Goal: Information Seeking & Learning: Learn about a topic

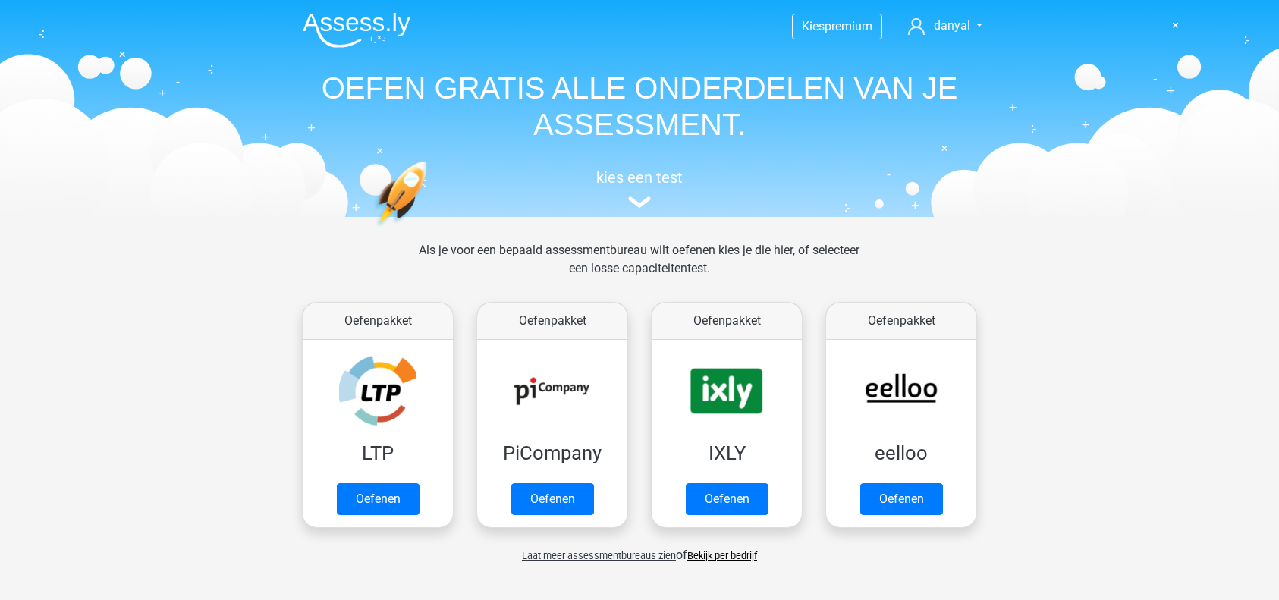
scroll to position [644, 0]
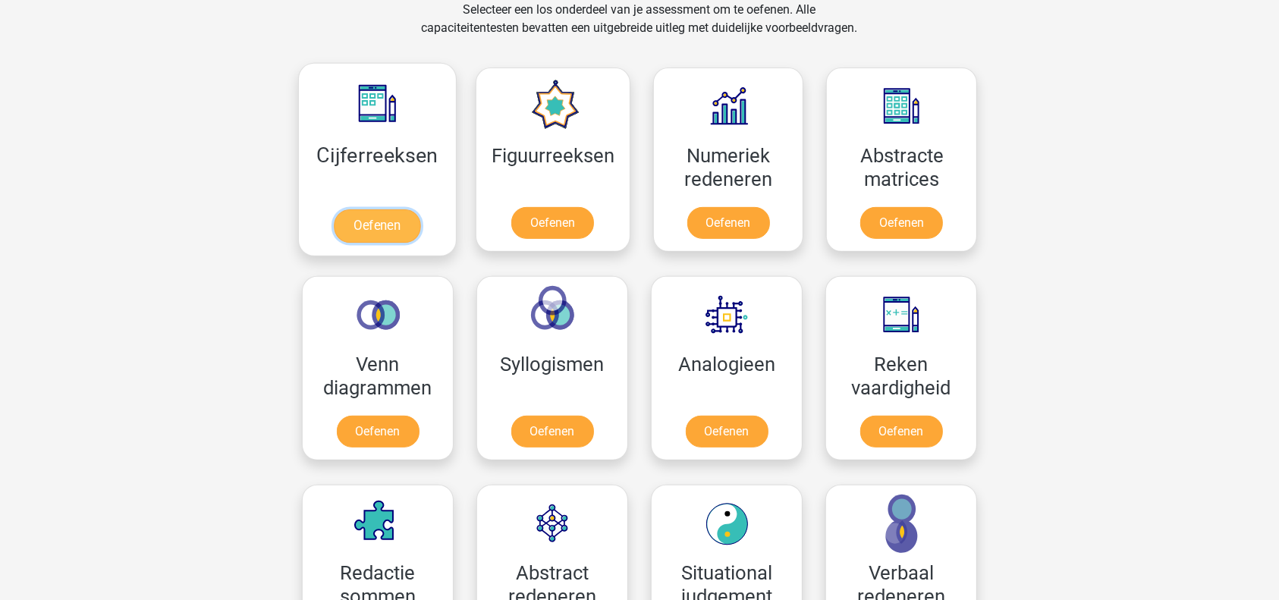
click at [385, 215] on link "Oefenen" at bounding box center [377, 225] width 86 height 33
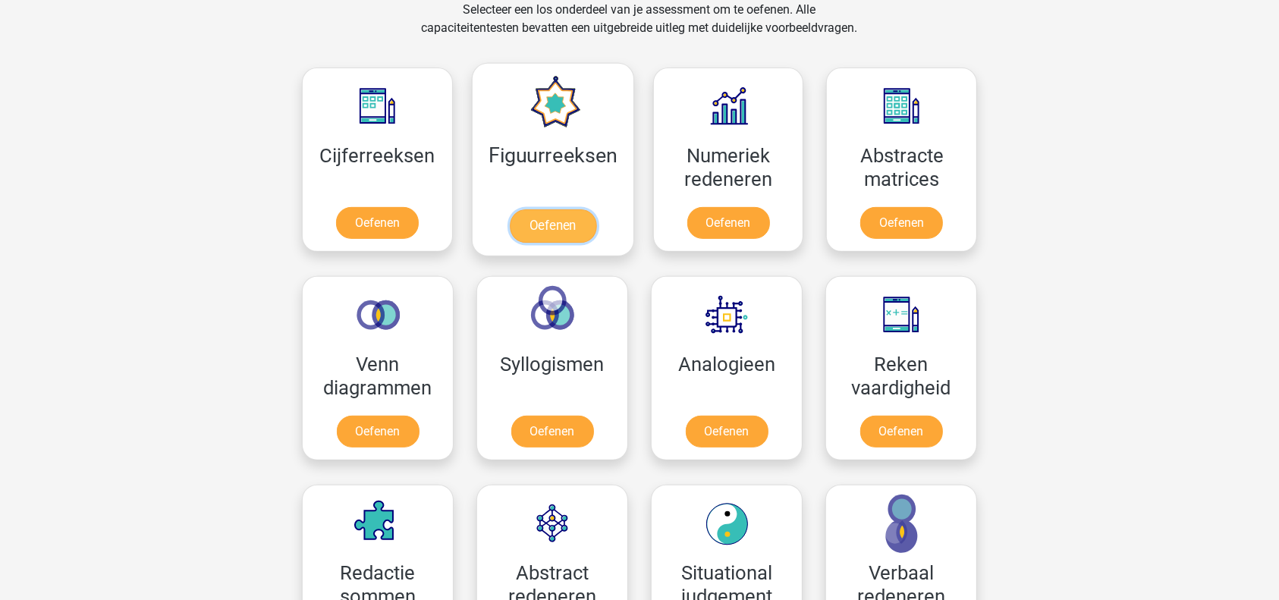
click at [580, 220] on link "Oefenen" at bounding box center [552, 225] width 86 height 33
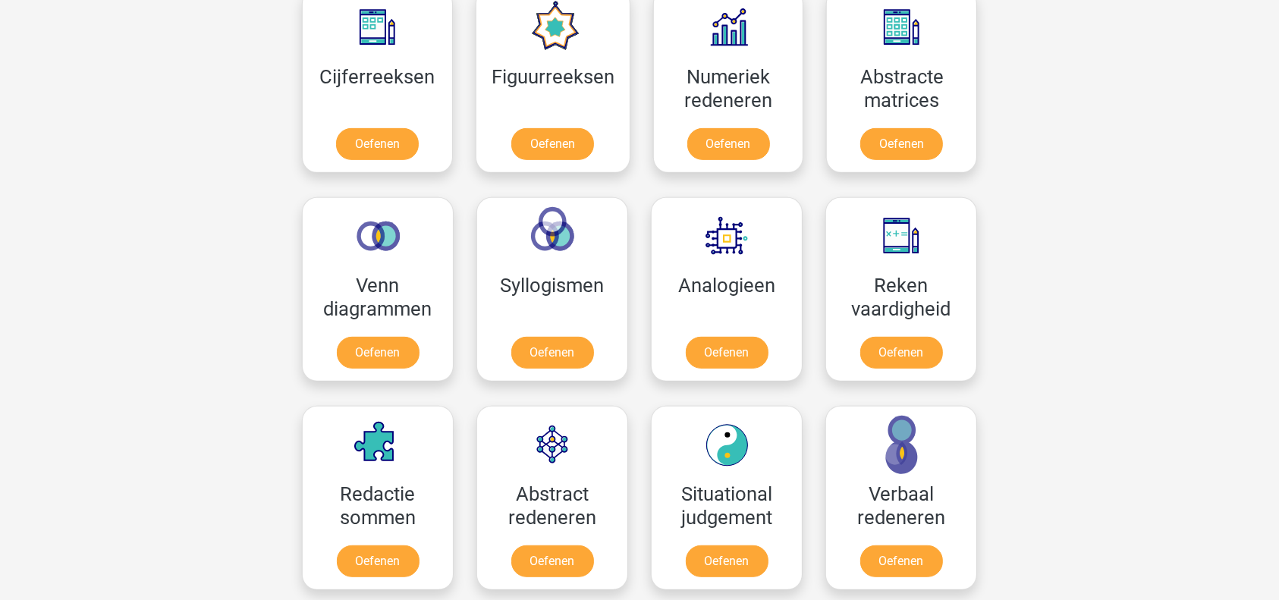
scroll to position [729, 0]
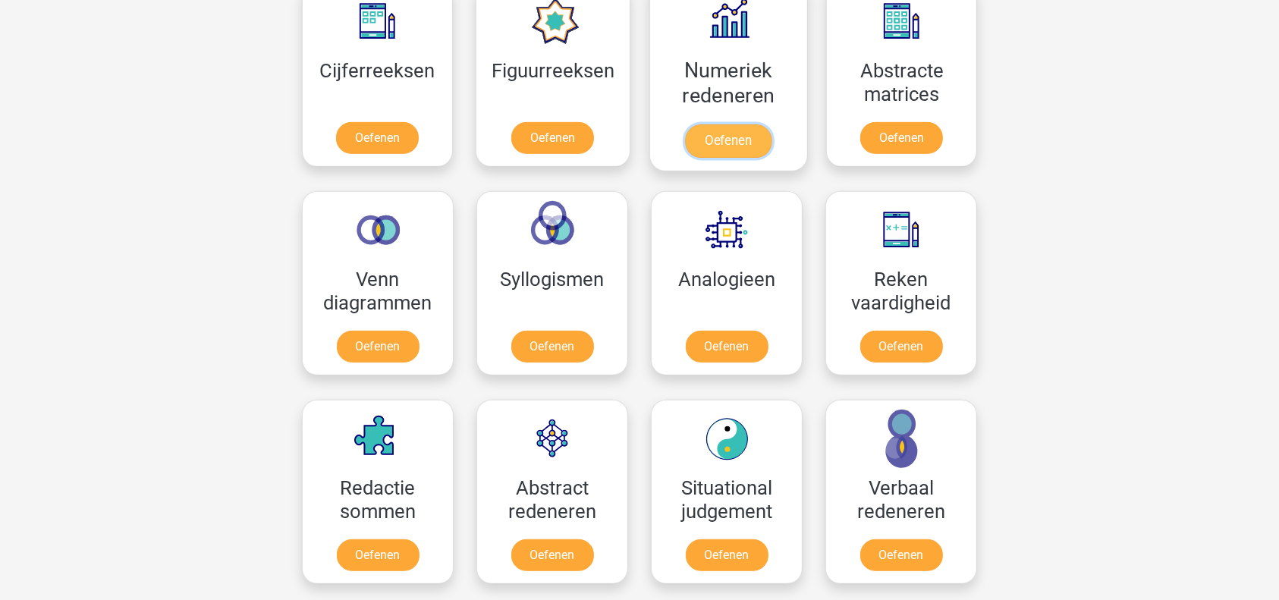
click at [755, 135] on link "Oefenen" at bounding box center [728, 140] width 86 height 33
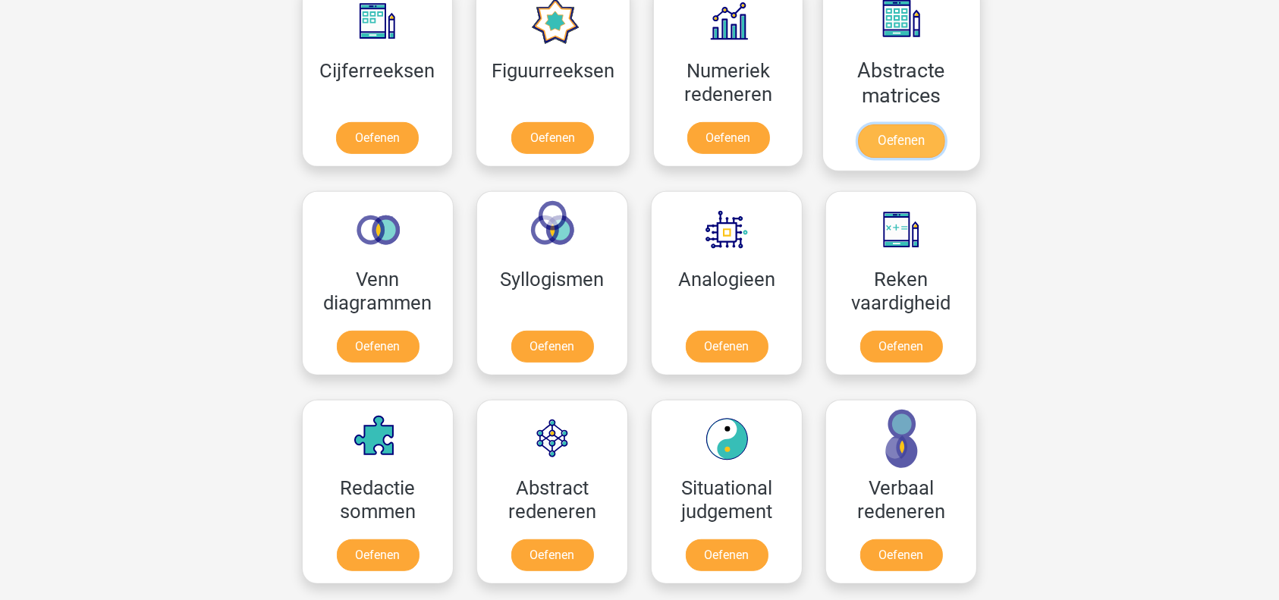
click at [879, 131] on link "Oefenen" at bounding box center [901, 140] width 86 height 33
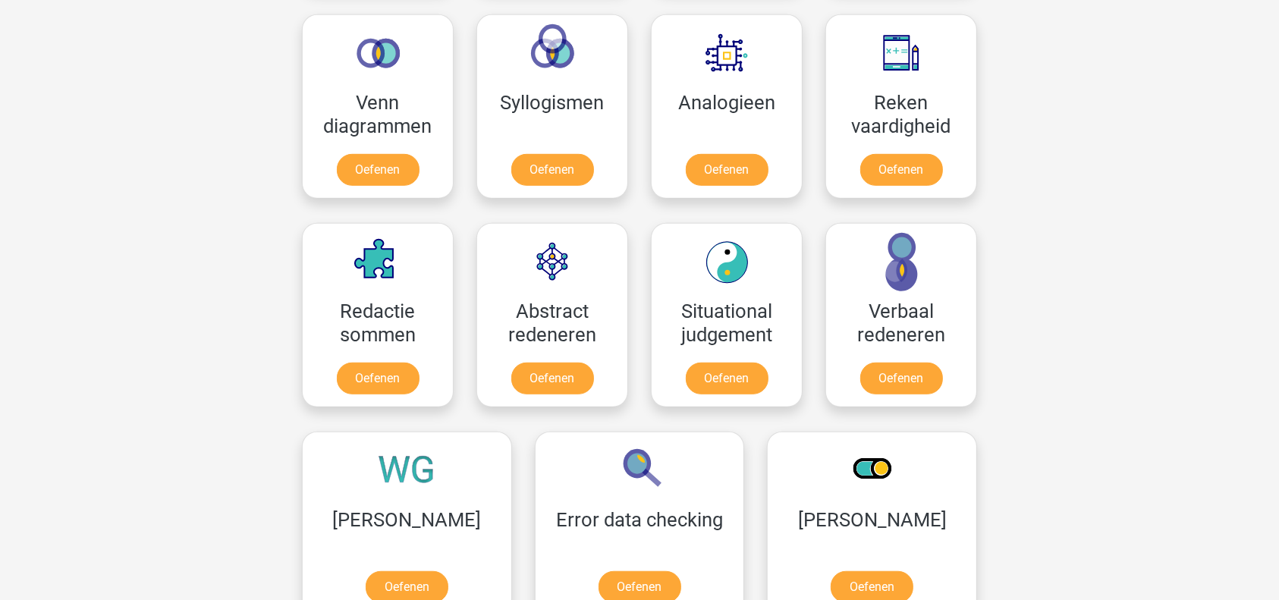
scroll to position [912, 0]
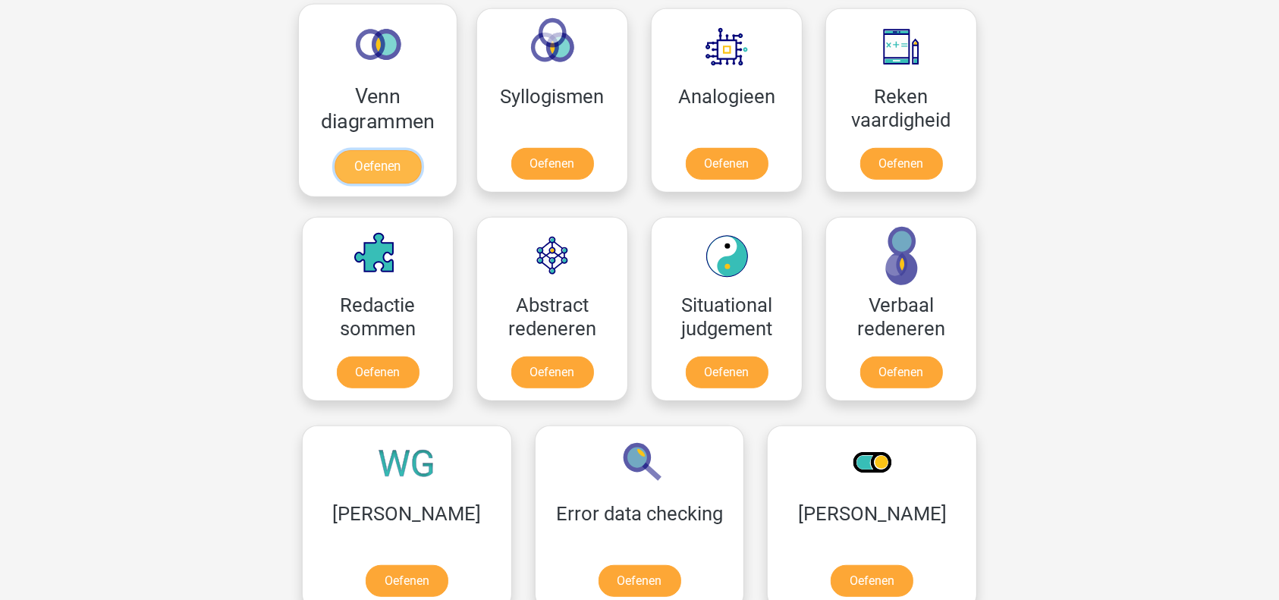
click at [376, 162] on link "Oefenen" at bounding box center [377, 166] width 86 height 33
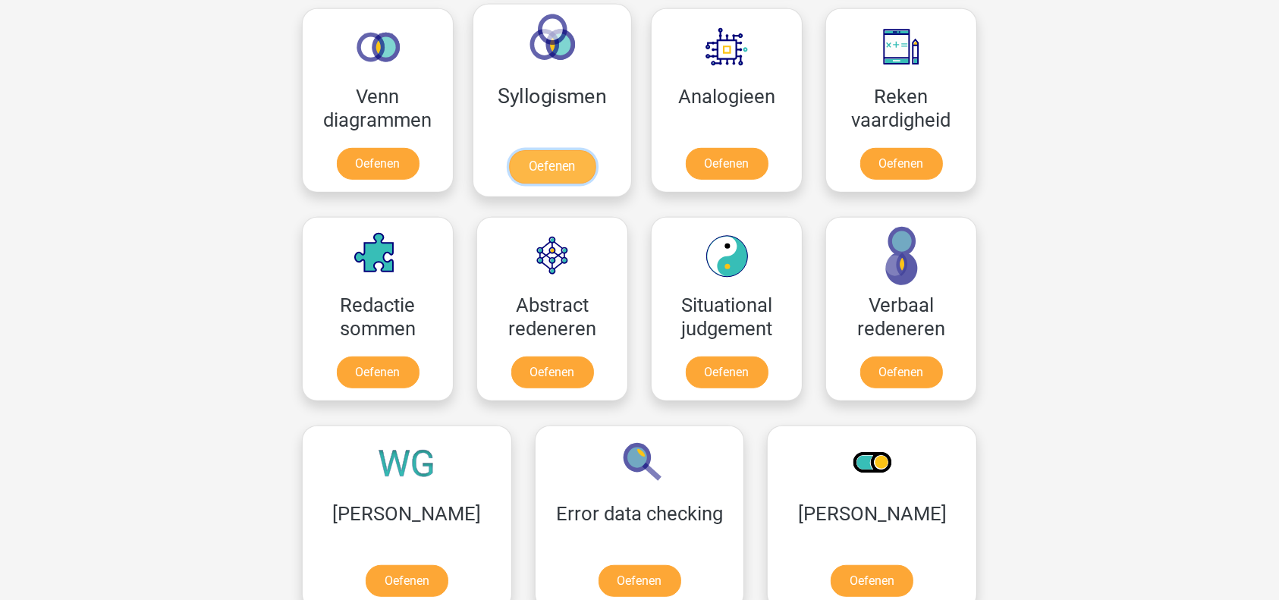
click at [526, 150] on link "Oefenen" at bounding box center [552, 166] width 86 height 33
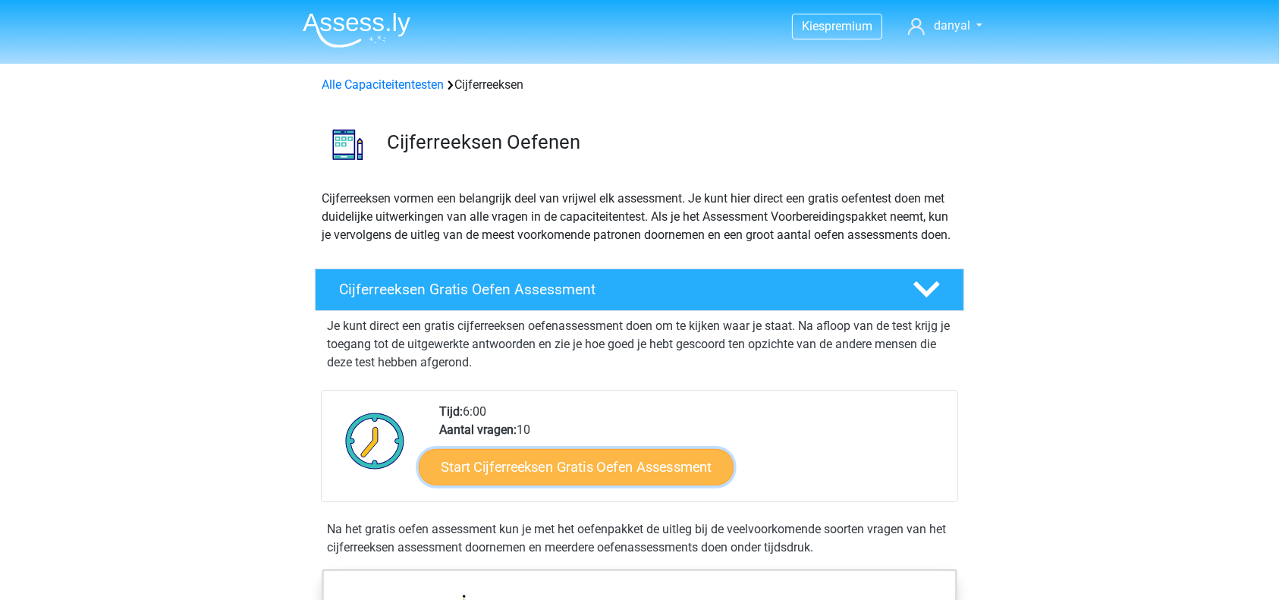
click at [652, 482] on link "Start Cijferreeksen Gratis Oefen Assessment" at bounding box center [576, 466] width 315 height 36
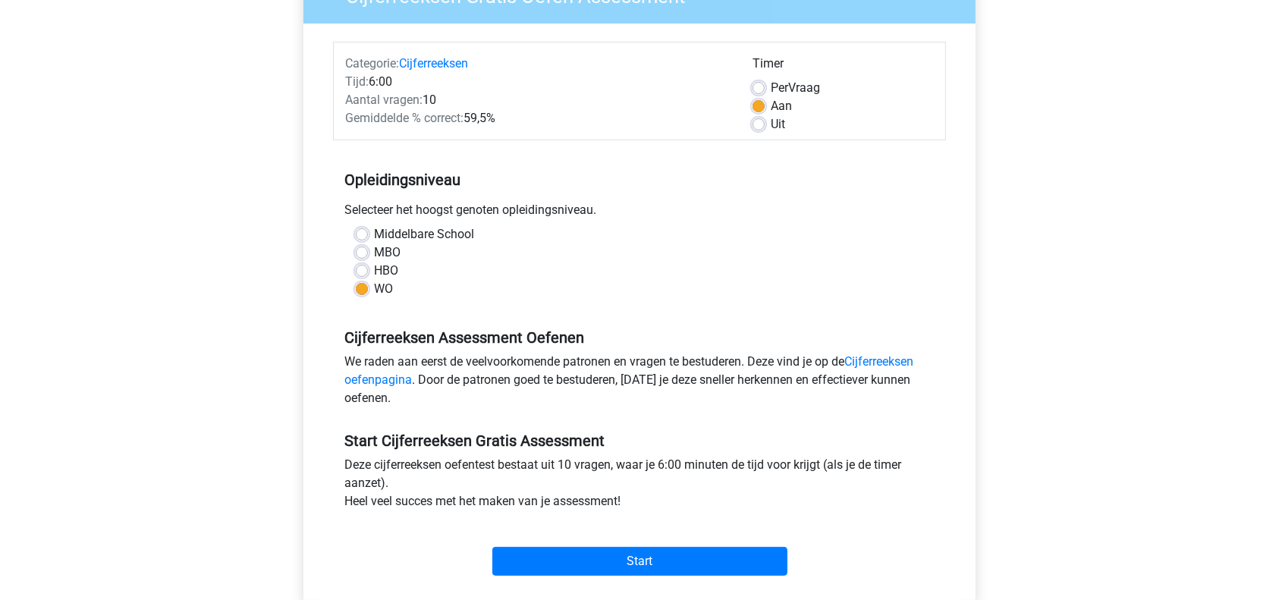
scroll to position [171, 0]
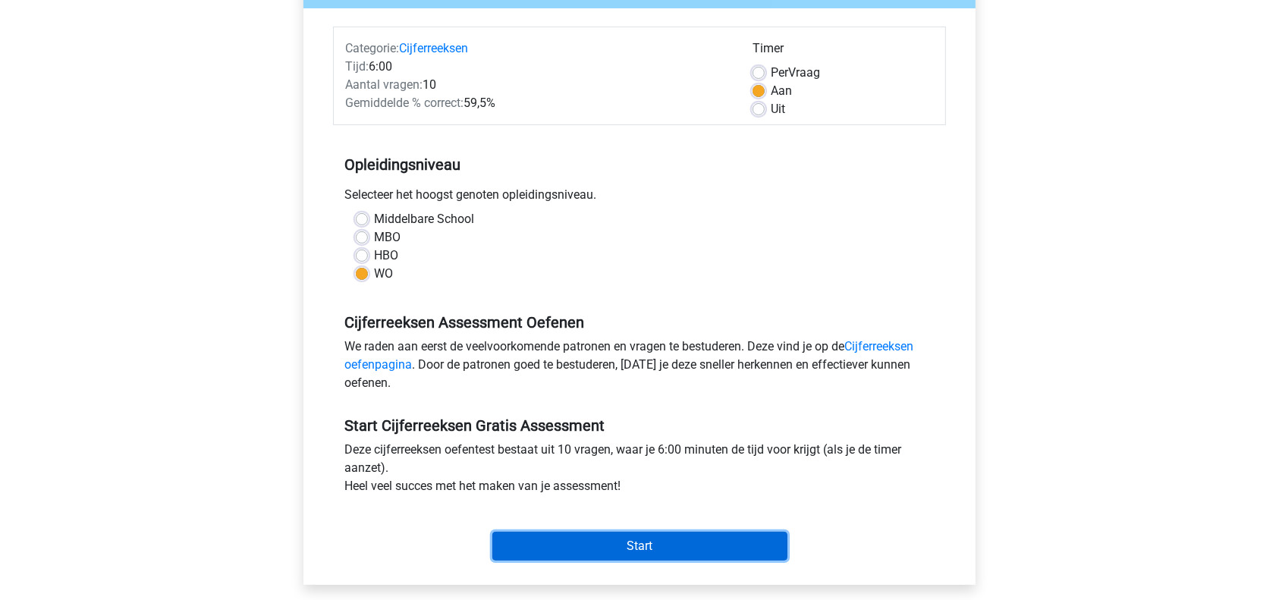
click at [658, 541] on input "Start" at bounding box center [639, 546] width 295 height 29
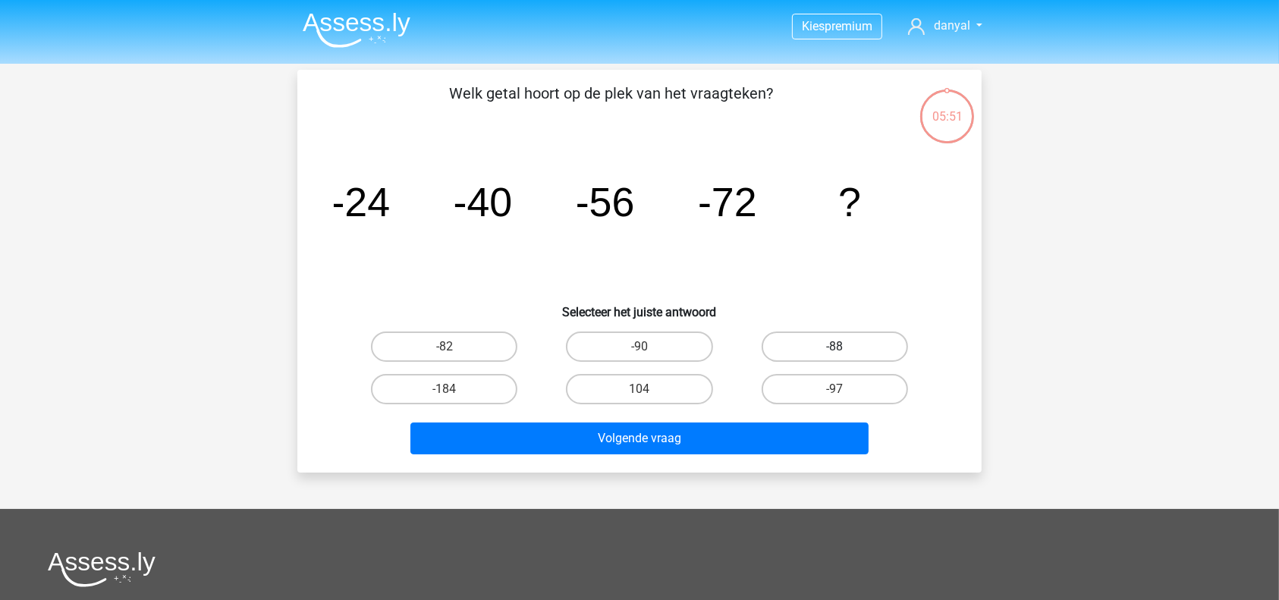
click at [825, 345] on label "-88" at bounding box center [835, 346] width 146 height 30
click at [834, 347] on input "-88" at bounding box center [839, 352] width 10 height 10
radio input "true"
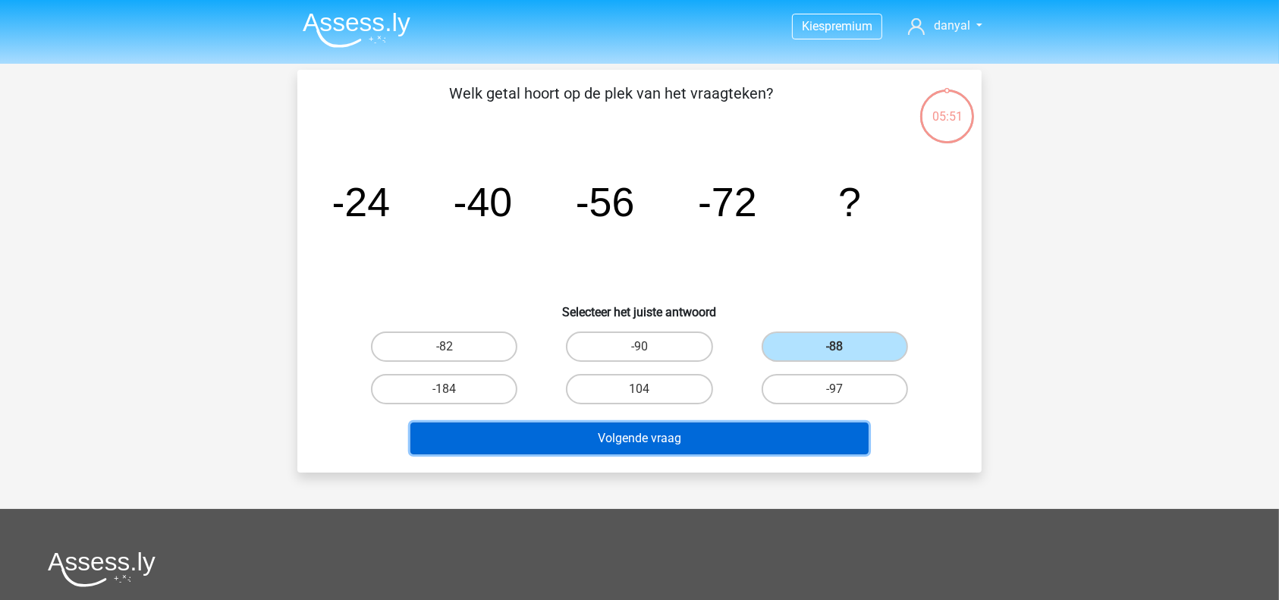
click at [710, 426] on button "Volgende vraag" at bounding box center [639, 438] width 459 height 32
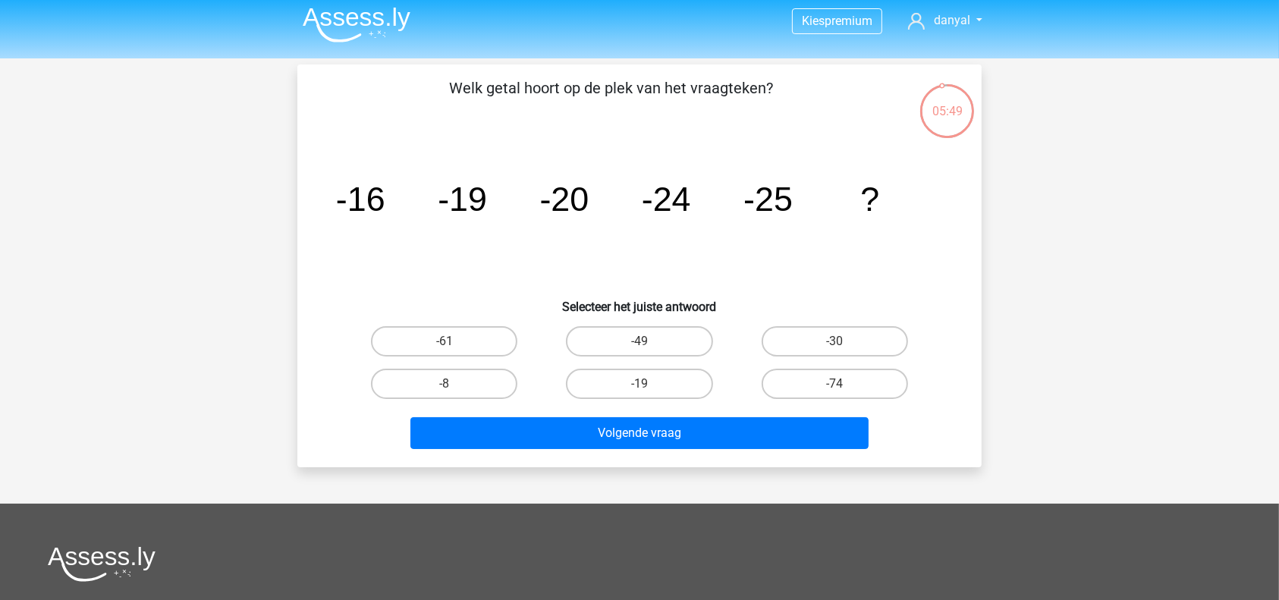
scroll to position [4, 0]
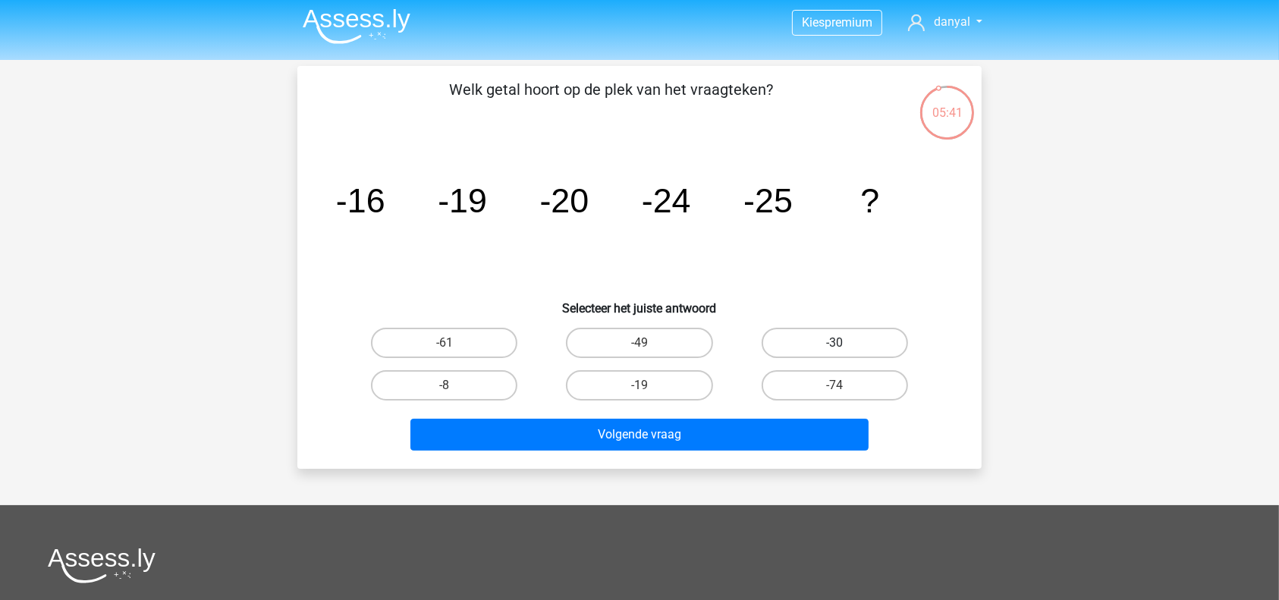
click at [816, 349] on label "-30" at bounding box center [835, 343] width 146 height 30
click at [834, 349] on input "-30" at bounding box center [839, 348] width 10 height 10
radio input "true"
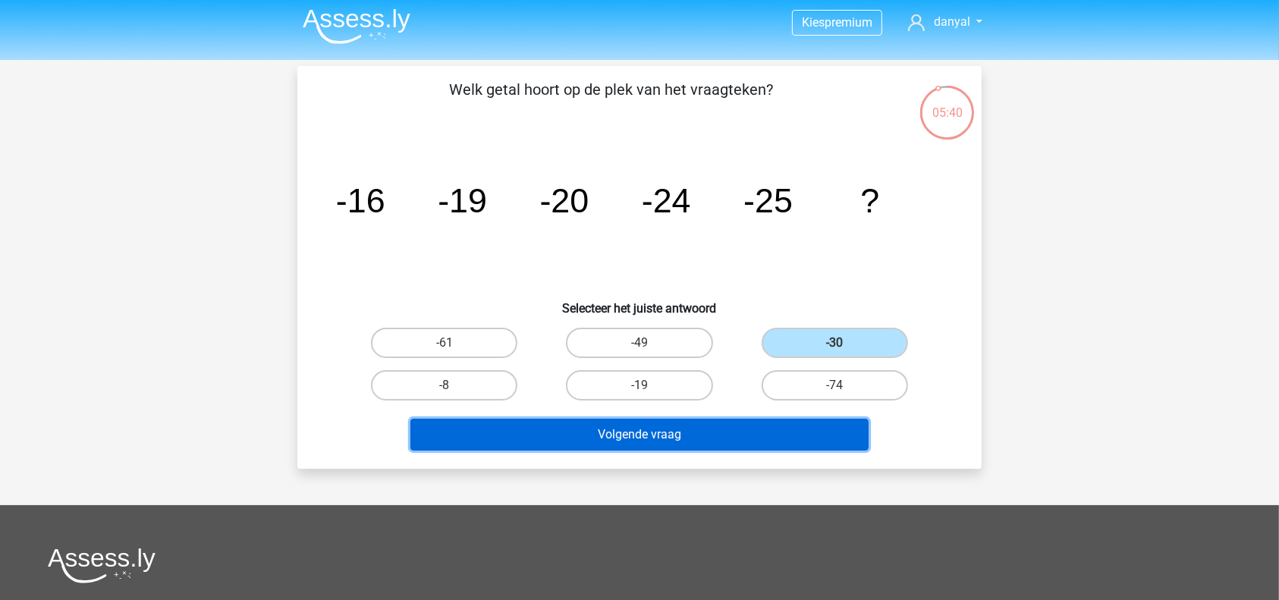
click at [738, 427] on button "Volgende vraag" at bounding box center [639, 435] width 459 height 32
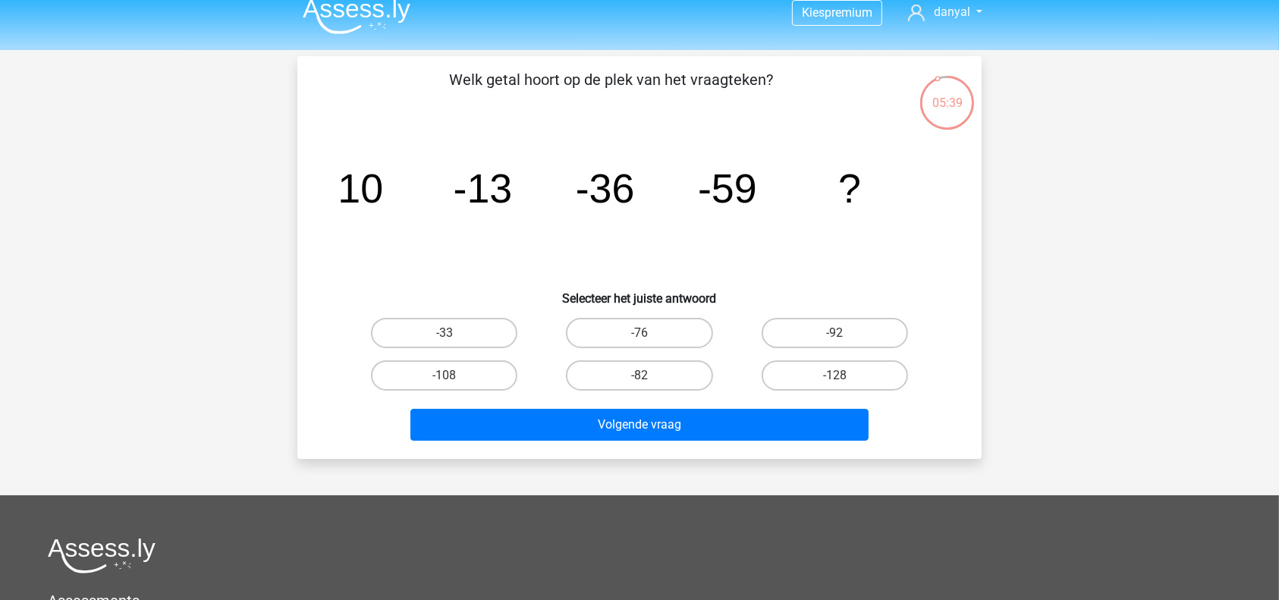
scroll to position [0, 0]
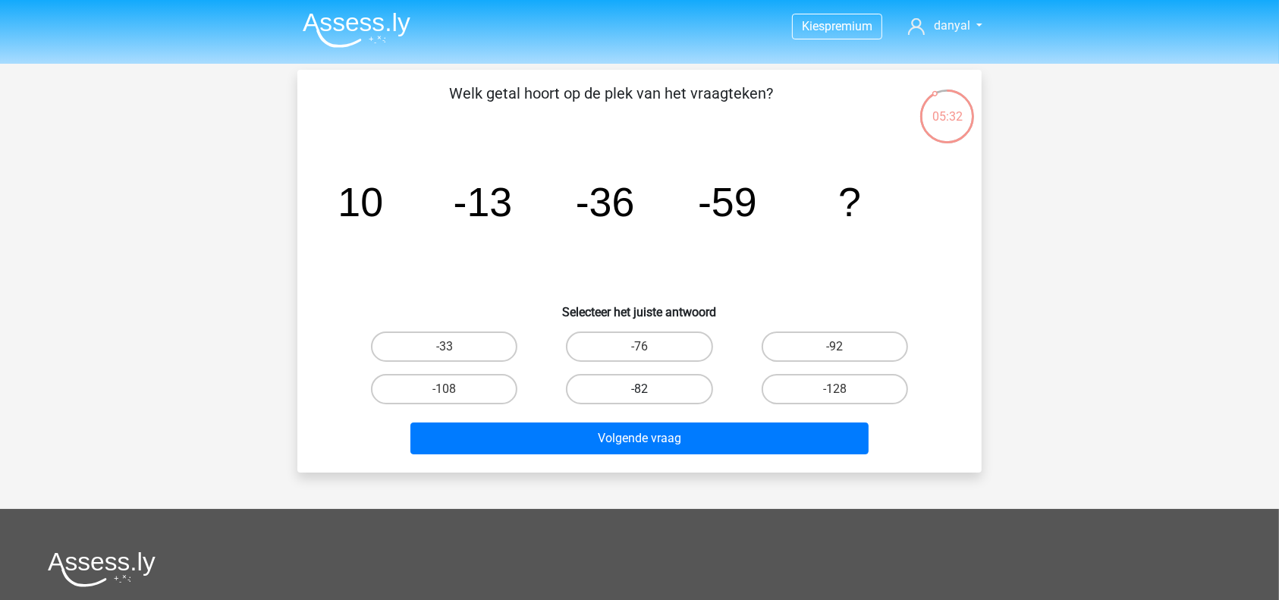
click at [674, 390] on label "-82" at bounding box center [639, 389] width 146 height 30
click at [649, 390] on input "-82" at bounding box center [644, 394] width 10 height 10
radio input "true"
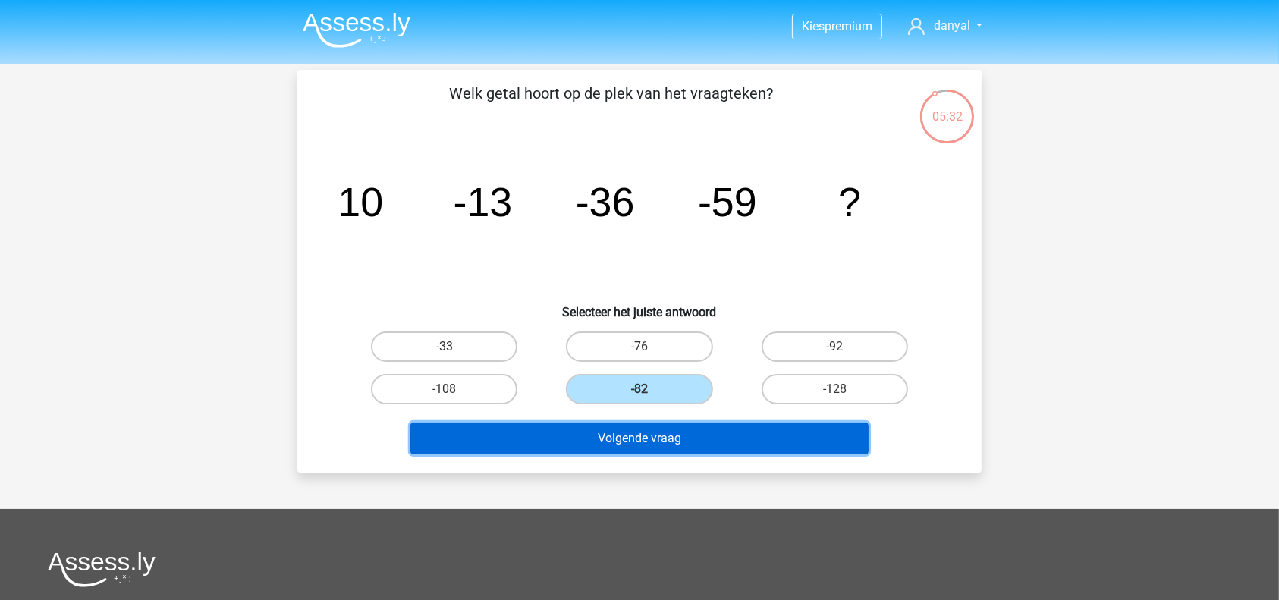
click at [667, 446] on button "Volgende vraag" at bounding box center [639, 438] width 459 height 32
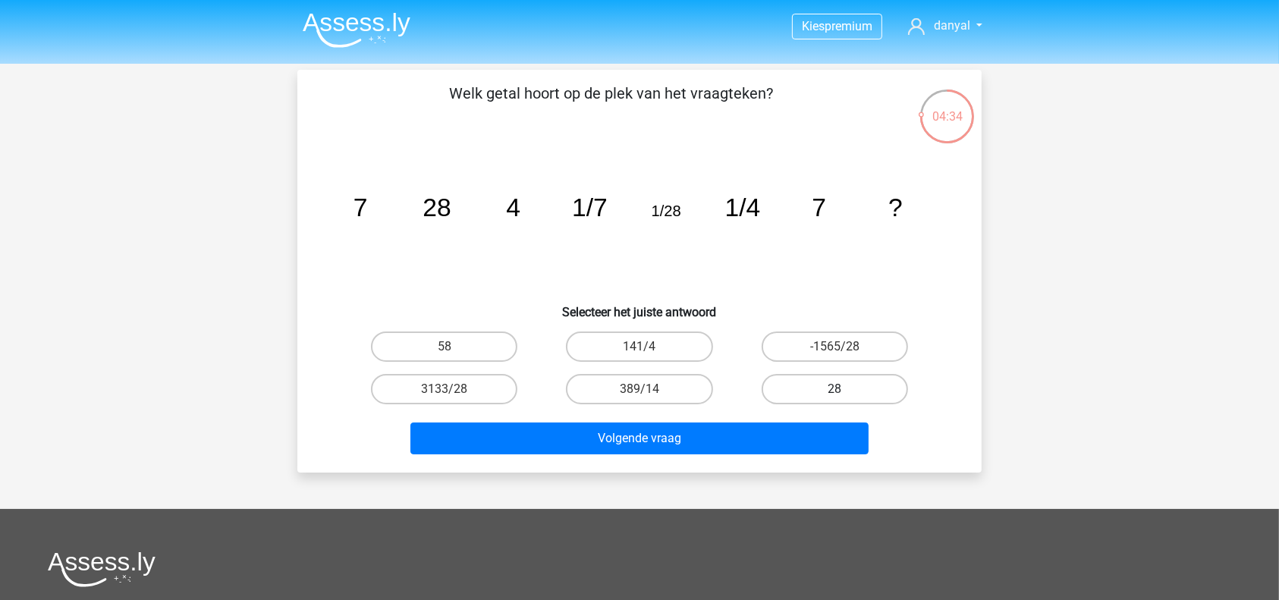
click at [827, 383] on label "28" at bounding box center [835, 389] width 146 height 30
click at [834, 389] on input "28" at bounding box center [839, 394] width 10 height 10
radio input "true"
click at [806, 418] on div "Volgende vraag" at bounding box center [640, 435] width 636 height 50
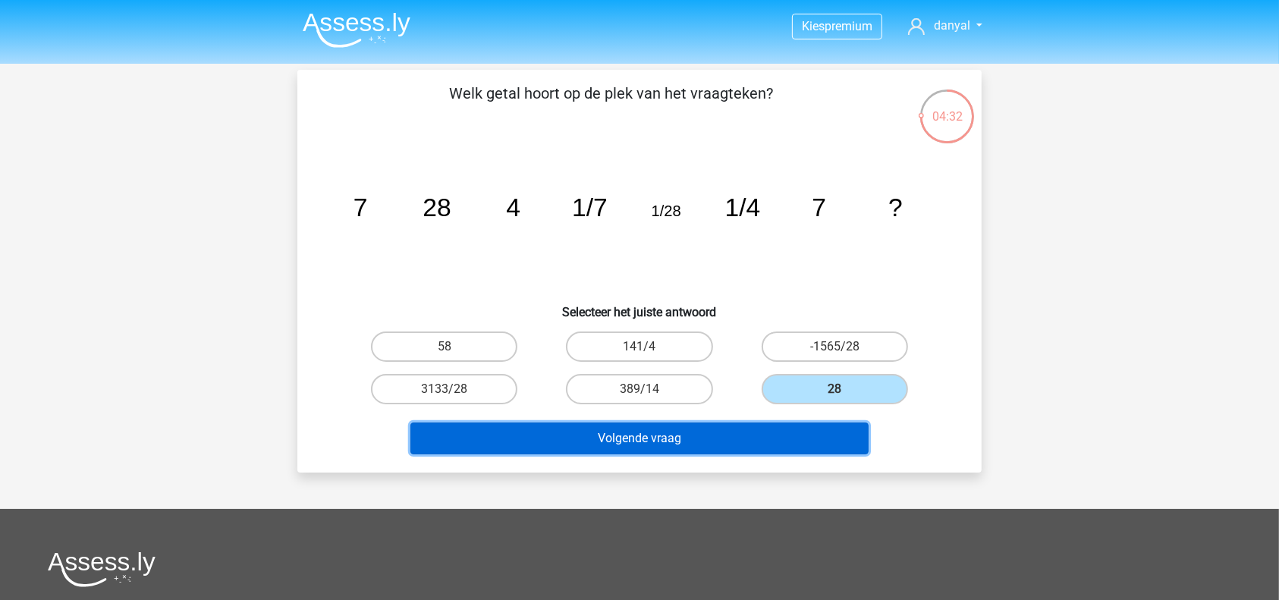
click at [806, 429] on button "Volgende vraag" at bounding box center [639, 438] width 459 height 32
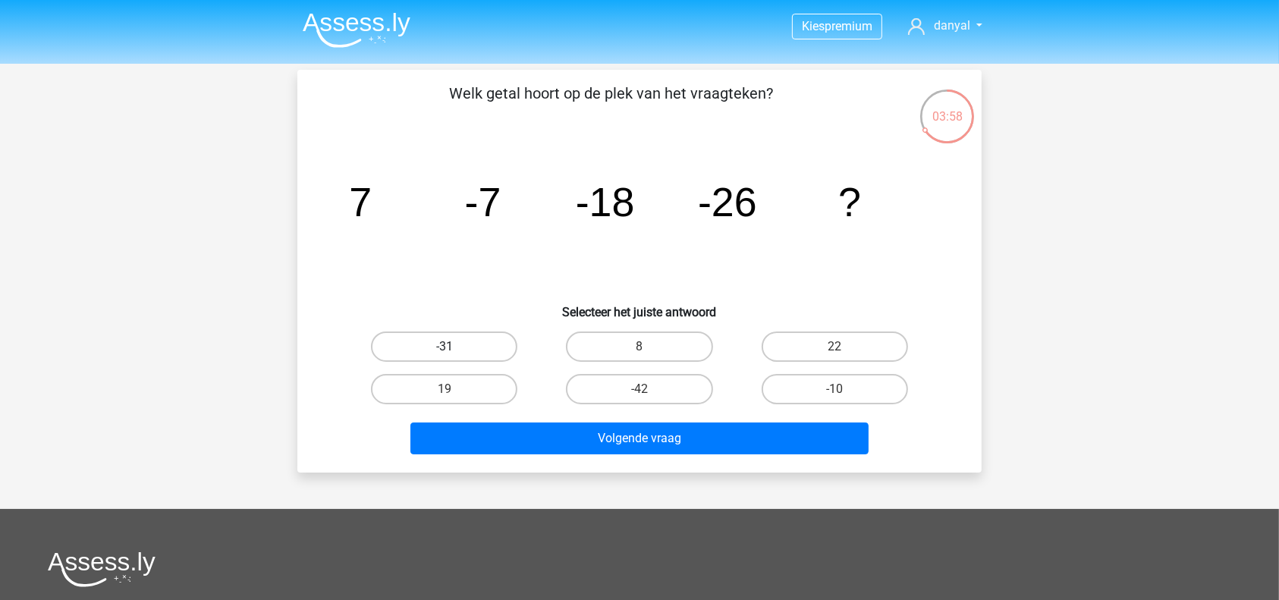
click at [449, 337] on label "-31" at bounding box center [444, 346] width 146 height 30
click at [449, 347] on input "-31" at bounding box center [449, 352] width 10 height 10
radio input "true"
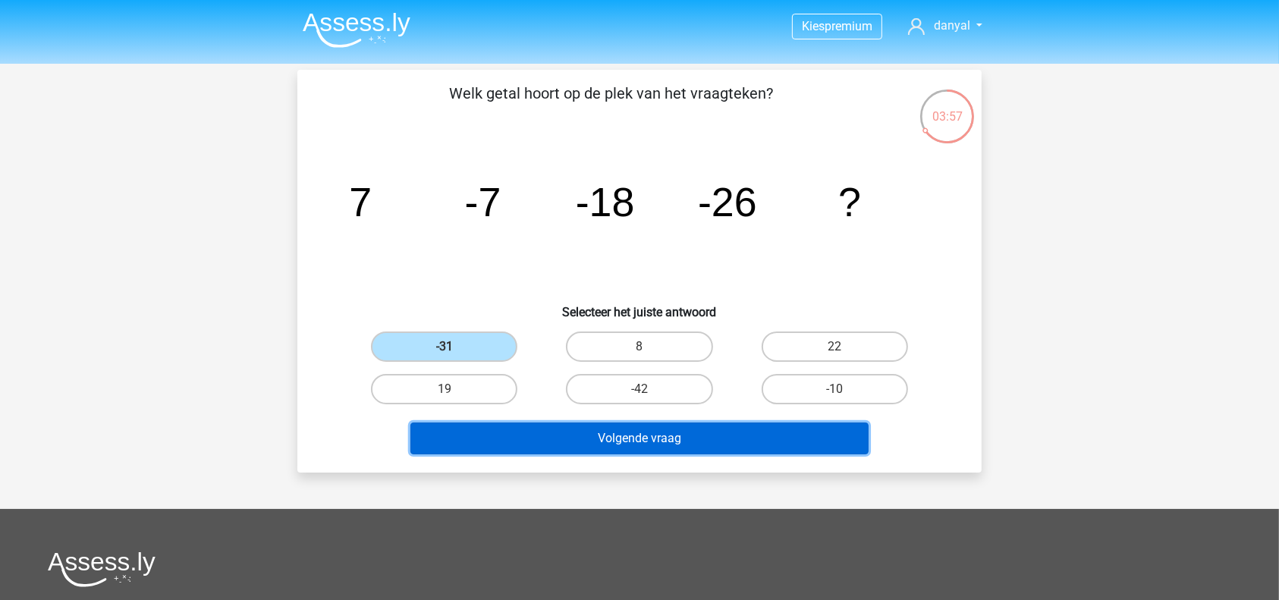
click at [622, 434] on button "Volgende vraag" at bounding box center [639, 438] width 459 height 32
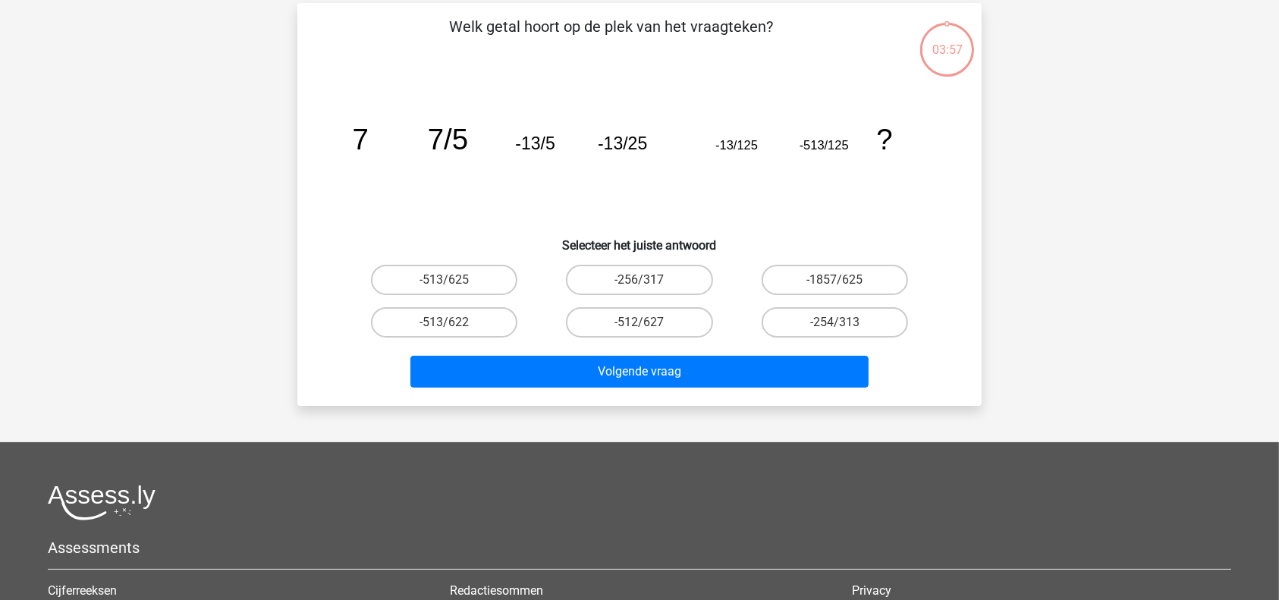
scroll to position [70, 0]
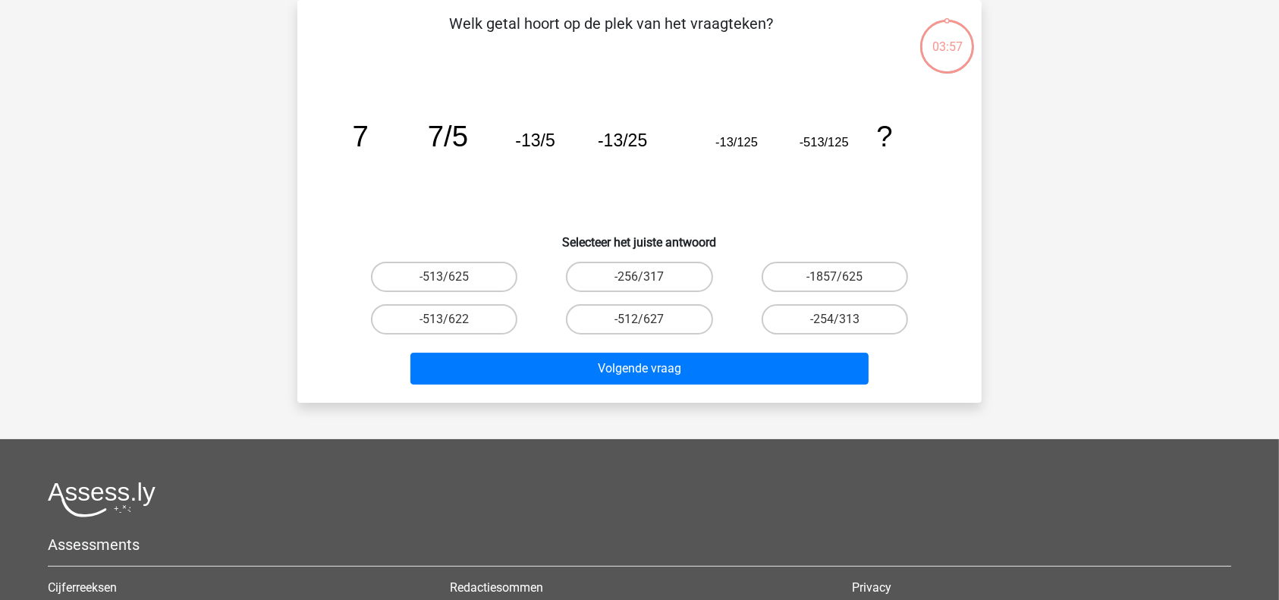
click at [1217, 307] on div "Kies premium danyal danyal20028@gmail.com" at bounding box center [639, 384] width 1279 height 909
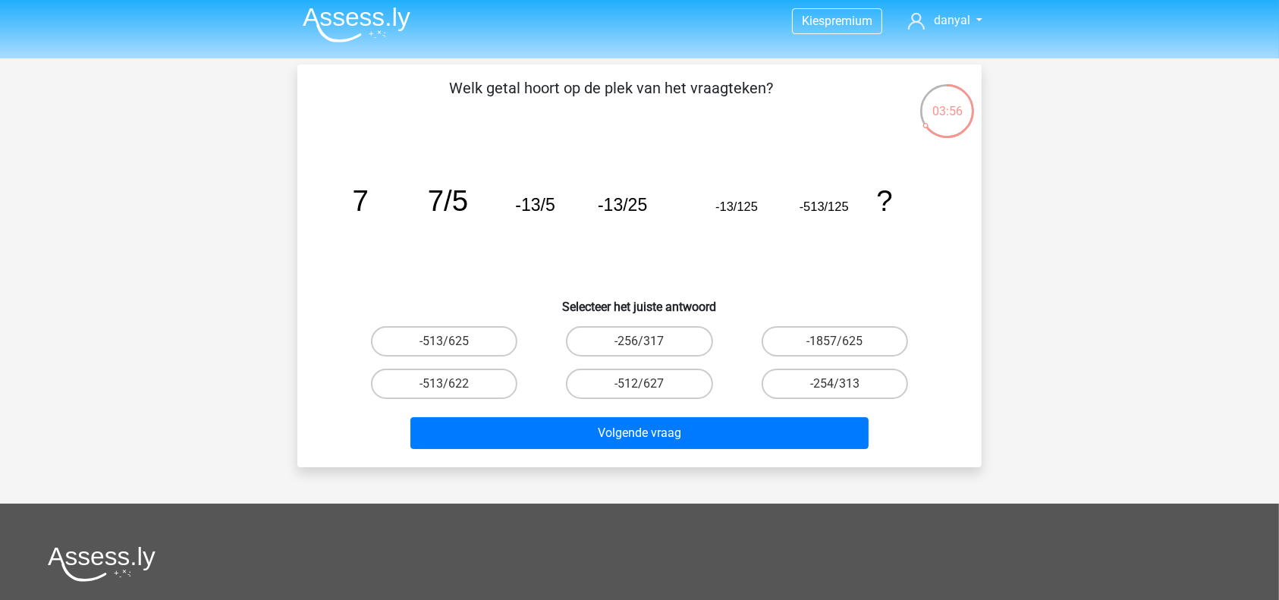
scroll to position [0, 0]
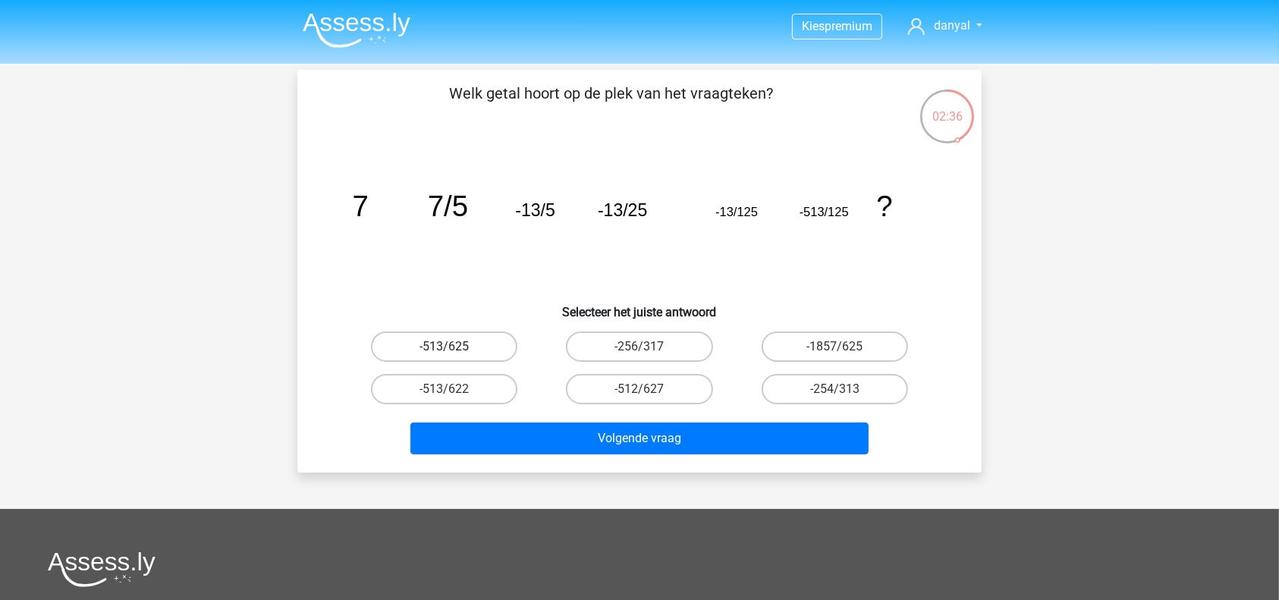
click at [485, 334] on label "-513/625" at bounding box center [444, 346] width 146 height 30
click at [454, 347] on input "-513/625" at bounding box center [449, 352] width 10 height 10
radio input "true"
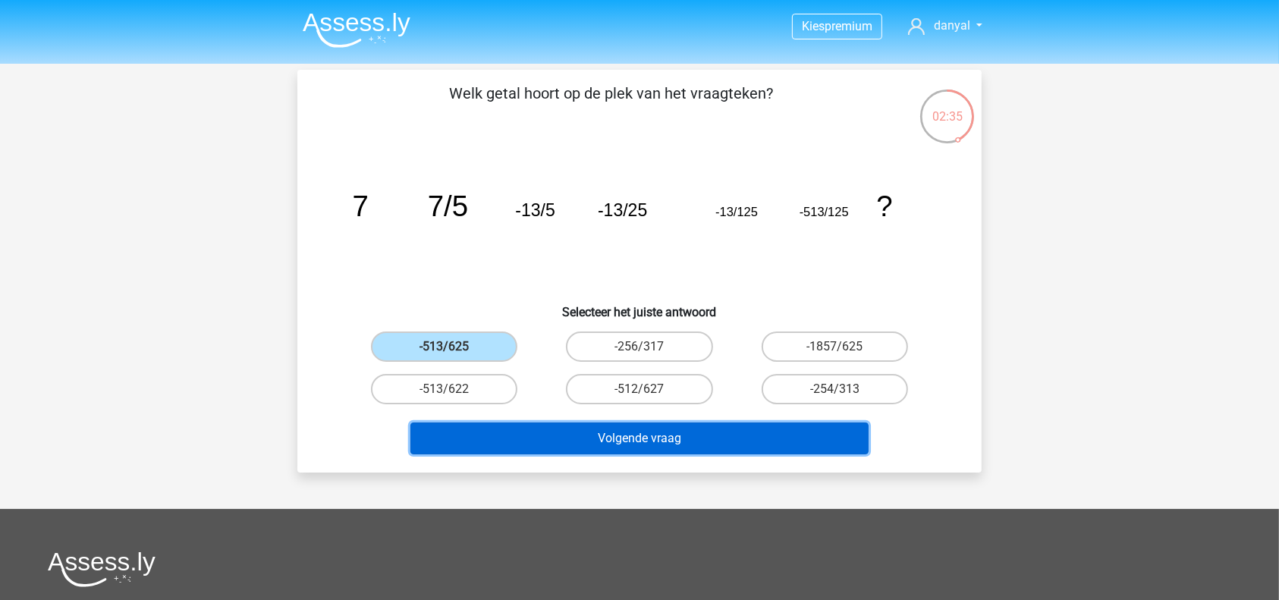
click at [610, 449] on button "Volgende vraag" at bounding box center [639, 438] width 459 height 32
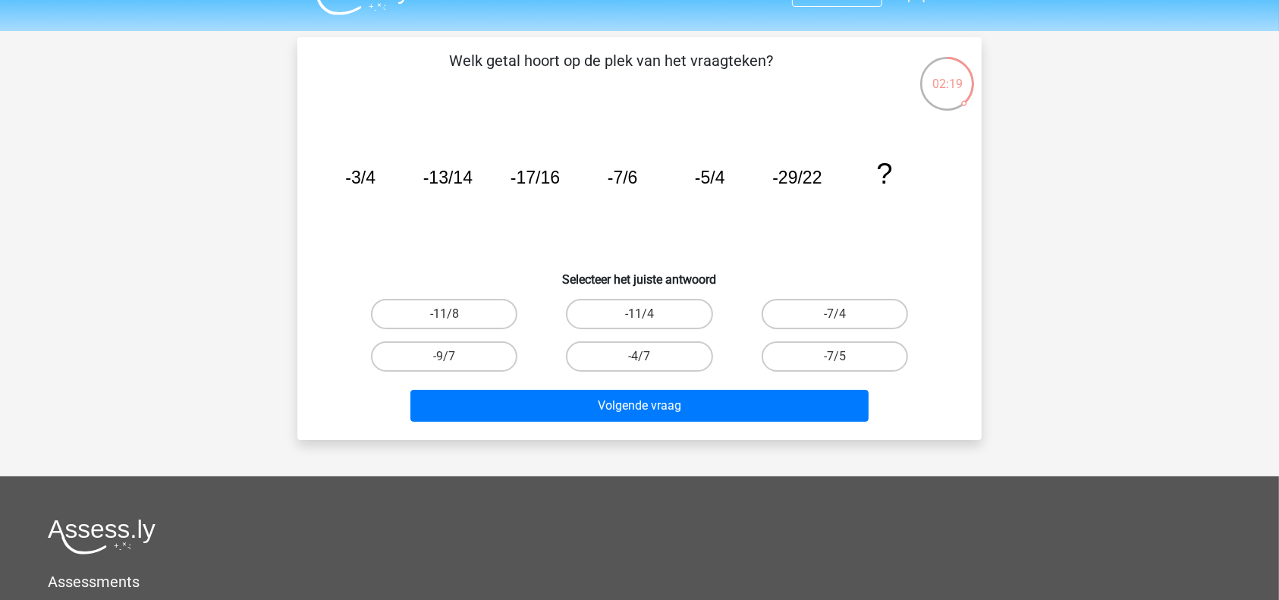
scroll to position [28, 0]
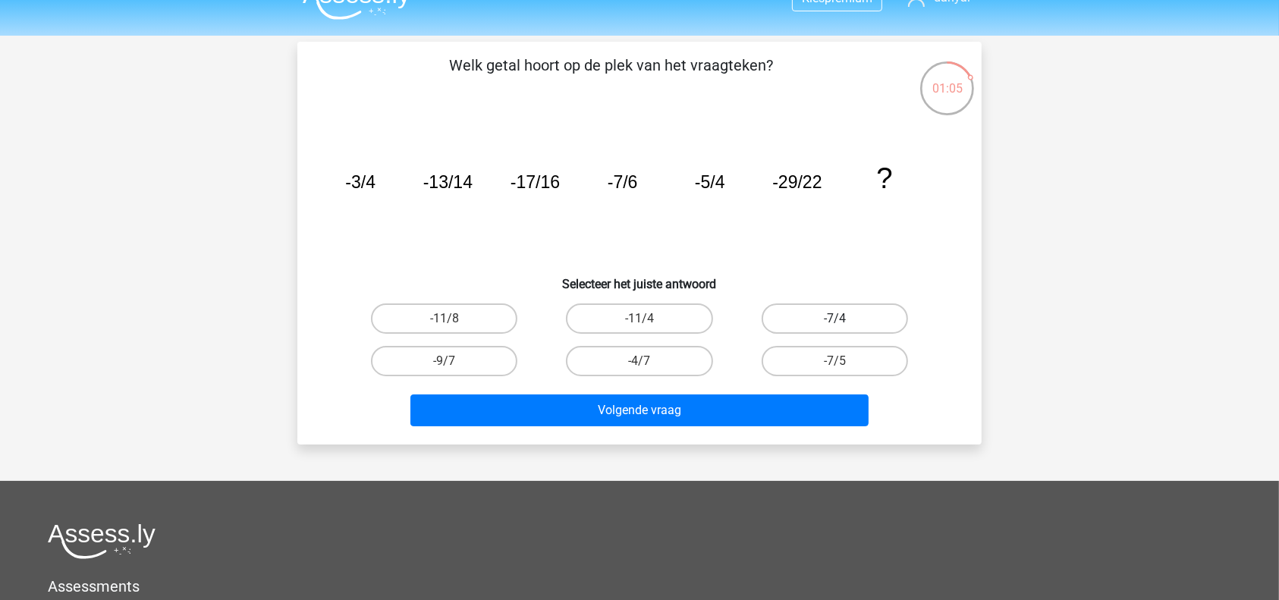
click at [846, 312] on label "-7/4" at bounding box center [835, 318] width 146 height 30
click at [844, 319] on input "-7/4" at bounding box center [839, 324] width 10 height 10
radio input "true"
click at [457, 316] on label "-11/8" at bounding box center [444, 318] width 146 height 30
click at [454, 319] on input "-11/8" at bounding box center [449, 324] width 10 height 10
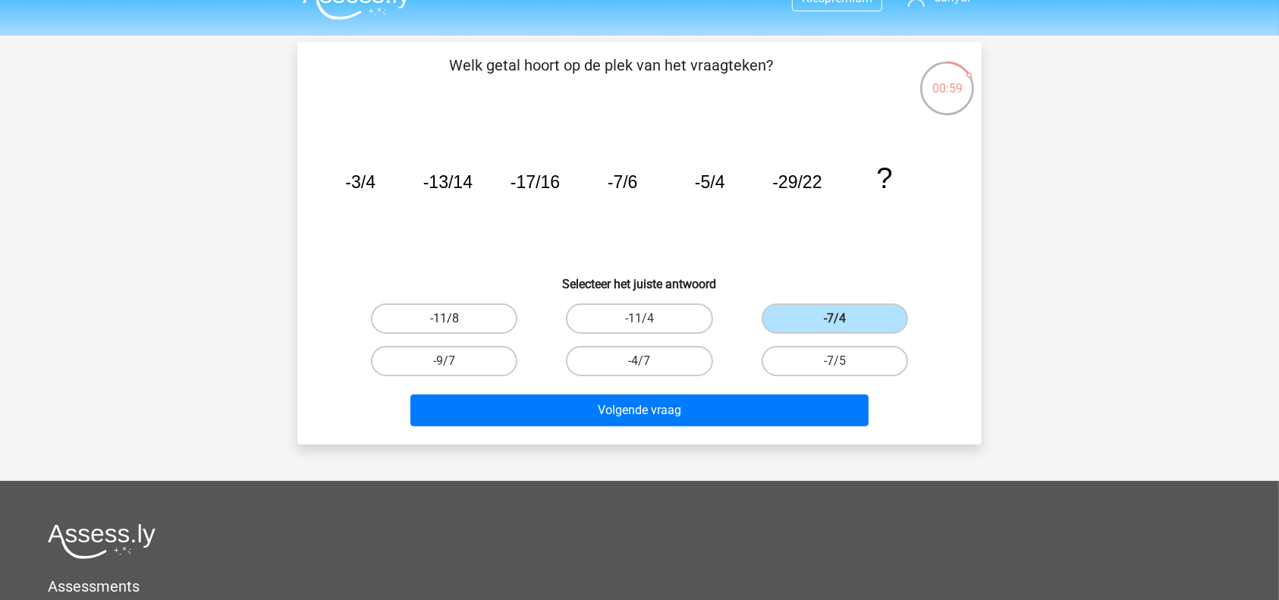
radio input "true"
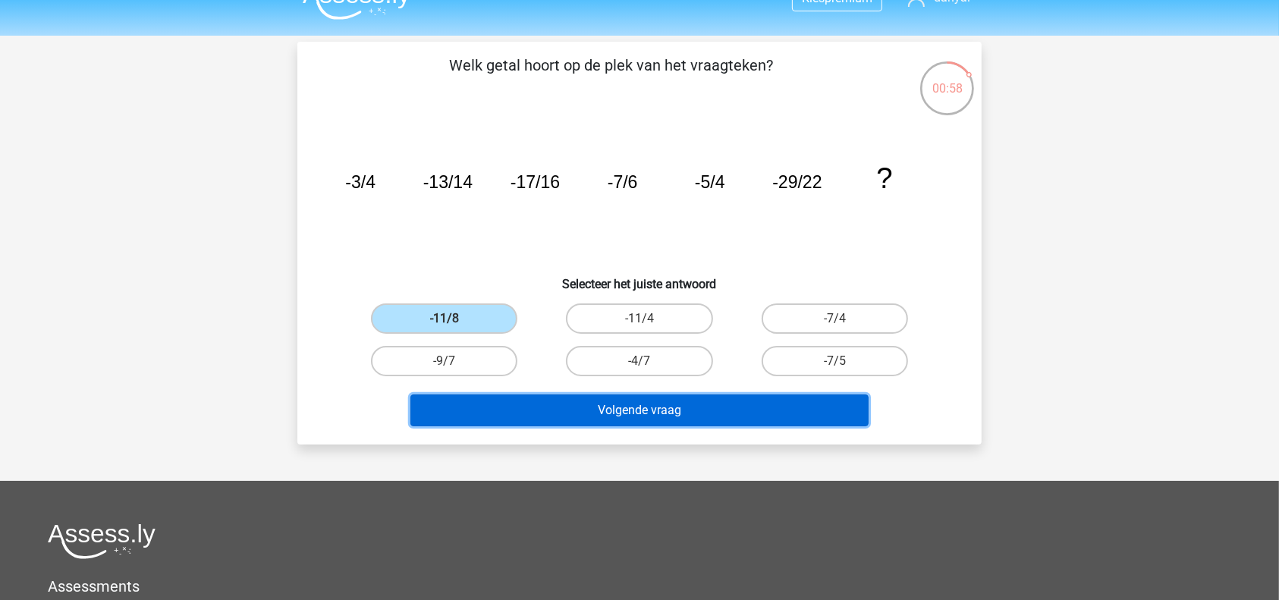
click at [683, 396] on button "Volgende vraag" at bounding box center [639, 410] width 459 height 32
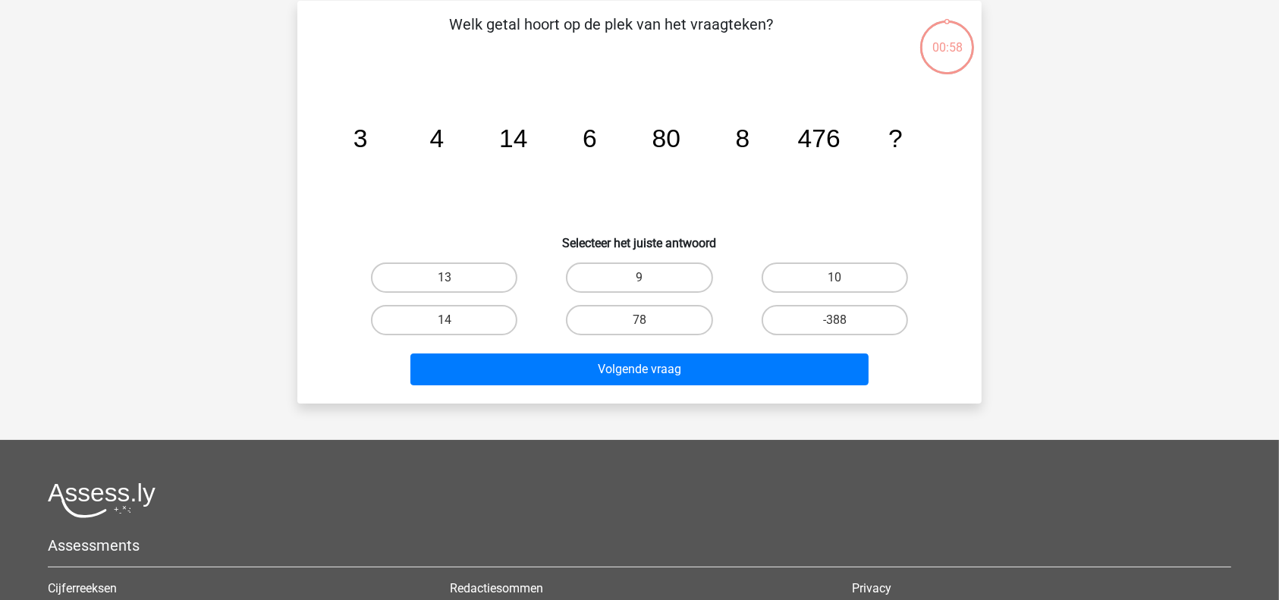
scroll to position [70, 0]
click at [832, 268] on label "10" at bounding box center [835, 277] width 146 height 30
click at [834, 277] on input "10" at bounding box center [839, 282] width 10 height 10
radio input "true"
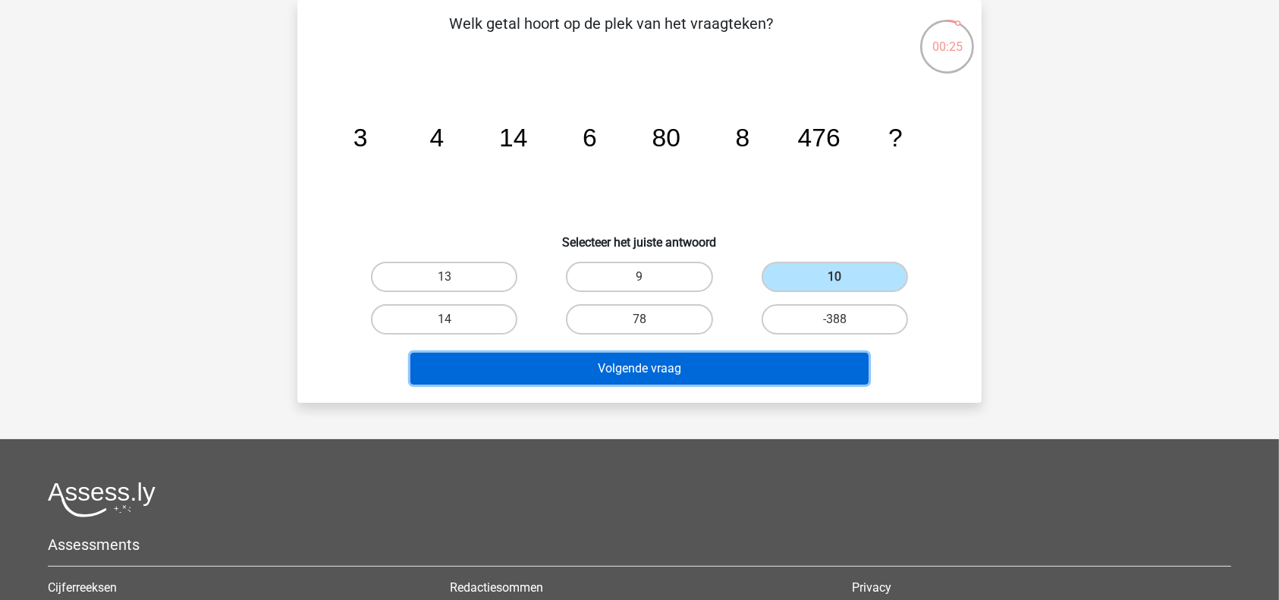
click at [741, 369] on button "Volgende vraag" at bounding box center [639, 369] width 459 height 32
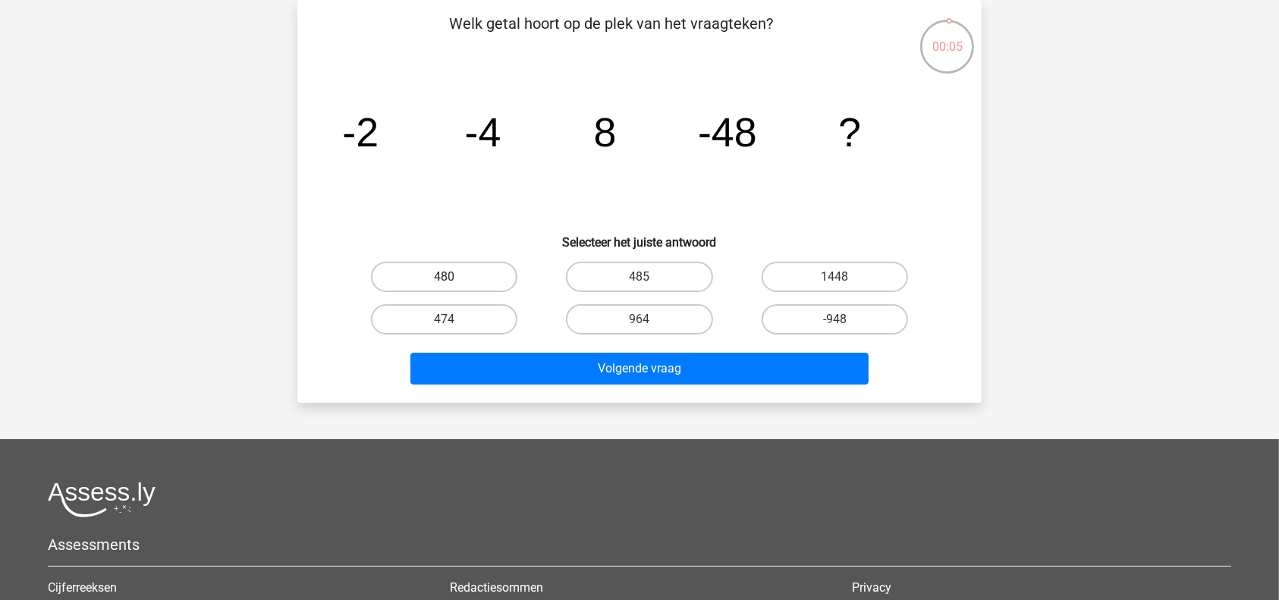
click at [498, 271] on label "480" at bounding box center [444, 277] width 146 height 30
click at [454, 277] on input "480" at bounding box center [449, 282] width 10 height 10
radio input "true"
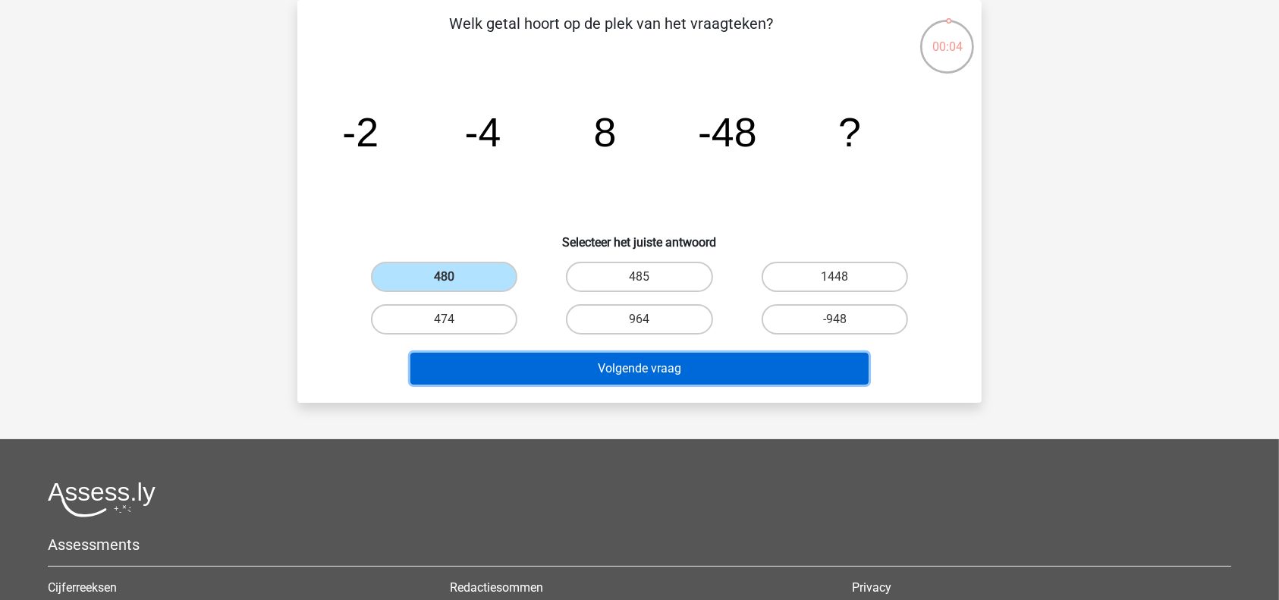
click at [645, 365] on button "Volgende vraag" at bounding box center [639, 369] width 459 height 32
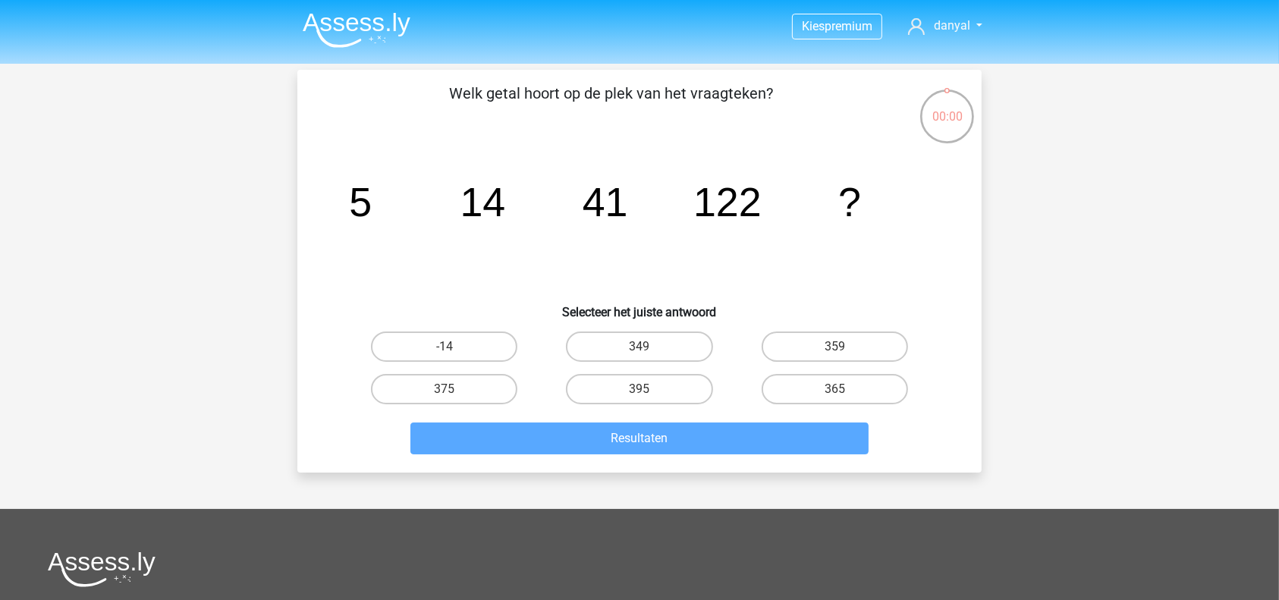
scroll to position [2, 0]
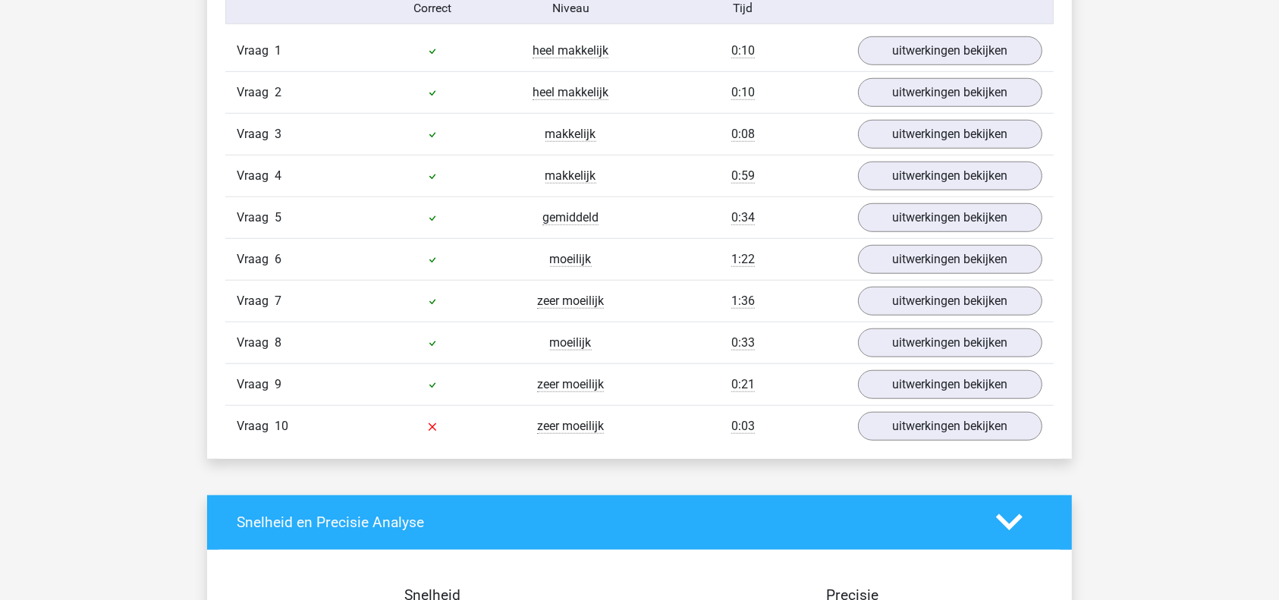
scroll to position [1295, 0]
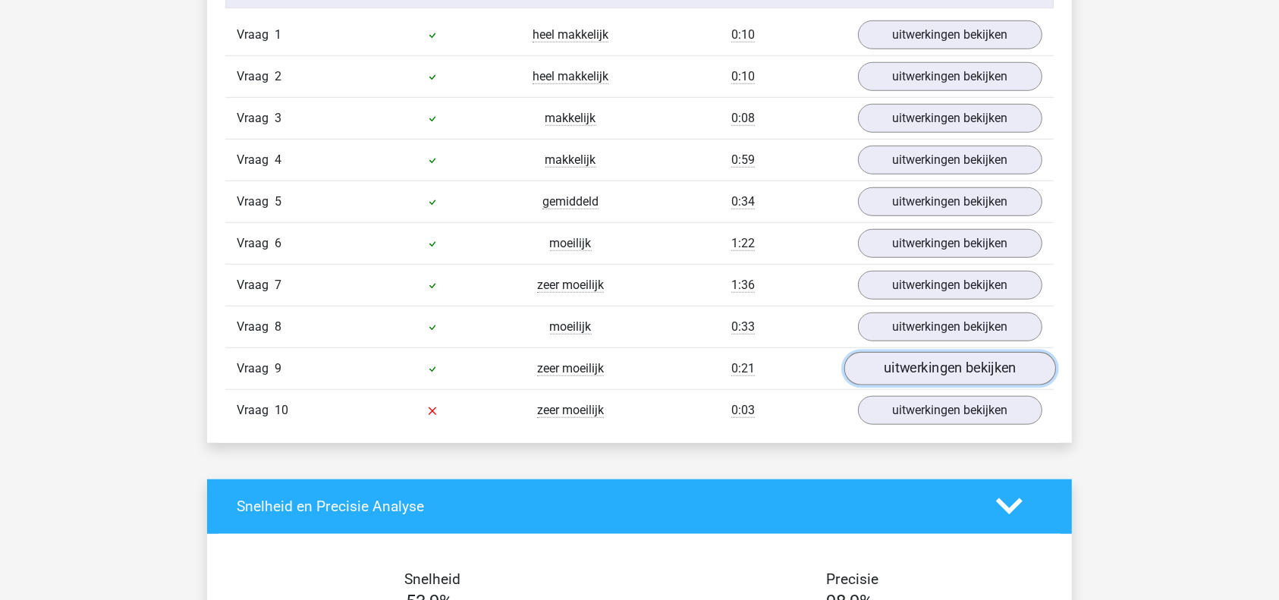
click at [903, 361] on link "uitwerkingen bekijken" at bounding box center [950, 368] width 212 height 33
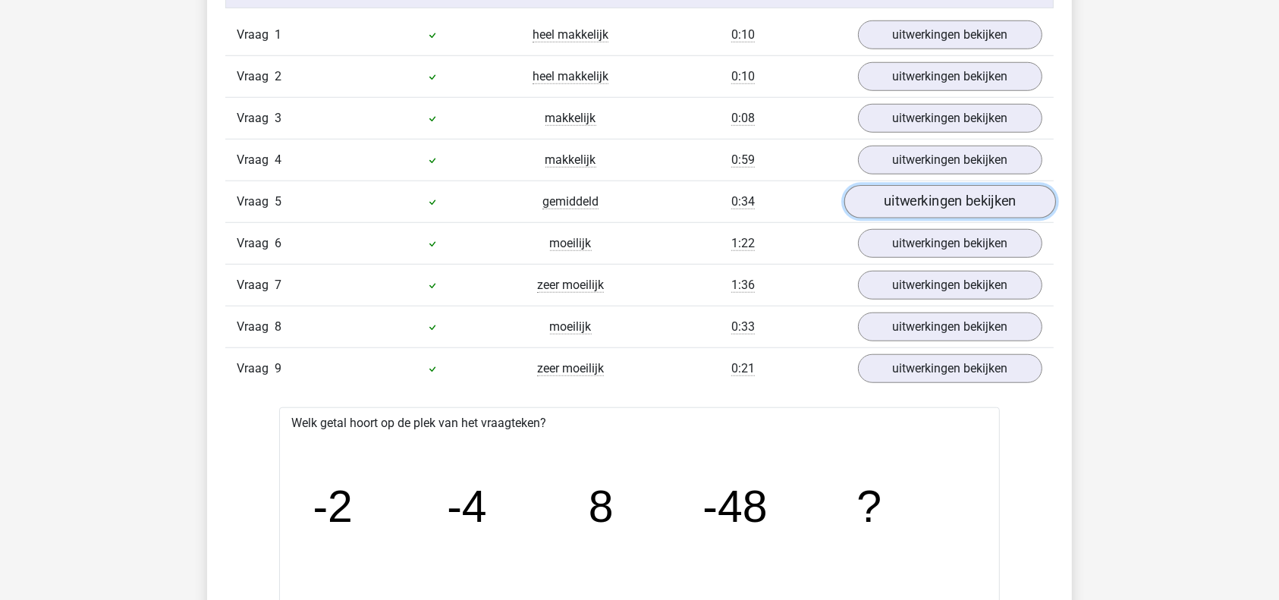
click at [965, 195] on link "uitwerkingen bekijken" at bounding box center [950, 201] width 212 height 33
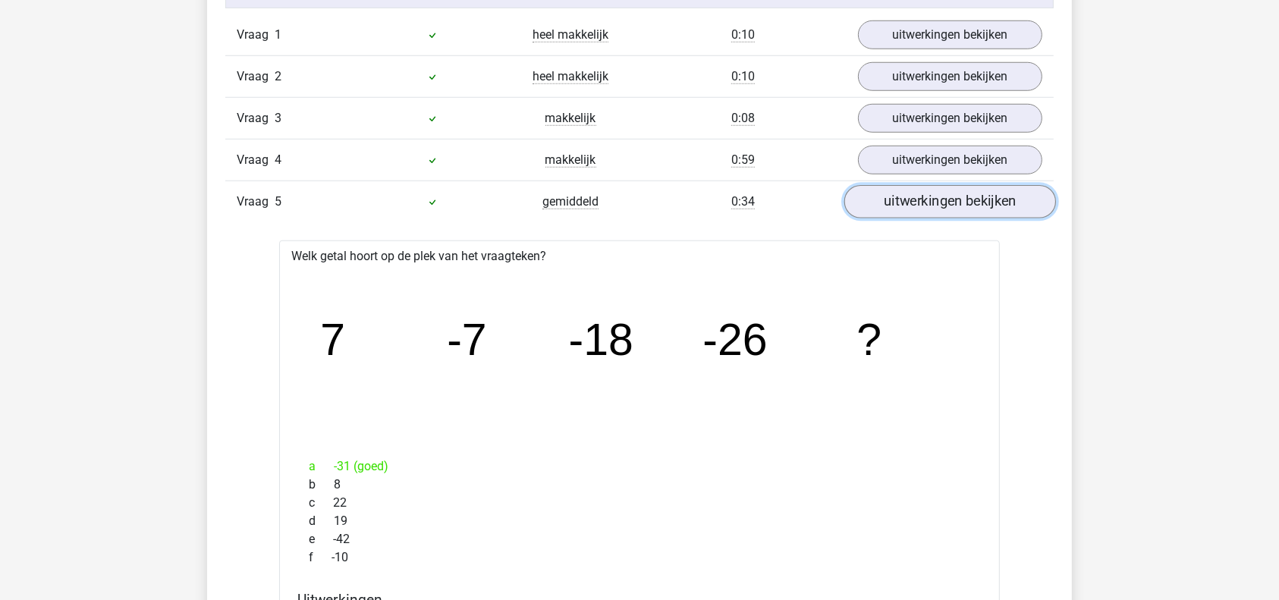
click at [941, 196] on link "uitwerkingen bekijken" at bounding box center [950, 201] width 212 height 33
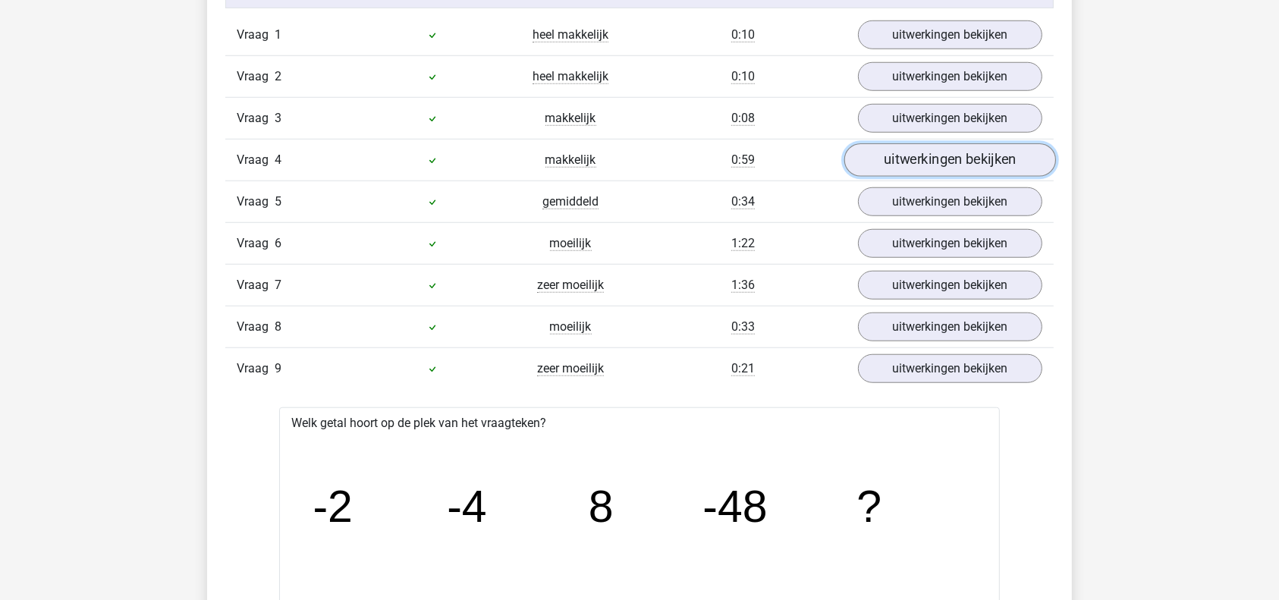
click at [930, 161] on link "uitwerkingen bekijken" at bounding box center [950, 159] width 212 height 33
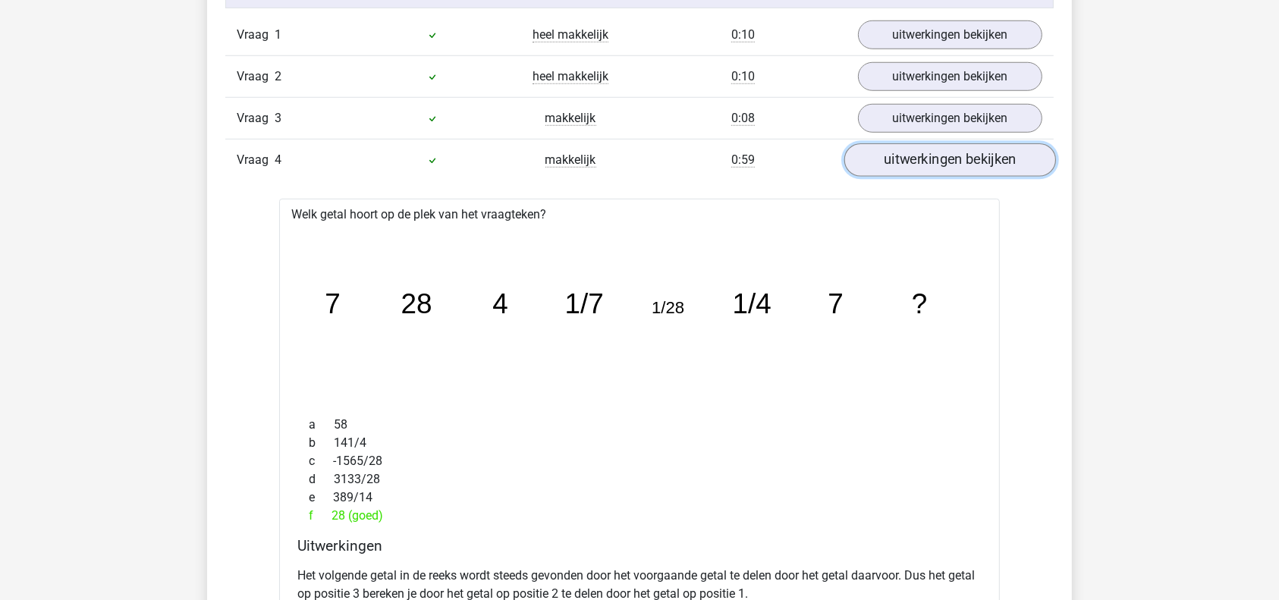
click at [930, 161] on link "uitwerkingen bekijken" at bounding box center [950, 159] width 212 height 33
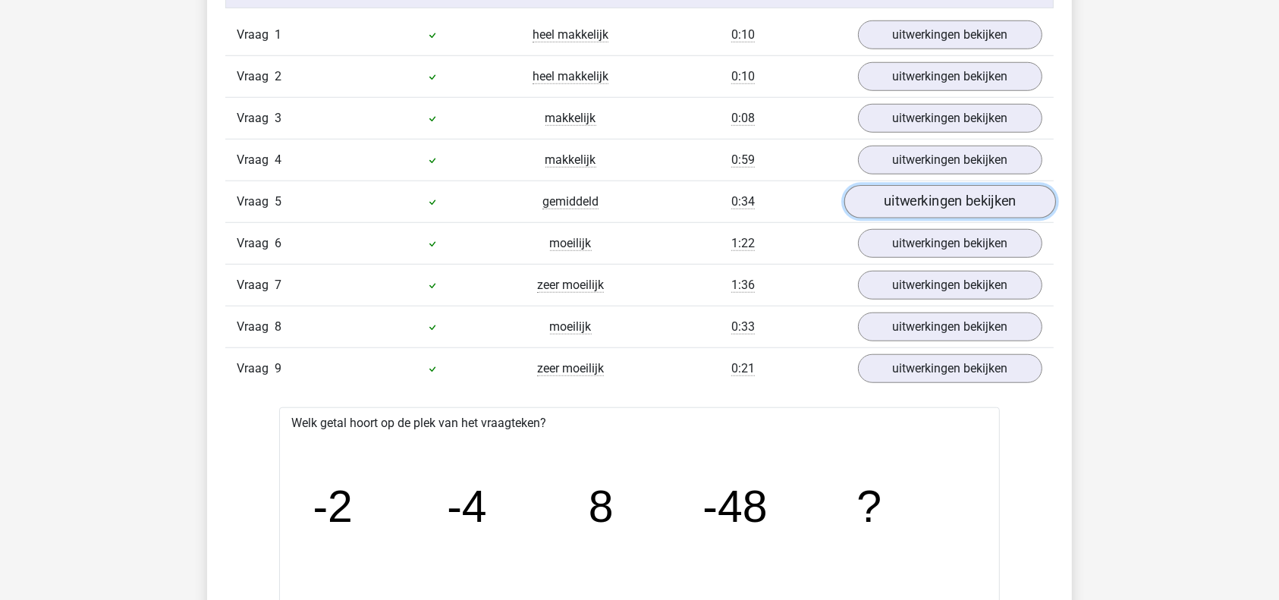
click at [941, 215] on link "uitwerkingen bekijken" at bounding box center [950, 201] width 212 height 33
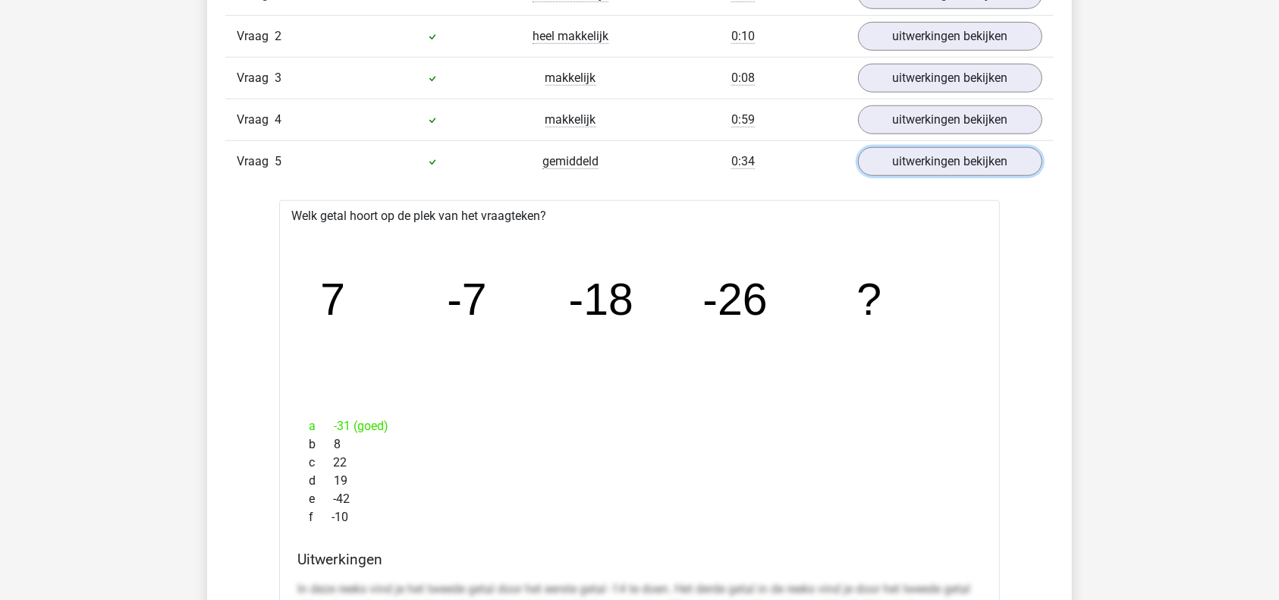
scroll to position [1355, 0]
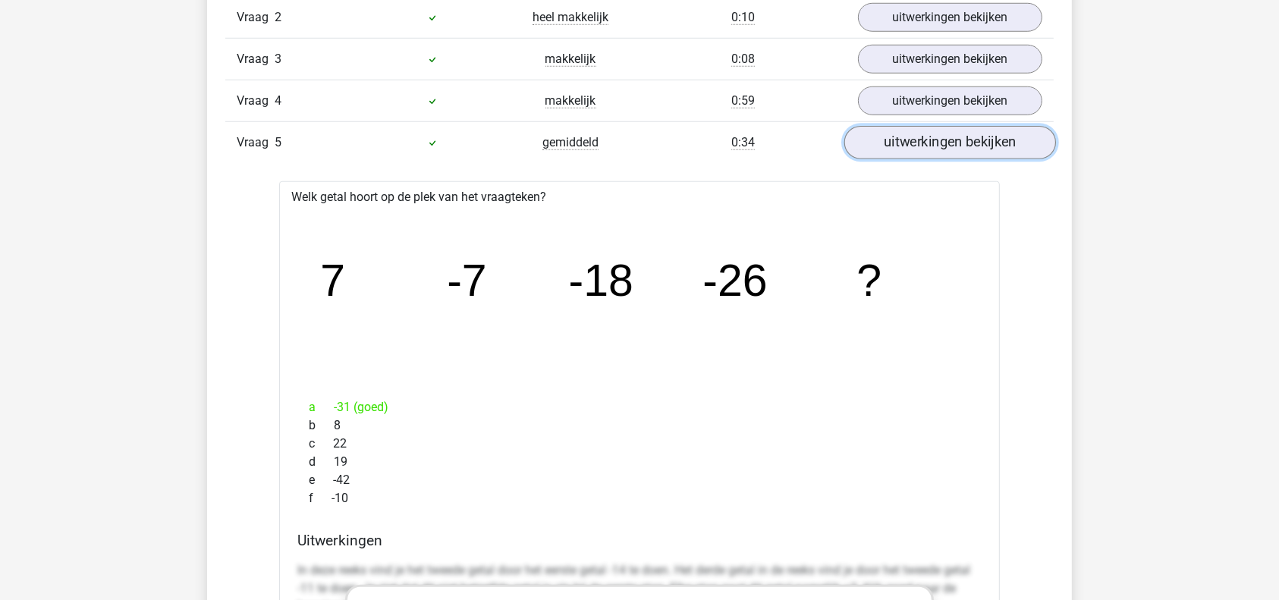
click at [922, 141] on link "uitwerkingen bekijken" at bounding box center [950, 142] width 212 height 33
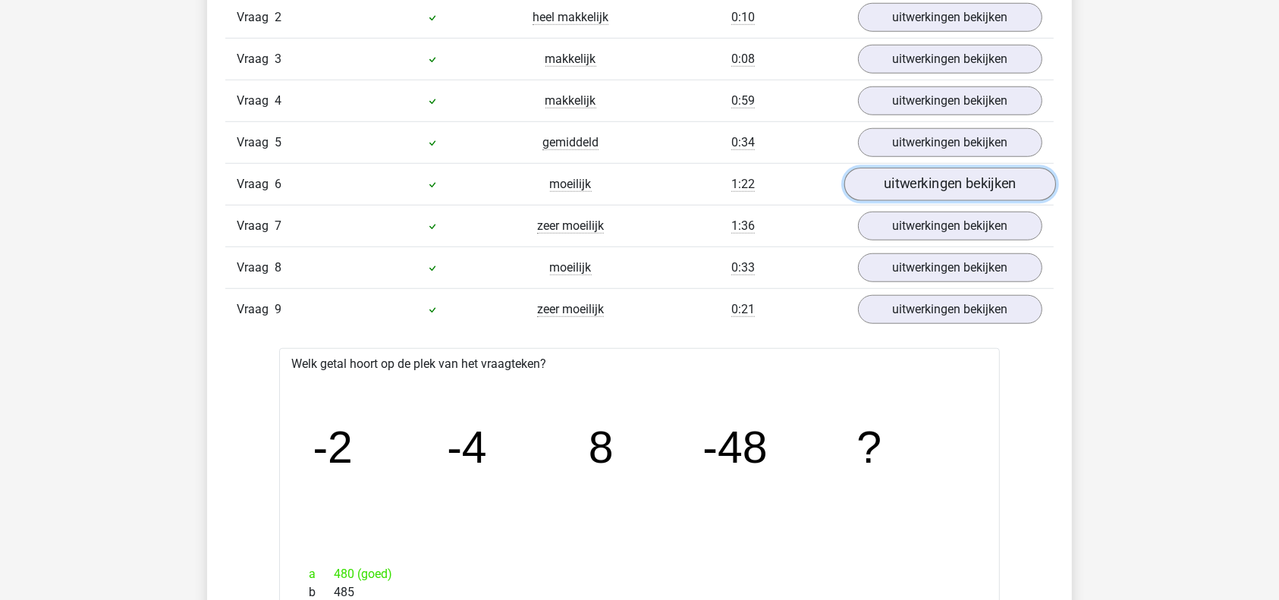
click at [921, 187] on link "uitwerkingen bekijken" at bounding box center [950, 184] width 212 height 33
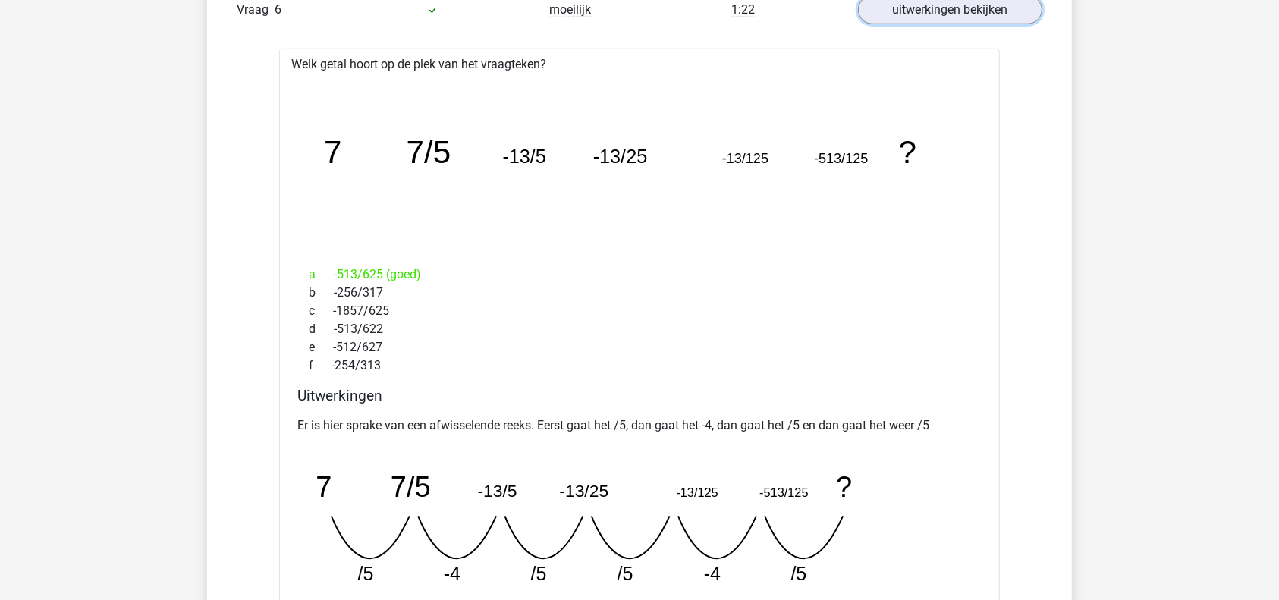
scroll to position [1512, 0]
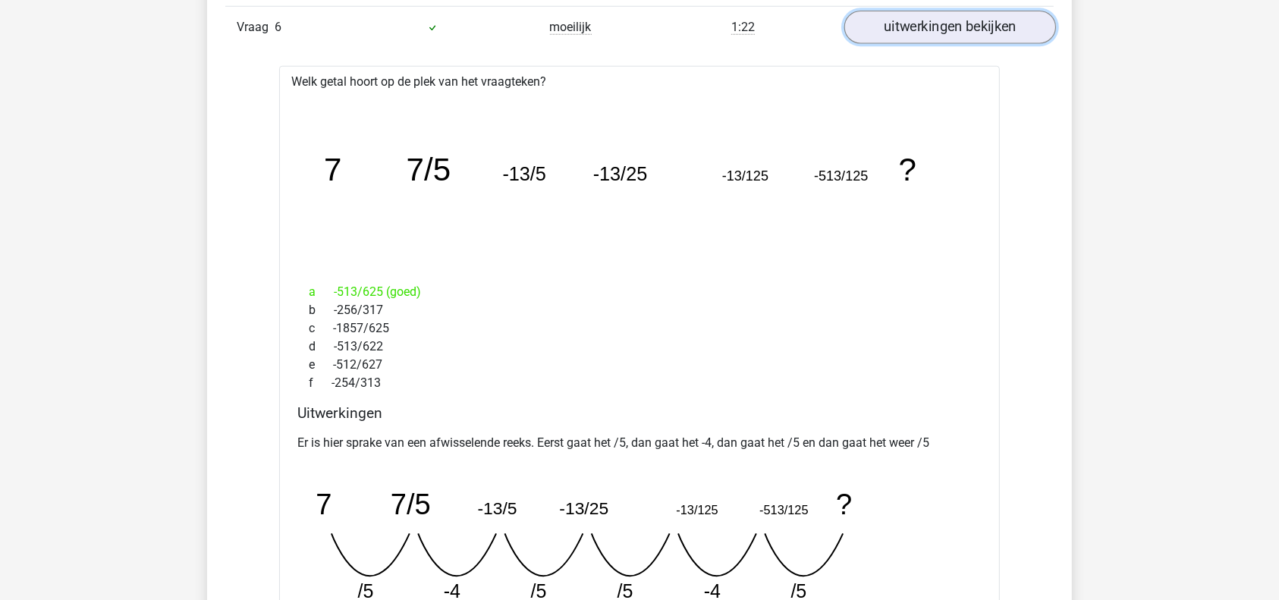
click at [967, 22] on link "uitwerkingen bekijken" at bounding box center [950, 27] width 212 height 33
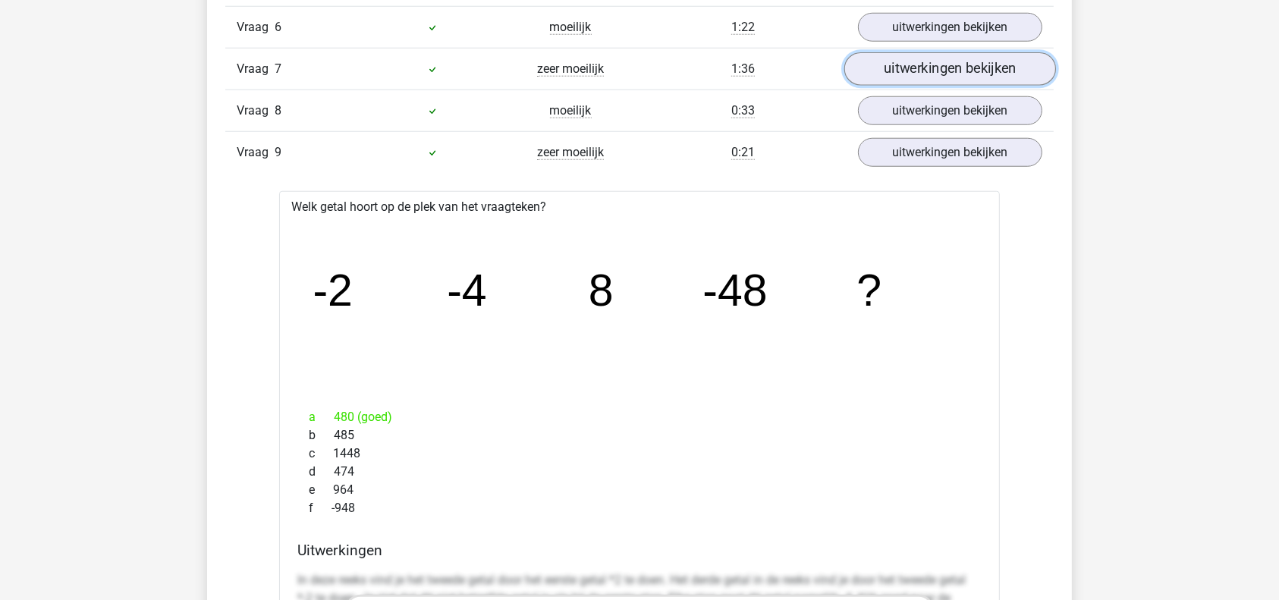
click at [967, 64] on link "uitwerkingen bekijken" at bounding box center [950, 68] width 212 height 33
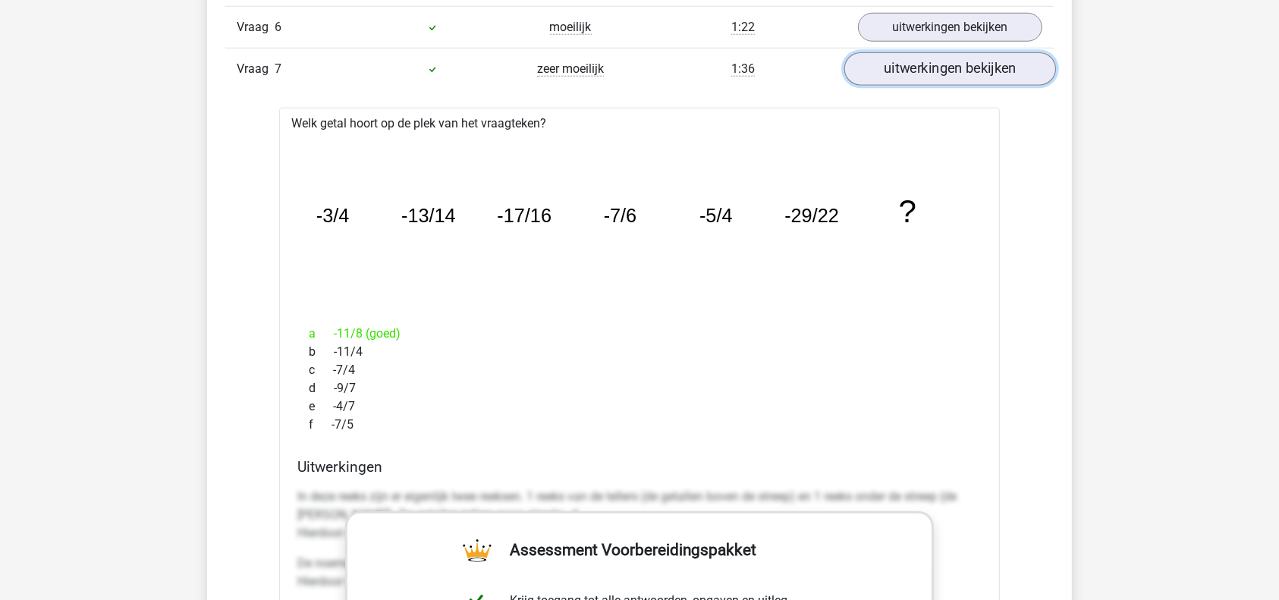
click at [896, 69] on link "uitwerkingen bekijken" at bounding box center [950, 68] width 212 height 33
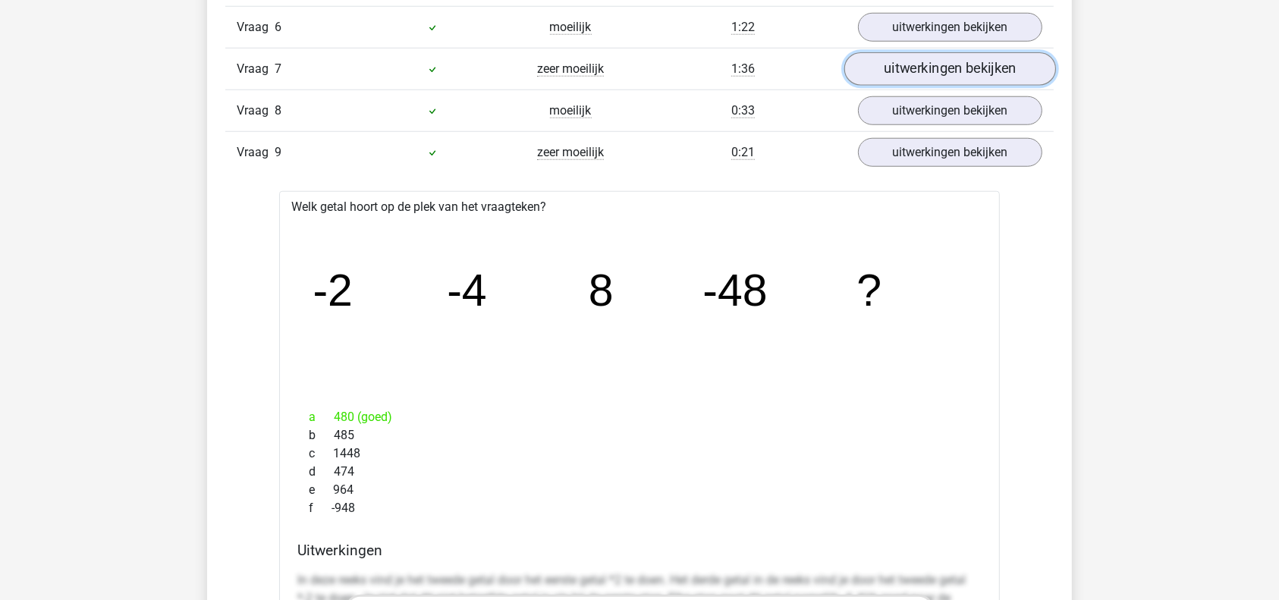
click at [904, 67] on link "uitwerkingen bekijken" at bounding box center [950, 68] width 212 height 33
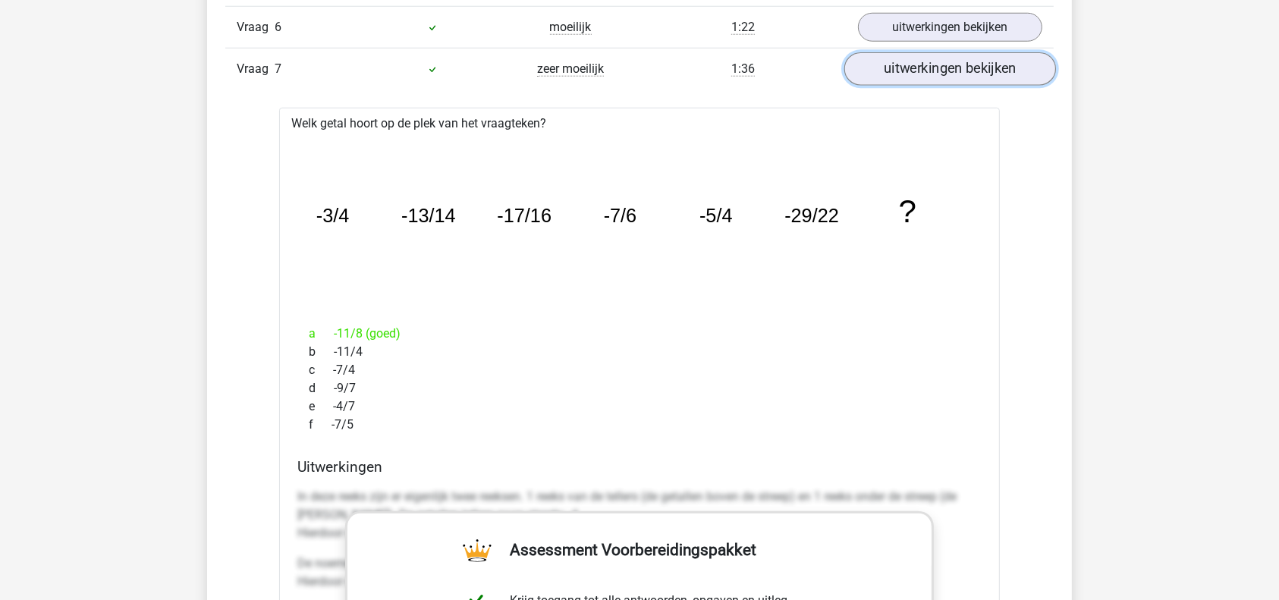
click at [971, 58] on link "uitwerkingen bekijken" at bounding box center [950, 68] width 212 height 33
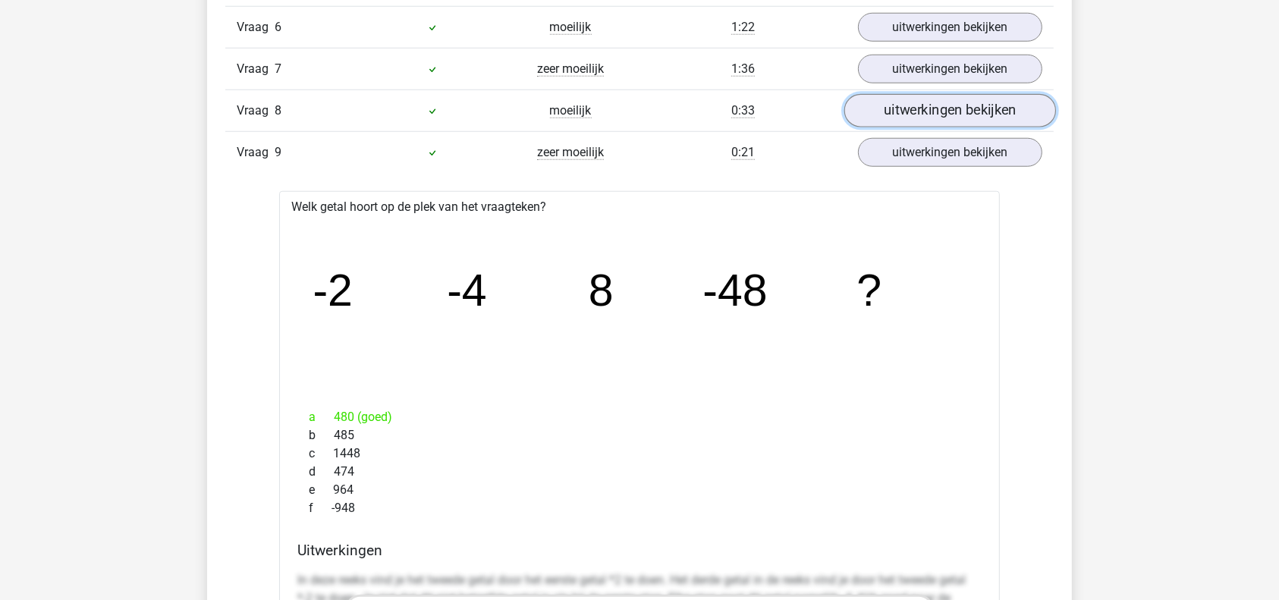
click at [934, 111] on link "uitwerkingen bekijken" at bounding box center [950, 110] width 212 height 33
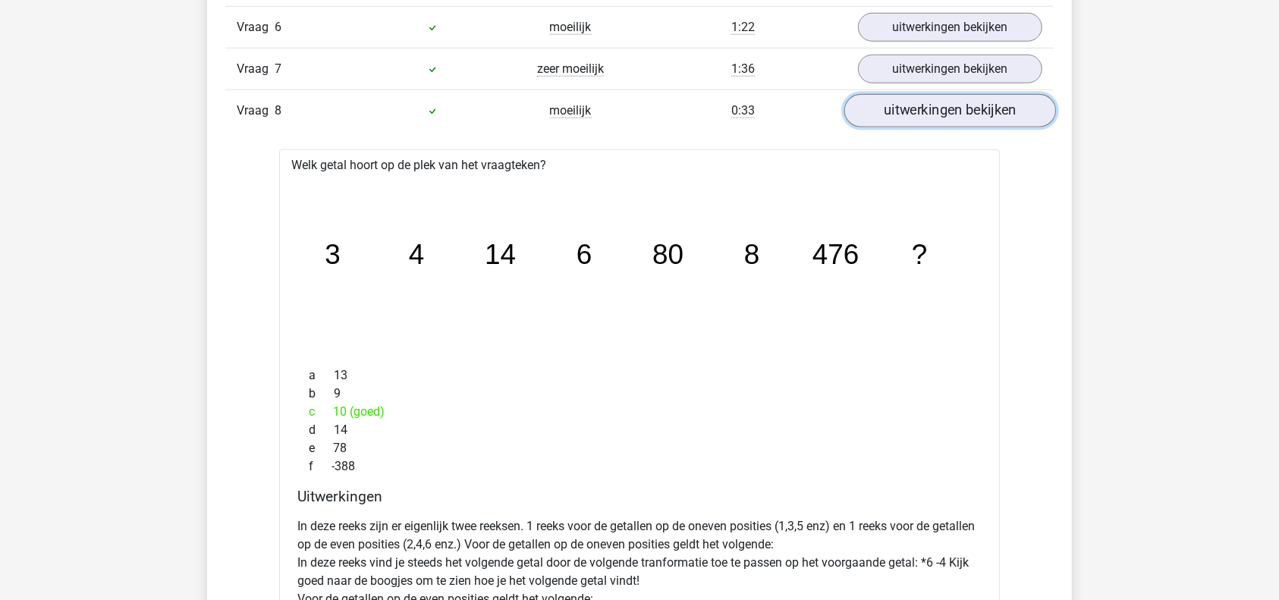
click at [934, 111] on link "uitwerkingen bekijken" at bounding box center [950, 110] width 212 height 33
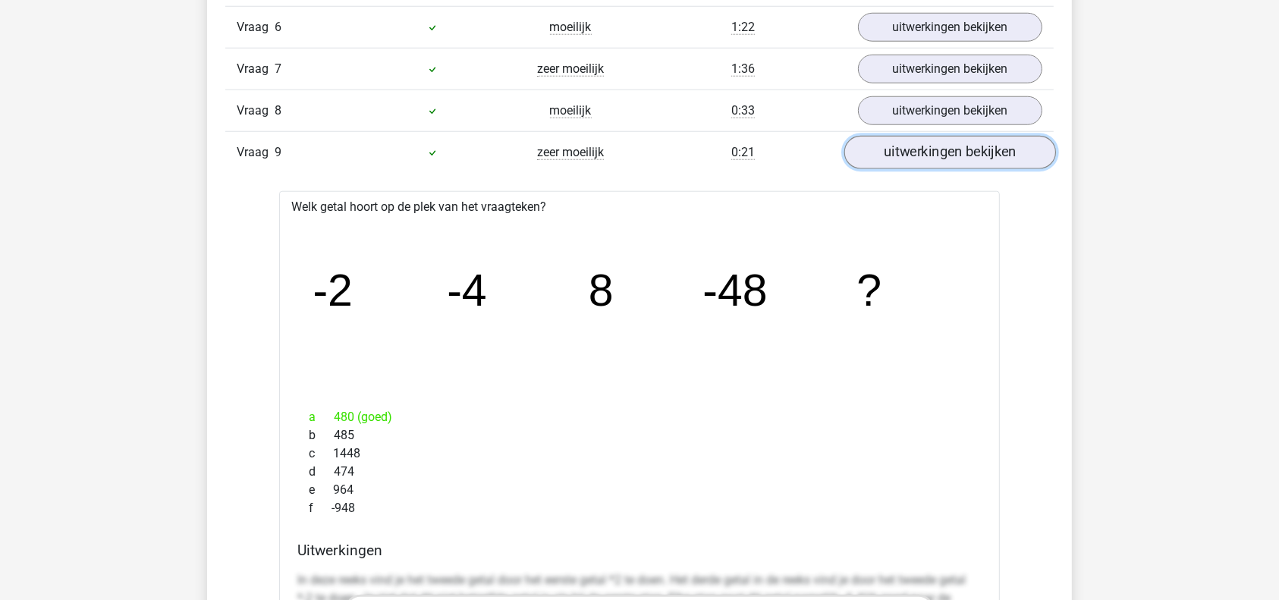
click at [943, 149] on link "uitwerkingen bekijken" at bounding box center [950, 152] width 212 height 33
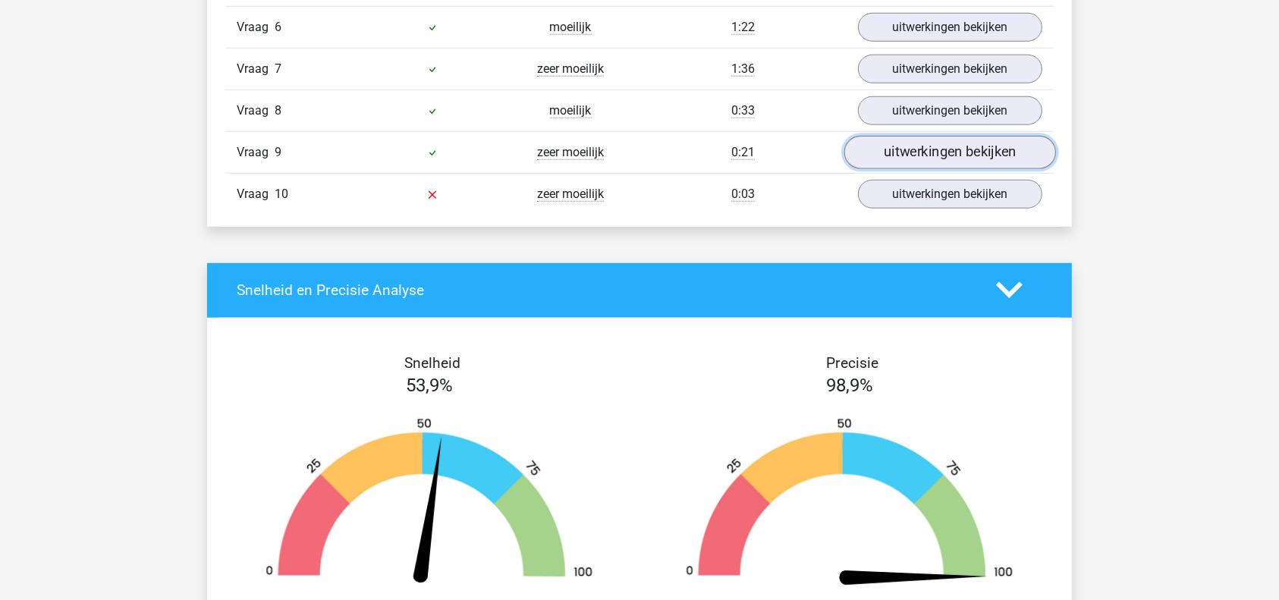
click at [943, 149] on link "uitwerkingen bekijken" at bounding box center [950, 152] width 212 height 33
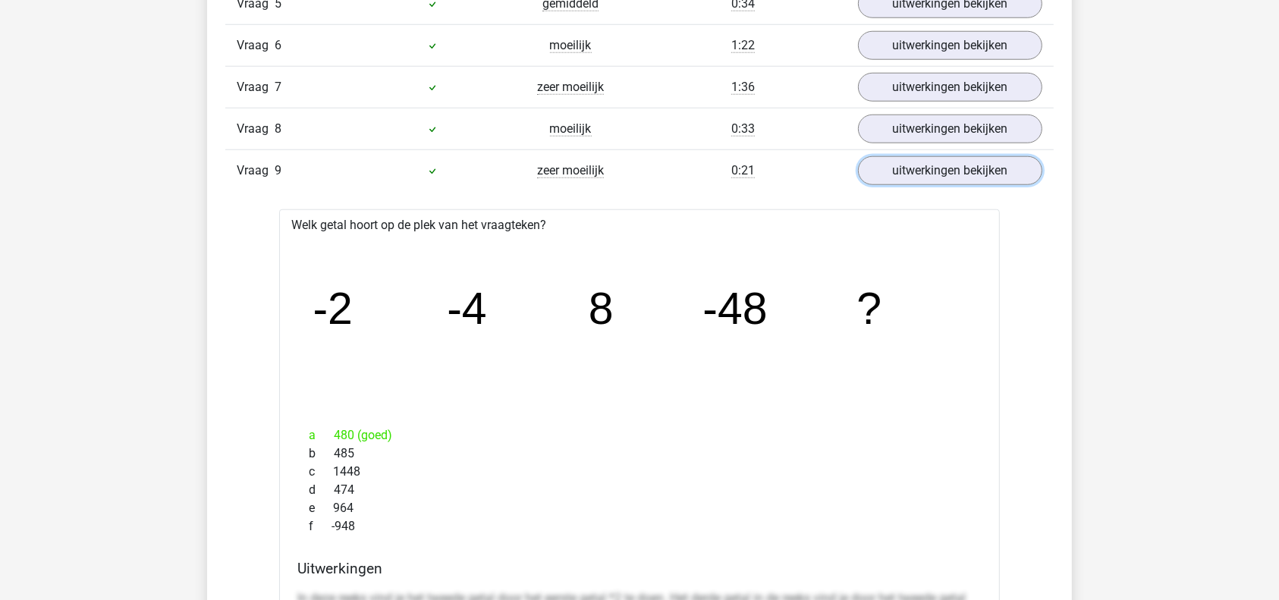
scroll to position [0, 0]
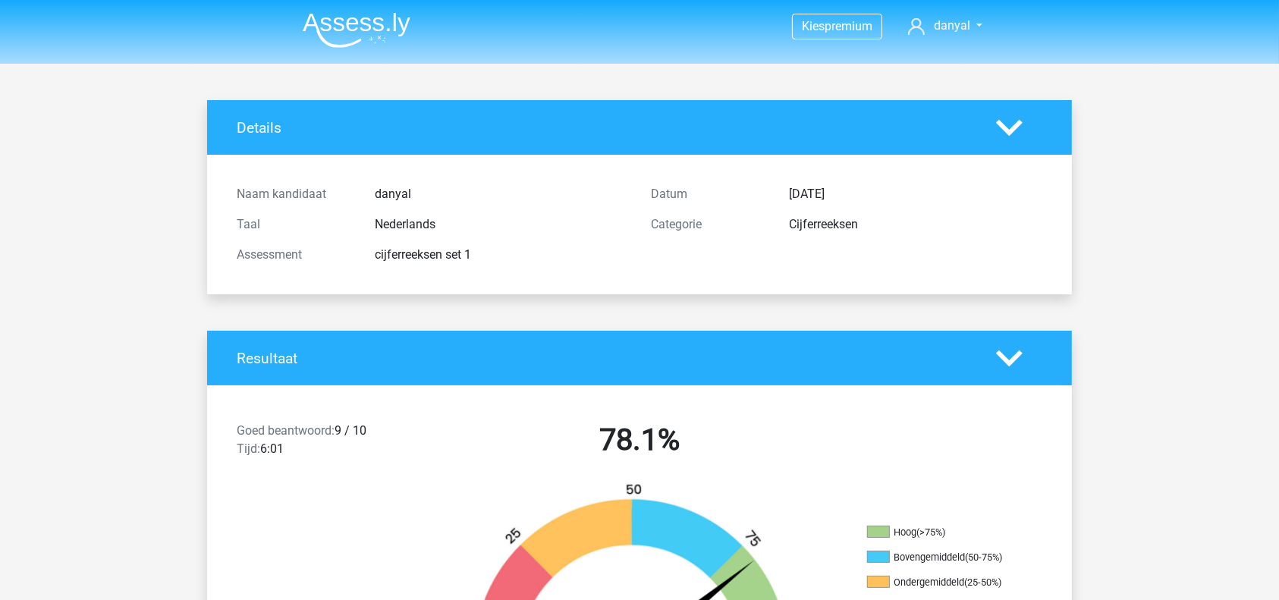
click at [350, 14] on img at bounding box center [357, 30] width 108 height 36
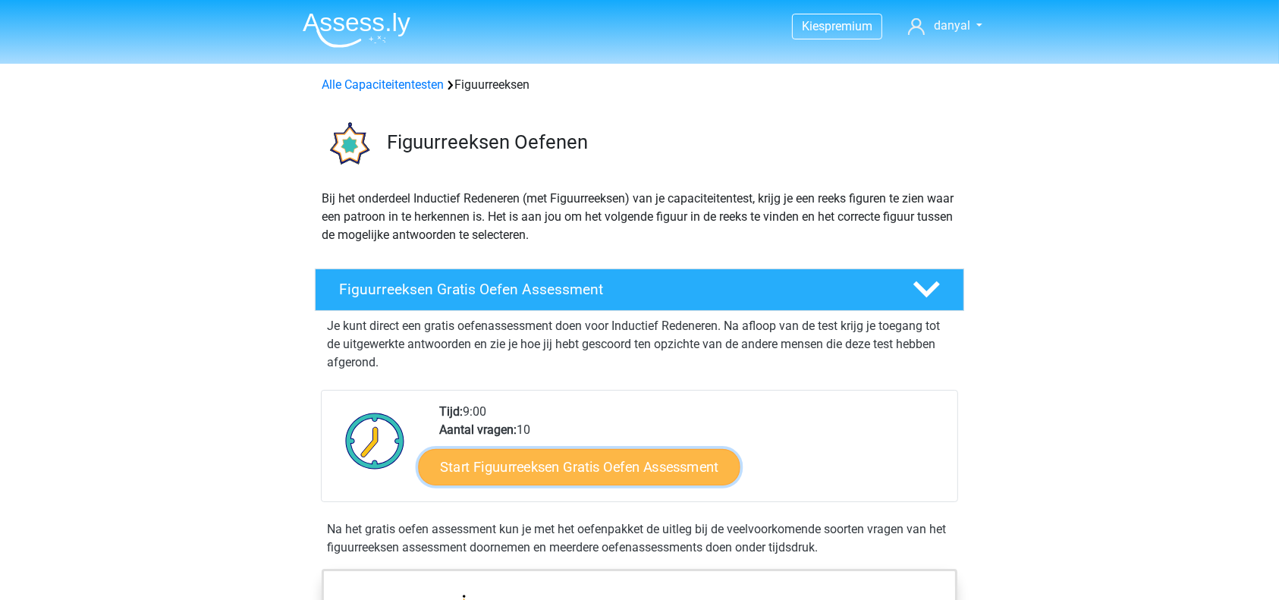
click at [569, 465] on link "Start Figuurreeksen Gratis Oefen Assessment" at bounding box center [580, 466] width 322 height 36
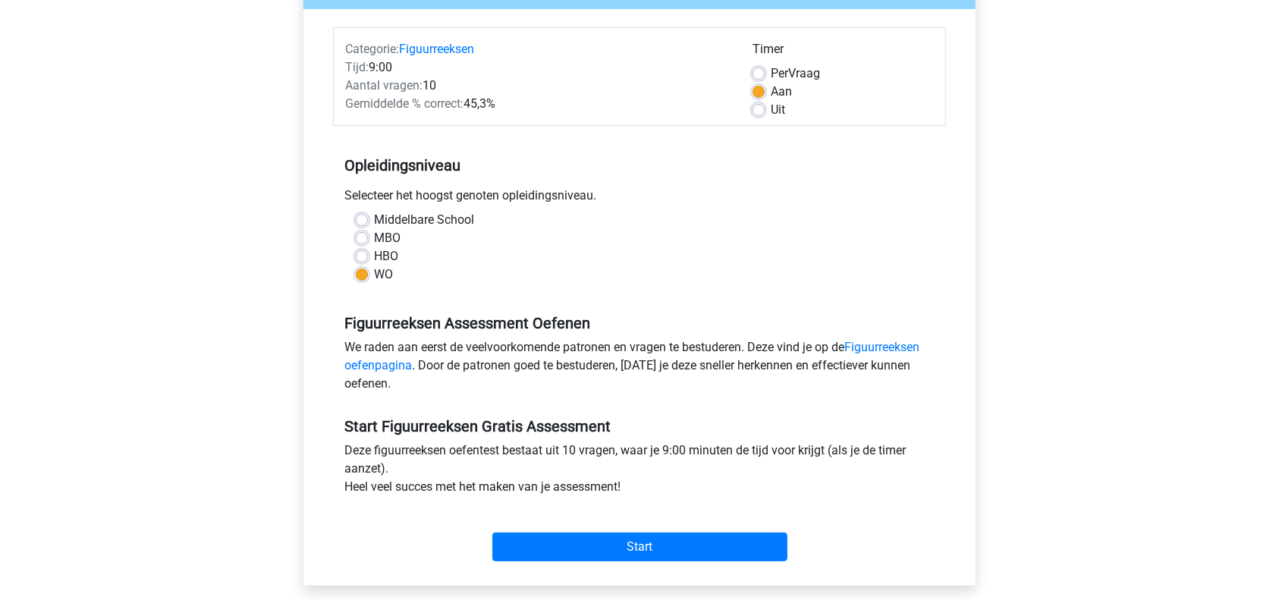
scroll to position [165, 0]
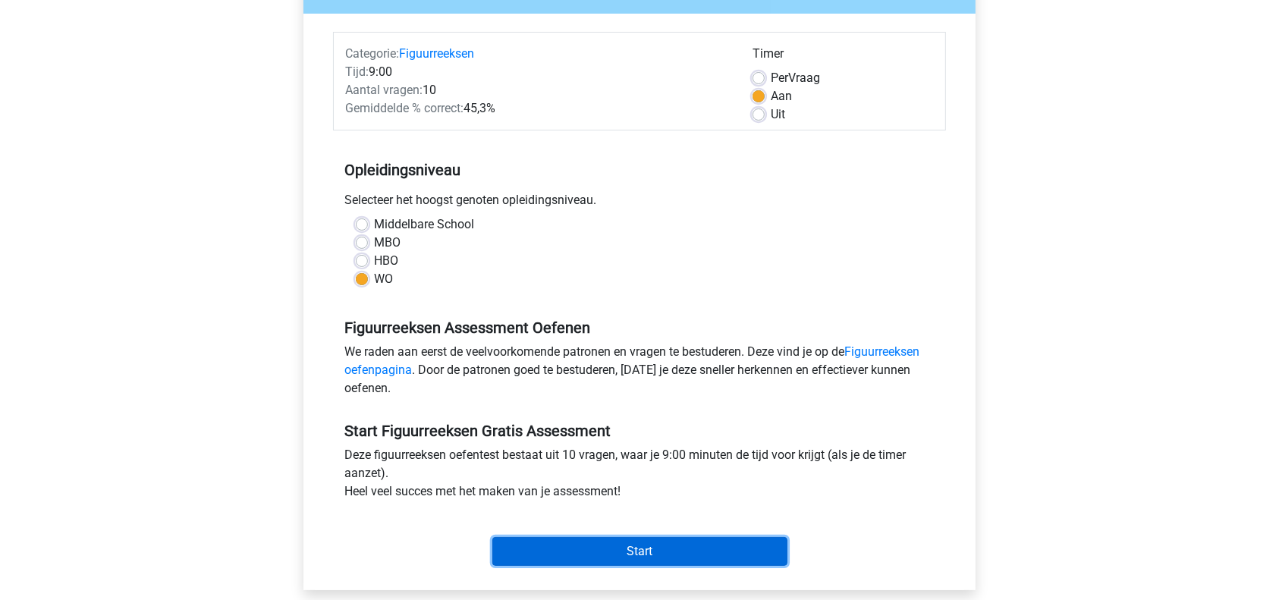
click at [601, 549] on input "Start" at bounding box center [639, 551] width 295 height 29
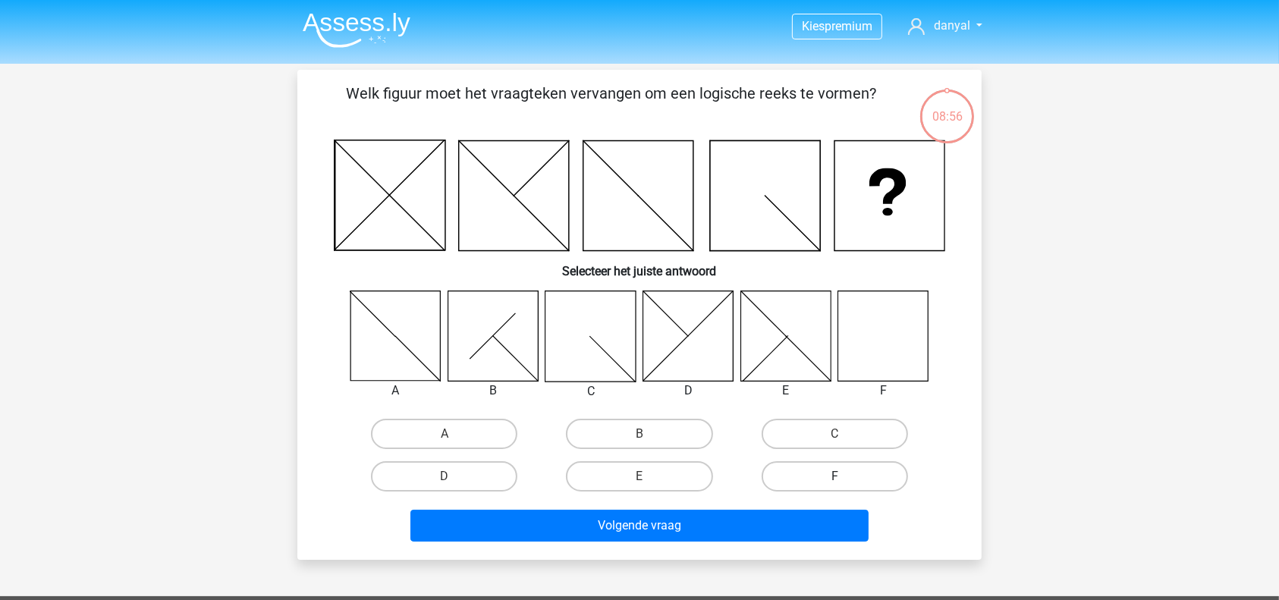
click at [812, 470] on label "F" at bounding box center [835, 476] width 146 height 30
click at [834, 476] on input "F" at bounding box center [839, 481] width 10 height 10
radio input "true"
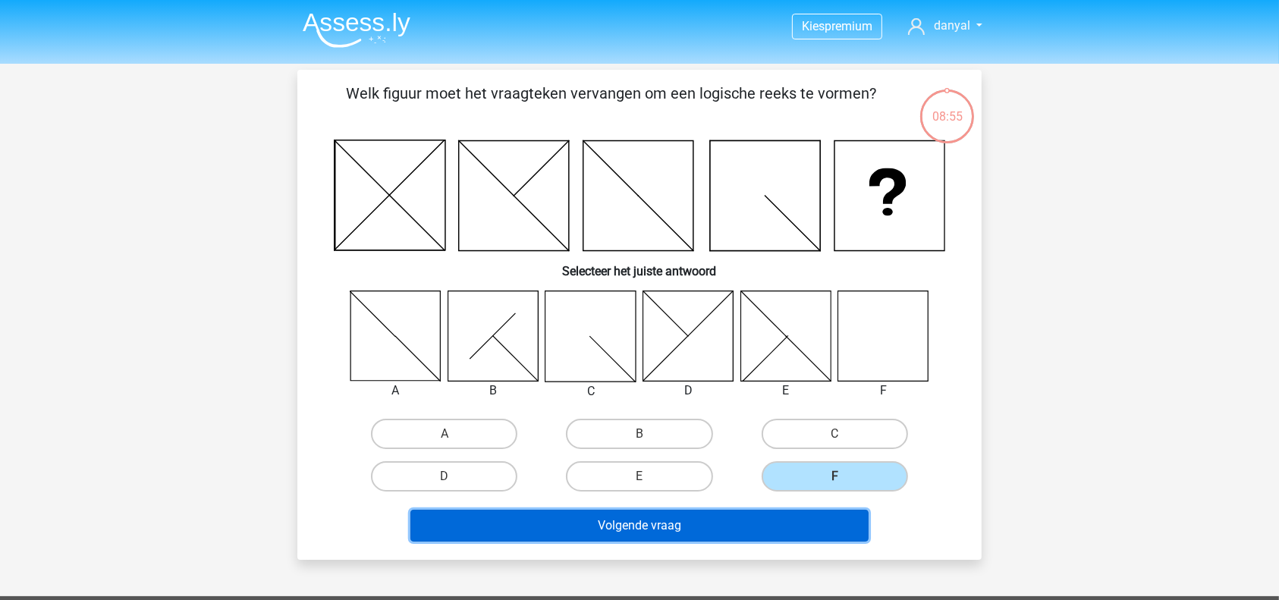
click at [795, 525] on button "Volgende vraag" at bounding box center [639, 526] width 459 height 32
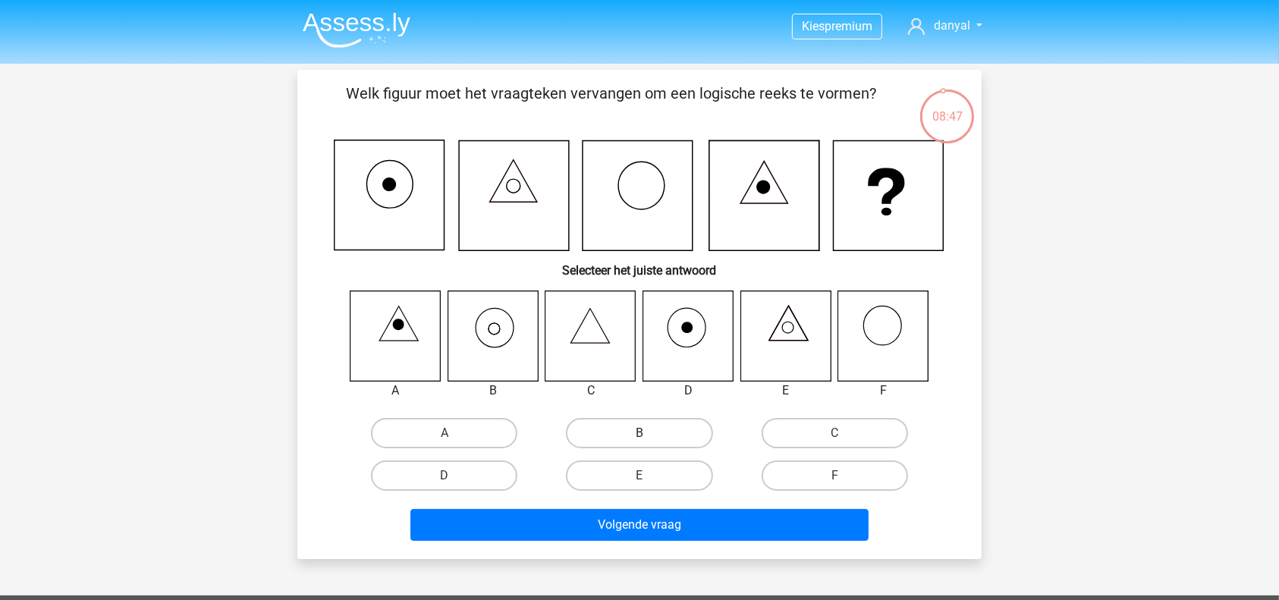
click at [623, 430] on label "B" at bounding box center [639, 433] width 146 height 30
click at [639, 433] on input "B" at bounding box center [644, 438] width 10 height 10
radio input "true"
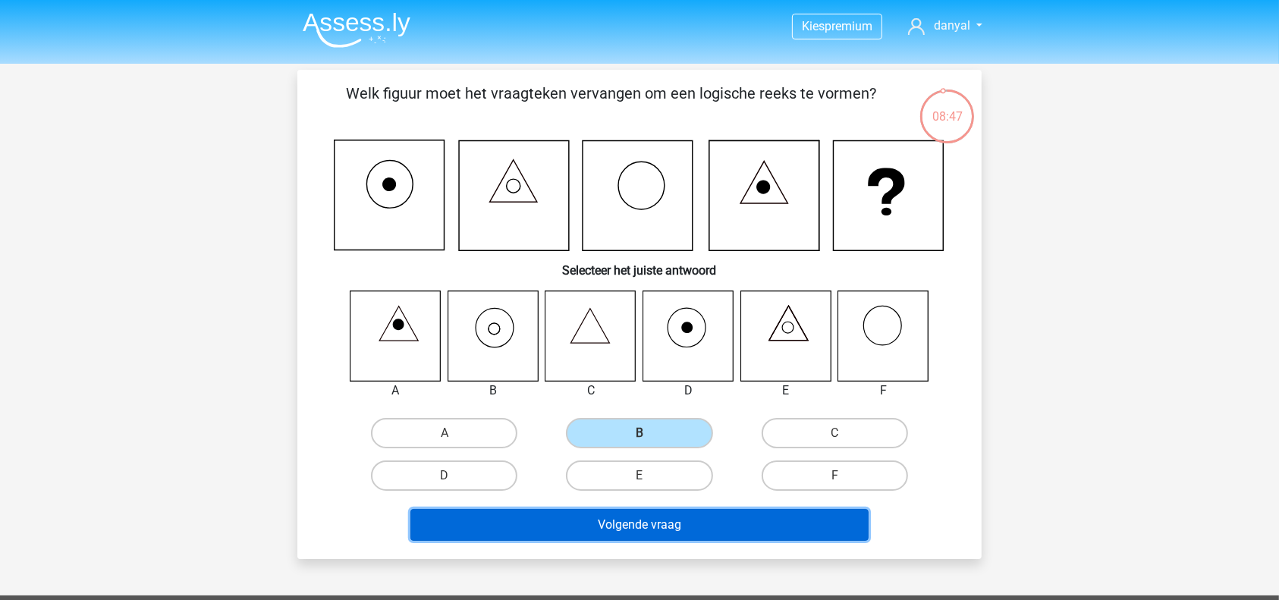
click at [663, 534] on button "Volgende vraag" at bounding box center [639, 525] width 459 height 32
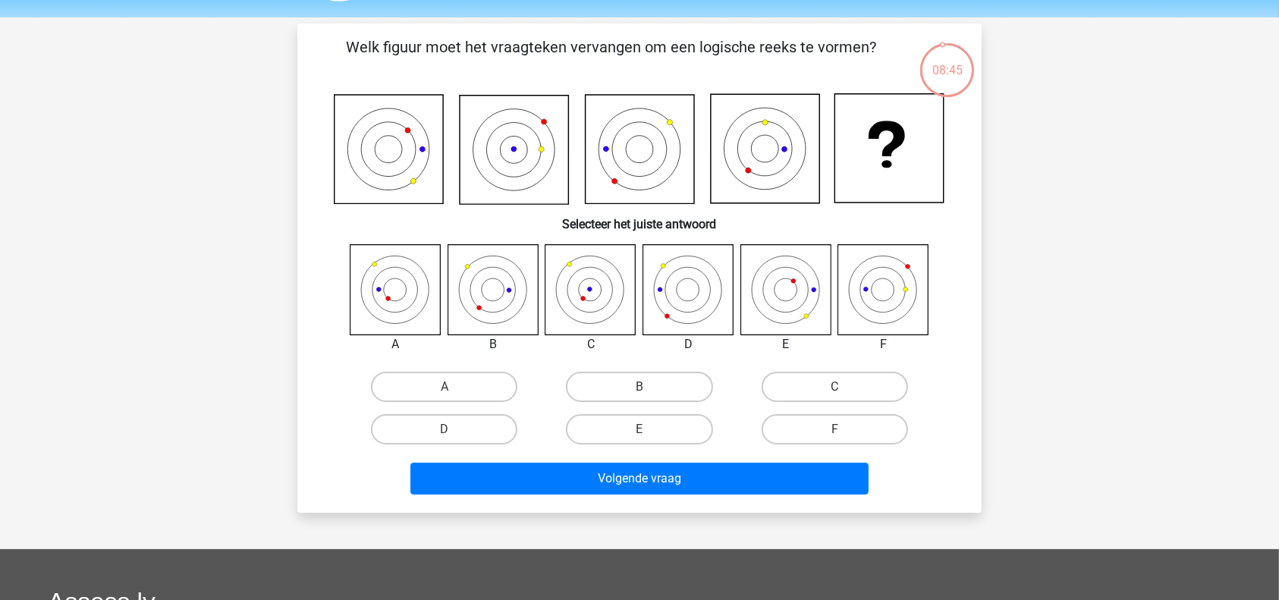
scroll to position [14, 0]
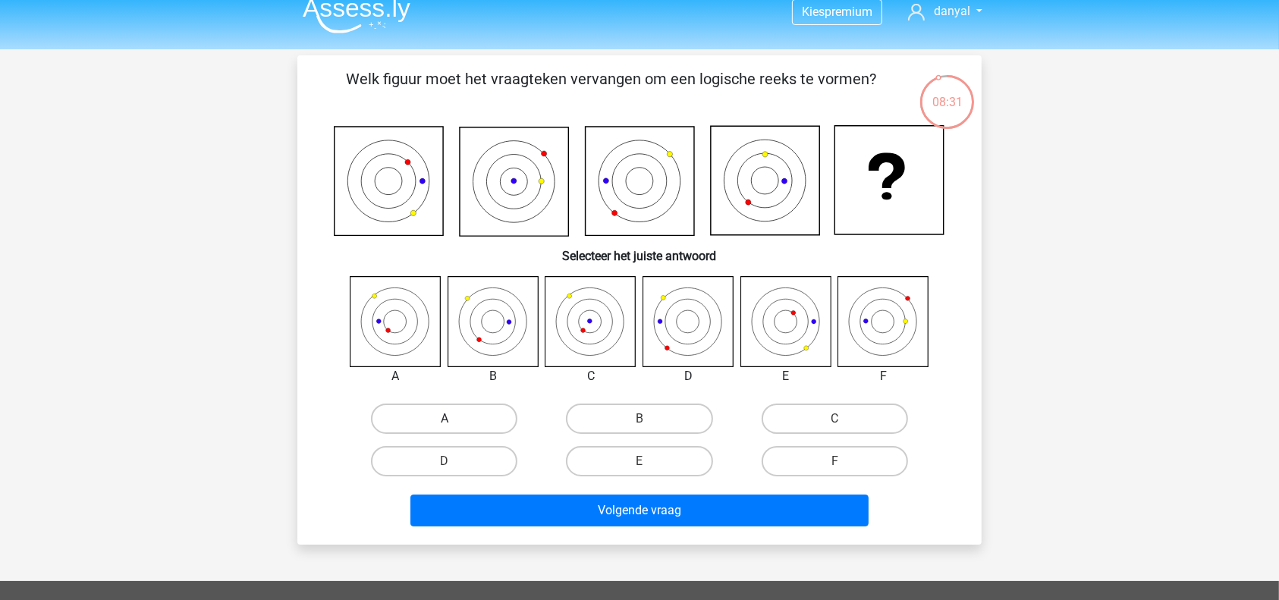
click at [433, 415] on label "A" at bounding box center [444, 419] width 146 height 30
click at [444, 419] on input "A" at bounding box center [449, 424] width 10 height 10
radio input "true"
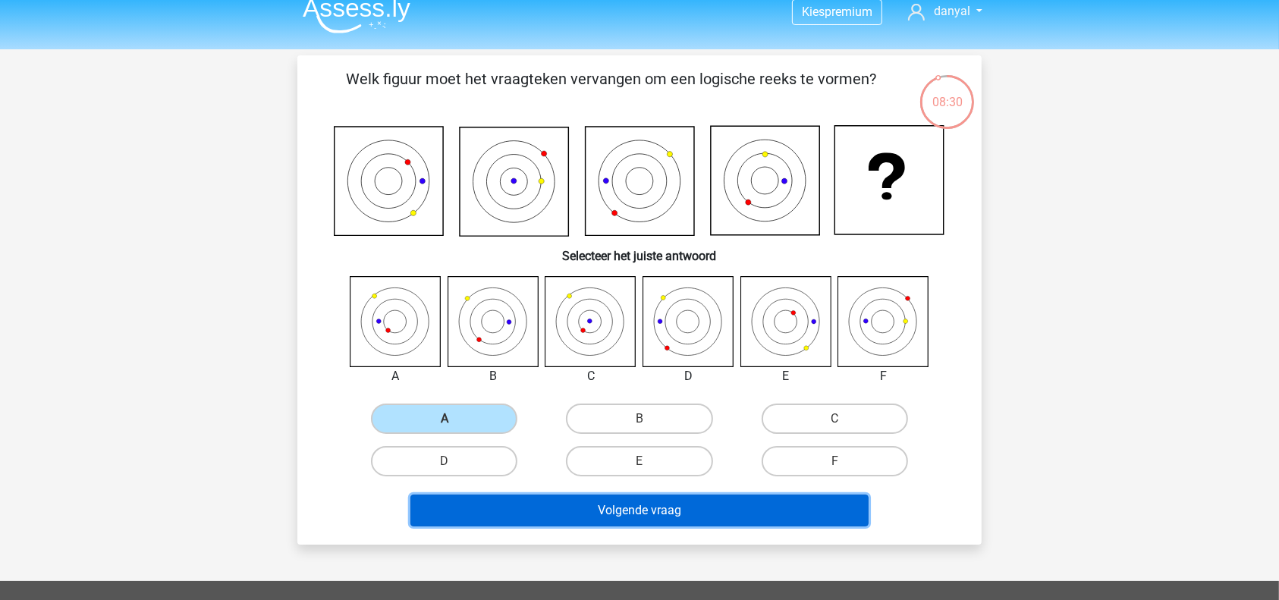
click at [589, 513] on button "Volgende vraag" at bounding box center [639, 511] width 459 height 32
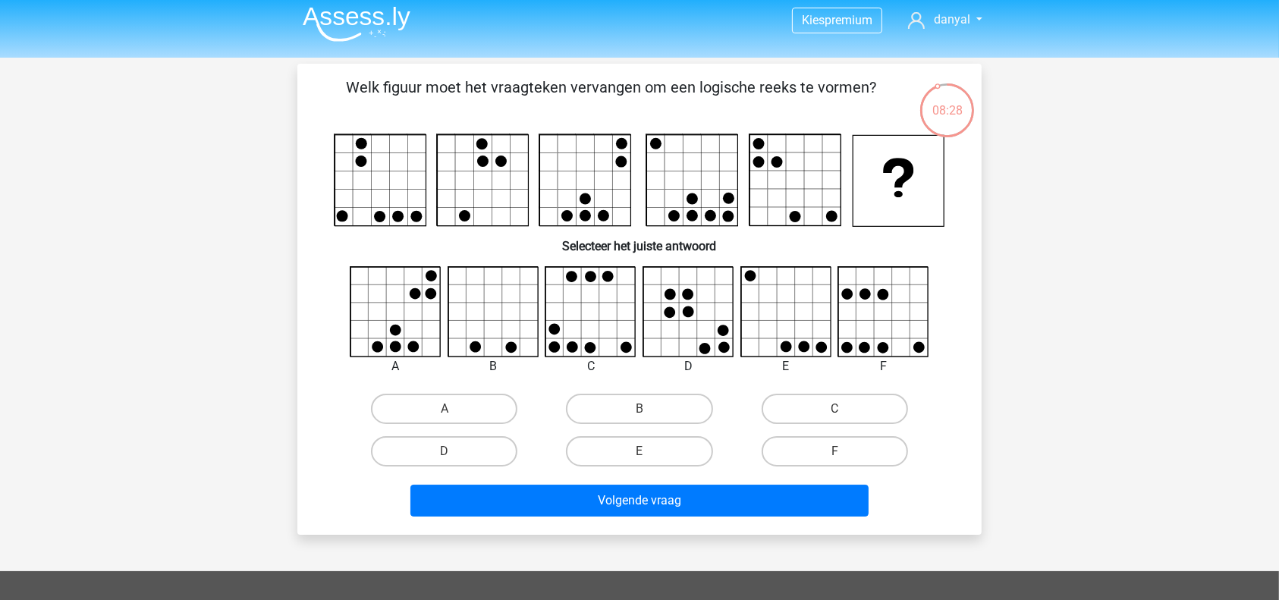
scroll to position [0, 0]
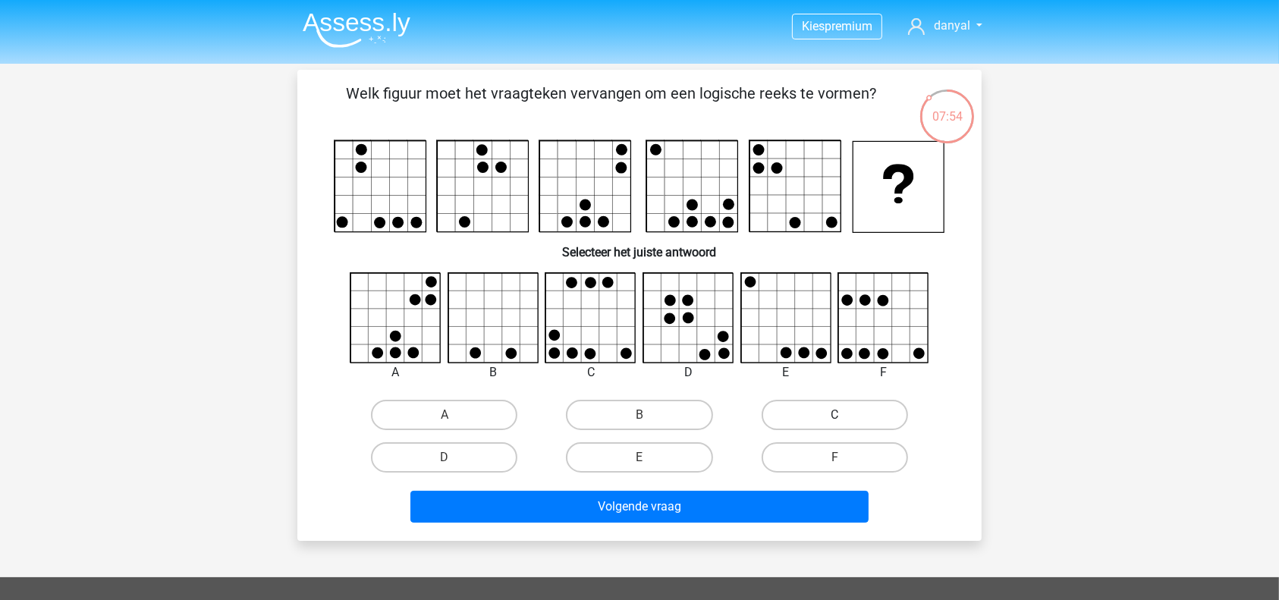
click at [877, 408] on label "C" at bounding box center [835, 415] width 146 height 30
click at [844, 415] on input "C" at bounding box center [839, 420] width 10 height 10
radio input "true"
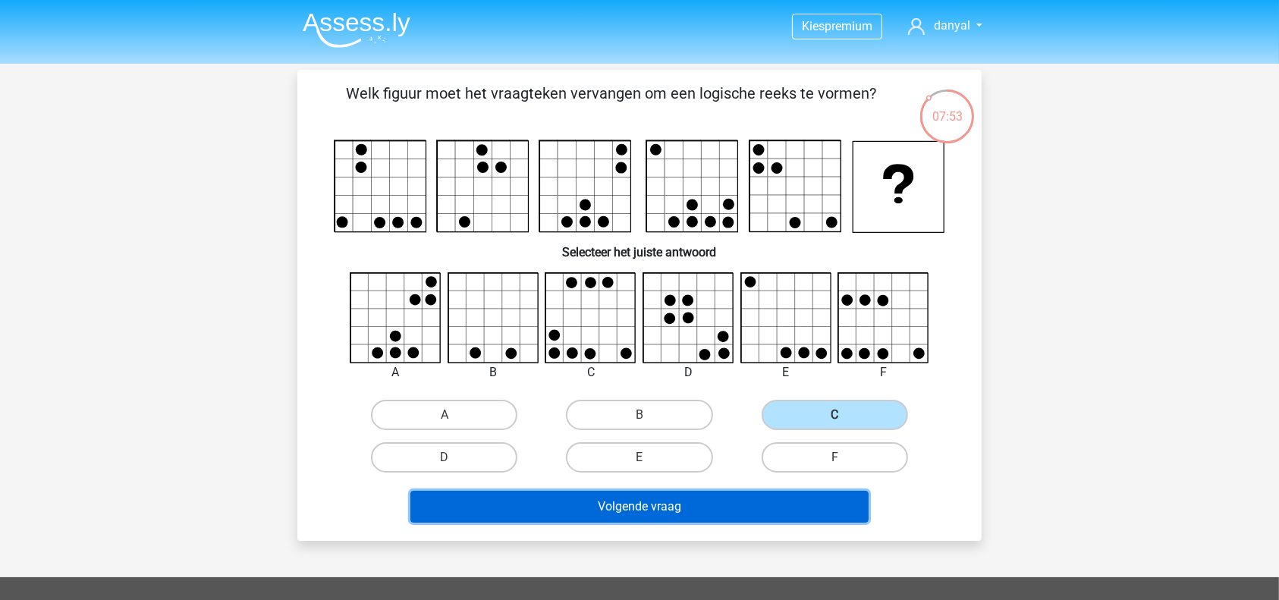
click at [742, 500] on button "Volgende vraag" at bounding box center [639, 507] width 459 height 32
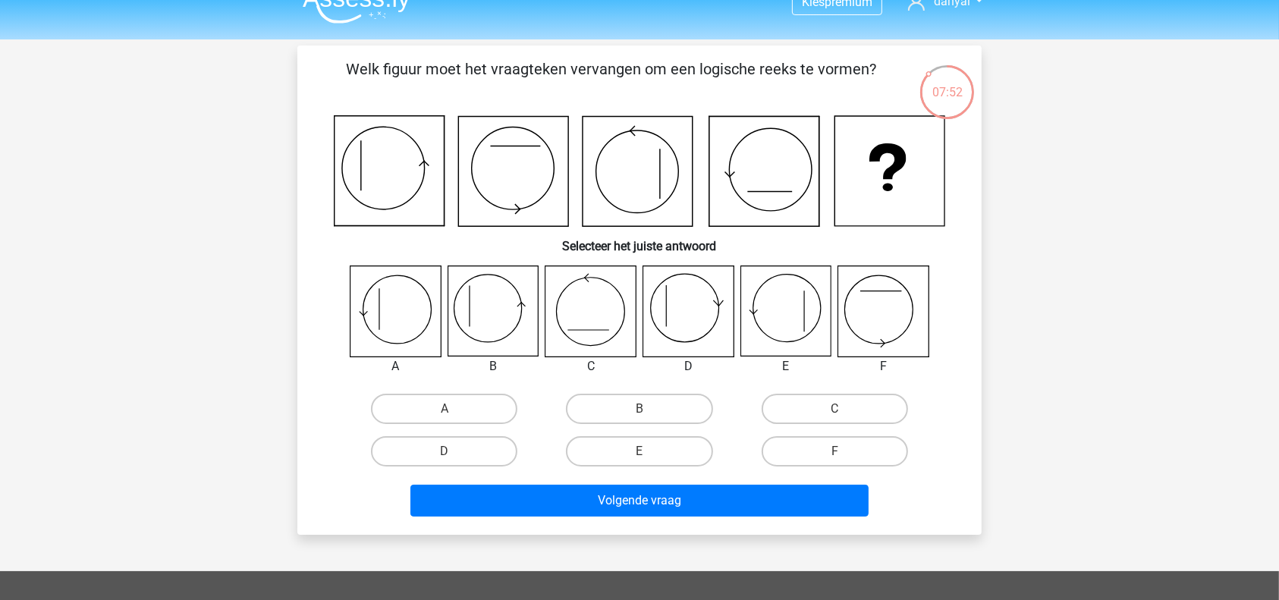
scroll to position [23, 0]
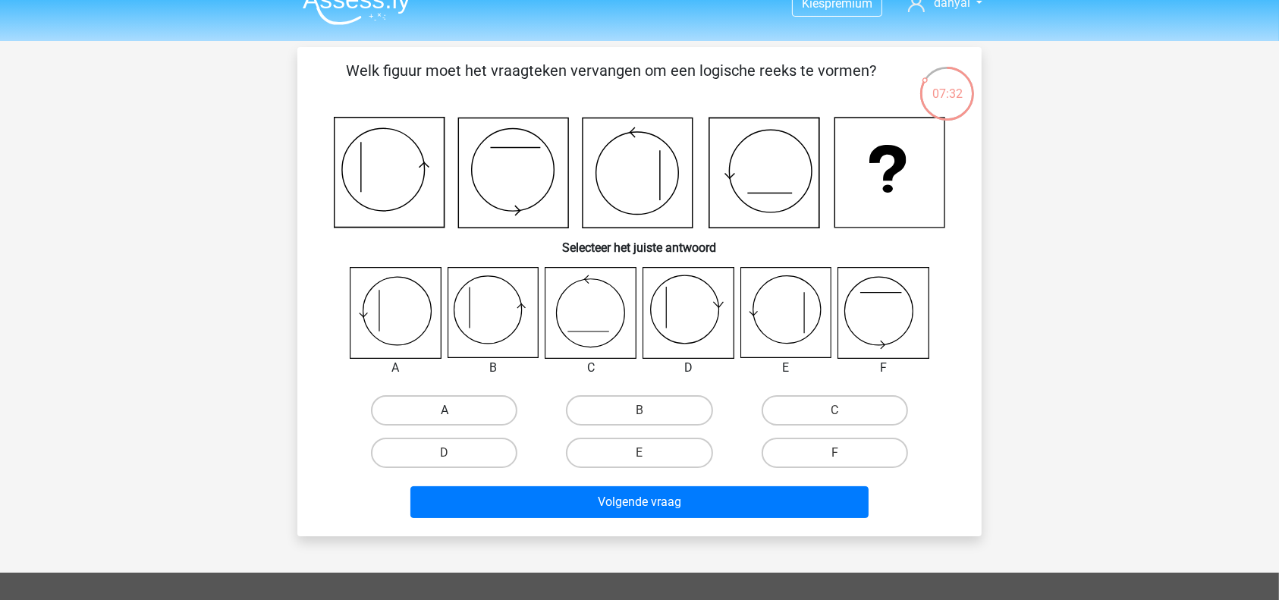
click at [455, 418] on label "A" at bounding box center [444, 410] width 146 height 30
click at [454, 418] on input "A" at bounding box center [449, 415] width 10 height 10
radio input "true"
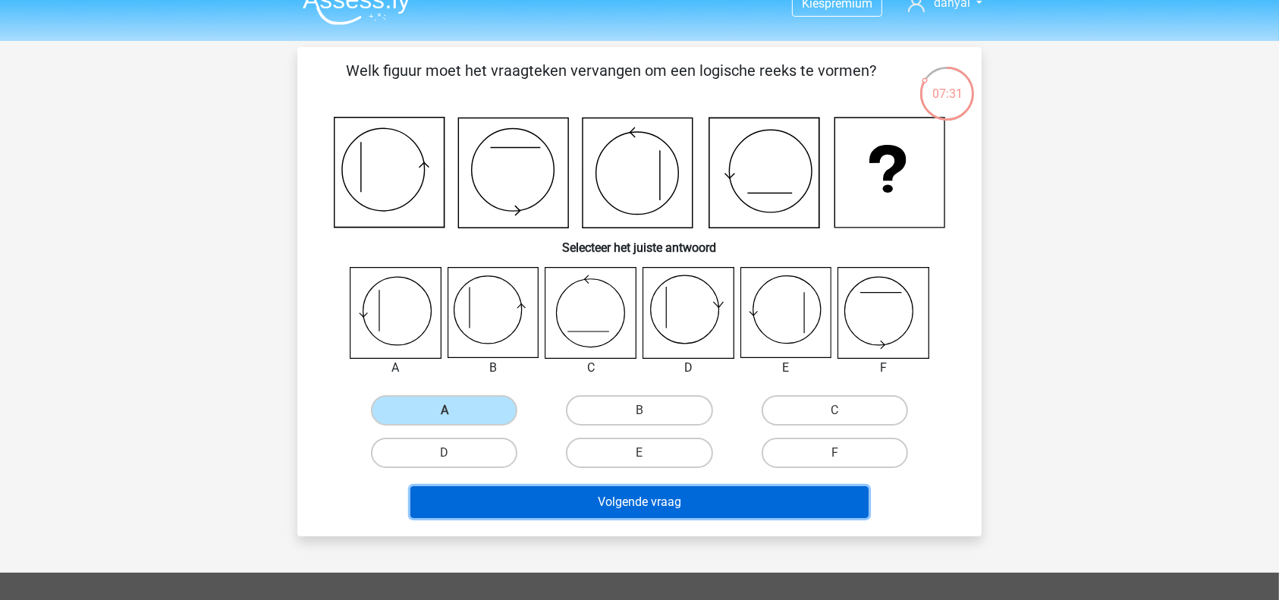
click at [623, 501] on button "Volgende vraag" at bounding box center [639, 502] width 459 height 32
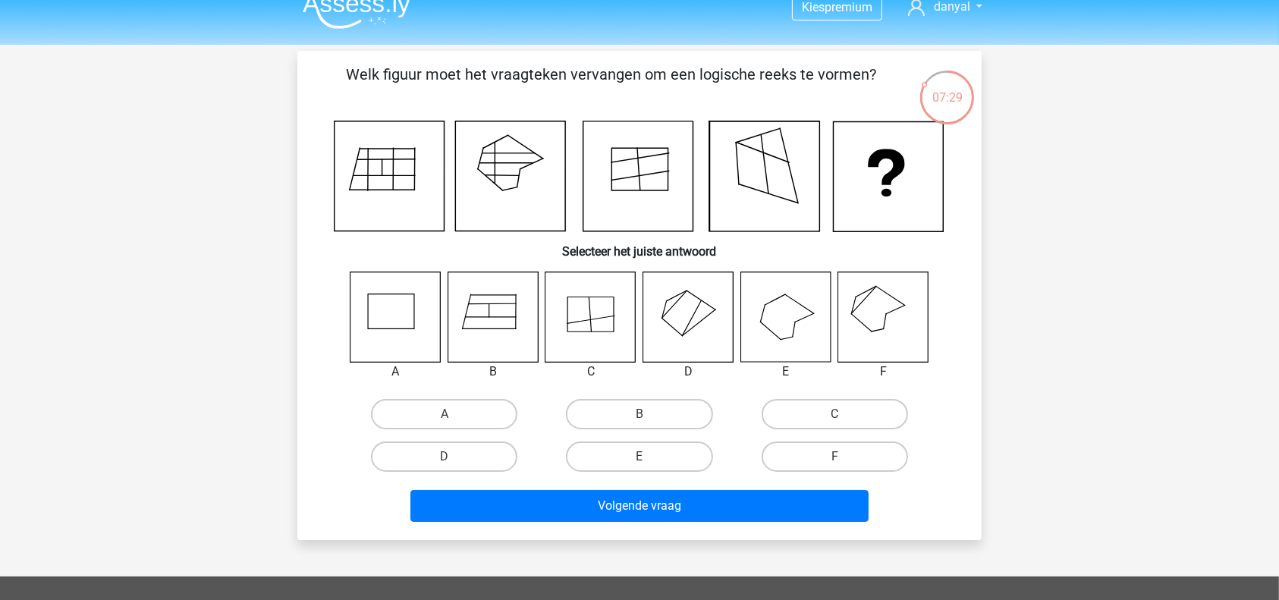
scroll to position [10, 0]
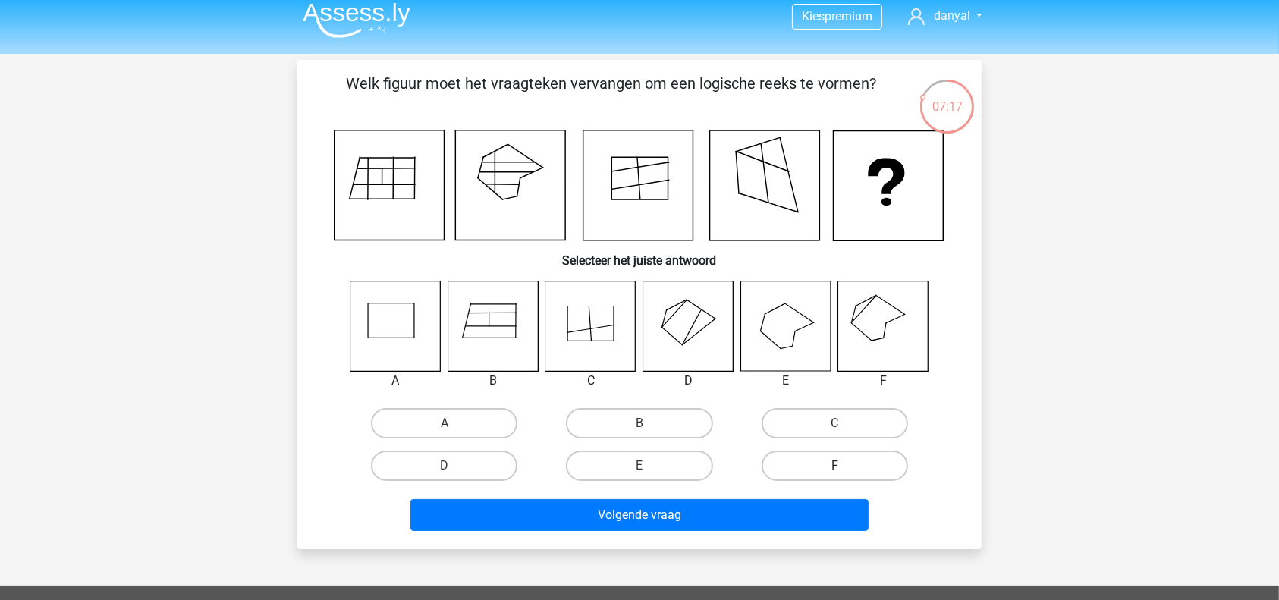
click at [813, 452] on label "F" at bounding box center [835, 466] width 146 height 30
click at [834, 466] on input "F" at bounding box center [839, 471] width 10 height 10
radio input "true"
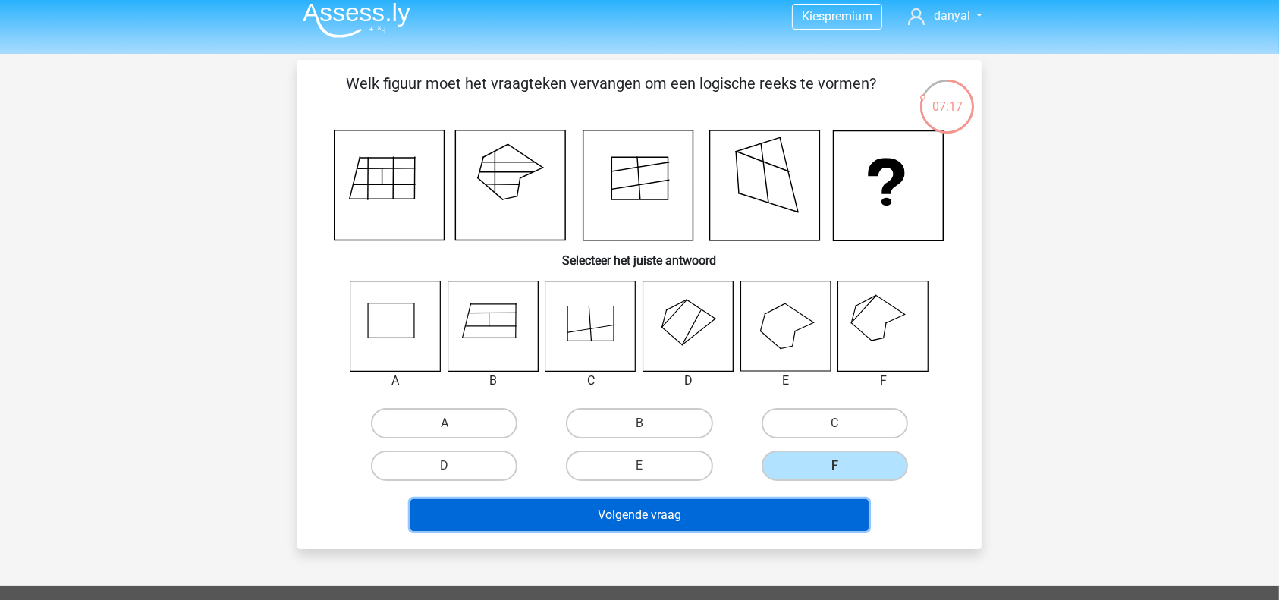
click at [780, 508] on button "Volgende vraag" at bounding box center [639, 515] width 459 height 32
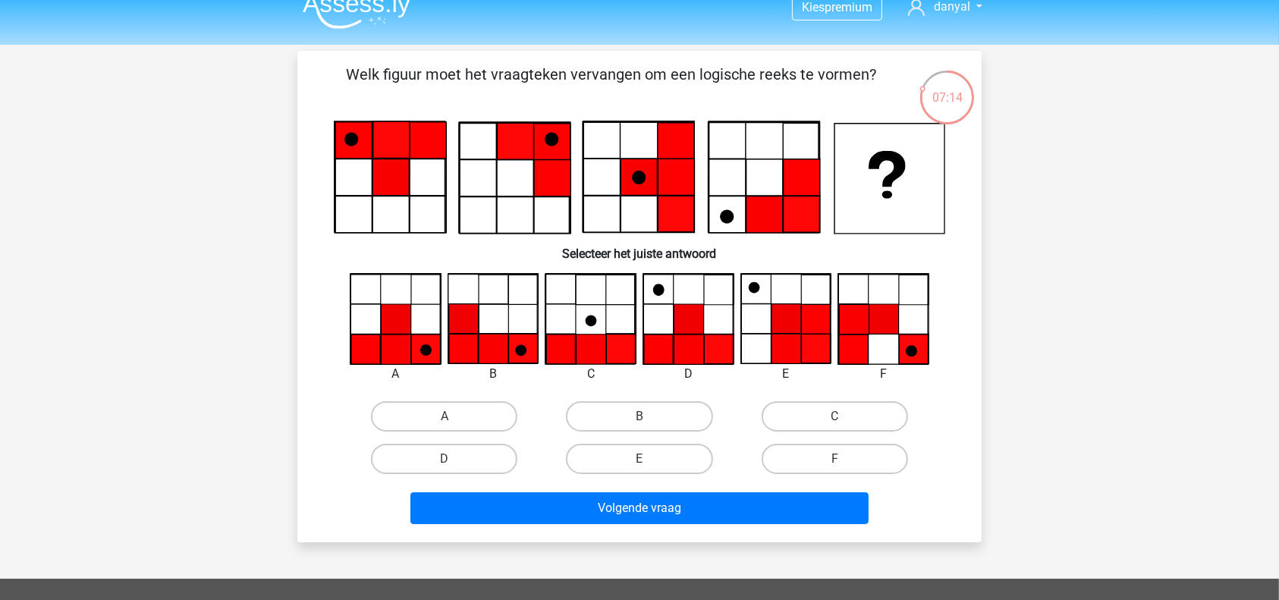
scroll to position [18, 0]
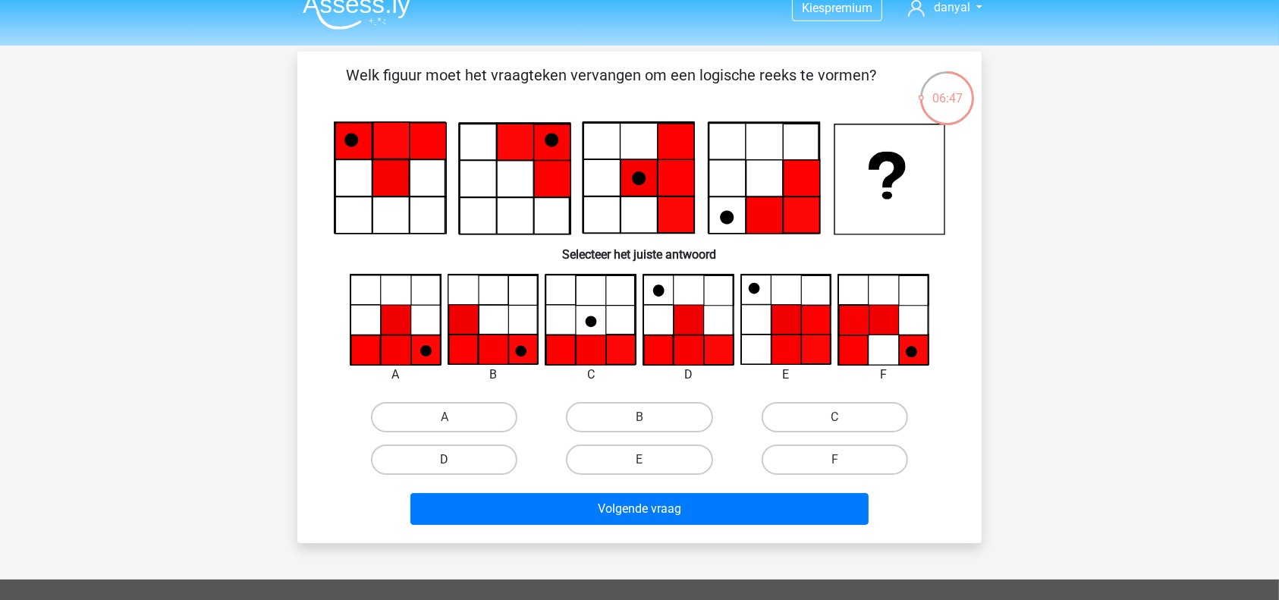
click at [482, 465] on label "D" at bounding box center [444, 459] width 146 height 30
click at [454, 465] on input "D" at bounding box center [449, 465] width 10 height 10
radio input "true"
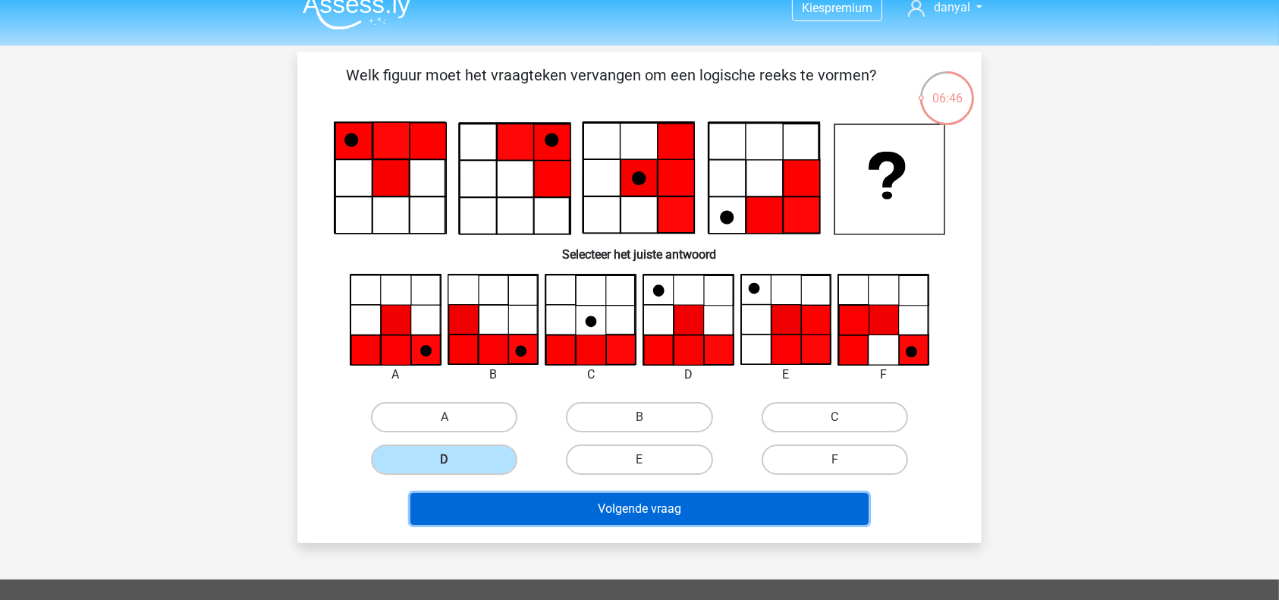
click at [653, 516] on button "Volgende vraag" at bounding box center [639, 509] width 459 height 32
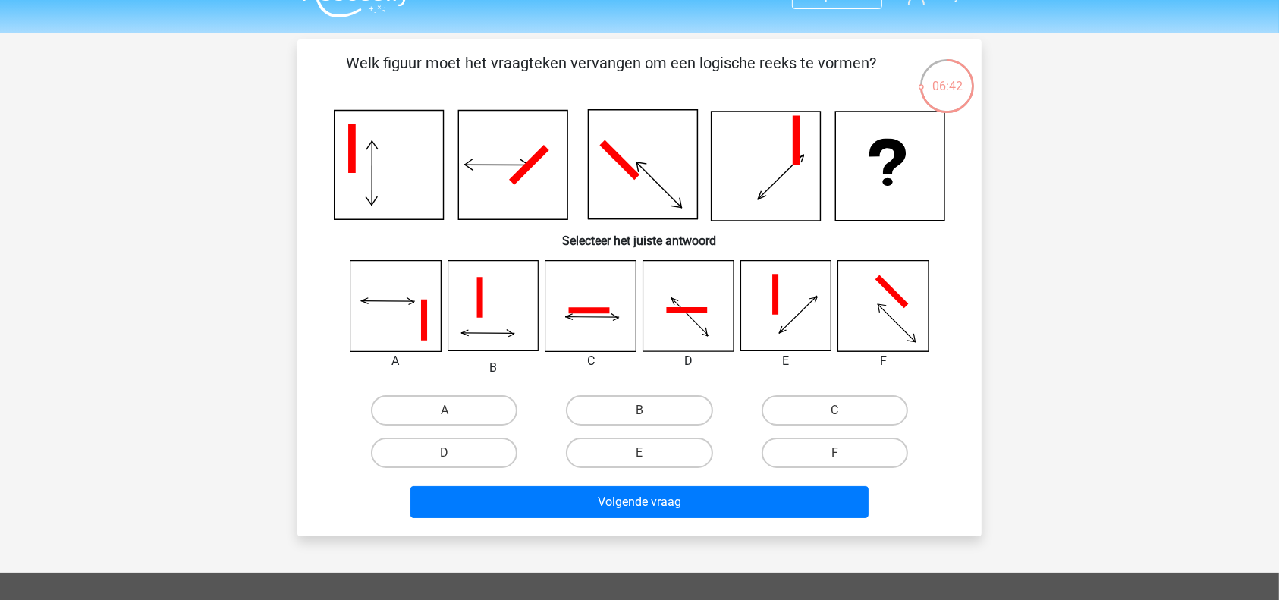
scroll to position [28, 0]
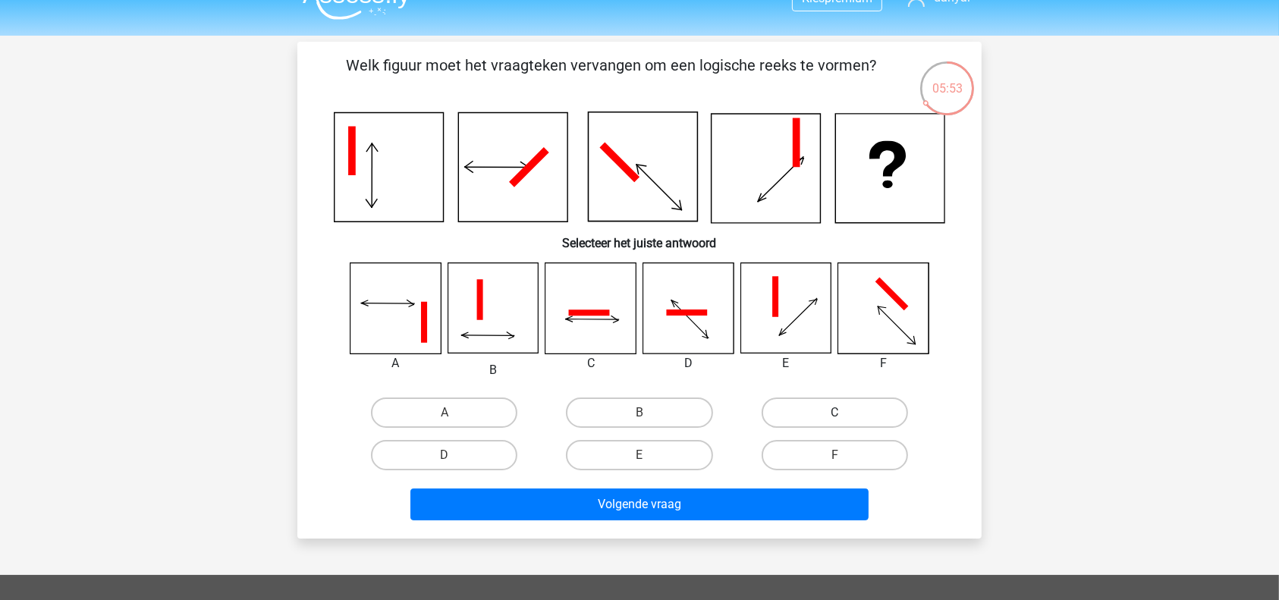
click at [826, 419] on label "C" at bounding box center [835, 412] width 146 height 30
click at [834, 419] on input "C" at bounding box center [839, 418] width 10 height 10
radio input "true"
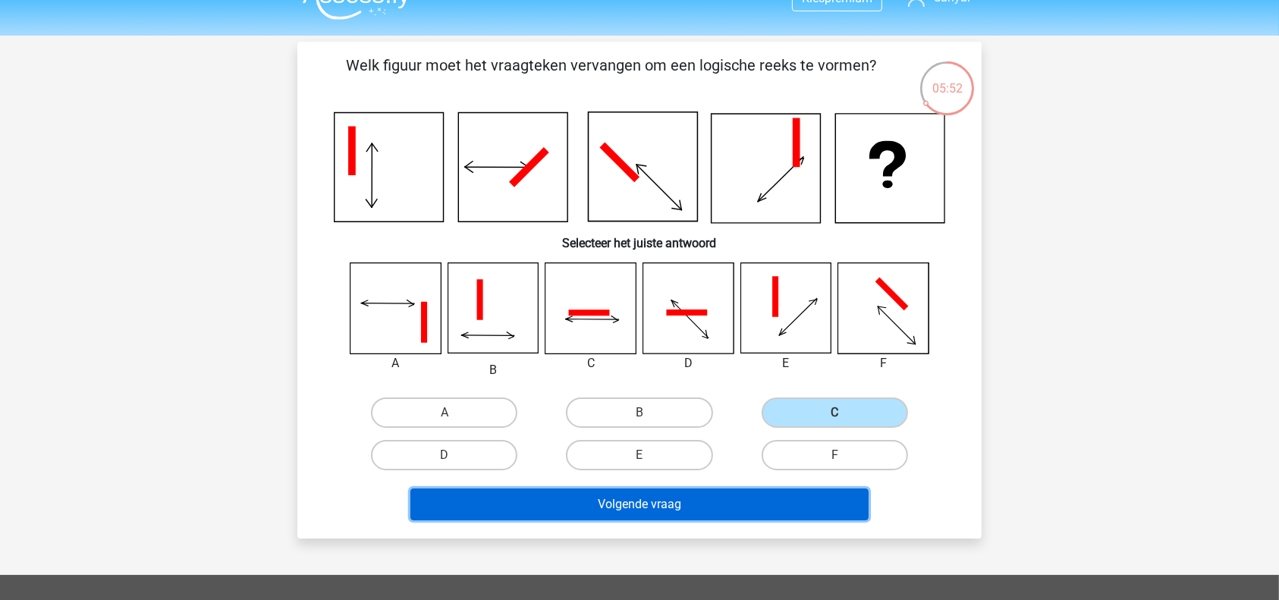
click at [675, 498] on button "Volgende vraag" at bounding box center [639, 504] width 459 height 32
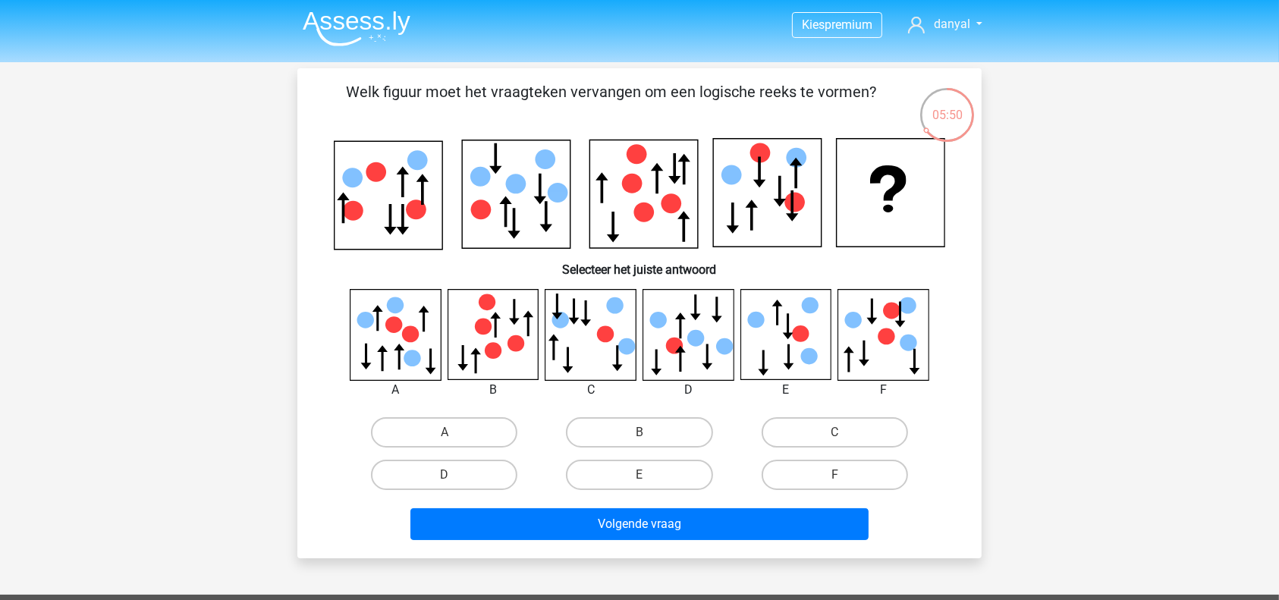
scroll to position [0, 0]
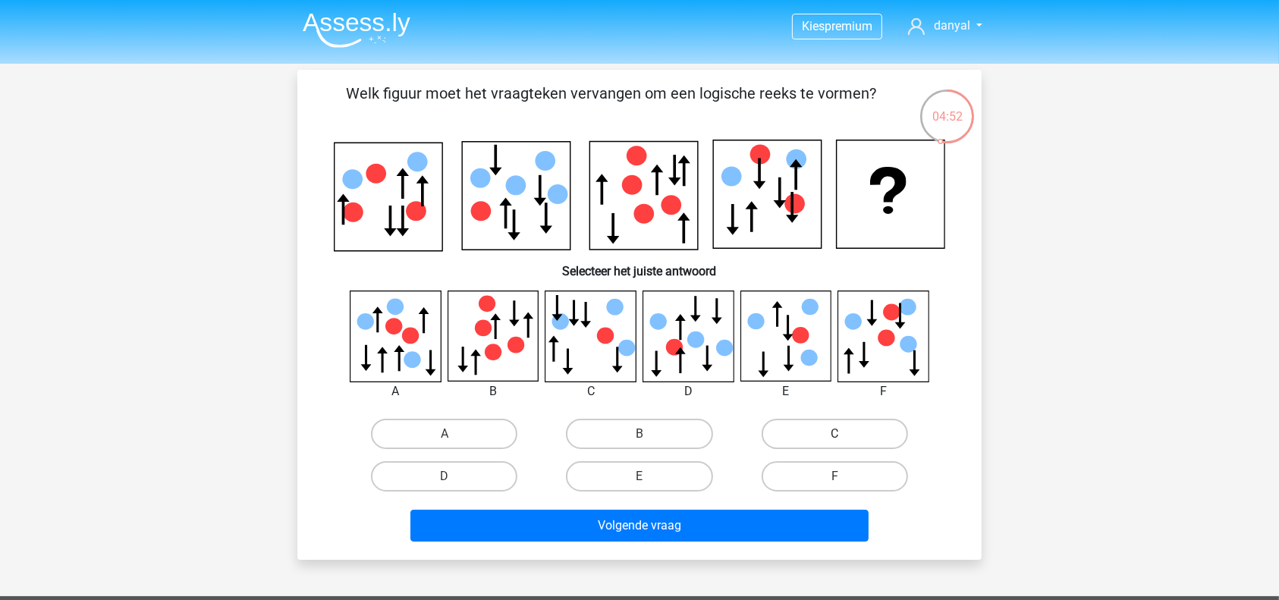
click at [809, 420] on label "C" at bounding box center [835, 434] width 146 height 30
click at [834, 434] on input "C" at bounding box center [839, 439] width 10 height 10
radio input "true"
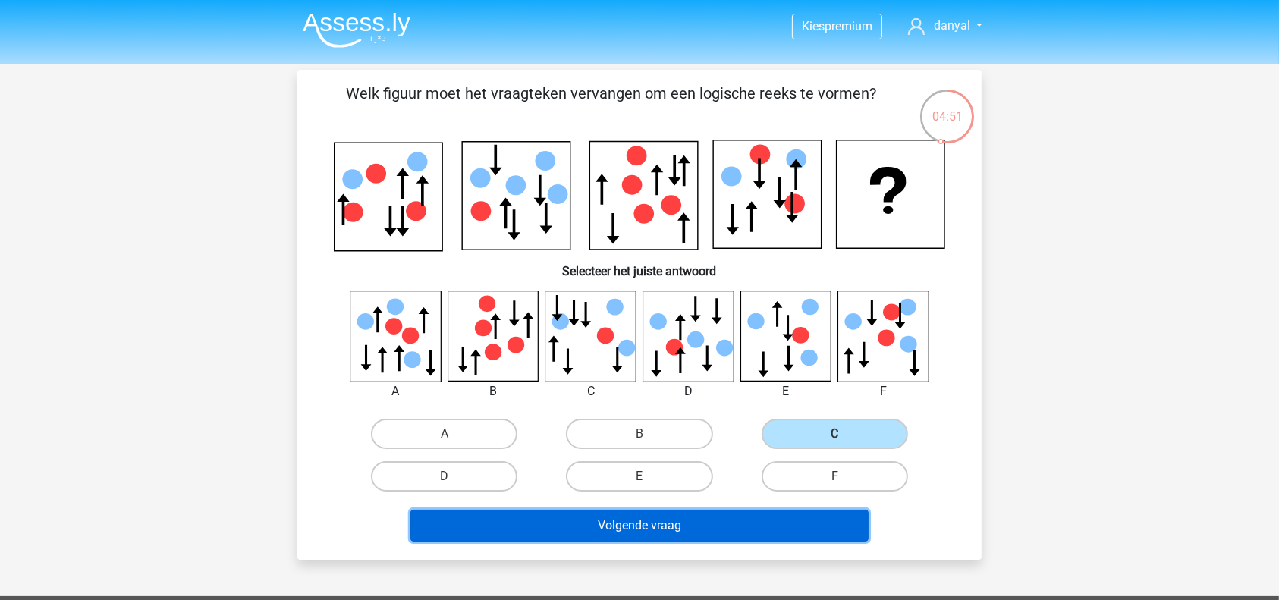
click at [725, 525] on button "Volgende vraag" at bounding box center [639, 526] width 459 height 32
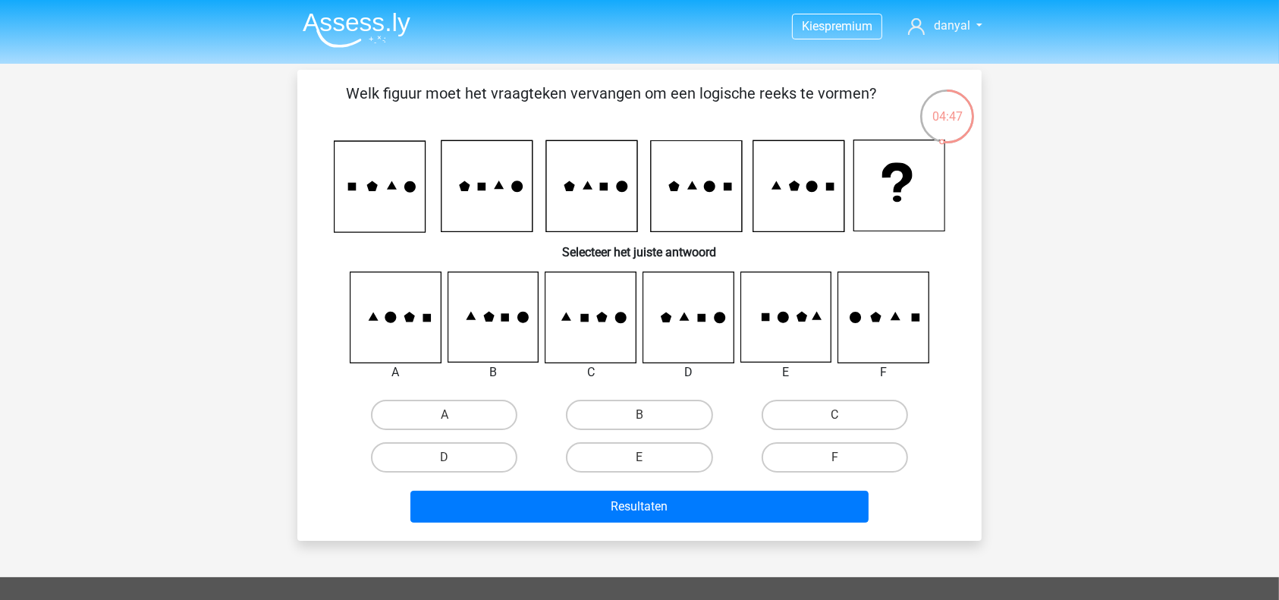
scroll to position [6, 0]
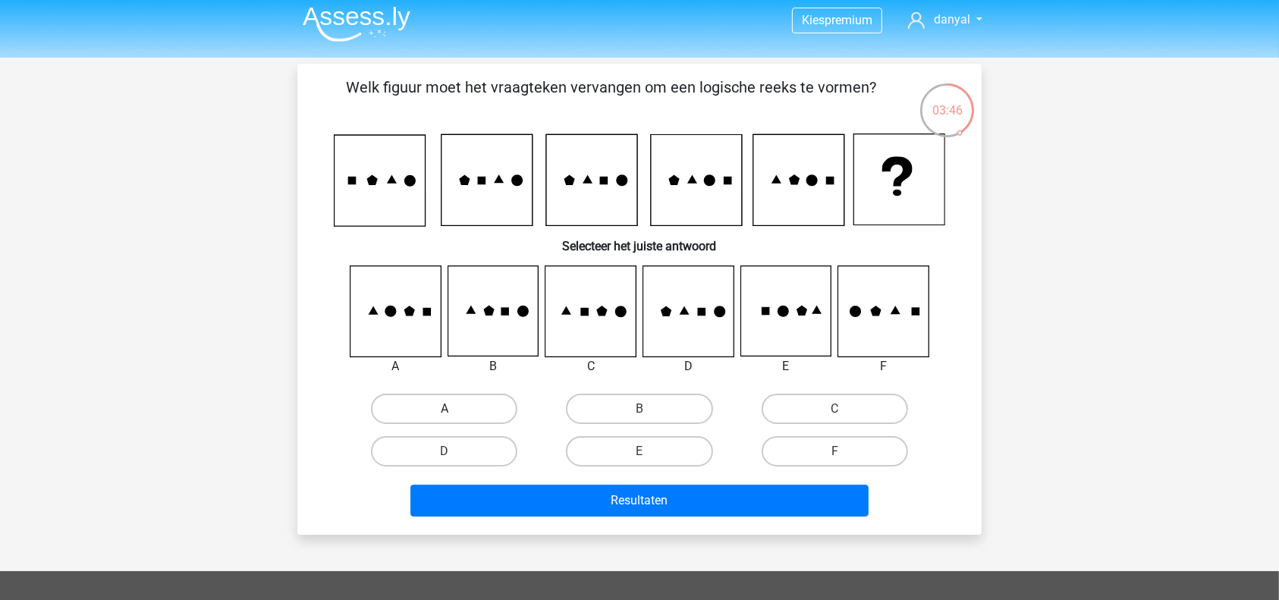
click at [437, 410] on label "A" at bounding box center [444, 409] width 146 height 30
click at [444, 410] on input "A" at bounding box center [449, 414] width 10 height 10
radio input "true"
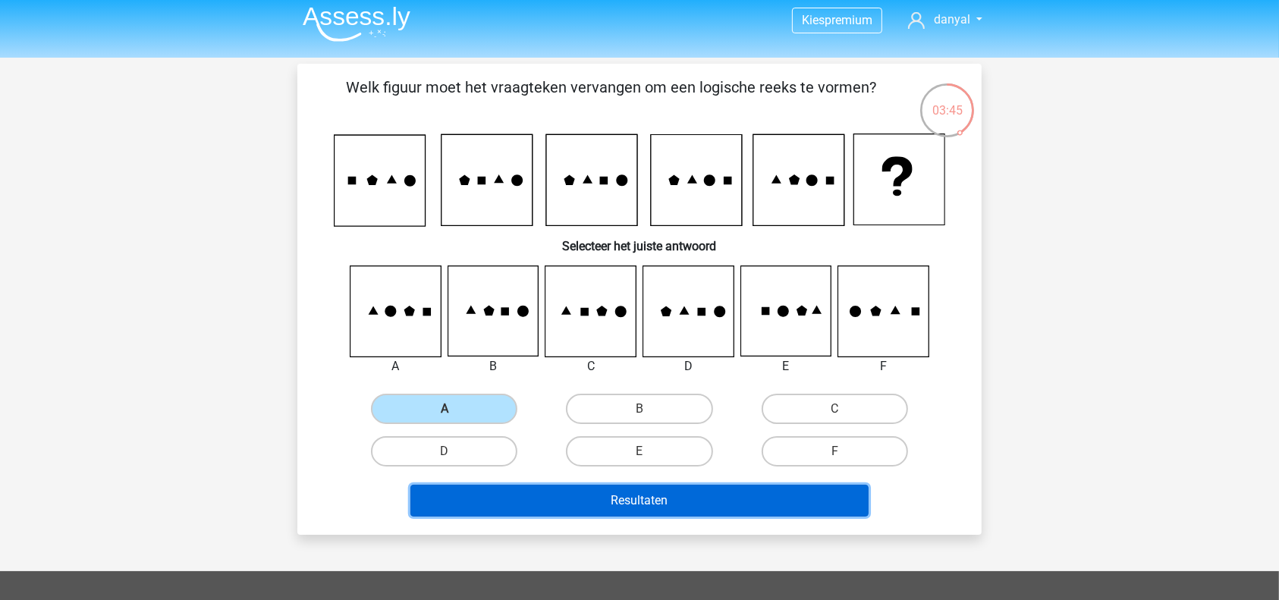
click at [602, 509] on button "Resultaten" at bounding box center [639, 501] width 459 height 32
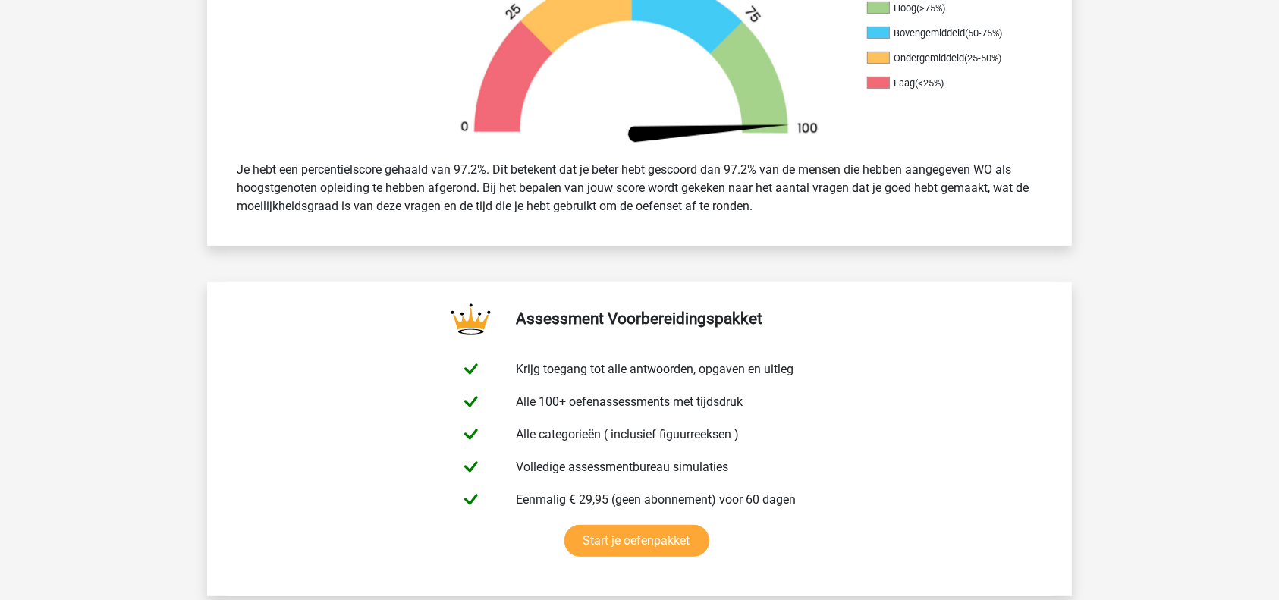
scroll to position [1049, 0]
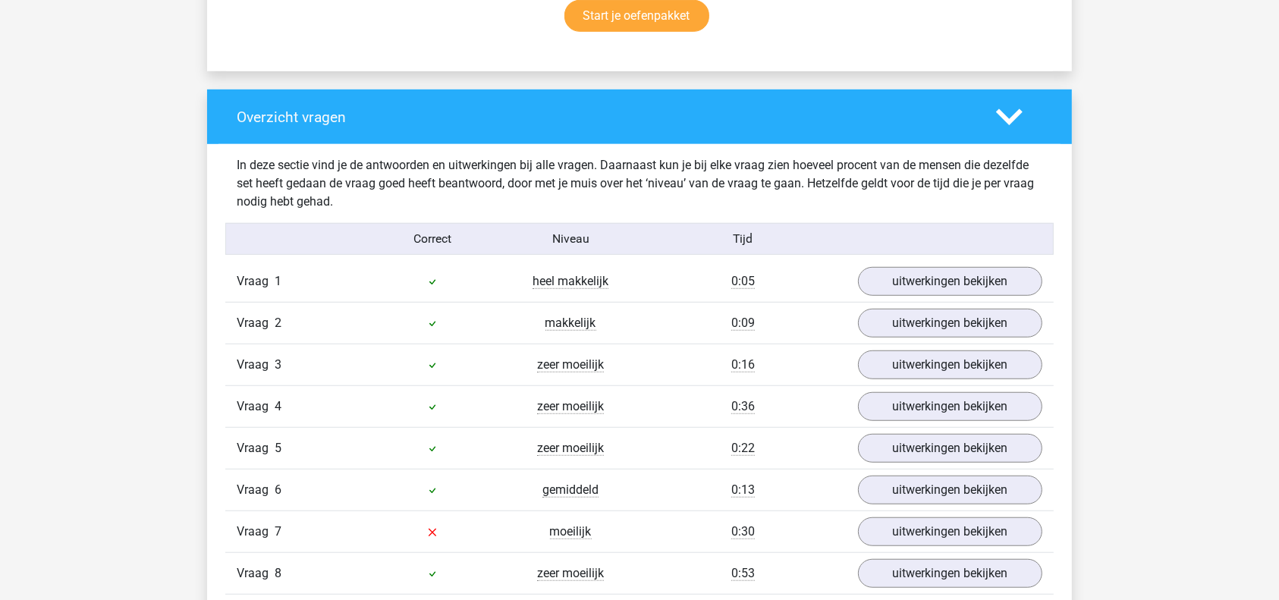
drag, startPoint x: 1293, startPoint y: 242, endPoint x: 1244, endPoint y: 32, distance: 215.8
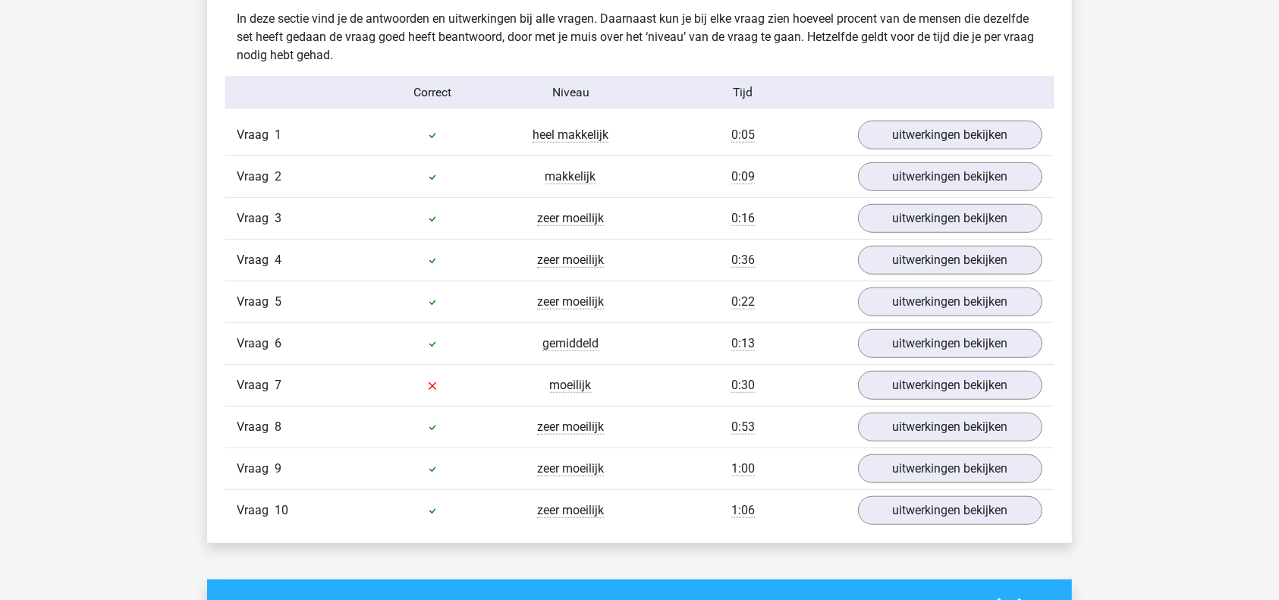
scroll to position [1220, 0]
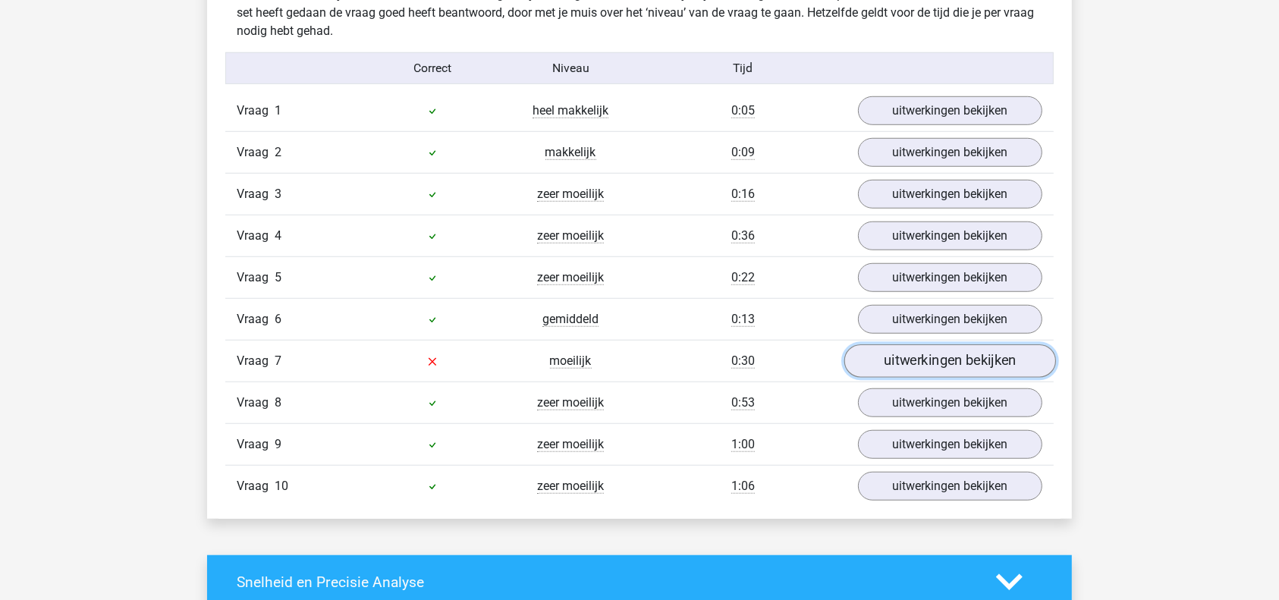
click at [941, 350] on link "uitwerkingen bekijken" at bounding box center [950, 360] width 212 height 33
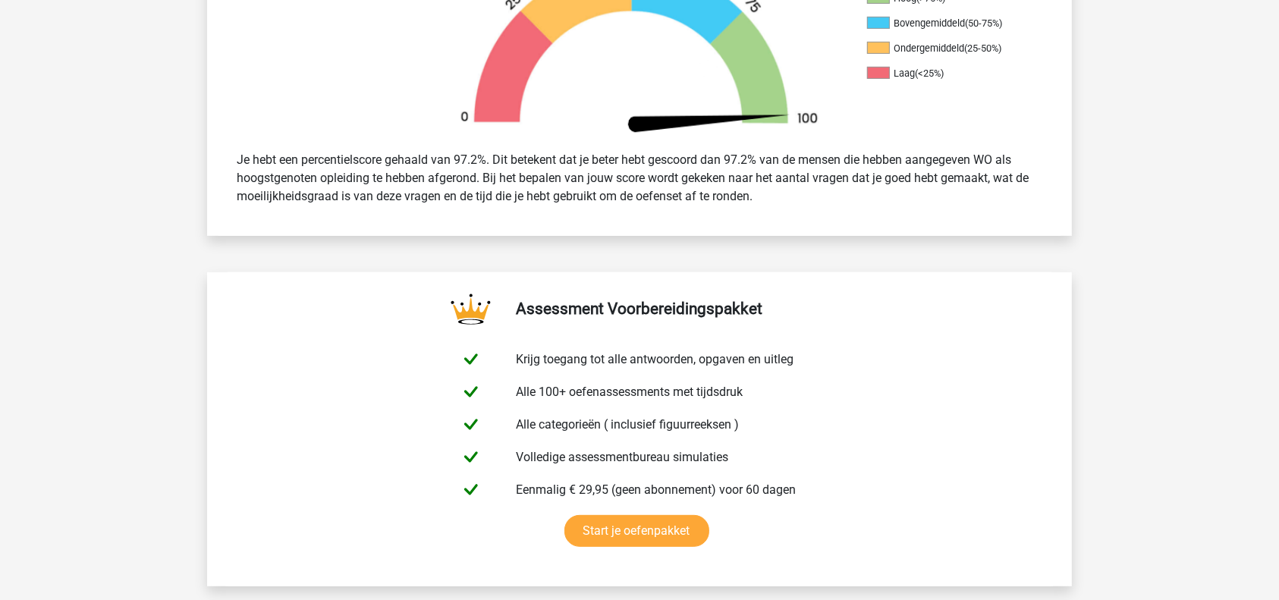
scroll to position [0, 0]
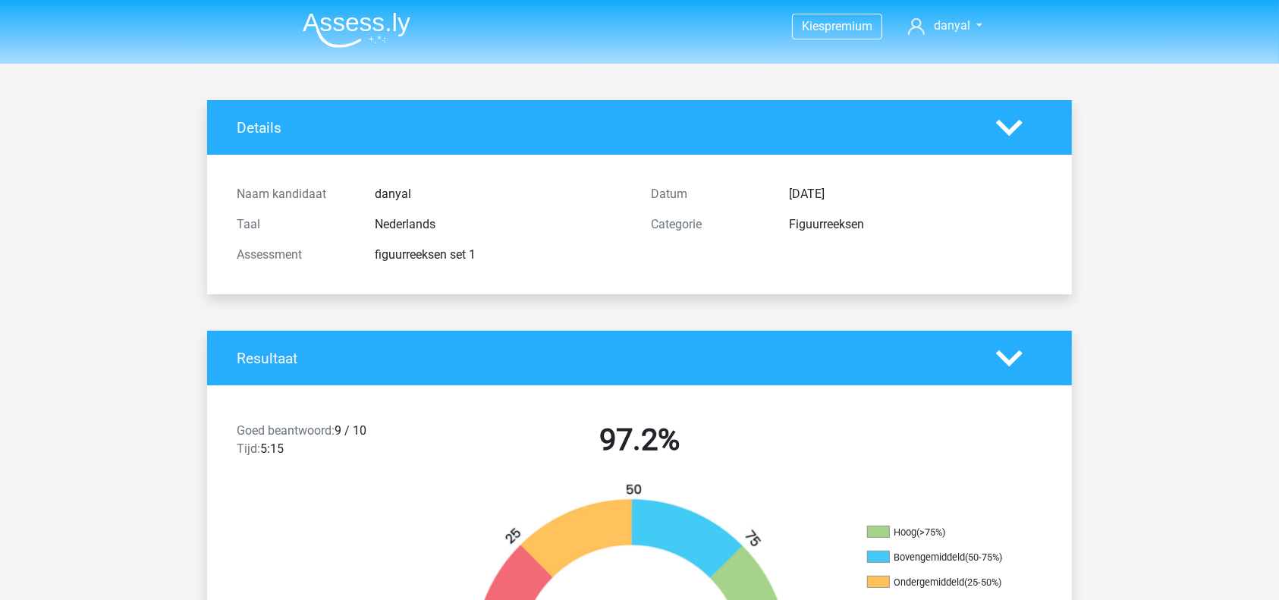
click at [1264, 5] on header "Kies premium danyal danyal20028@gmail.com" at bounding box center [639, 32] width 1279 height 64
click at [388, 21] on img at bounding box center [357, 30] width 108 height 36
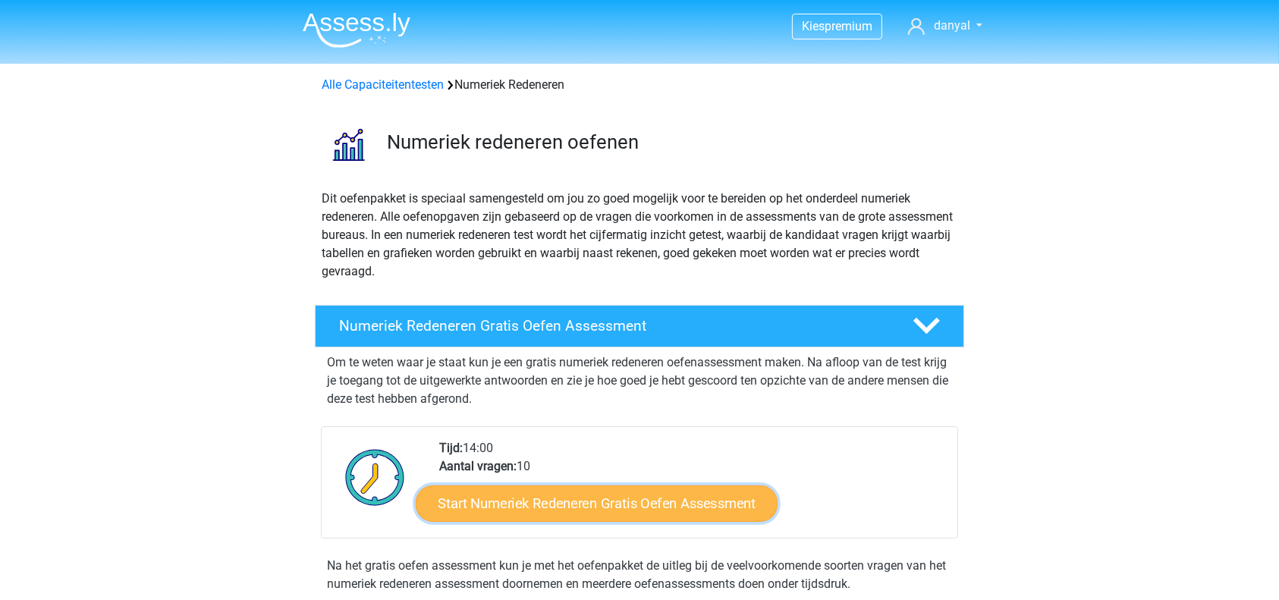
click at [651, 495] on link "Start Numeriek Redeneren Gratis Oefen Assessment" at bounding box center [597, 503] width 362 height 36
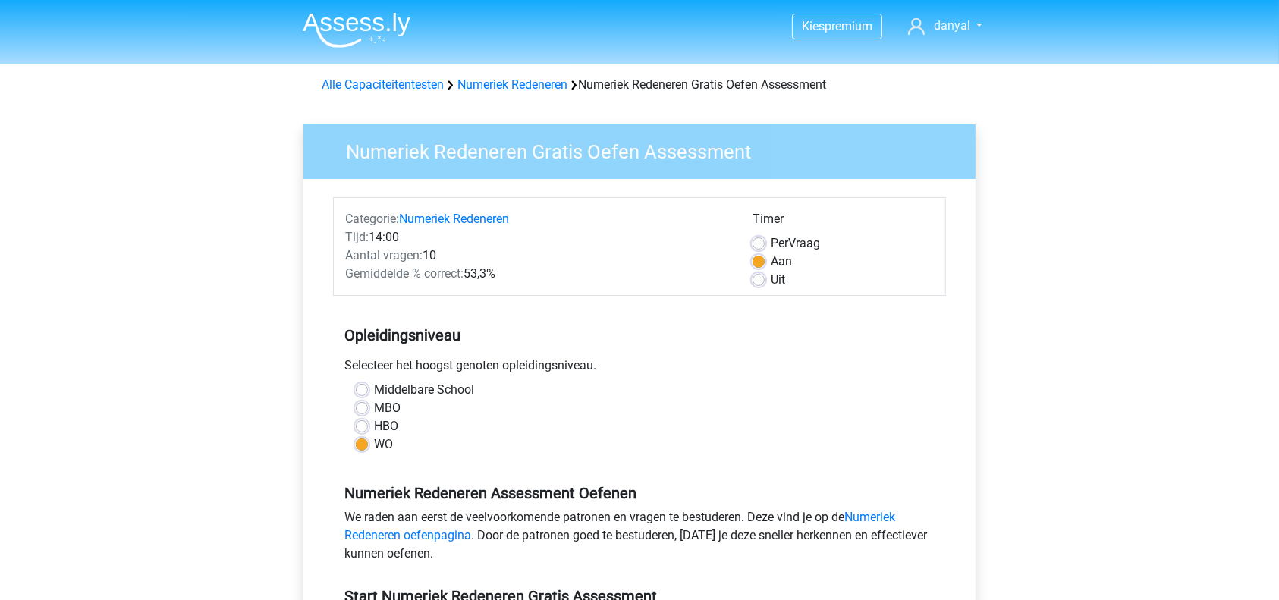
scroll to position [524, 0]
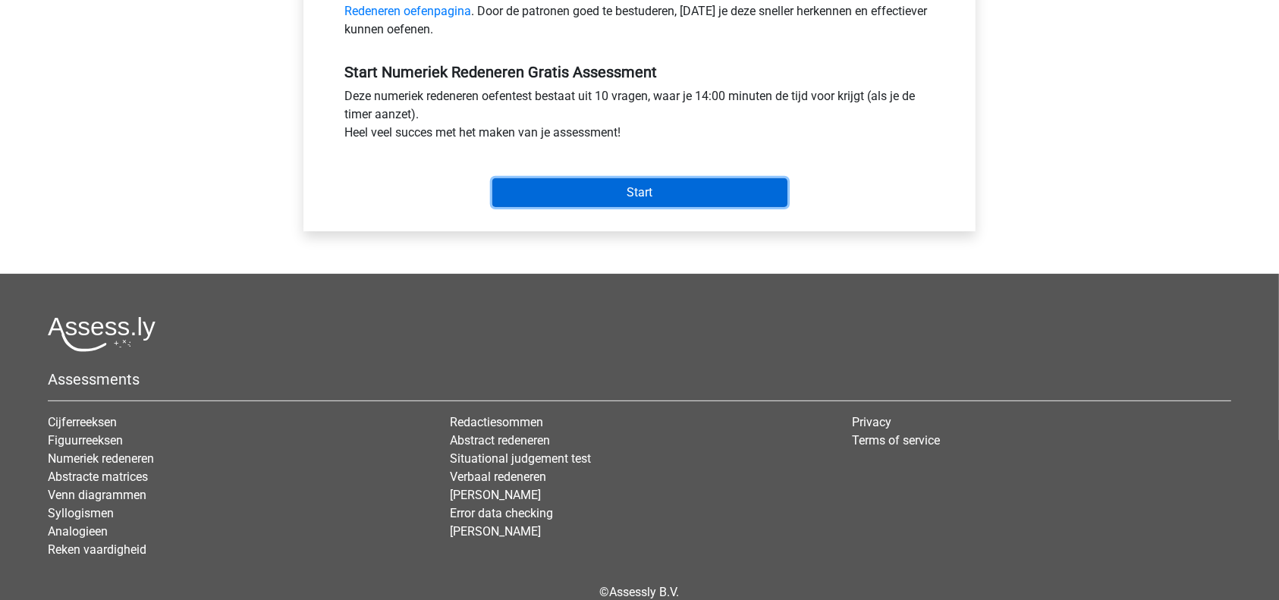
click at [634, 185] on input "Start" at bounding box center [639, 192] width 295 height 29
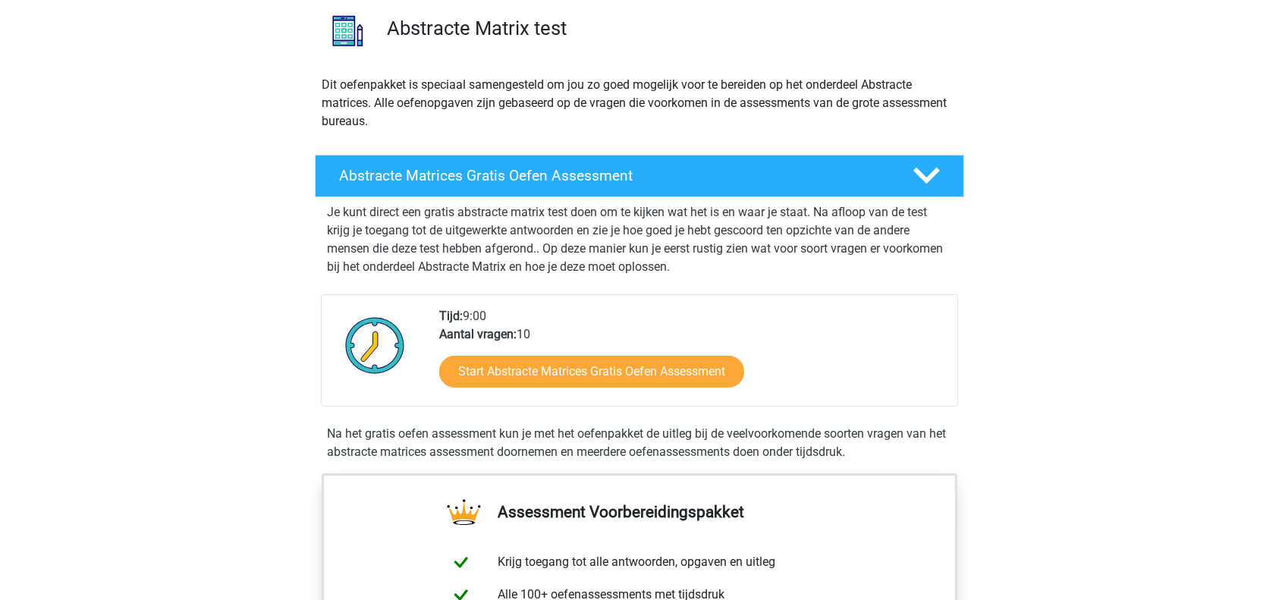
scroll to position [182, 0]
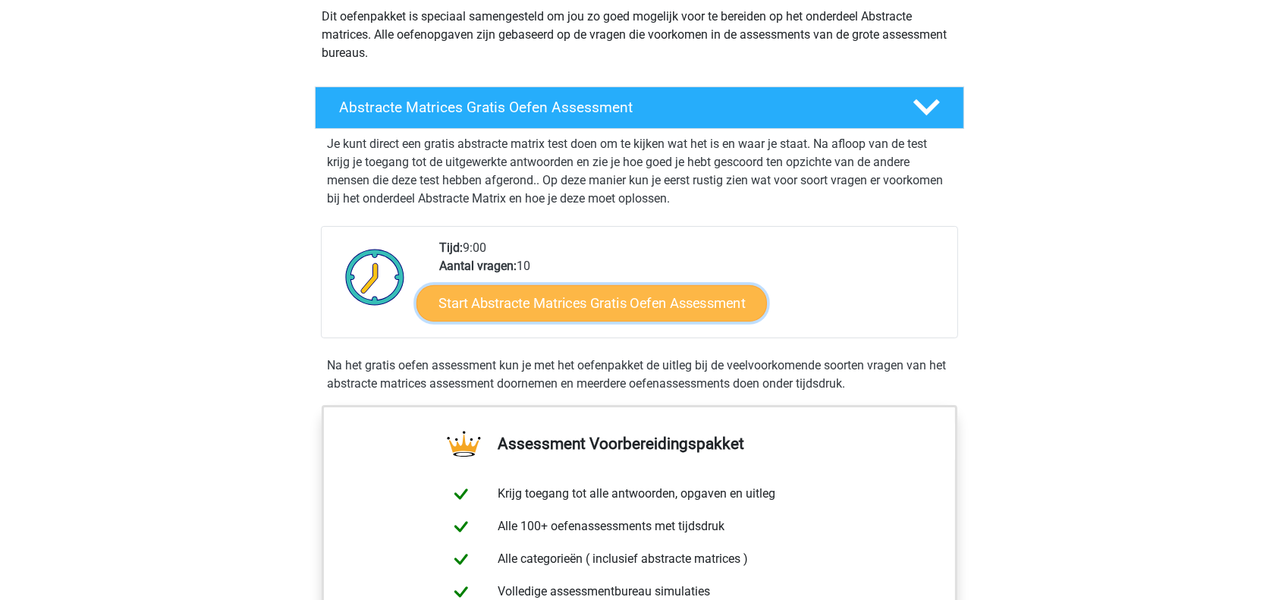
click at [583, 289] on link "Start Abstracte Matrices Gratis Oefen Assessment" at bounding box center [591, 302] width 350 height 36
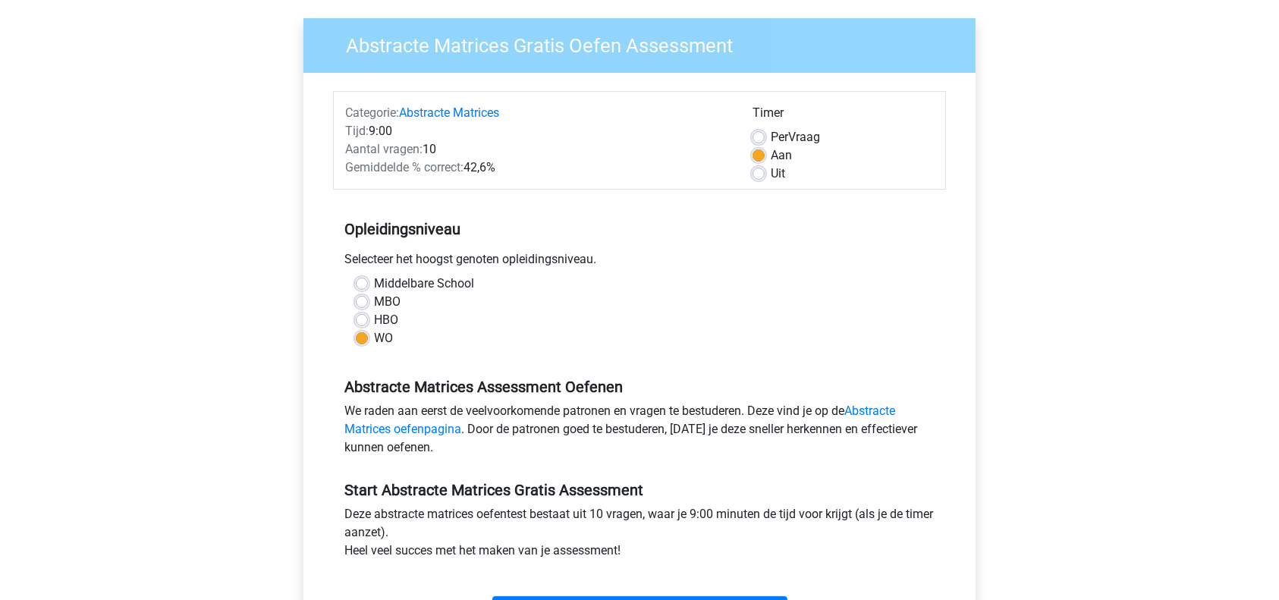
scroll to position [290, 0]
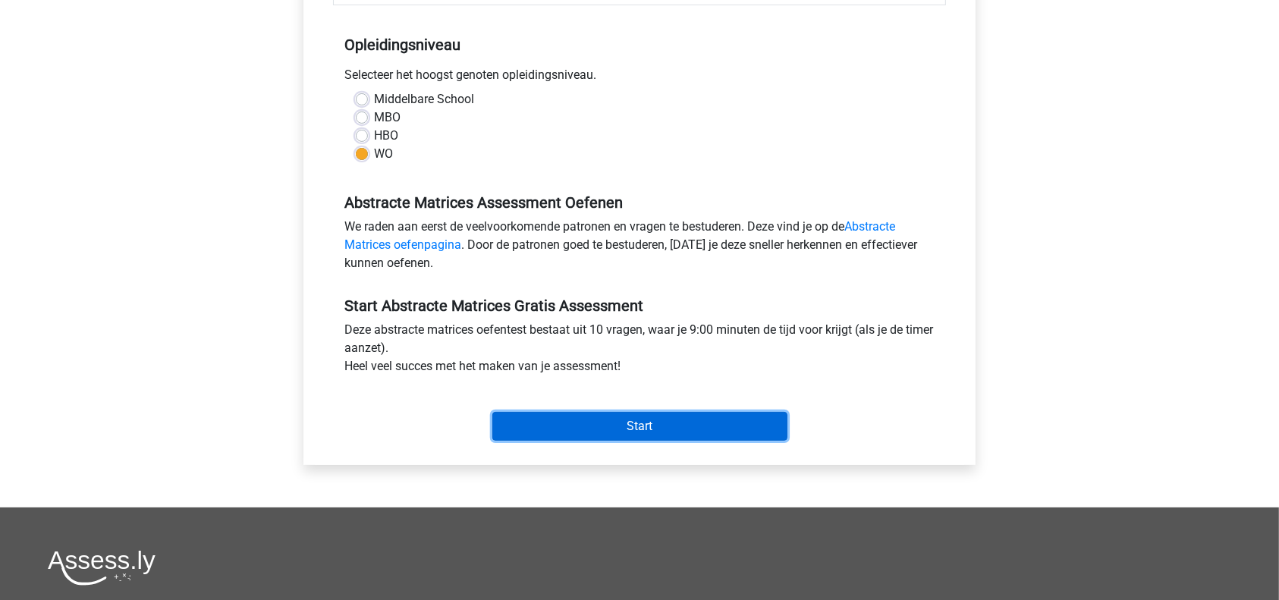
click at [730, 434] on input "Start" at bounding box center [639, 426] width 295 height 29
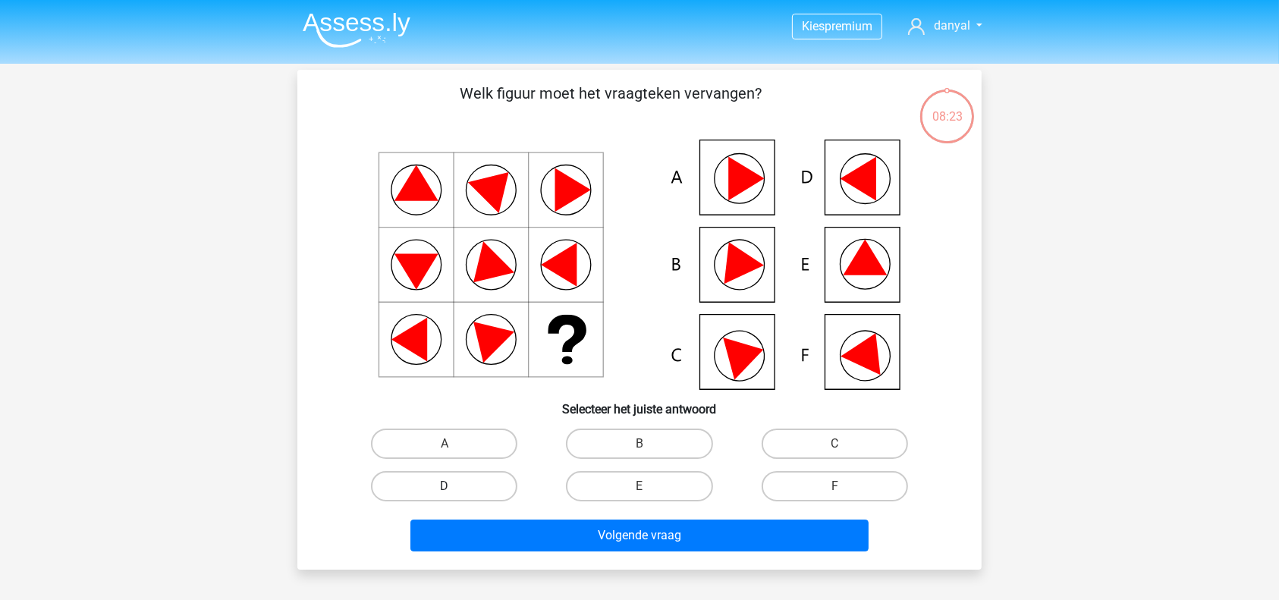
click at [497, 490] on label "D" at bounding box center [444, 486] width 146 height 30
click at [454, 490] on input "D" at bounding box center [449, 491] width 10 height 10
radio input "true"
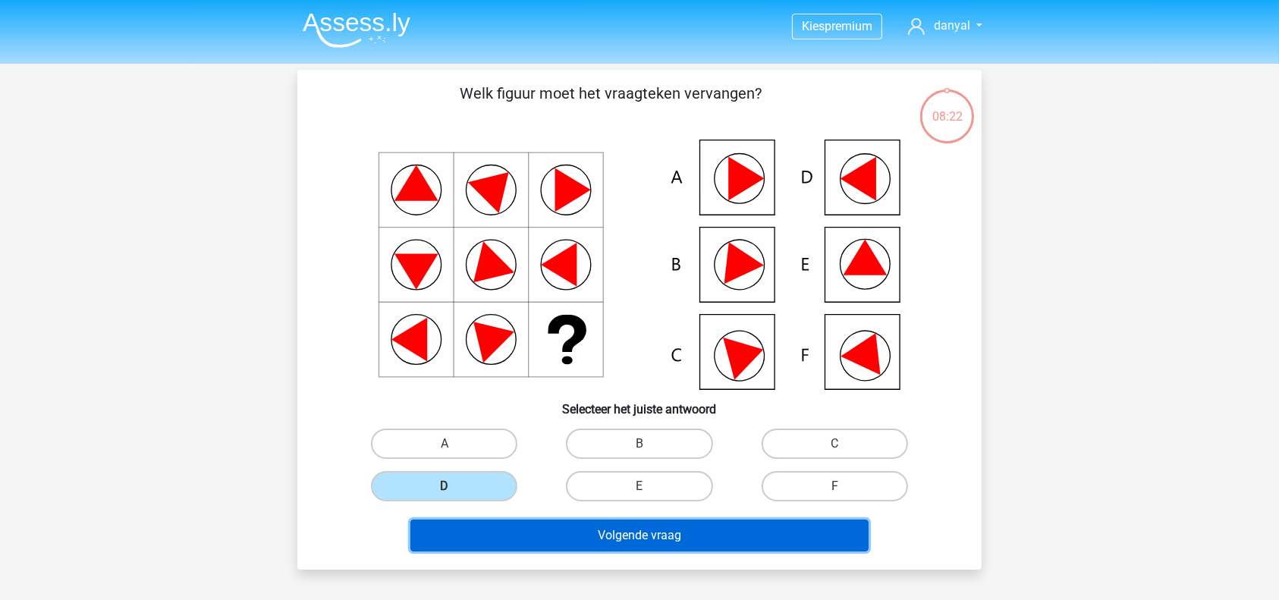
click at [614, 547] on button "Volgende vraag" at bounding box center [639, 536] width 459 height 32
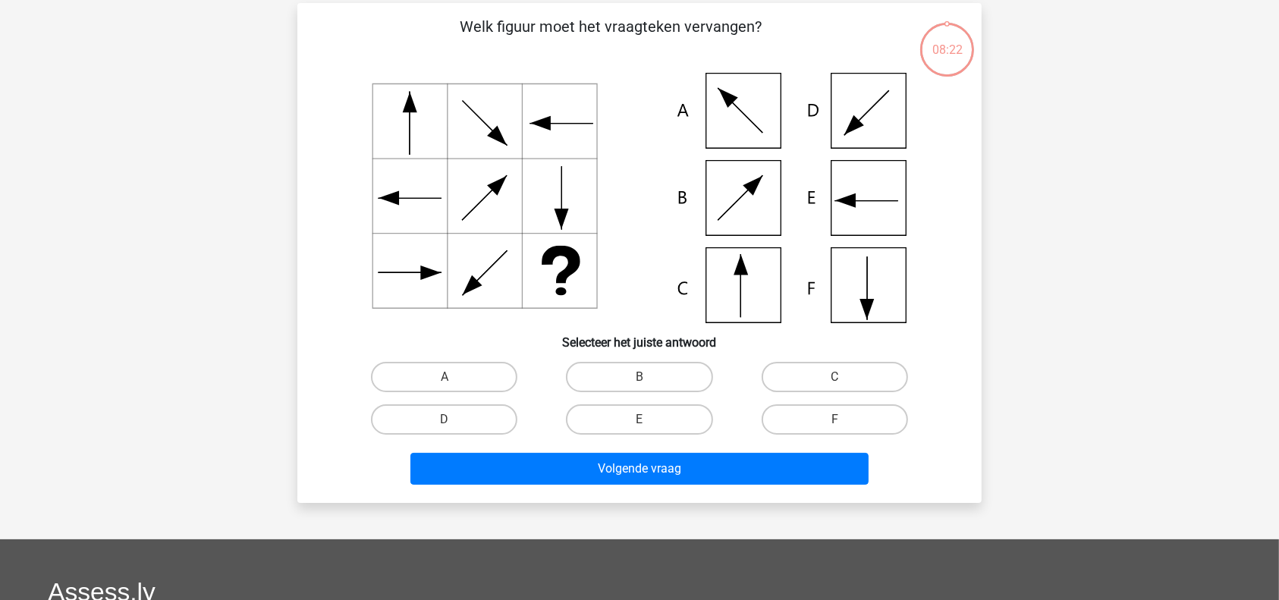
scroll to position [70, 0]
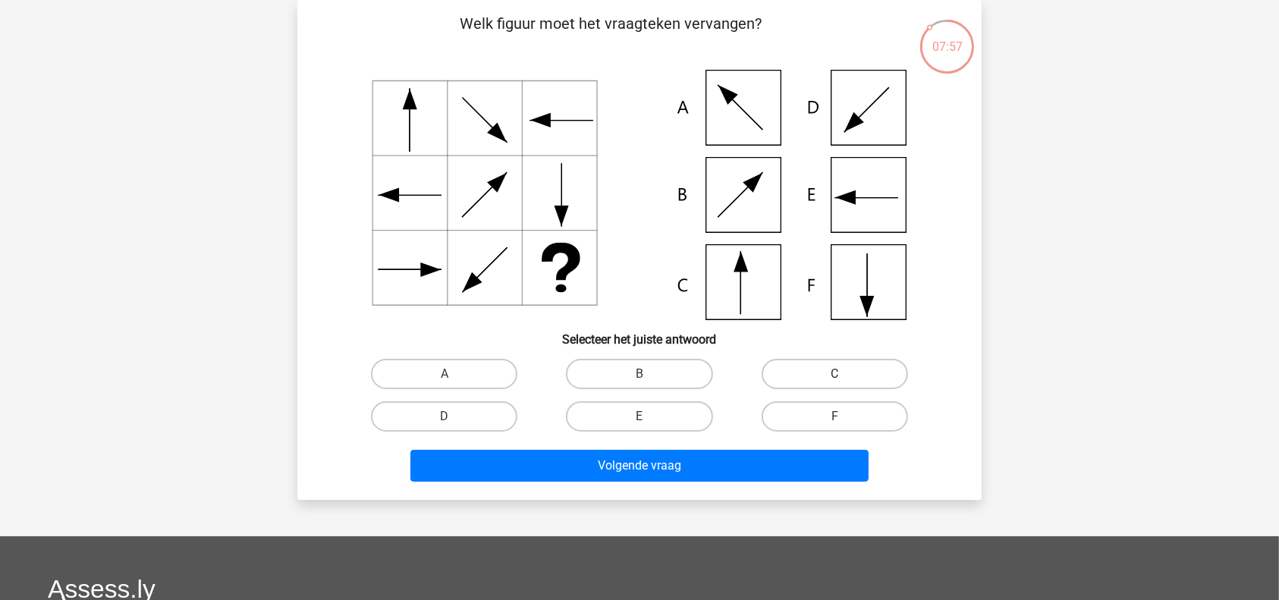
click at [855, 369] on label "C" at bounding box center [835, 374] width 146 height 30
click at [844, 374] on input "C" at bounding box center [839, 379] width 10 height 10
radio input "true"
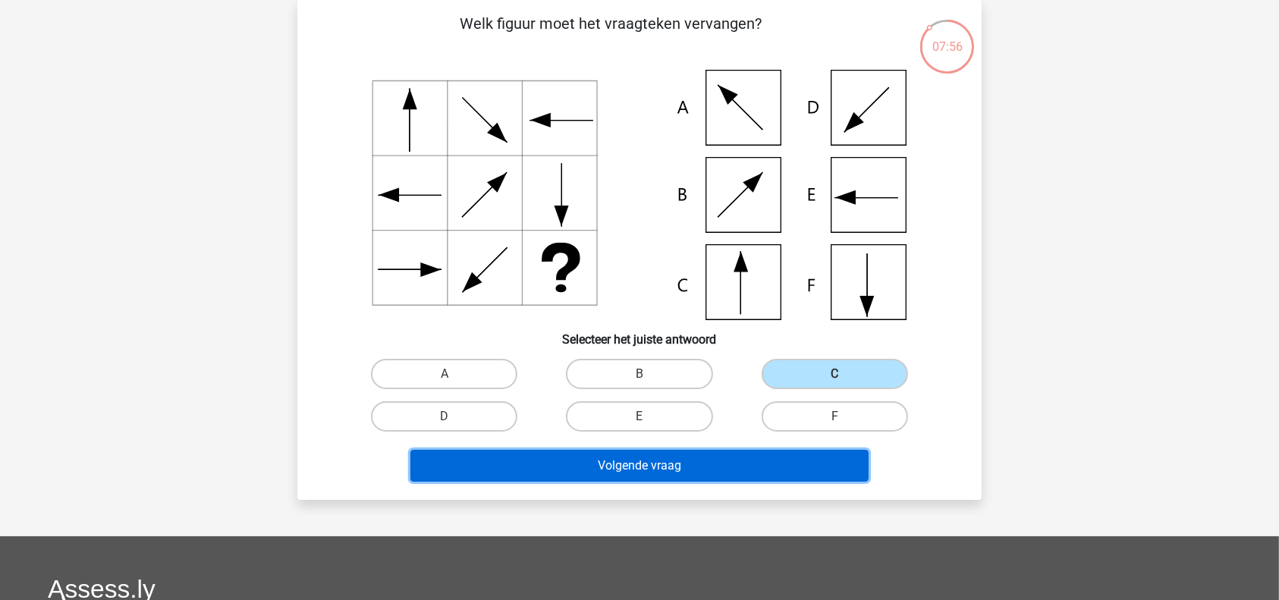
click at [755, 463] on button "Volgende vraag" at bounding box center [639, 466] width 459 height 32
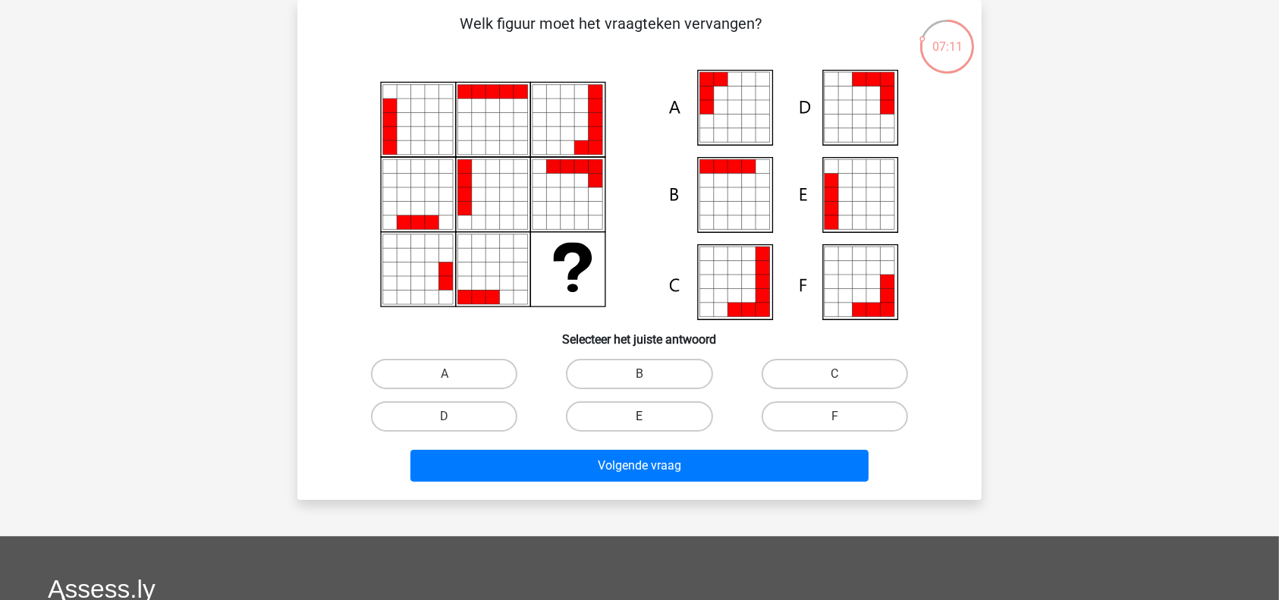
click at [631, 409] on label "E" at bounding box center [639, 416] width 146 height 30
click at [639, 416] on input "E" at bounding box center [644, 421] width 10 height 10
radio input "true"
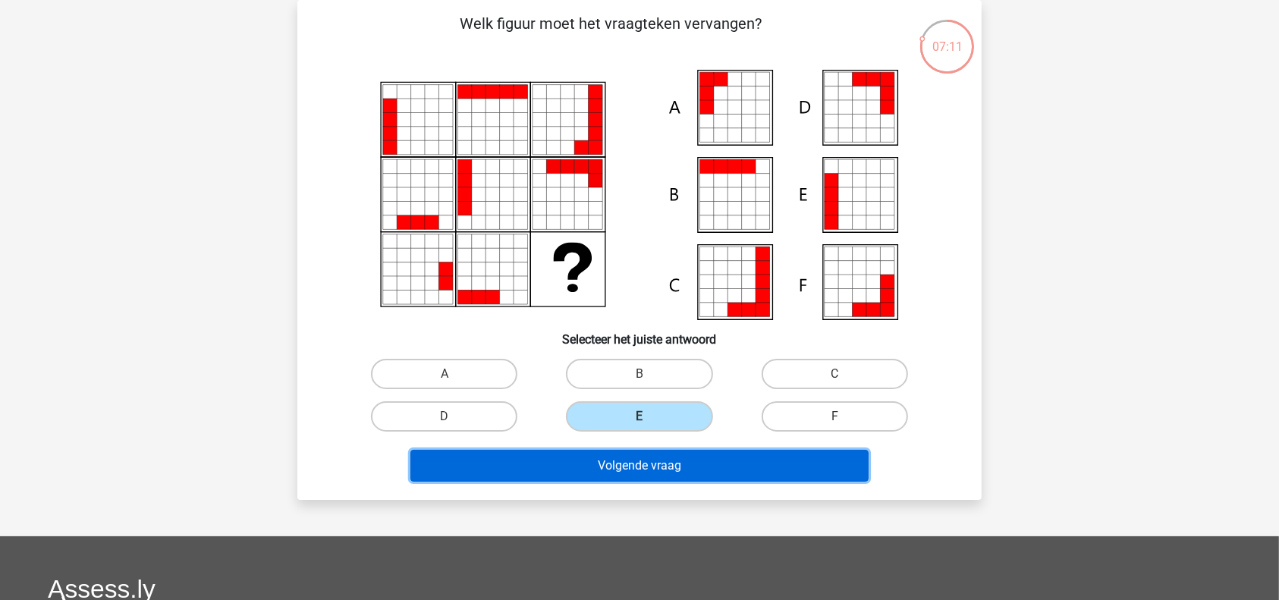
click at [636, 469] on button "Volgende vraag" at bounding box center [639, 466] width 459 height 32
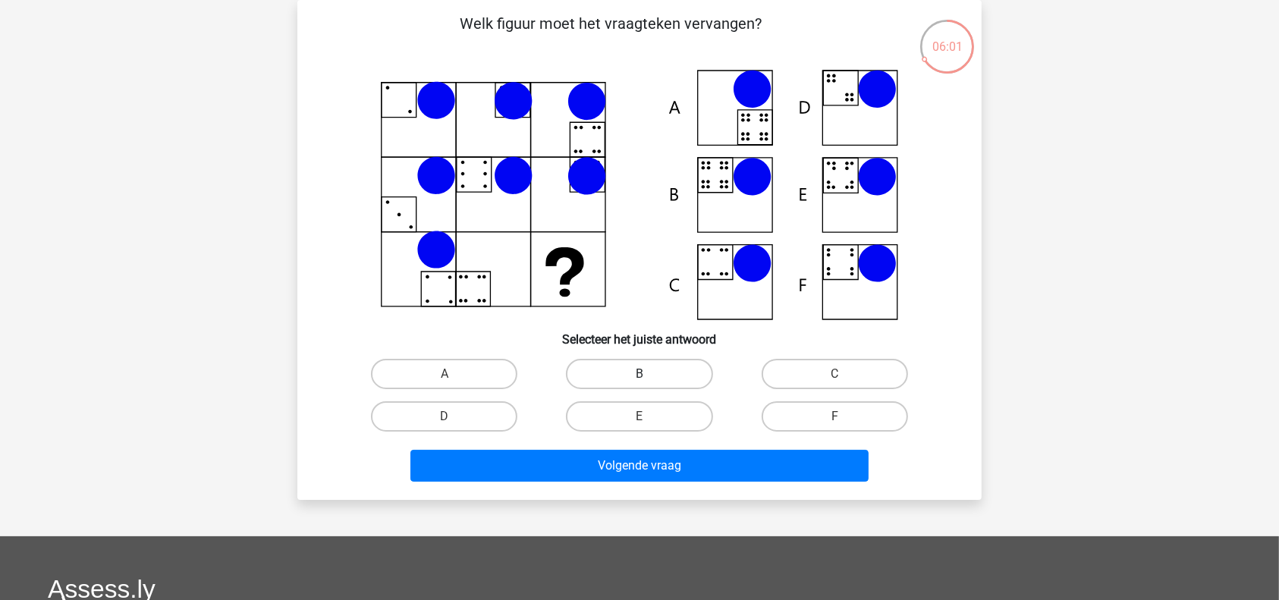
click at [623, 370] on label "B" at bounding box center [639, 374] width 146 height 30
click at [639, 374] on input "B" at bounding box center [644, 379] width 10 height 10
radio input "true"
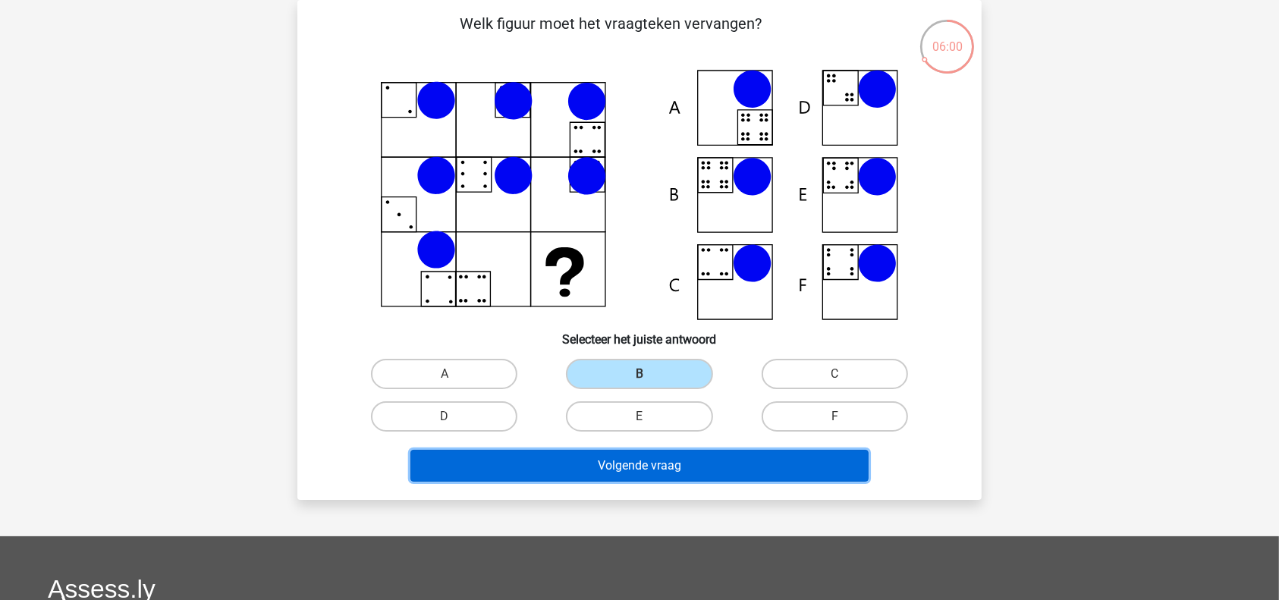
click at [636, 459] on button "Volgende vraag" at bounding box center [639, 466] width 459 height 32
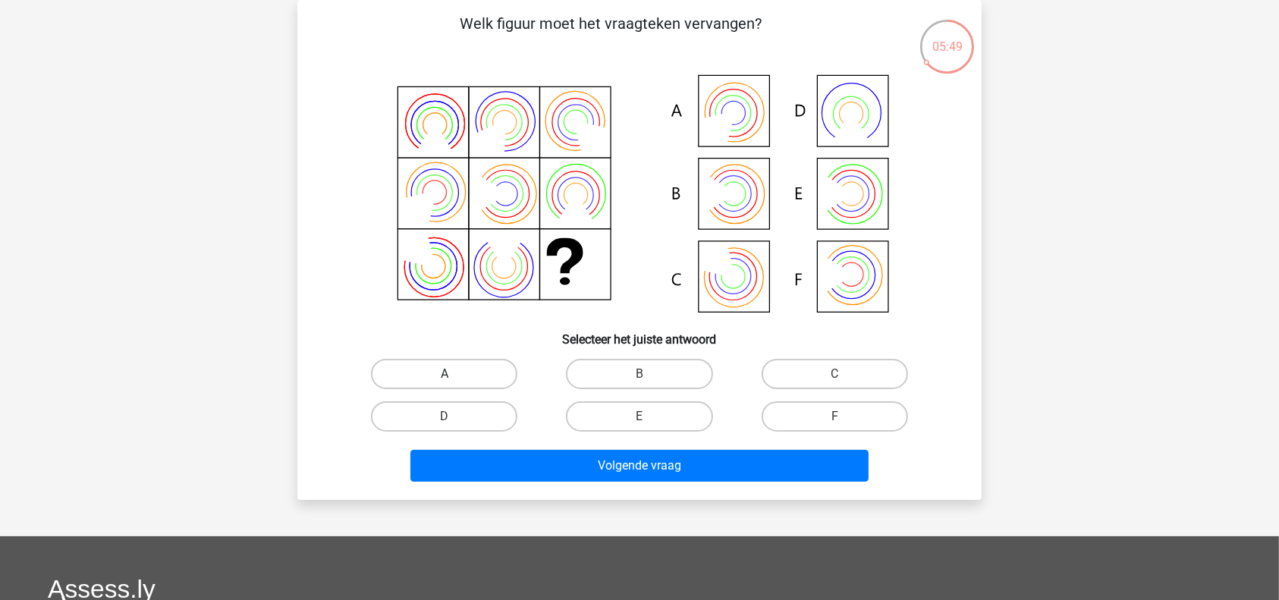
click at [498, 368] on label "A" at bounding box center [444, 374] width 146 height 30
click at [454, 374] on input "A" at bounding box center [449, 379] width 10 height 10
radio input "true"
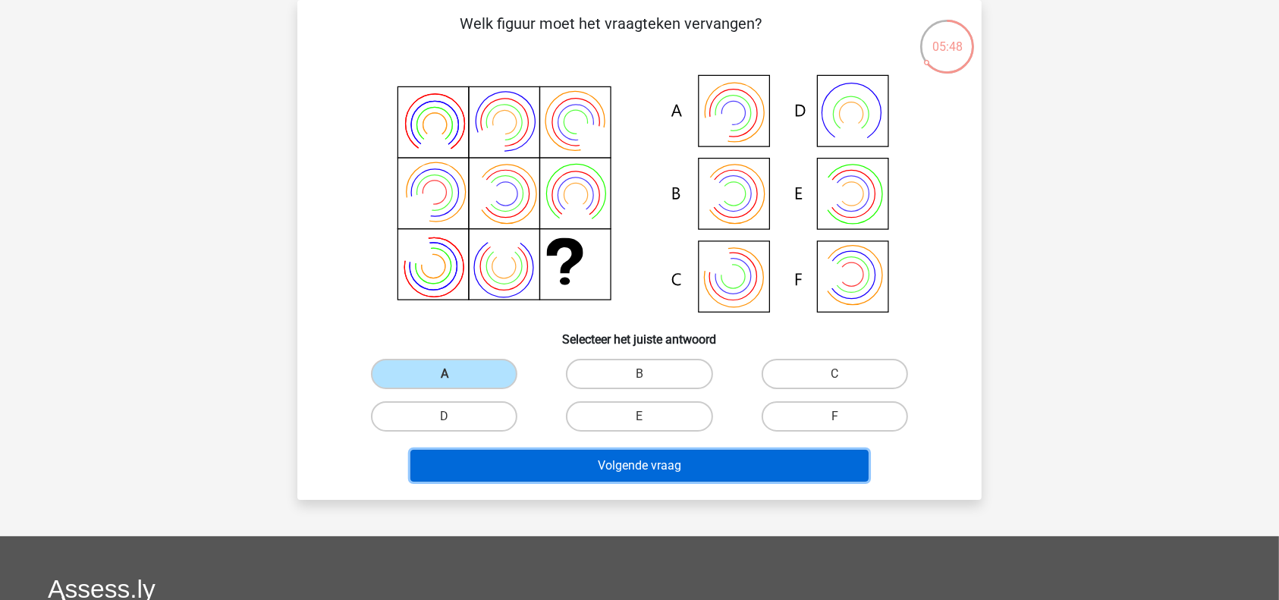
click at [589, 466] on button "Volgende vraag" at bounding box center [639, 466] width 459 height 32
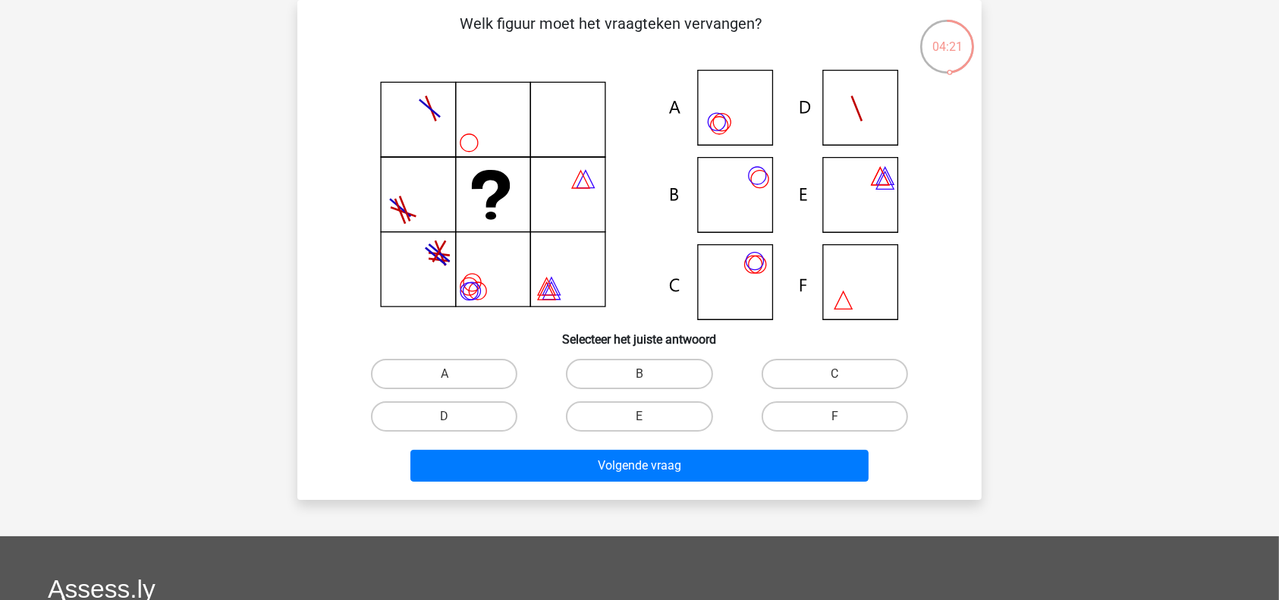
click at [843, 378] on input "C" at bounding box center [839, 379] width 10 height 10
radio input "true"
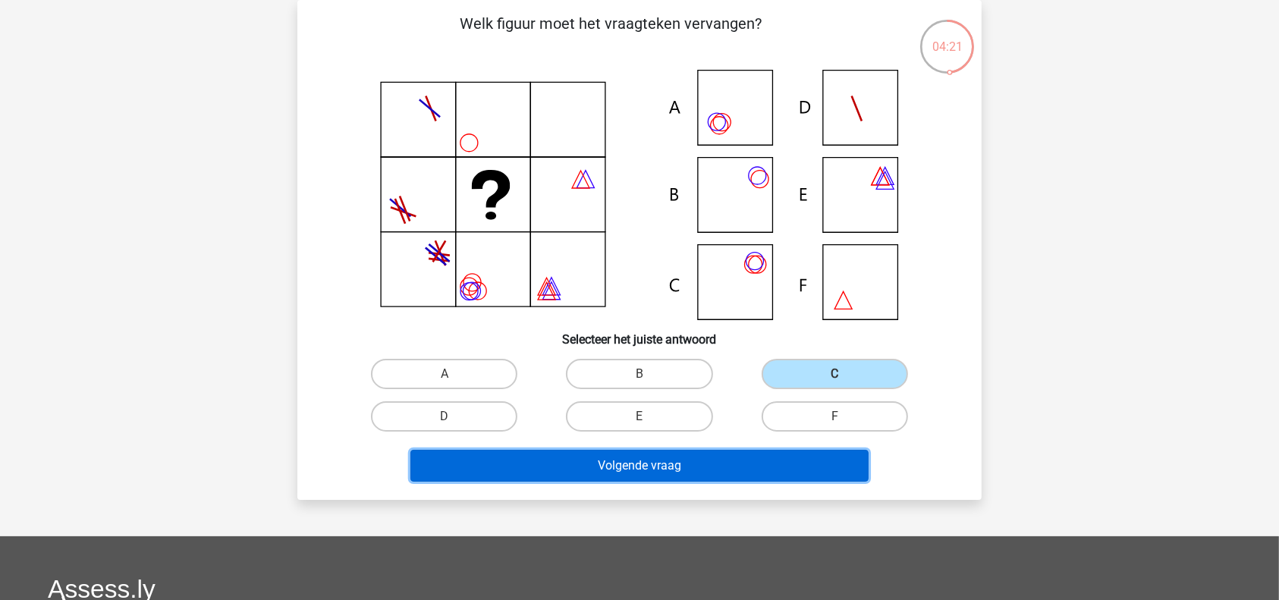
click at [758, 453] on button "Volgende vraag" at bounding box center [639, 466] width 459 height 32
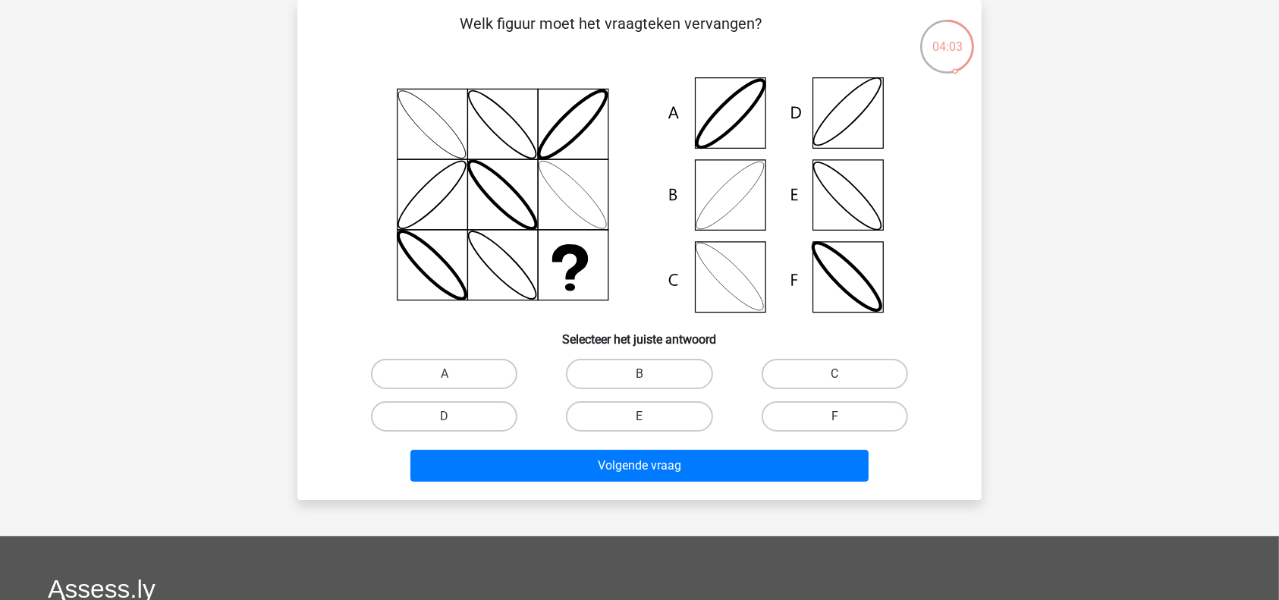
click at [642, 379] on input "B" at bounding box center [644, 379] width 10 height 10
radio input "true"
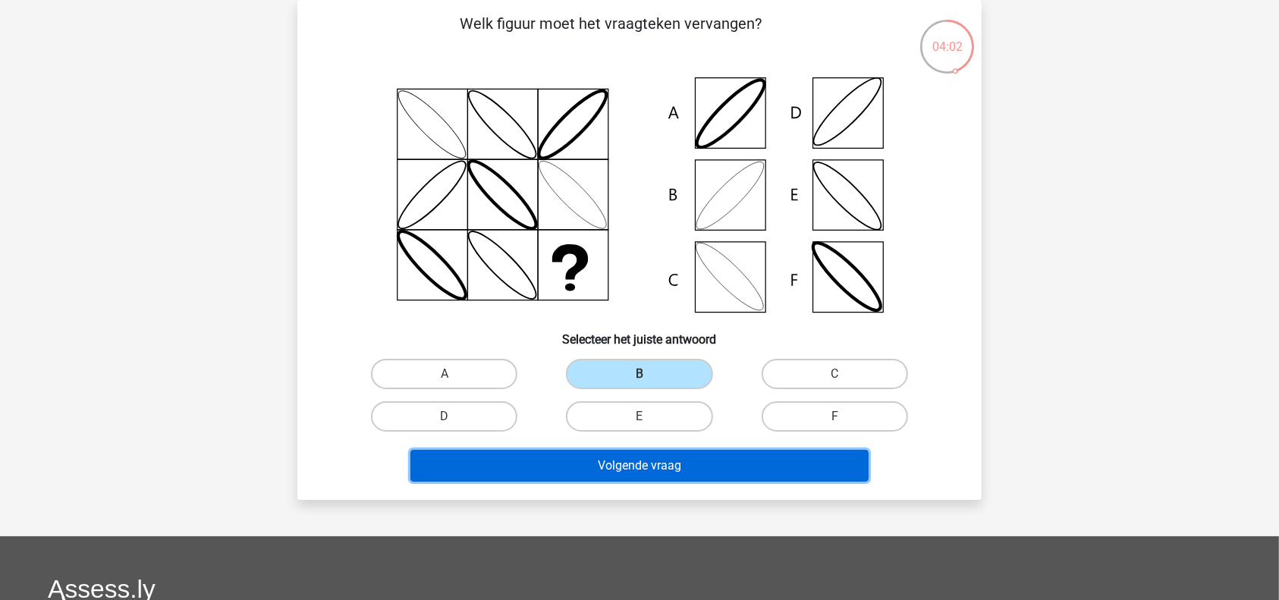
click at [629, 462] on button "Volgende vraag" at bounding box center [639, 466] width 459 height 32
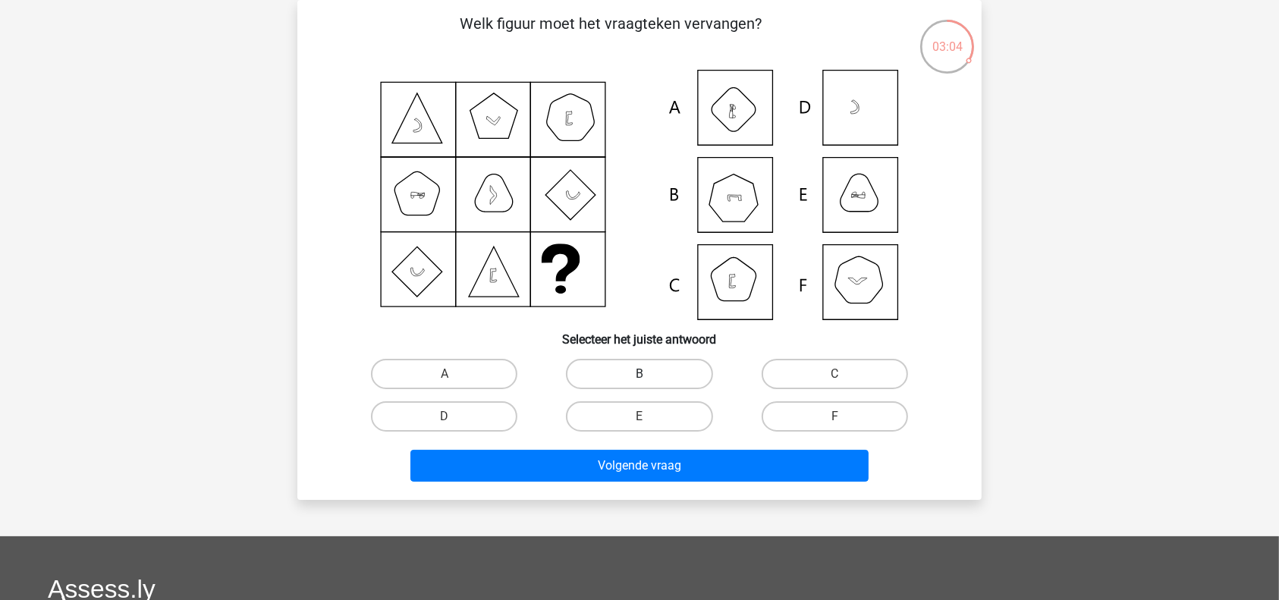
click at [654, 373] on label "B" at bounding box center [639, 374] width 146 height 30
click at [649, 374] on input "B" at bounding box center [644, 379] width 10 height 10
radio input "true"
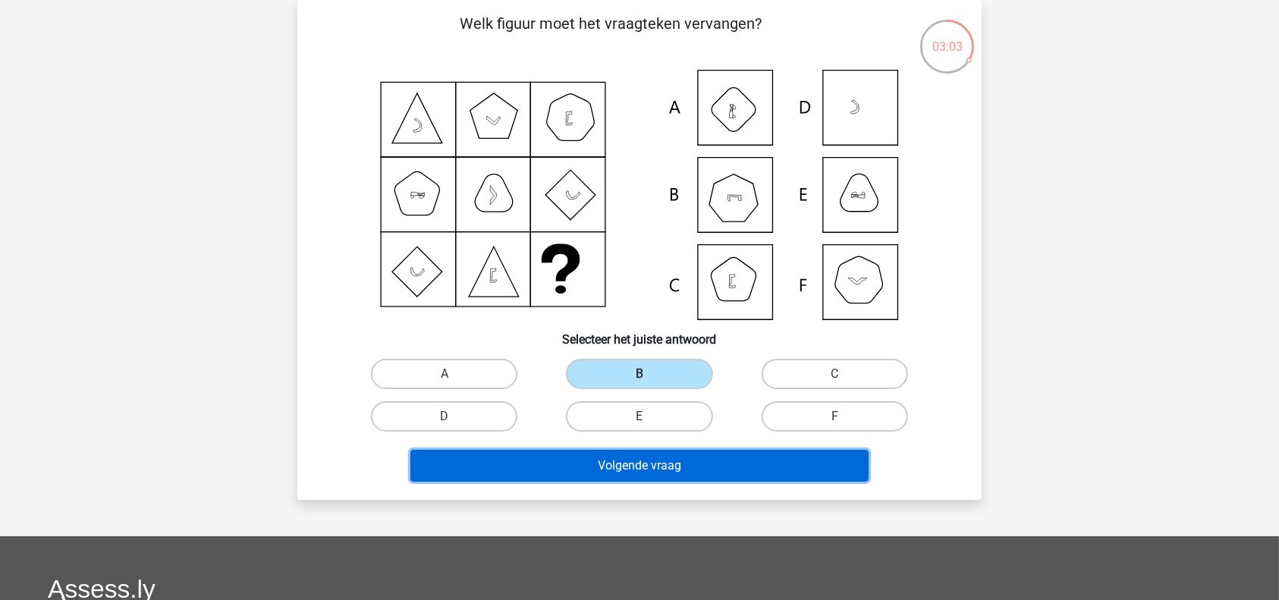
click at [670, 456] on button "Volgende vraag" at bounding box center [639, 466] width 459 height 32
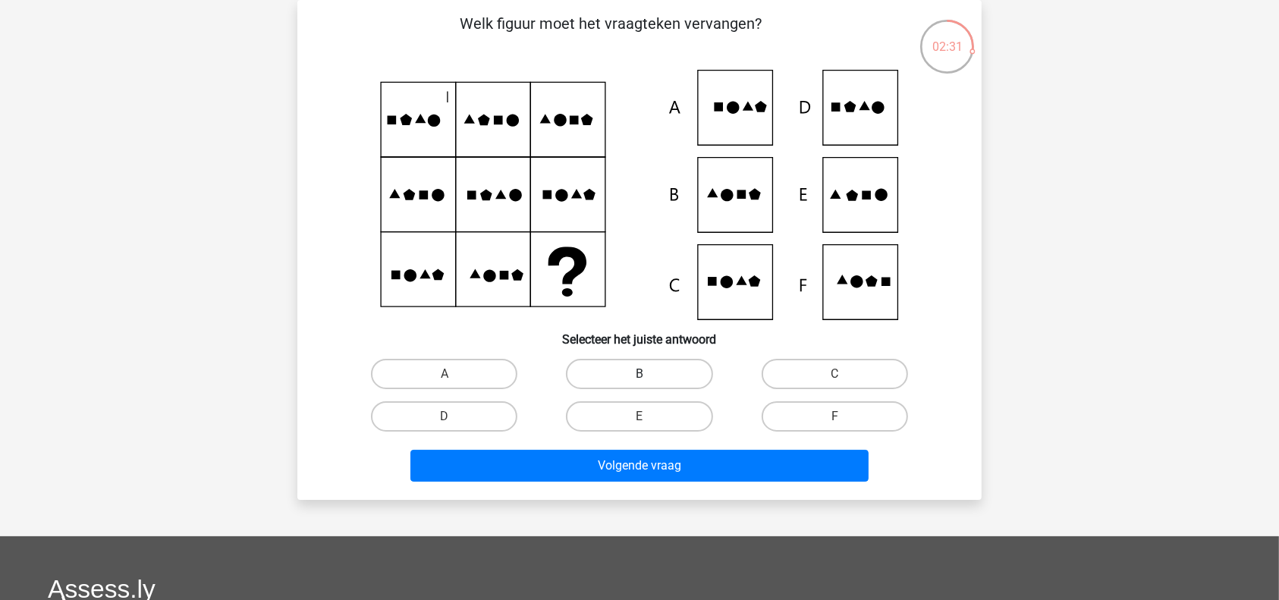
click at [661, 376] on label "B" at bounding box center [639, 374] width 146 height 30
click at [649, 376] on input "B" at bounding box center [644, 379] width 10 height 10
radio input "true"
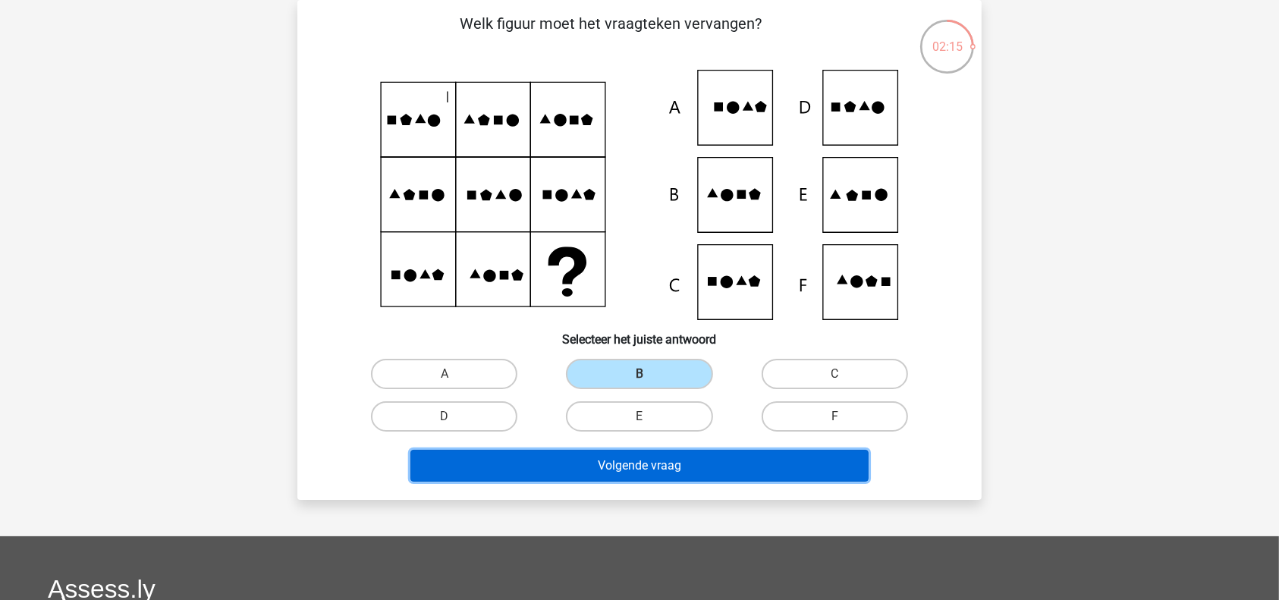
click at [710, 454] on button "Volgende vraag" at bounding box center [639, 466] width 459 height 32
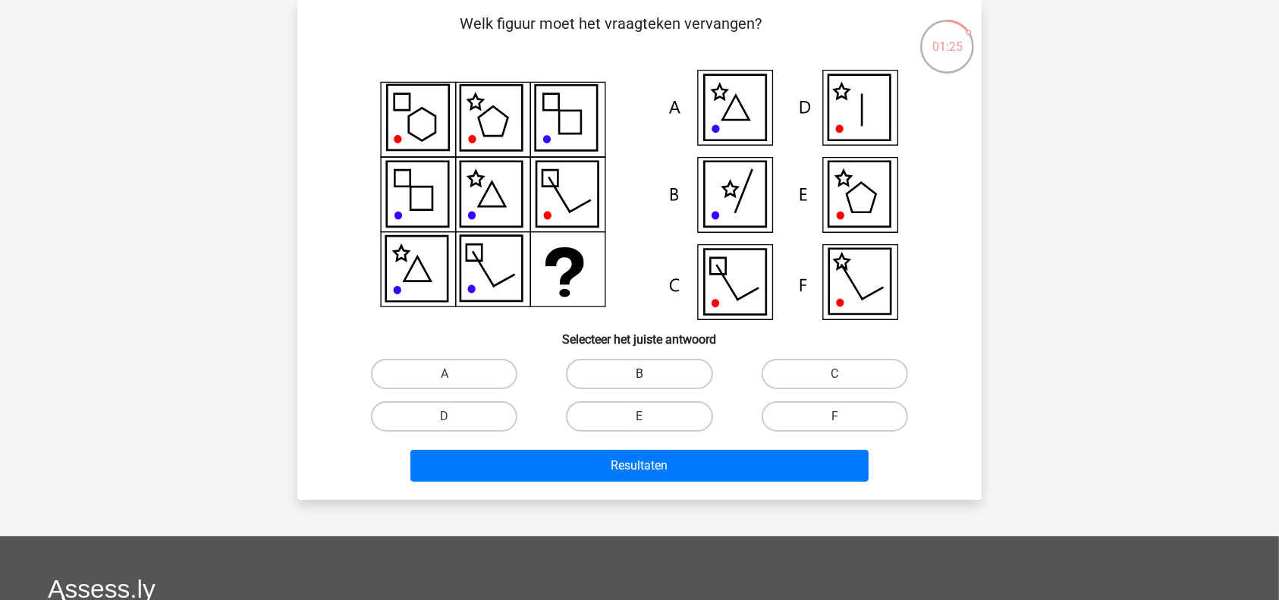
click at [627, 372] on label "B" at bounding box center [639, 374] width 146 height 30
click at [639, 374] on input "B" at bounding box center [644, 379] width 10 height 10
radio input "true"
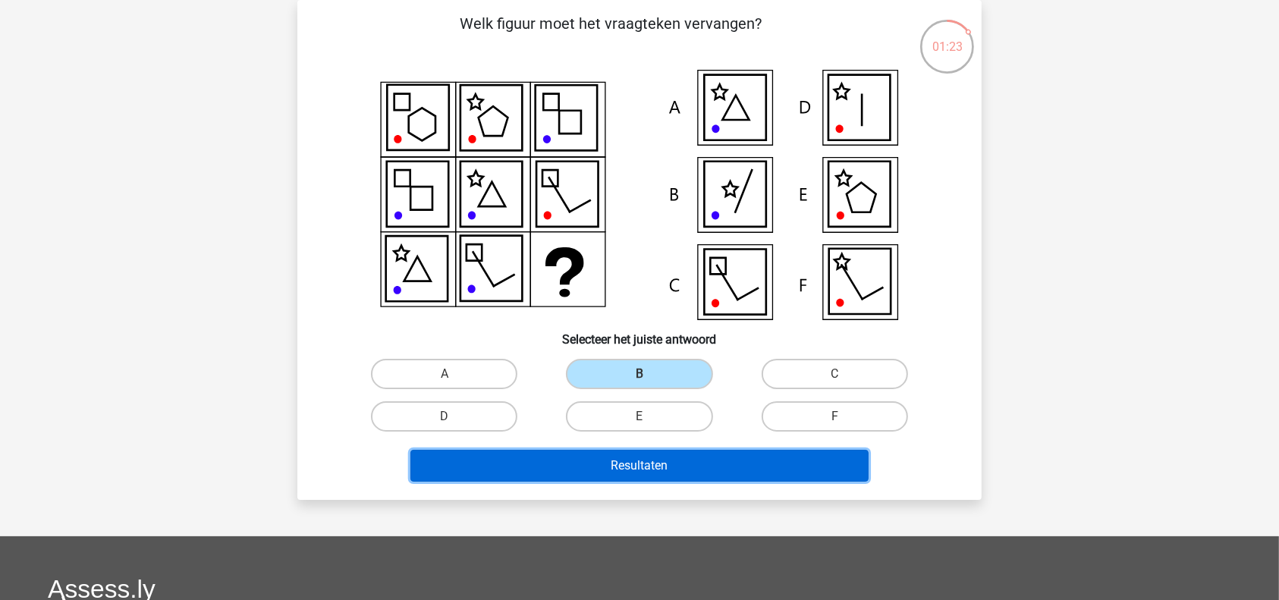
click at [683, 458] on button "Resultaten" at bounding box center [639, 466] width 459 height 32
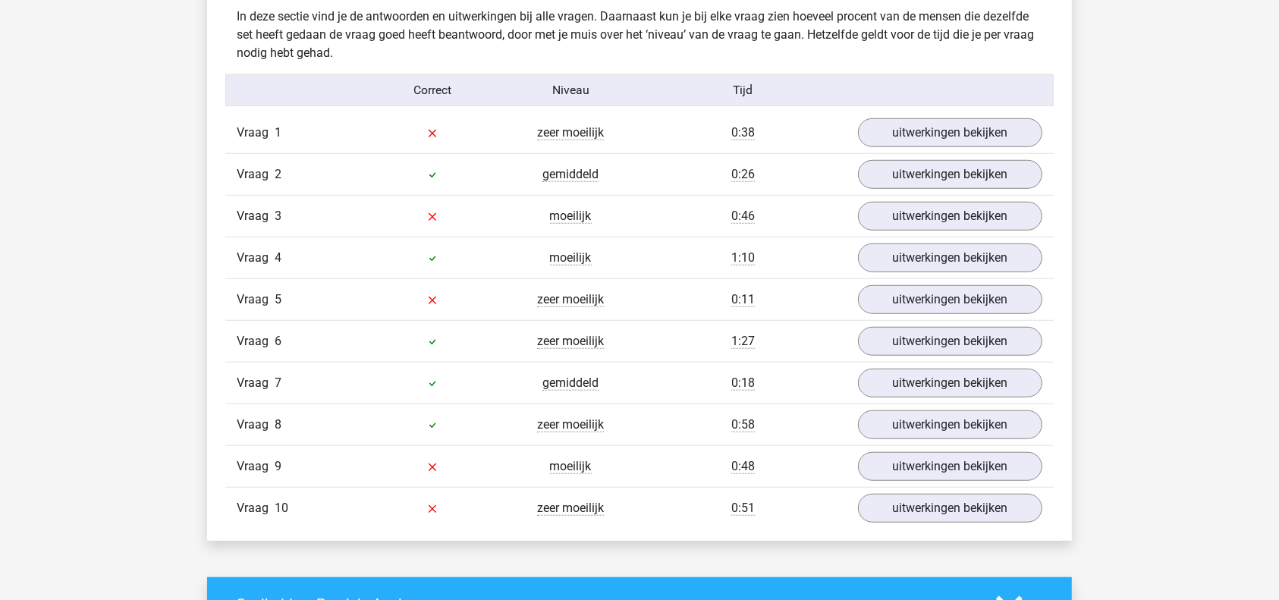
scroll to position [1178, 0]
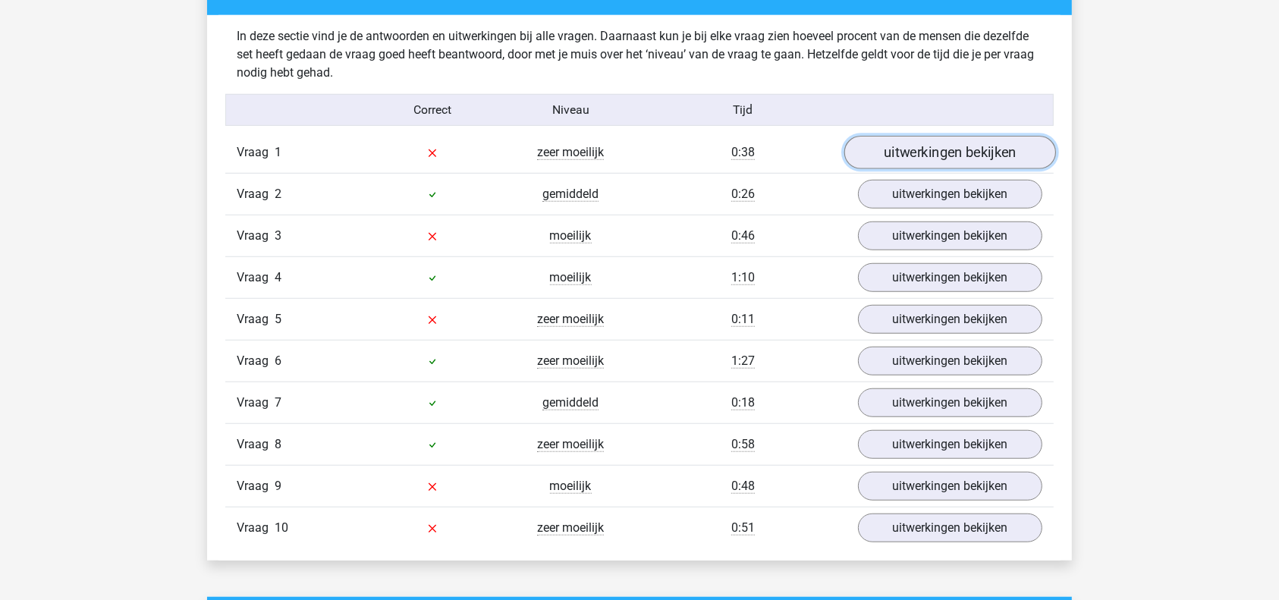
click at [910, 153] on link "uitwerkingen bekijken" at bounding box center [950, 152] width 212 height 33
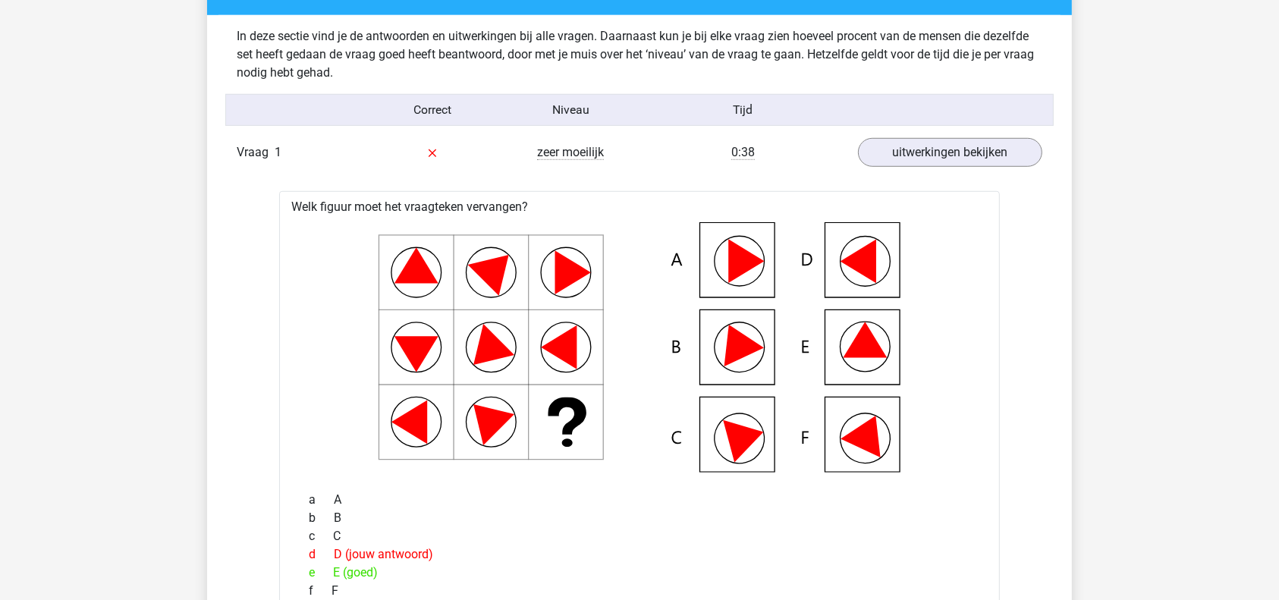
click at [784, 381] on icon at bounding box center [639, 347] width 672 height 250
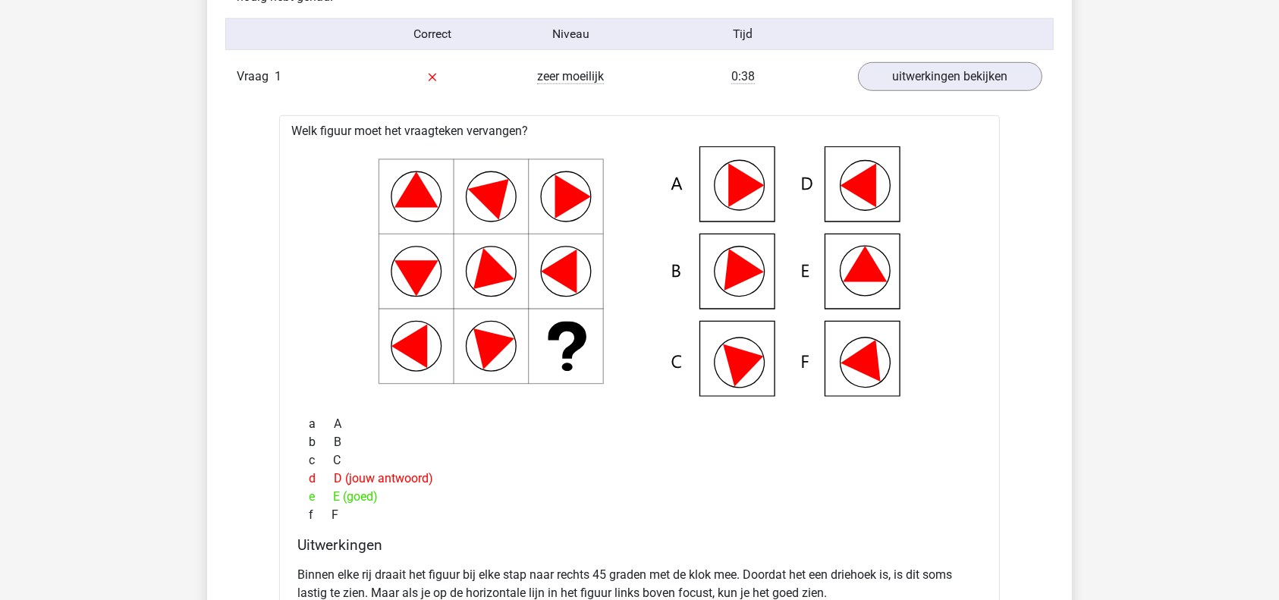
scroll to position [1219, 0]
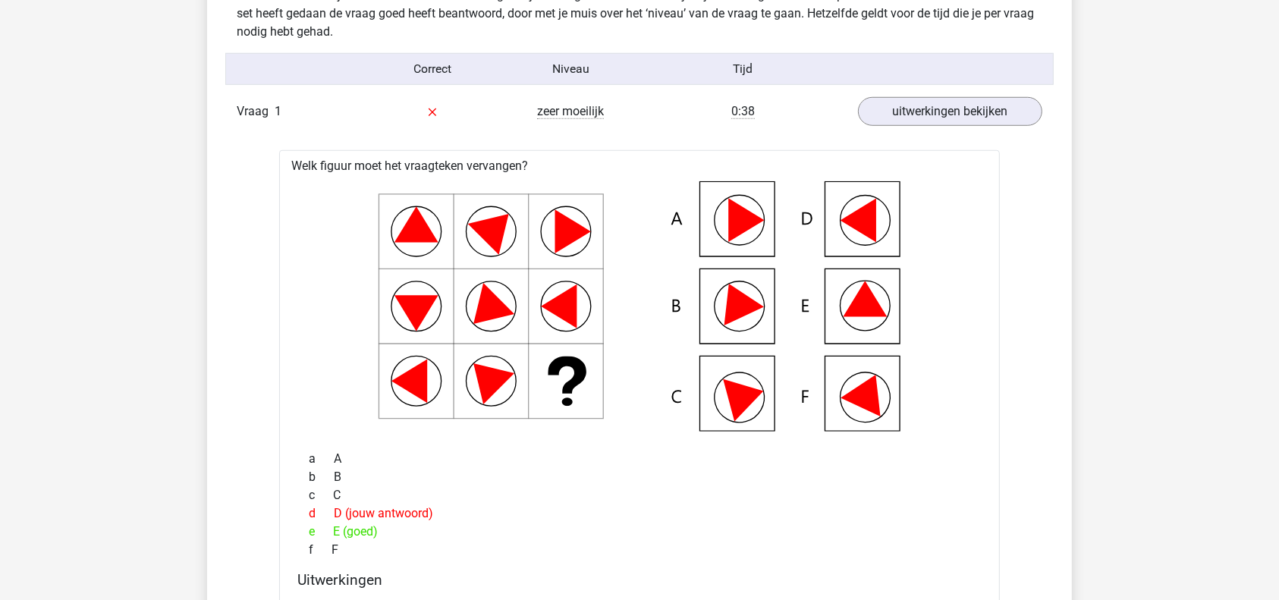
click at [971, 125] on div "Vraag 1 zeer moeilijk 0:38 uitwerkingen bekijken" at bounding box center [639, 111] width 828 height 41
click at [967, 121] on link "uitwerkingen bekijken" at bounding box center [950, 111] width 212 height 33
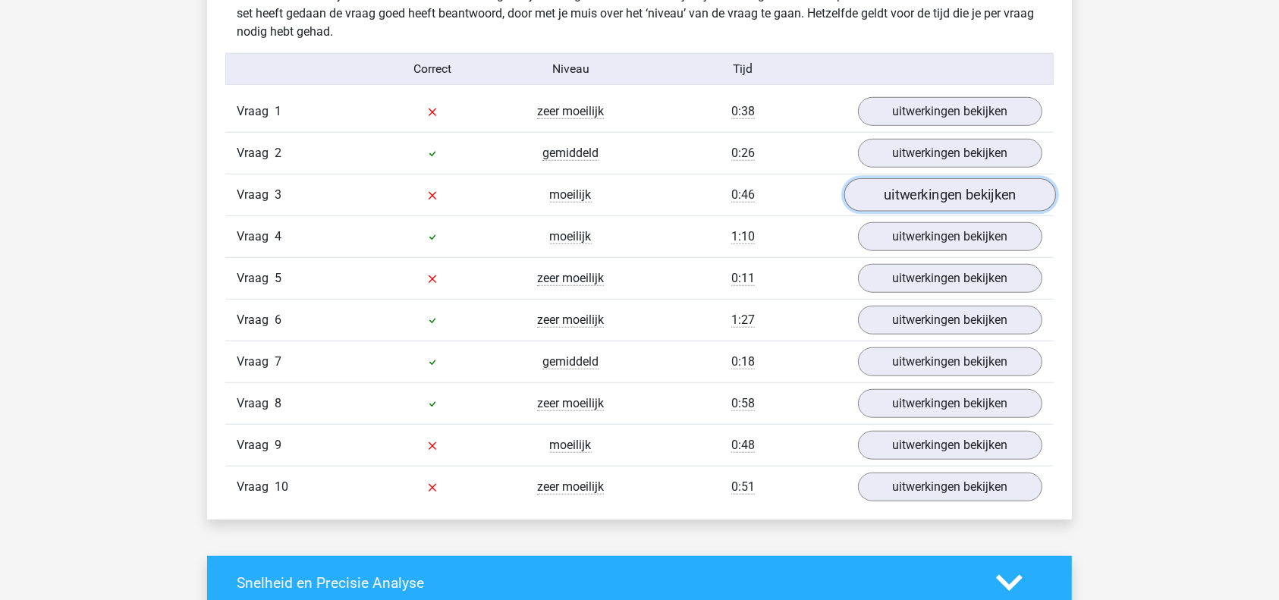
click at [956, 203] on link "uitwerkingen bekijken" at bounding box center [950, 194] width 212 height 33
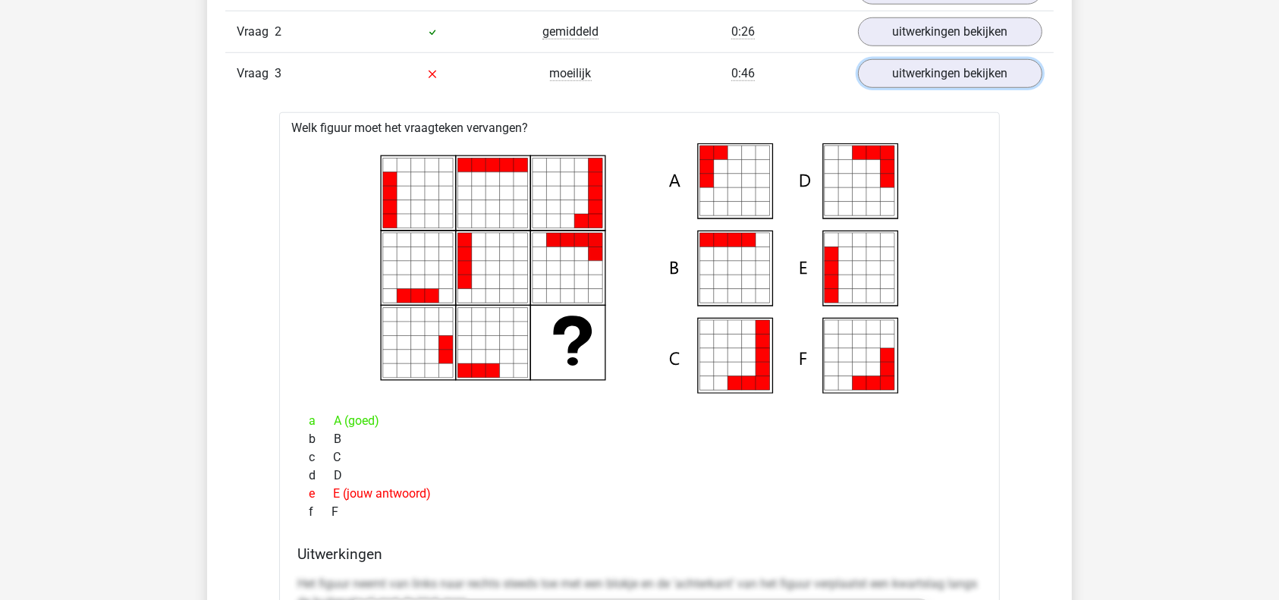
scroll to position [1380, 0]
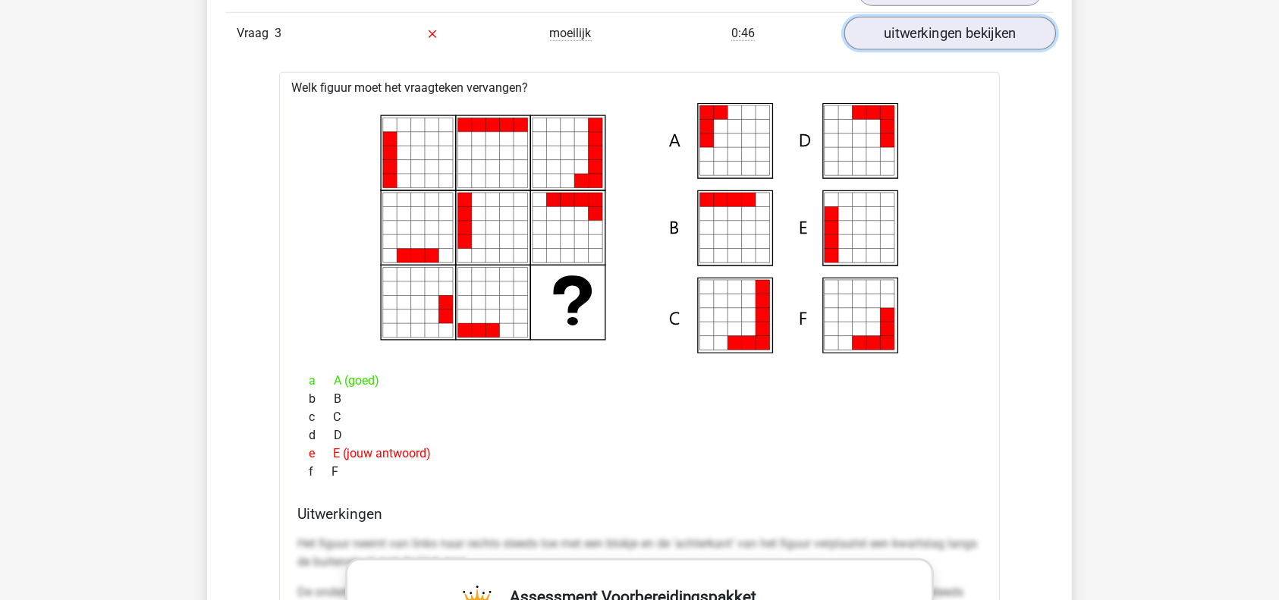
click at [1012, 31] on link "uitwerkingen bekijken" at bounding box center [950, 33] width 212 height 33
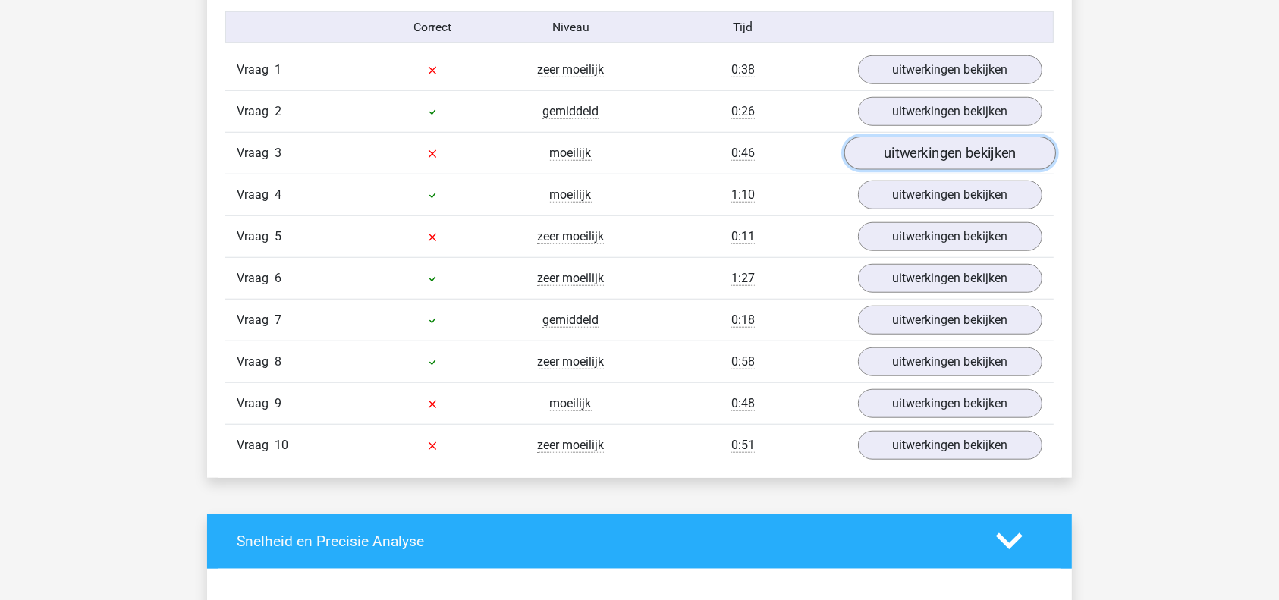
scroll to position [1259, 0]
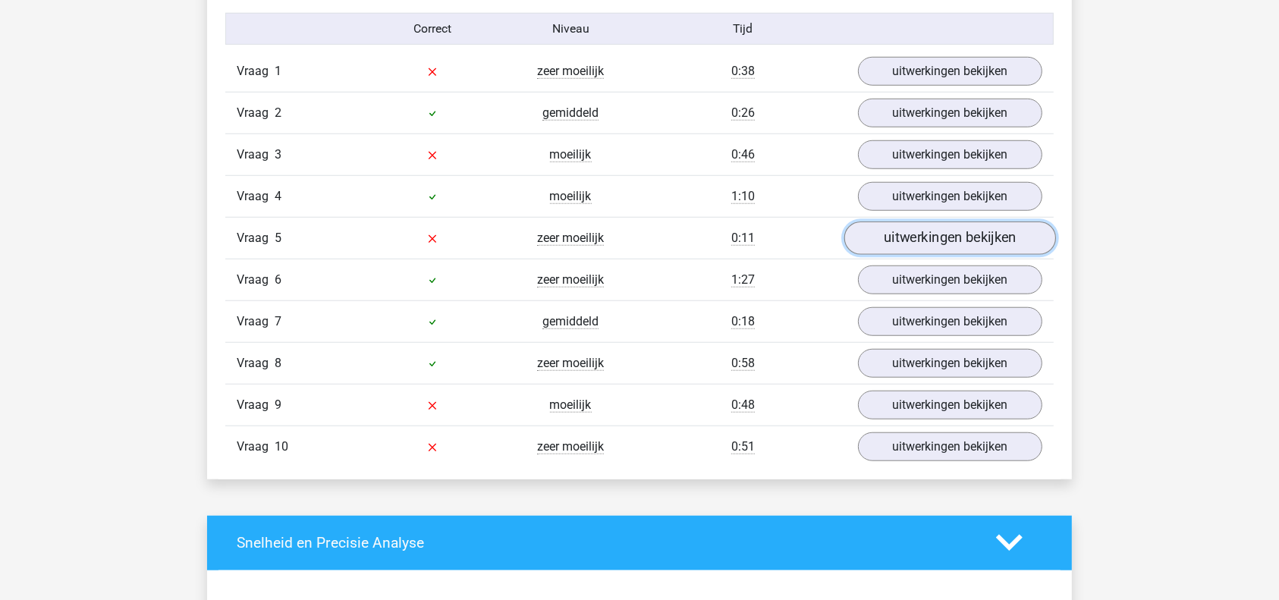
click at [944, 234] on link "uitwerkingen bekijken" at bounding box center [950, 237] width 212 height 33
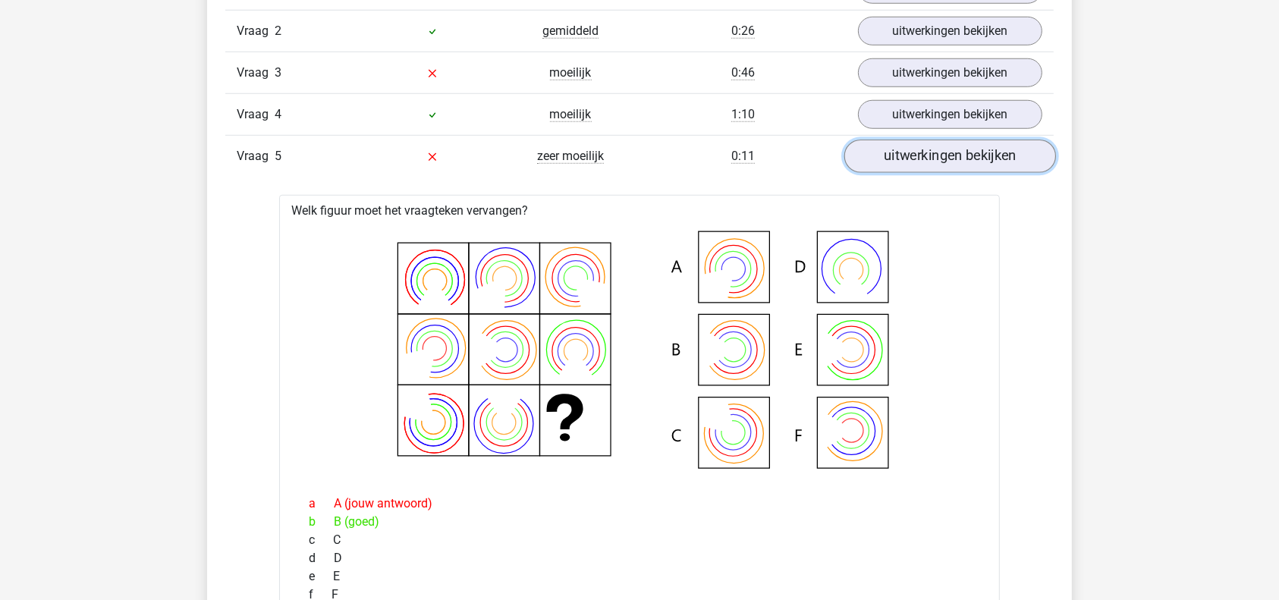
scroll to position [1380, 0]
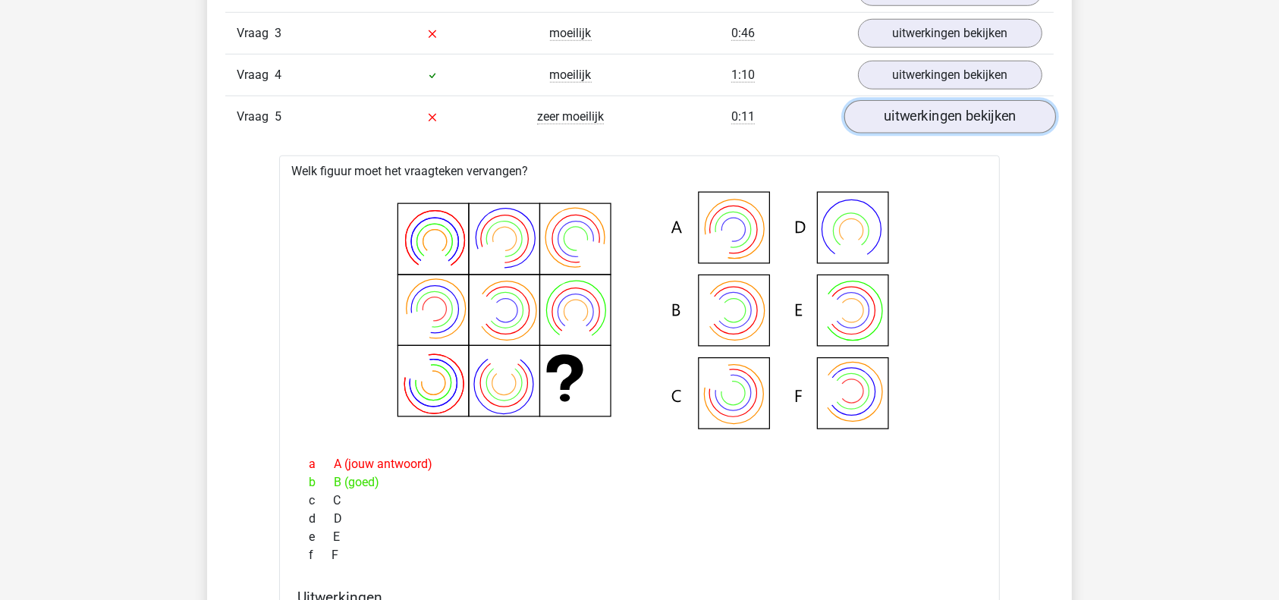
click at [959, 118] on link "uitwerkingen bekijken" at bounding box center [950, 116] width 212 height 33
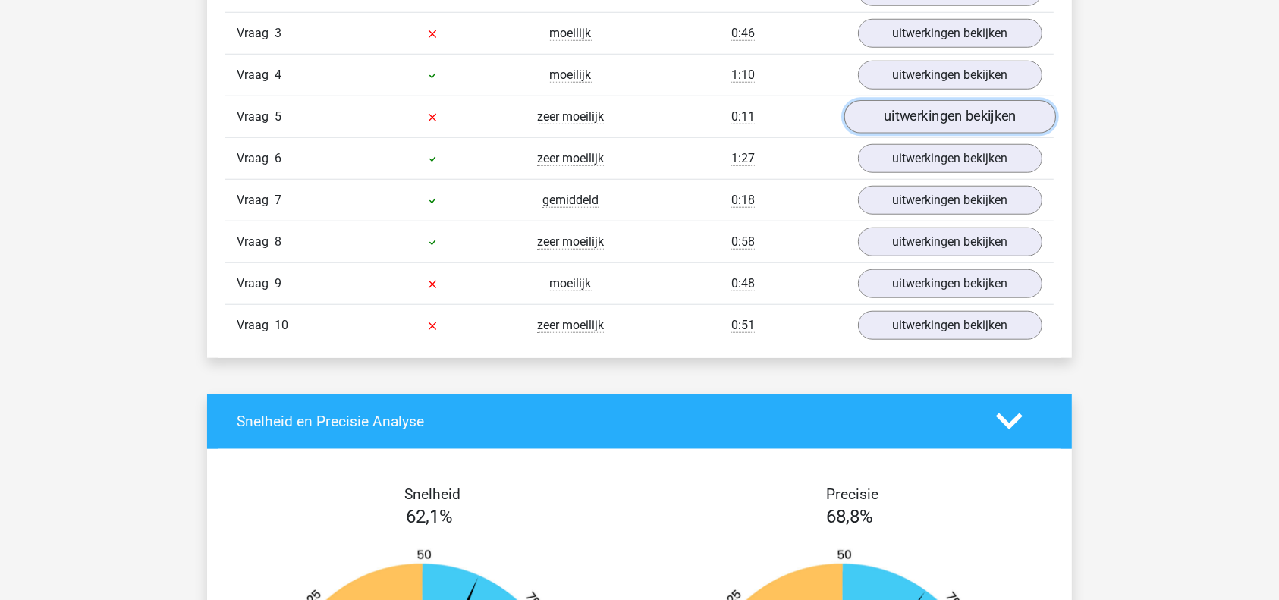
scroll to position [1421, 0]
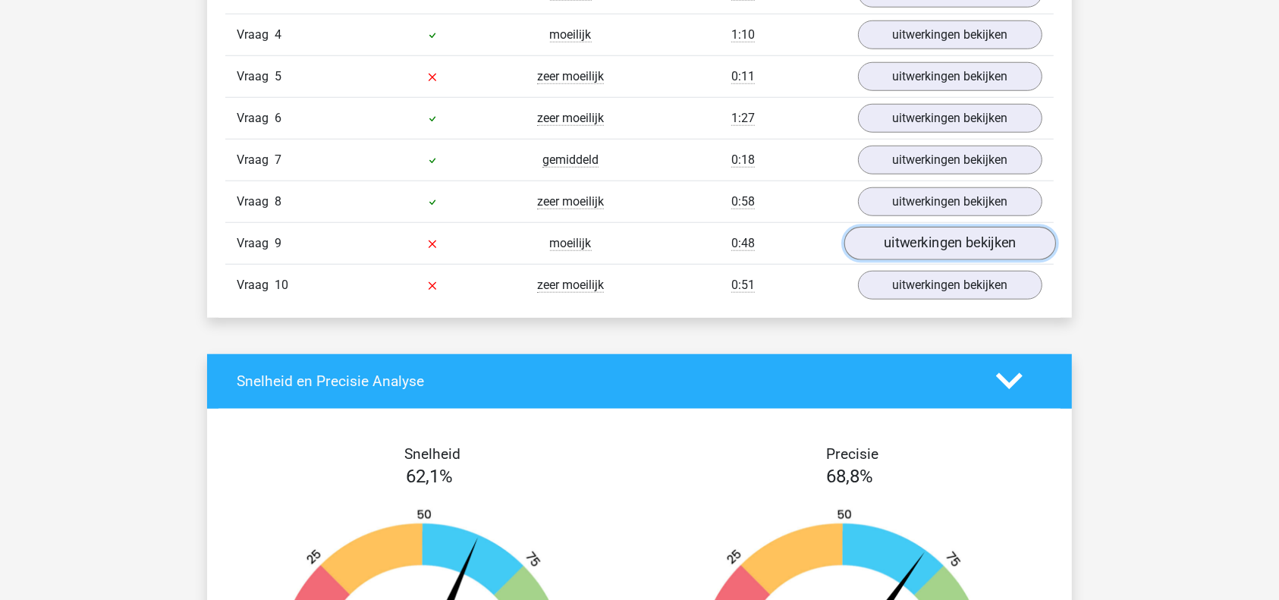
click at [956, 231] on link "uitwerkingen bekijken" at bounding box center [950, 243] width 212 height 33
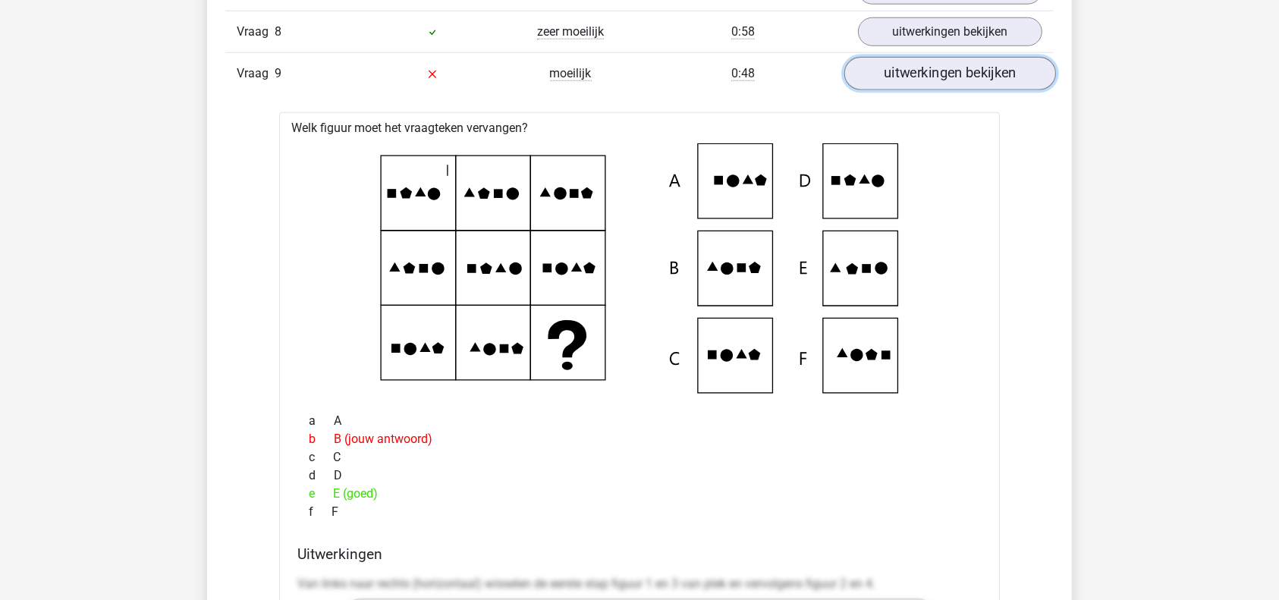
scroll to position [1583, 0]
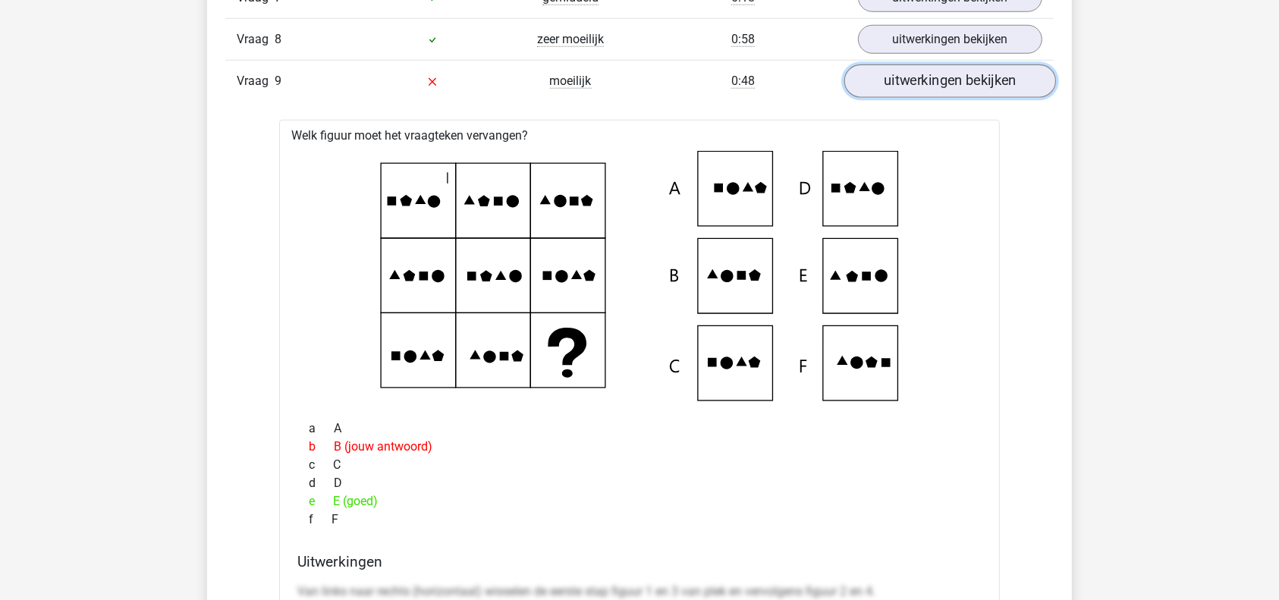
click at [941, 77] on link "uitwerkingen bekijken" at bounding box center [950, 80] width 212 height 33
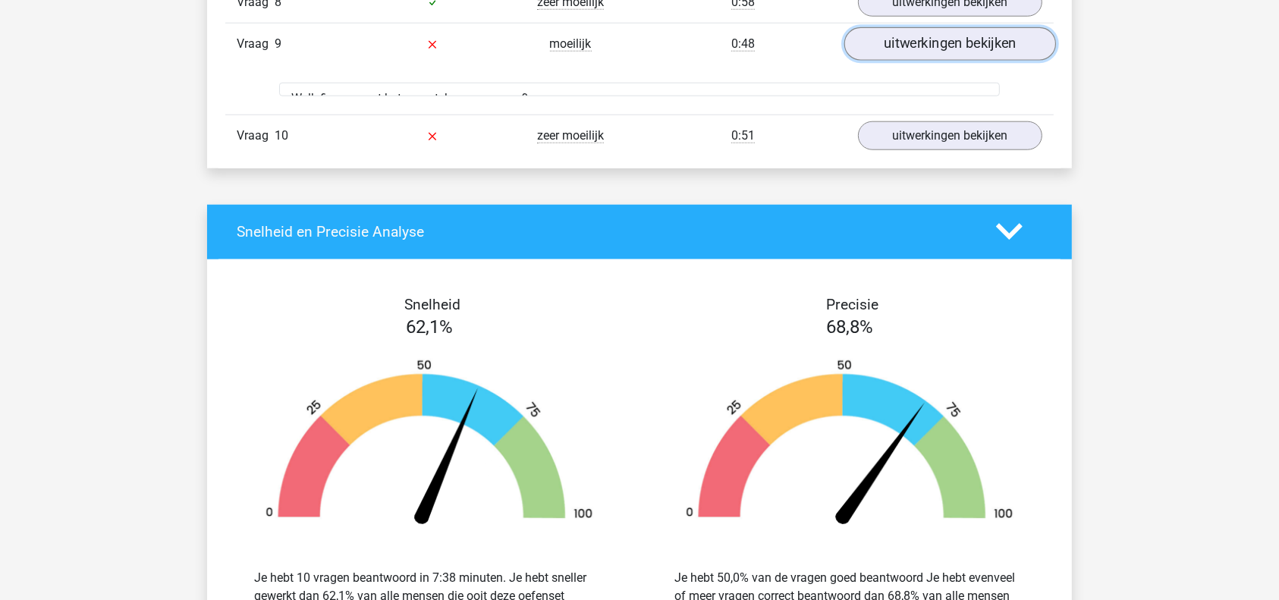
scroll to position [1623, 0]
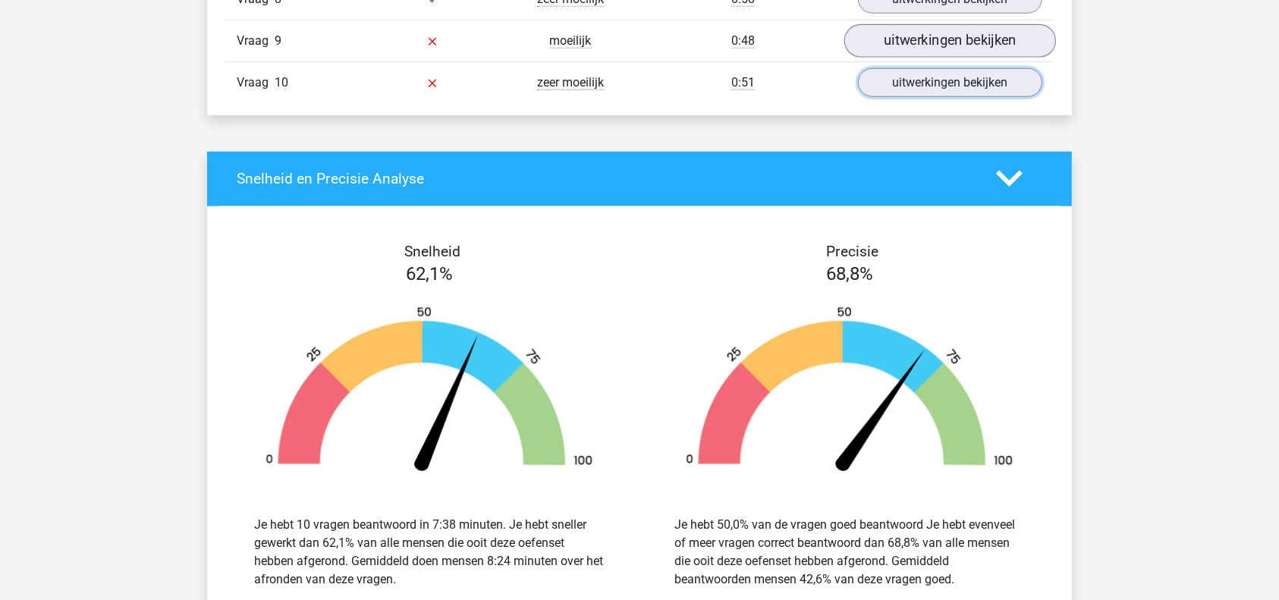
click at [941, 77] on link "uitwerkingen bekijken" at bounding box center [950, 82] width 184 height 29
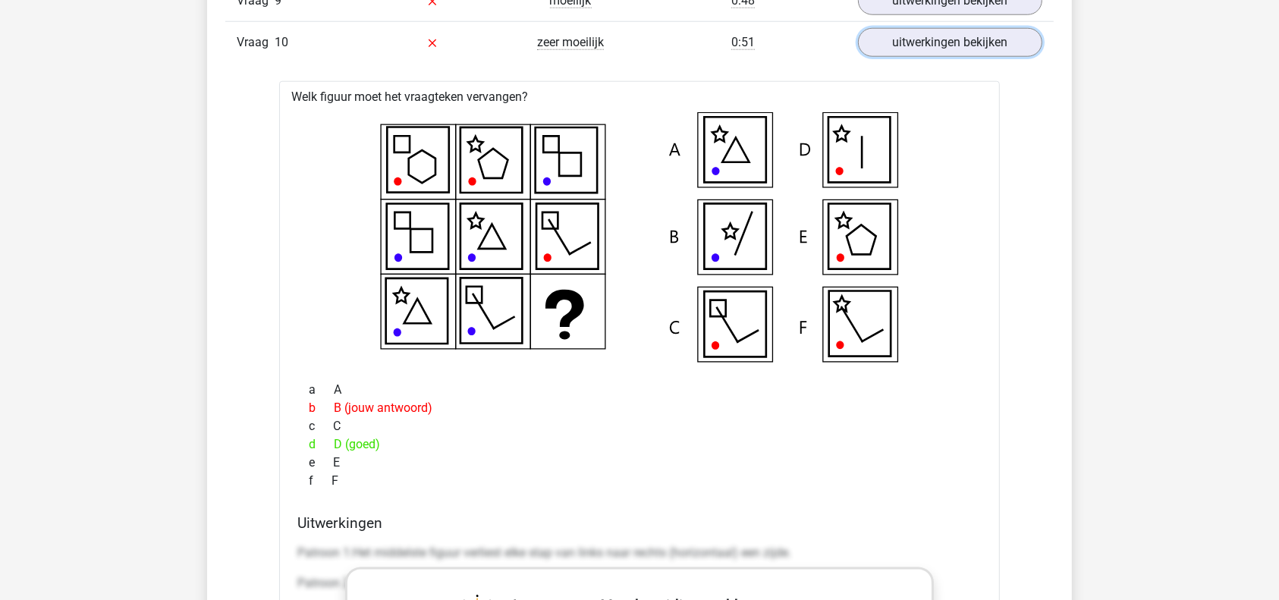
scroll to position [0, 0]
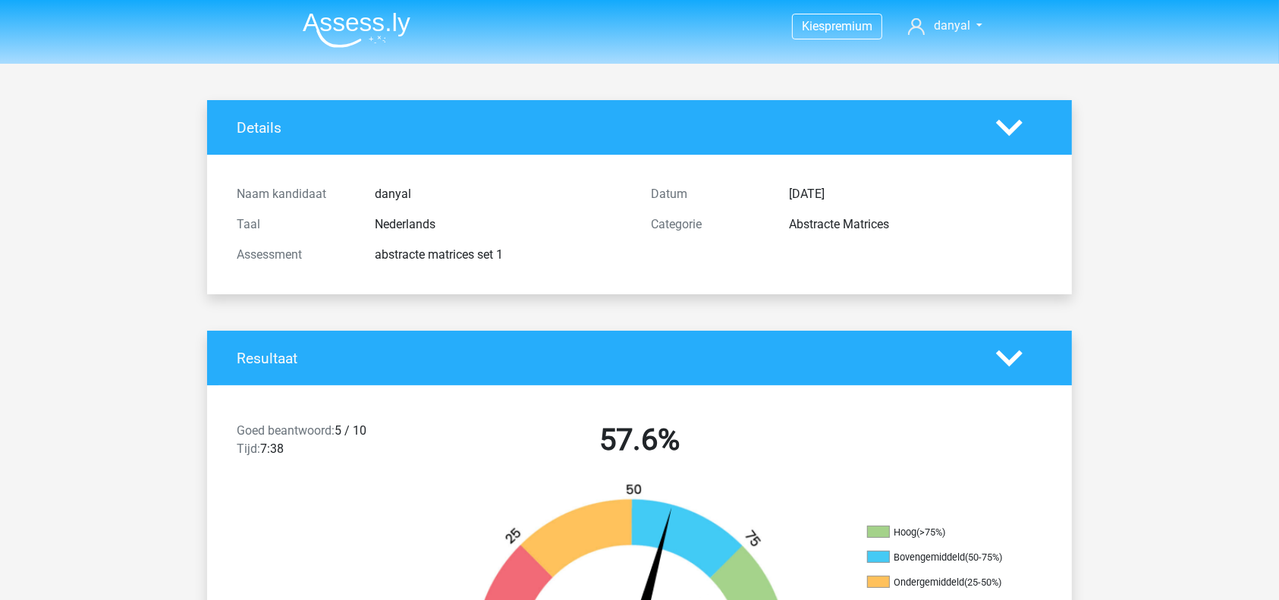
click at [355, 12] on img at bounding box center [357, 30] width 108 height 36
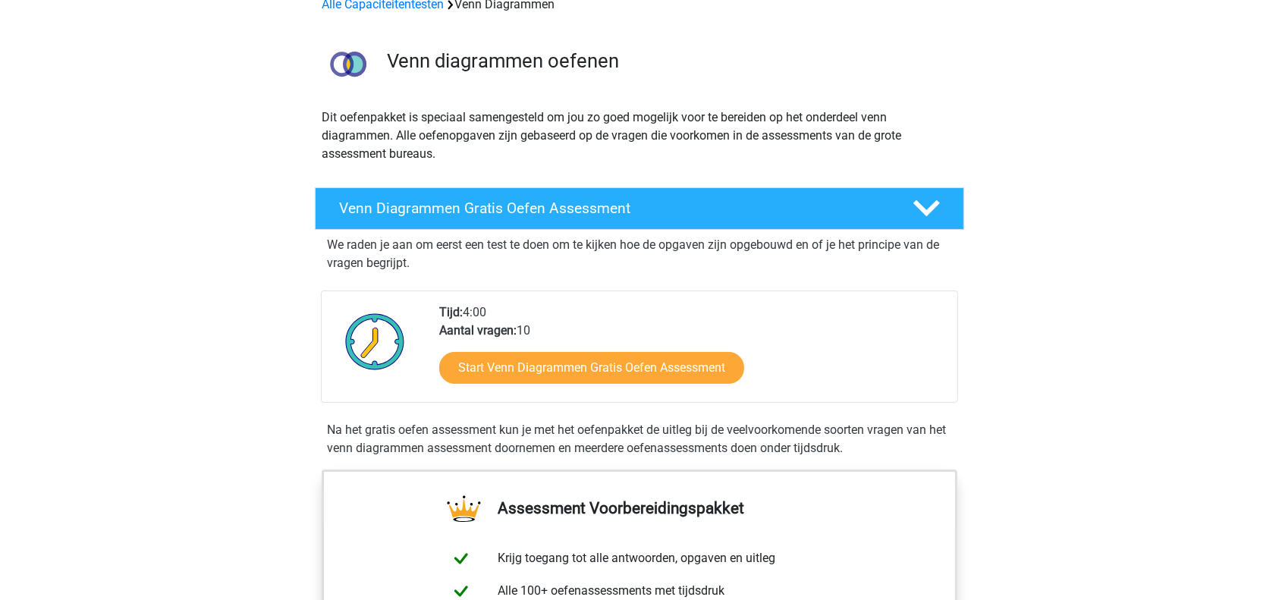
scroll to position [121, 0]
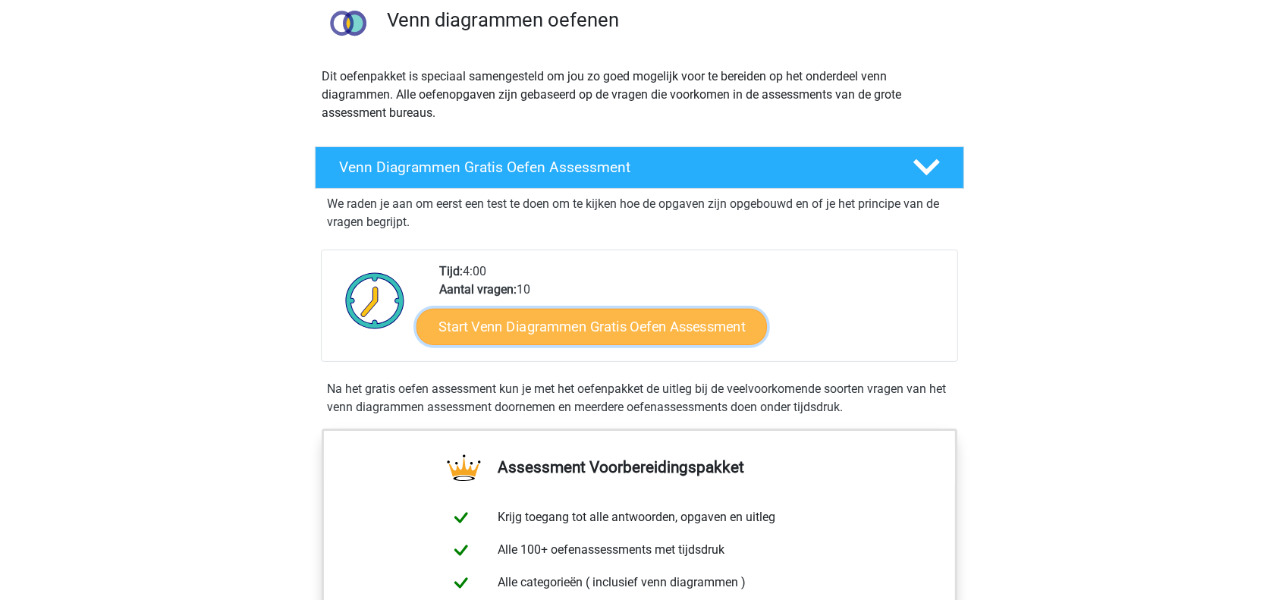
click at [662, 334] on link "Start Venn Diagrammen Gratis Oefen Assessment" at bounding box center [591, 327] width 350 height 36
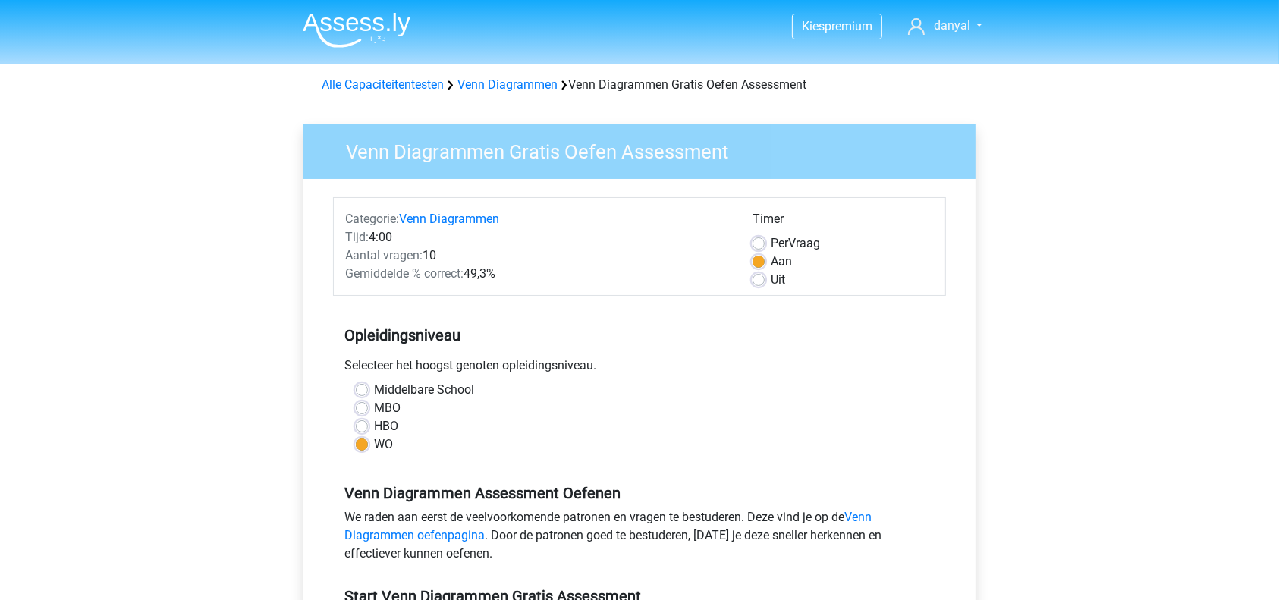
scroll to position [524, 0]
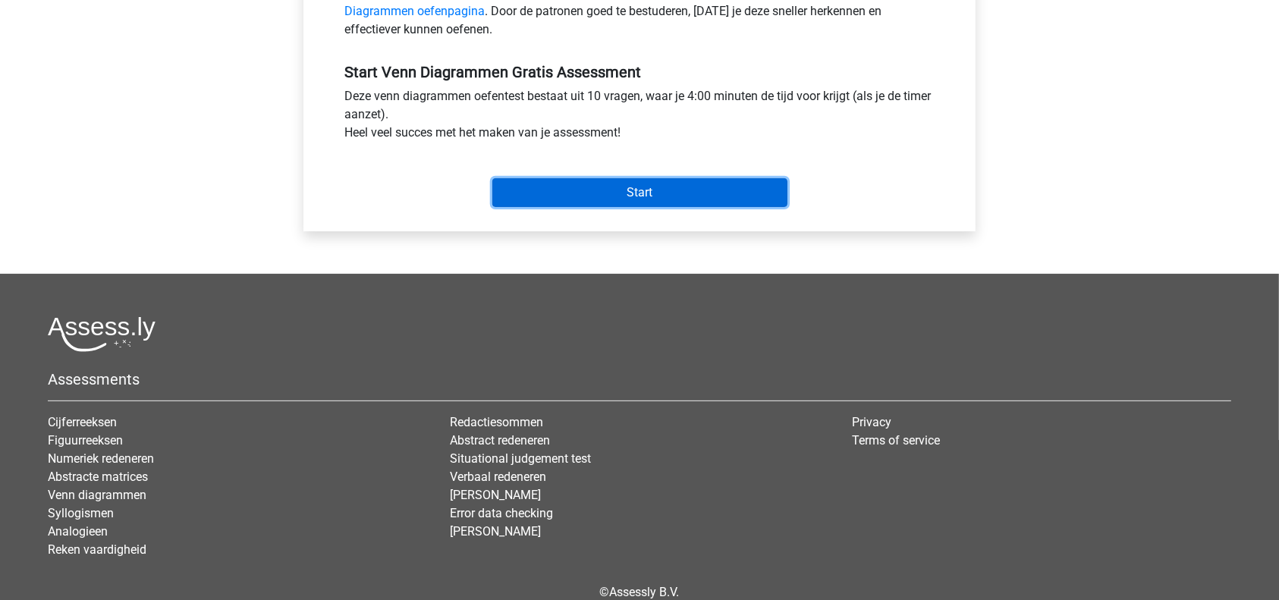
click at [613, 202] on input "Start" at bounding box center [639, 192] width 295 height 29
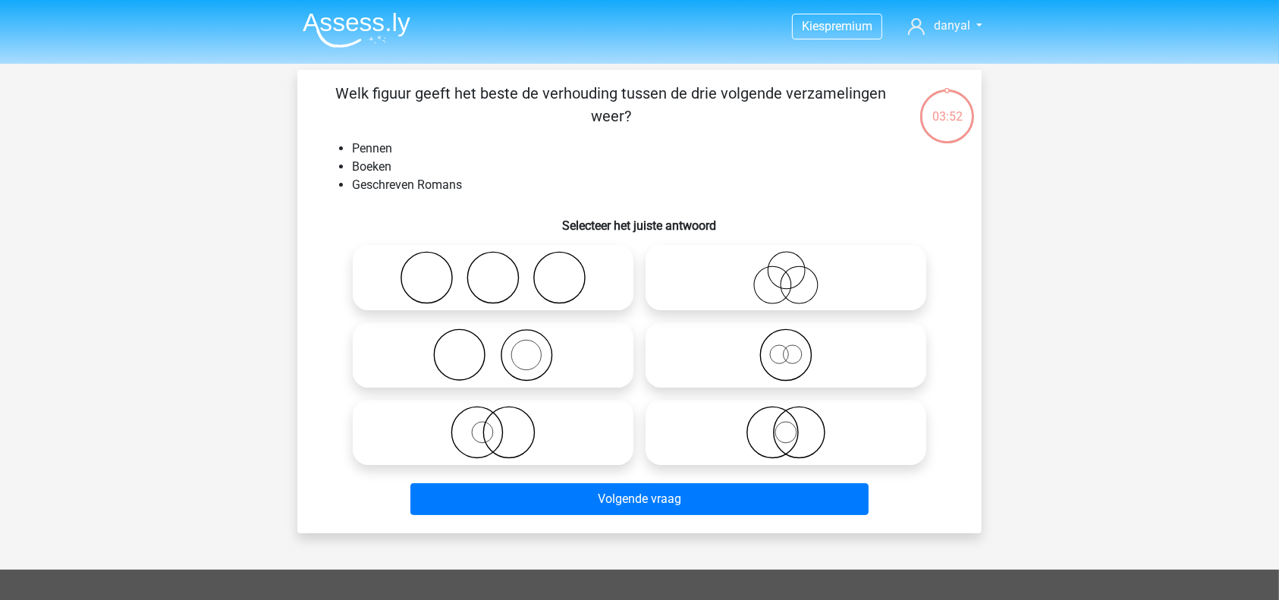
click at [513, 347] on circle at bounding box center [526, 356] width 30 height 30
click at [503, 347] on input "radio" at bounding box center [498, 343] width 10 height 10
radio input "true"
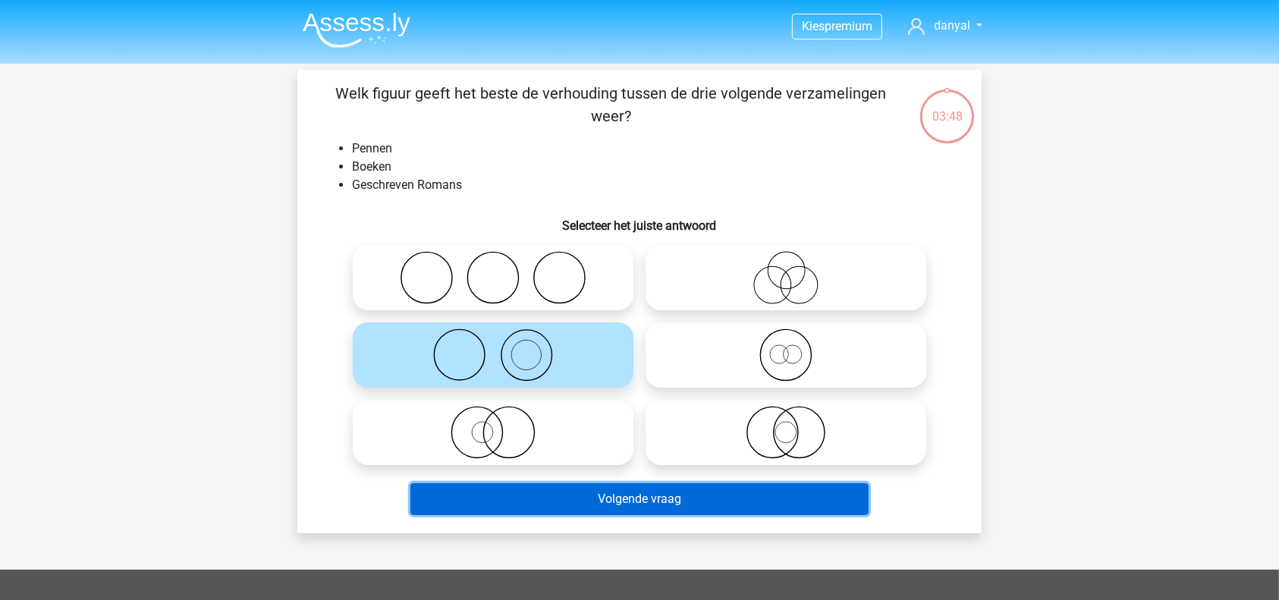
click at [639, 488] on button "Volgende vraag" at bounding box center [639, 499] width 459 height 32
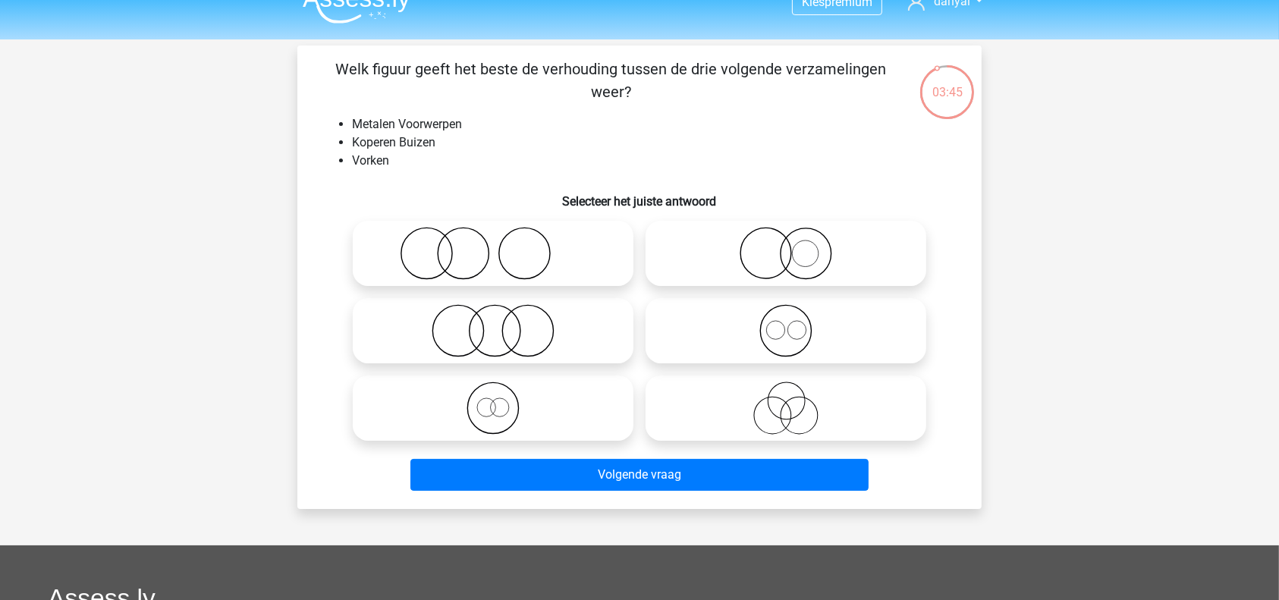
scroll to position [21, 0]
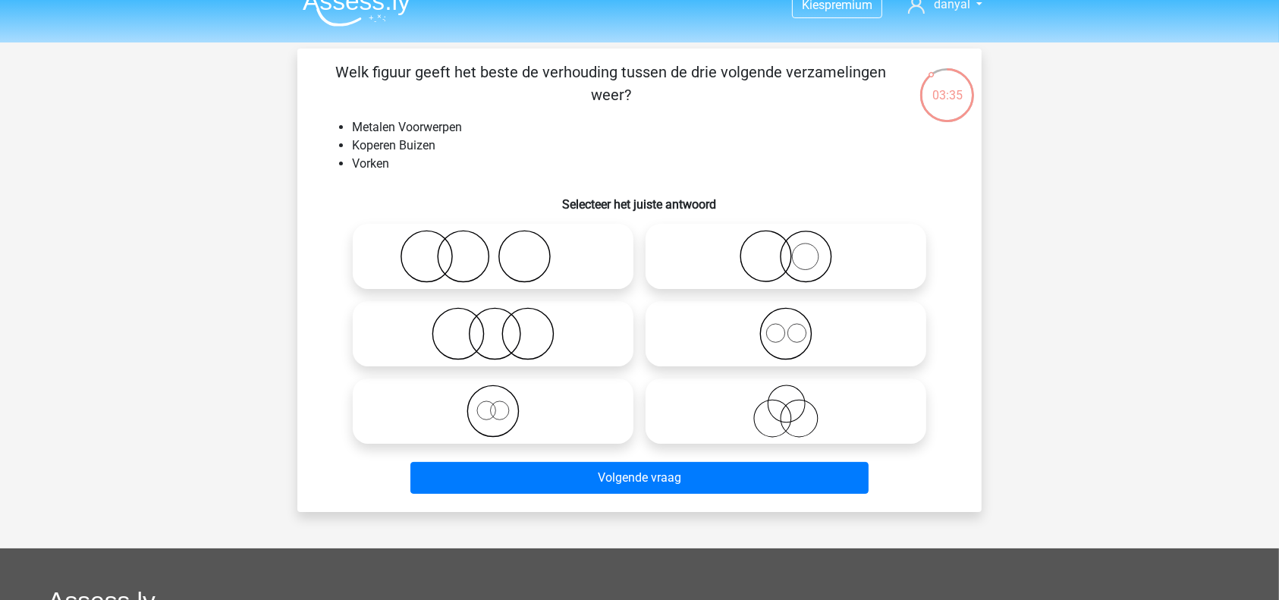
click at [545, 260] on icon at bounding box center [493, 256] width 269 height 53
click at [503, 249] on input "radio" at bounding box center [498, 244] width 10 height 10
radio input "true"
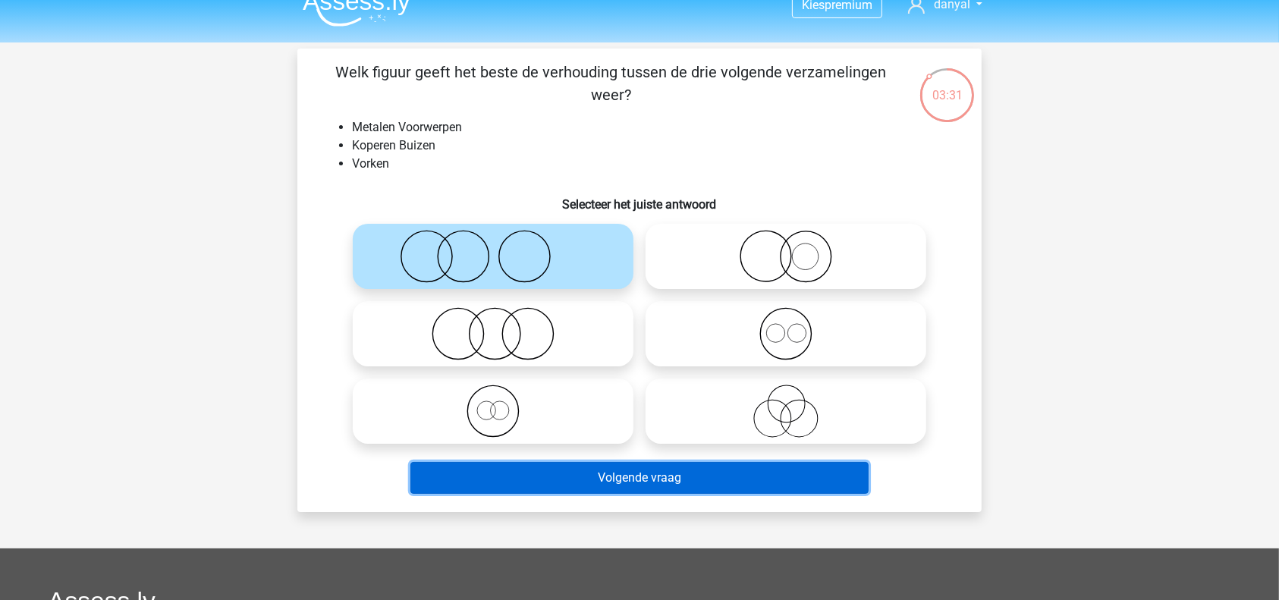
click at [634, 470] on button "Volgende vraag" at bounding box center [639, 478] width 459 height 32
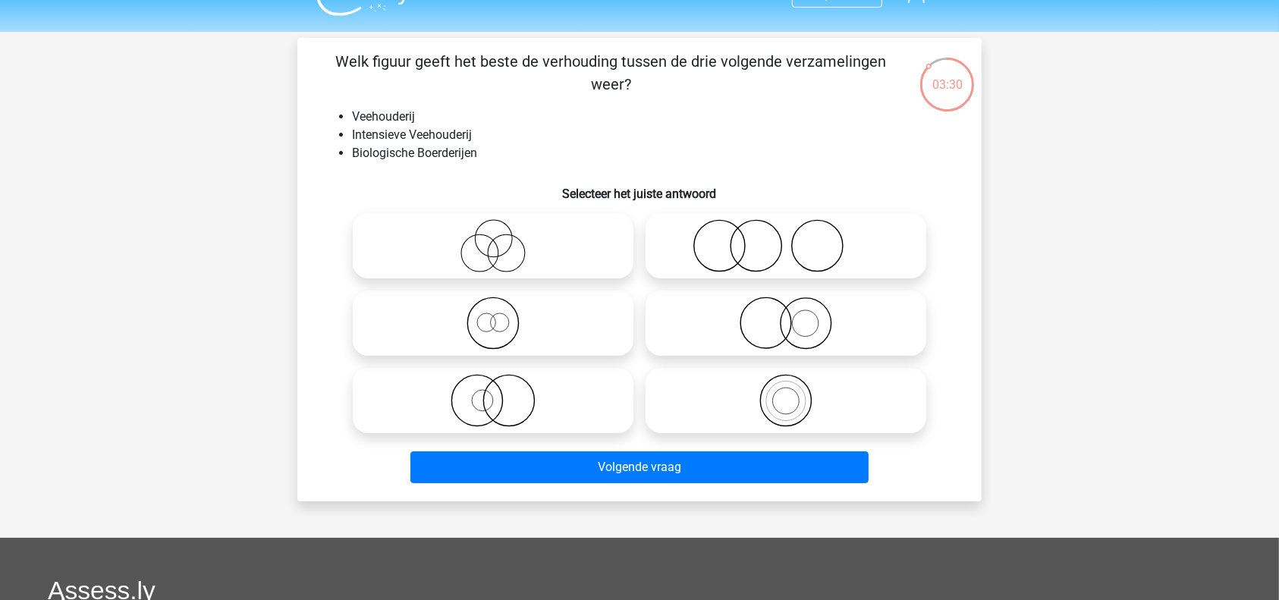
scroll to position [17, 0]
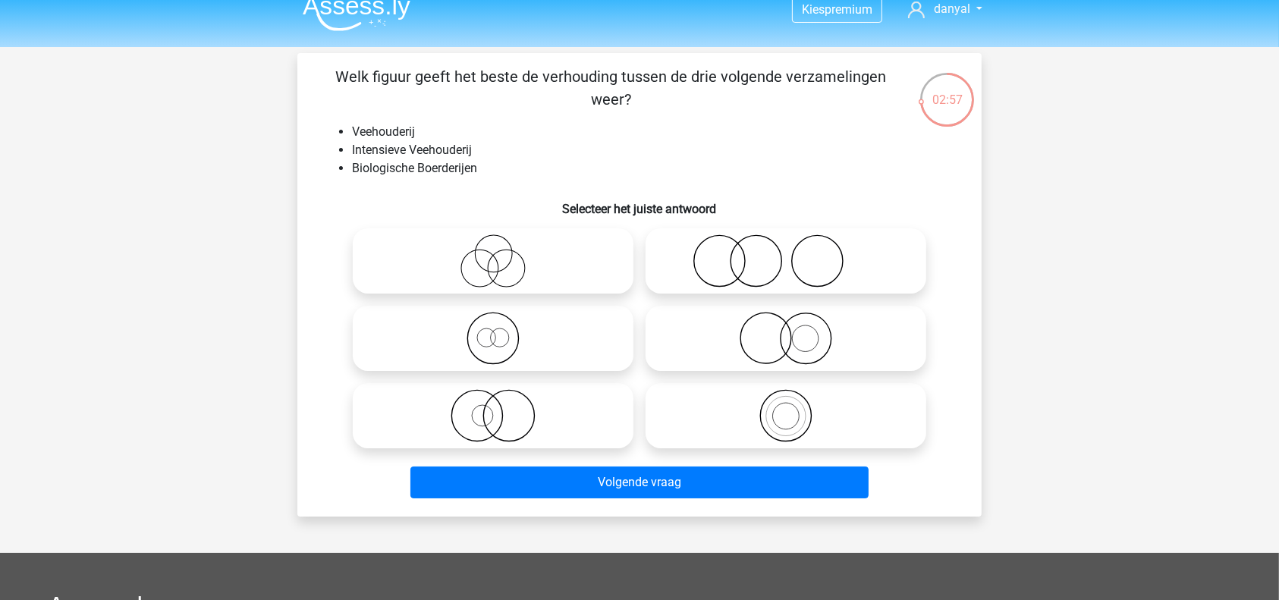
click at [539, 424] on icon at bounding box center [493, 415] width 269 height 53
click at [503, 408] on input "radio" at bounding box center [498, 403] width 10 height 10
radio input "true"
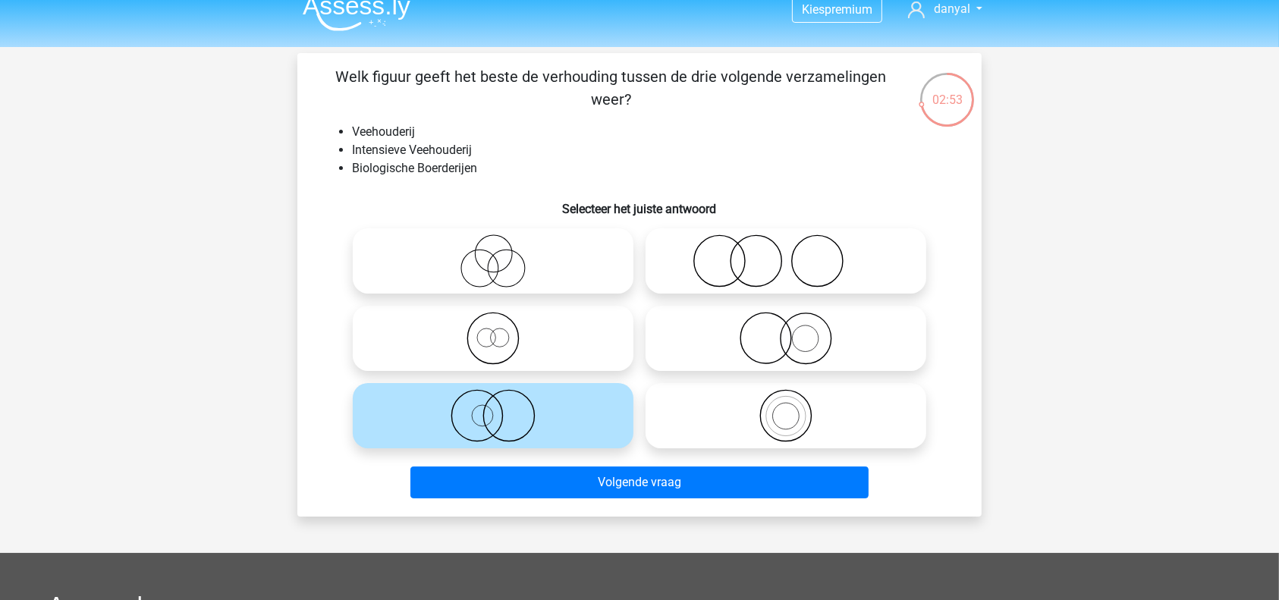
click at [760, 255] on icon at bounding box center [786, 260] width 269 height 53
click at [786, 253] on input "radio" at bounding box center [791, 248] width 10 height 10
radio input "true"
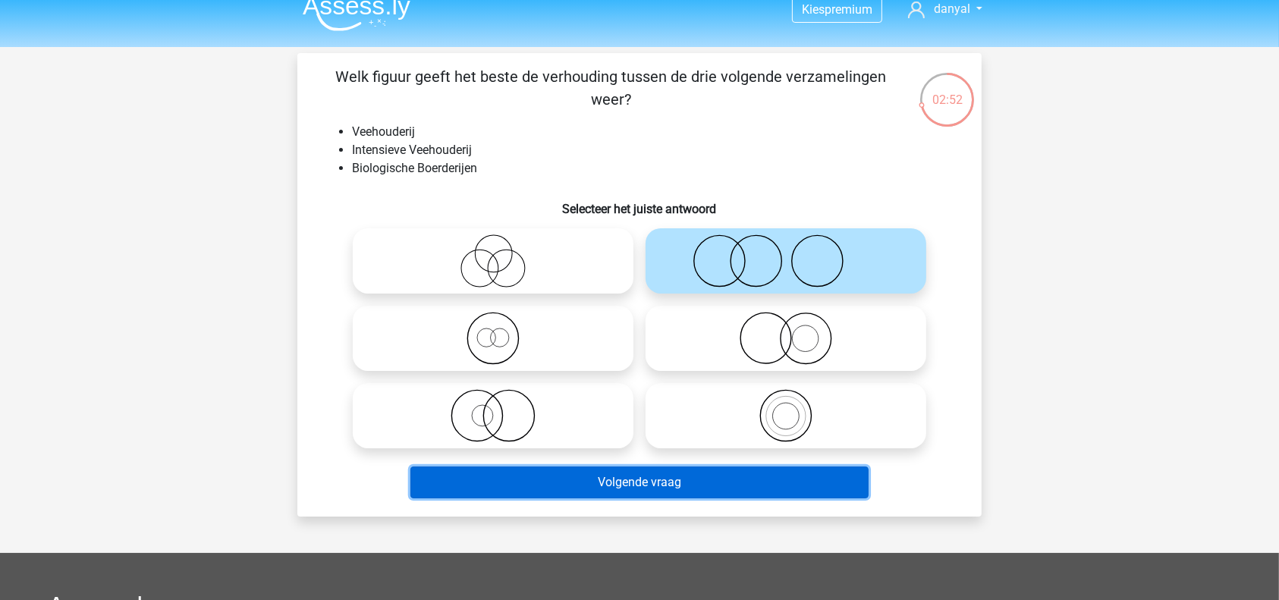
click at [661, 472] on button "Volgende vraag" at bounding box center [639, 482] width 459 height 32
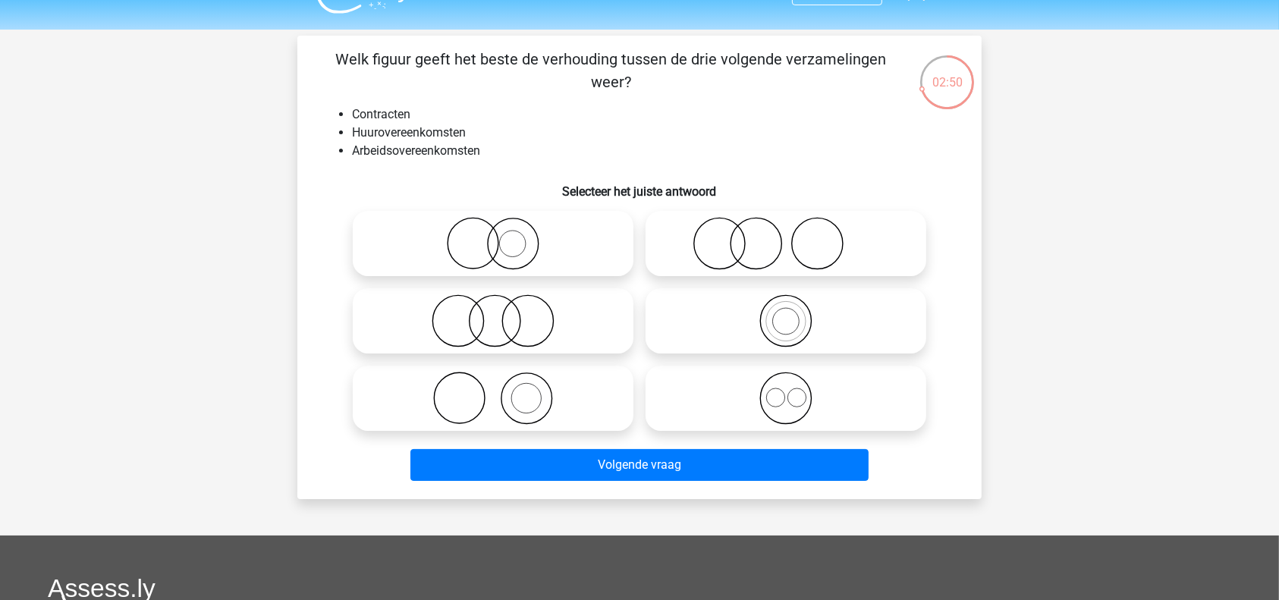
scroll to position [0, 0]
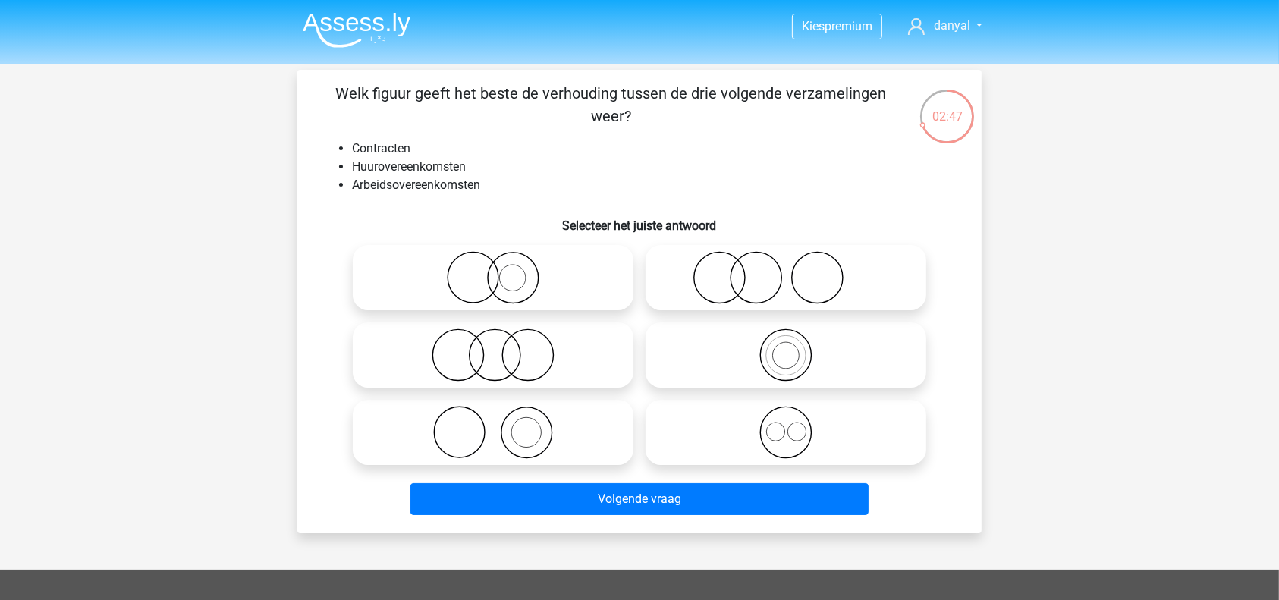
click at [830, 422] on icon at bounding box center [786, 432] width 269 height 53
click at [796, 422] on input "radio" at bounding box center [791, 420] width 10 height 10
radio input "true"
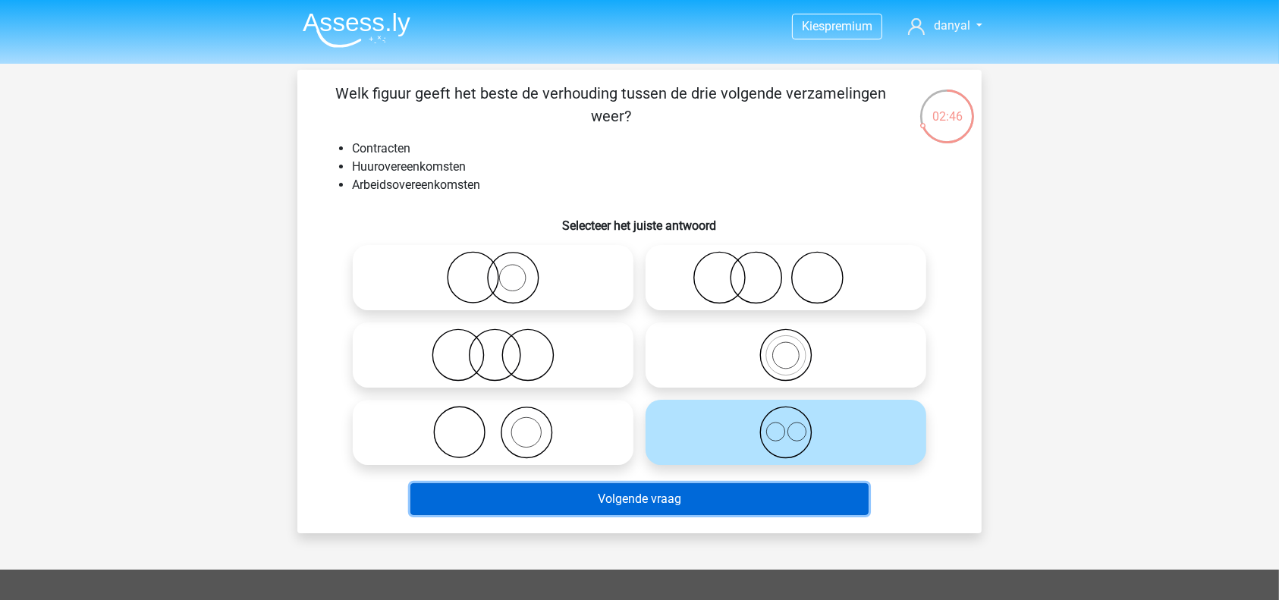
click at [651, 504] on button "Volgende vraag" at bounding box center [639, 499] width 459 height 32
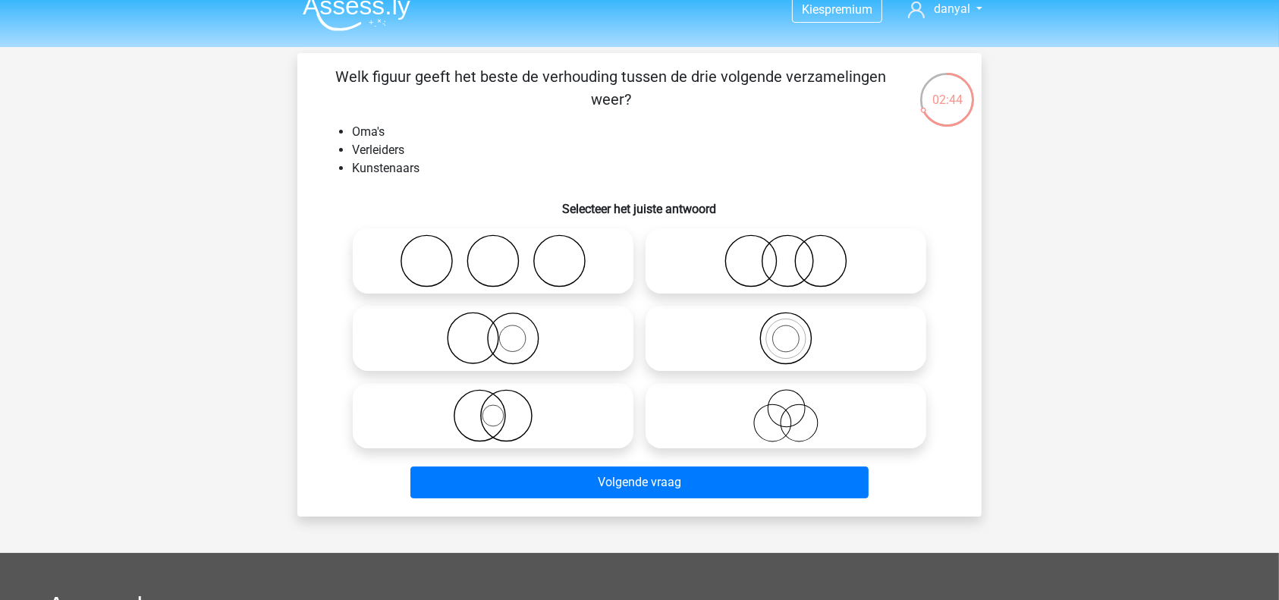
scroll to position [13, 0]
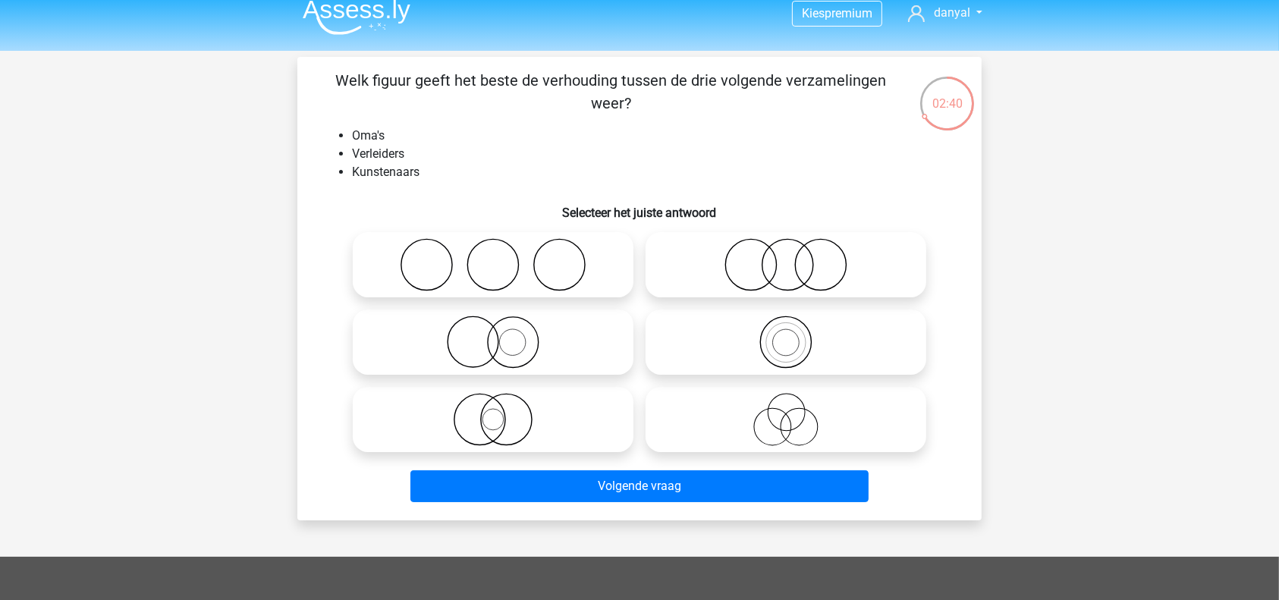
click at [775, 412] on icon at bounding box center [786, 419] width 269 height 53
click at [786, 412] on input "radio" at bounding box center [791, 407] width 10 height 10
radio input "true"
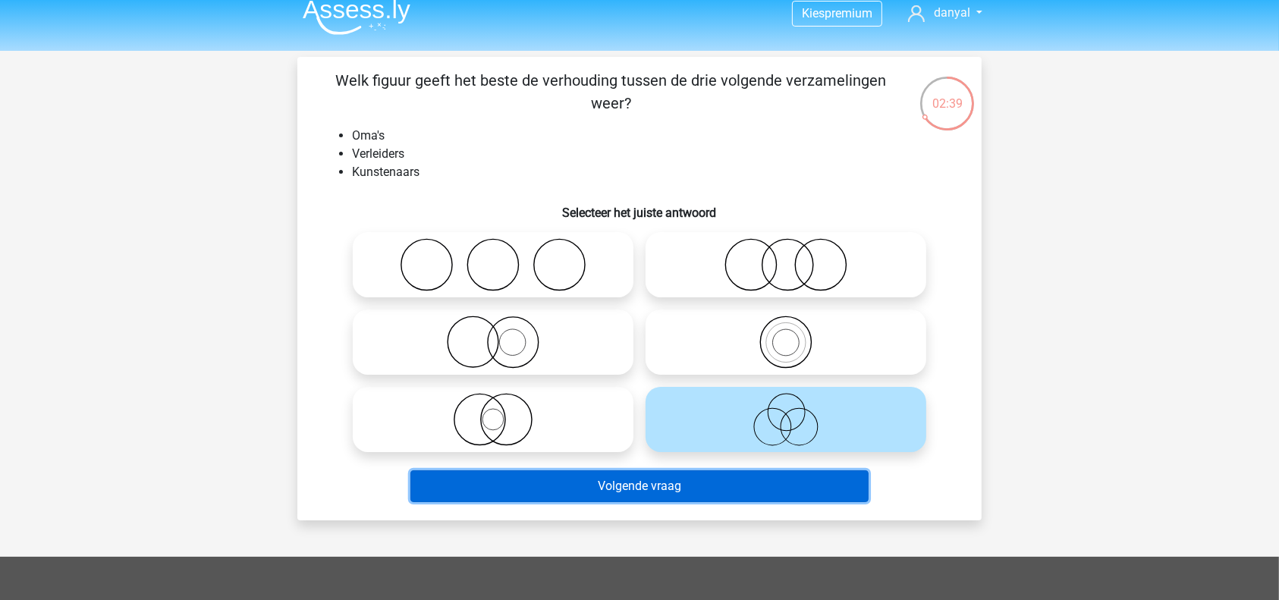
click at [754, 488] on button "Volgende vraag" at bounding box center [639, 486] width 459 height 32
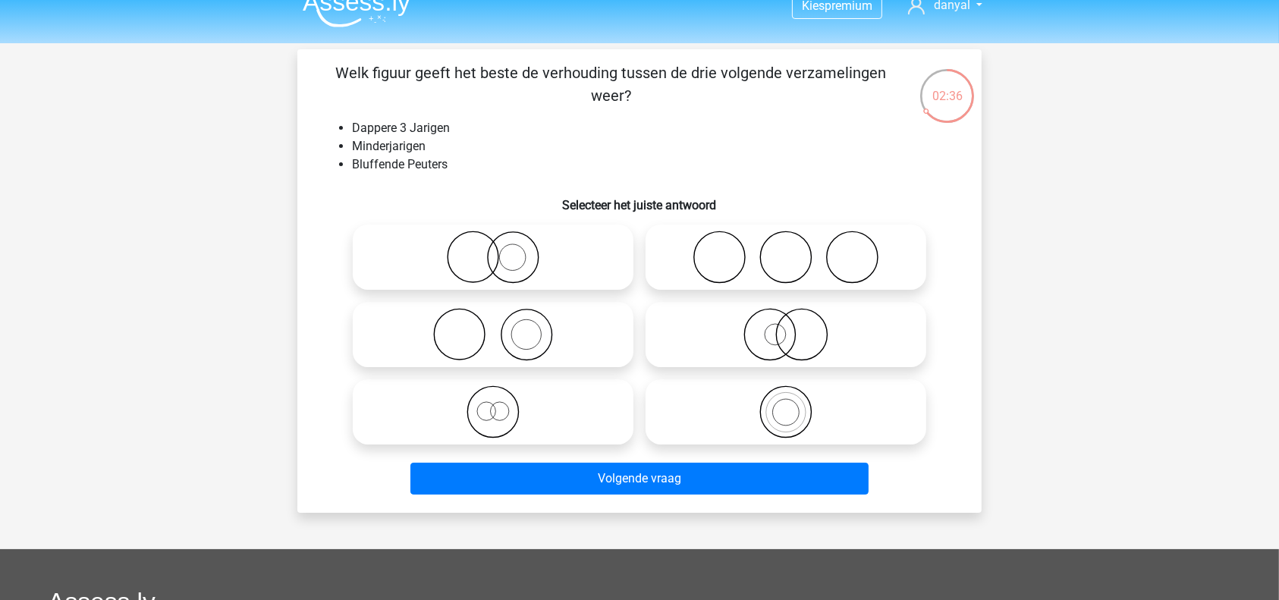
scroll to position [12, 0]
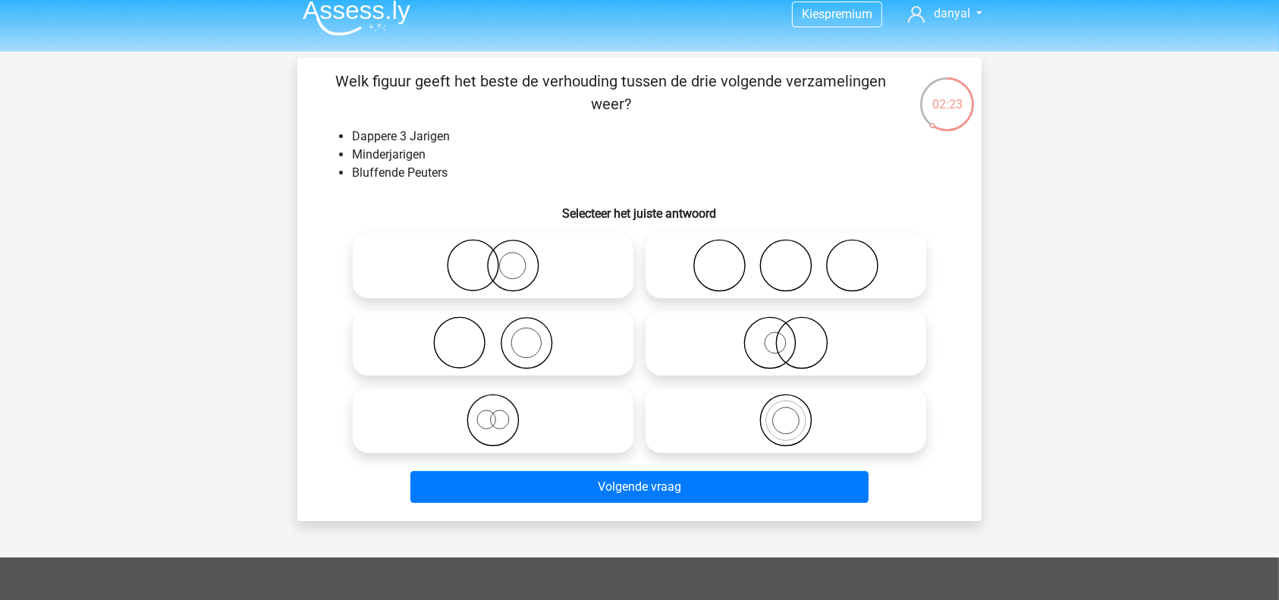
click at [826, 257] on icon at bounding box center [786, 265] width 269 height 53
click at [796, 257] on input "radio" at bounding box center [791, 253] width 10 height 10
radio input "true"
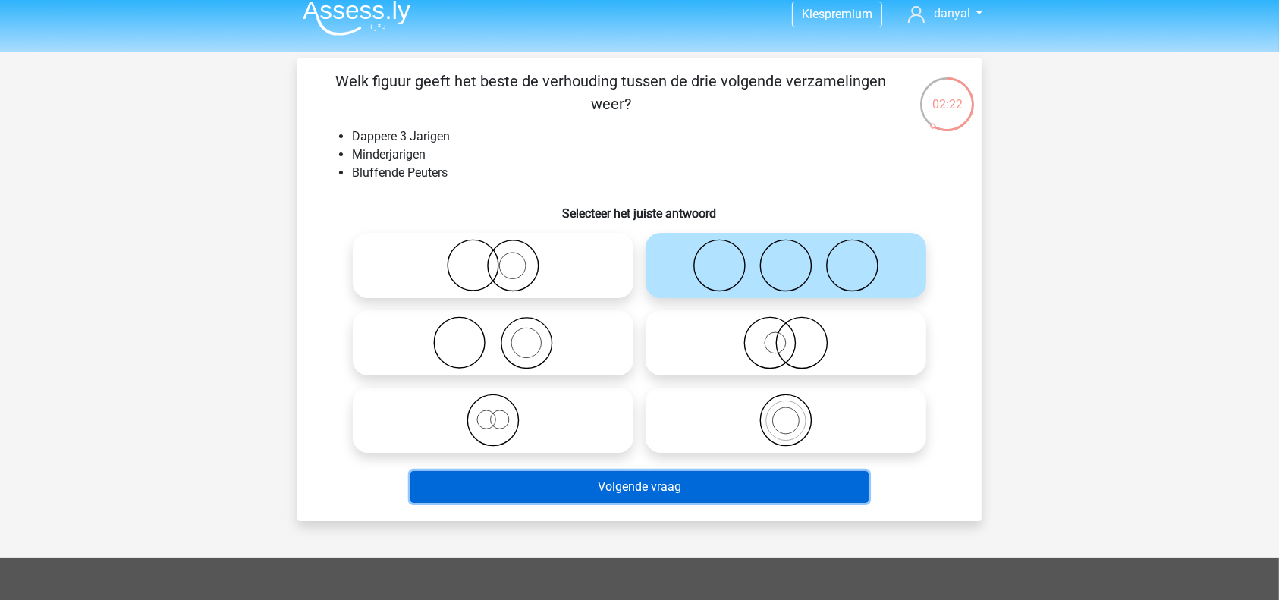
click at [703, 484] on button "Volgende vraag" at bounding box center [639, 487] width 459 height 32
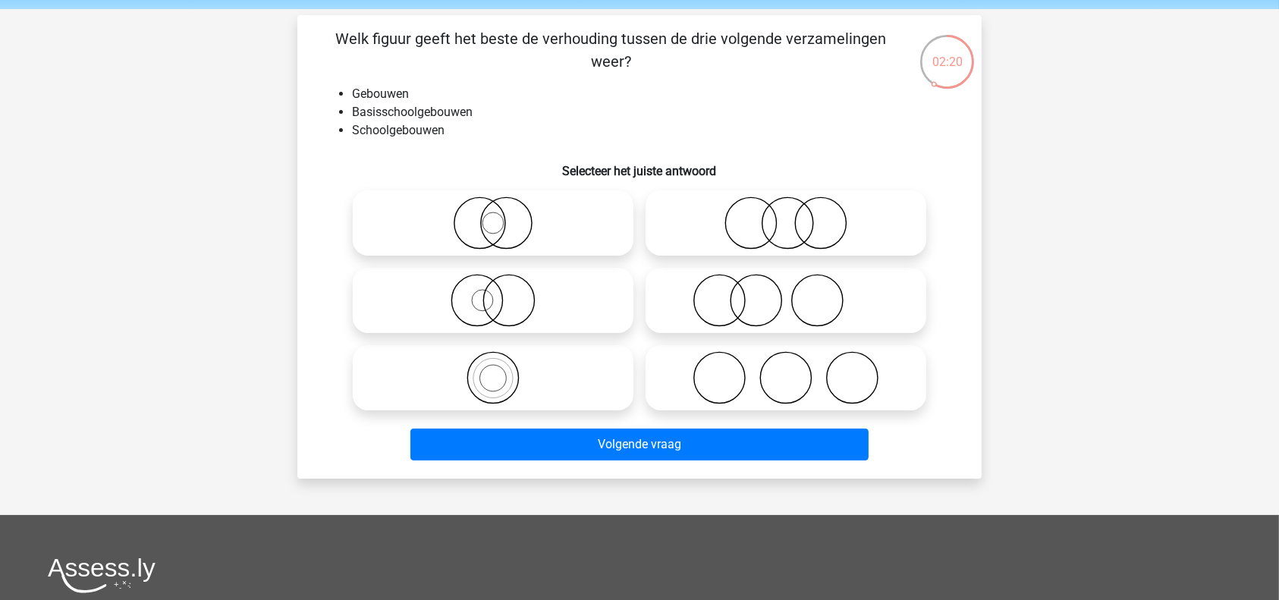
scroll to position [58, 0]
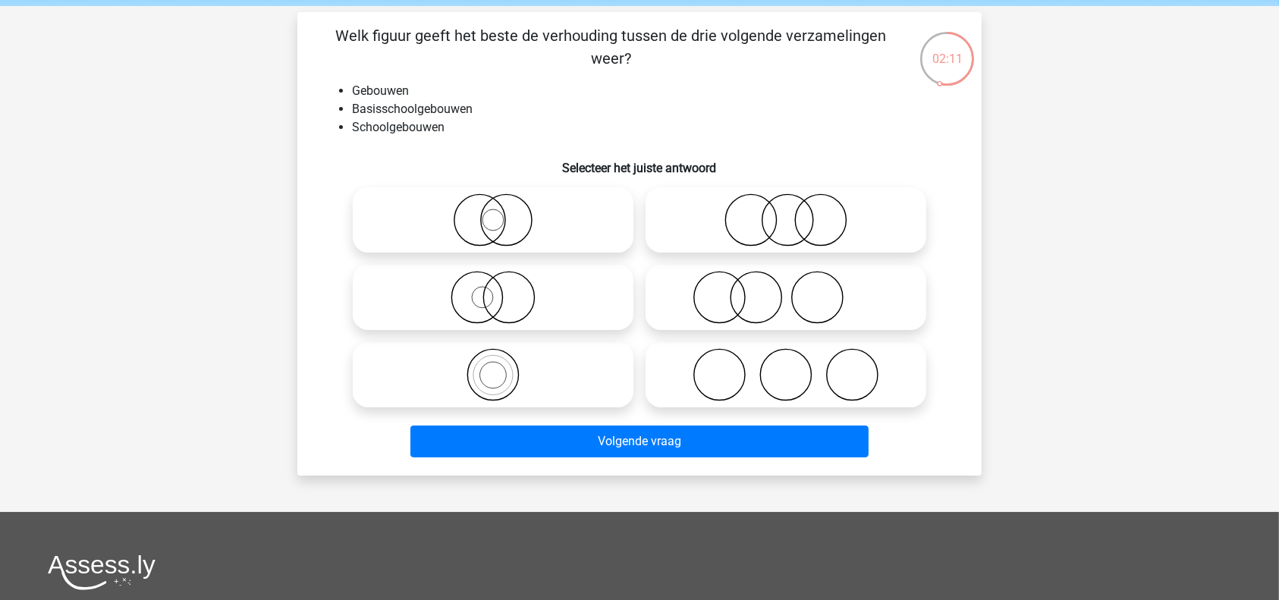
click at [590, 393] on icon at bounding box center [493, 374] width 269 height 53
click at [503, 367] on input "radio" at bounding box center [498, 362] width 10 height 10
radio input "true"
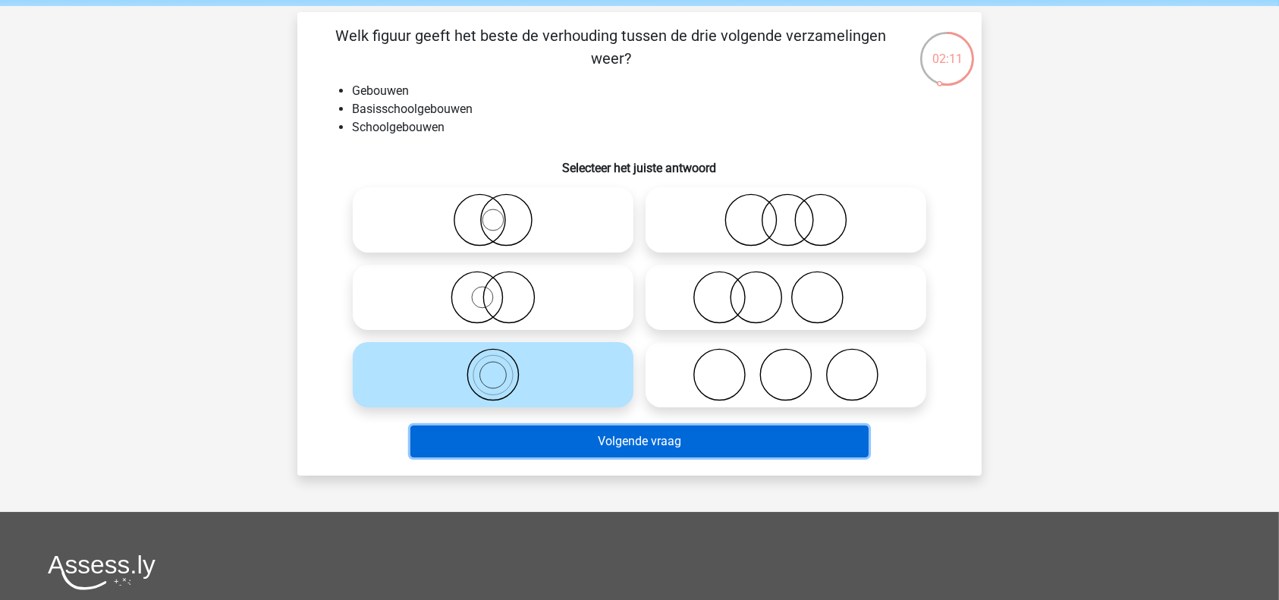
click at [680, 454] on button "Volgende vraag" at bounding box center [639, 442] width 459 height 32
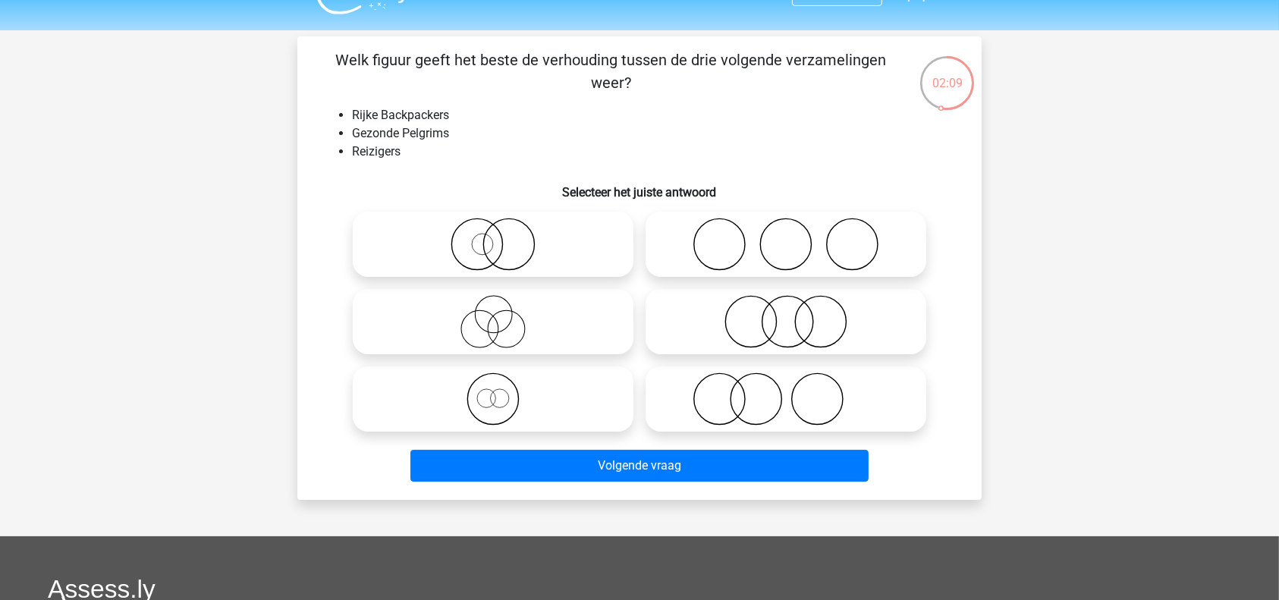
scroll to position [29, 0]
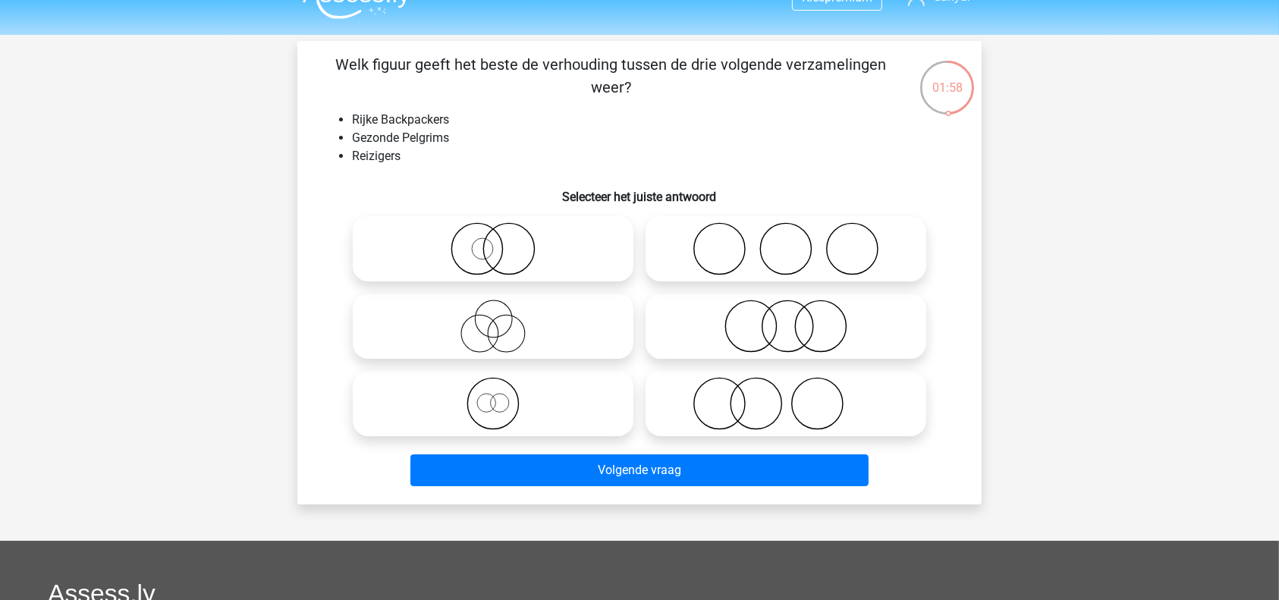
click at [783, 377] on icon at bounding box center [786, 403] width 269 height 53
click at [786, 386] on input "radio" at bounding box center [791, 391] width 10 height 10
radio input "true"
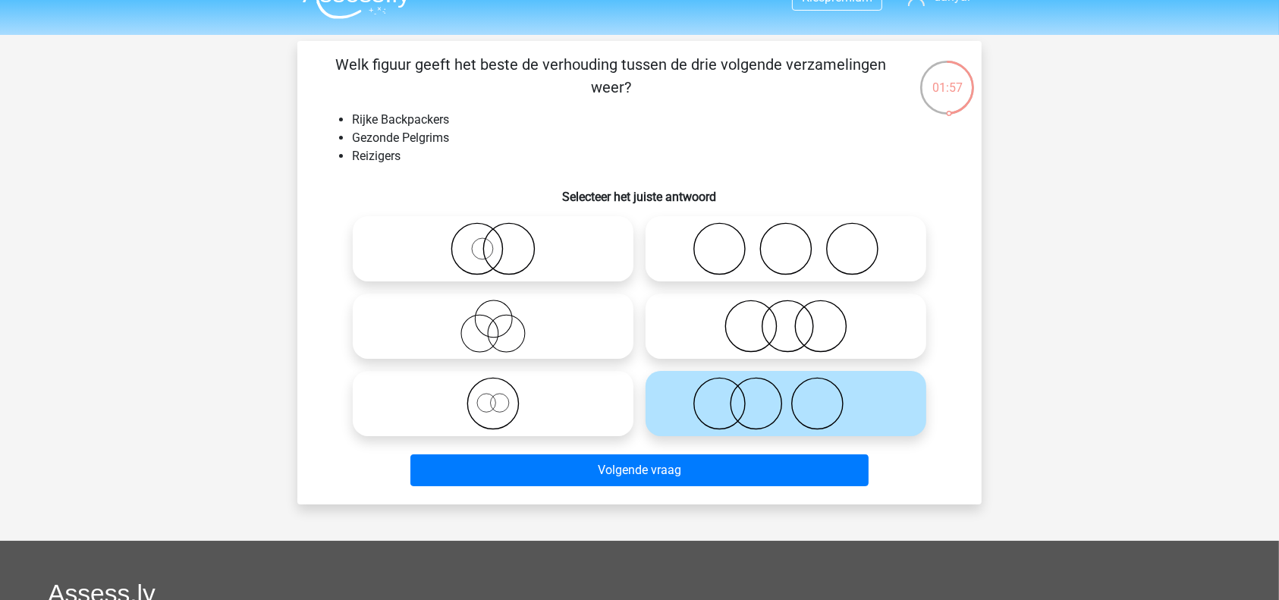
click at [784, 311] on icon at bounding box center [786, 326] width 269 height 53
click at [786, 311] on input "radio" at bounding box center [791, 314] width 10 height 10
radio input "true"
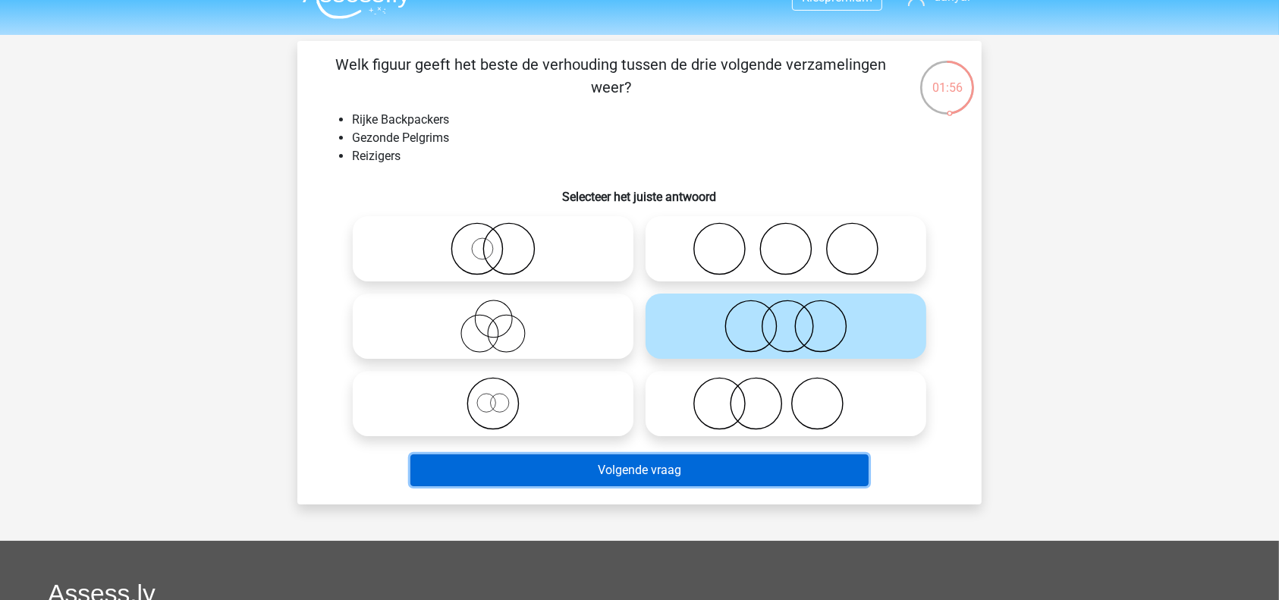
click at [755, 464] on button "Volgende vraag" at bounding box center [639, 470] width 459 height 32
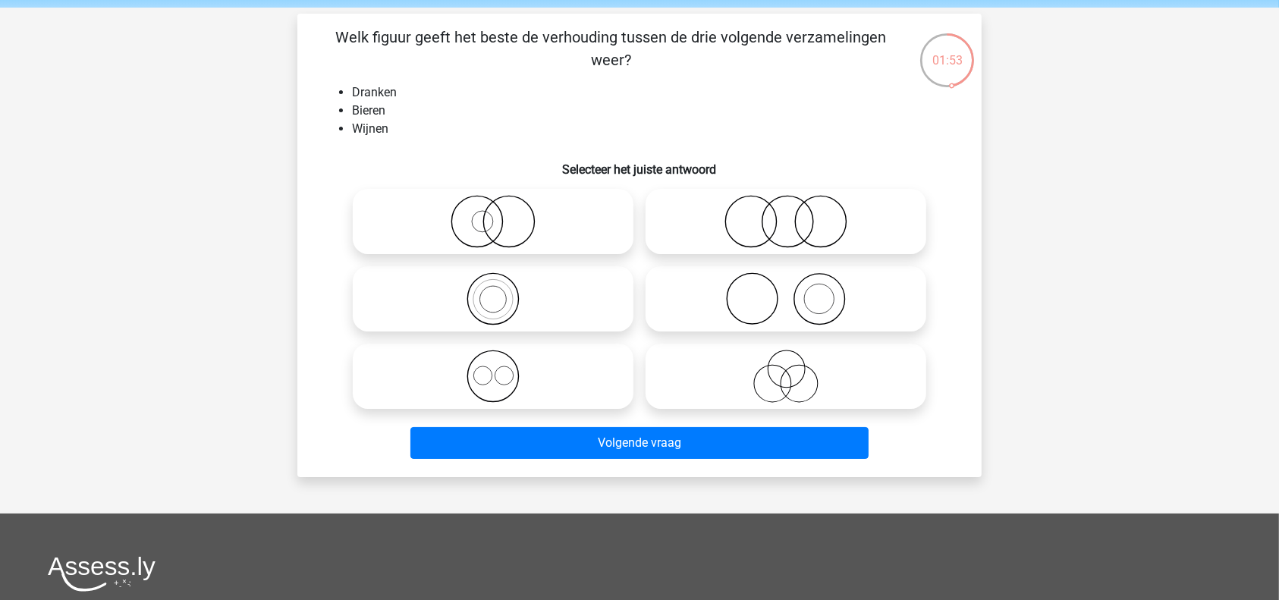
scroll to position [53, 0]
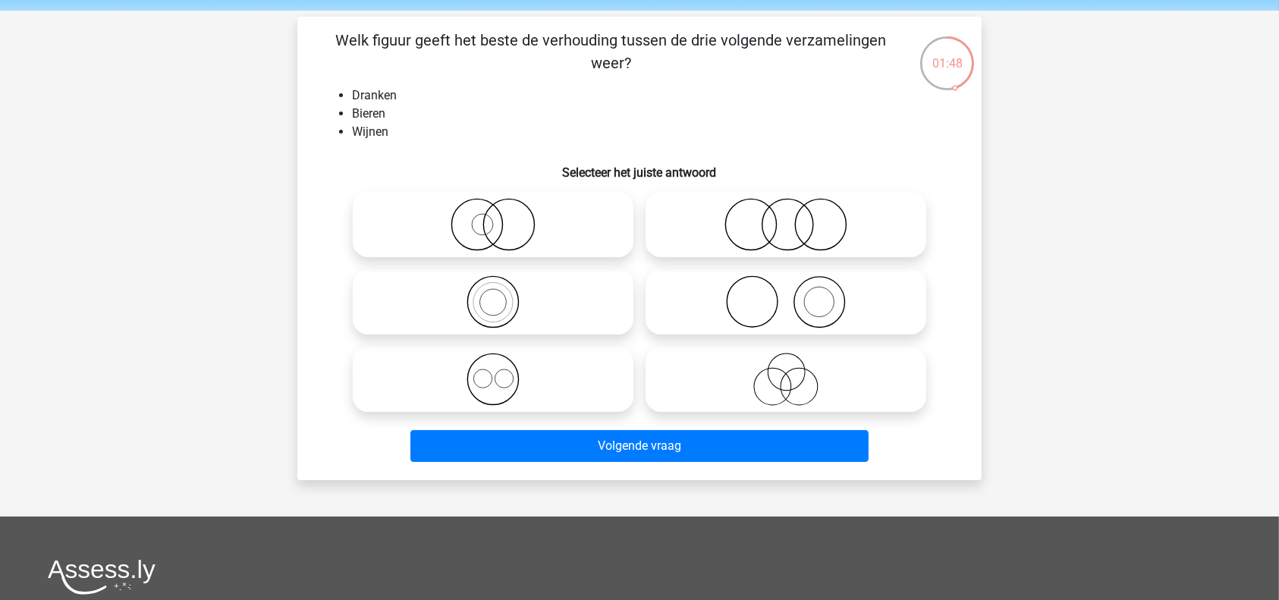
click at [568, 374] on icon at bounding box center [493, 379] width 269 height 53
click at [503, 372] on input "radio" at bounding box center [498, 367] width 10 height 10
radio input "true"
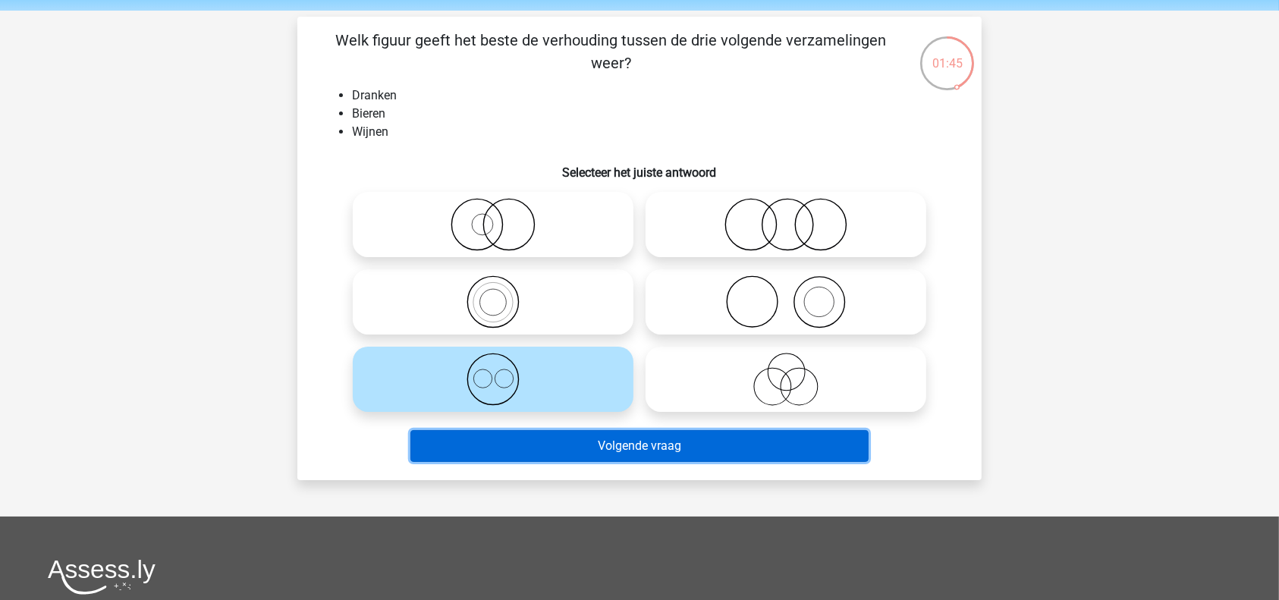
click at [674, 451] on button "Volgende vraag" at bounding box center [639, 446] width 459 height 32
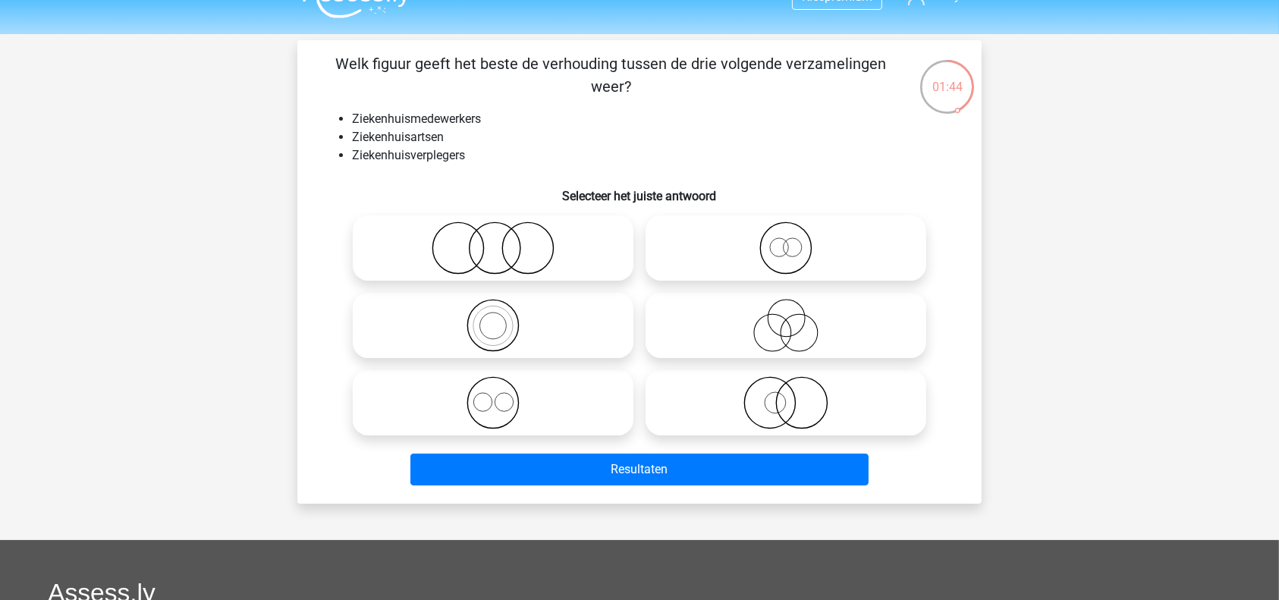
scroll to position [24, 0]
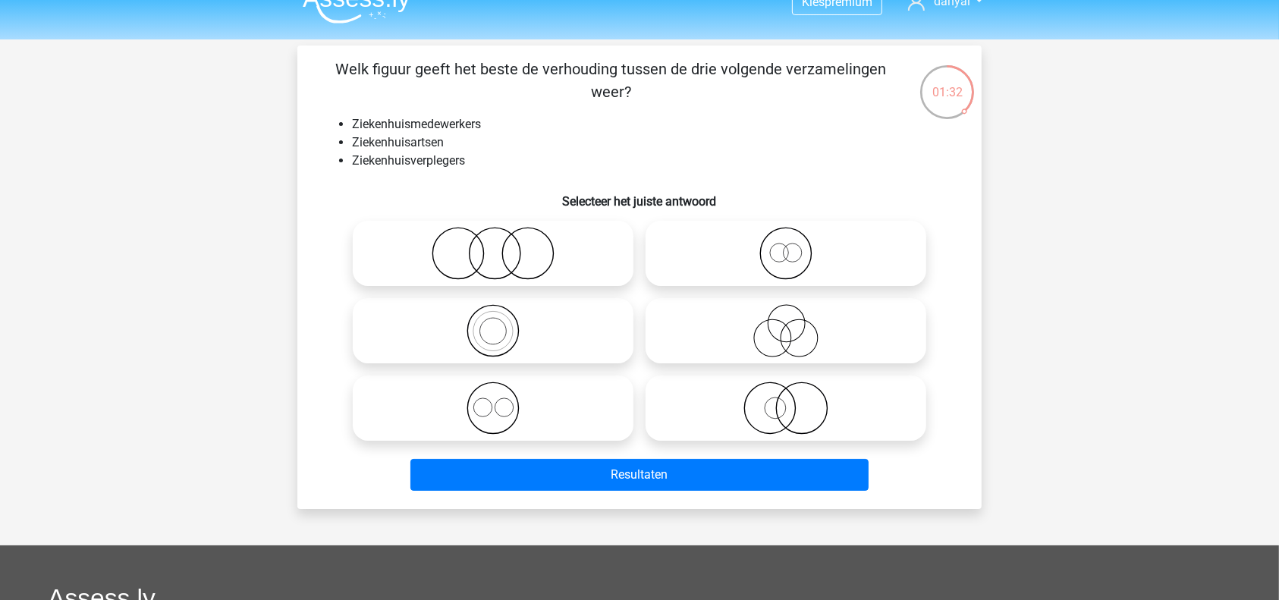
click at [561, 404] on icon at bounding box center [493, 408] width 269 height 53
click at [503, 400] on input "radio" at bounding box center [498, 396] width 10 height 10
radio input "true"
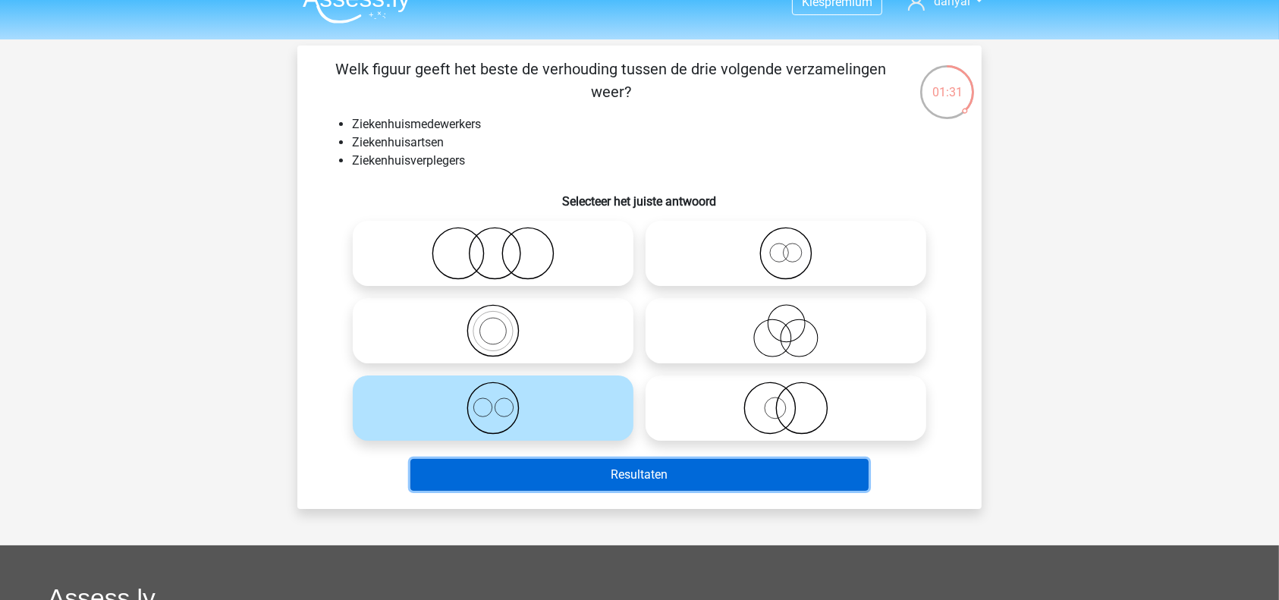
click at [693, 476] on button "Resultaten" at bounding box center [639, 475] width 459 height 32
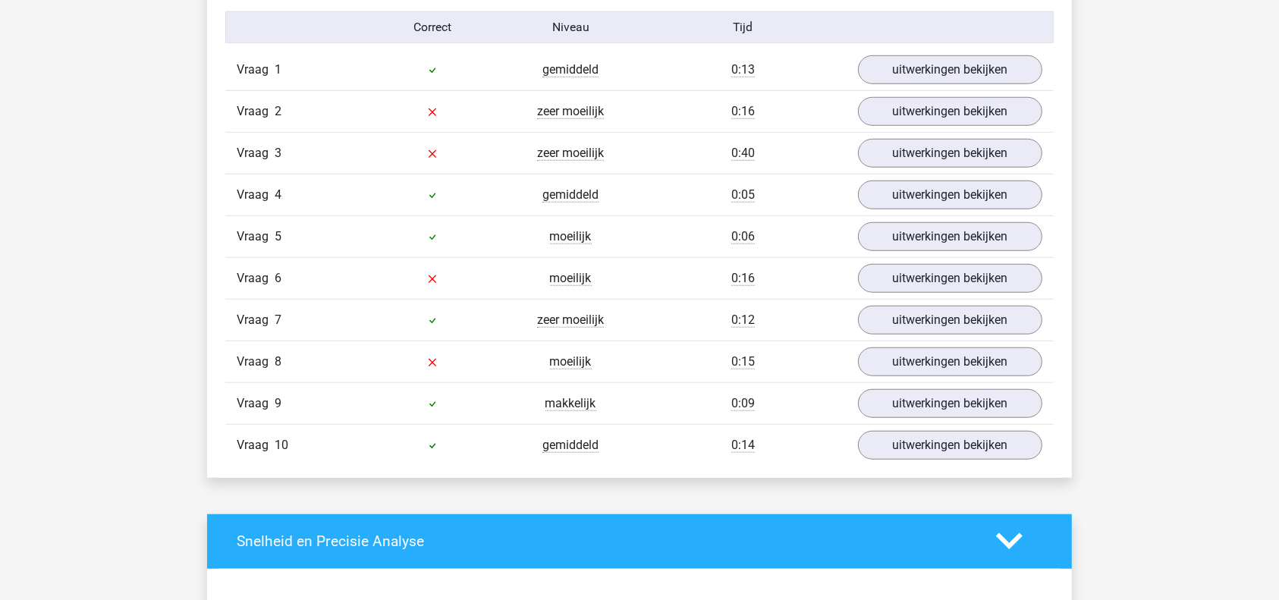
scroll to position [1264, 0]
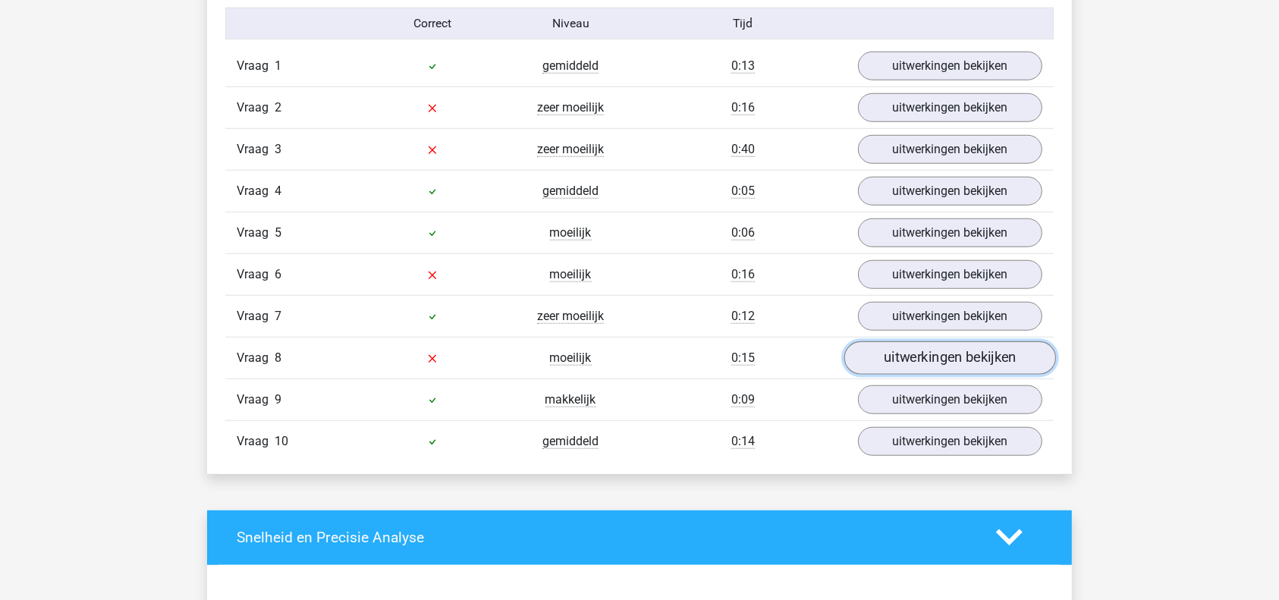
click at [979, 358] on link "uitwerkingen bekijken" at bounding box center [950, 357] width 212 height 33
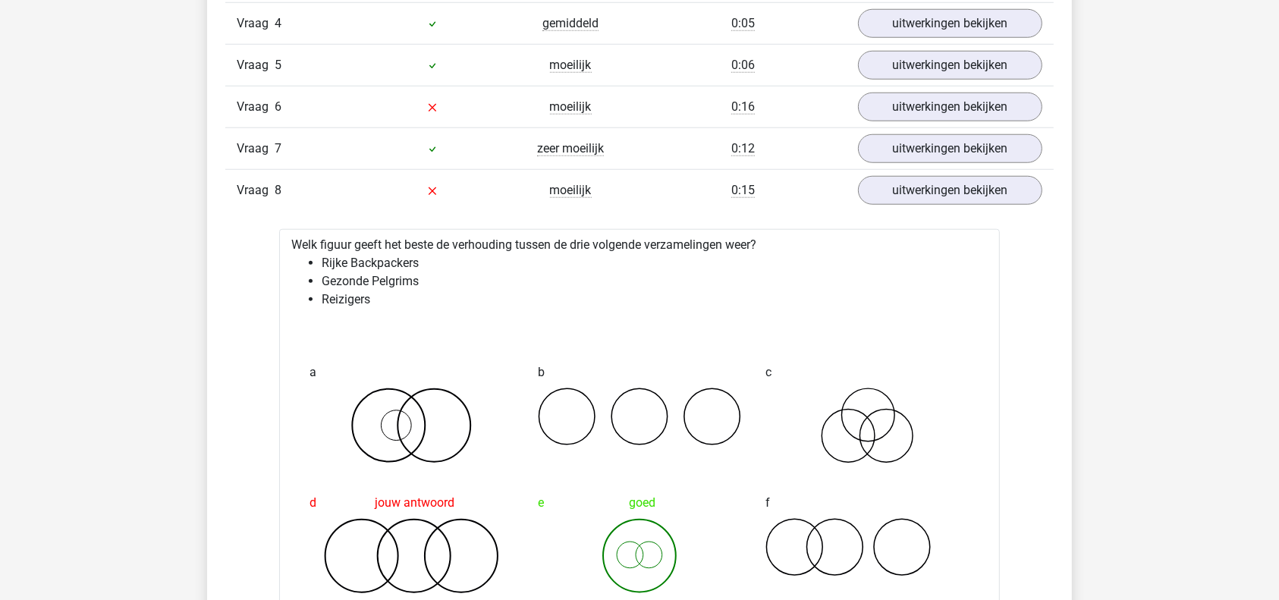
scroll to position [1426, 0]
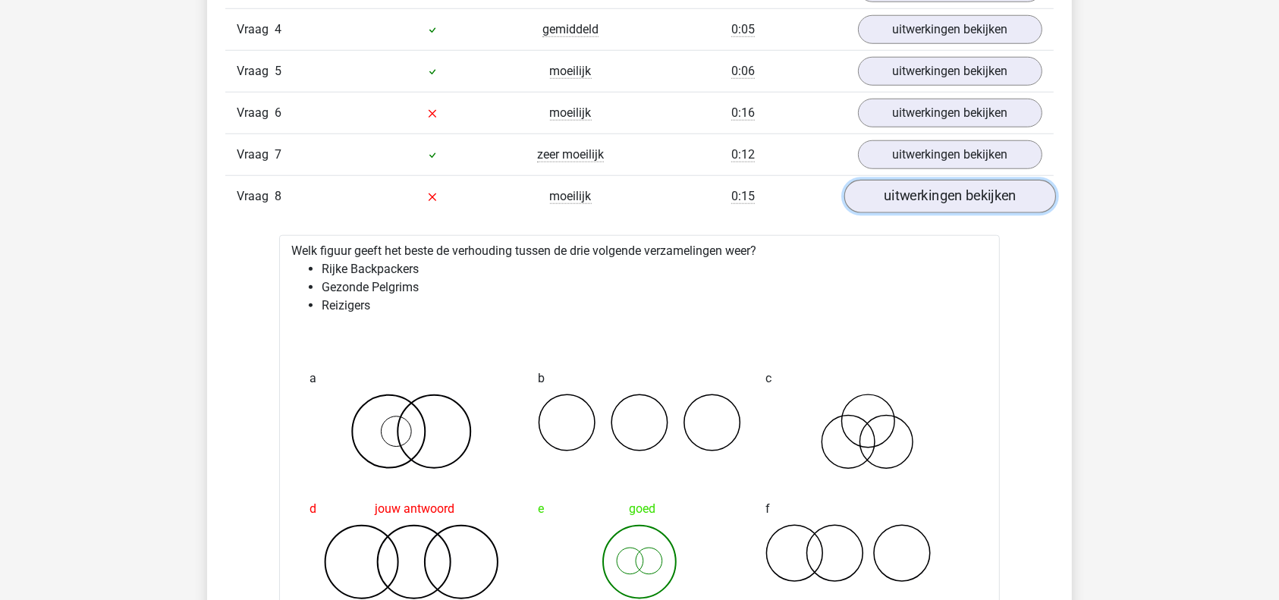
click at [955, 199] on link "uitwerkingen bekijken" at bounding box center [950, 196] width 212 height 33
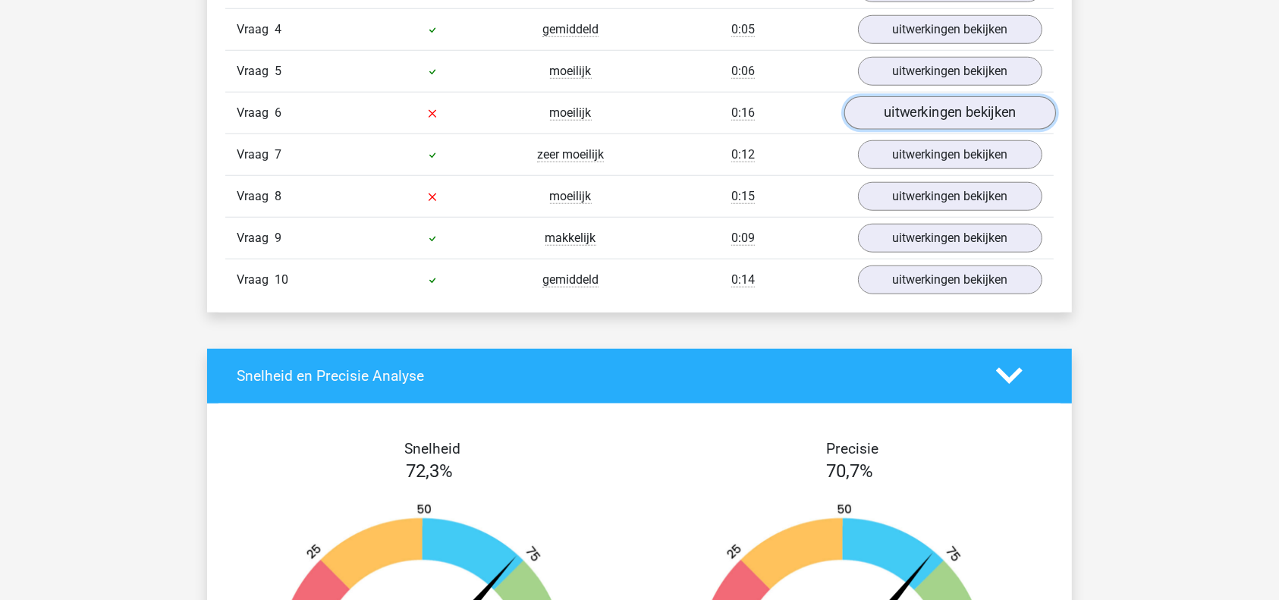
click at [928, 116] on link "uitwerkingen bekijken" at bounding box center [950, 112] width 212 height 33
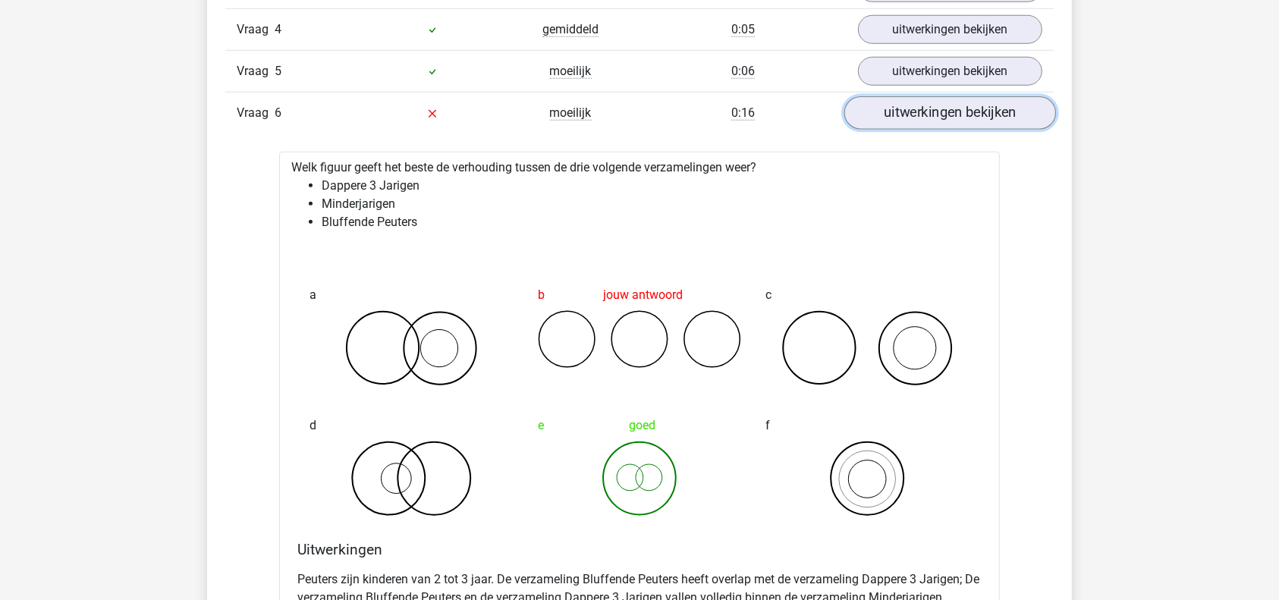
click at [928, 116] on link "uitwerkingen bekijken" at bounding box center [950, 112] width 212 height 33
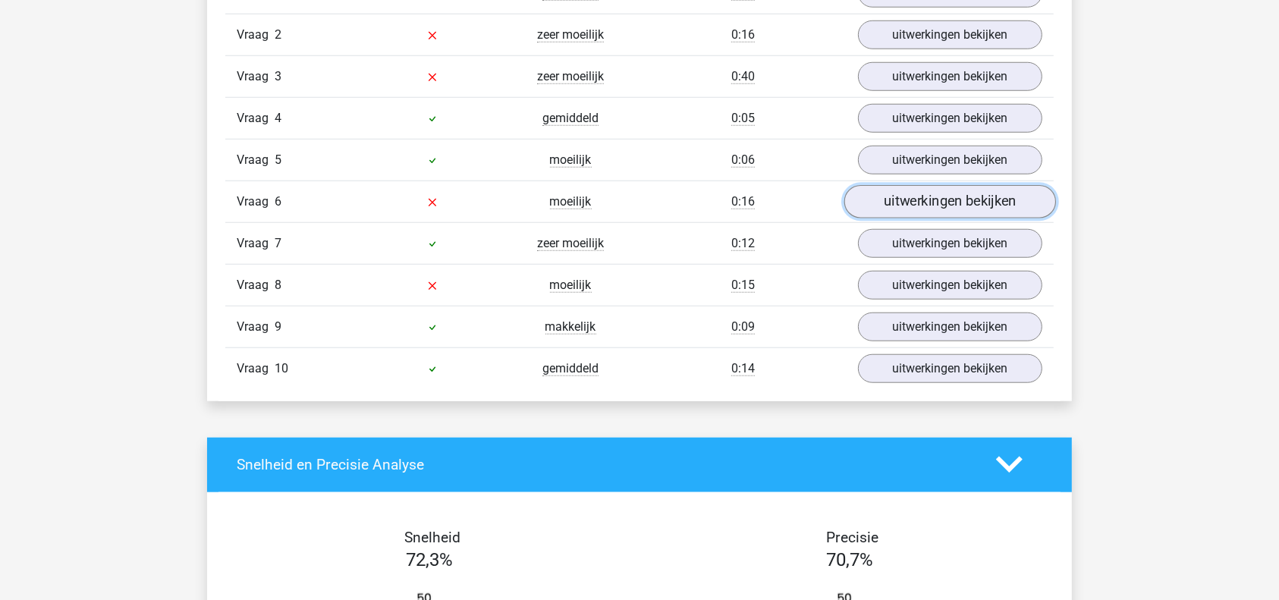
scroll to position [1305, 0]
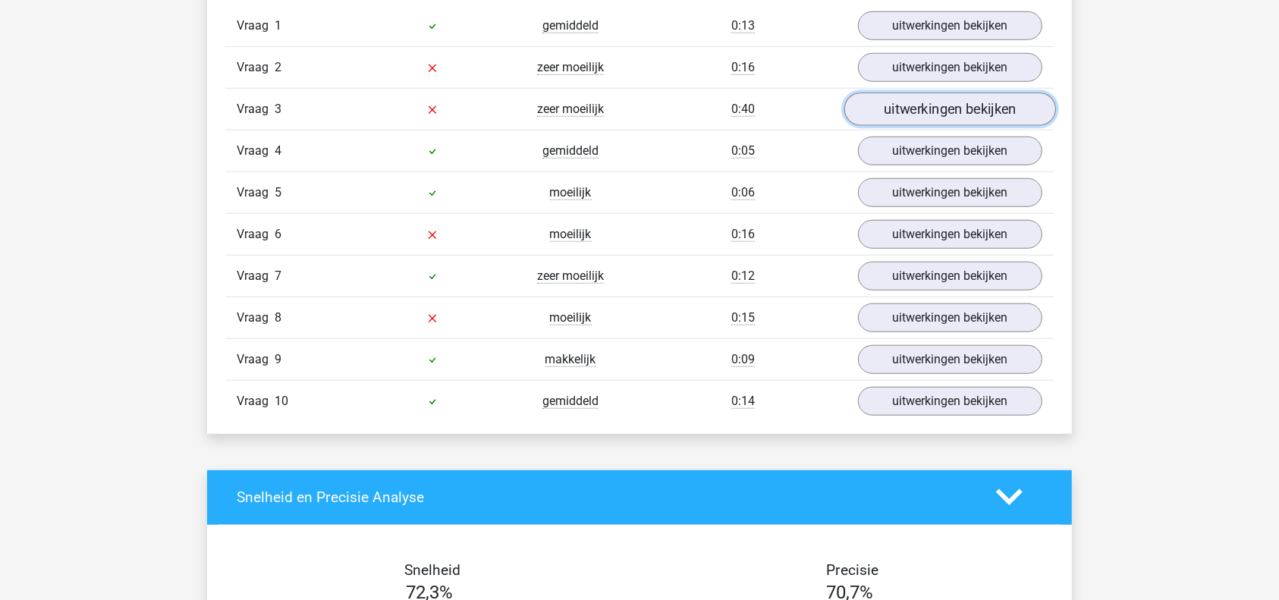
click at [918, 96] on link "uitwerkingen bekijken" at bounding box center [950, 109] width 212 height 33
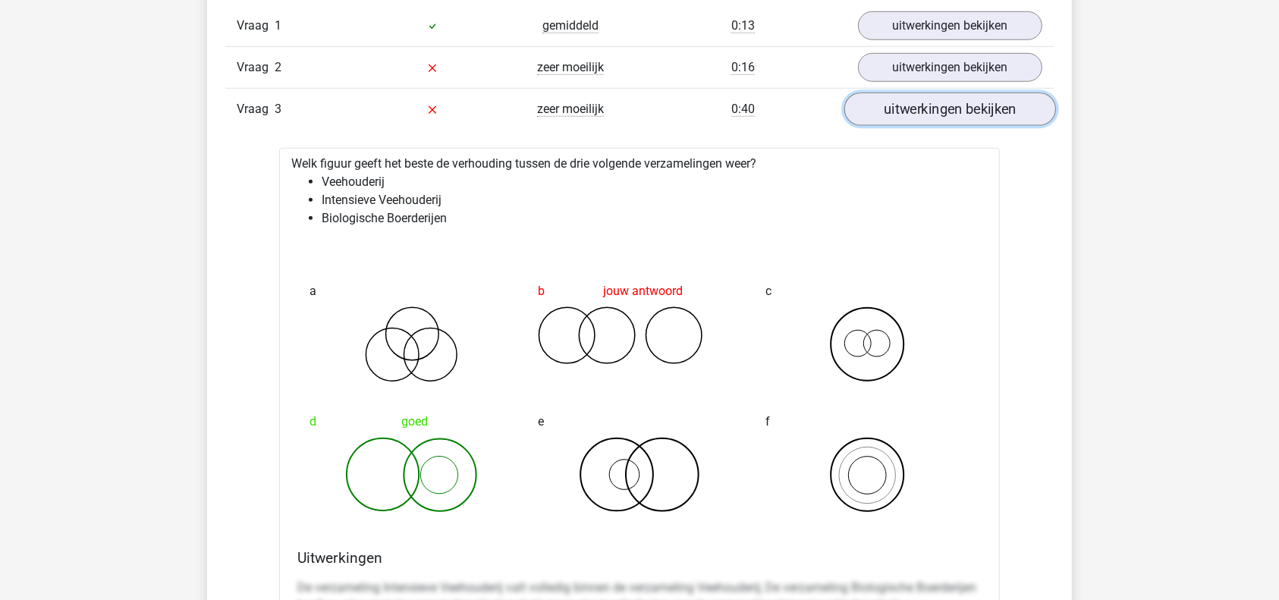
click at [918, 96] on link "uitwerkingen bekijken" at bounding box center [950, 109] width 212 height 33
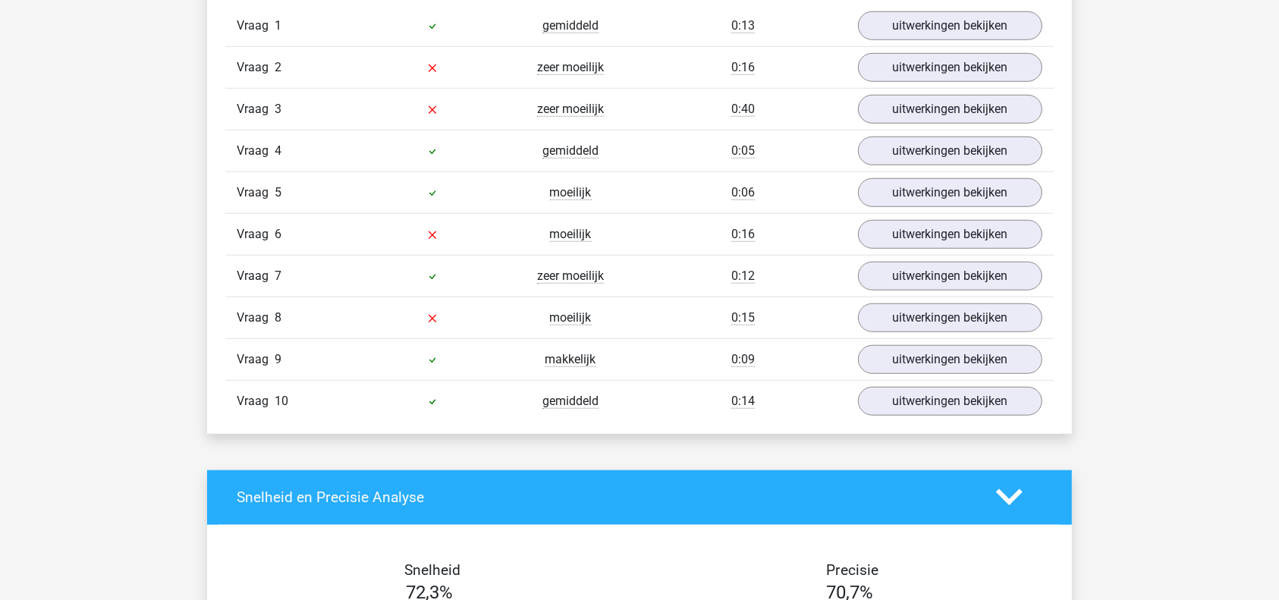
click at [898, 47] on div "Vraag 2 zeer moeilijk 0:16 uitwerkingen bekijken" at bounding box center [639, 67] width 828 height 42
click at [906, 70] on link "uitwerkingen bekijken" at bounding box center [950, 67] width 212 height 33
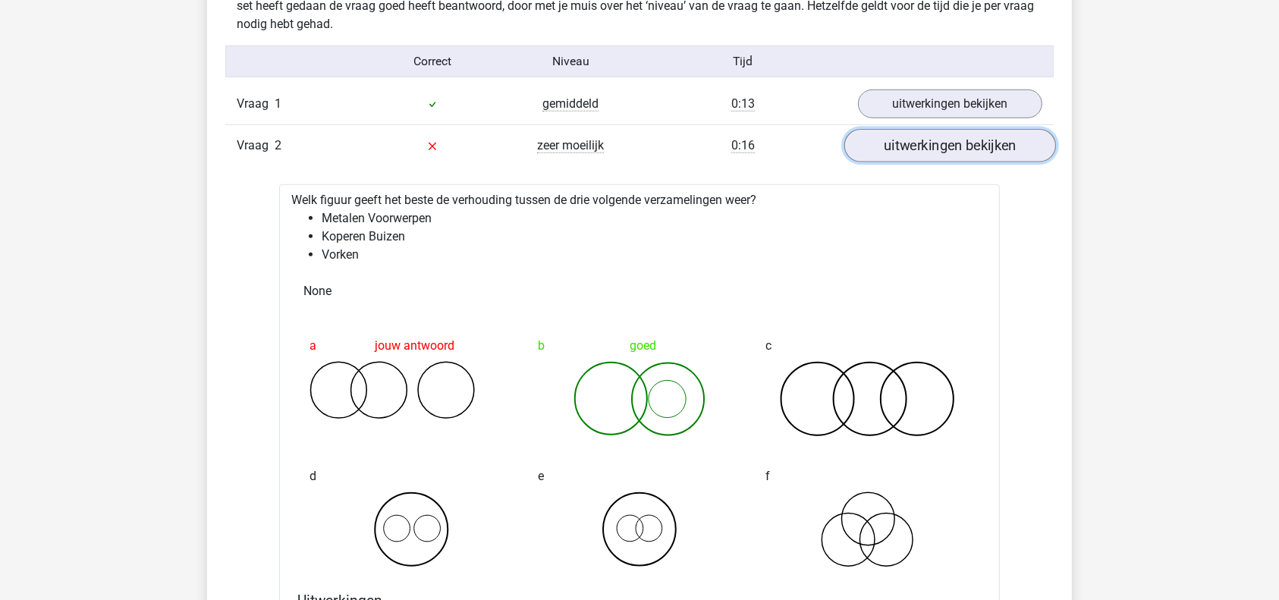
scroll to position [1224, 0]
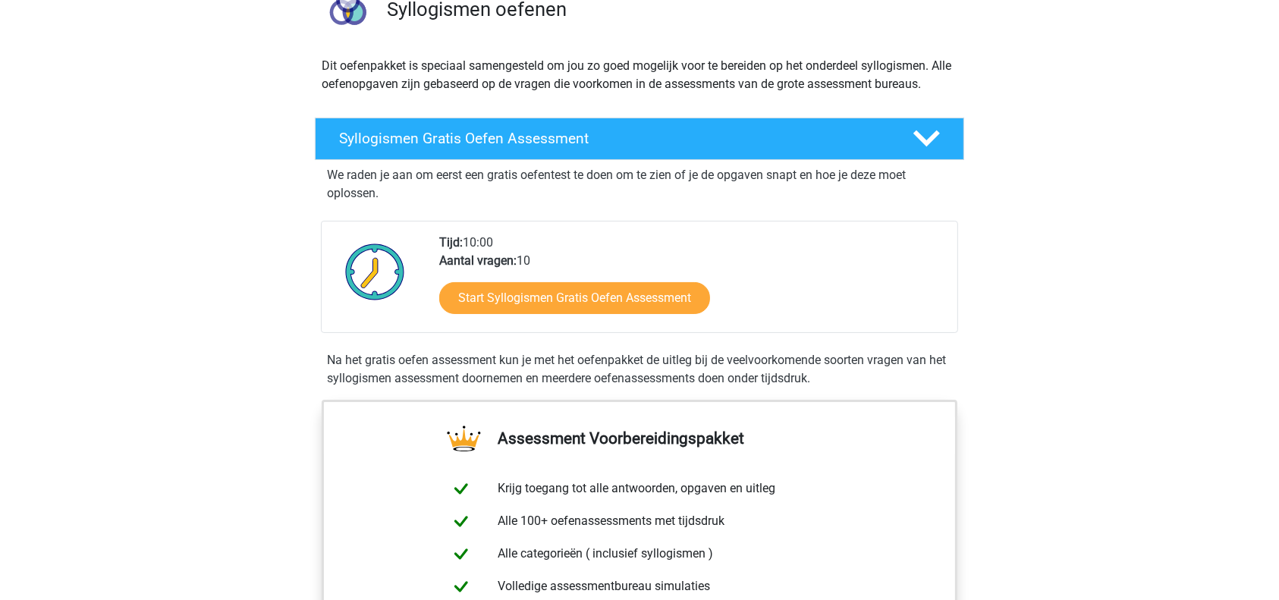
scroll to position [162, 0]
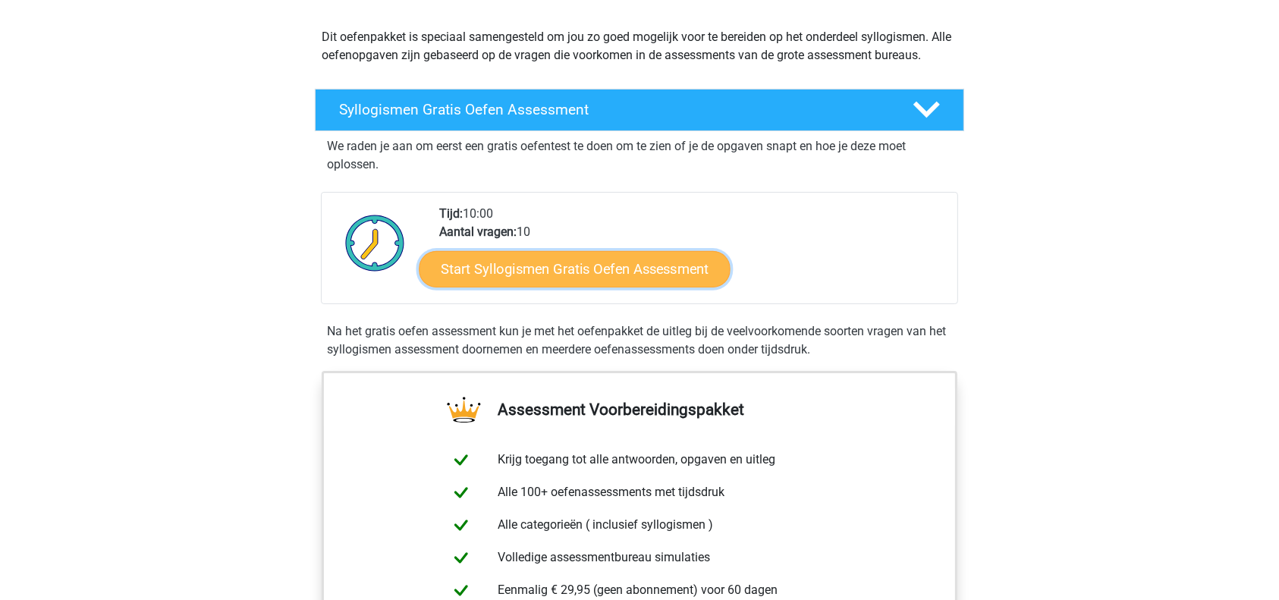
click at [564, 267] on link "Start Syllogismen Gratis Oefen Assessment" at bounding box center [575, 268] width 312 height 36
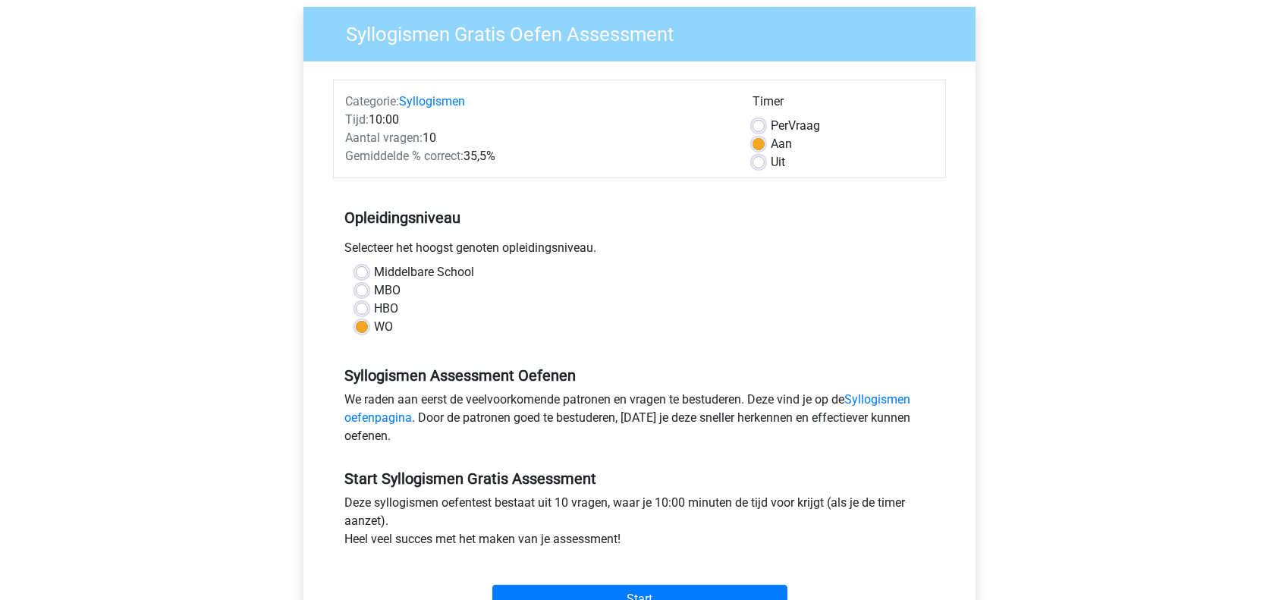
scroll to position [121, 0]
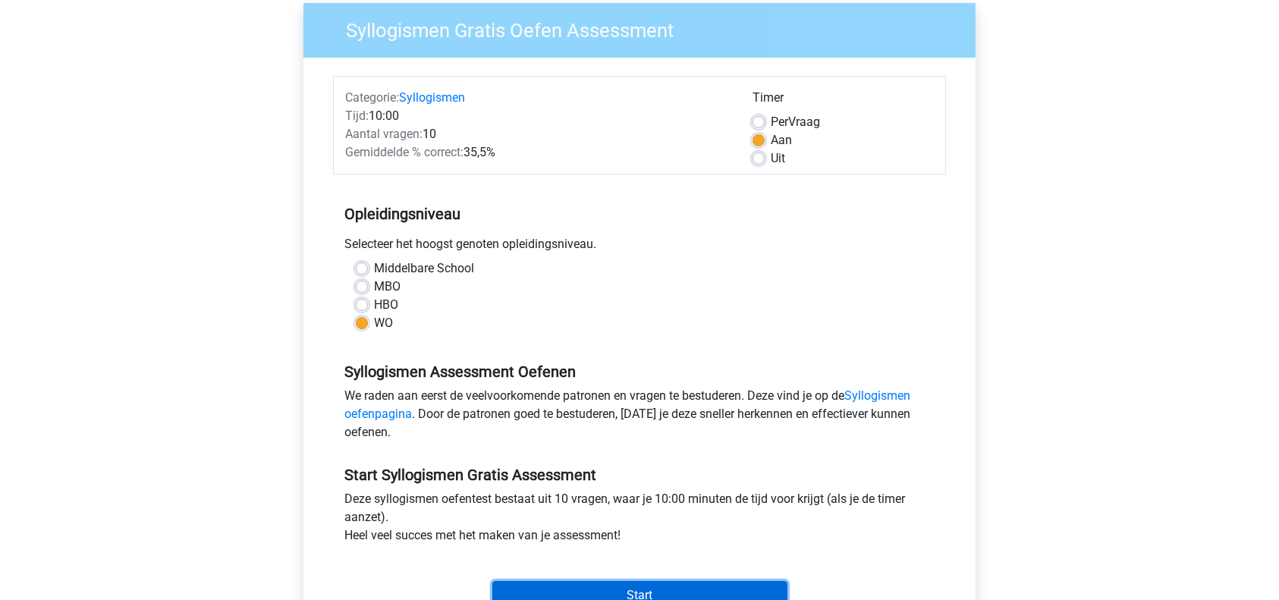
click at [632, 586] on input "Start" at bounding box center [639, 595] width 295 height 29
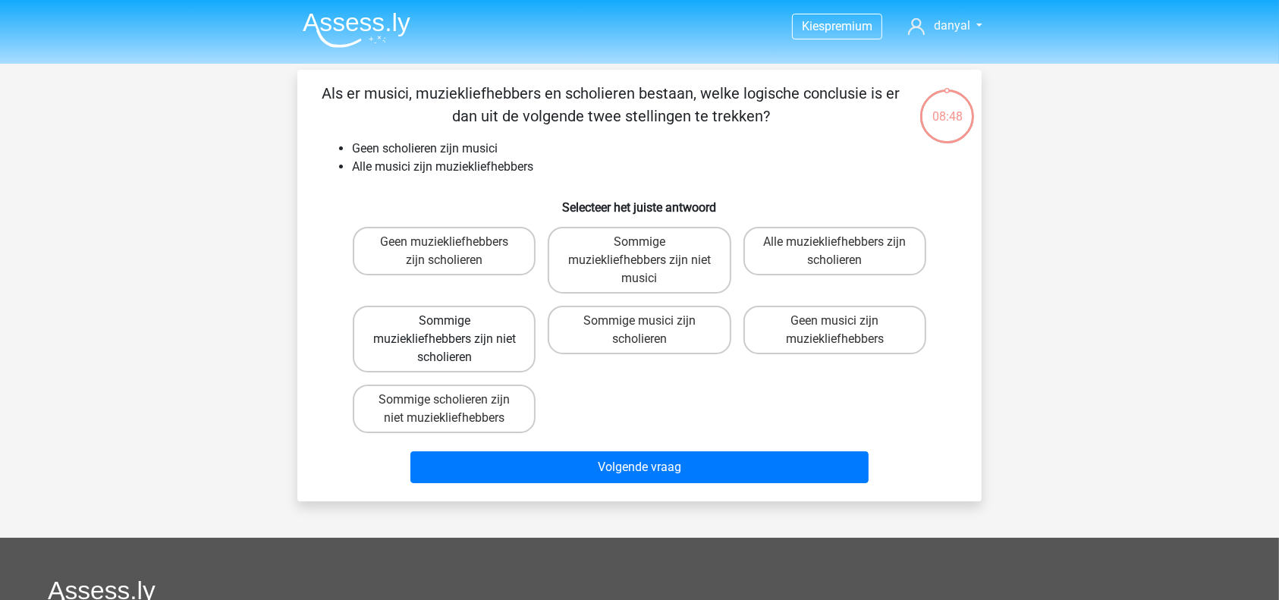
click at [413, 334] on label "Sommige muziekliefhebbers zijn niet scholieren" at bounding box center [444, 339] width 183 height 67
click at [444, 331] on input "Sommige muziekliefhebbers zijn niet scholieren" at bounding box center [449, 326] width 10 height 10
radio input "true"
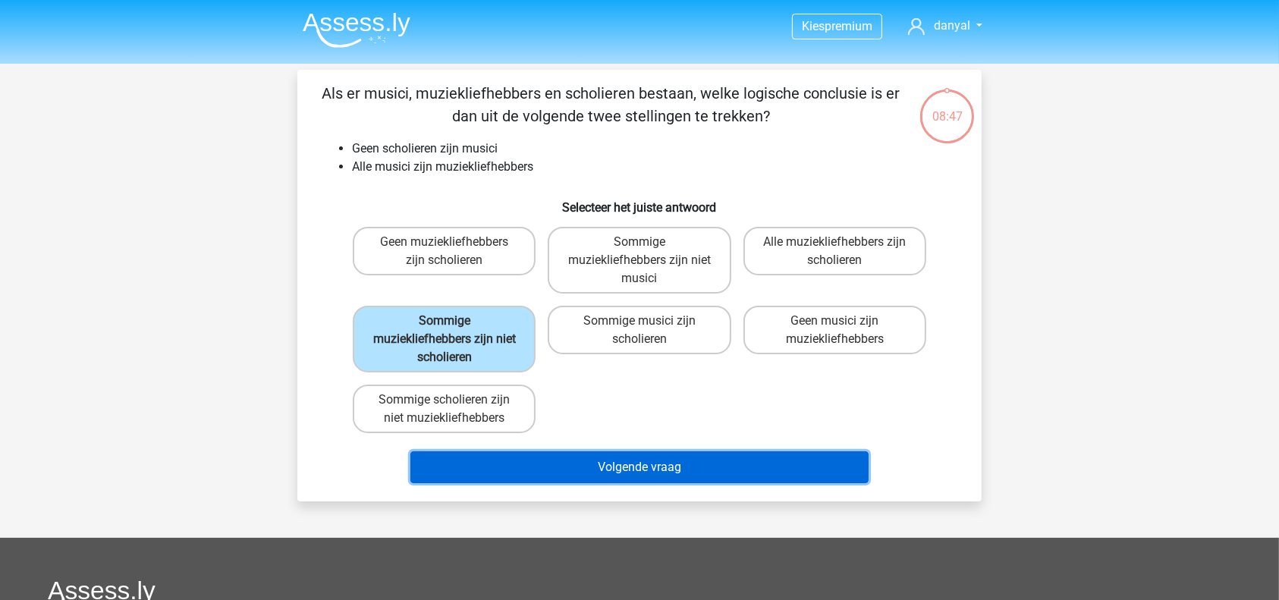
click at [674, 462] on button "Volgende vraag" at bounding box center [639, 467] width 459 height 32
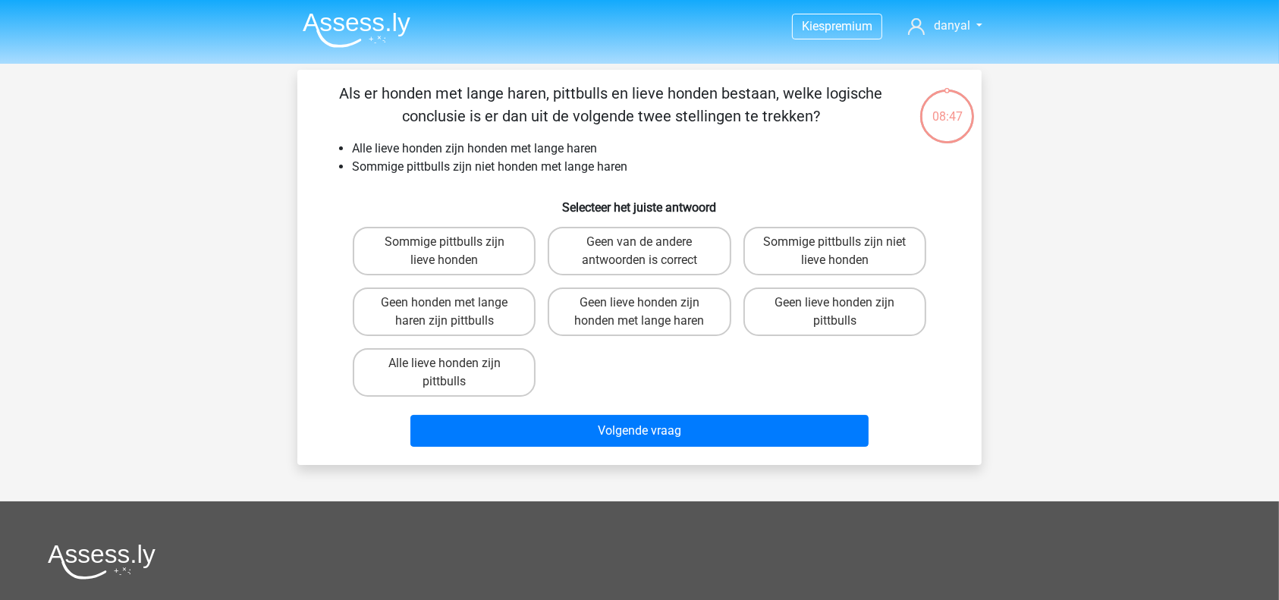
scroll to position [70, 0]
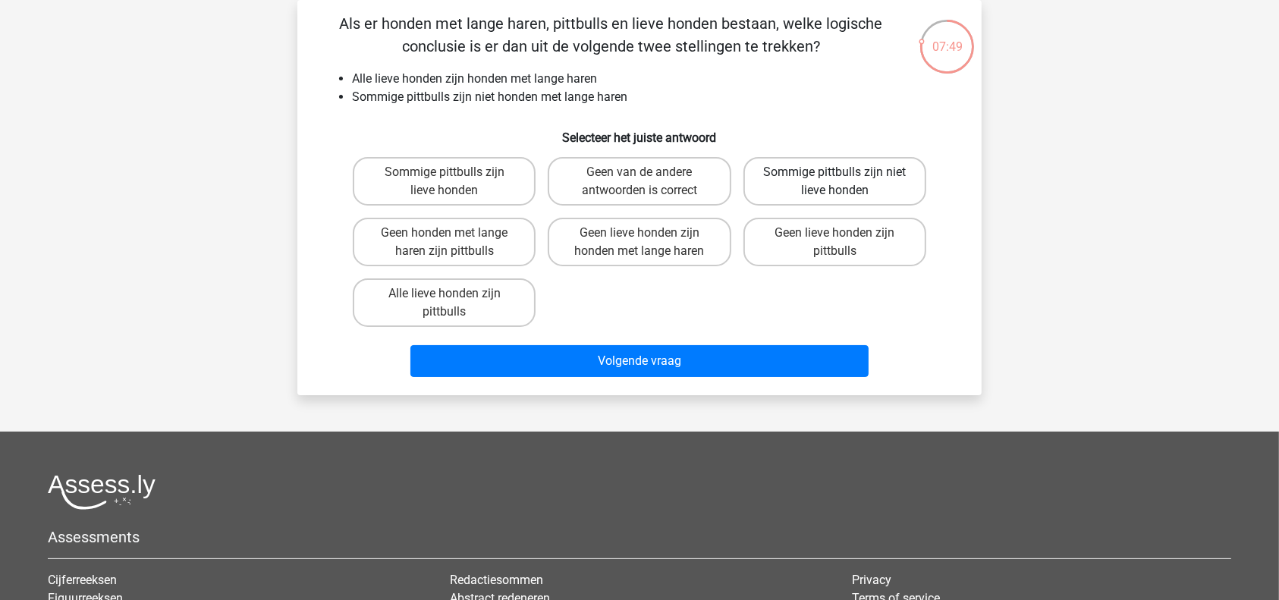
click at [789, 174] on label "Sommige pittbulls zijn niet lieve honden" at bounding box center [834, 181] width 183 height 49
click at [834, 174] on input "Sommige pittbulls zijn niet lieve honden" at bounding box center [839, 177] width 10 height 10
radio input "true"
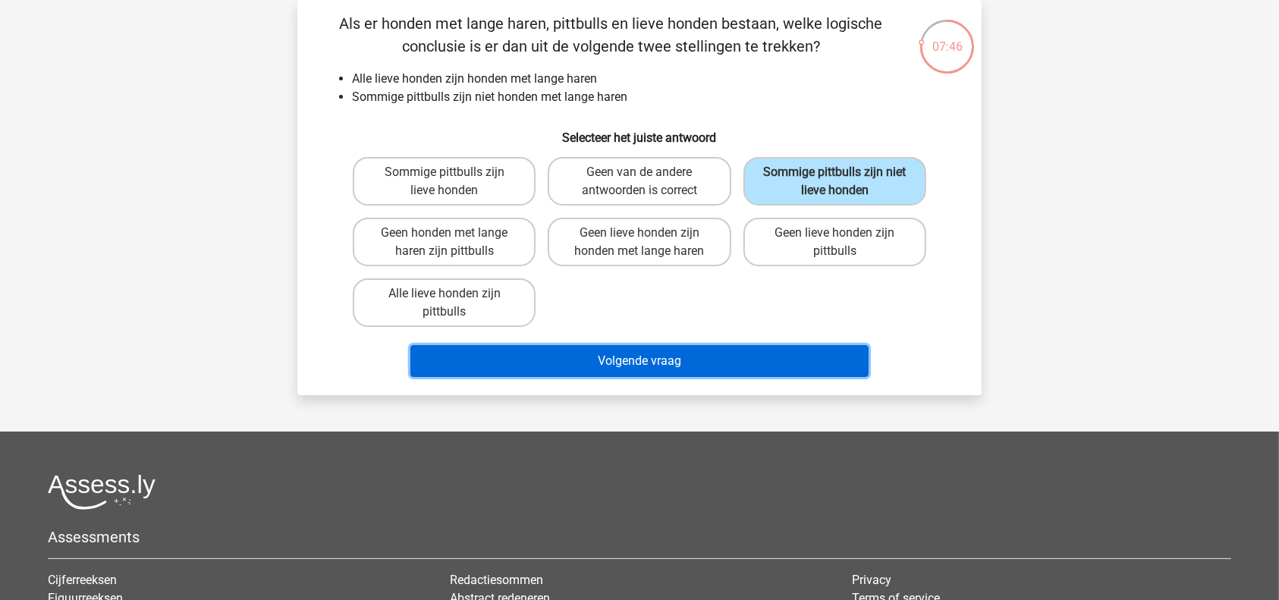
click at [663, 353] on button "Volgende vraag" at bounding box center [639, 361] width 459 height 32
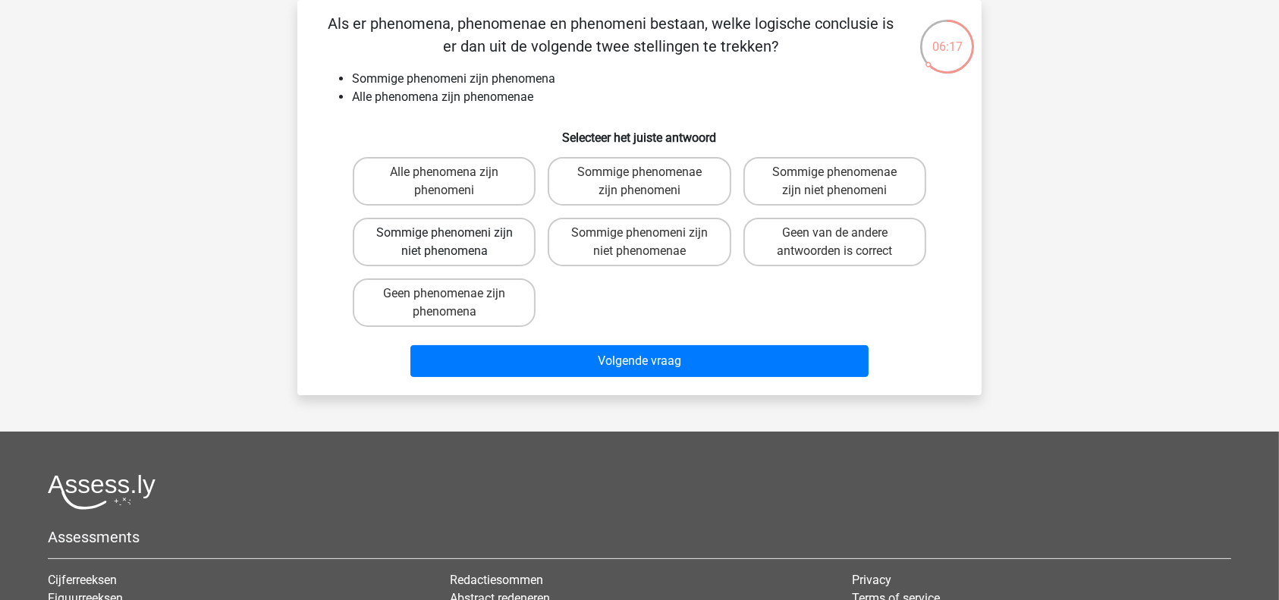
click at [513, 234] on label "Sommige phenomeni zijn niet phenomena" at bounding box center [444, 242] width 183 height 49
click at [454, 234] on input "Sommige phenomeni zijn niet phenomena" at bounding box center [449, 238] width 10 height 10
radio input "true"
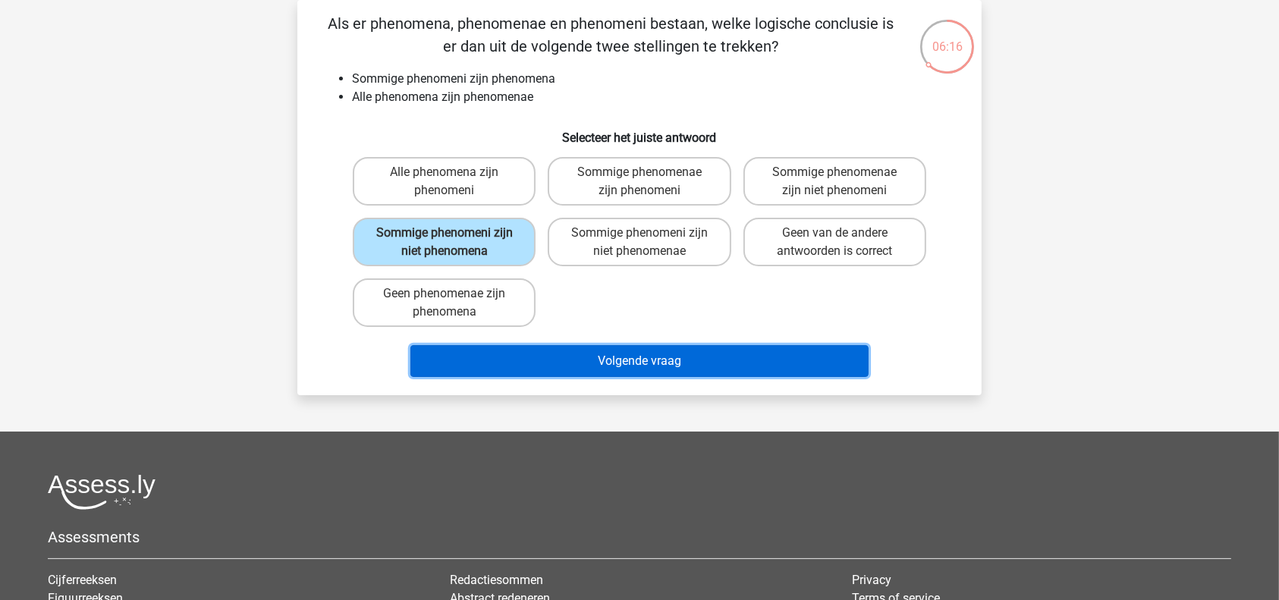
click at [641, 365] on button "Volgende vraag" at bounding box center [639, 361] width 459 height 32
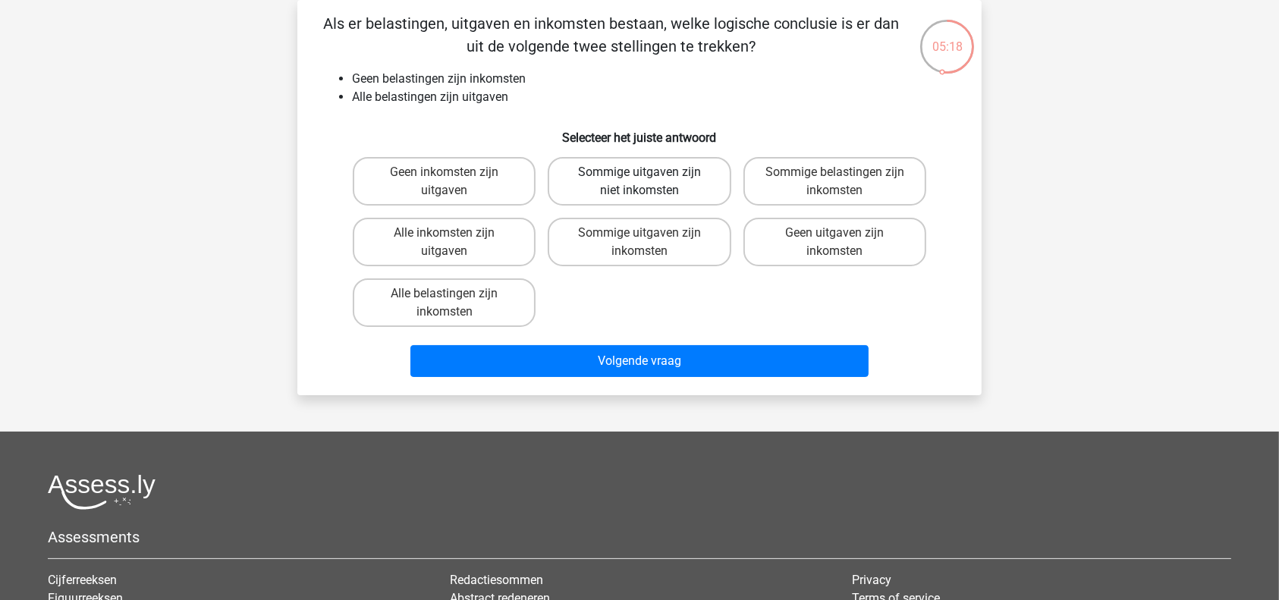
click at [629, 179] on label "Sommige uitgaven zijn niet inkomsten" at bounding box center [639, 181] width 183 height 49
click at [639, 179] on input "Sommige uitgaven zijn niet inkomsten" at bounding box center [644, 177] width 10 height 10
radio input "true"
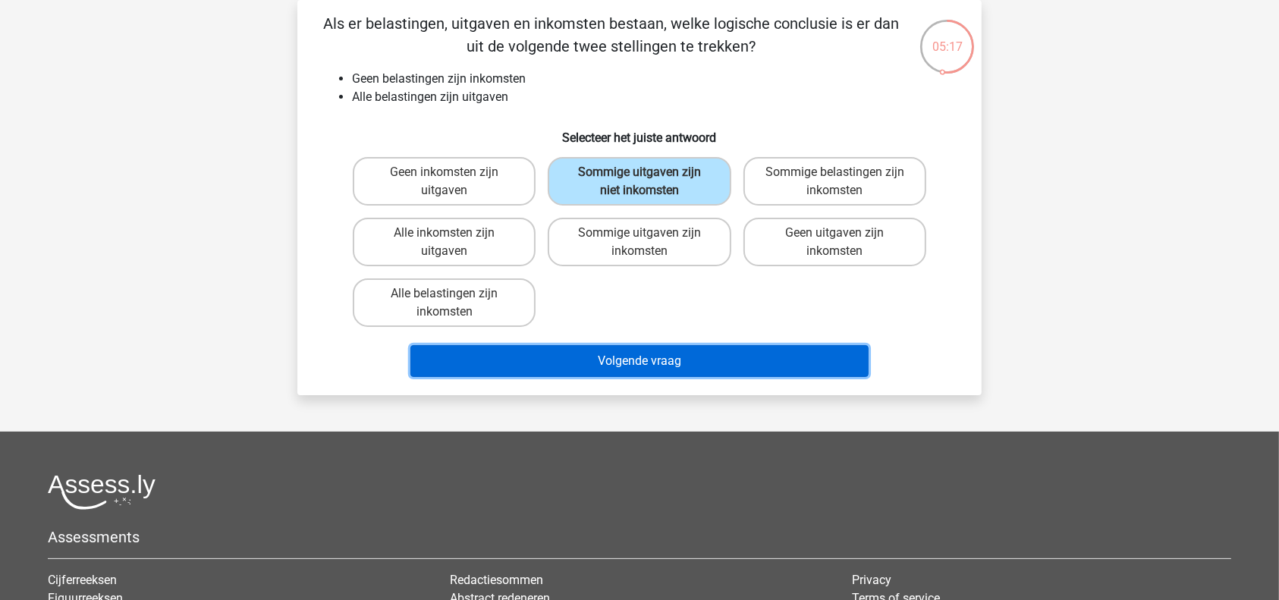
click at [607, 366] on button "Volgende vraag" at bounding box center [639, 361] width 459 height 32
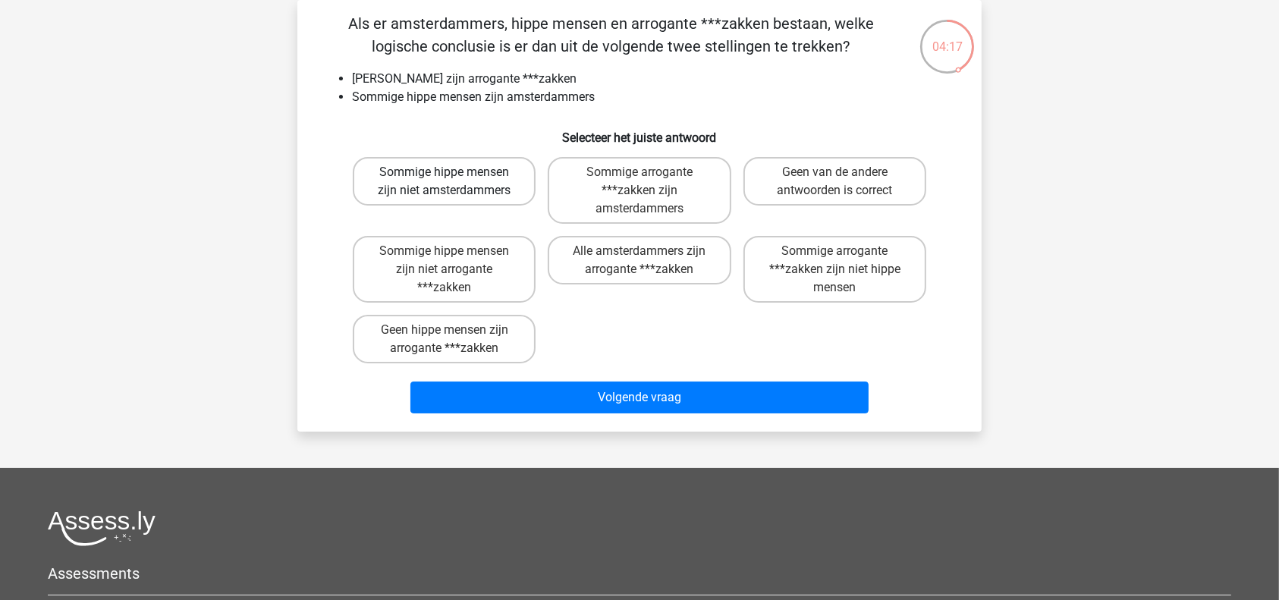
click at [476, 185] on label "Sommige hippe mensen zijn niet amsterdammers" at bounding box center [444, 181] width 183 height 49
click at [454, 182] on input "Sommige hippe mensen zijn niet amsterdammers" at bounding box center [449, 177] width 10 height 10
radio input "true"
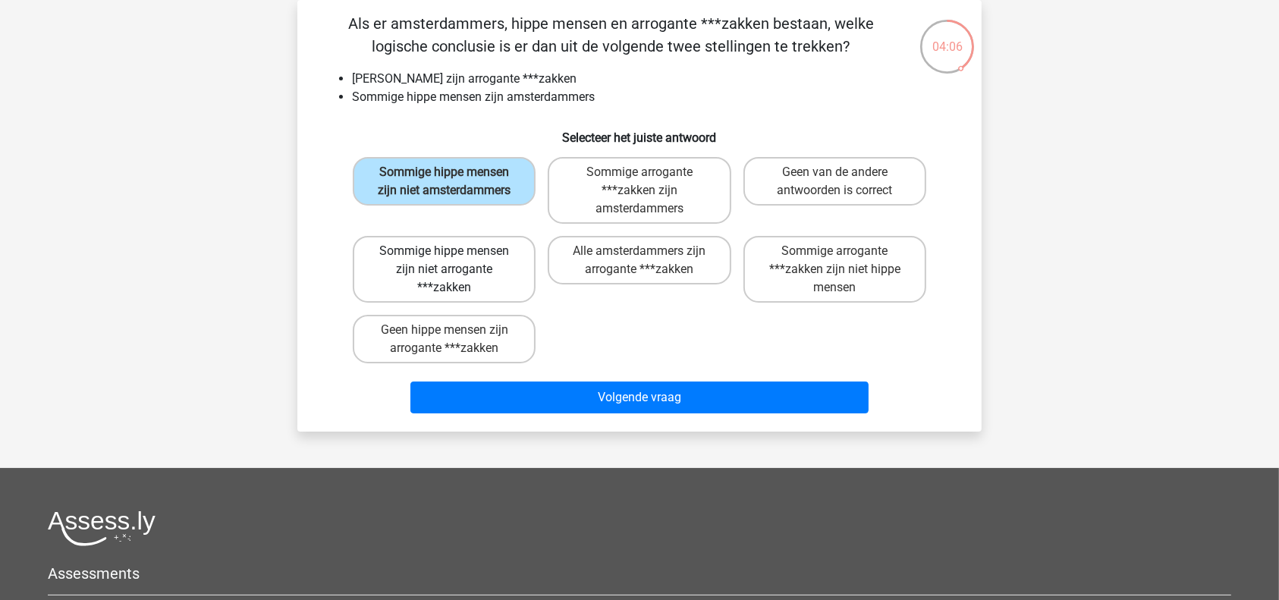
click at [459, 274] on label "Sommige hippe mensen zijn niet arrogante ***zakken" at bounding box center [444, 269] width 183 height 67
click at [454, 261] on input "Sommige hippe mensen zijn niet arrogante ***zakken" at bounding box center [449, 256] width 10 height 10
radio input "true"
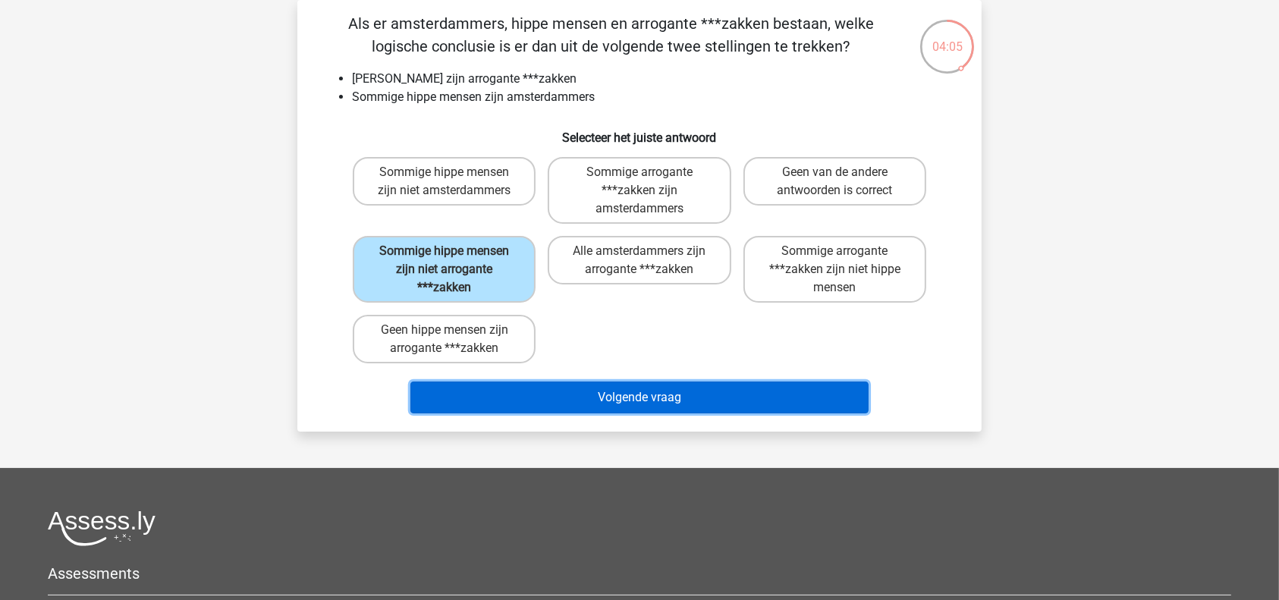
click at [545, 389] on button "Volgende vraag" at bounding box center [639, 398] width 459 height 32
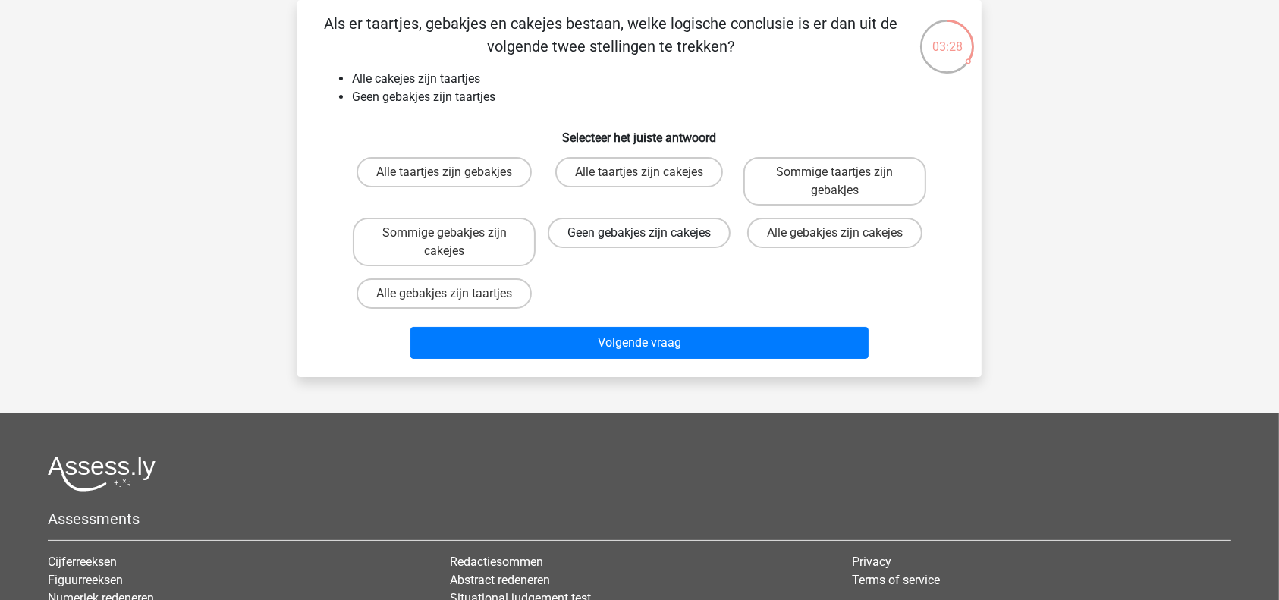
click at [608, 247] on label "Geen gebakjes zijn cakejes" at bounding box center [639, 233] width 183 height 30
click at [639, 243] on input "Geen gebakjes zijn cakejes" at bounding box center [644, 238] width 10 height 10
radio input "true"
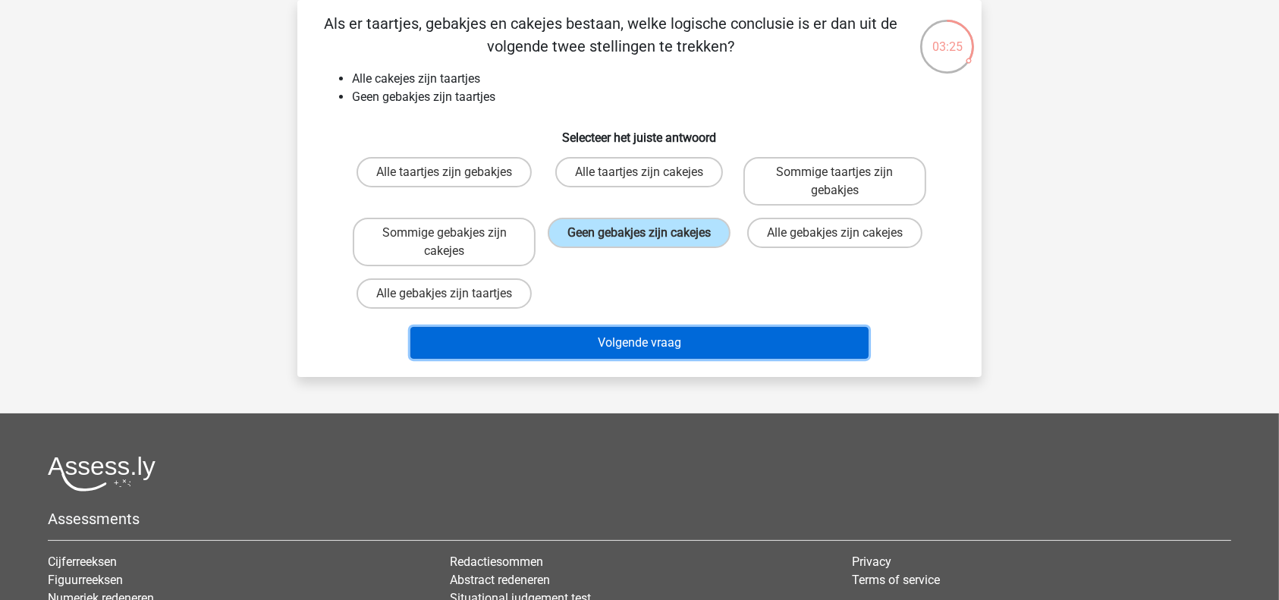
click at [590, 341] on button "Volgende vraag" at bounding box center [639, 343] width 459 height 32
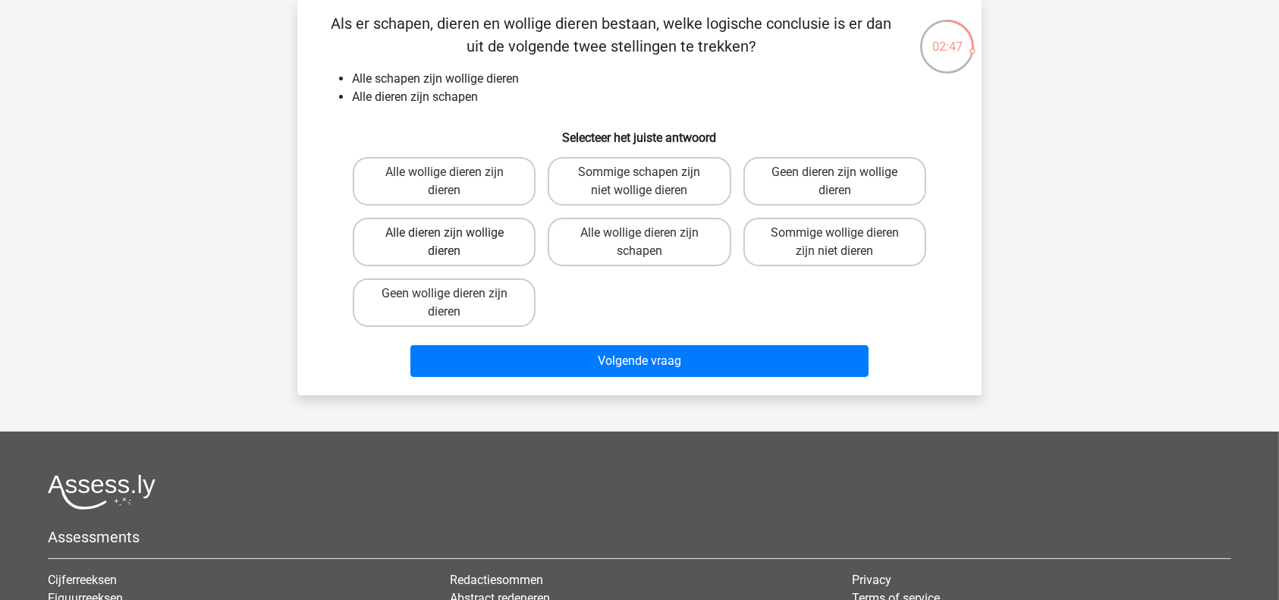
click at [477, 242] on label "Alle dieren zijn wollige dieren" at bounding box center [444, 242] width 183 height 49
click at [454, 242] on input "Alle dieren zijn wollige dieren" at bounding box center [449, 238] width 10 height 10
radio input "true"
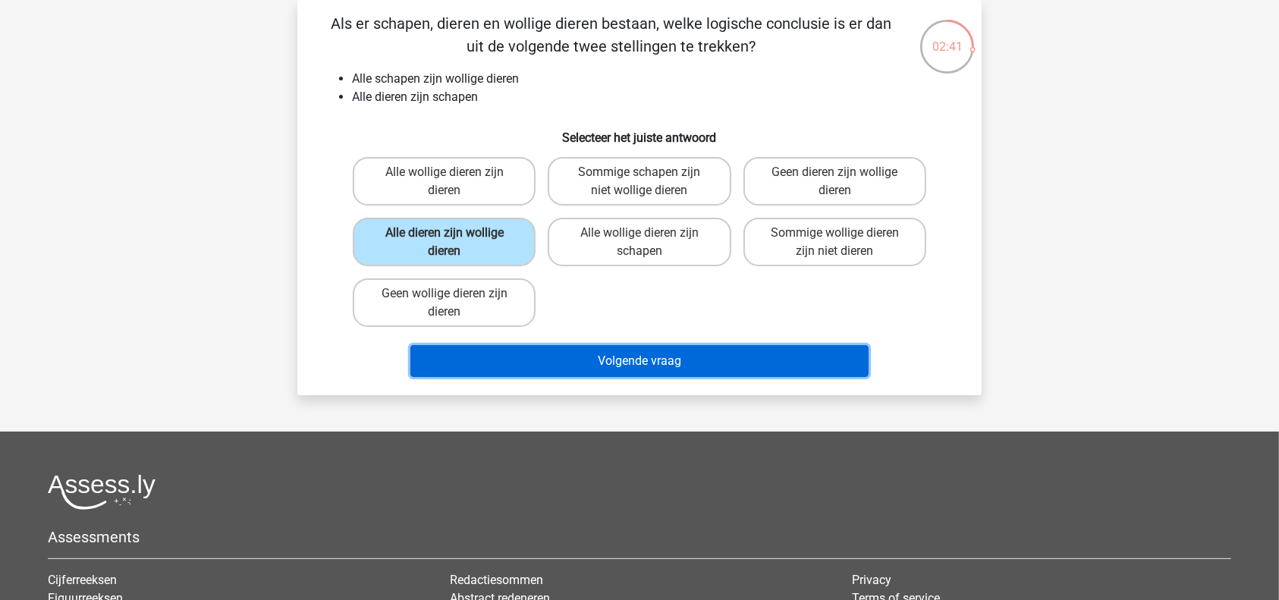
click at [659, 367] on button "Volgende vraag" at bounding box center [639, 361] width 459 height 32
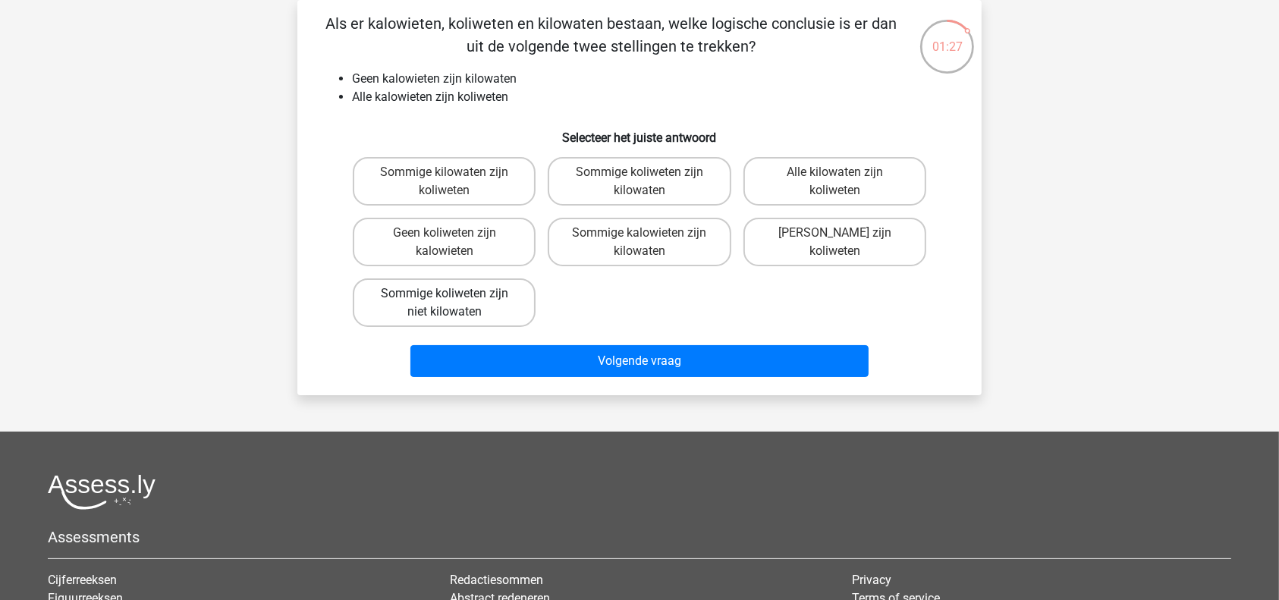
click at [456, 304] on label "Sommige koliweten zijn niet kilowaten" at bounding box center [444, 302] width 183 height 49
click at [454, 303] on input "Sommige koliweten zijn niet kilowaten" at bounding box center [449, 299] width 10 height 10
radio input "true"
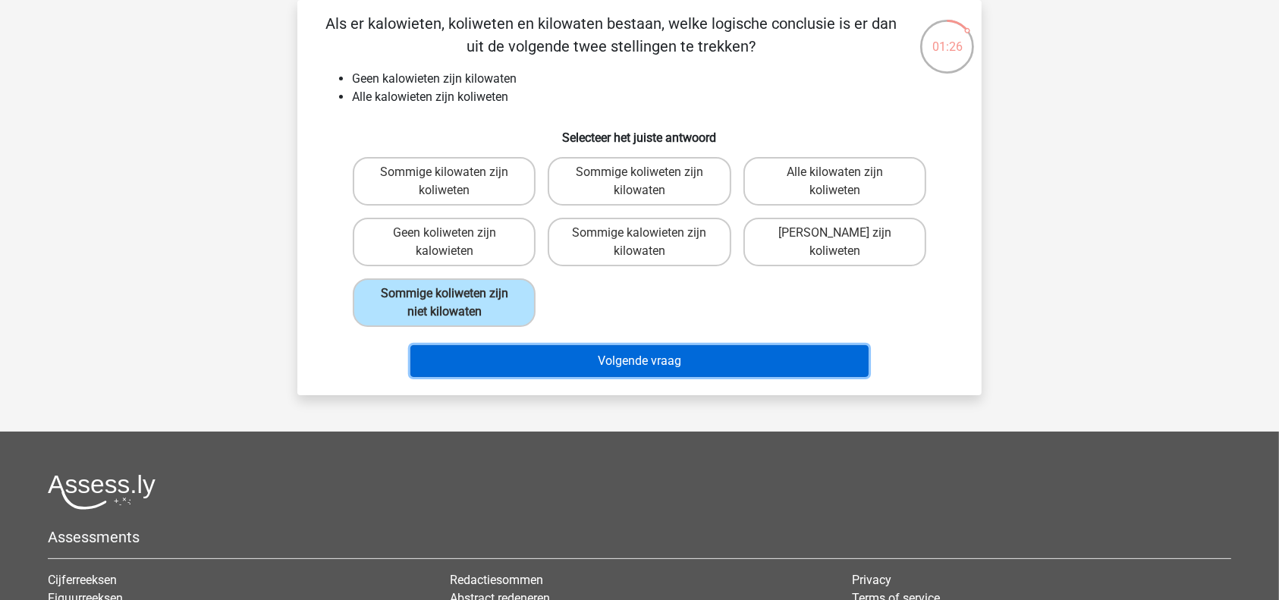
click at [535, 345] on button "Volgende vraag" at bounding box center [639, 361] width 459 height 32
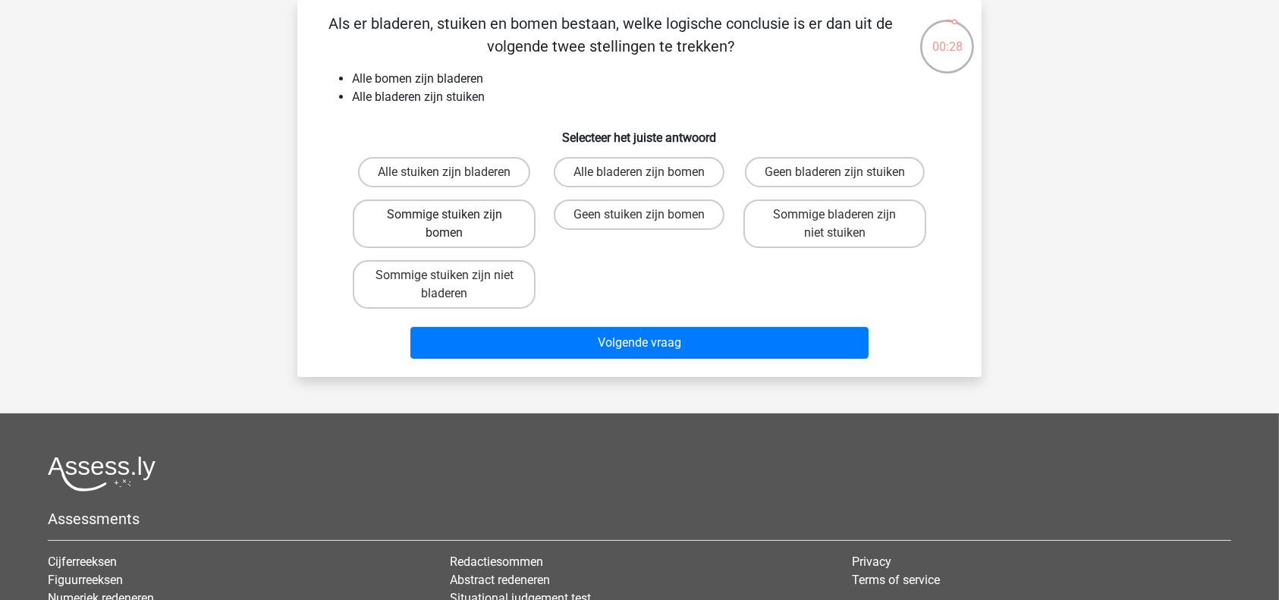
click at [466, 233] on label "Sommige stuiken zijn bomen" at bounding box center [444, 223] width 183 height 49
click at [454, 225] on input "Sommige stuiken zijn bomen" at bounding box center [449, 220] width 10 height 10
radio input "true"
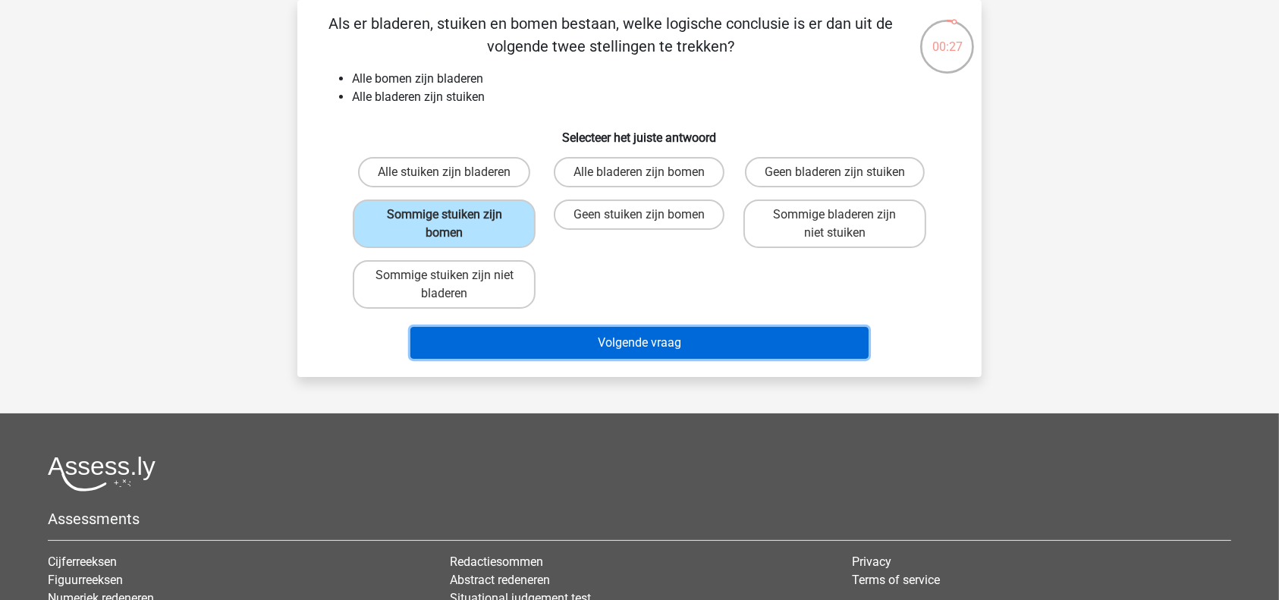
click at [625, 342] on button "Volgende vraag" at bounding box center [639, 343] width 459 height 32
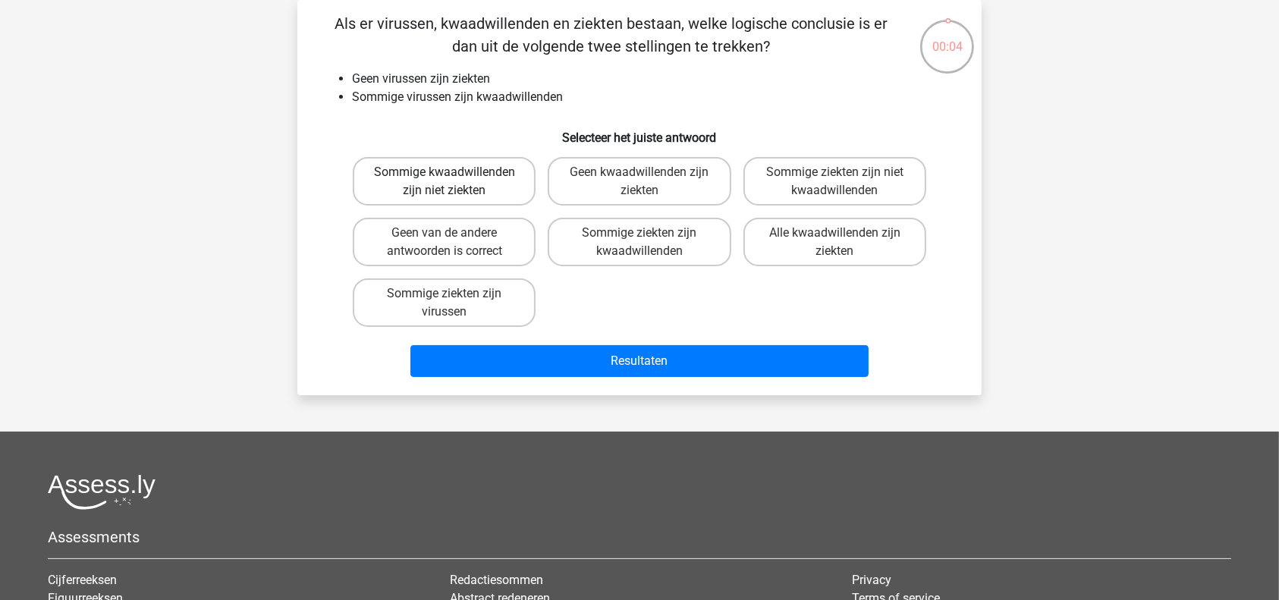
click at [491, 189] on label "Sommige kwaadwillenden zijn niet ziekten" at bounding box center [444, 181] width 183 height 49
click at [454, 182] on input "Sommige kwaadwillenden zijn niet ziekten" at bounding box center [449, 177] width 10 height 10
radio input "true"
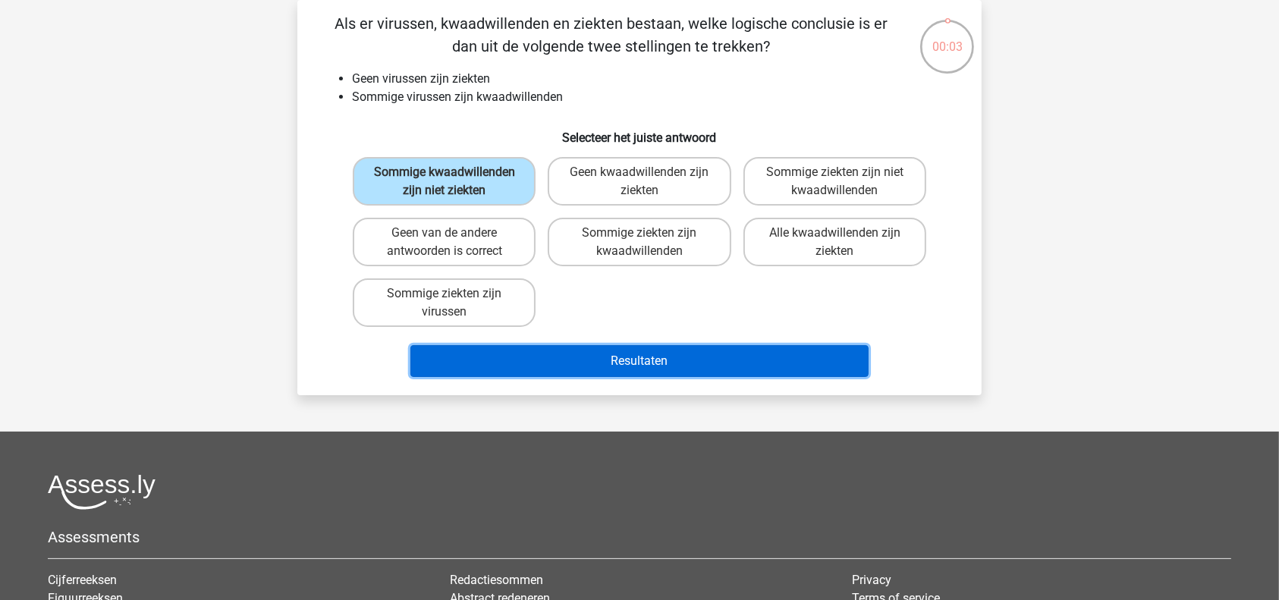
click at [593, 356] on button "Resultaten" at bounding box center [639, 361] width 459 height 32
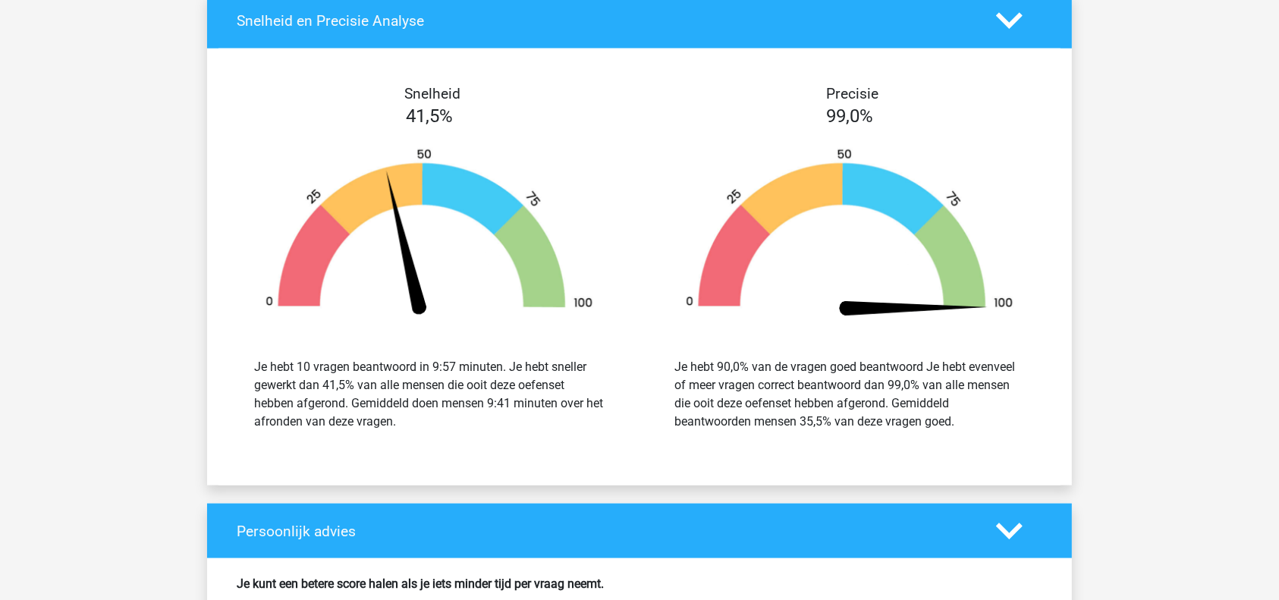
scroll to position [1745, 0]
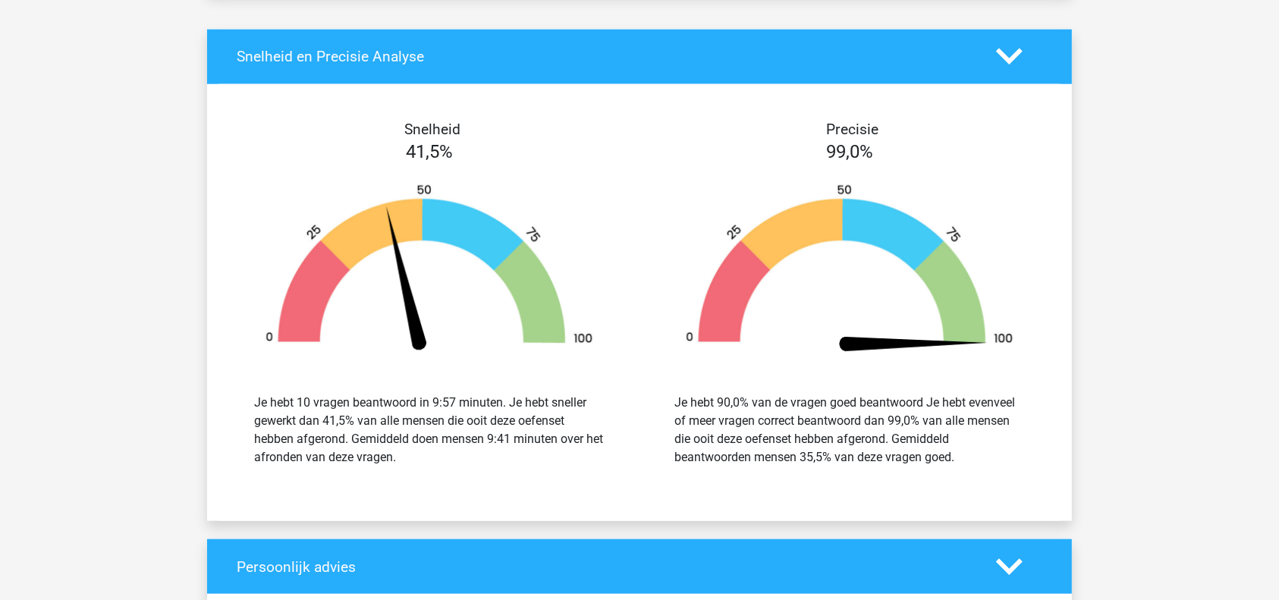
drag, startPoint x: 428, startPoint y: 401, endPoint x: 462, endPoint y: 397, distance: 34.3
click at [462, 397] on div "Je hebt 10 vragen beantwoord in 9:57 minuten. Je hebt sneller gewerkt dan 41,5%…" at bounding box center [429, 430] width 350 height 73
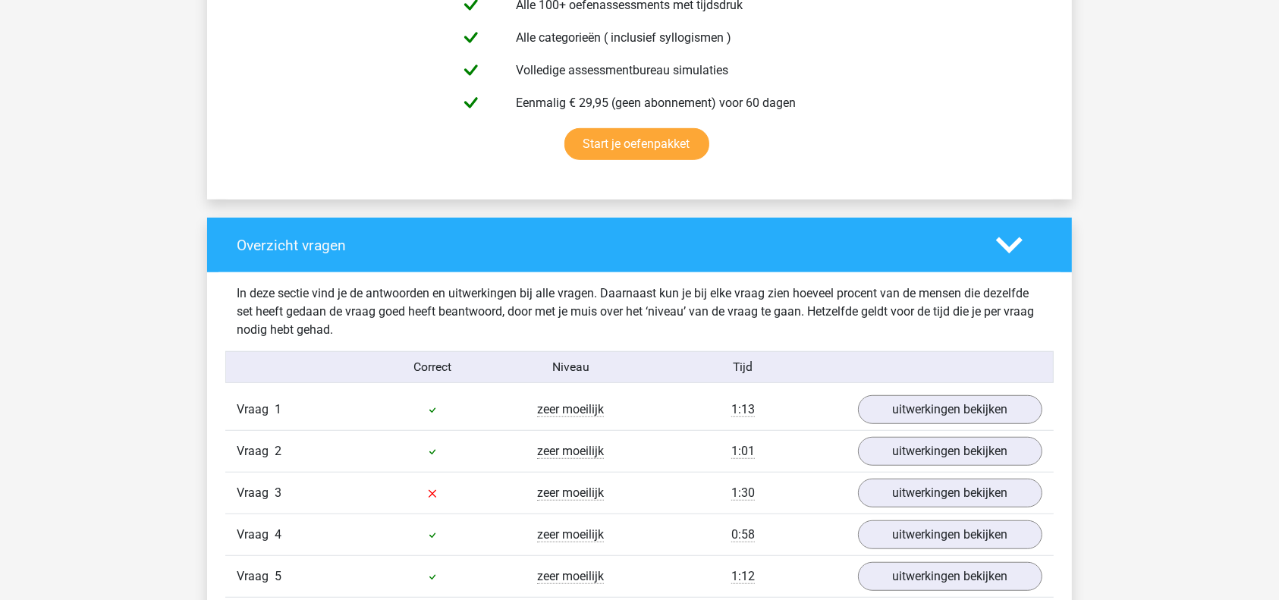
scroll to position [0, 0]
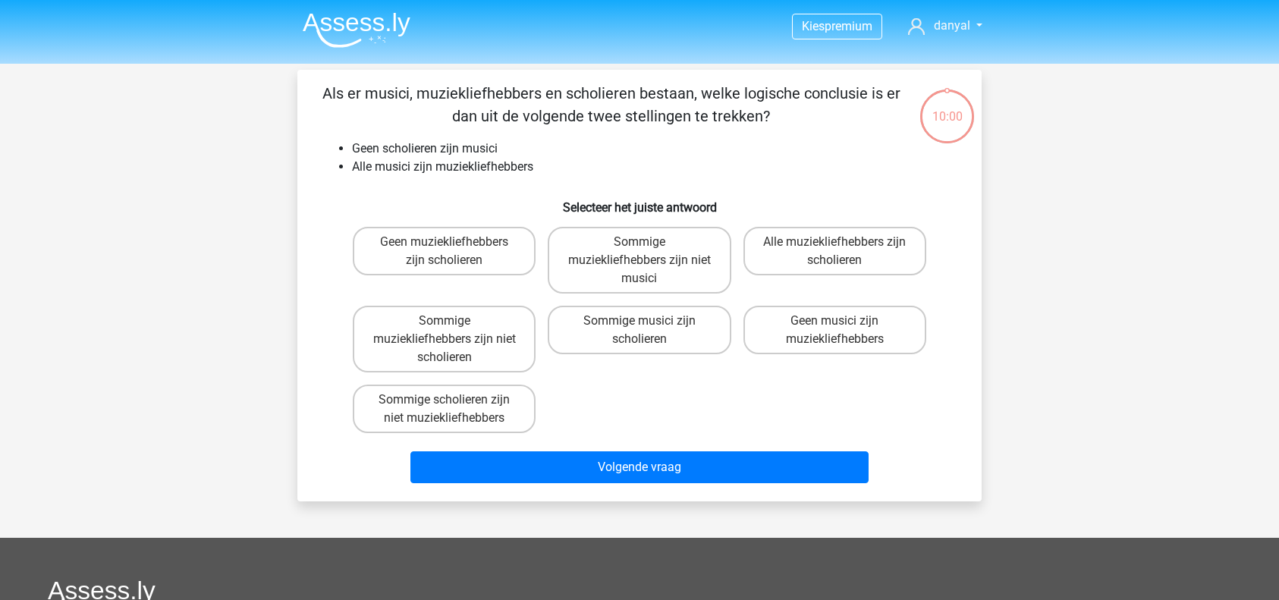
scroll to position [70, 0]
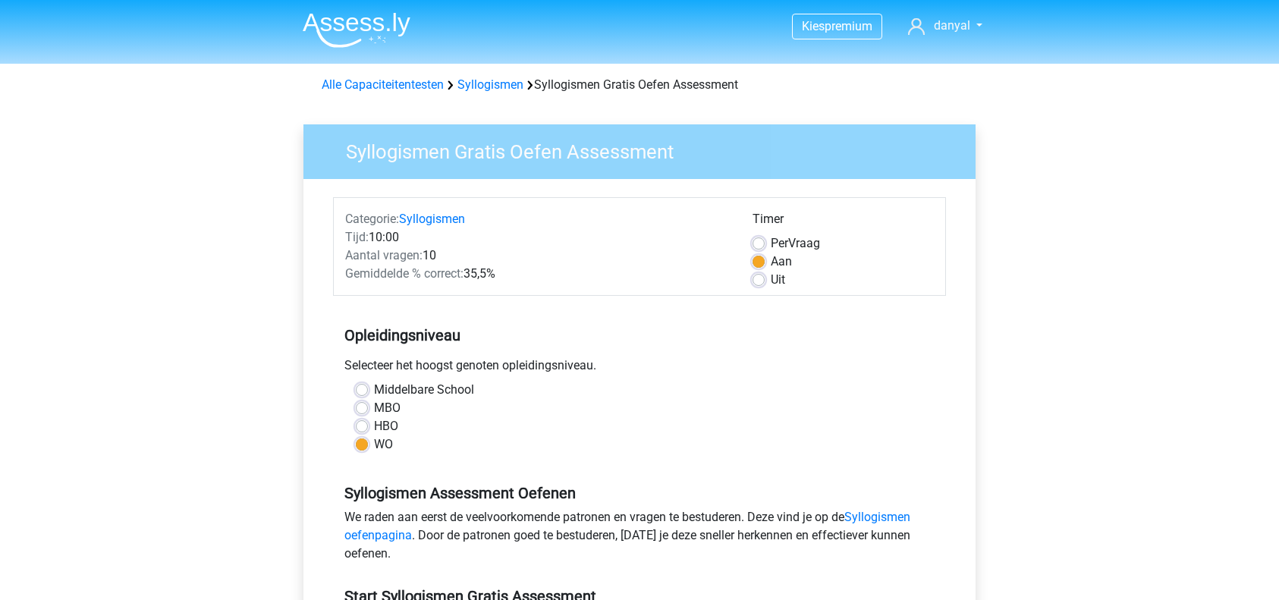
scroll to position [121, 0]
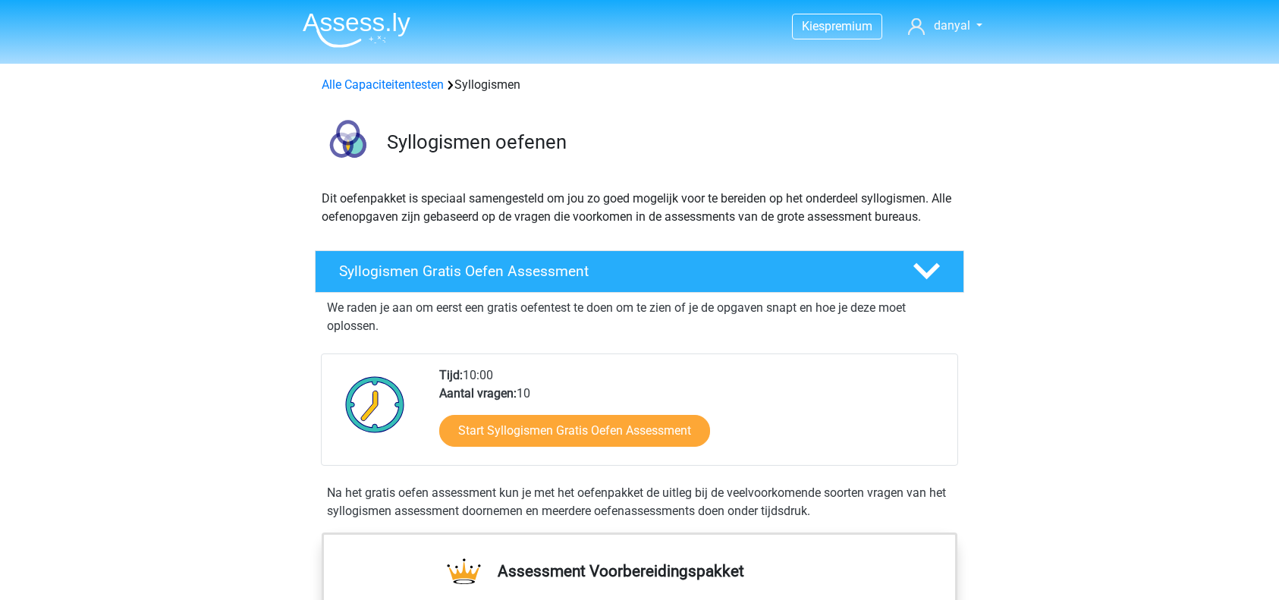
scroll to position [162, 0]
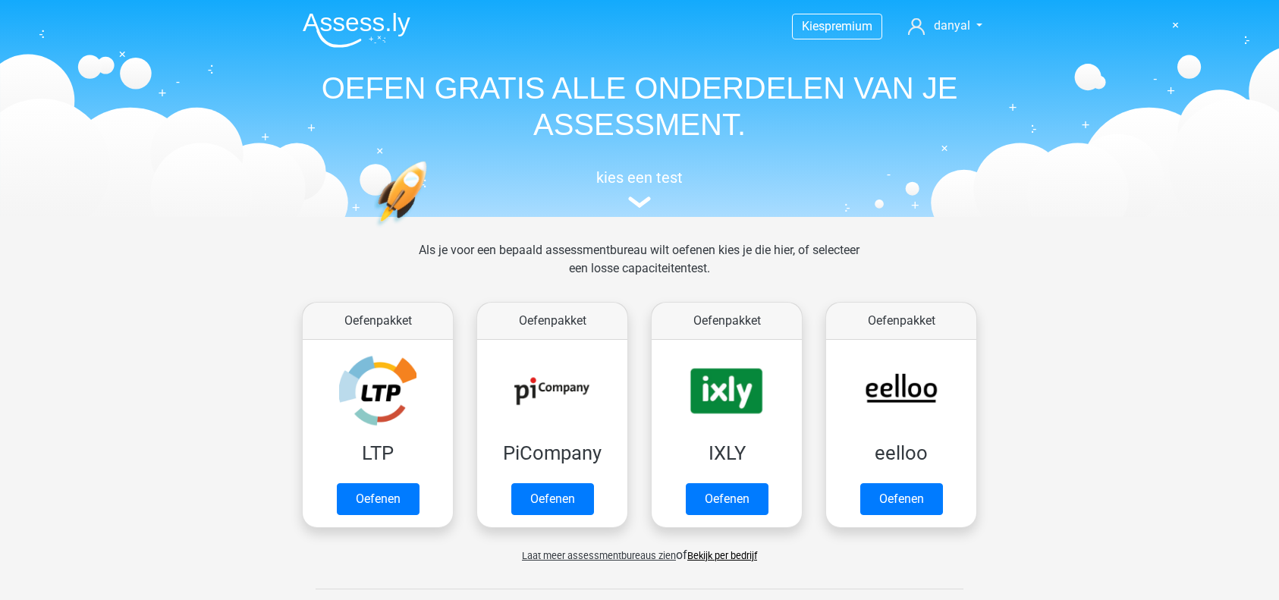
scroll to position [912, 0]
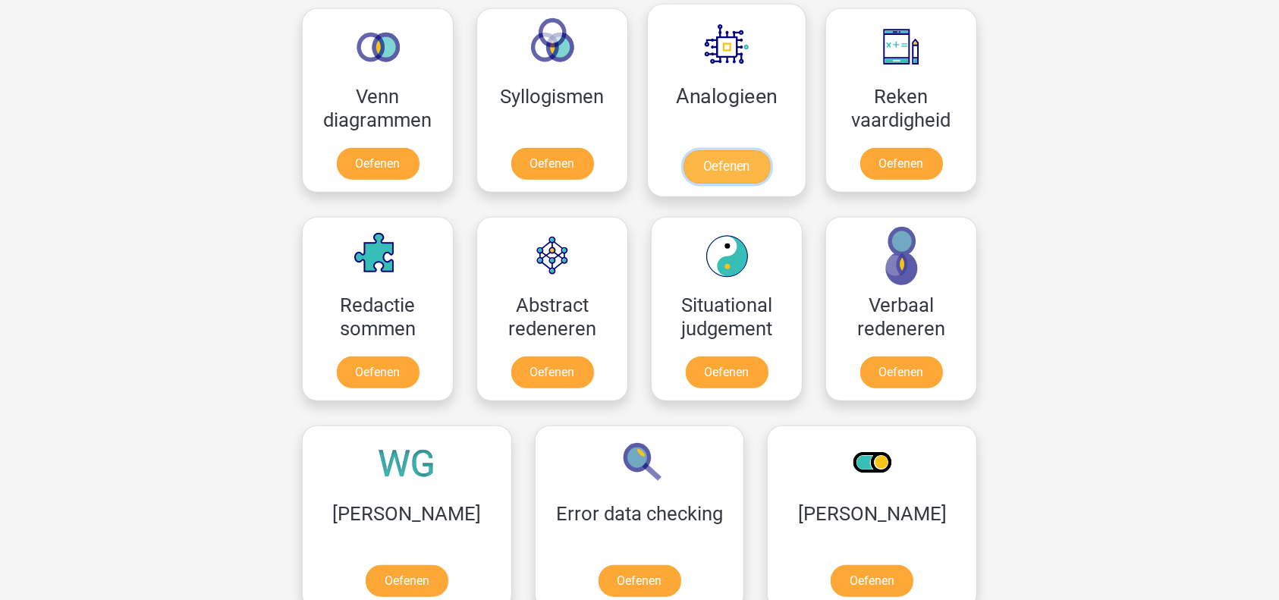
click at [743, 155] on link "Oefenen" at bounding box center [726, 166] width 86 height 33
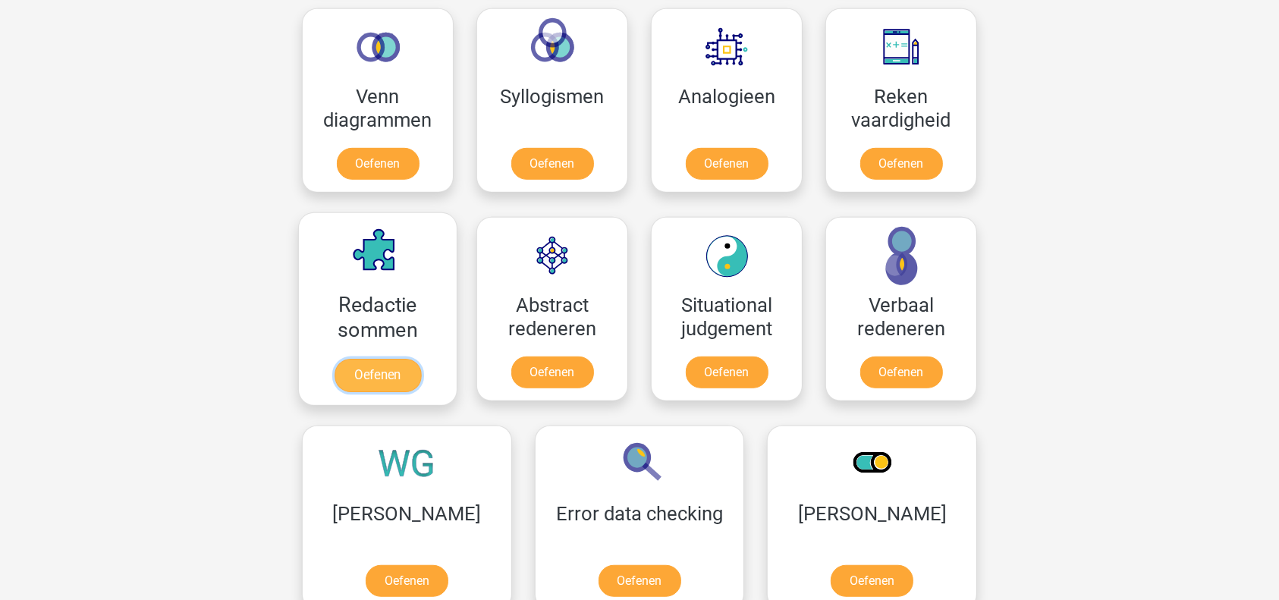
click at [376, 359] on link "Oefenen" at bounding box center [377, 375] width 86 height 33
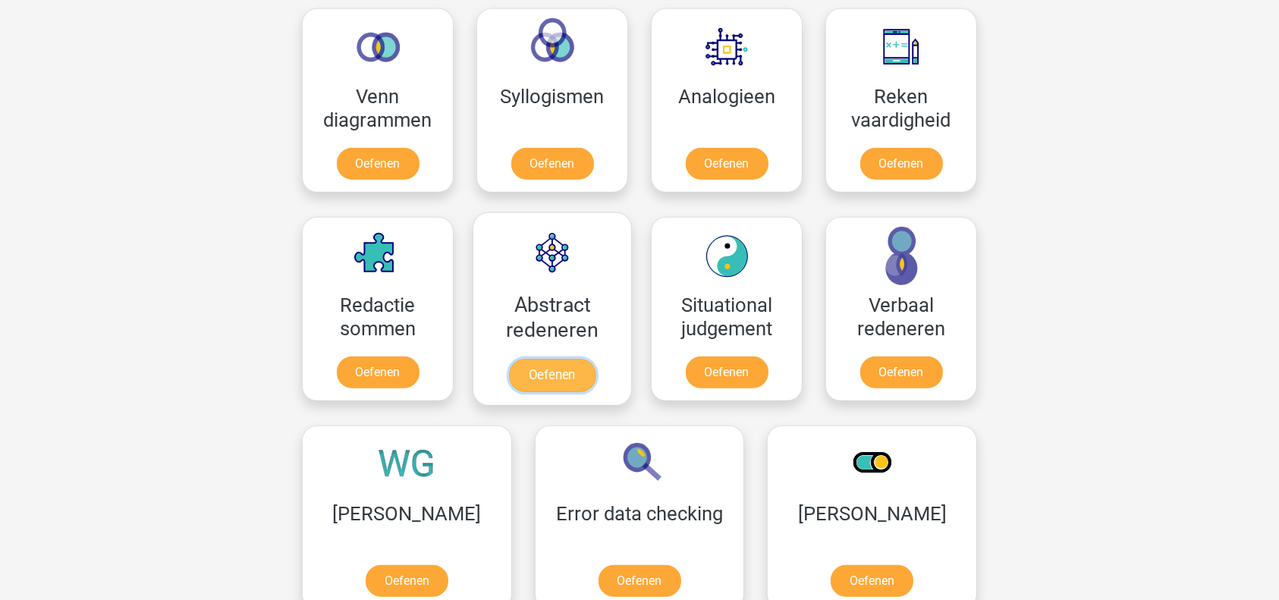
click at [585, 365] on link "Oefenen" at bounding box center [552, 375] width 86 height 33
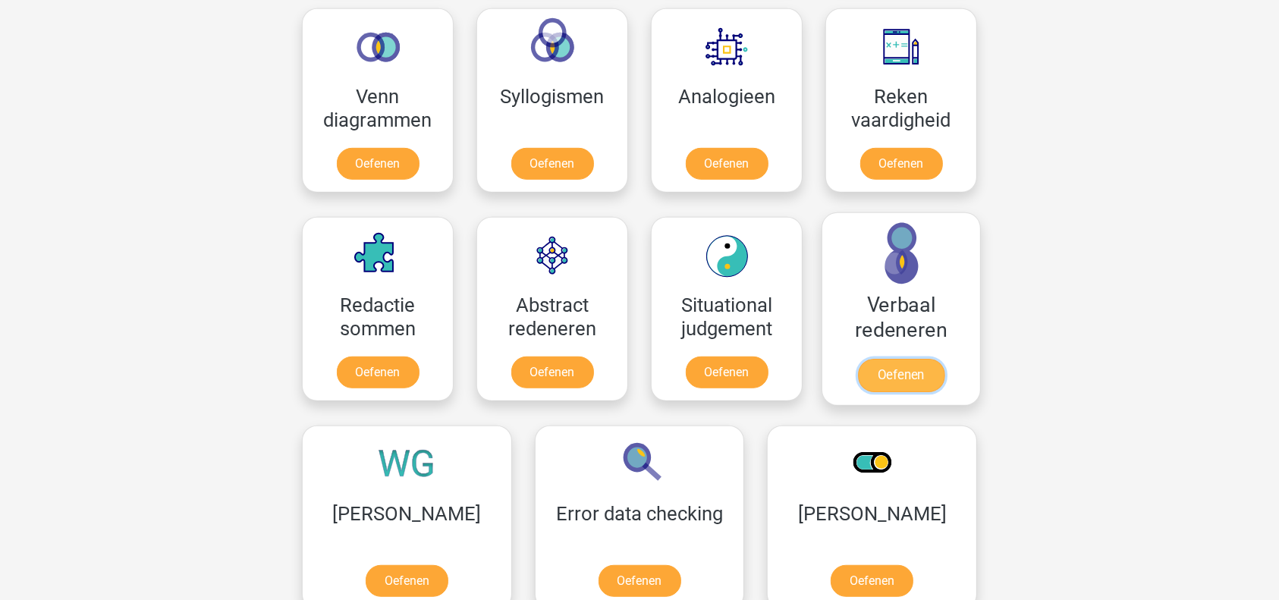
click at [918, 375] on link "Oefenen" at bounding box center [901, 375] width 86 height 33
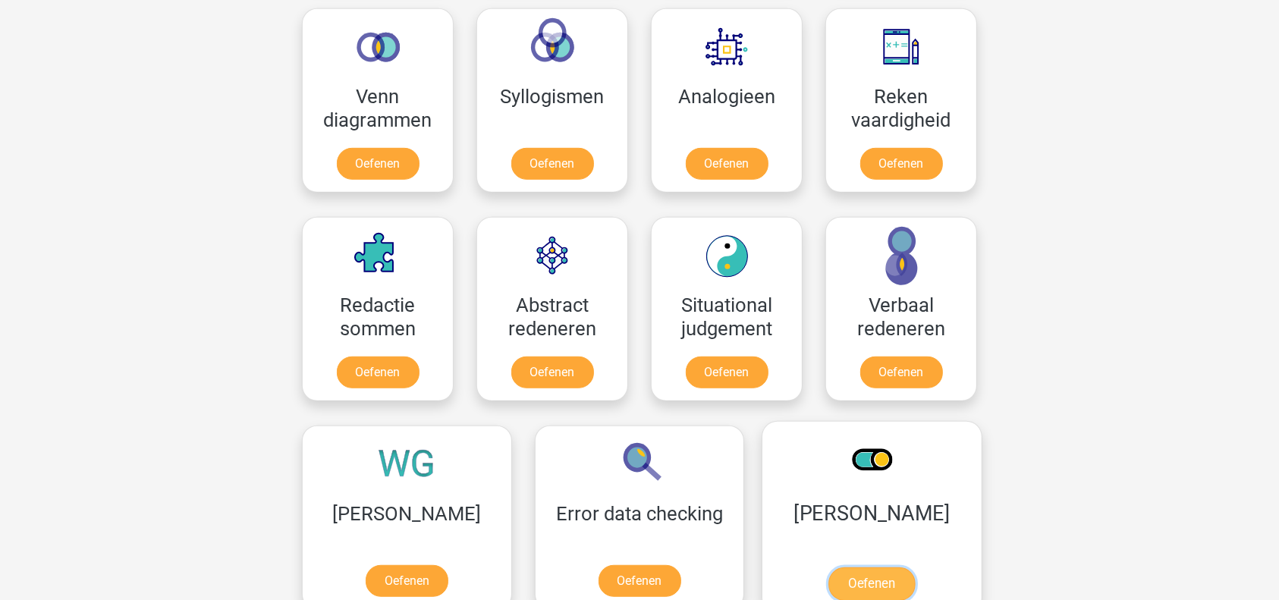
click at [828, 567] on link "Oefenen" at bounding box center [871, 583] width 86 height 33
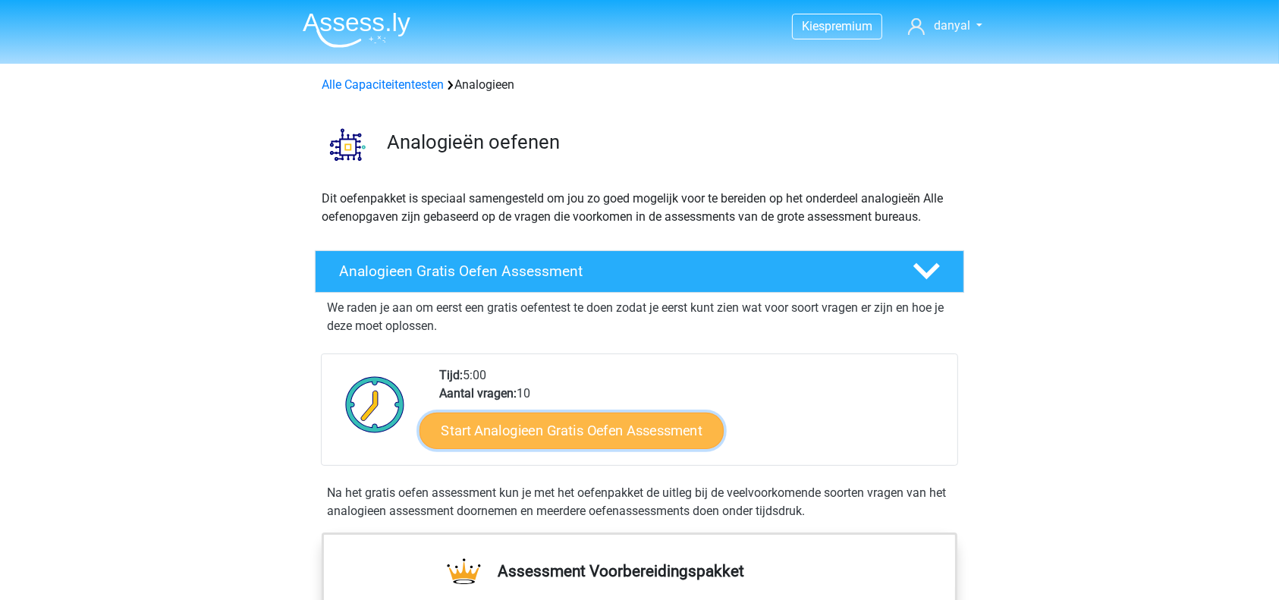
click at [601, 433] on link "Start Analogieen Gratis Oefen Assessment" at bounding box center [571, 430] width 304 height 36
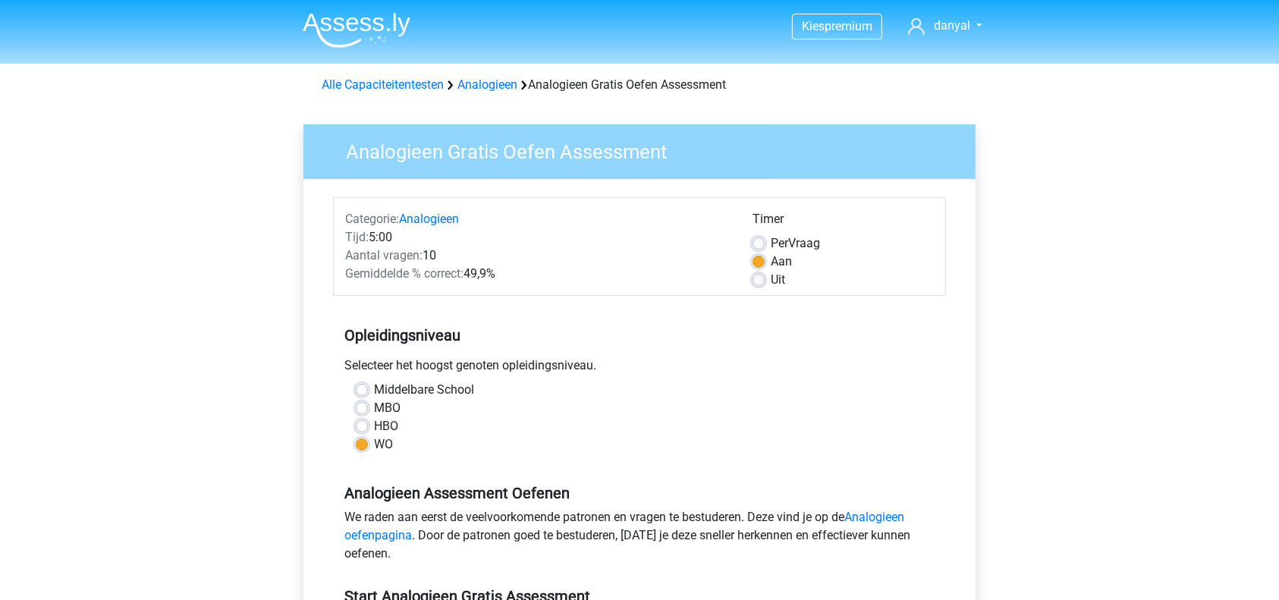
scroll to position [524, 0]
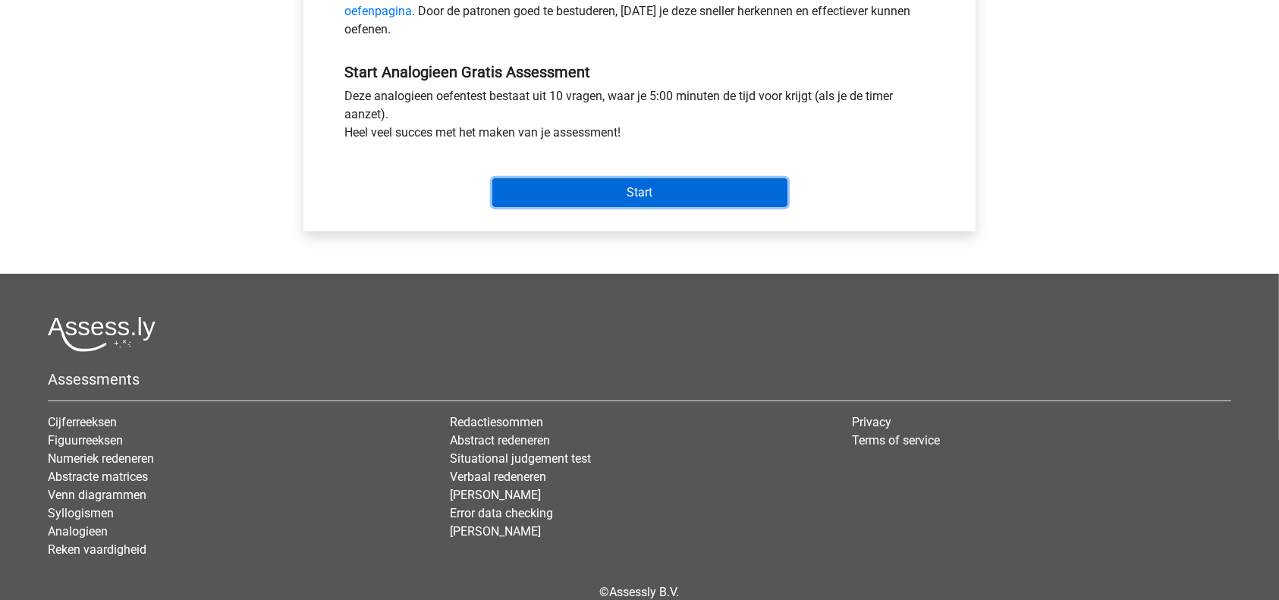
click at [587, 191] on input "Start" at bounding box center [639, 192] width 295 height 29
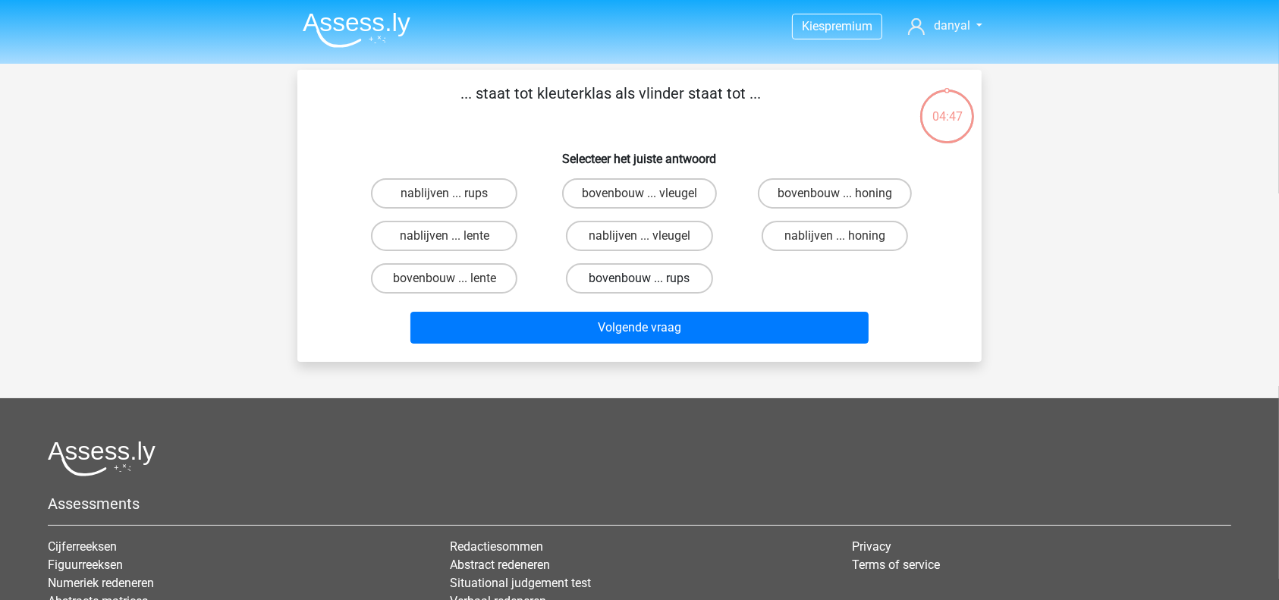
click at [601, 270] on label "bovenbouw ... rups" at bounding box center [639, 278] width 146 height 30
click at [639, 278] on input "bovenbouw ... rups" at bounding box center [644, 283] width 10 height 10
radio input "true"
click at [611, 307] on div "Volgende vraag" at bounding box center [640, 325] width 636 height 50
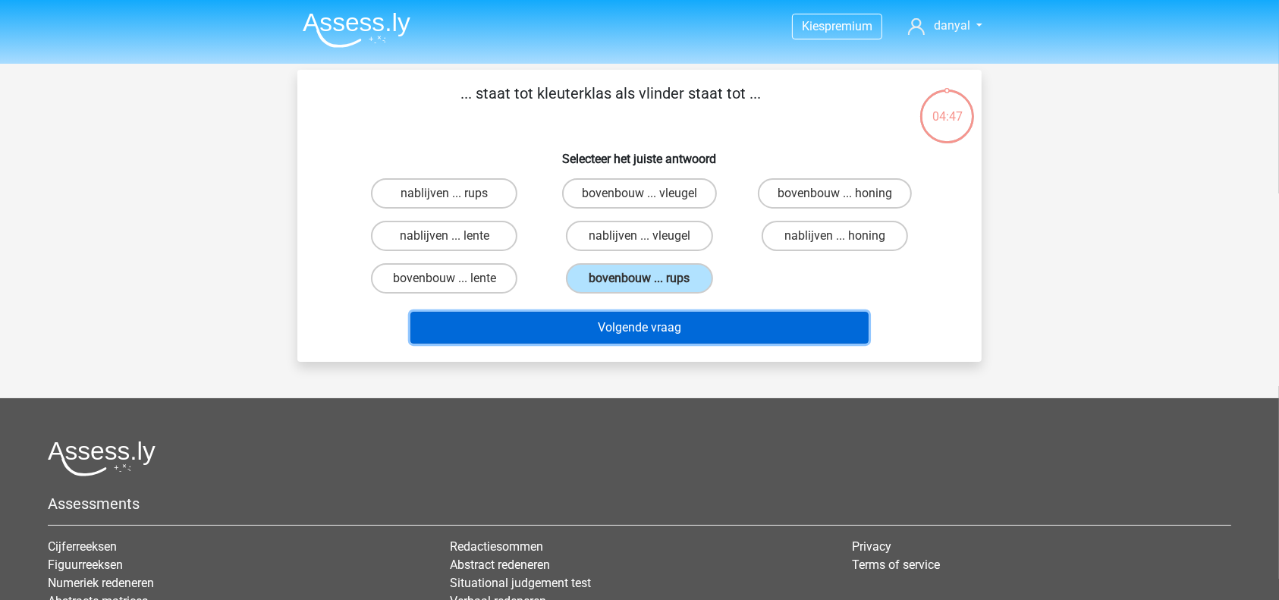
click at [614, 322] on button "Volgende vraag" at bounding box center [639, 328] width 459 height 32
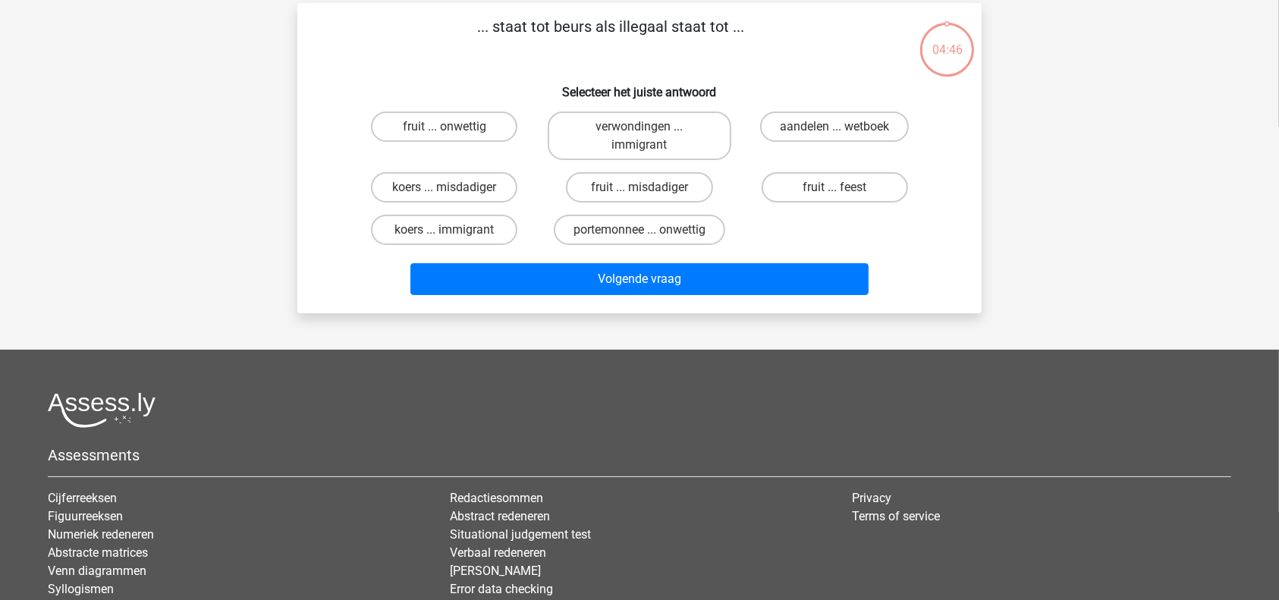
scroll to position [70, 0]
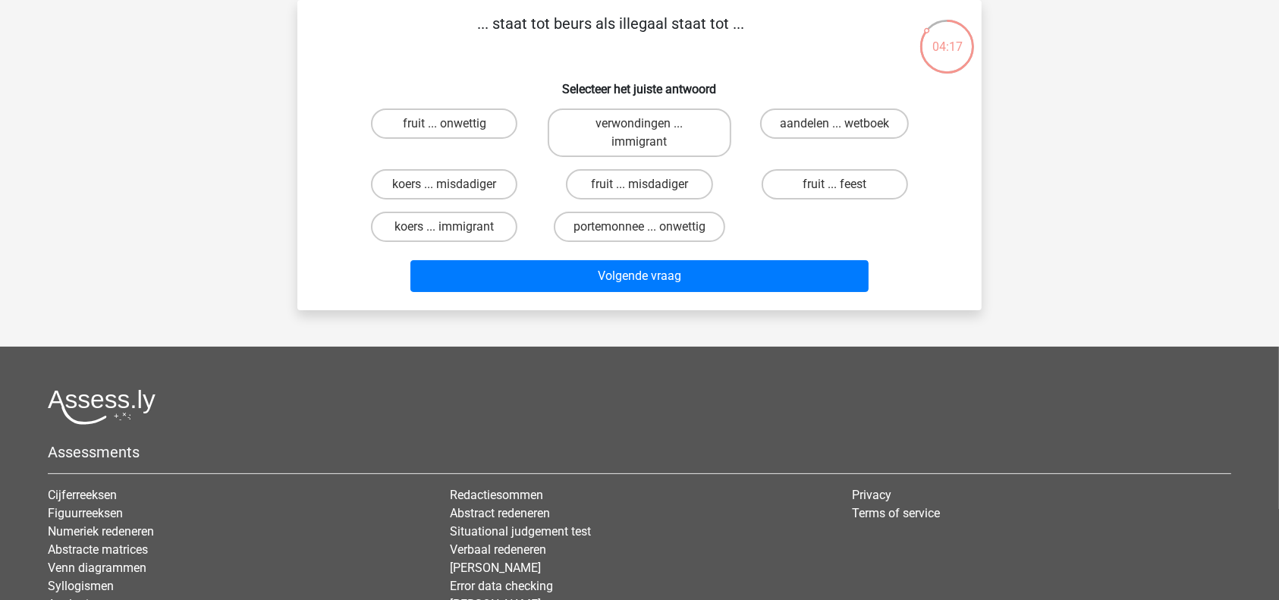
click at [639, 228] on input "portemonnee ... onwettig" at bounding box center [644, 232] width 10 height 10
radio input "true"
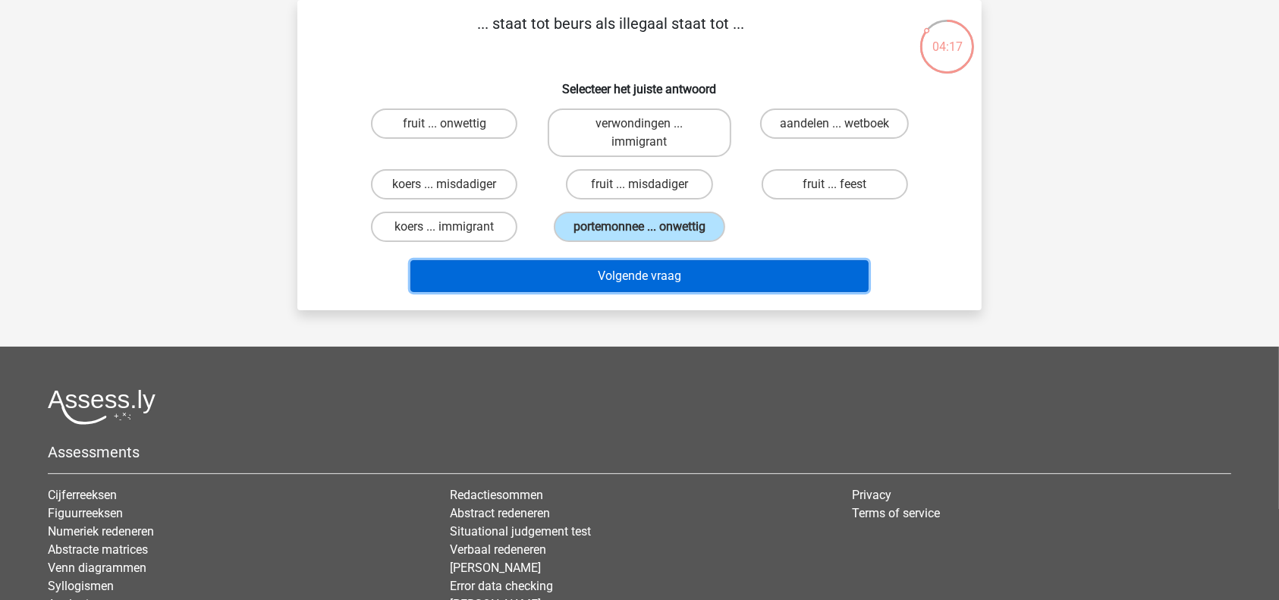
click at [647, 272] on button "Volgende vraag" at bounding box center [639, 276] width 459 height 32
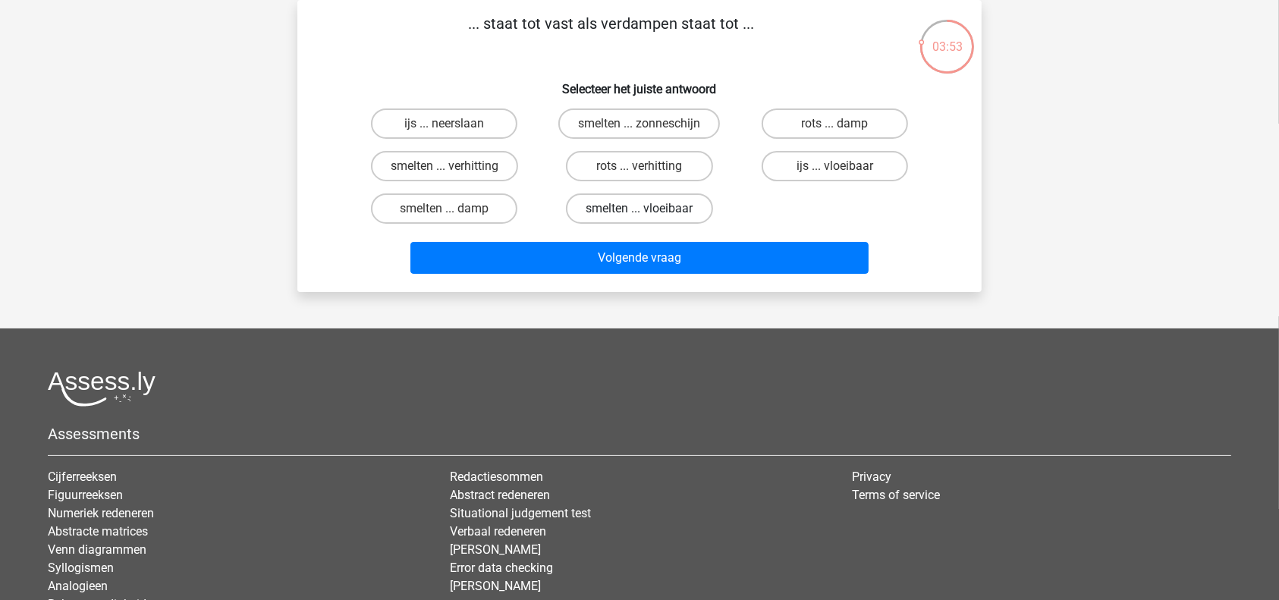
click at [682, 199] on label "smelten ... vloeibaar" at bounding box center [639, 208] width 146 height 30
click at [649, 209] on input "smelten ... vloeibaar" at bounding box center [644, 214] width 10 height 10
radio input "true"
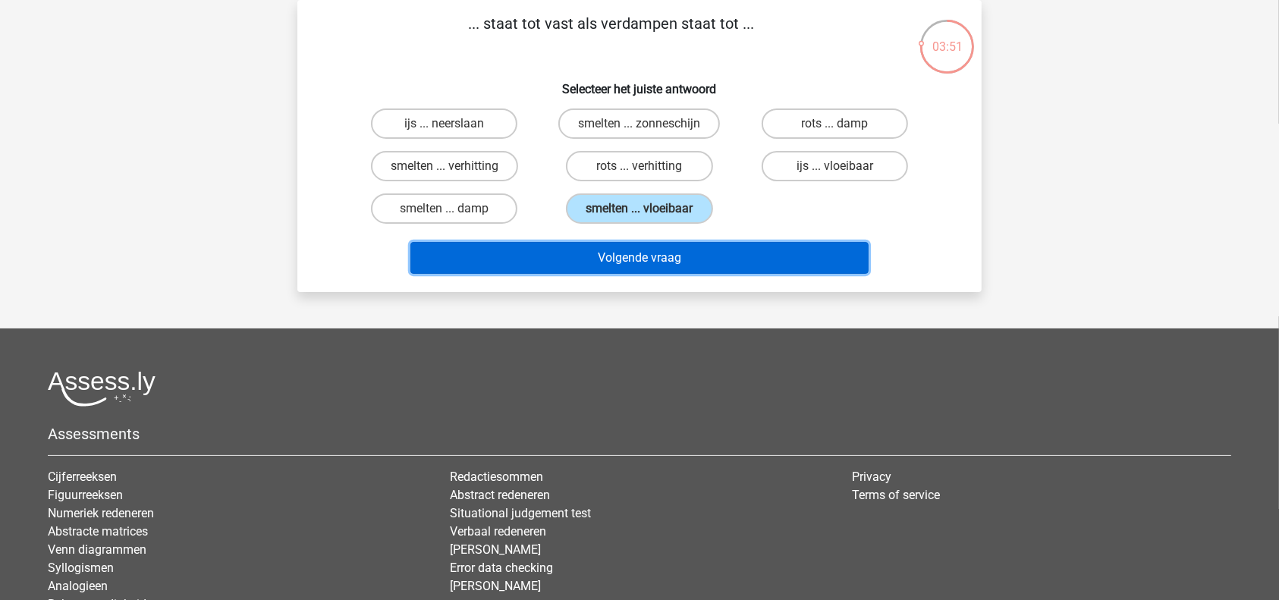
click at [760, 253] on button "Volgende vraag" at bounding box center [639, 258] width 459 height 32
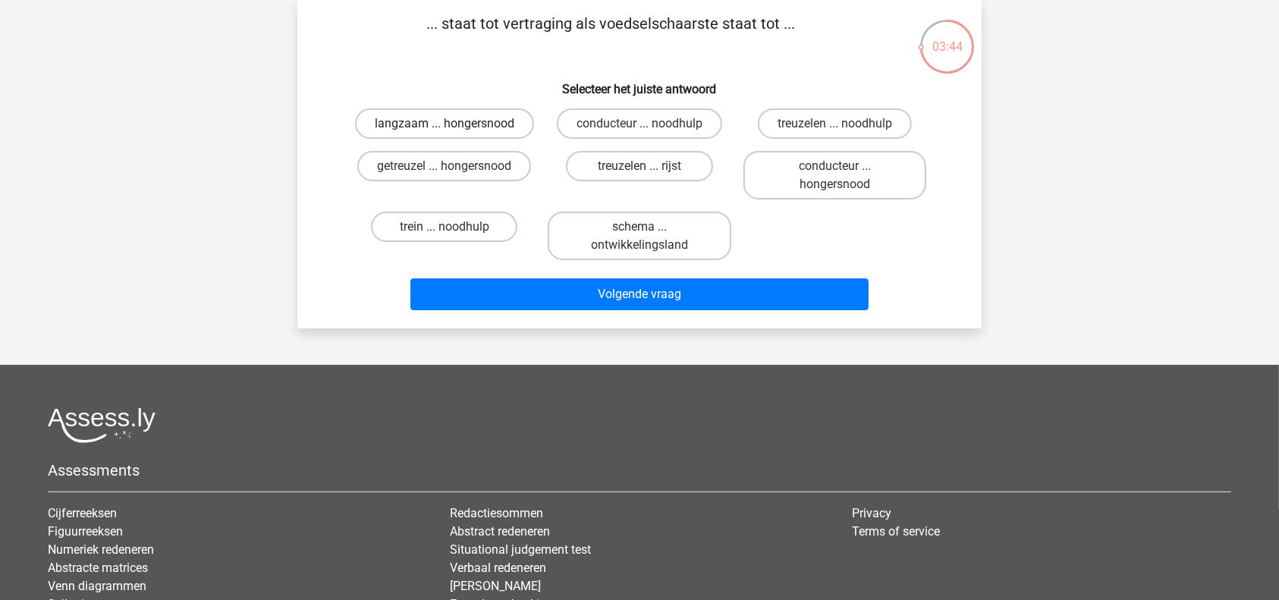
click at [491, 120] on label "langzaam ... hongersnood" at bounding box center [444, 123] width 179 height 30
click at [454, 124] on input "langzaam ... hongersnood" at bounding box center [449, 129] width 10 height 10
radio input "true"
click at [485, 166] on label "getreuzel ... hongersnood" at bounding box center [444, 166] width 174 height 30
click at [454, 166] on input "getreuzel ... hongersnood" at bounding box center [449, 171] width 10 height 10
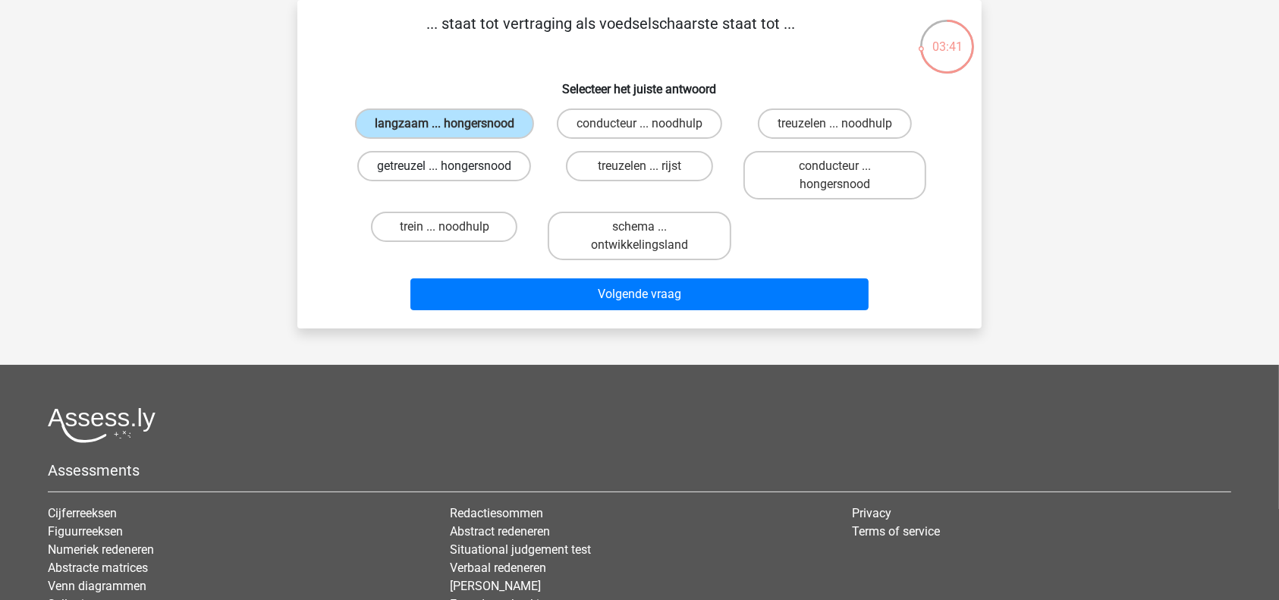
radio input "true"
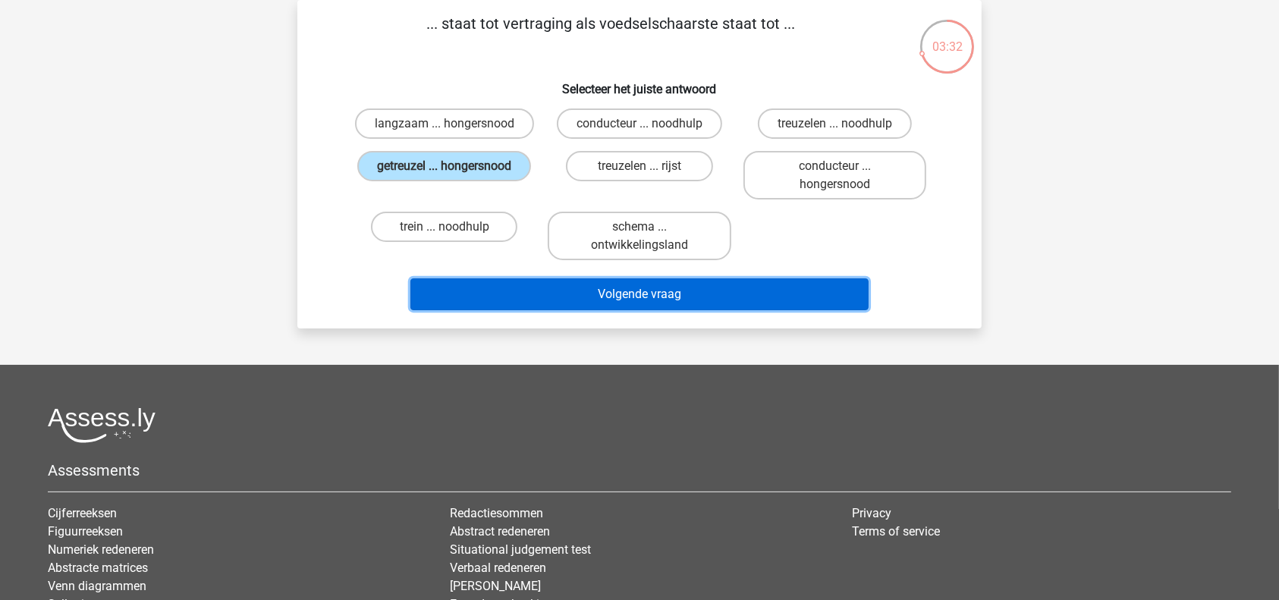
click at [705, 286] on button "Volgende vraag" at bounding box center [639, 294] width 459 height 32
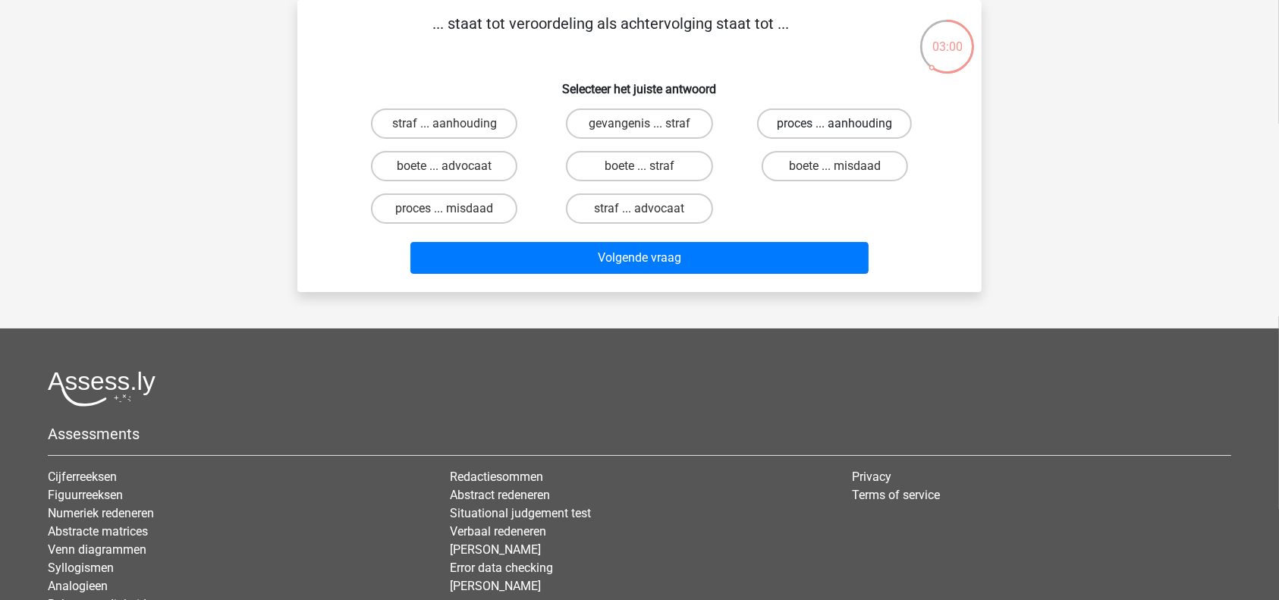
click at [878, 121] on label "proces ... aanhouding" at bounding box center [834, 123] width 155 height 30
click at [844, 124] on input "proces ... aanhouding" at bounding box center [839, 129] width 10 height 10
radio input "true"
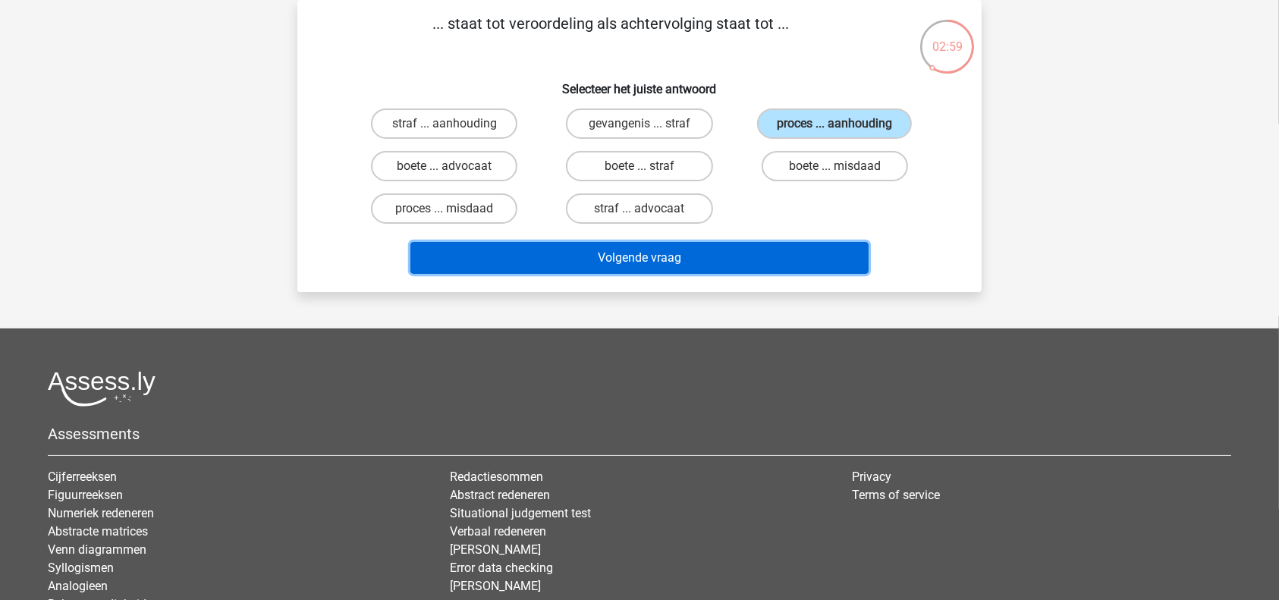
click at [780, 258] on button "Volgende vraag" at bounding box center [639, 258] width 459 height 32
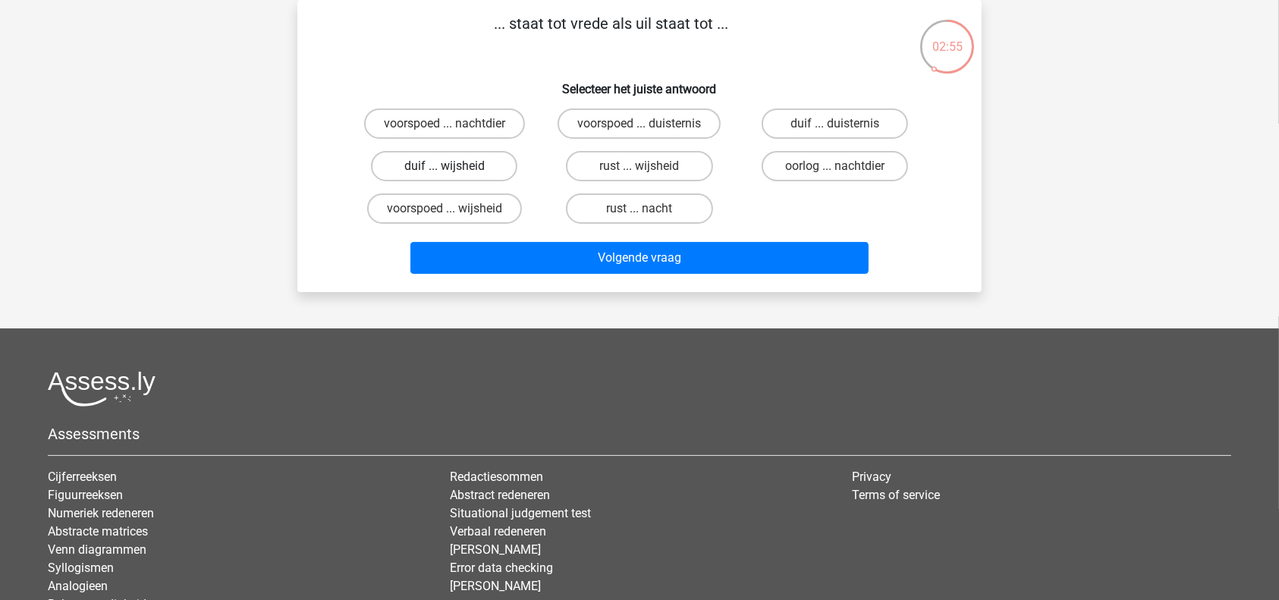
click at [444, 165] on label "duif ... wijsheid" at bounding box center [444, 166] width 146 height 30
click at [444, 166] on input "duif ... wijsheid" at bounding box center [449, 171] width 10 height 10
radio input "true"
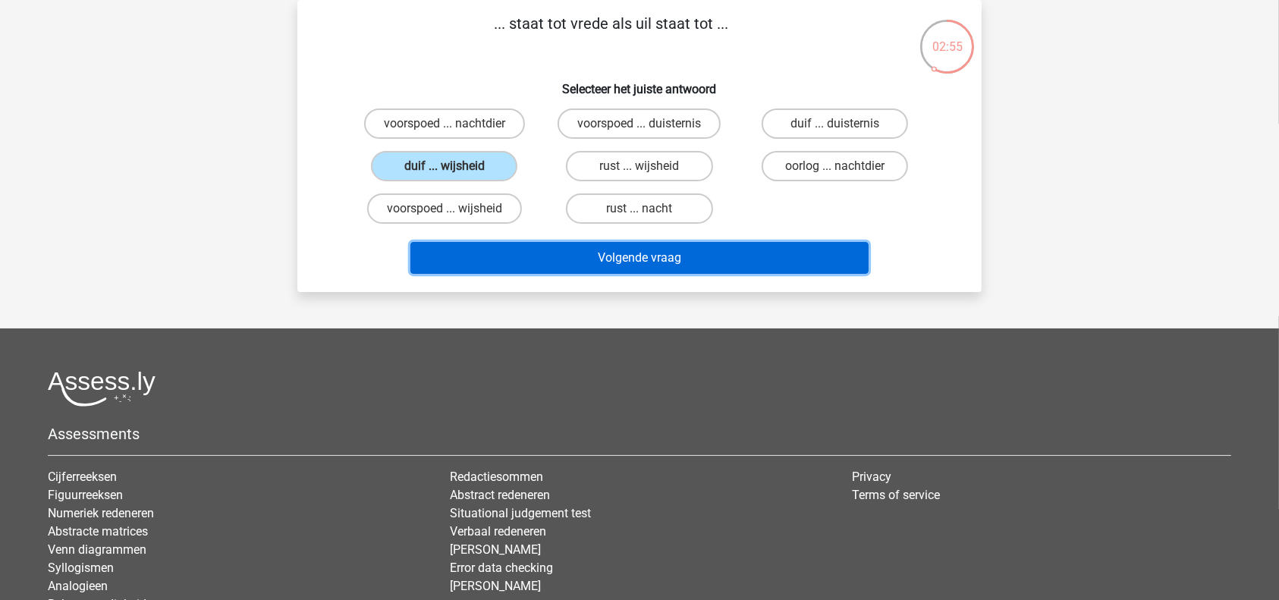
click at [561, 246] on button "Volgende vraag" at bounding box center [639, 258] width 459 height 32
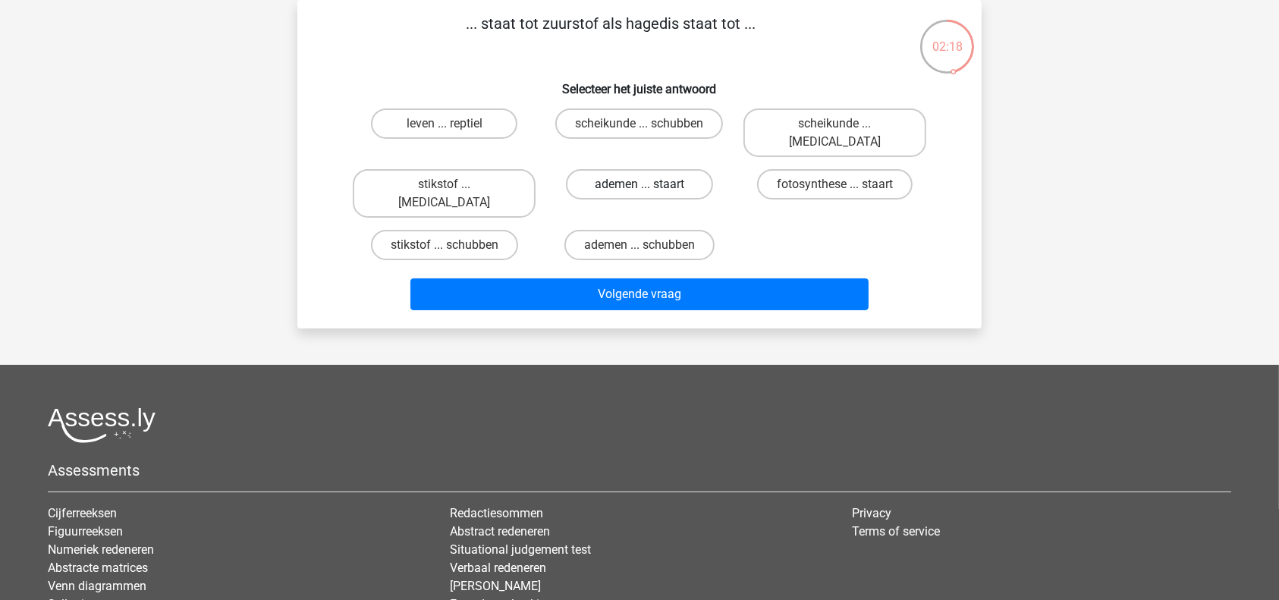
click at [637, 169] on label "ademen ... staart" at bounding box center [639, 184] width 146 height 30
click at [639, 184] on input "ademen ... staart" at bounding box center [644, 189] width 10 height 10
radio input "true"
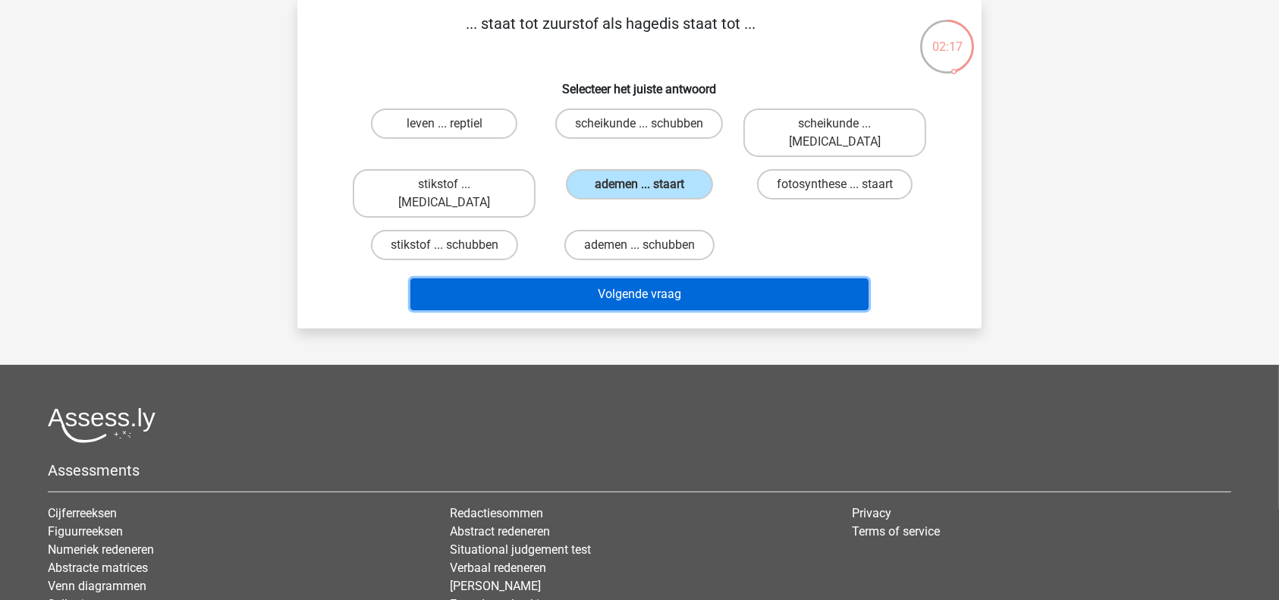
click at [671, 278] on button "Volgende vraag" at bounding box center [639, 294] width 459 height 32
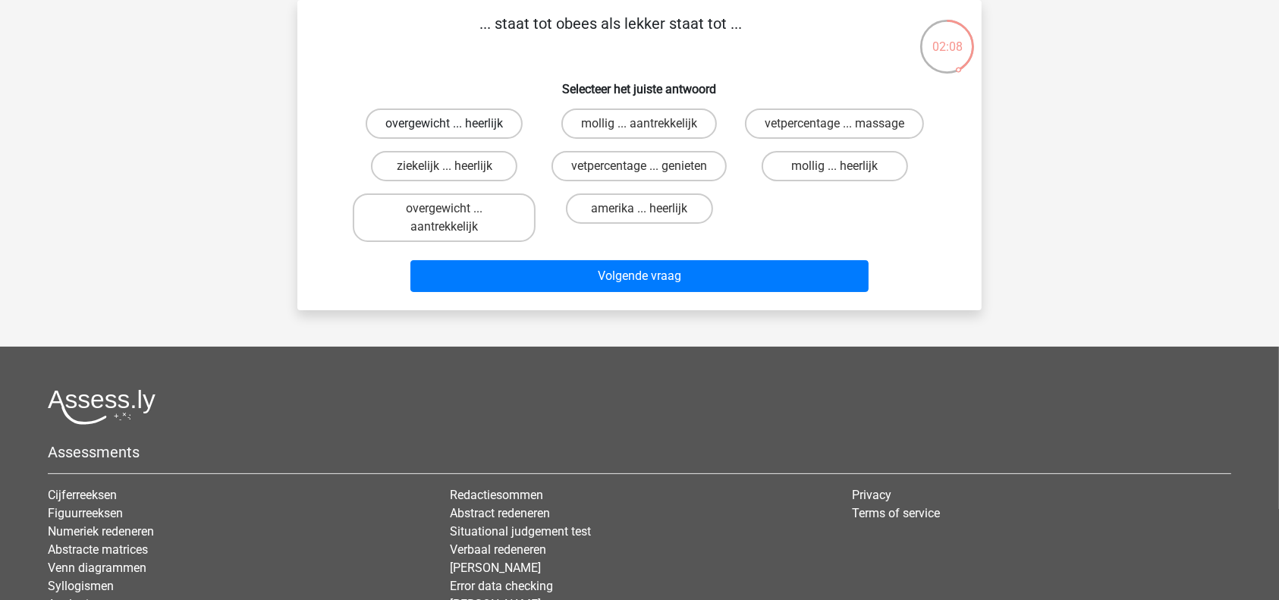
click at [443, 128] on label "overgewicht ... heerlijk" at bounding box center [444, 123] width 157 height 30
click at [444, 128] on input "overgewicht ... heerlijk" at bounding box center [449, 129] width 10 height 10
radio input "true"
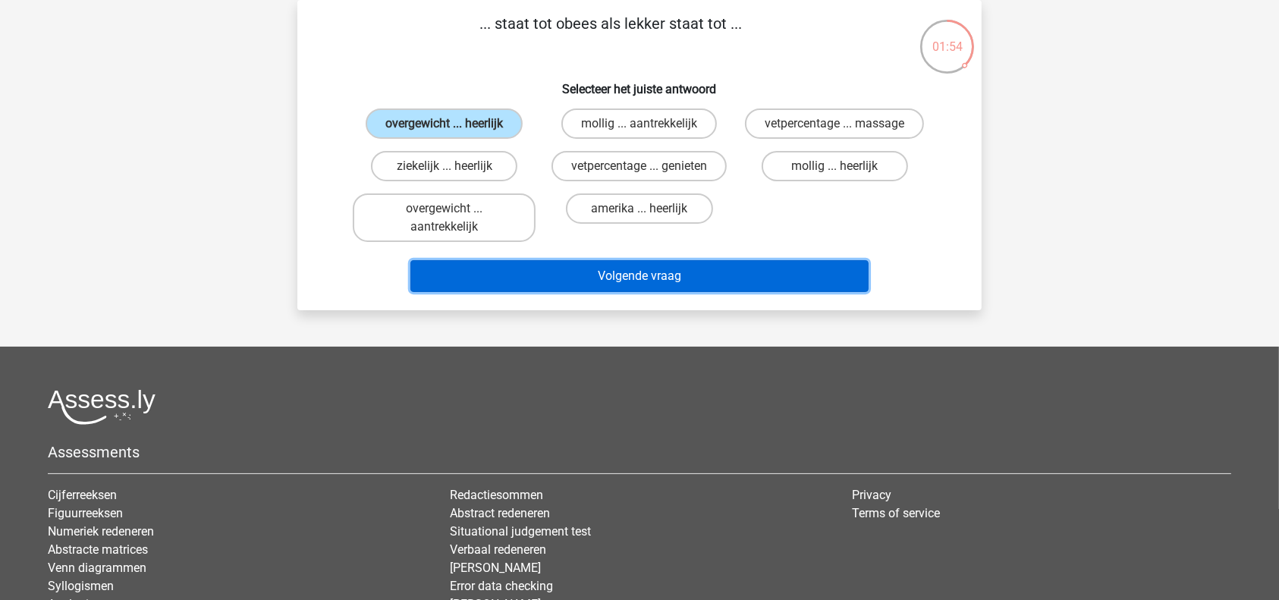
click at [678, 265] on button "Volgende vraag" at bounding box center [639, 276] width 459 height 32
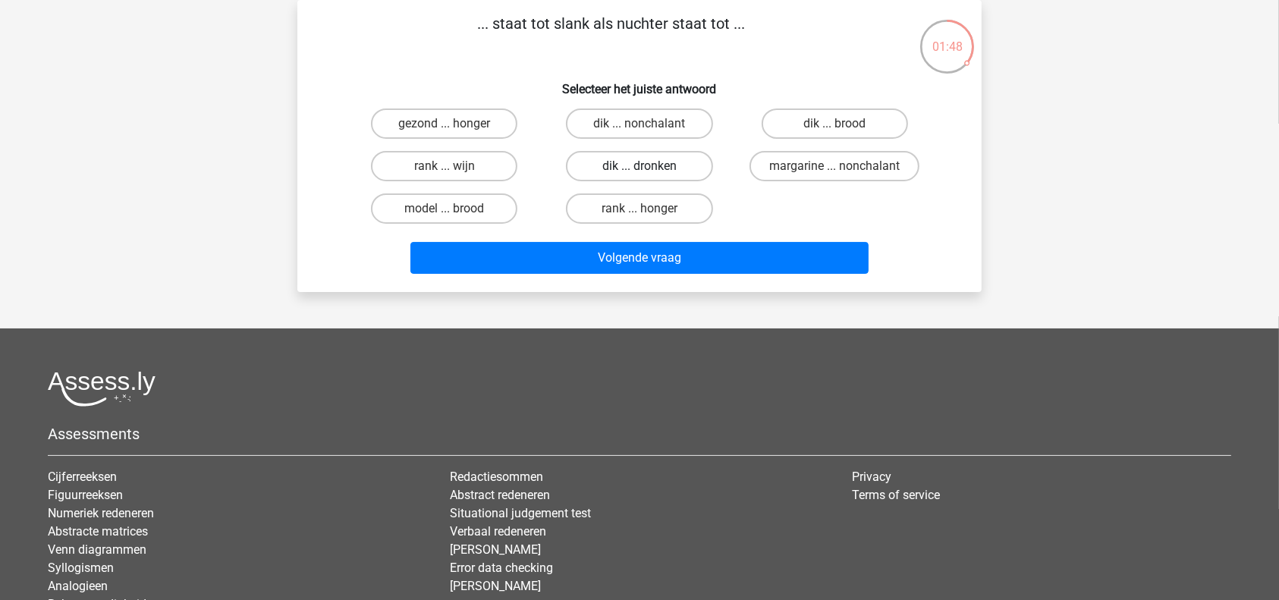
click at [650, 173] on label "dik ... dronken" at bounding box center [639, 166] width 146 height 30
click at [649, 173] on input "dik ... dronken" at bounding box center [644, 171] width 10 height 10
radio input "true"
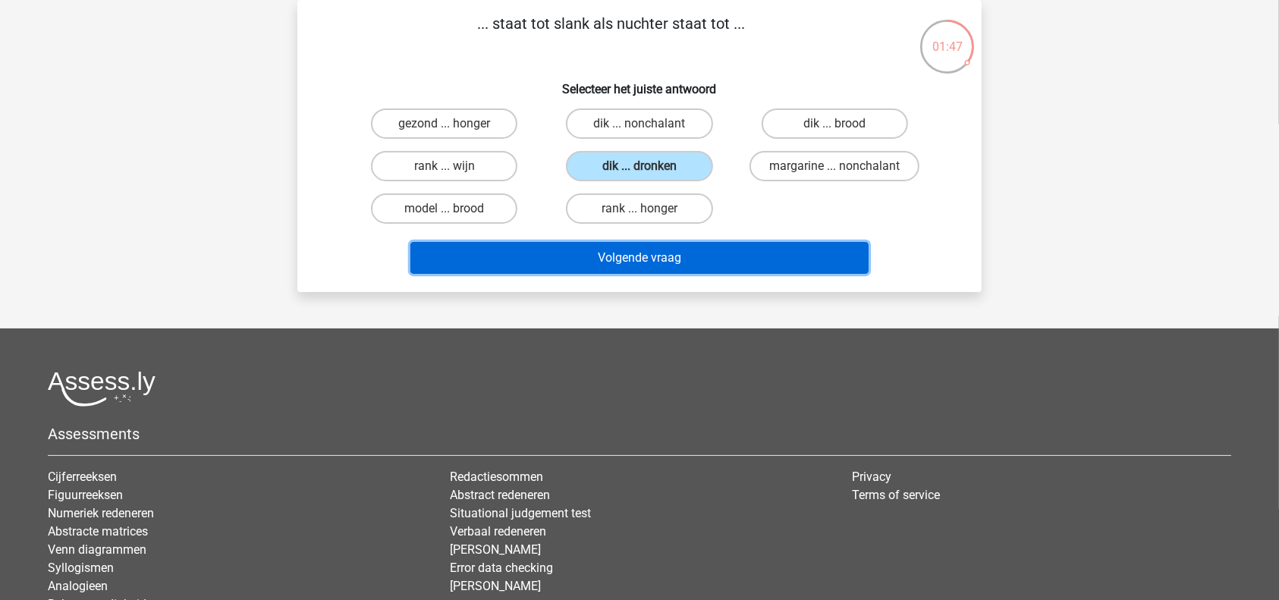
click at [674, 254] on button "Volgende vraag" at bounding box center [639, 258] width 459 height 32
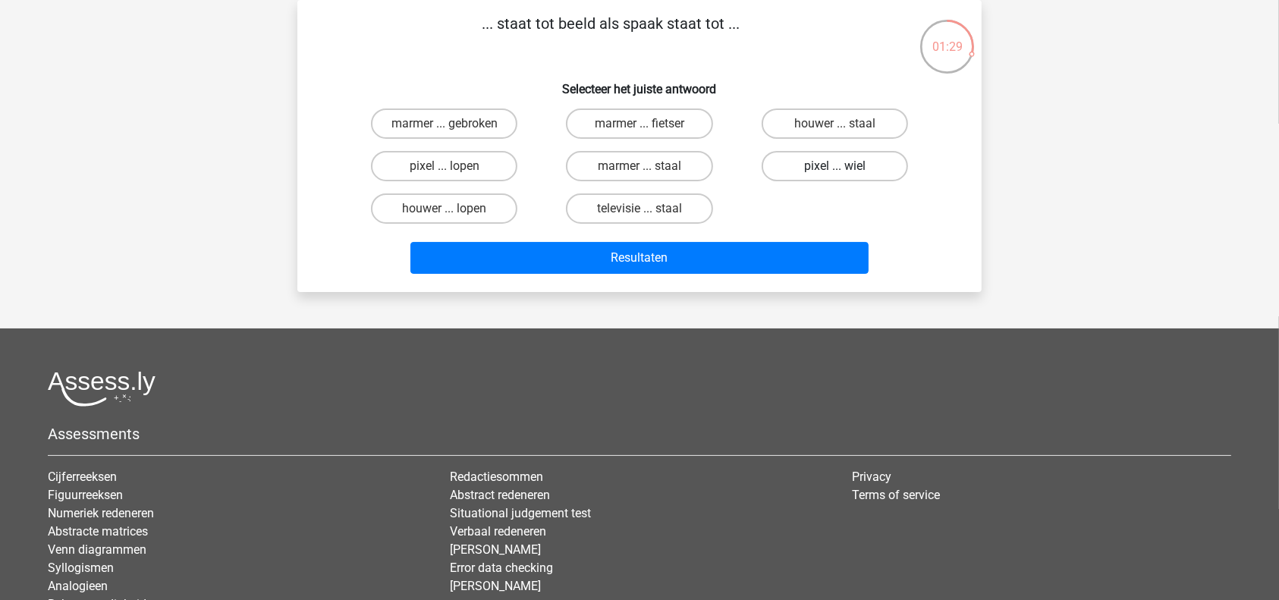
click at [861, 156] on label "pixel ... wiel" at bounding box center [835, 166] width 146 height 30
click at [844, 166] on input "pixel ... wiel" at bounding box center [839, 171] width 10 height 10
radio input "true"
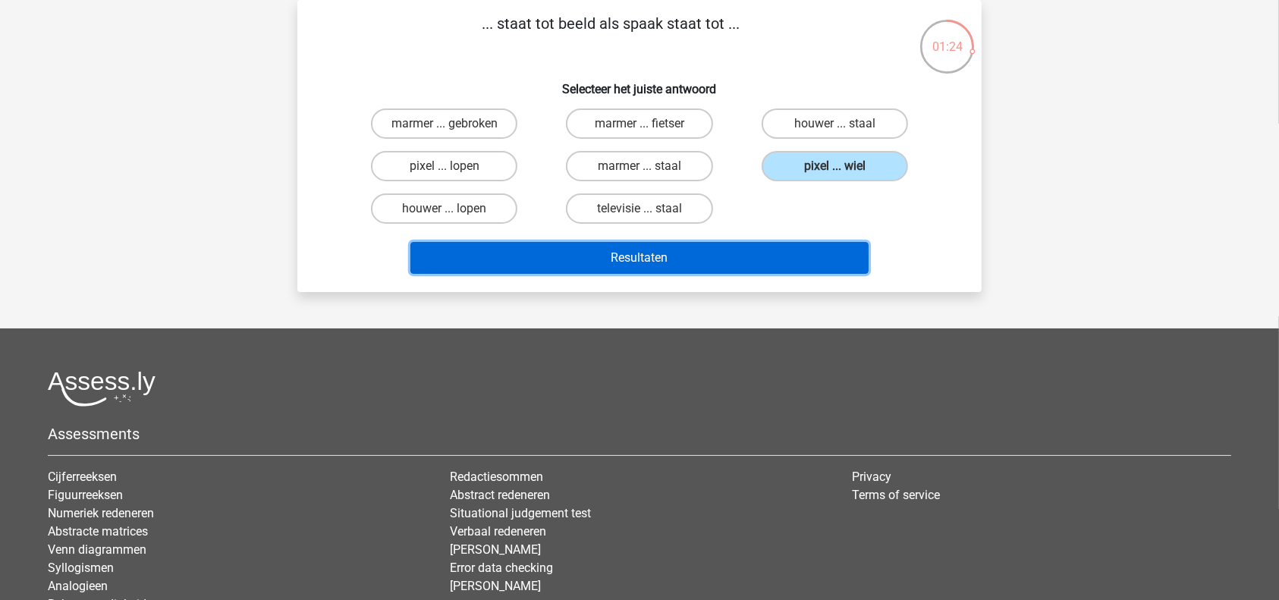
click at [705, 258] on button "Resultaten" at bounding box center [639, 258] width 459 height 32
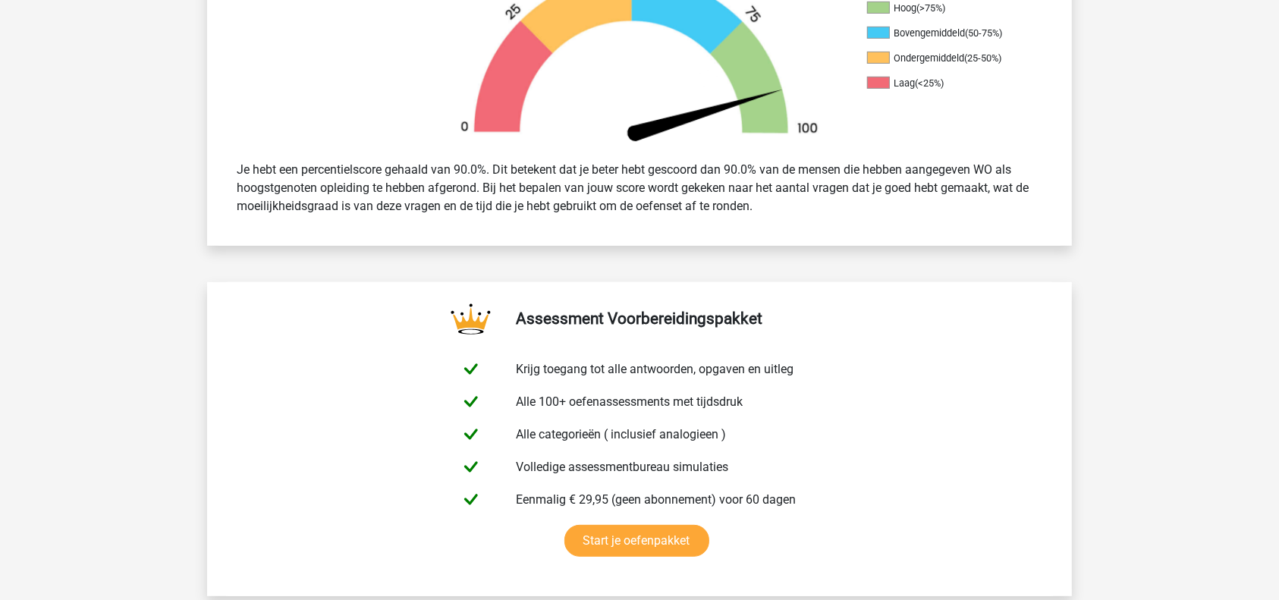
scroll to position [1049, 0]
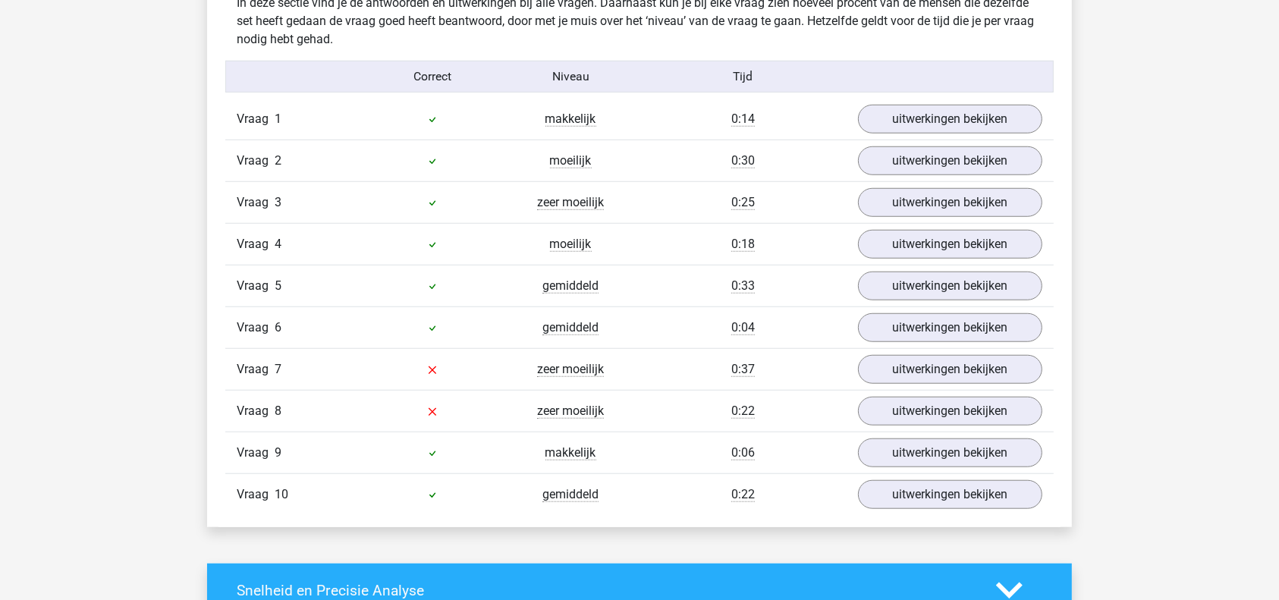
scroll to position [1251, 0]
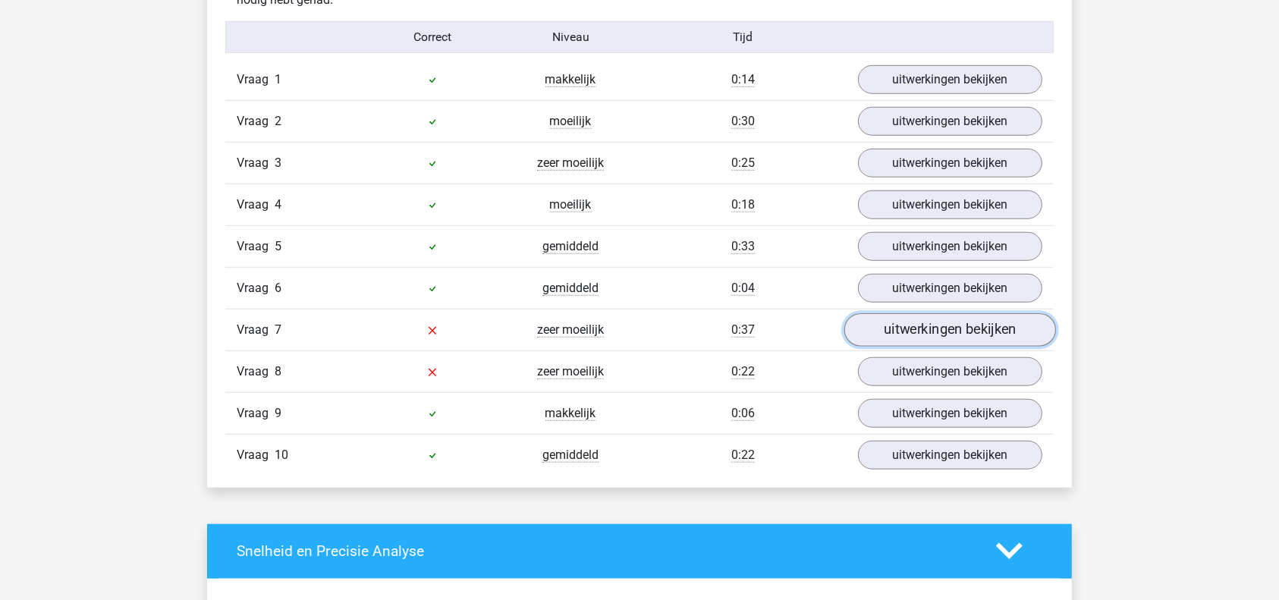
click at [919, 329] on link "uitwerkingen bekijken" at bounding box center [950, 329] width 212 height 33
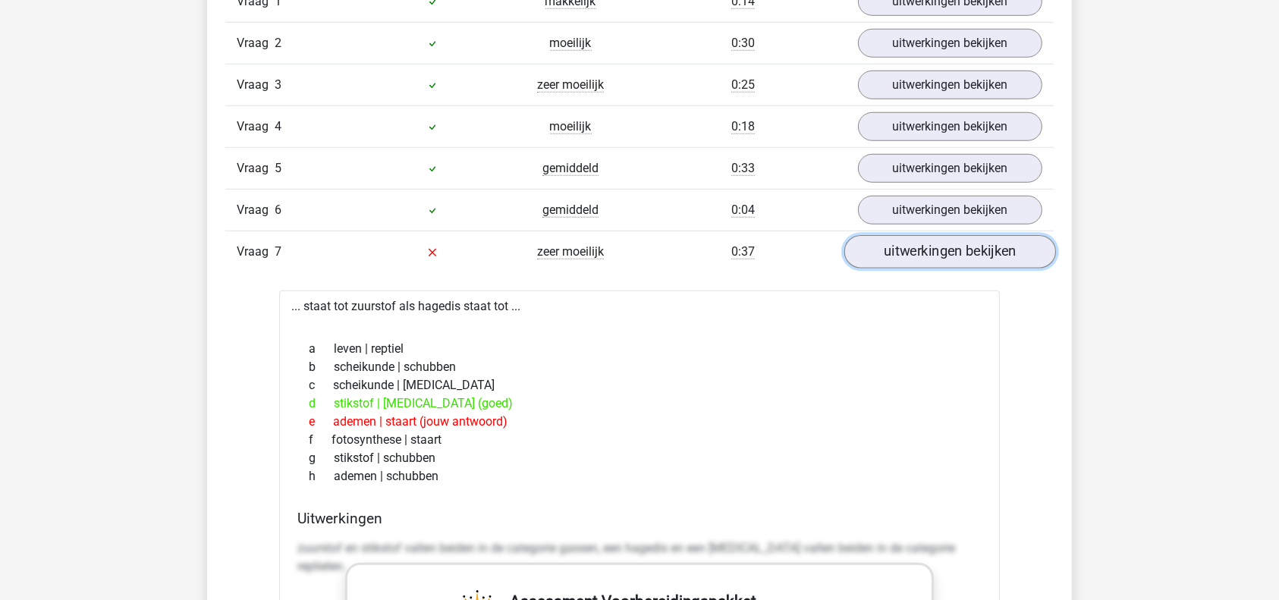
scroll to position [1332, 0]
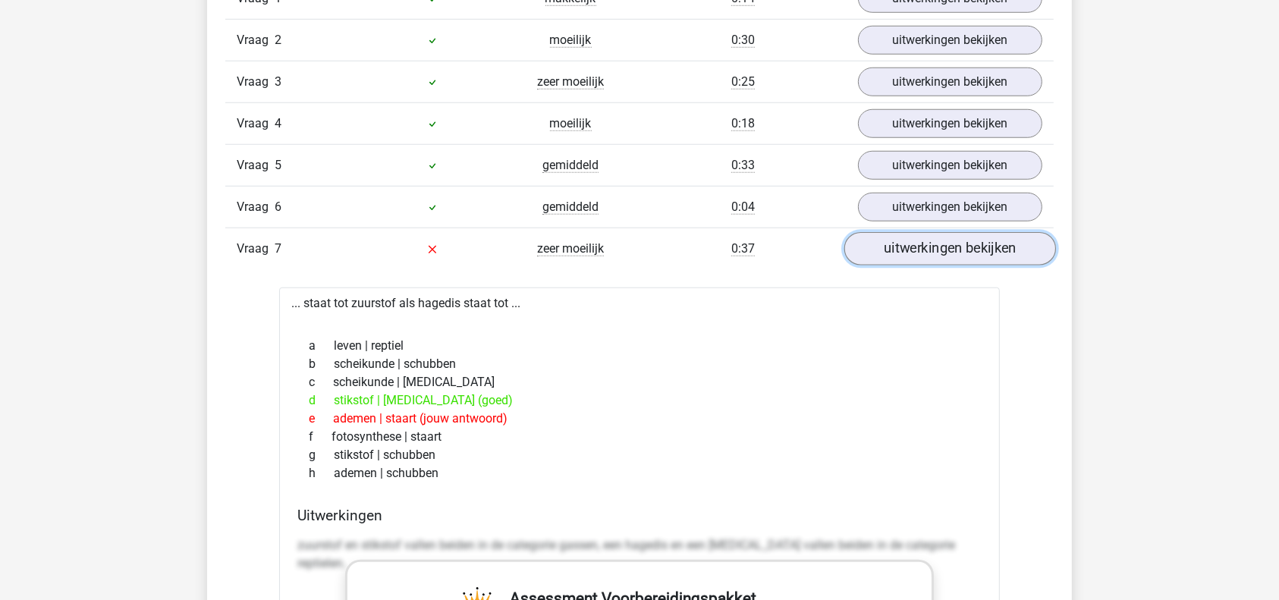
click at [914, 252] on link "uitwerkingen bekijken" at bounding box center [950, 248] width 212 height 33
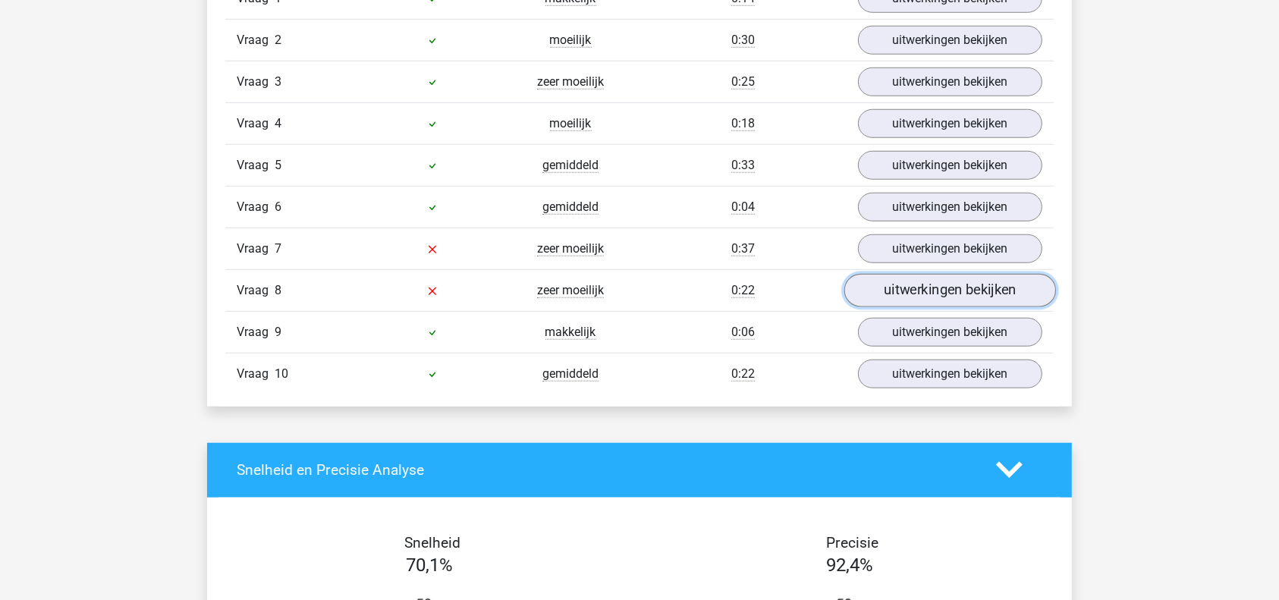
click at [914, 287] on link "uitwerkingen bekijken" at bounding box center [950, 290] width 212 height 33
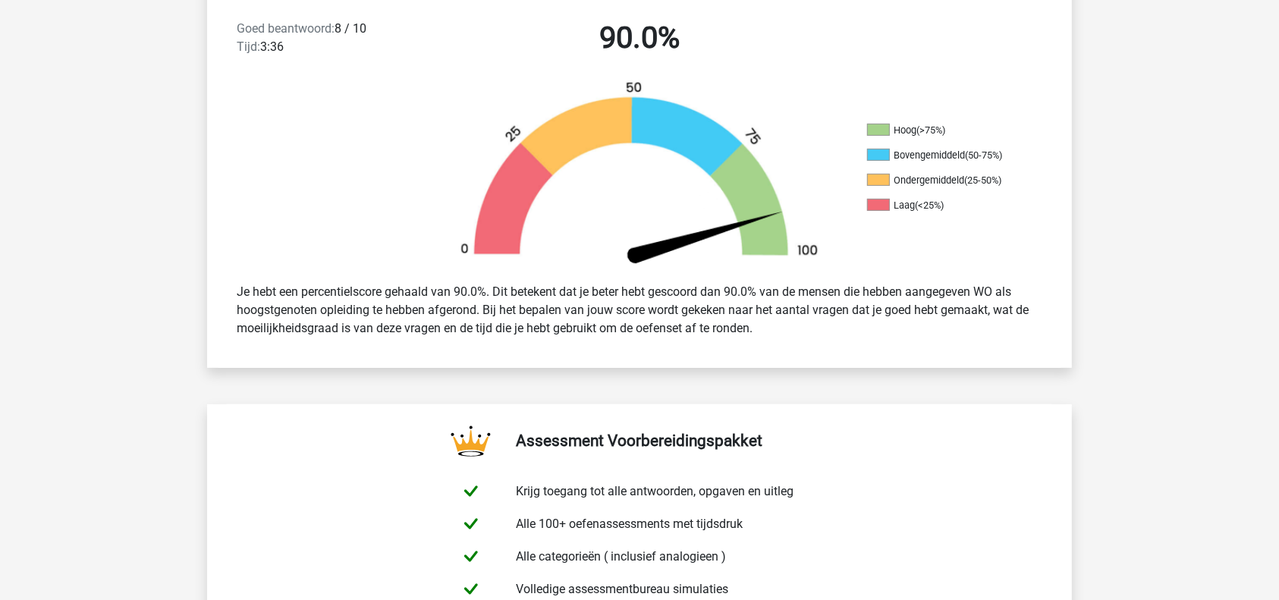
scroll to position [0, 0]
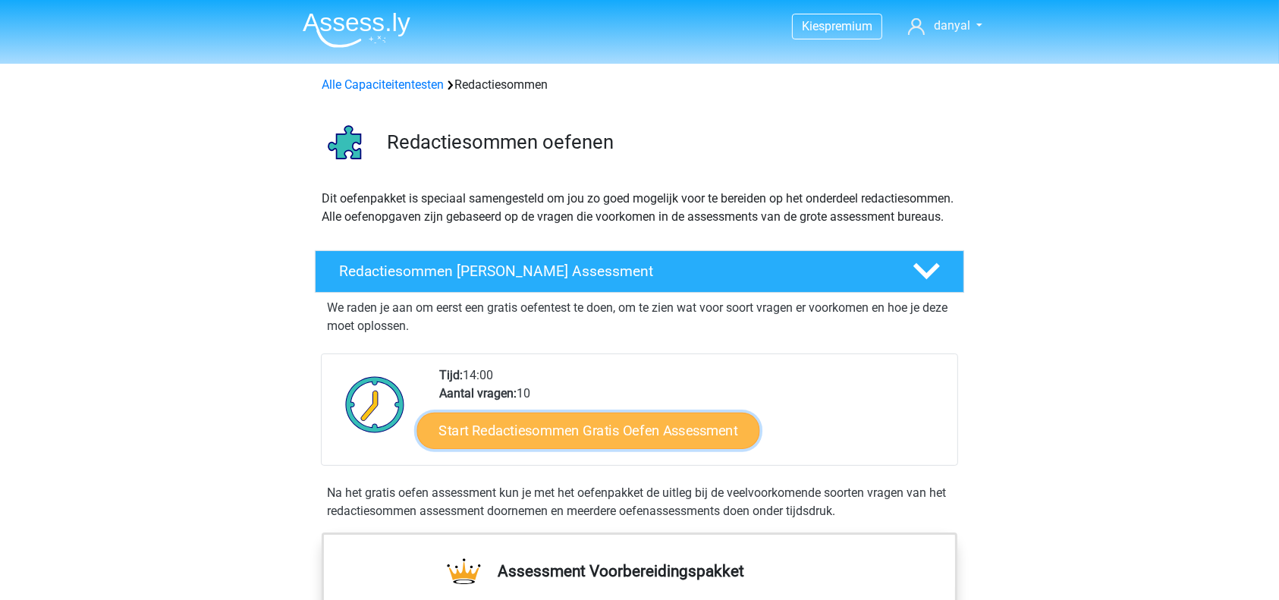
click at [713, 448] on link "Start Redactiesommen Gratis Oefen Assessment" at bounding box center [588, 430] width 343 height 36
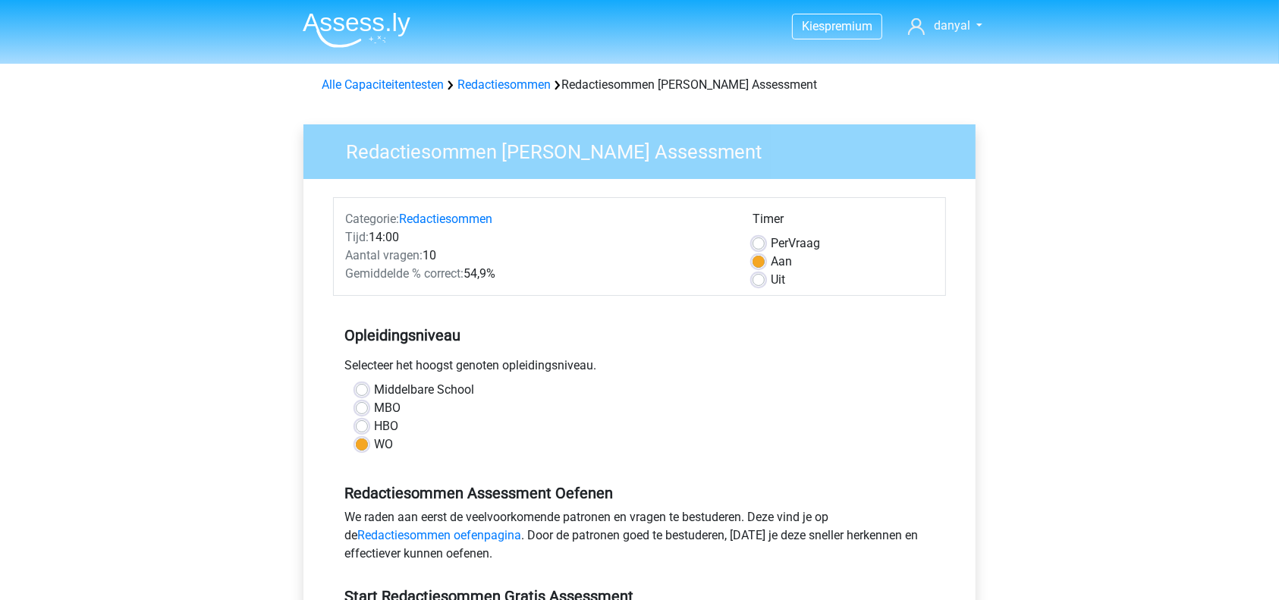
scroll to position [524, 0]
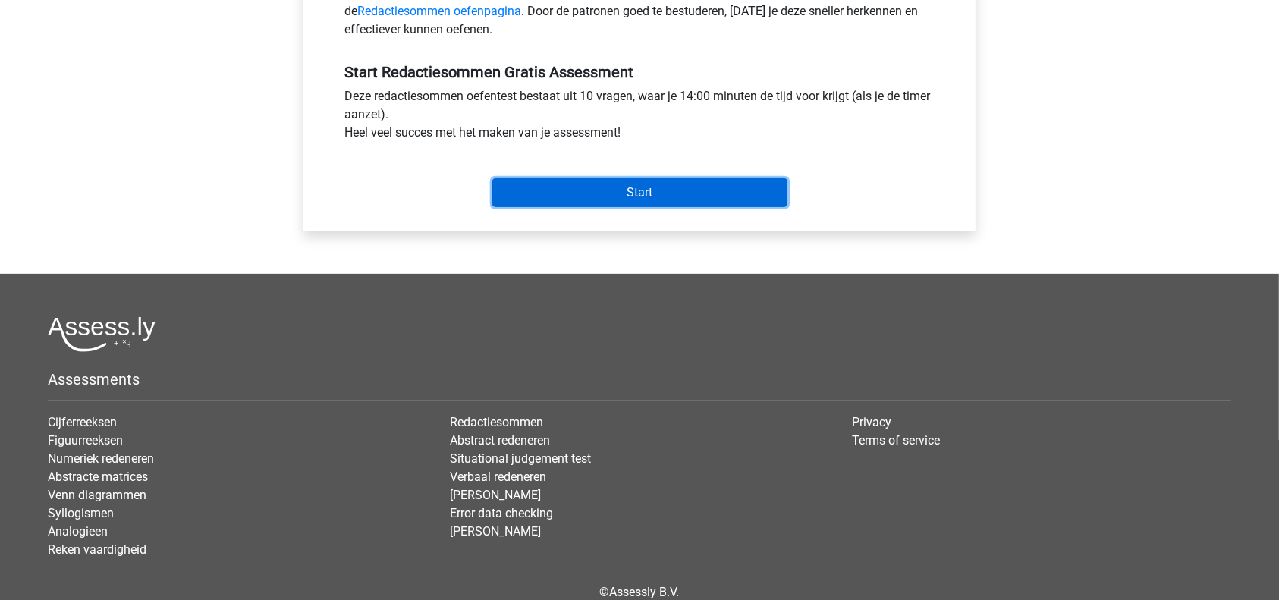
click at [575, 183] on input "Start" at bounding box center [639, 192] width 295 height 29
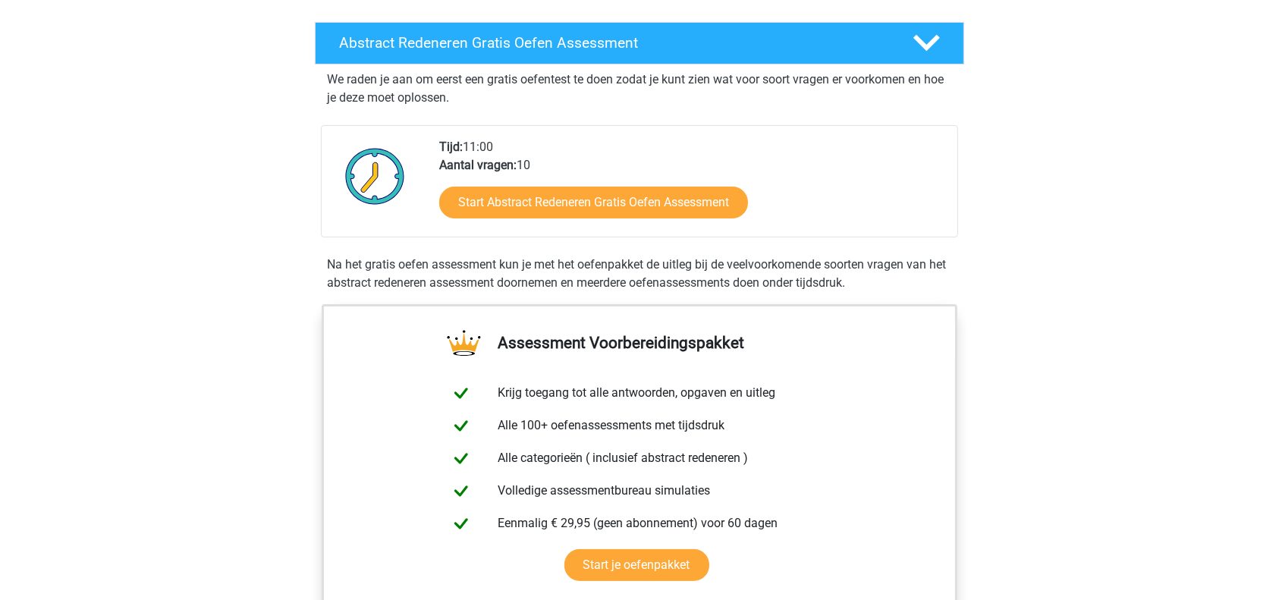
scroll to position [111, 0]
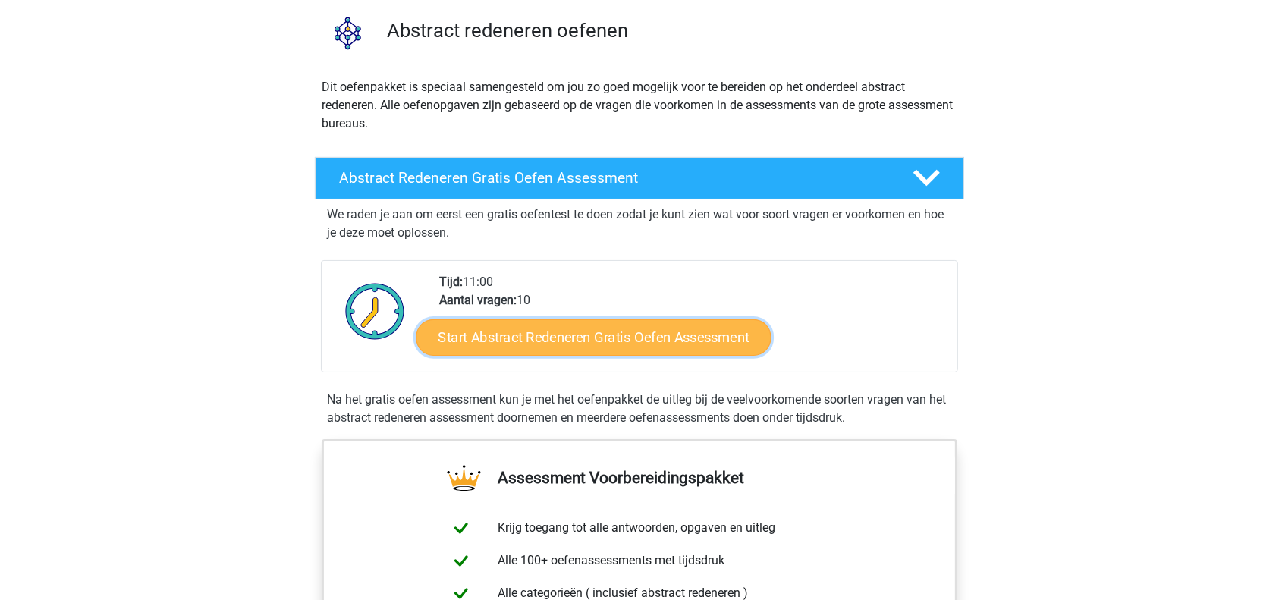
click at [576, 332] on link "Start Abstract Redeneren Gratis Oefen Assessment" at bounding box center [593, 337] width 355 height 36
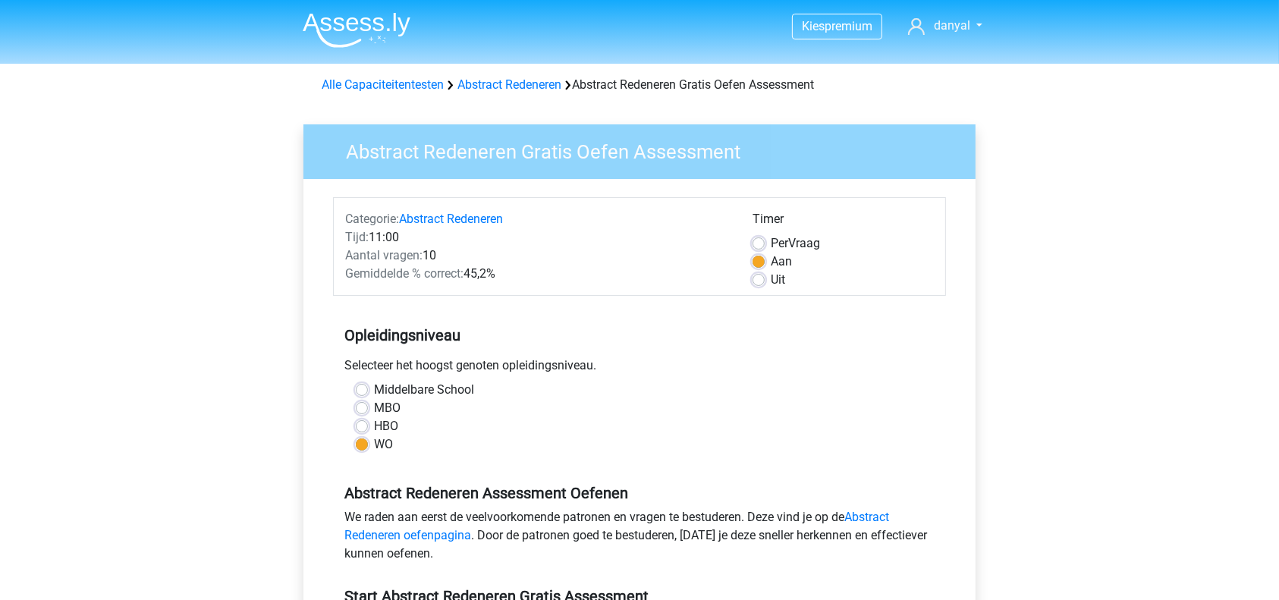
scroll to position [524, 0]
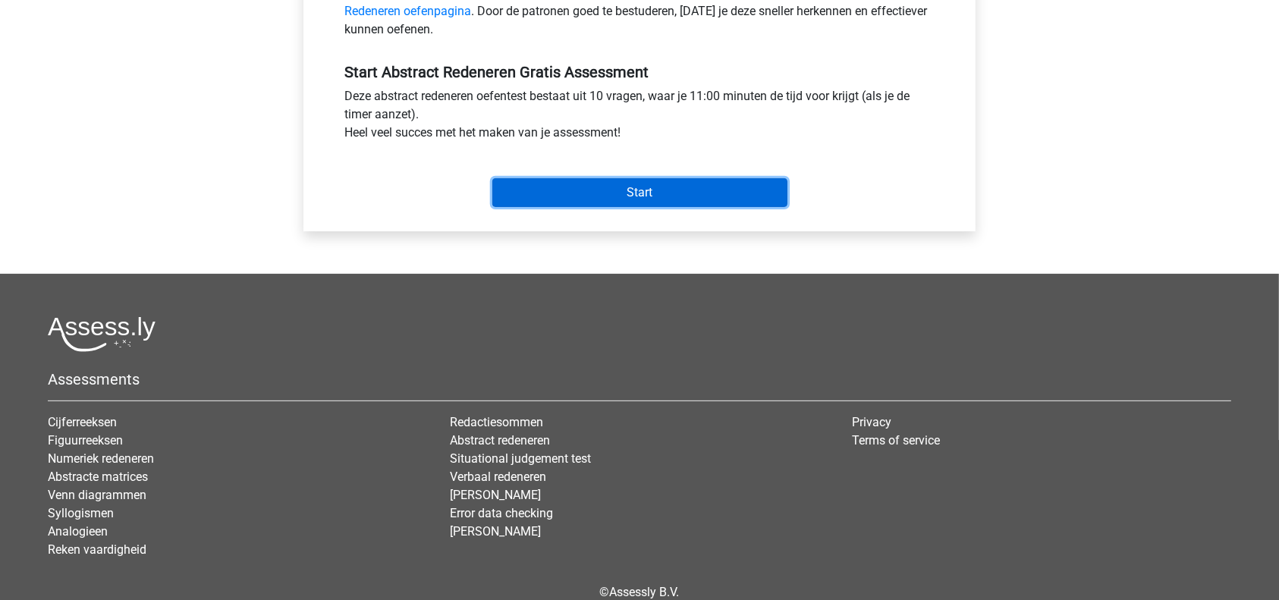
click at [732, 192] on input "Start" at bounding box center [639, 192] width 295 height 29
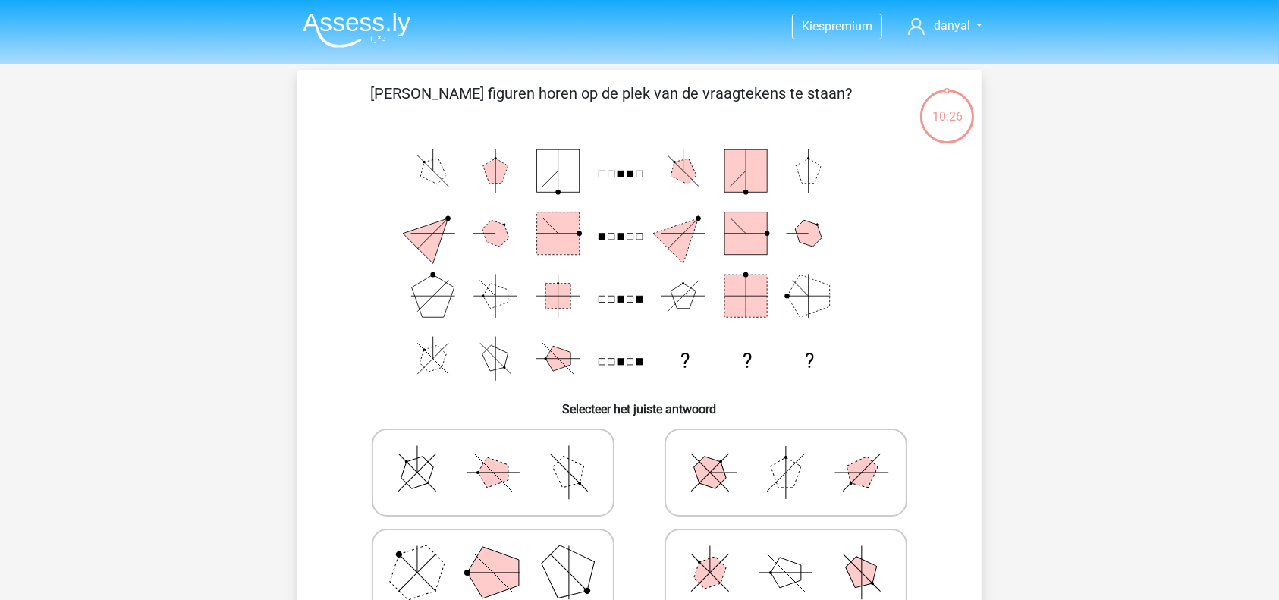
click at [322, 489] on div at bounding box center [640, 522] width 636 height 200
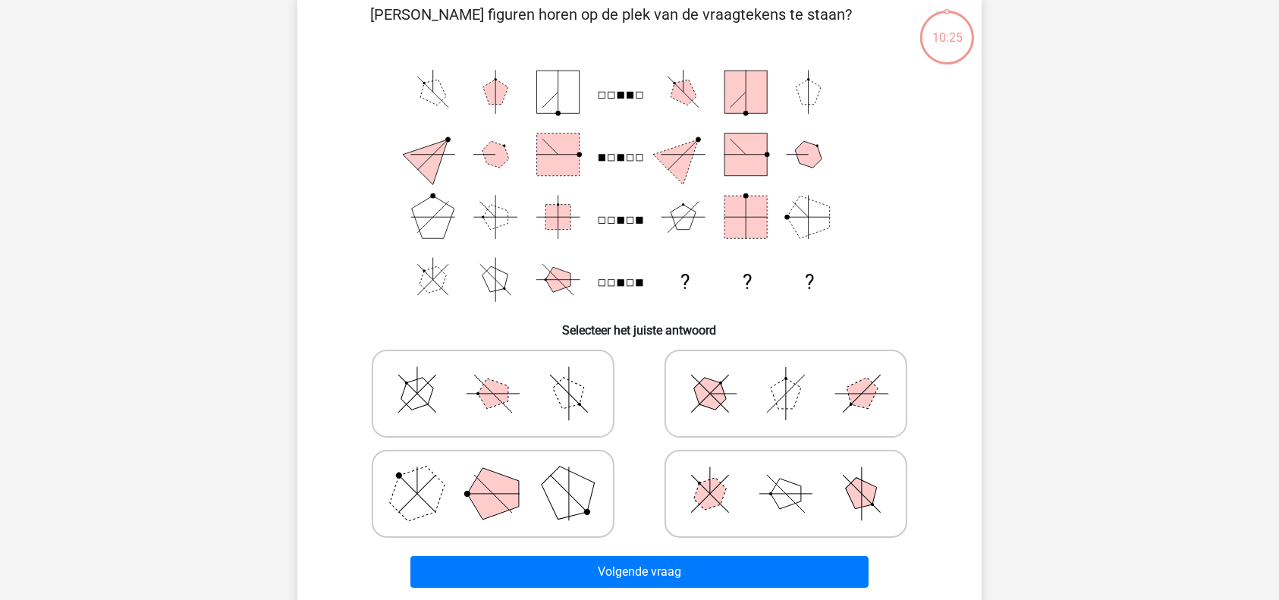
scroll to position [80, 0]
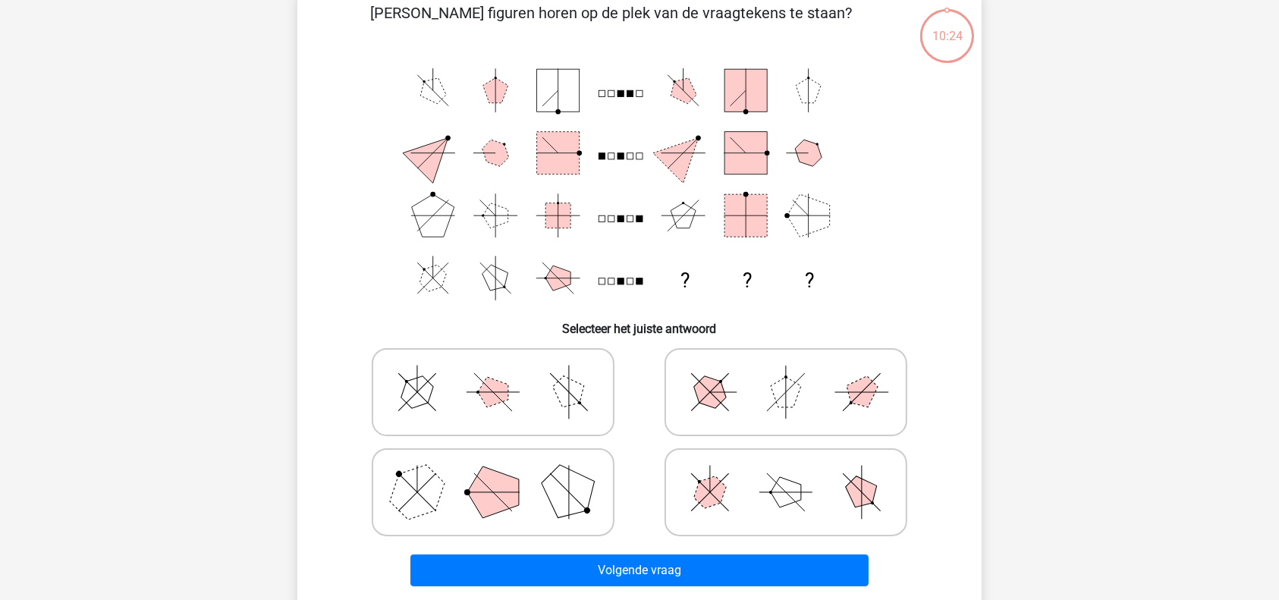
click at [513, 518] on icon at bounding box center [493, 492] width 228 height 76
click at [503, 473] on input "radio" at bounding box center [498, 468] width 10 height 10
radio input "true"
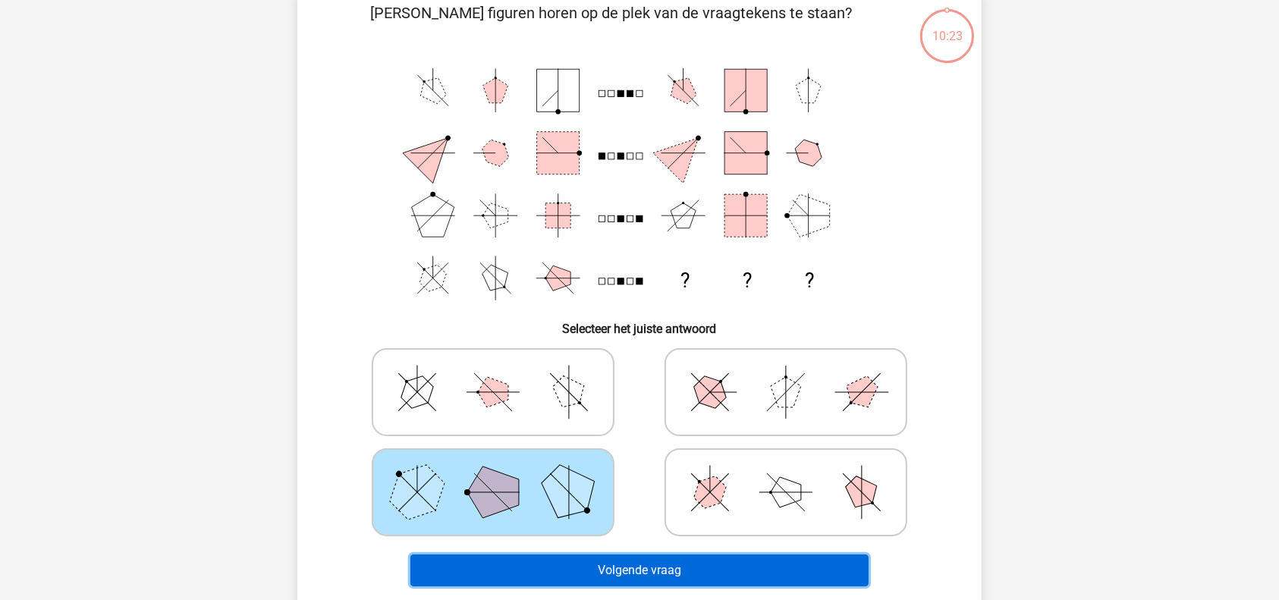
click at [611, 566] on button "Volgende vraag" at bounding box center [639, 570] width 459 height 32
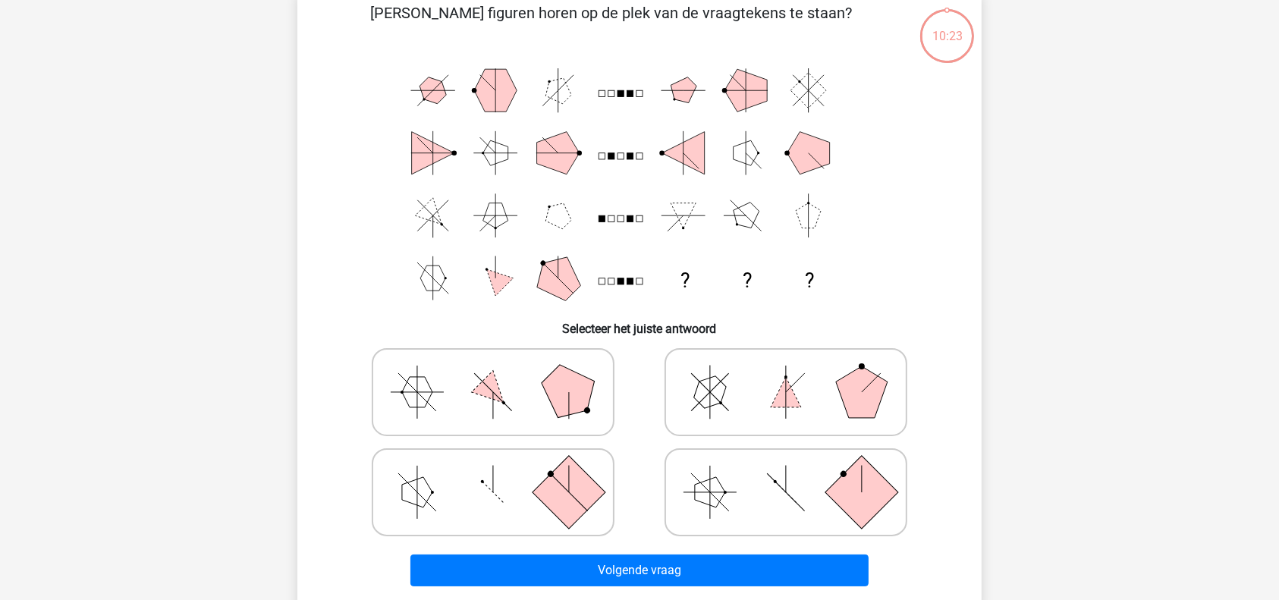
scroll to position [70, 0]
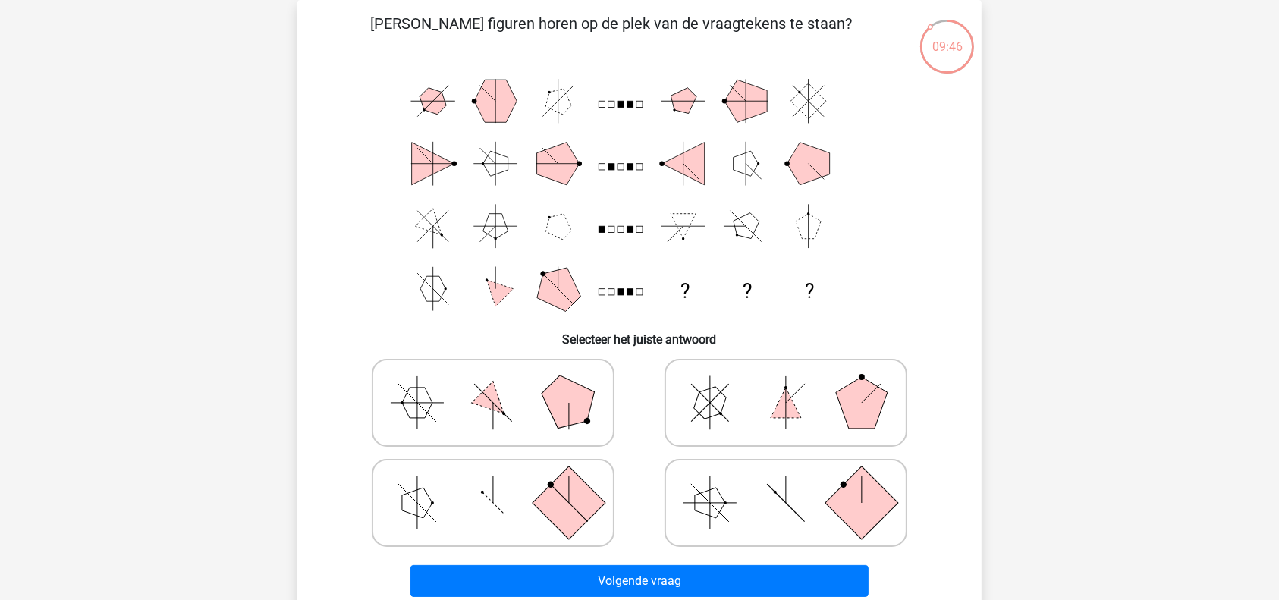
click at [824, 428] on icon at bounding box center [786, 403] width 228 height 76
click at [796, 384] on input "radio" at bounding box center [791, 379] width 10 height 10
radio input "true"
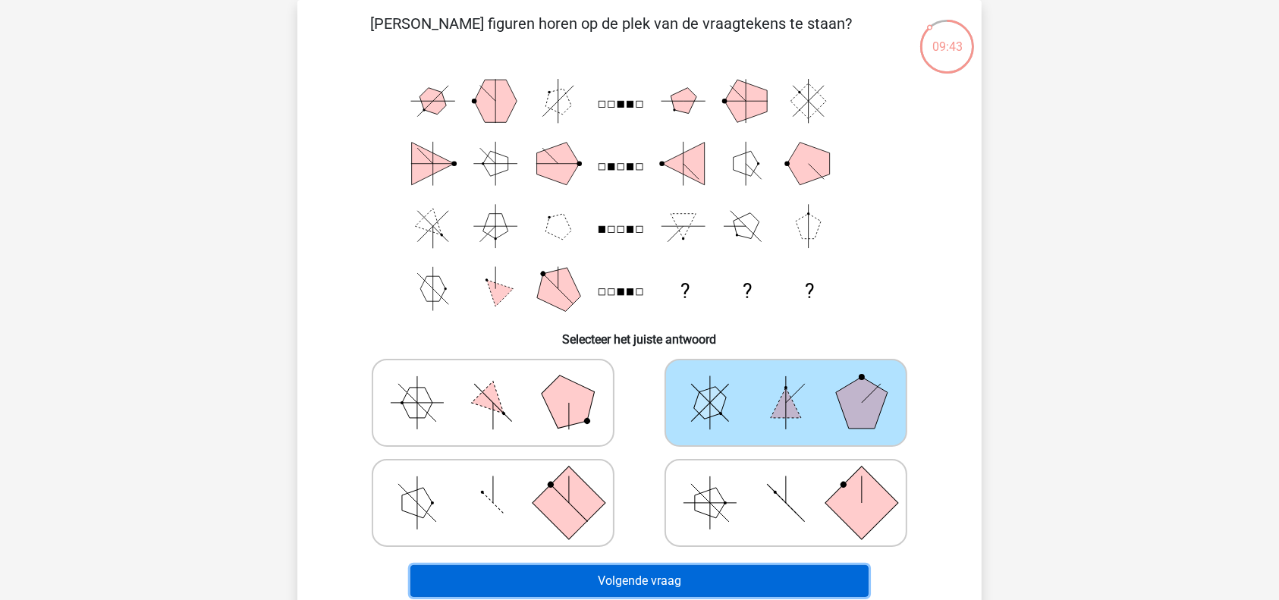
click at [740, 585] on button "Volgende vraag" at bounding box center [639, 581] width 459 height 32
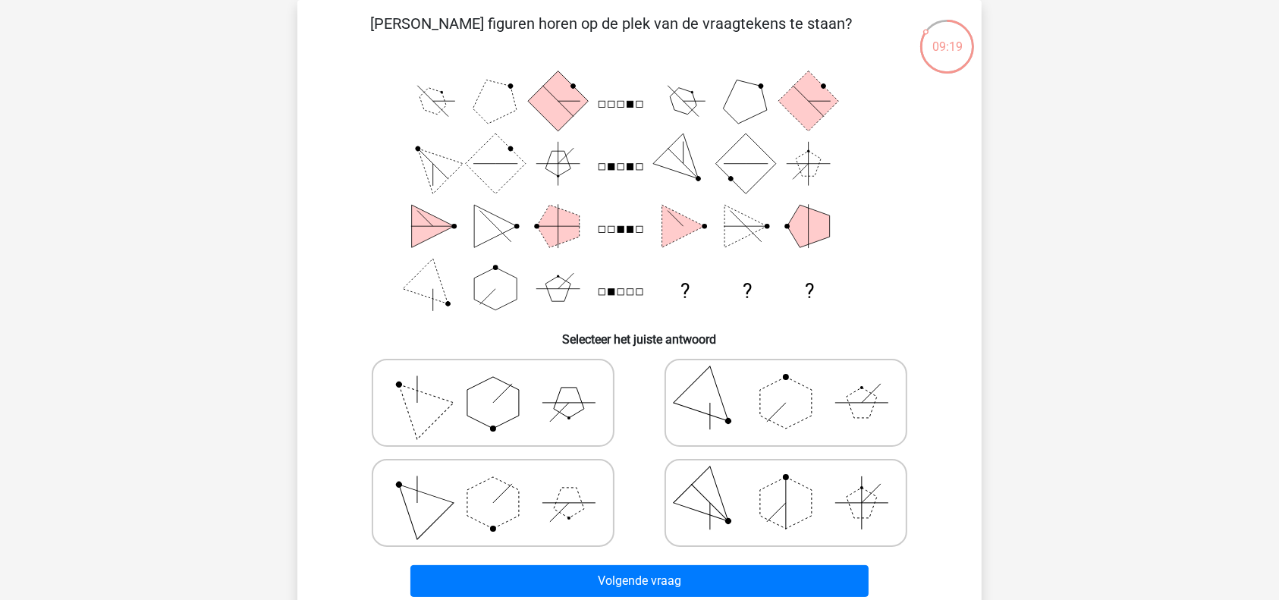
click at [511, 422] on icon at bounding box center [493, 403] width 228 height 76
click at [503, 384] on input "radio" at bounding box center [498, 379] width 10 height 10
radio input "true"
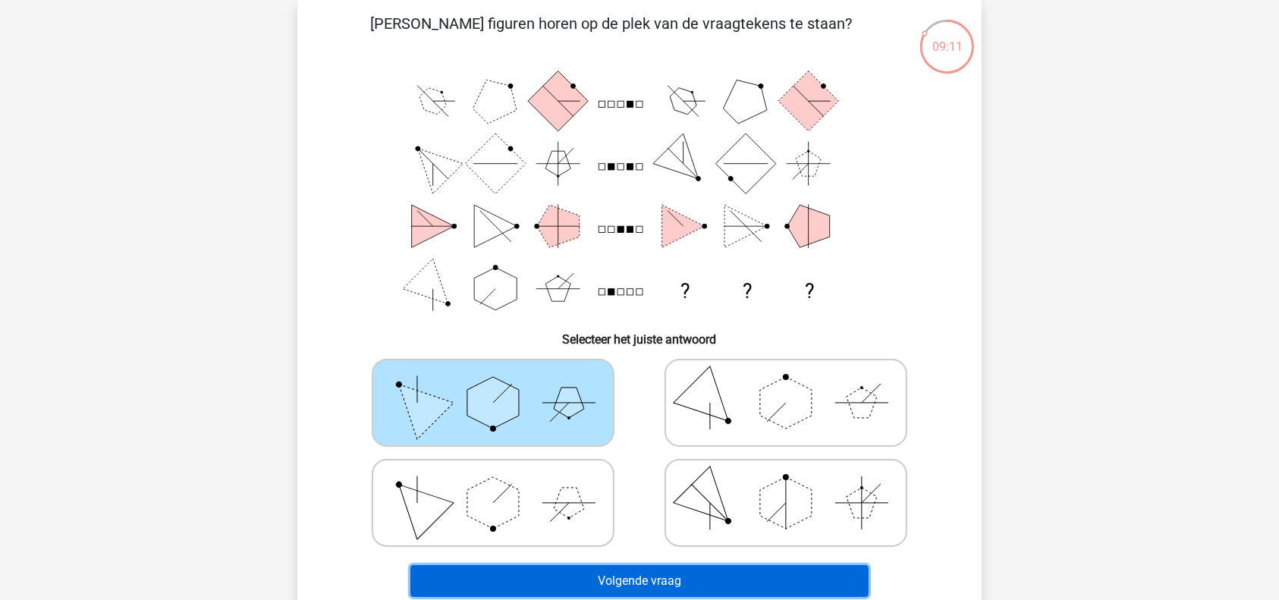
click at [639, 571] on button "Volgende vraag" at bounding box center [639, 581] width 459 height 32
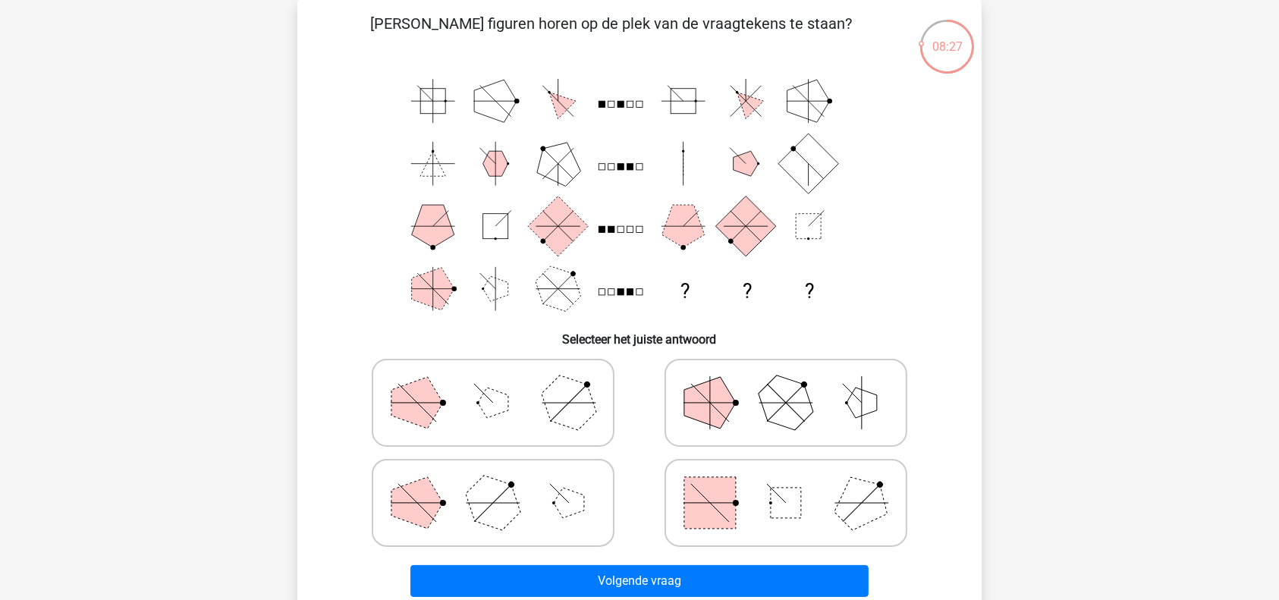
click at [749, 473] on icon at bounding box center [786, 503] width 228 height 76
click at [786, 474] on input "radio" at bounding box center [791, 479] width 10 height 10
radio input "true"
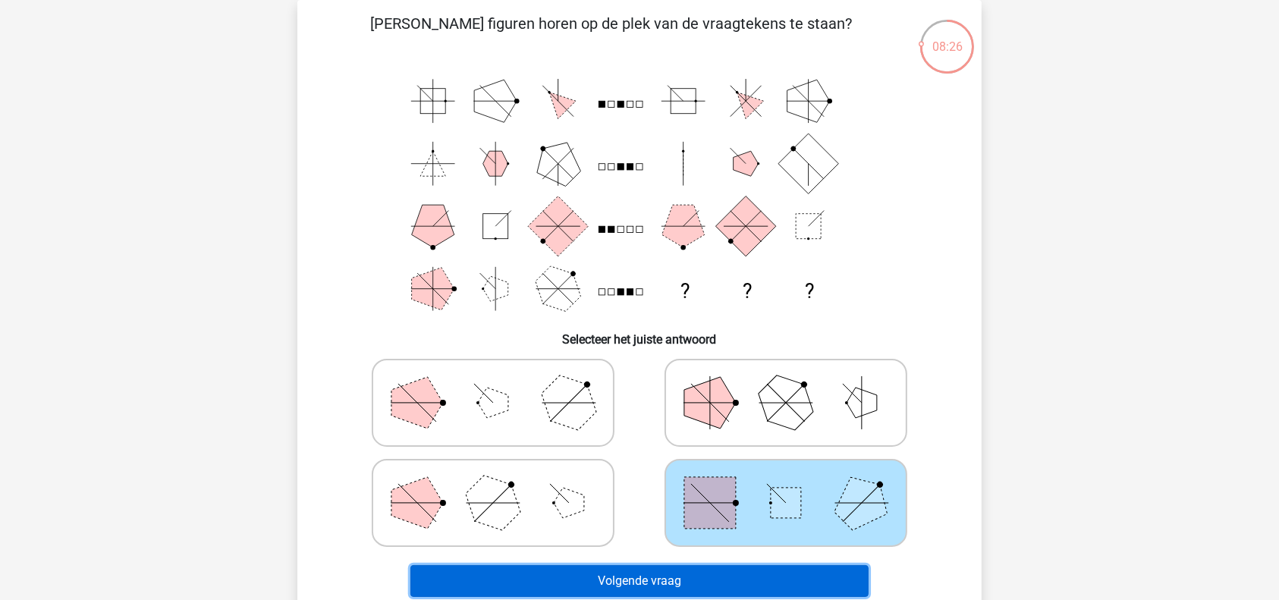
click at [704, 586] on button "Volgende vraag" at bounding box center [639, 581] width 459 height 32
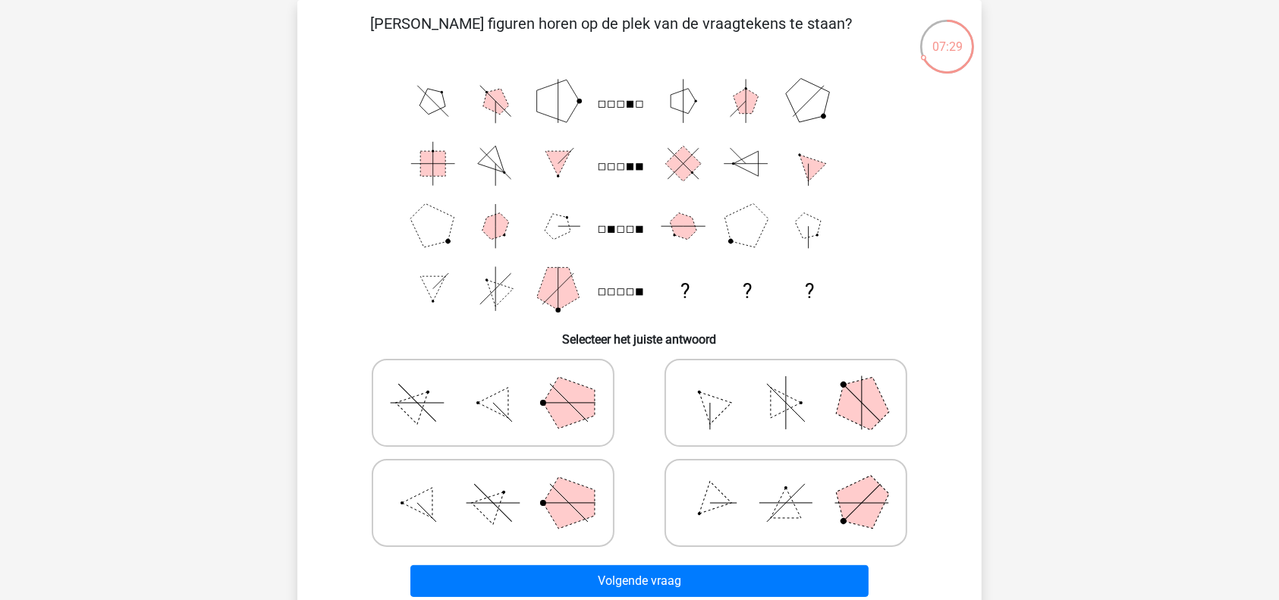
click at [753, 390] on icon at bounding box center [786, 403] width 228 height 76
click at [786, 384] on input "radio" at bounding box center [791, 379] width 10 height 10
radio input "true"
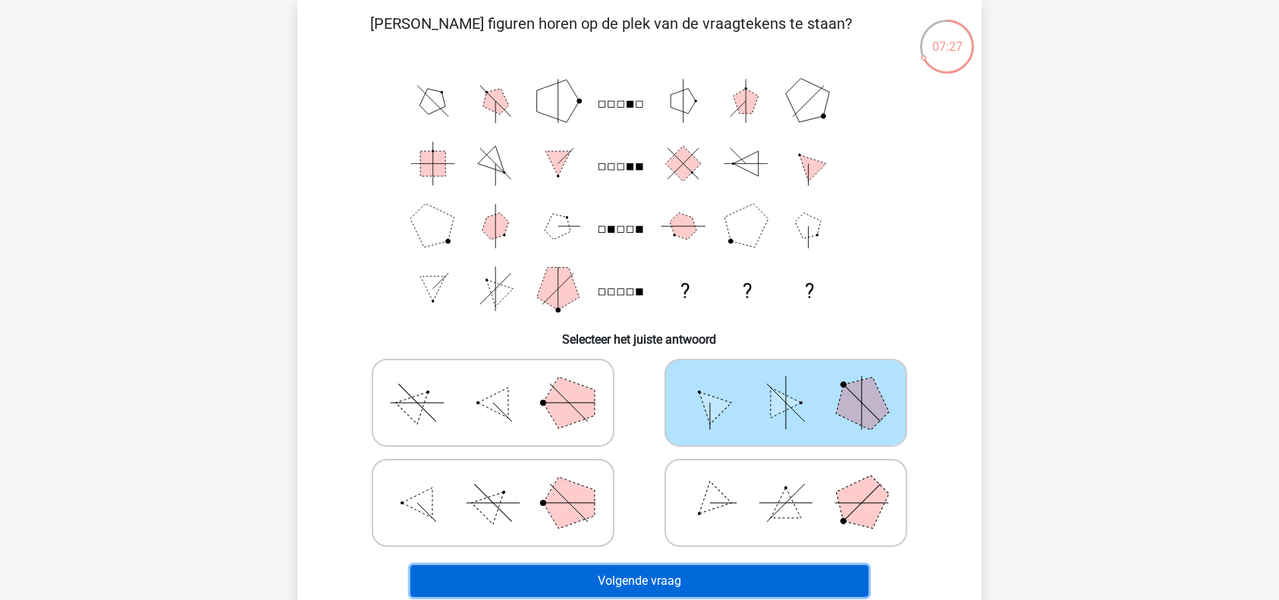
click at [688, 589] on button "Volgende vraag" at bounding box center [639, 581] width 459 height 32
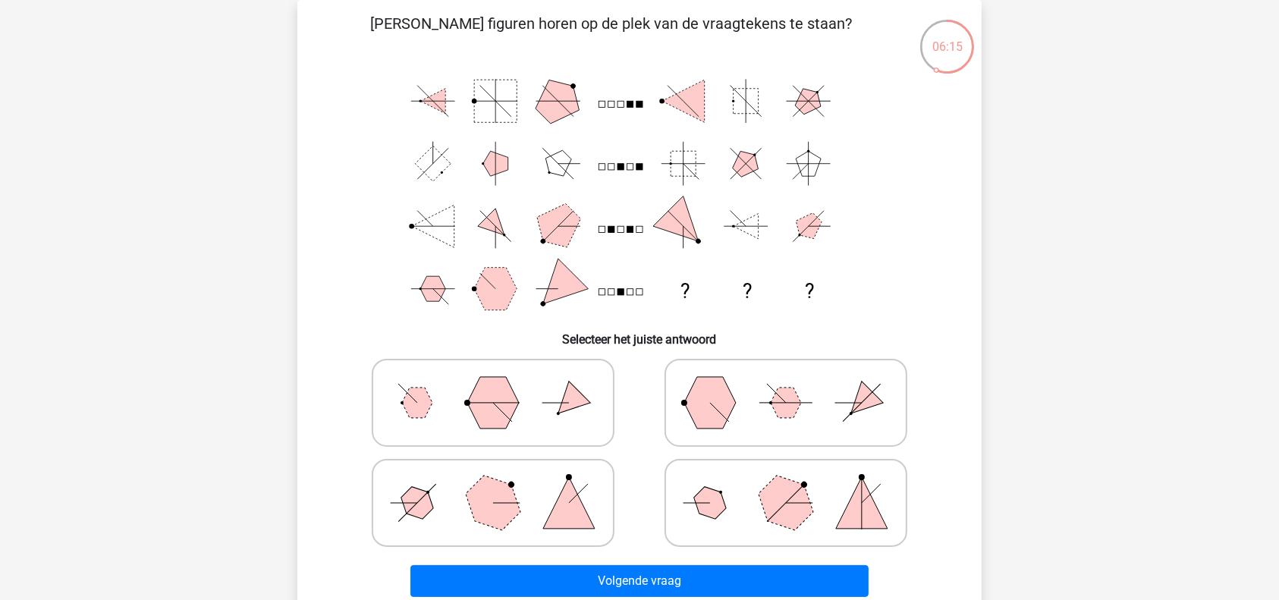
click at [728, 511] on icon at bounding box center [786, 503] width 228 height 76
click at [786, 484] on input "radio" at bounding box center [791, 479] width 10 height 10
radio input "true"
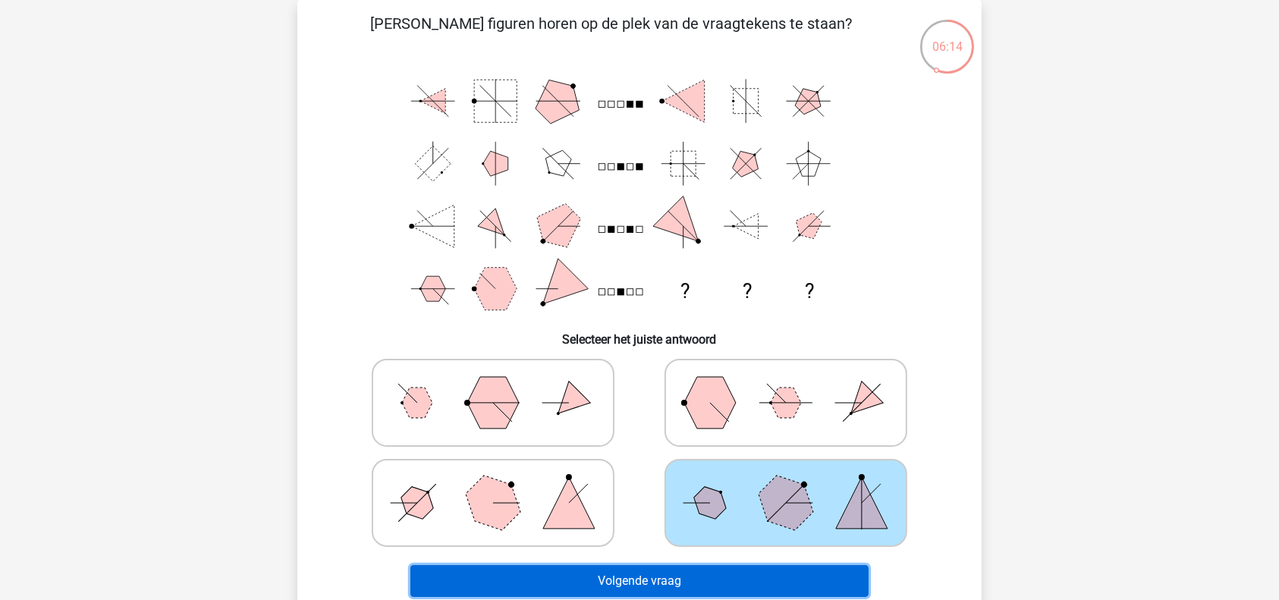
click at [727, 573] on button "Volgende vraag" at bounding box center [639, 581] width 459 height 32
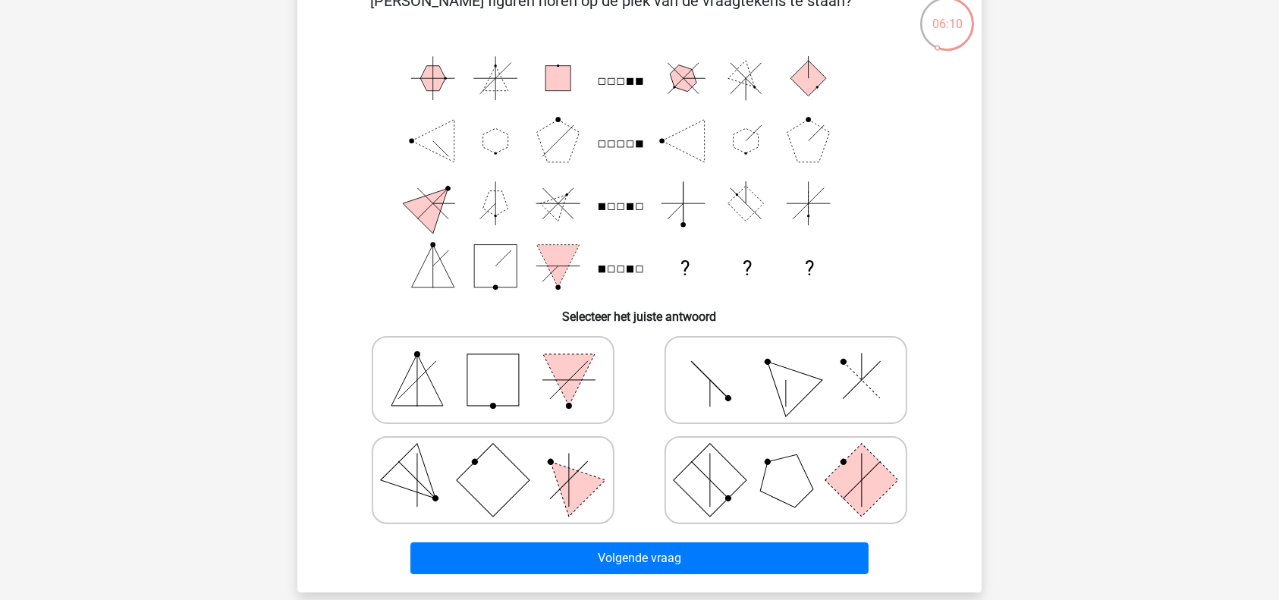
scroll to position [102, 0]
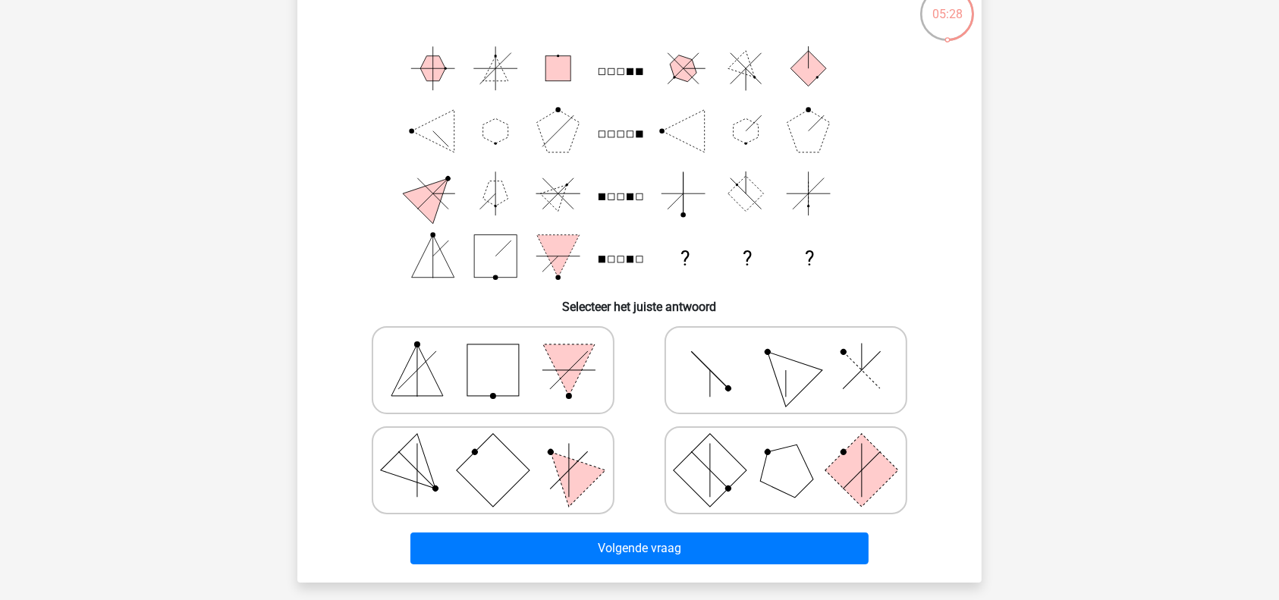
click at [818, 394] on icon at bounding box center [786, 370] width 228 height 76
click at [796, 351] on input "radio" at bounding box center [791, 346] width 10 height 10
radio input "true"
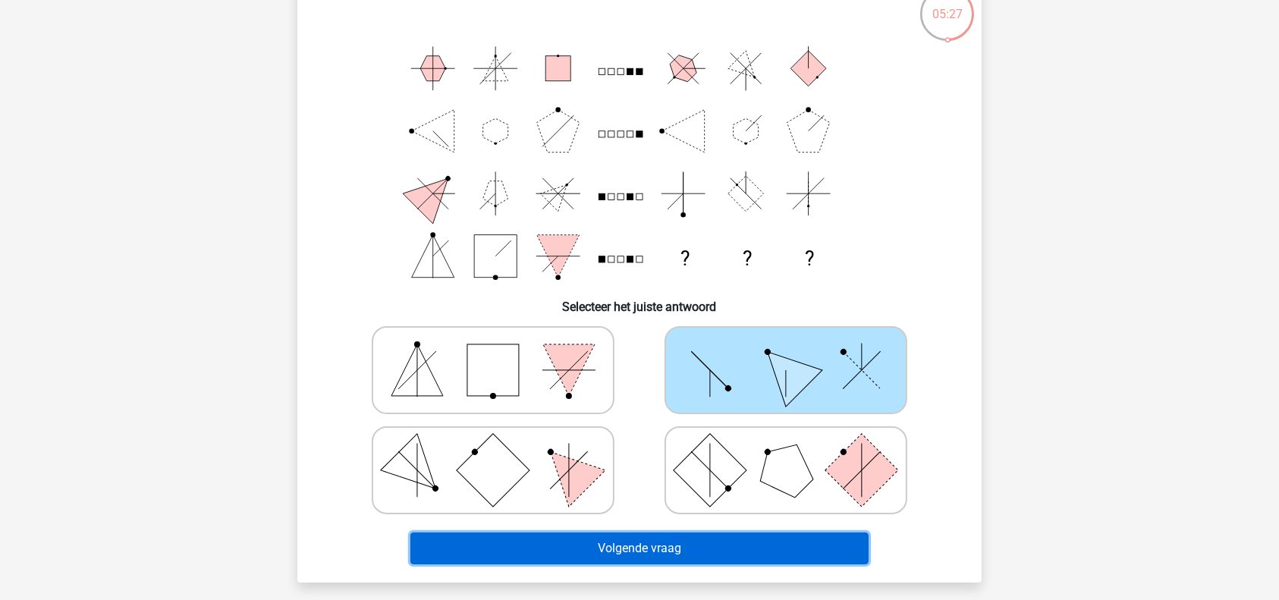
click at [762, 539] on button "Volgende vraag" at bounding box center [639, 548] width 459 height 32
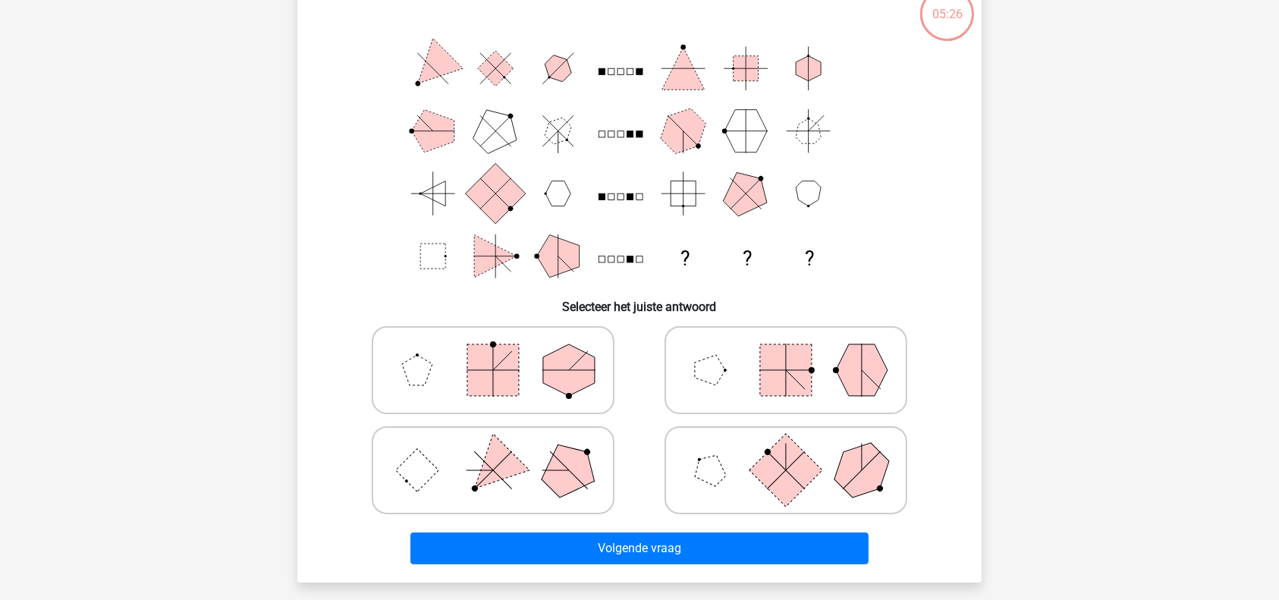
scroll to position [70, 0]
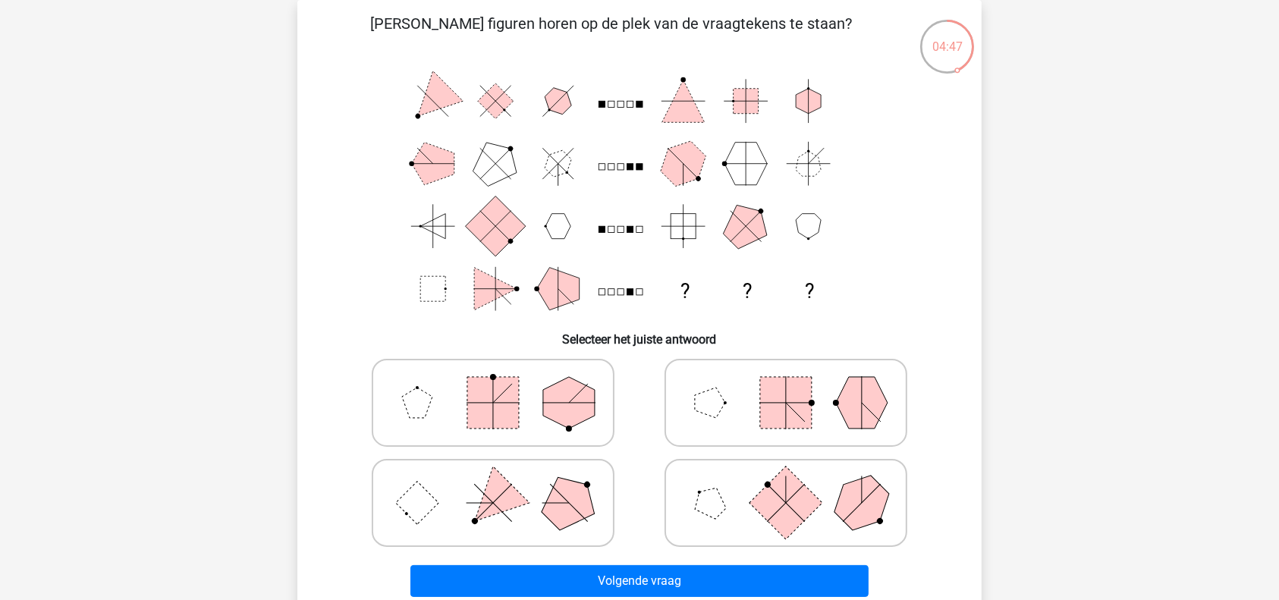
click at [593, 389] on polygon at bounding box center [569, 403] width 52 height 52
click at [503, 384] on input "radio" at bounding box center [498, 379] width 10 height 10
radio input "true"
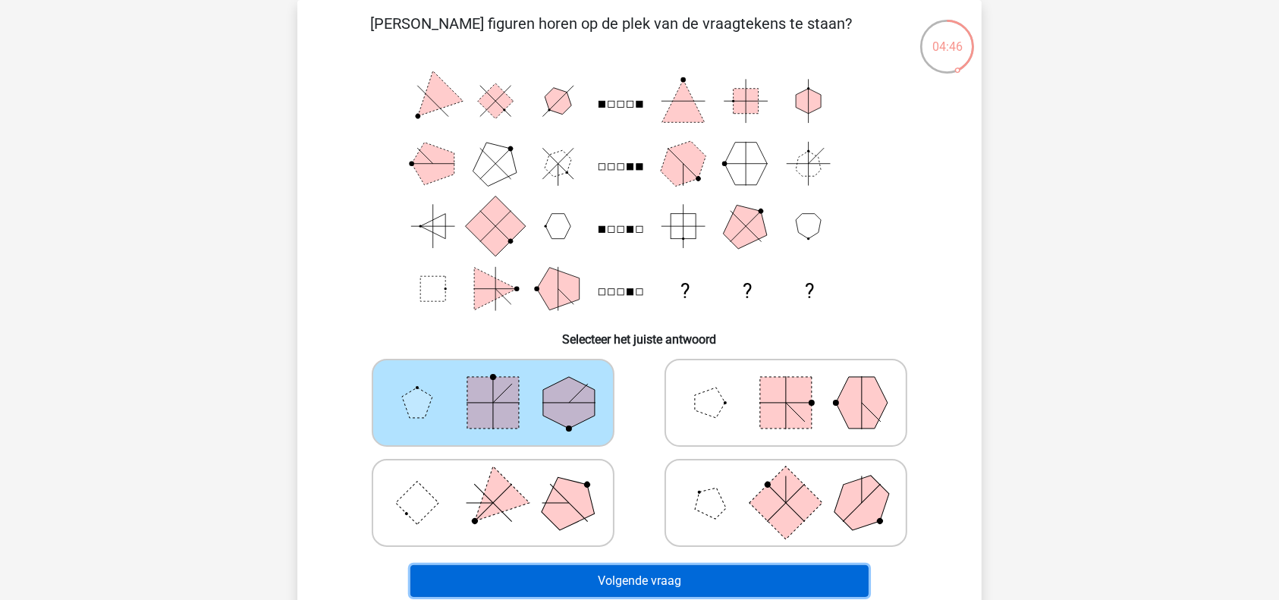
click at [690, 580] on button "Volgende vraag" at bounding box center [639, 581] width 459 height 32
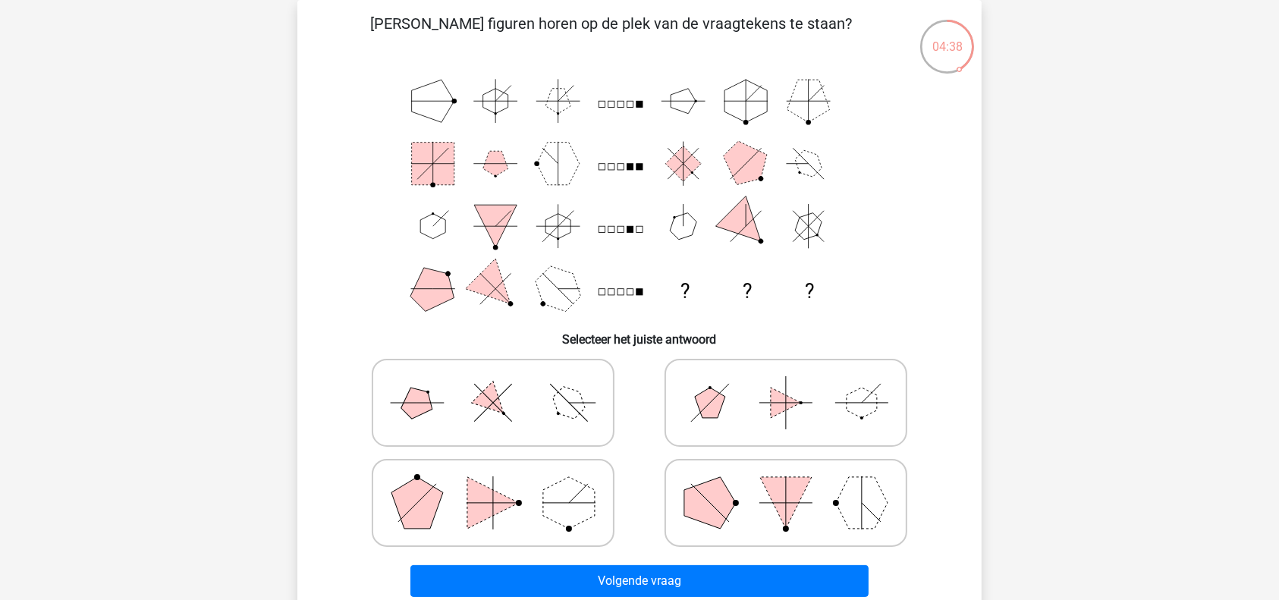
drag, startPoint x: 461, startPoint y: 105, endPoint x: 514, endPoint y: 276, distance: 178.7
click at [514, 276] on icon "? ? ?" at bounding box center [639, 195] width 611 height 250
click at [511, 414] on icon at bounding box center [493, 403] width 228 height 76
click at [503, 384] on input "radio" at bounding box center [498, 379] width 10 height 10
radio input "true"
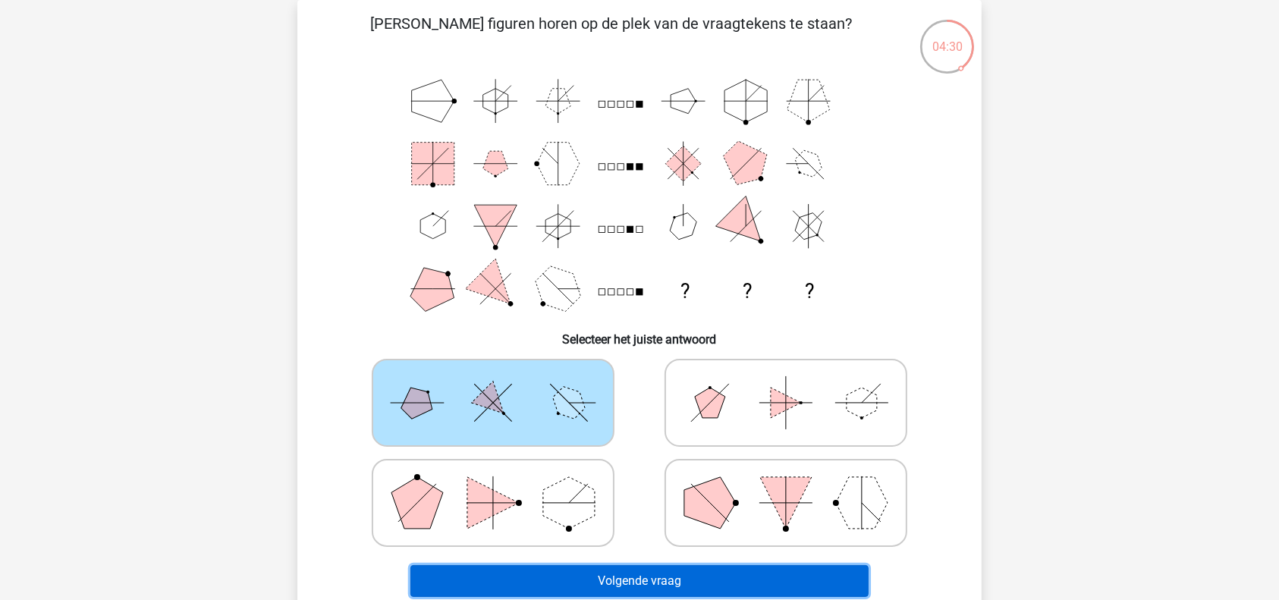
click at [620, 573] on button "Volgende vraag" at bounding box center [639, 581] width 459 height 32
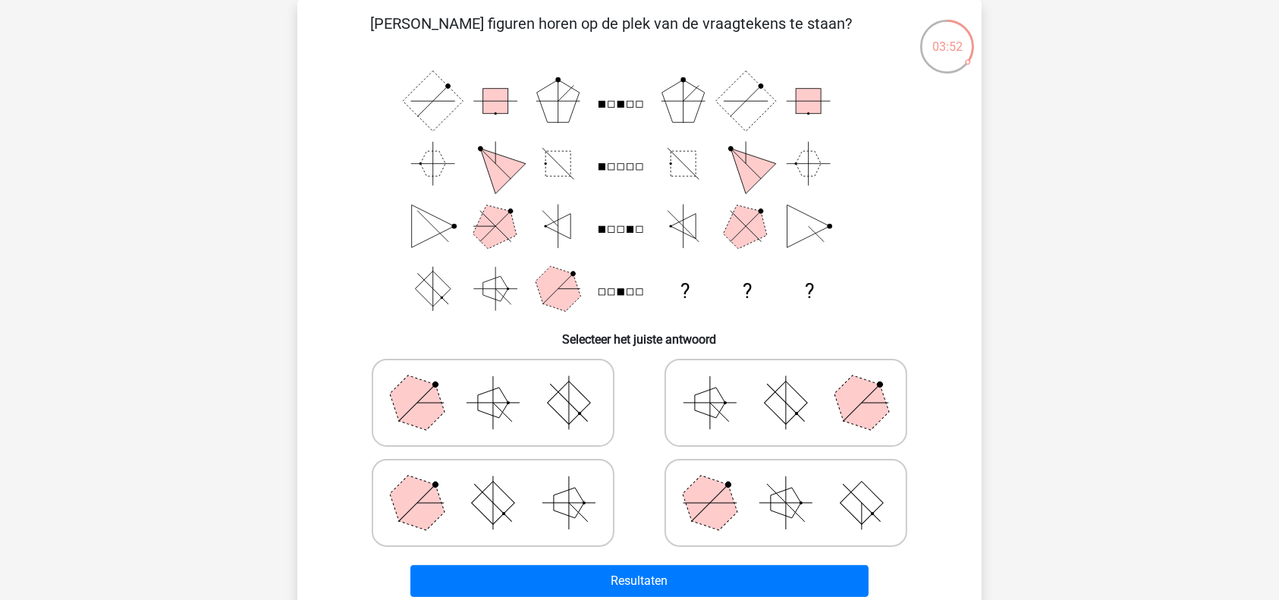
click at [564, 498] on polygon at bounding box center [569, 503] width 30 height 30
click at [503, 484] on input "radio" at bounding box center [498, 479] width 10 height 10
radio input "true"
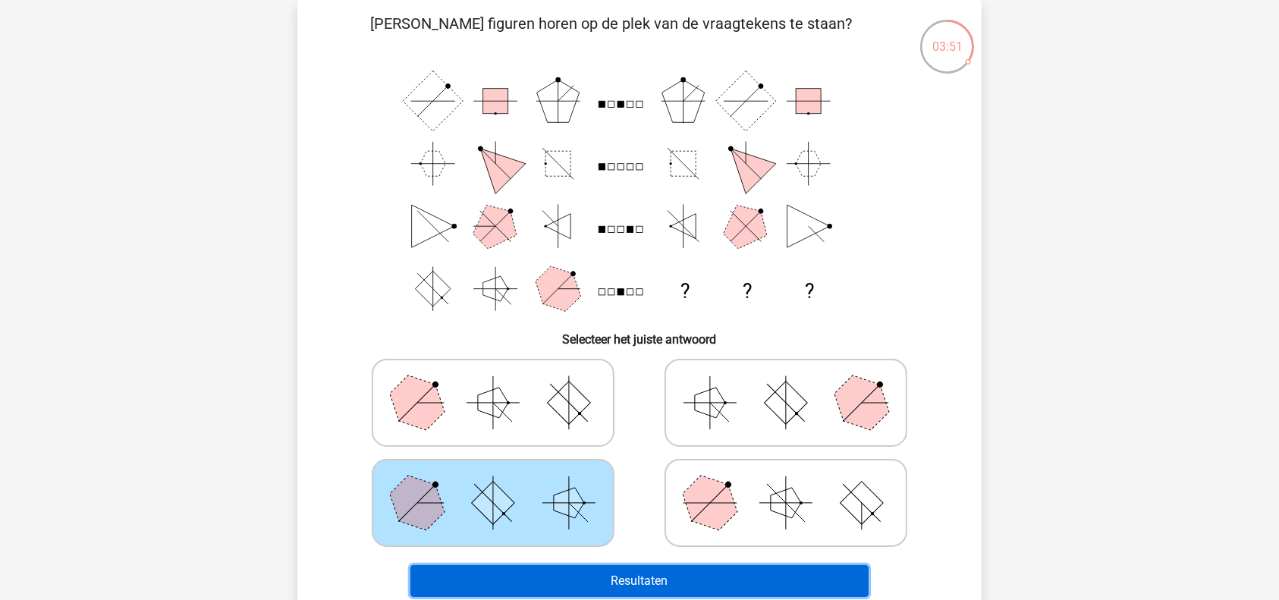
click at [659, 583] on button "Resultaten" at bounding box center [639, 581] width 459 height 32
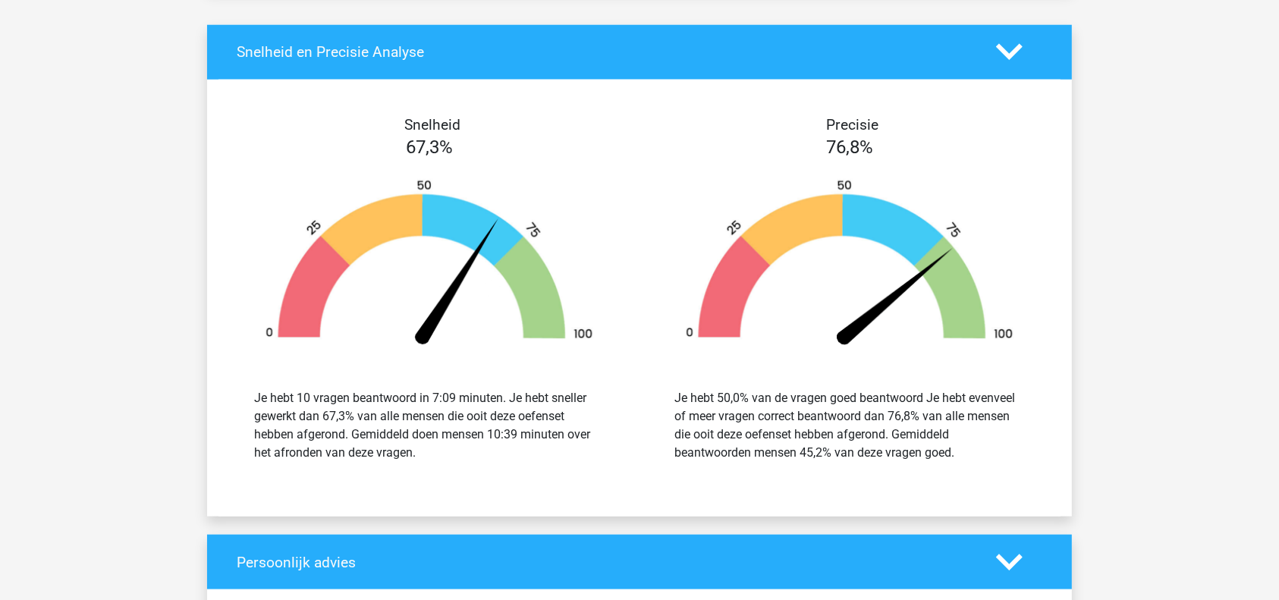
scroll to position [2445, 0]
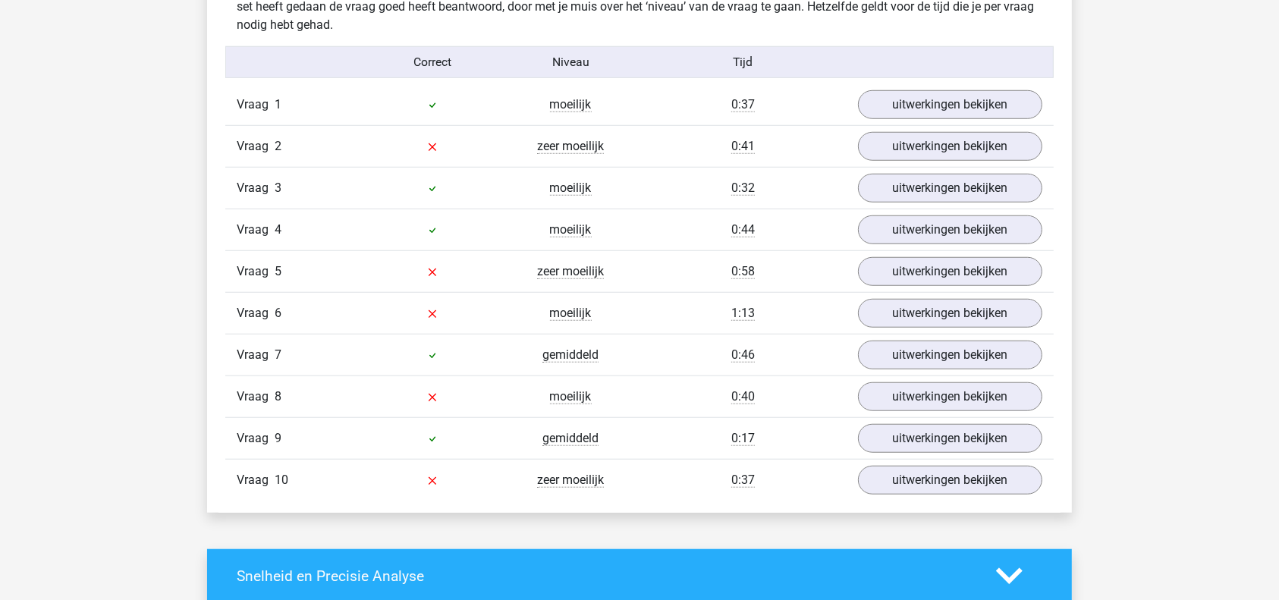
scroll to position [1210, 0]
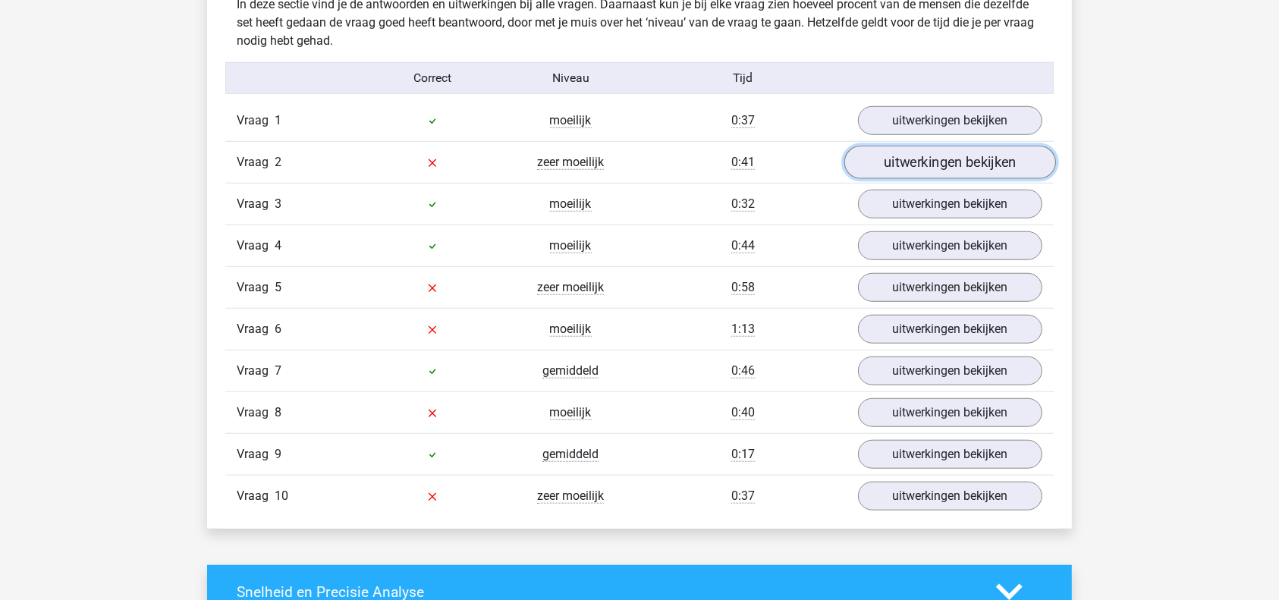
click at [949, 165] on link "uitwerkingen bekijken" at bounding box center [950, 162] width 212 height 33
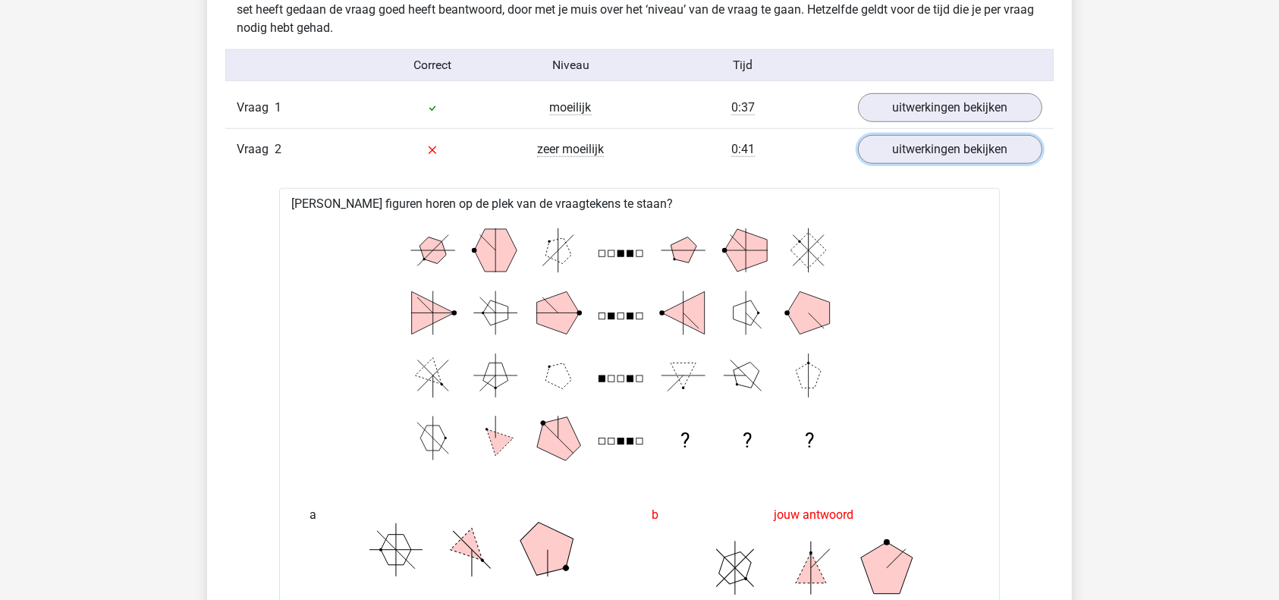
scroll to position [0, 0]
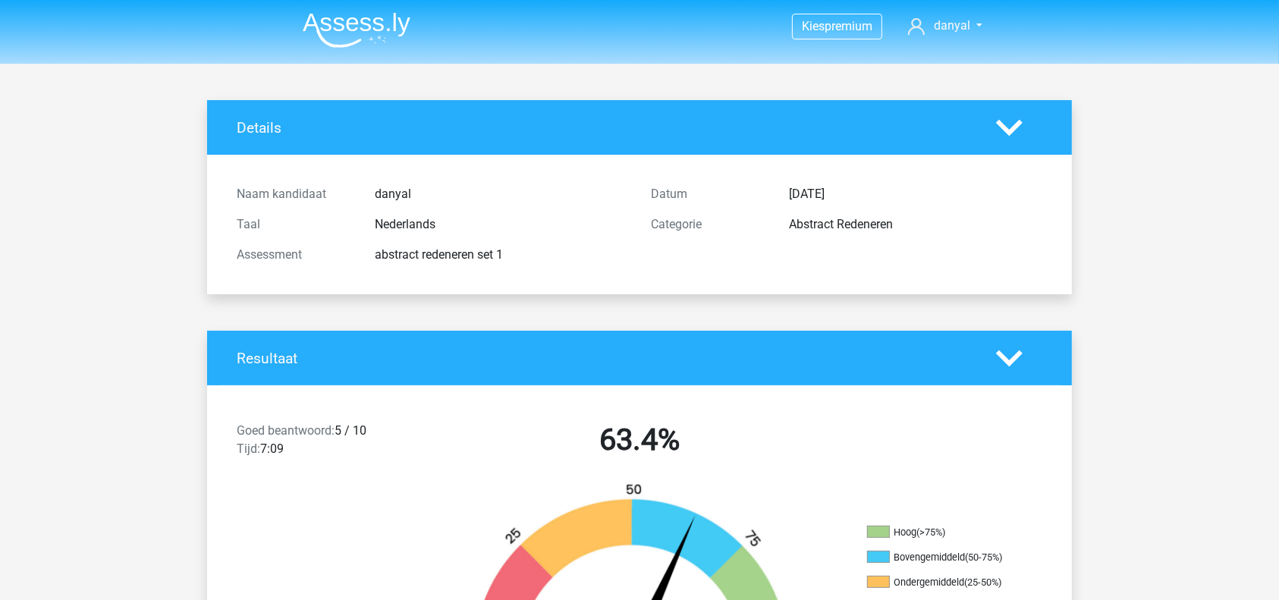
click at [351, 17] on img at bounding box center [357, 30] width 108 height 36
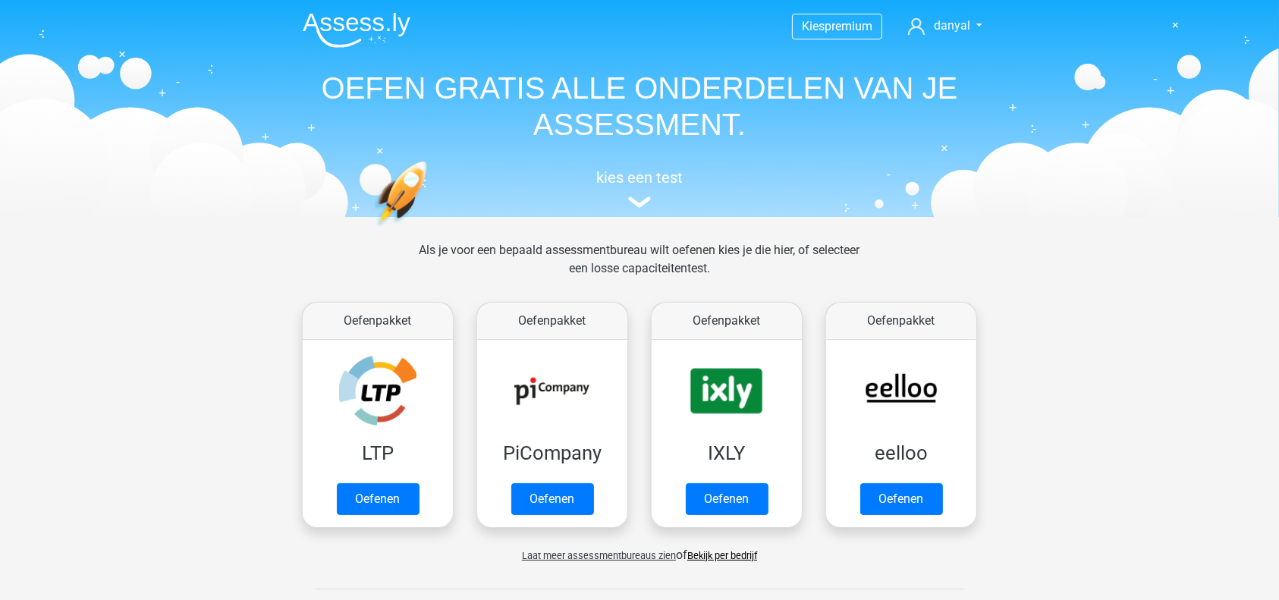
click at [431, 289] on div "Als je voor een bepaald assessmentbureau wilt oefenen kies je die hier, of sele…" at bounding box center [639, 268] width 465 height 55
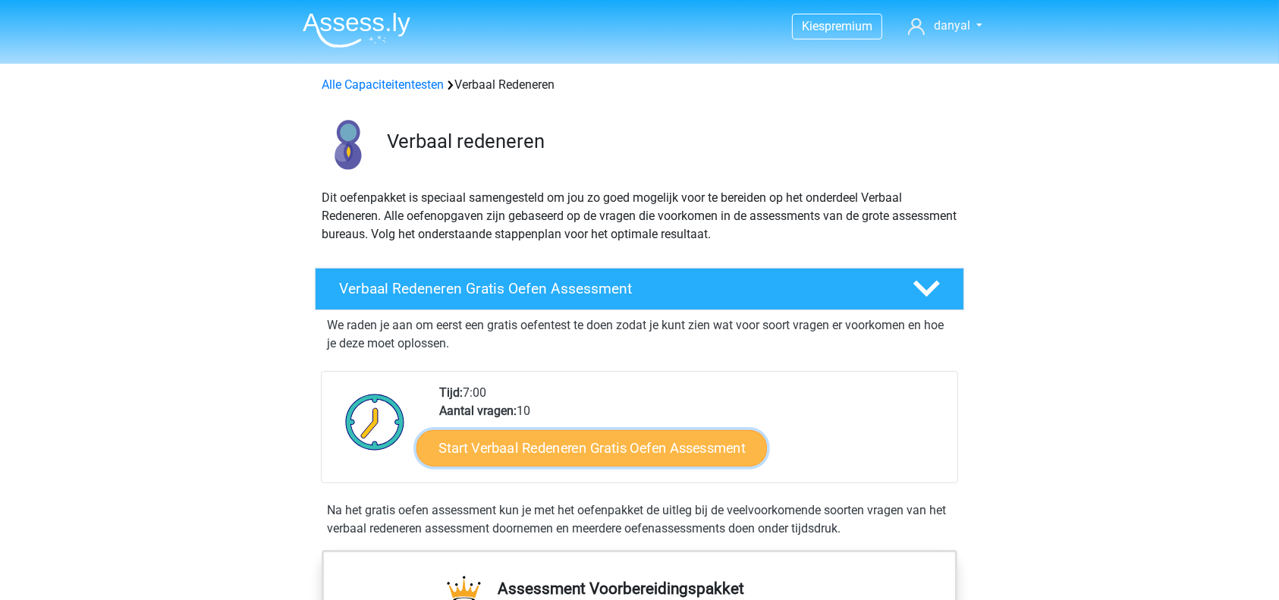
click at [564, 446] on link "Start Verbaal Redeneren Gratis Oefen Assessment" at bounding box center [591, 448] width 350 height 36
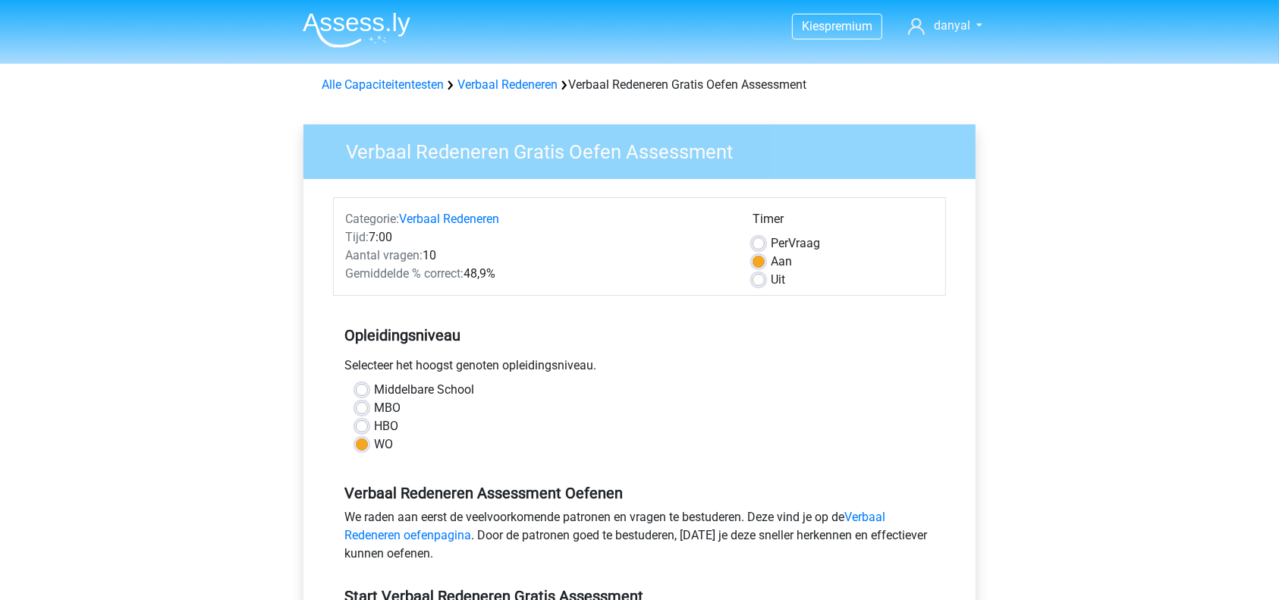
scroll to position [524, 0]
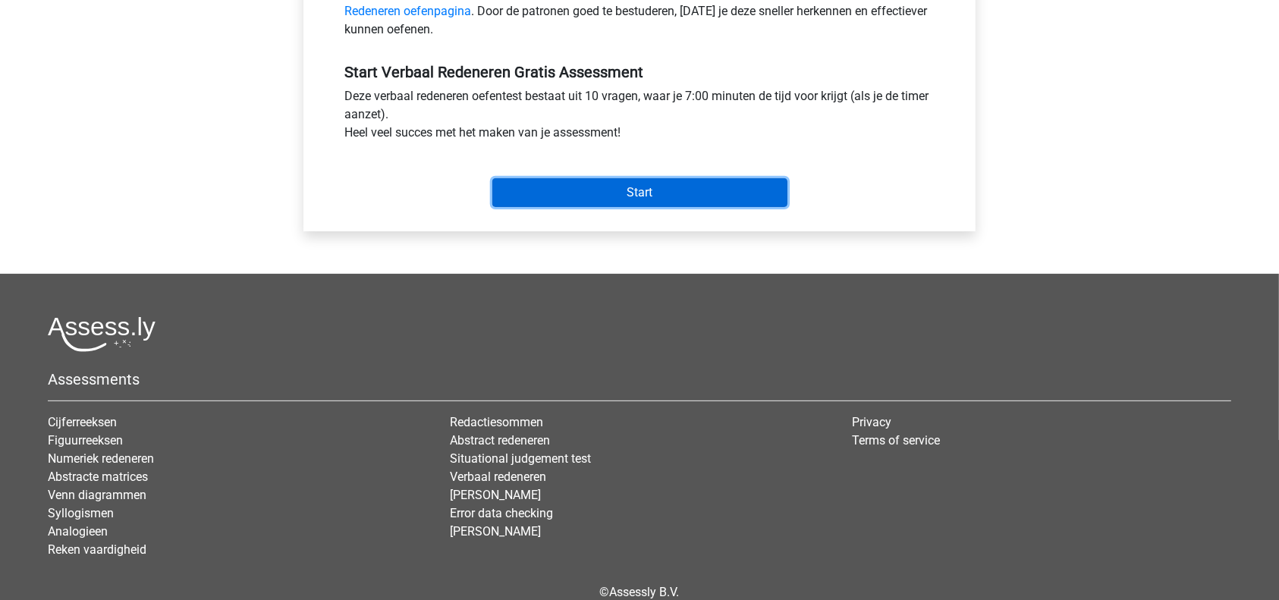
click at [705, 191] on input "Start" at bounding box center [639, 192] width 295 height 29
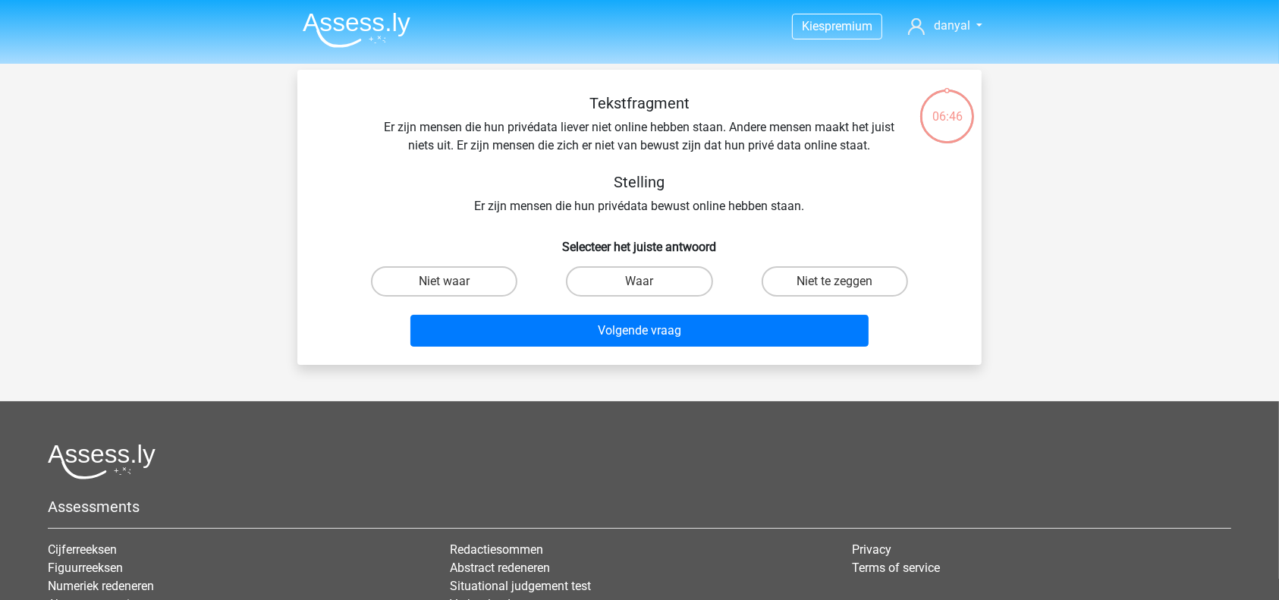
click at [825, 265] on div "Niet te zeggen" at bounding box center [834, 281] width 195 height 42
click at [828, 277] on label "Niet te zeggen" at bounding box center [835, 281] width 146 height 30
click at [834, 281] on input "Niet te zeggen" at bounding box center [839, 286] width 10 height 10
radio input "true"
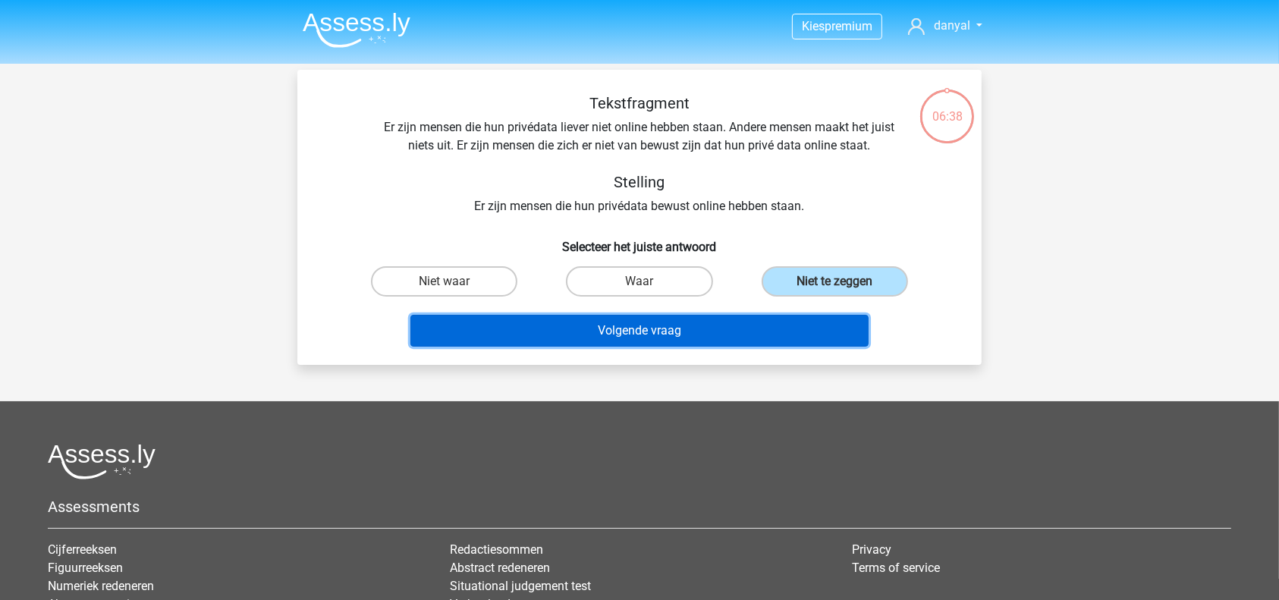
click at [762, 325] on button "Volgende vraag" at bounding box center [639, 331] width 459 height 32
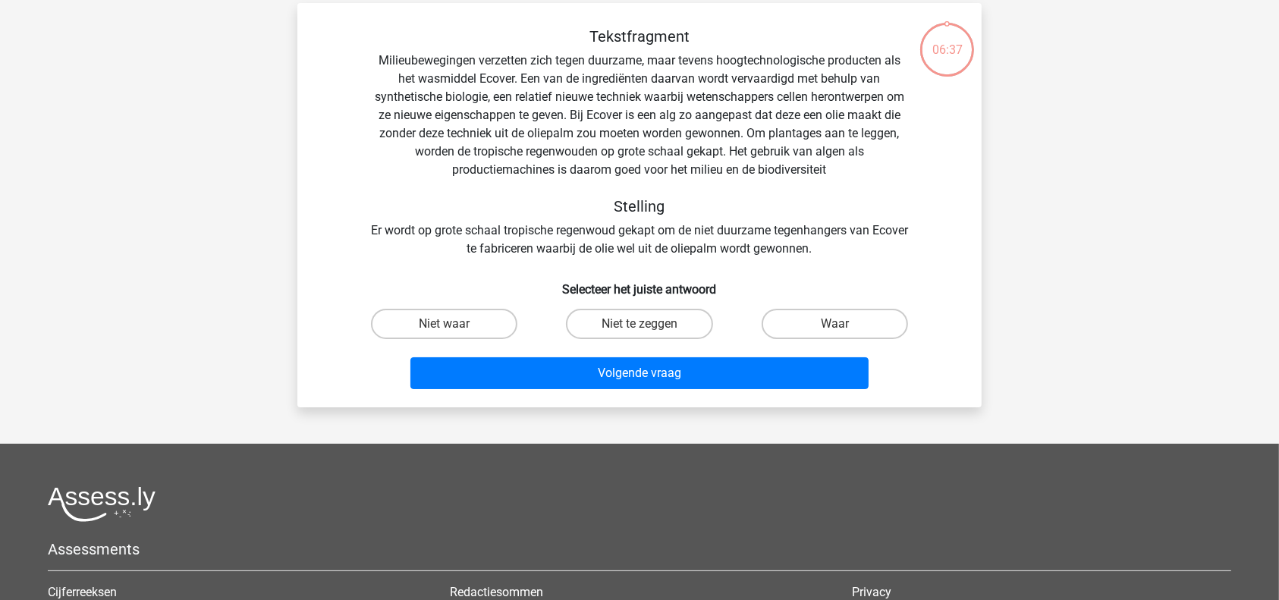
scroll to position [70, 0]
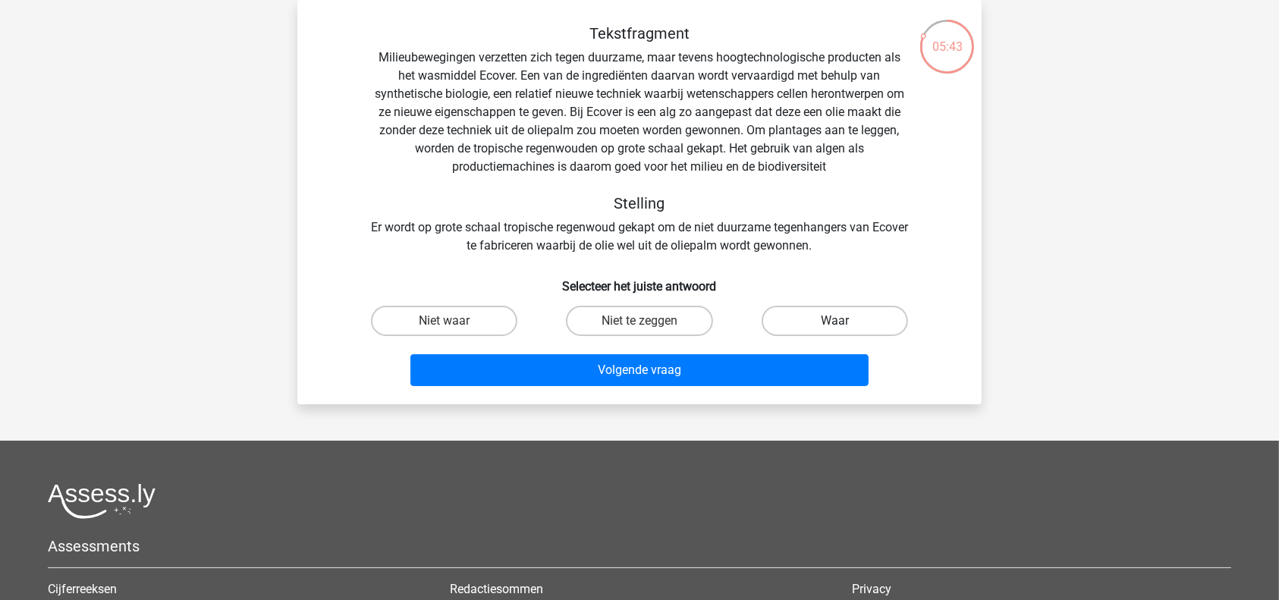
click at [789, 322] on label "Waar" at bounding box center [835, 321] width 146 height 30
click at [834, 322] on input "Waar" at bounding box center [839, 326] width 10 height 10
radio input "true"
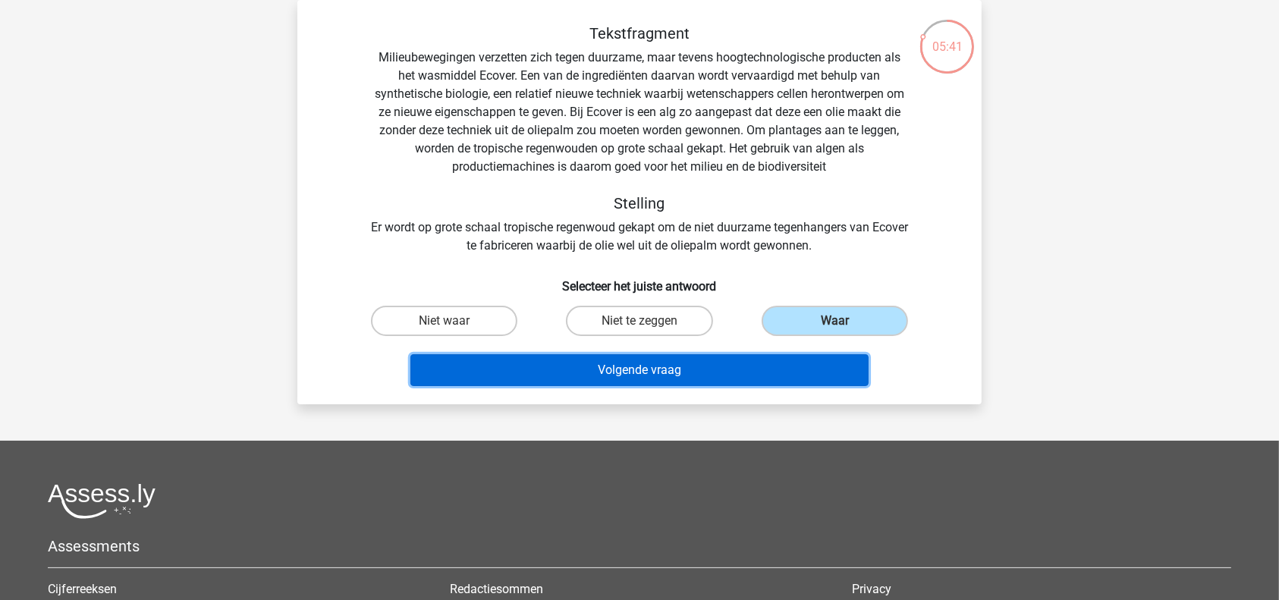
click at [766, 367] on button "Volgende vraag" at bounding box center [639, 370] width 459 height 32
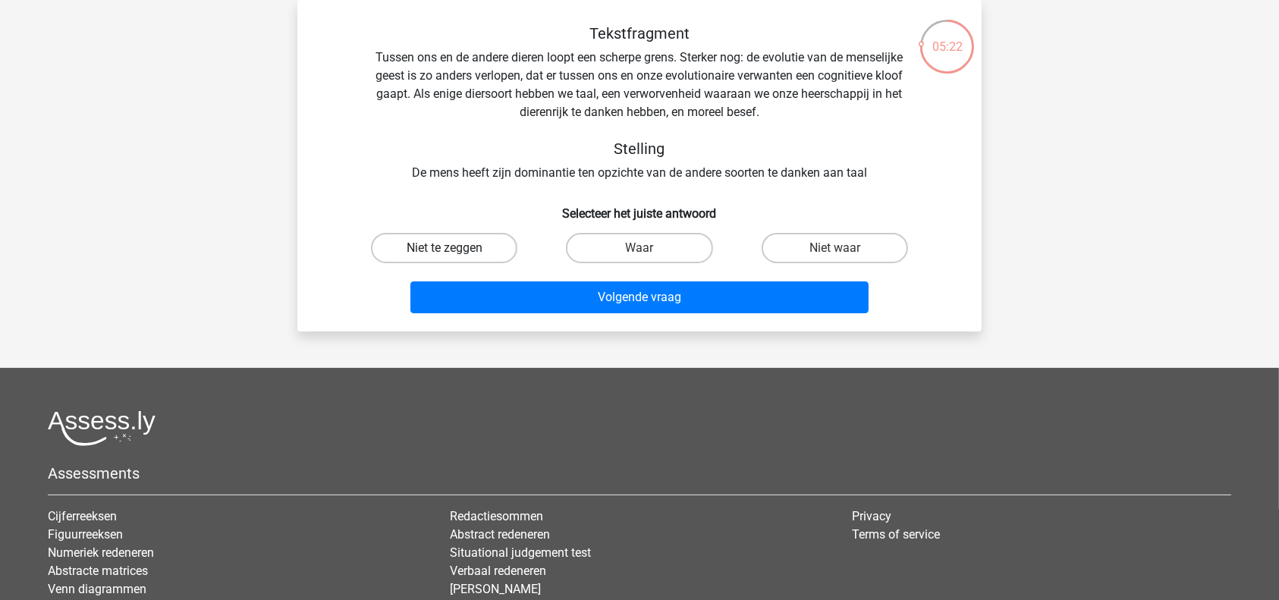
click at [453, 237] on label "Niet te zeggen" at bounding box center [444, 248] width 146 height 30
click at [453, 248] on input "Niet te zeggen" at bounding box center [449, 253] width 10 height 10
radio input "true"
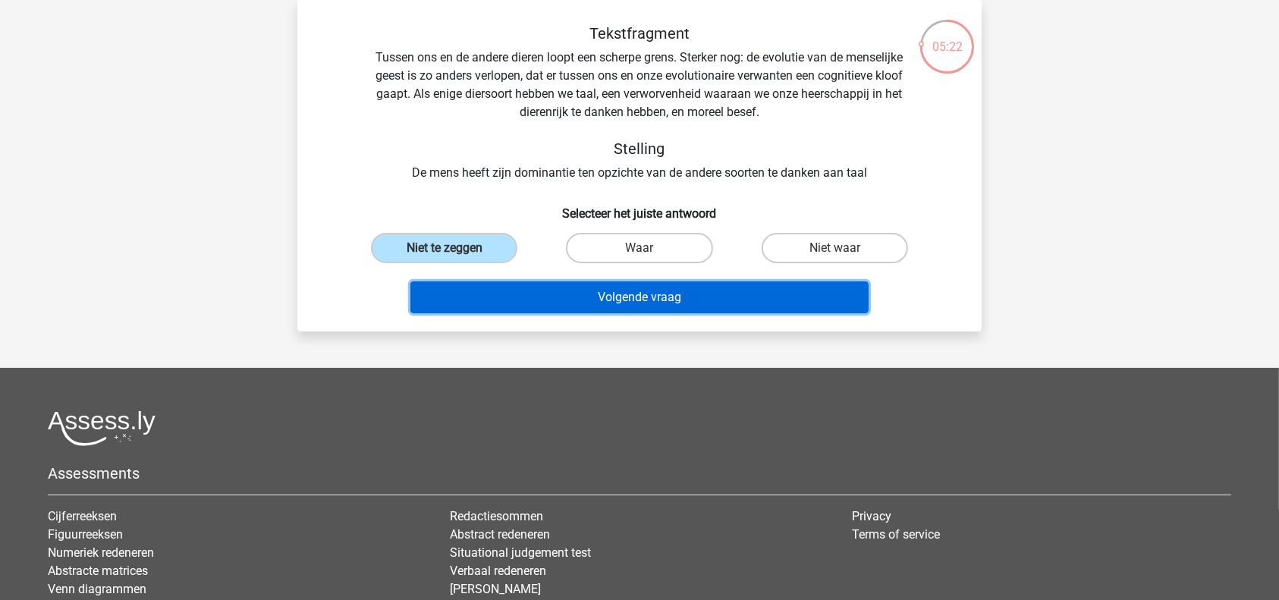
click at [578, 281] on button "Volgende vraag" at bounding box center [639, 297] width 459 height 32
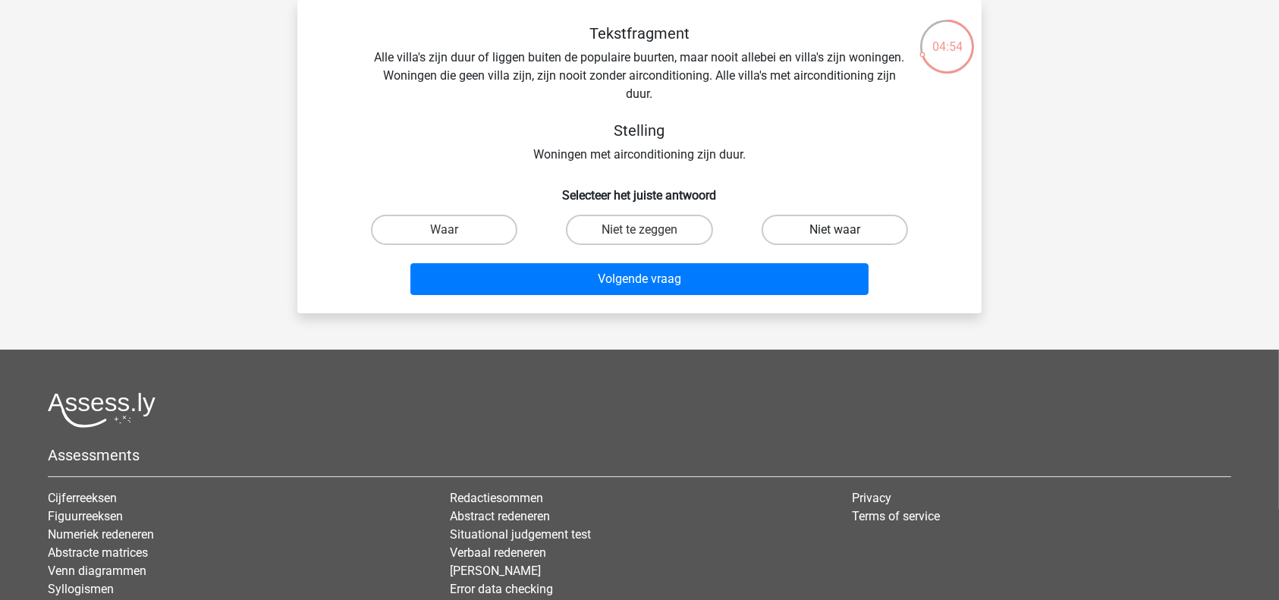
click at [814, 225] on label "Niet waar" at bounding box center [835, 230] width 146 height 30
click at [834, 230] on input "Niet waar" at bounding box center [839, 235] width 10 height 10
radio input "true"
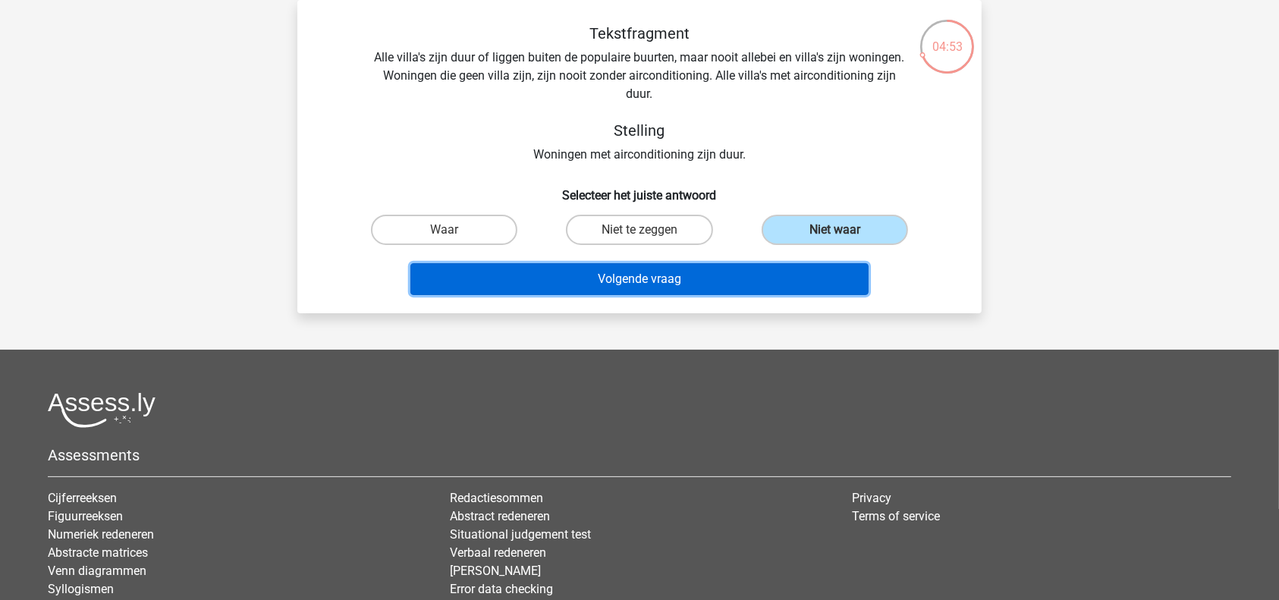
click at [706, 286] on button "Volgende vraag" at bounding box center [639, 279] width 459 height 32
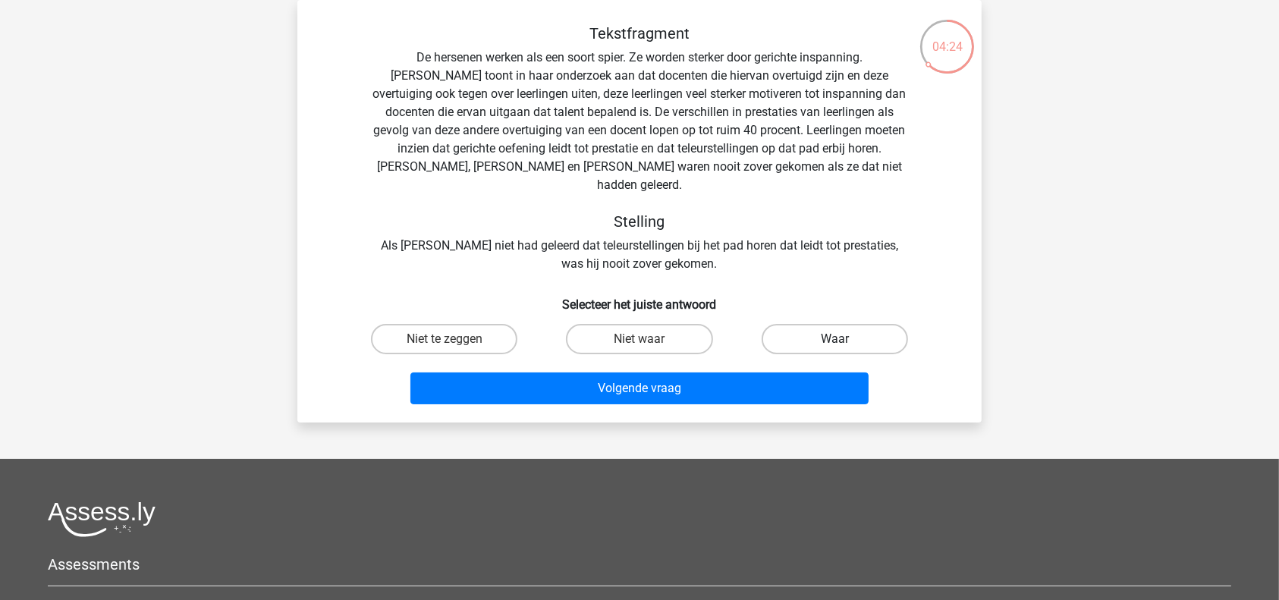
click at [867, 328] on label "Waar" at bounding box center [835, 339] width 146 height 30
click at [844, 339] on input "Waar" at bounding box center [839, 344] width 10 height 10
radio input "true"
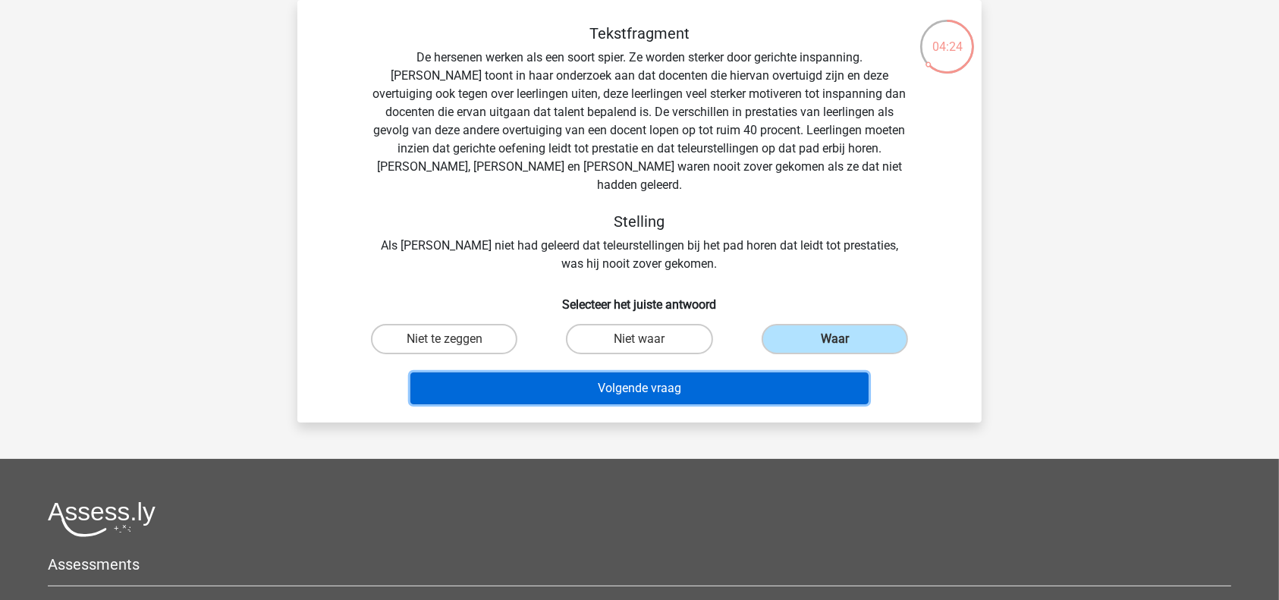
click at [793, 372] on button "Volgende vraag" at bounding box center [639, 388] width 459 height 32
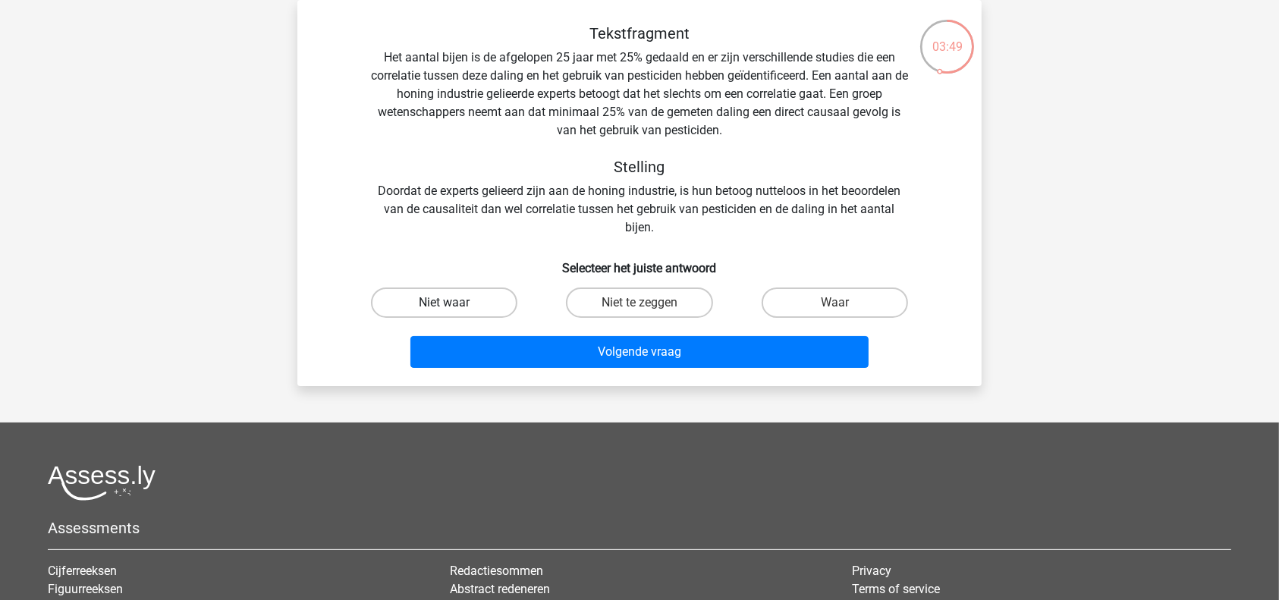
click at [479, 298] on label "Niet waar" at bounding box center [444, 302] width 146 height 30
click at [454, 303] on input "Niet waar" at bounding box center [449, 308] width 10 height 10
radio input "true"
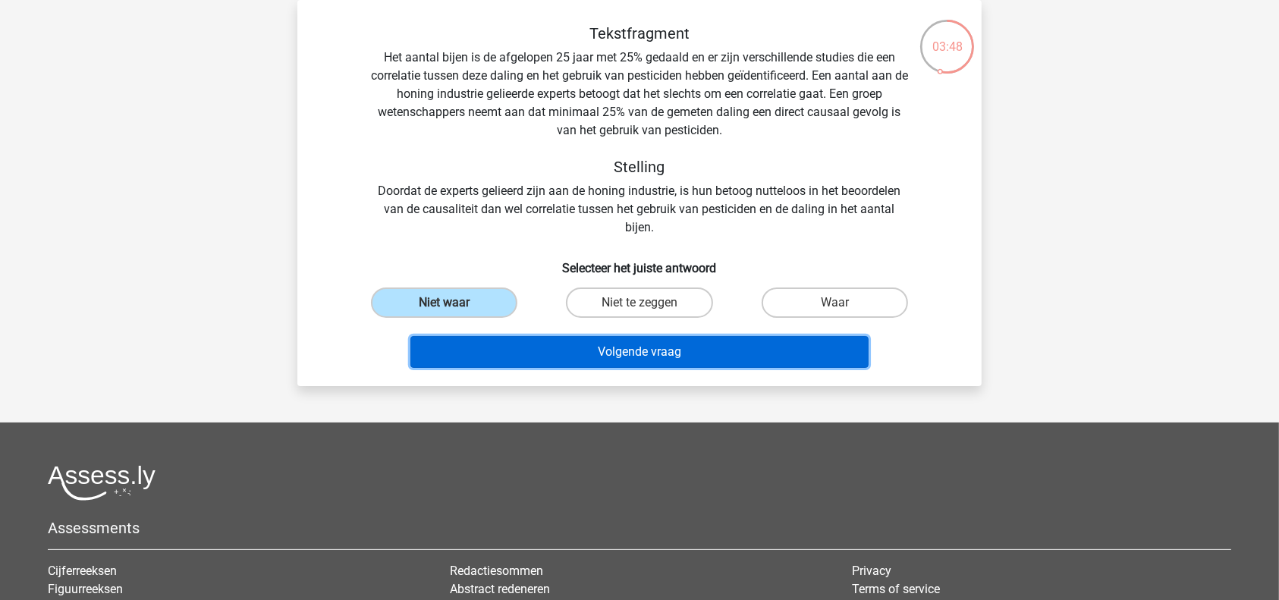
click at [579, 336] on button "Volgende vraag" at bounding box center [639, 352] width 459 height 32
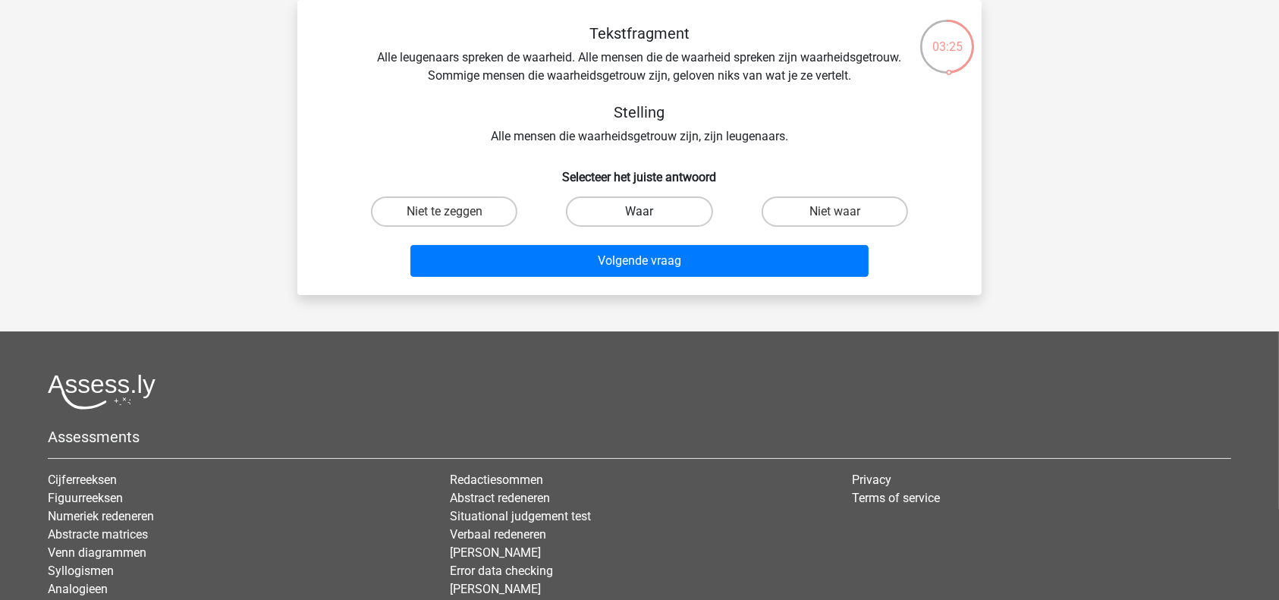
click at [663, 197] on label "Waar" at bounding box center [639, 211] width 146 height 30
click at [649, 212] on input "Waar" at bounding box center [644, 217] width 10 height 10
radio input "true"
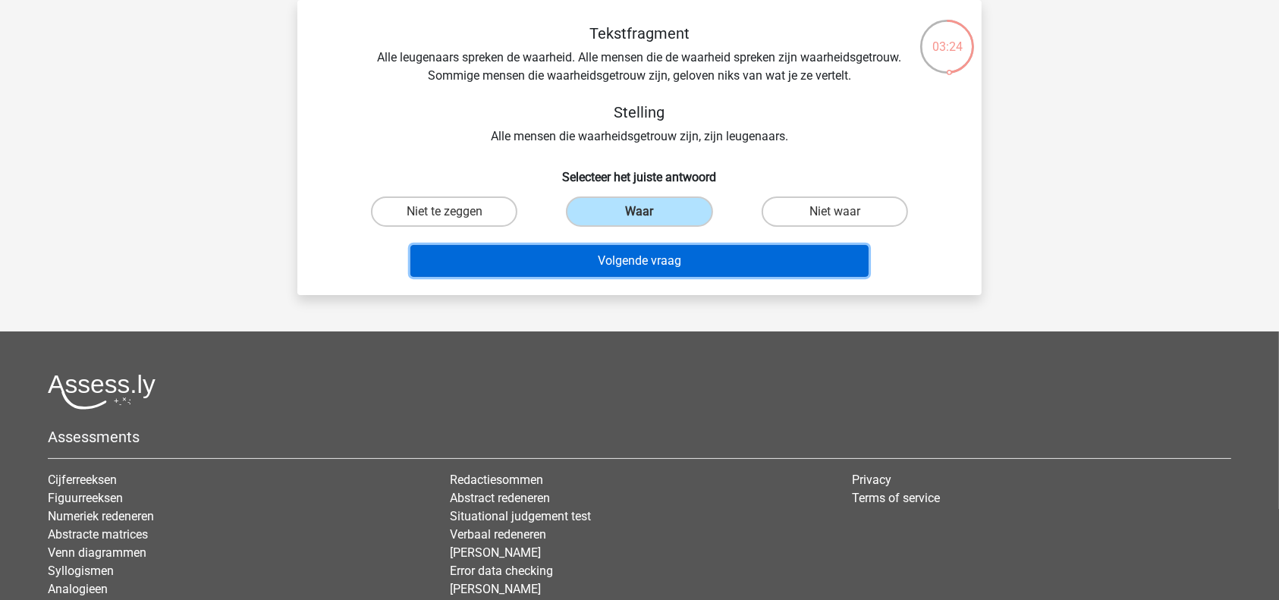
click at [683, 275] on button "Volgende vraag" at bounding box center [639, 261] width 459 height 32
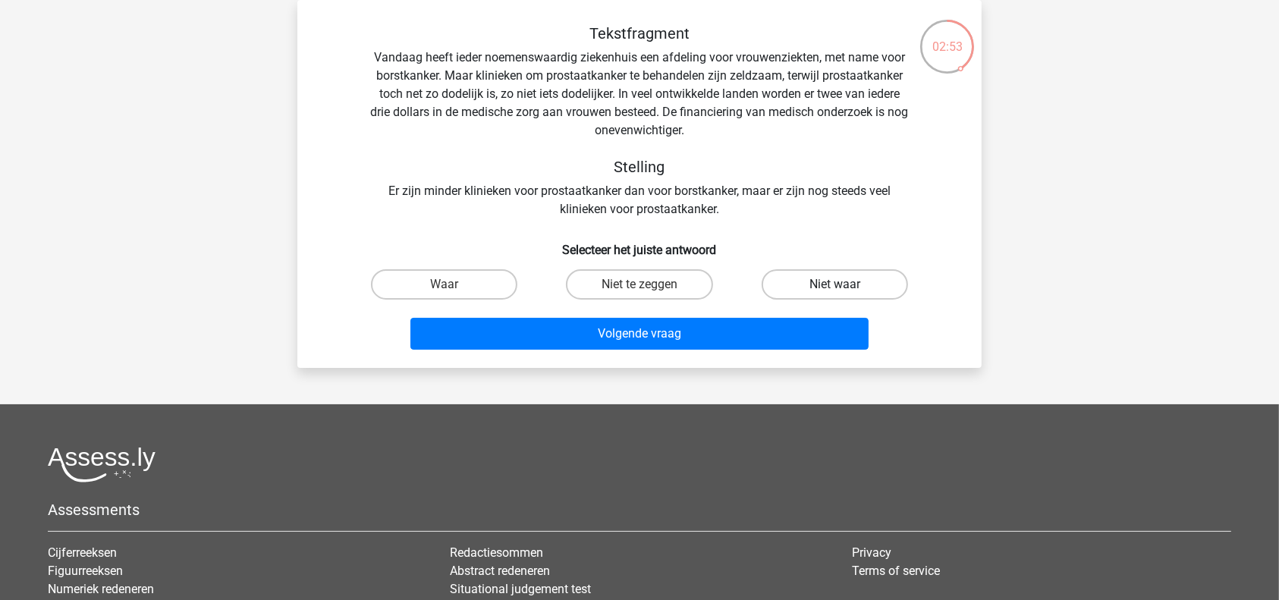
click at [805, 292] on label "Niet waar" at bounding box center [835, 284] width 146 height 30
click at [834, 292] on input "Niet waar" at bounding box center [839, 289] width 10 height 10
radio input "true"
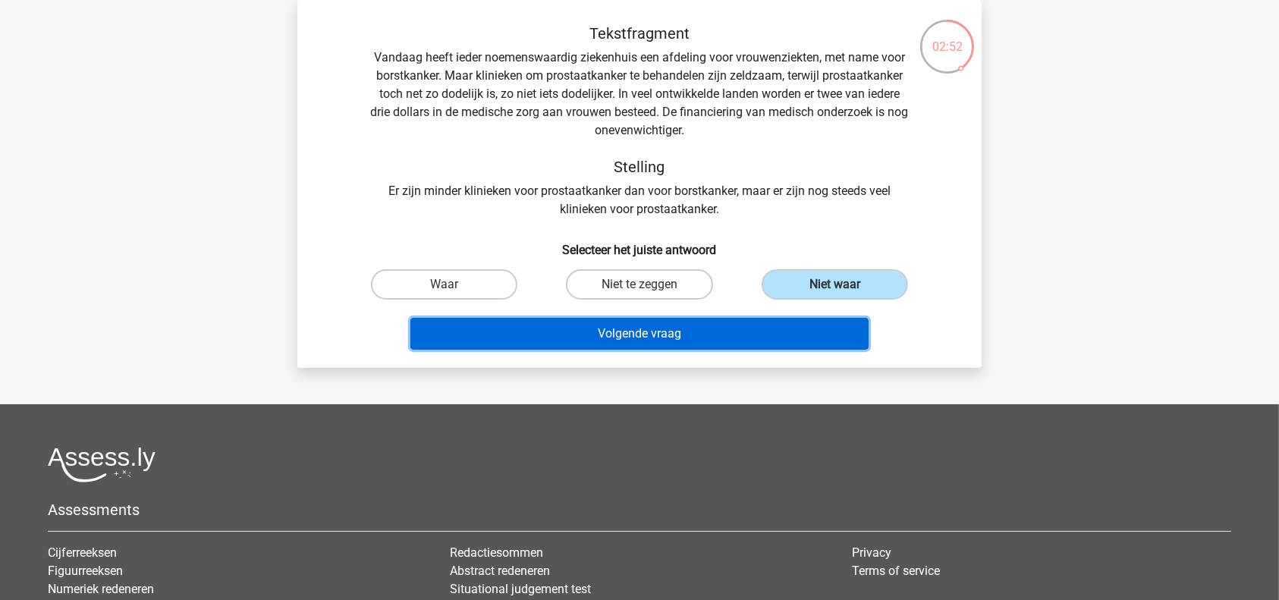
click at [763, 326] on button "Volgende vraag" at bounding box center [639, 334] width 459 height 32
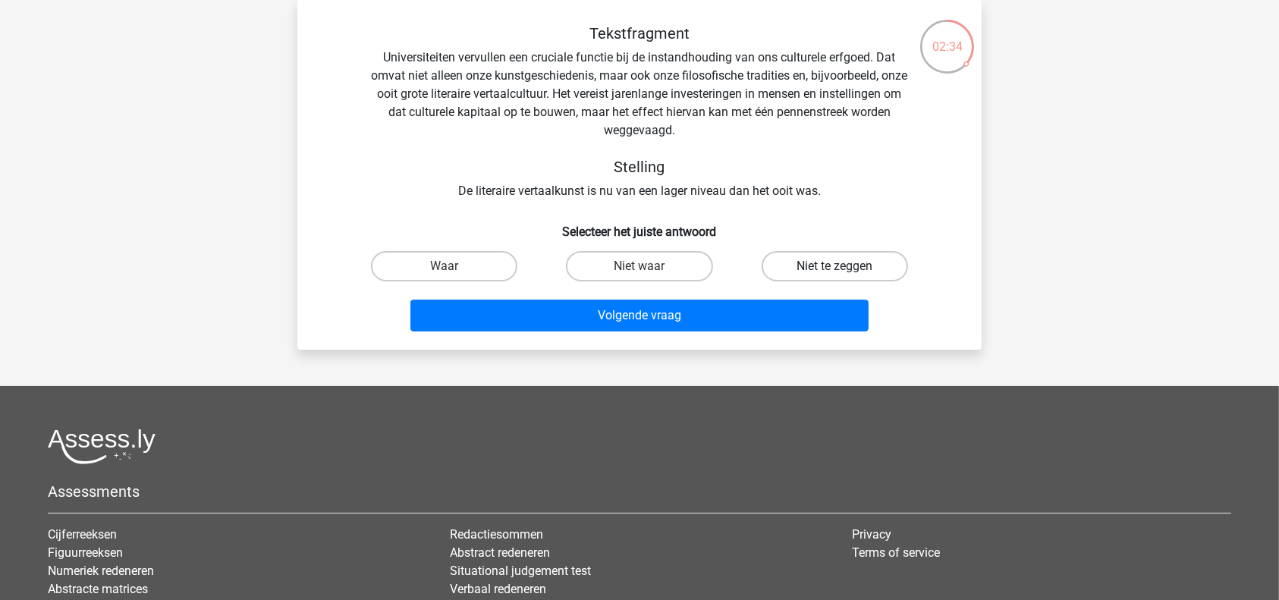
click at [793, 265] on label "Niet te zeggen" at bounding box center [835, 266] width 146 height 30
click at [834, 266] on input "Niet te zeggen" at bounding box center [839, 271] width 10 height 10
radio input "true"
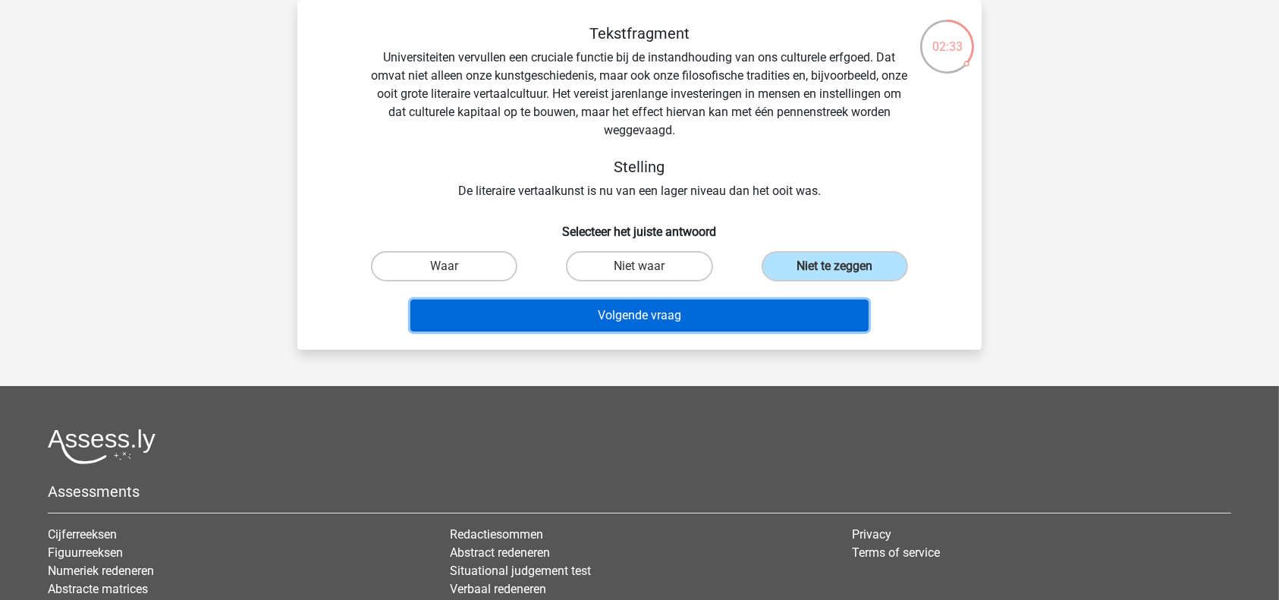
click at [740, 312] on button "Volgende vraag" at bounding box center [639, 316] width 459 height 32
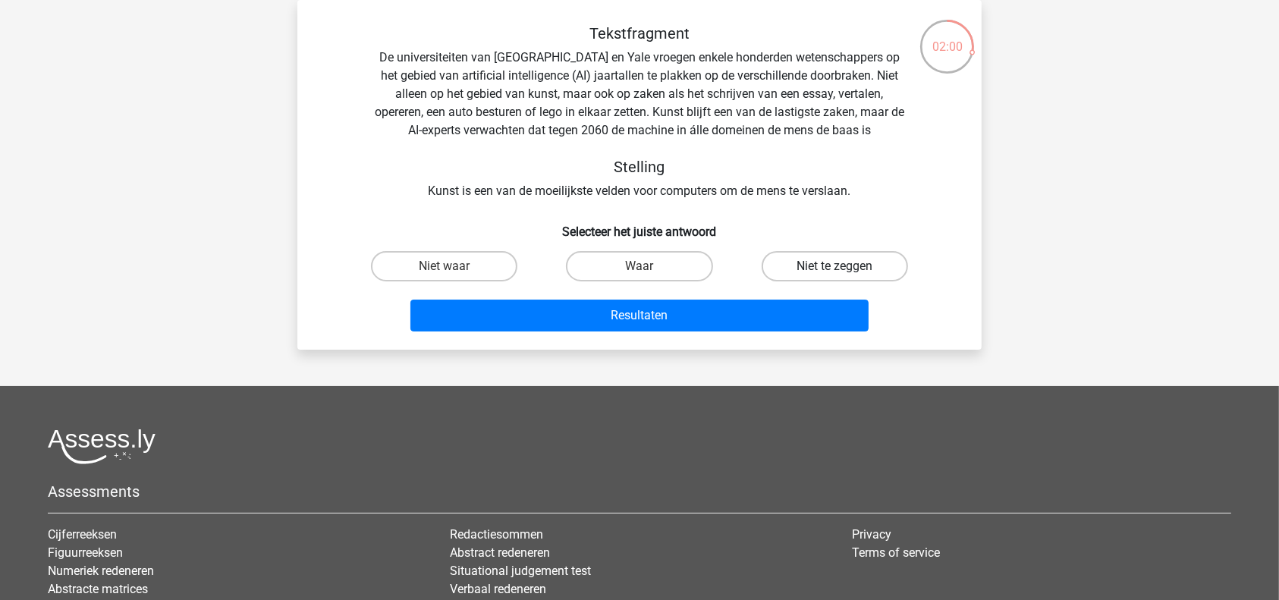
click at [796, 262] on label "Niet te zeggen" at bounding box center [835, 266] width 146 height 30
click at [834, 266] on input "Niet te zeggen" at bounding box center [839, 271] width 10 height 10
radio input "true"
click at [636, 262] on label "Waar" at bounding box center [639, 266] width 146 height 30
click at [639, 266] on input "Waar" at bounding box center [644, 271] width 10 height 10
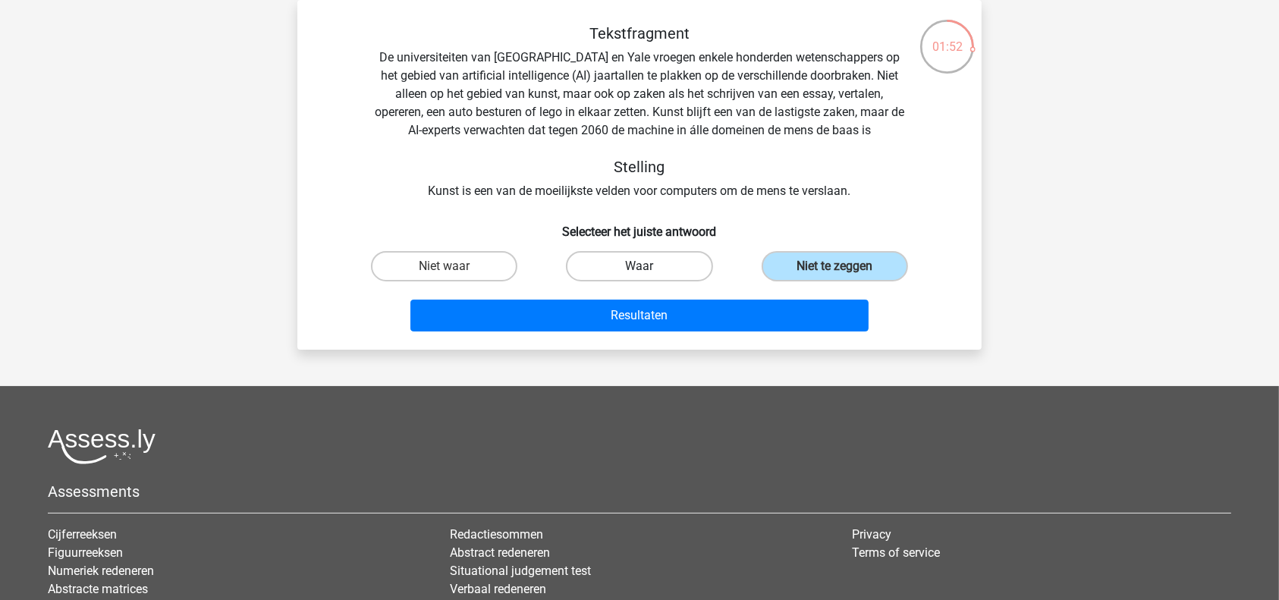
radio input "true"
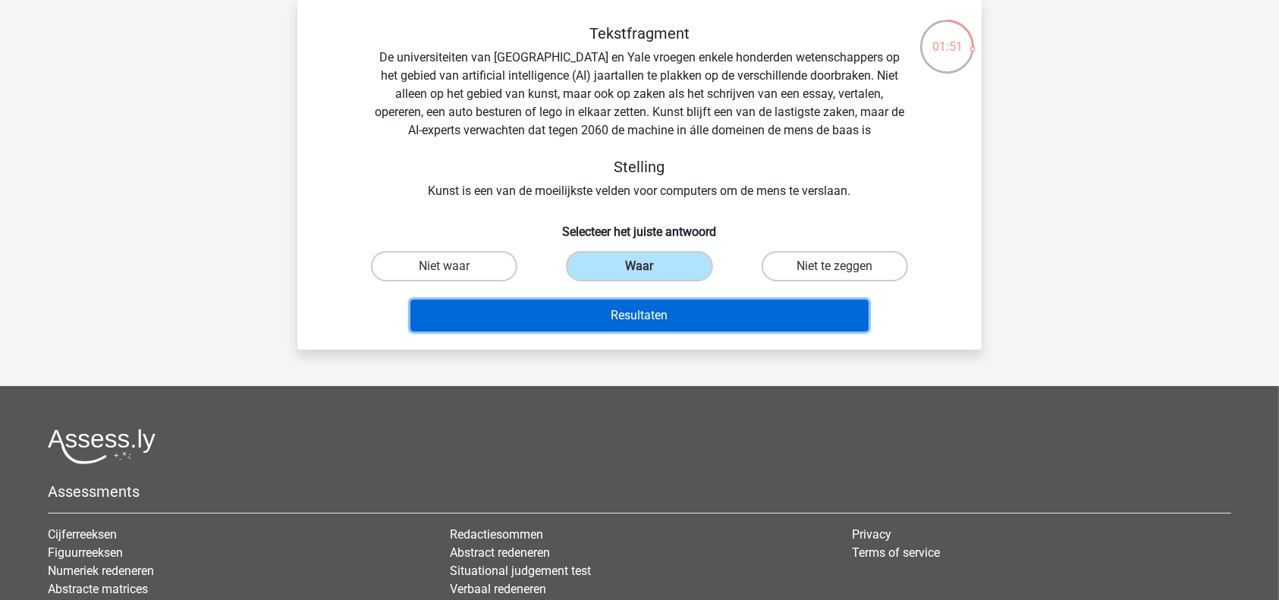
click at [649, 312] on button "Resultaten" at bounding box center [639, 316] width 459 height 32
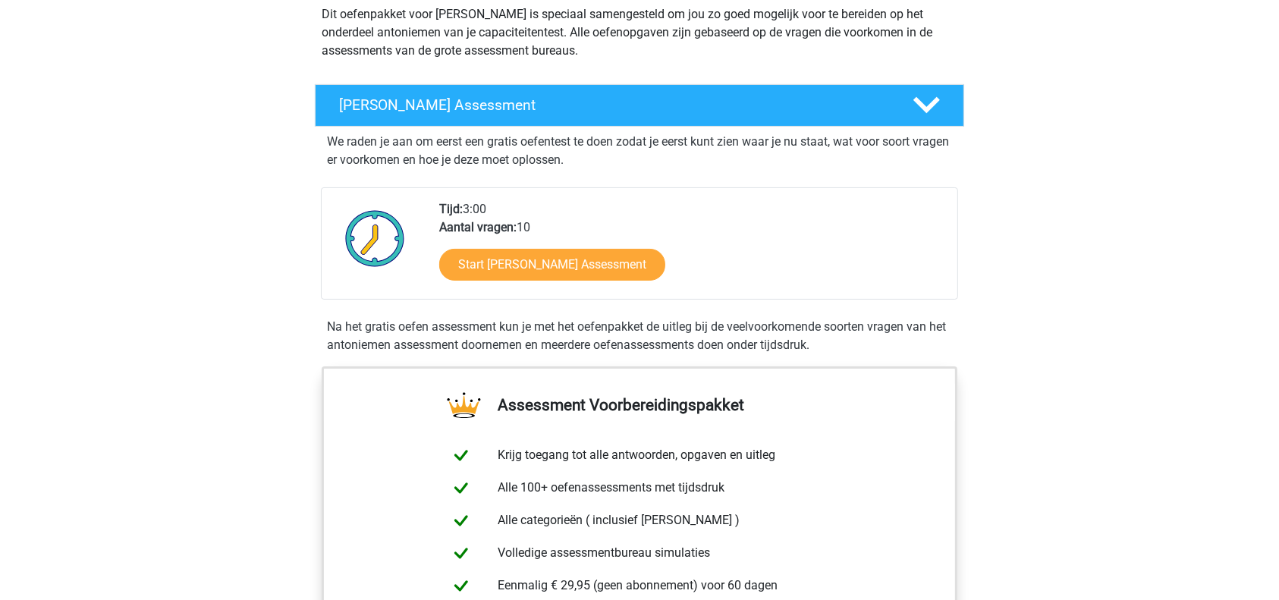
scroll to position [191, 0]
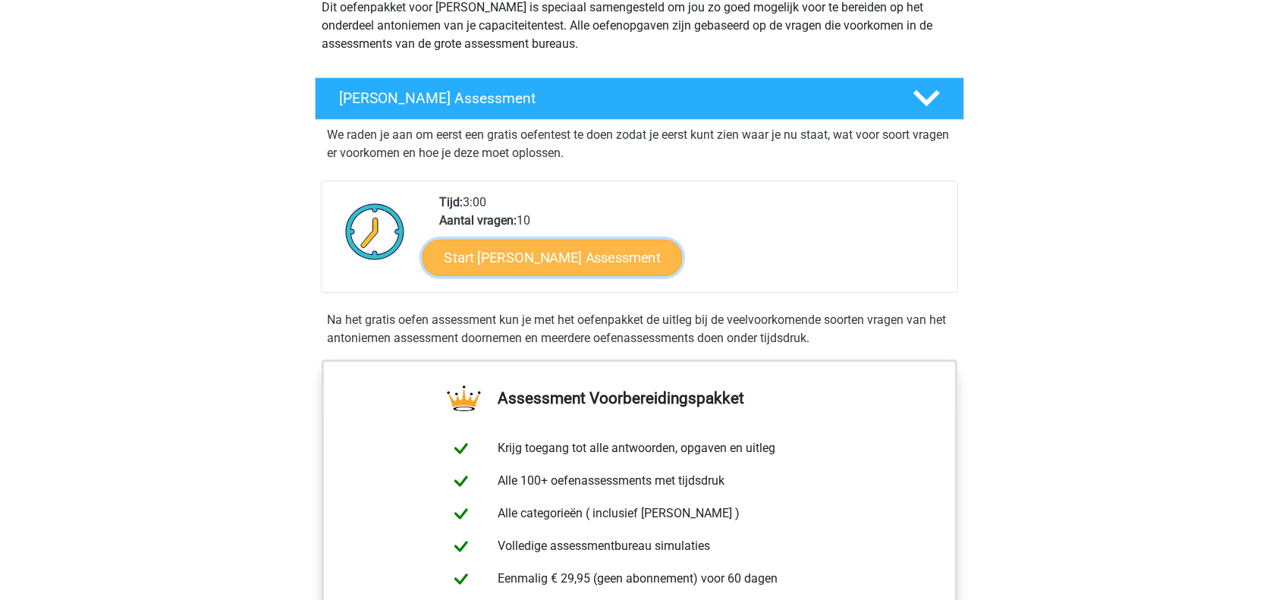
click at [639, 263] on link "Start Antoniemen Gratis Oefen Assessment" at bounding box center [552, 257] width 260 height 36
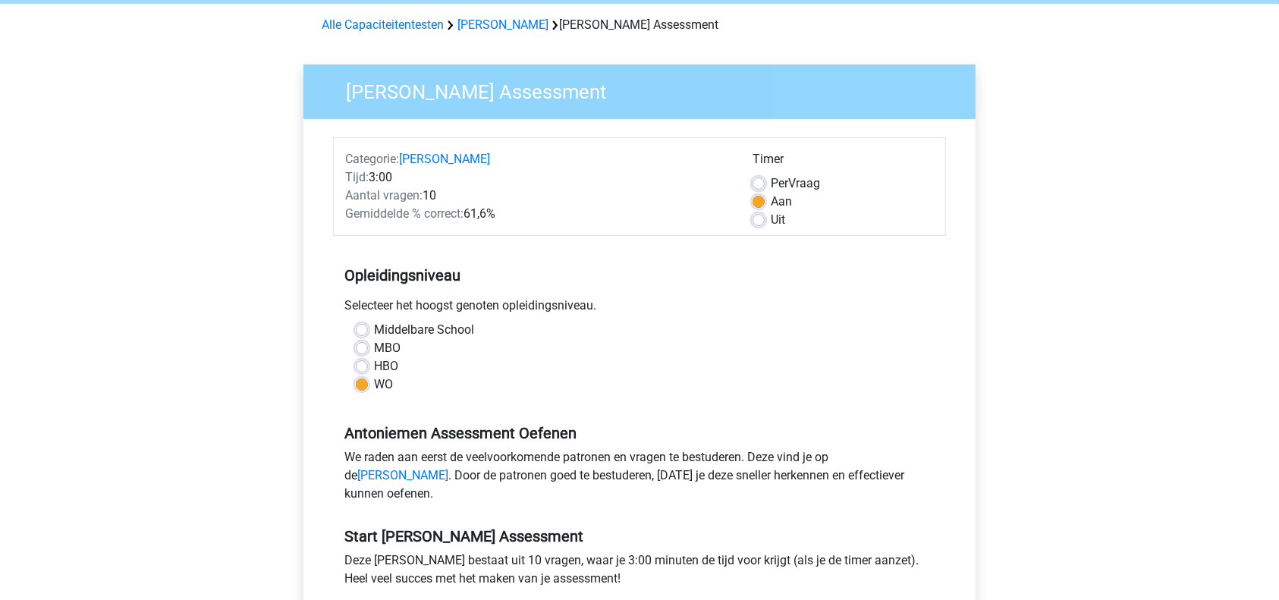
scroll to position [48, 0]
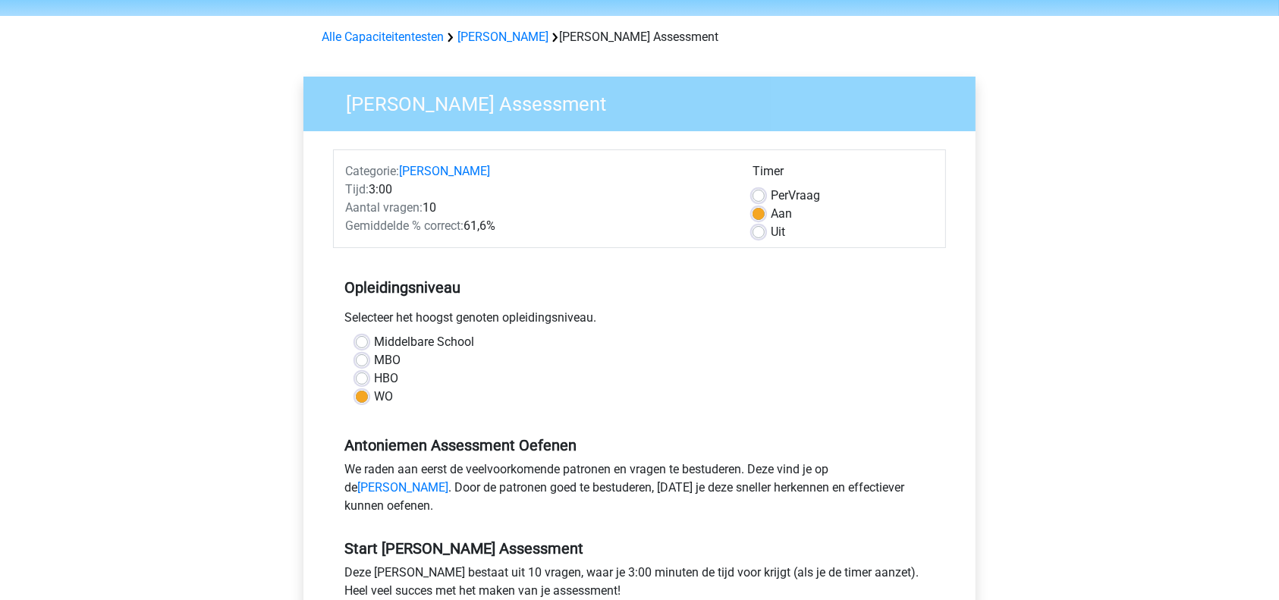
click at [1278, 284] on div "Kies premium danyal [EMAIL_ADDRESS][DOMAIN_NAME]" at bounding box center [639, 542] width 1279 height 1180
click at [1278, 305] on html "Kies premium danyal [EMAIL_ADDRESS][DOMAIN_NAME]" at bounding box center [639, 542] width 1279 height 1180
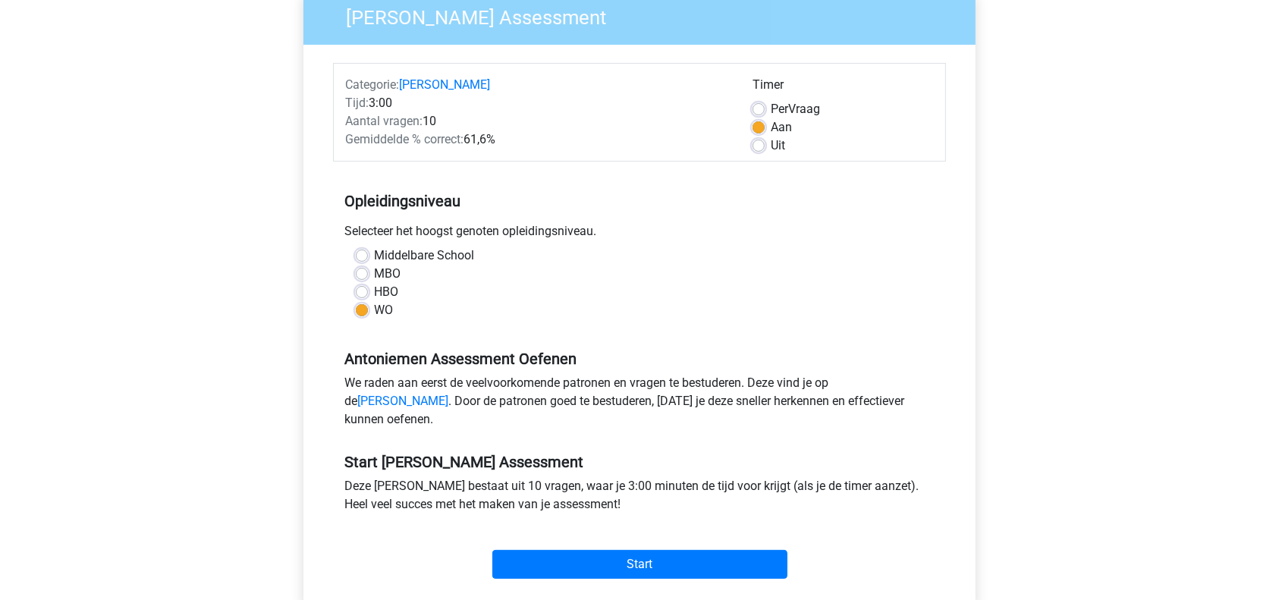
scroll to position [184, 0]
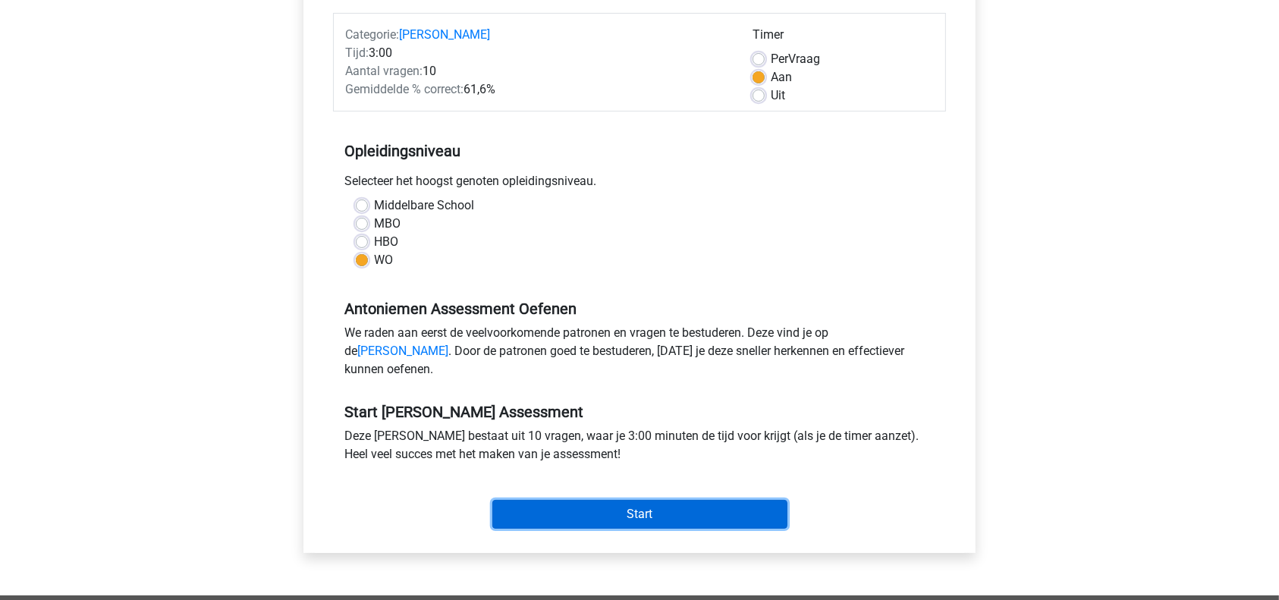
click at [601, 529] on input "Start" at bounding box center [639, 514] width 295 height 29
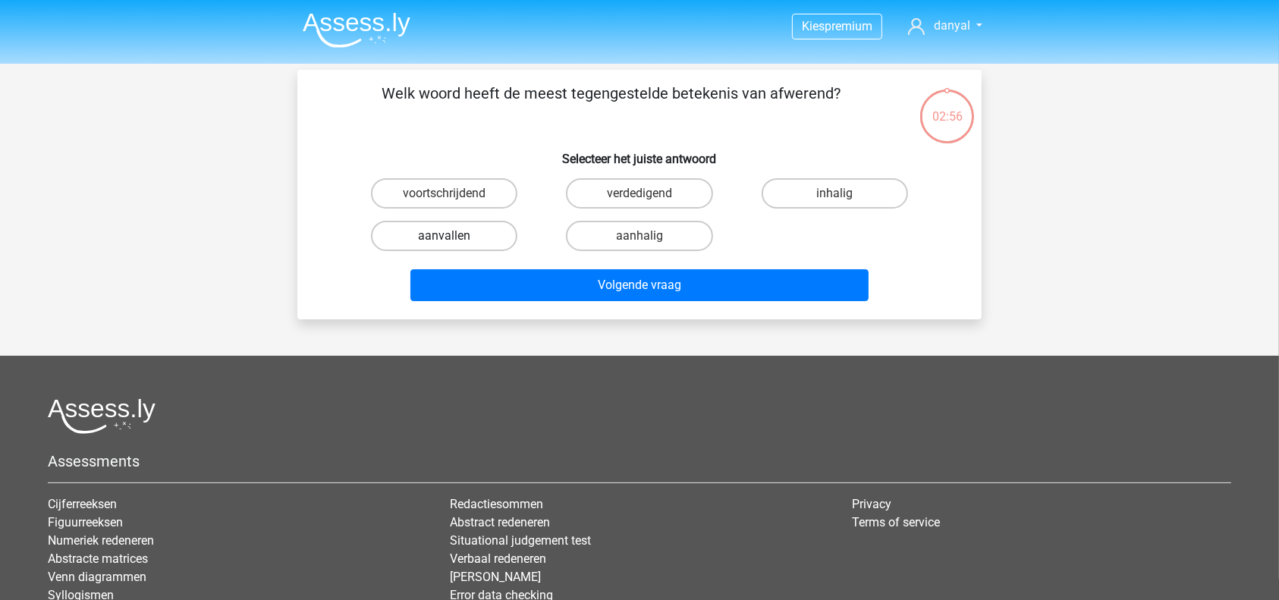
click at [504, 237] on label "aanvallen" at bounding box center [444, 236] width 146 height 30
click at [454, 237] on input "aanvallen" at bounding box center [449, 241] width 10 height 10
radio input "true"
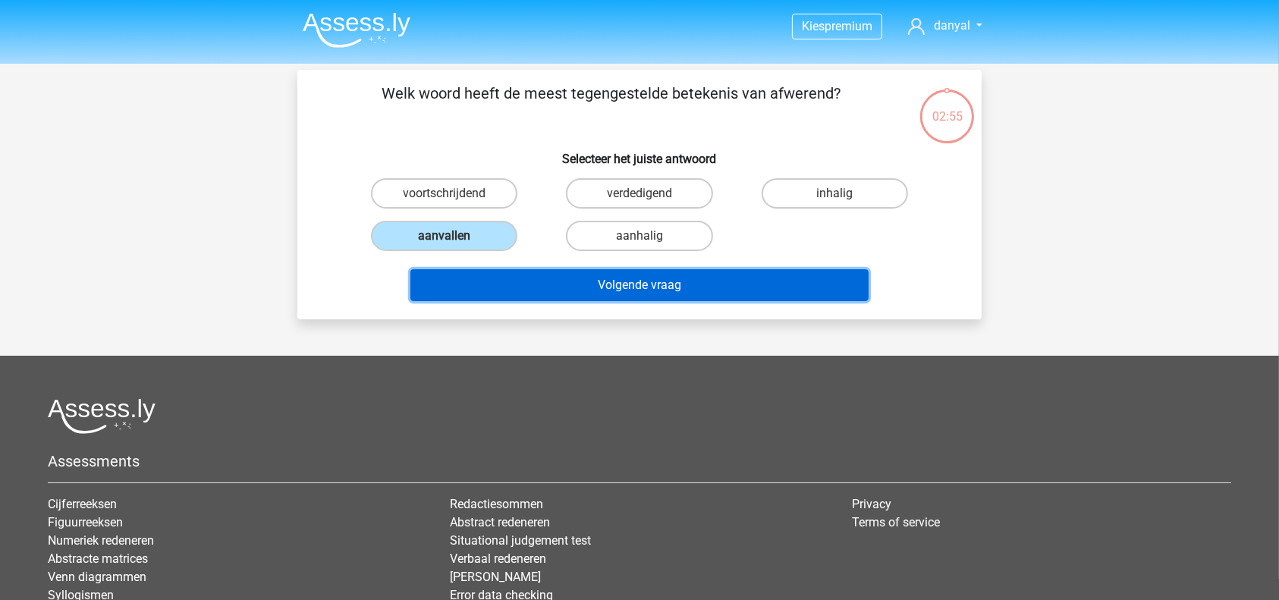
click at [617, 271] on button "Volgende vraag" at bounding box center [639, 285] width 459 height 32
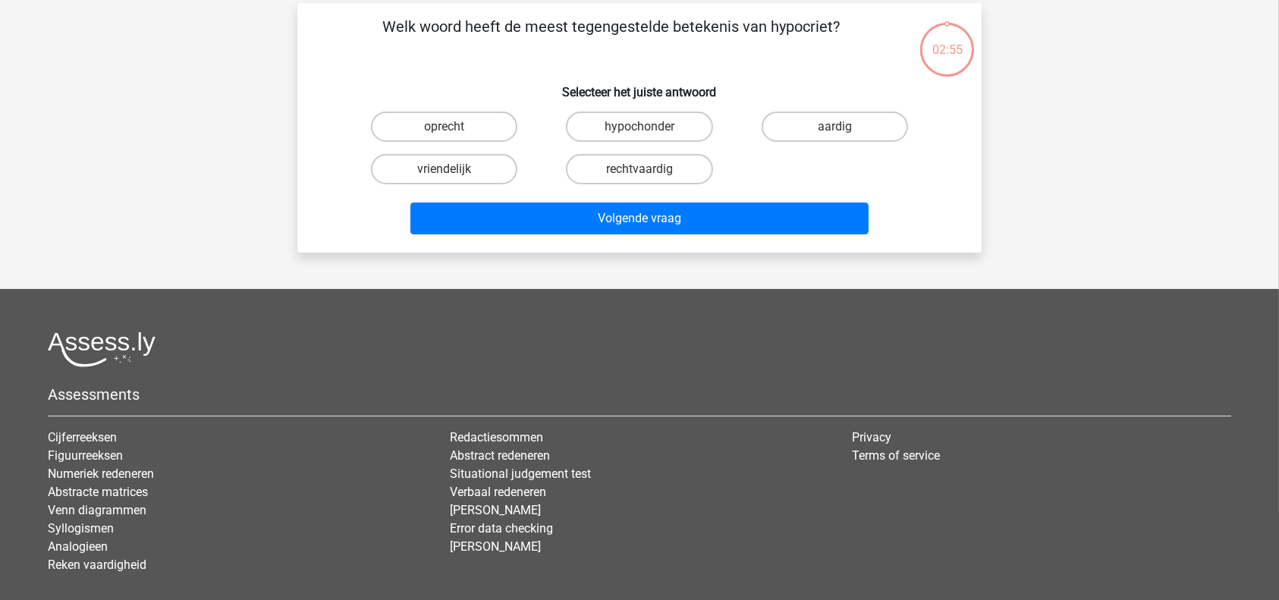
scroll to position [70, 0]
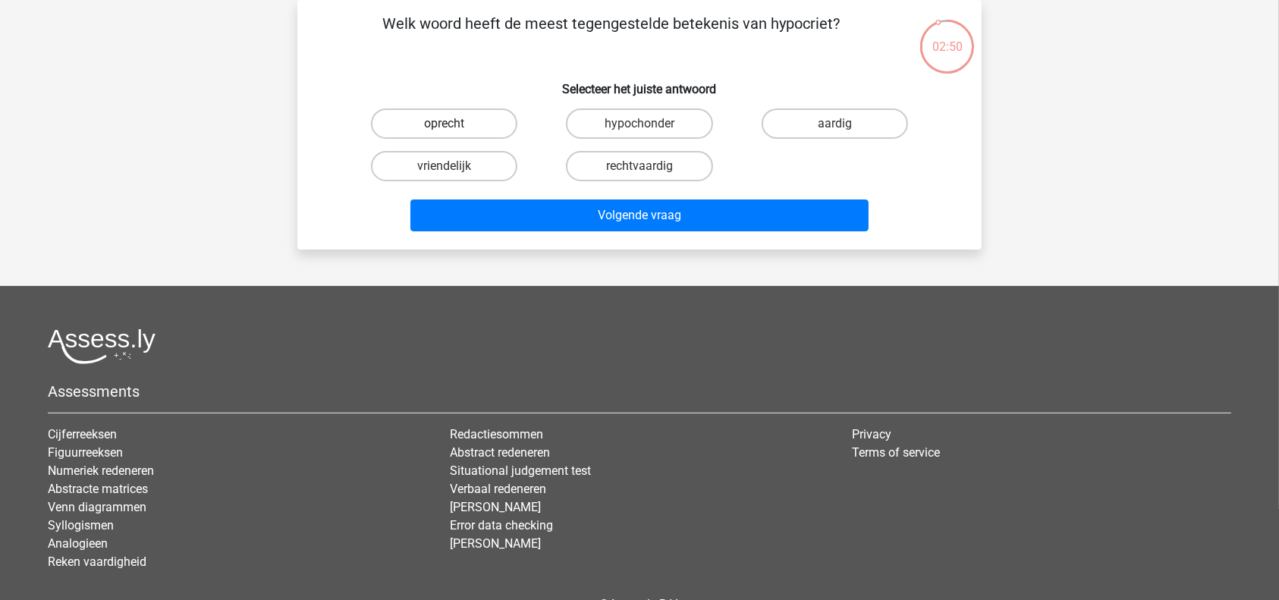
click at [479, 129] on label "oprecht" at bounding box center [444, 123] width 146 height 30
click at [454, 129] on input "oprecht" at bounding box center [449, 129] width 10 height 10
radio input "true"
click at [592, 196] on div "Volgende vraag" at bounding box center [640, 212] width 636 height 50
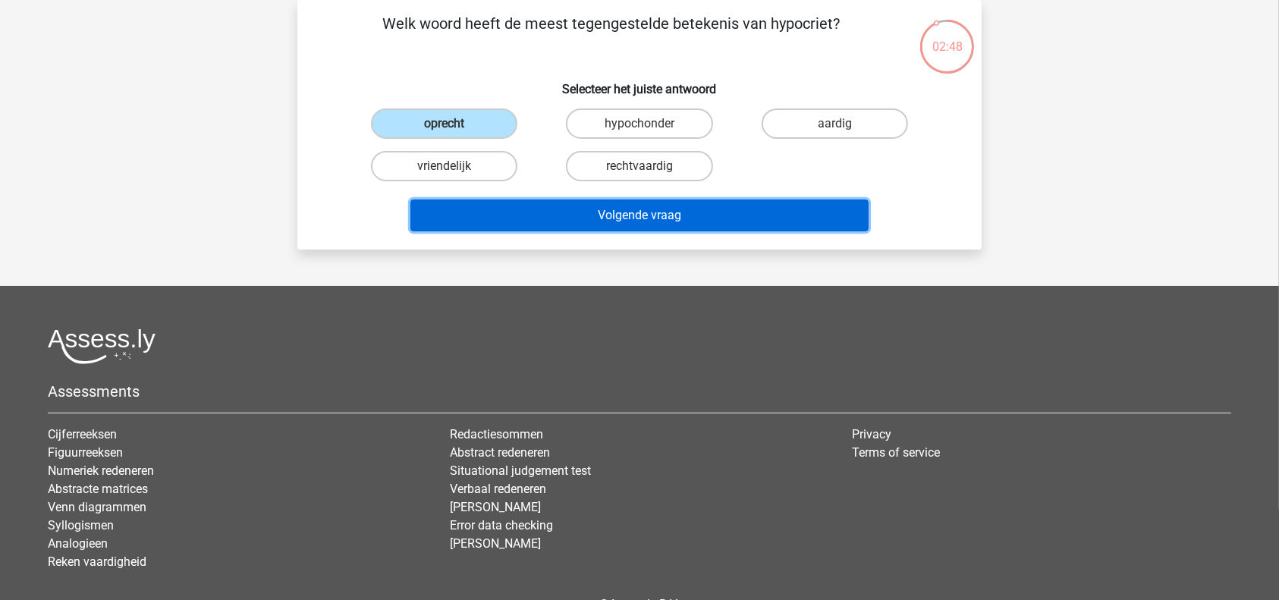
click at [603, 214] on button "Volgende vraag" at bounding box center [639, 215] width 459 height 32
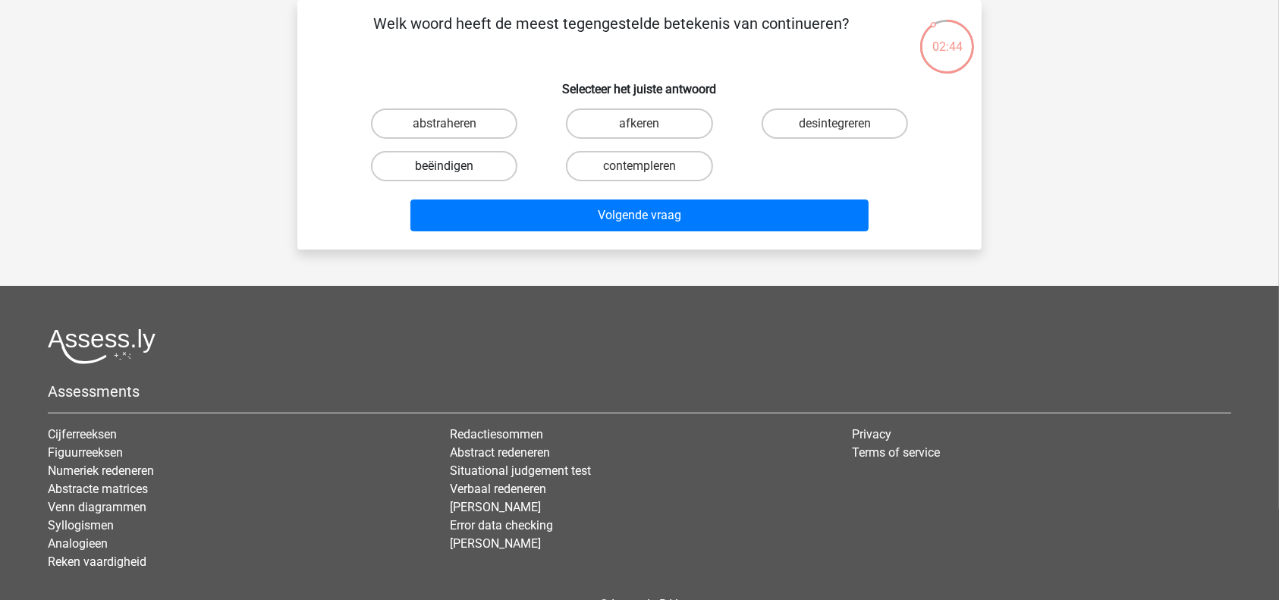
click at [485, 163] on label "beëindigen" at bounding box center [444, 166] width 146 height 30
click at [454, 166] on input "beëindigen" at bounding box center [449, 171] width 10 height 10
radio input "true"
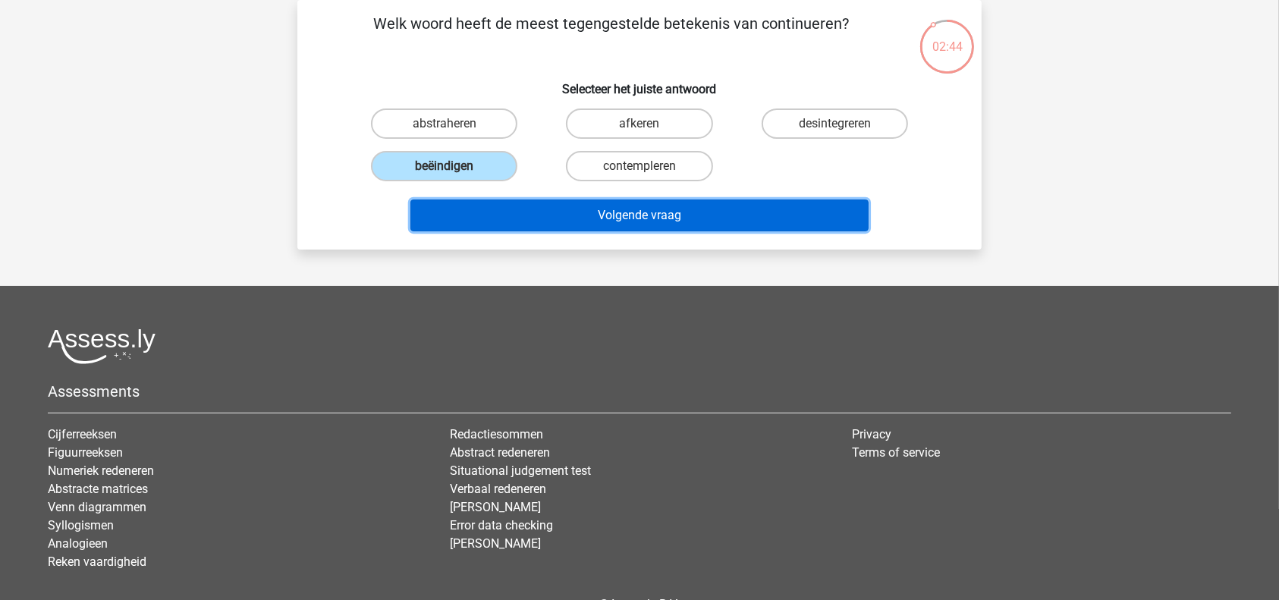
click at [569, 208] on button "Volgende vraag" at bounding box center [639, 215] width 459 height 32
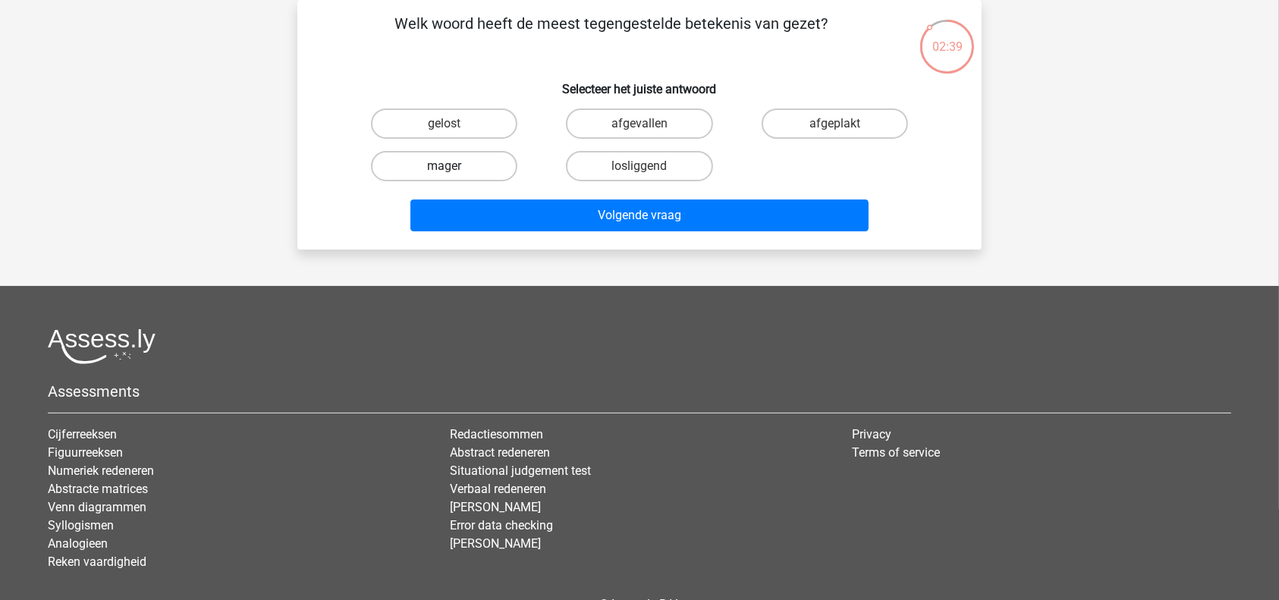
click at [484, 162] on label "mager" at bounding box center [444, 166] width 146 height 30
click at [454, 166] on input "mager" at bounding box center [449, 171] width 10 height 10
radio input "true"
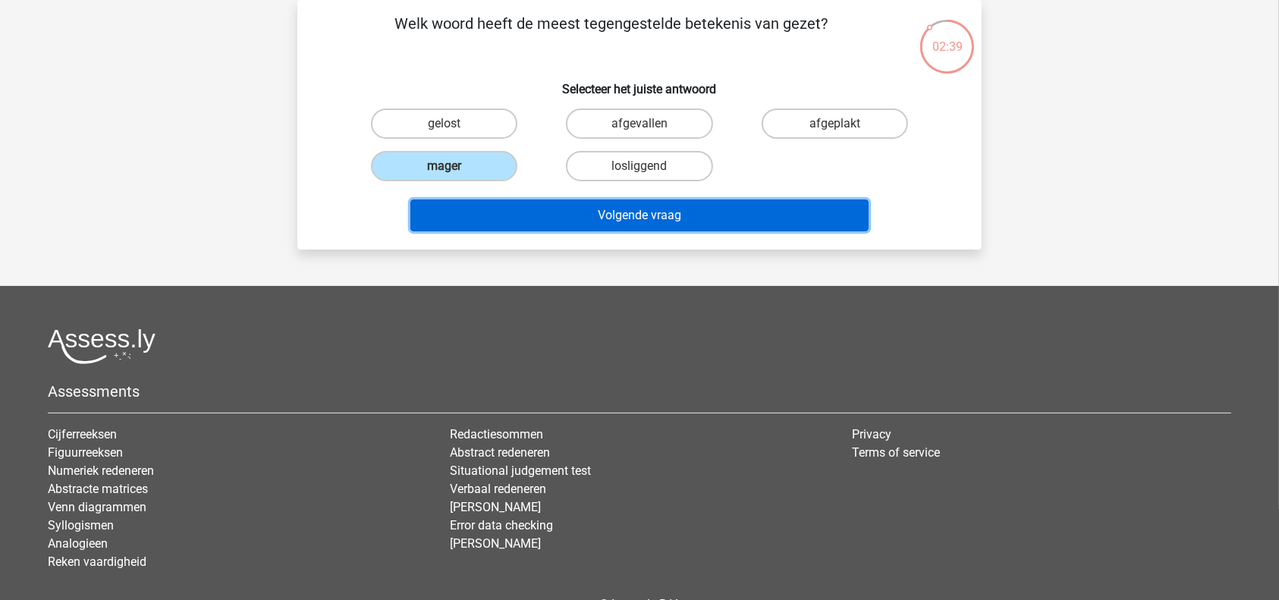
click at [594, 204] on button "Volgende vraag" at bounding box center [639, 215] width 459 height 32
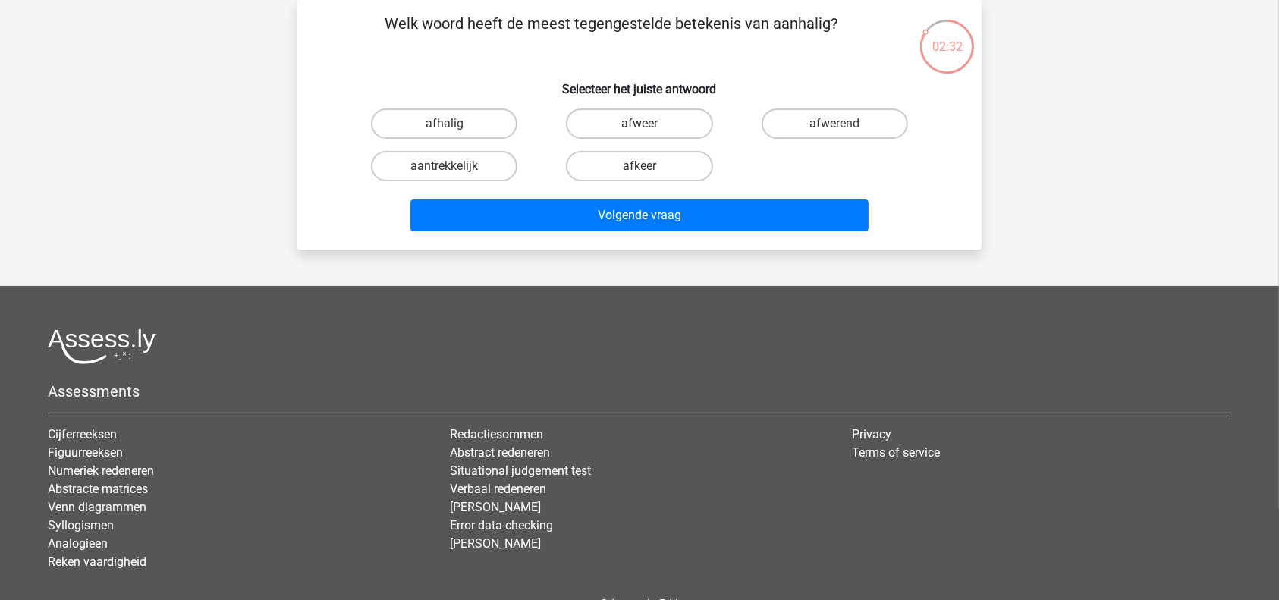
click at [773, 164] on div "afhalig [GEOGRAPHIC_DATA] afwerend aantrekkelijk afkeer" at bounding box center [640, 144] width 586 height 85
click at [664, 170] on label "afkeer" at bounding box center [639, 166] width 146 height 30
click at [649, 170] on input "afkeer" at bounding box center [644, 171] width 10 height 10
radio input "true"
click at [799, 115] on label "afwerend" at bounding box center [835, 123] width 146 height 30
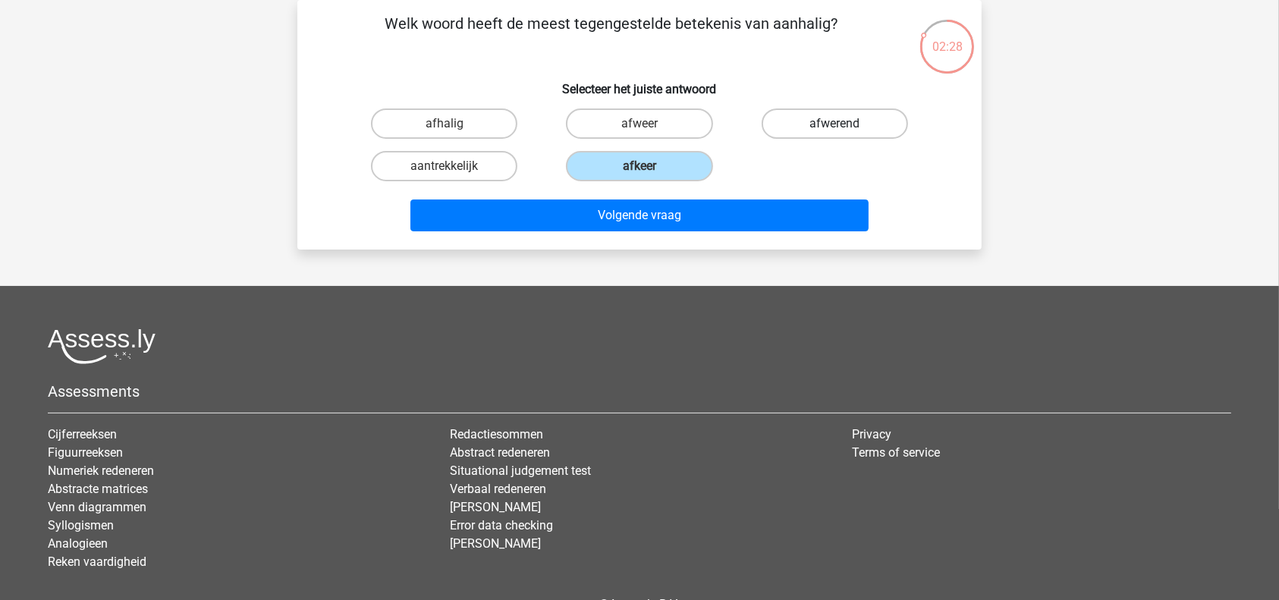
click at [834, 124] on input "afwerend" at bounding box center [839, 129] width 10 height 10
radio input "true"
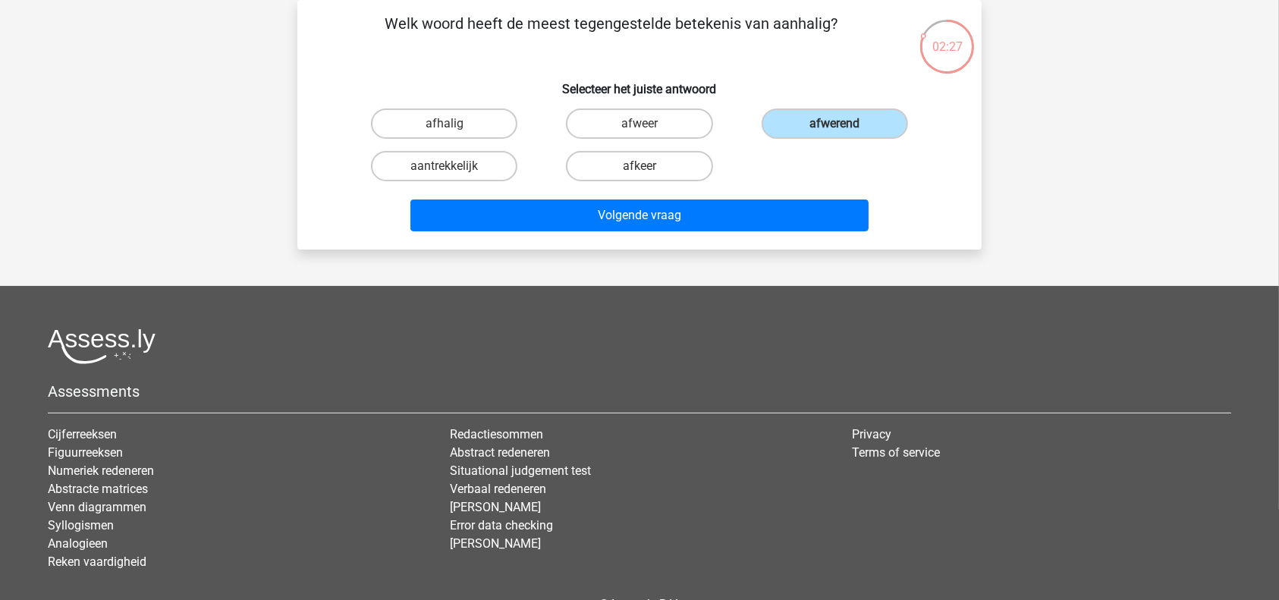
click at [771, 192] on div "Volgende vraag" at bounding box center [640, 212] width 636 height 50
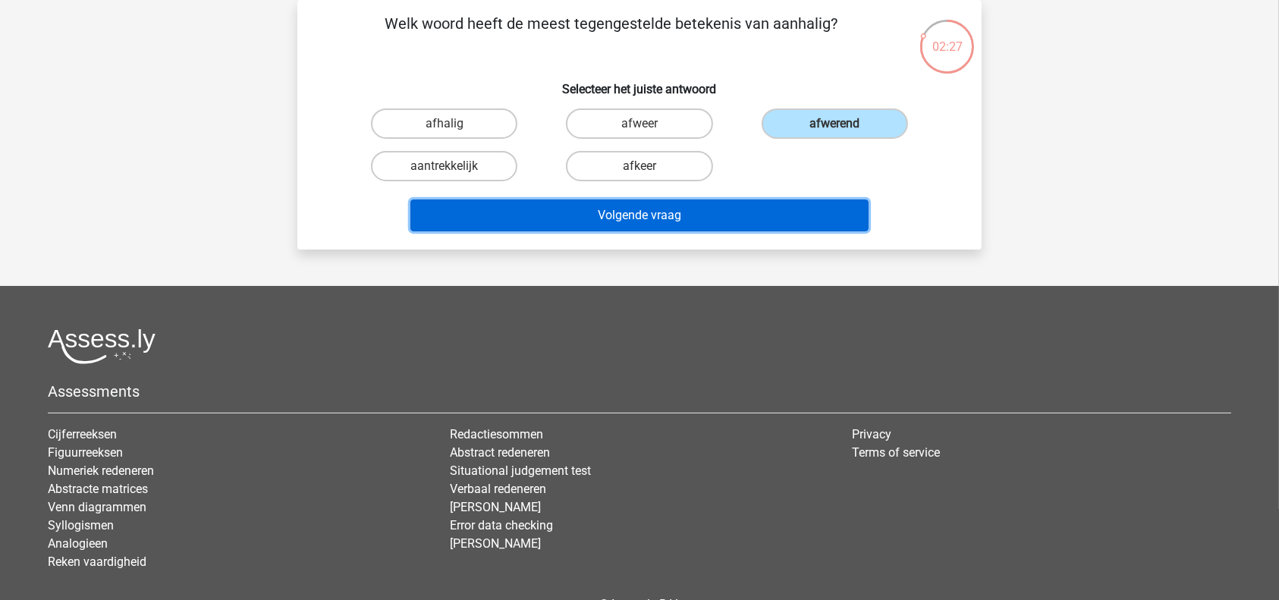
click at [765, 209] on button "Volgende vraag" at bounding box center [639, 215] width 459 height 32
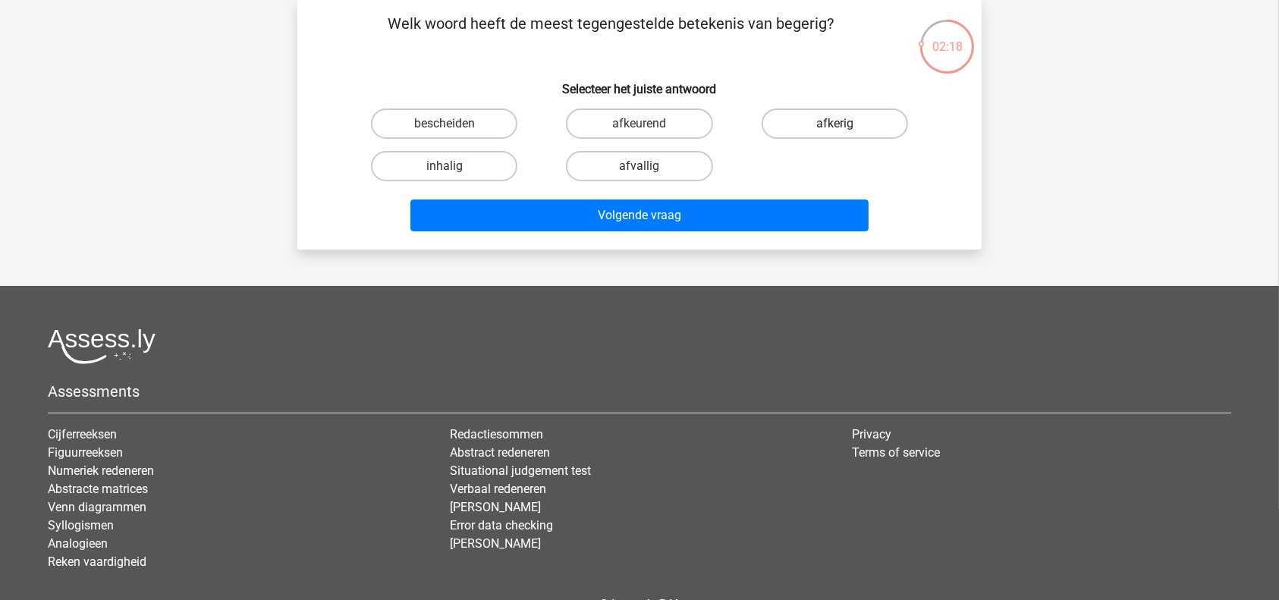
click at [813, 125] on label "afkerig" at bounding box center [835, 123] width 146 height 30
click at [834, 125] on input "afkerig" at bounding box center [839, 129] width 10 height 10
radio input "true"
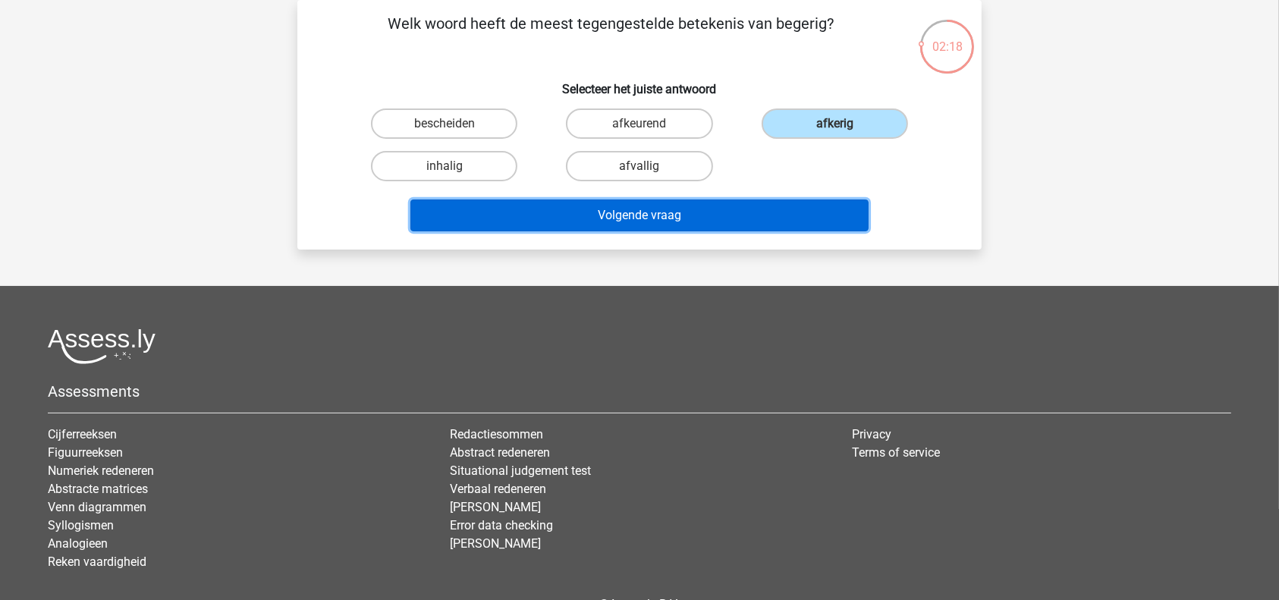
click at [721, 216] on button "Volgende vraag" at bounding box center [639, 215] width 459 height 32
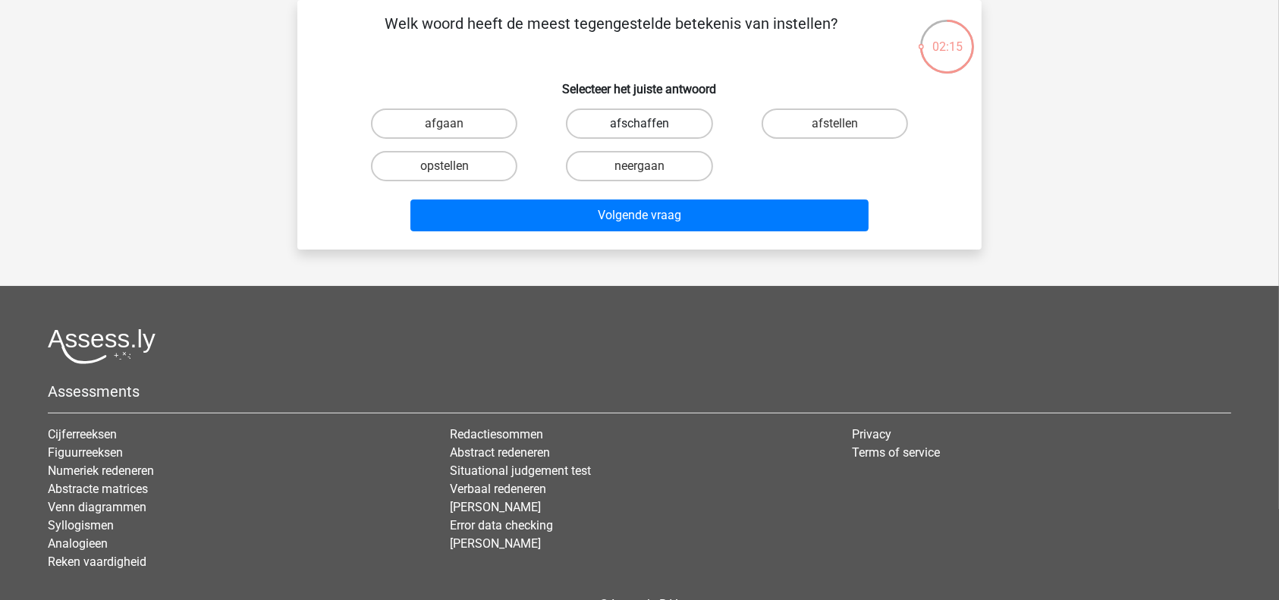
click at [595, 129] on label "afschaffen" at bounding box center [639, 123] width 146 height 30
click at [639, 129] on input "afschaffen" at bounding box center [644, 129] width 10 height 10
radio input "true"
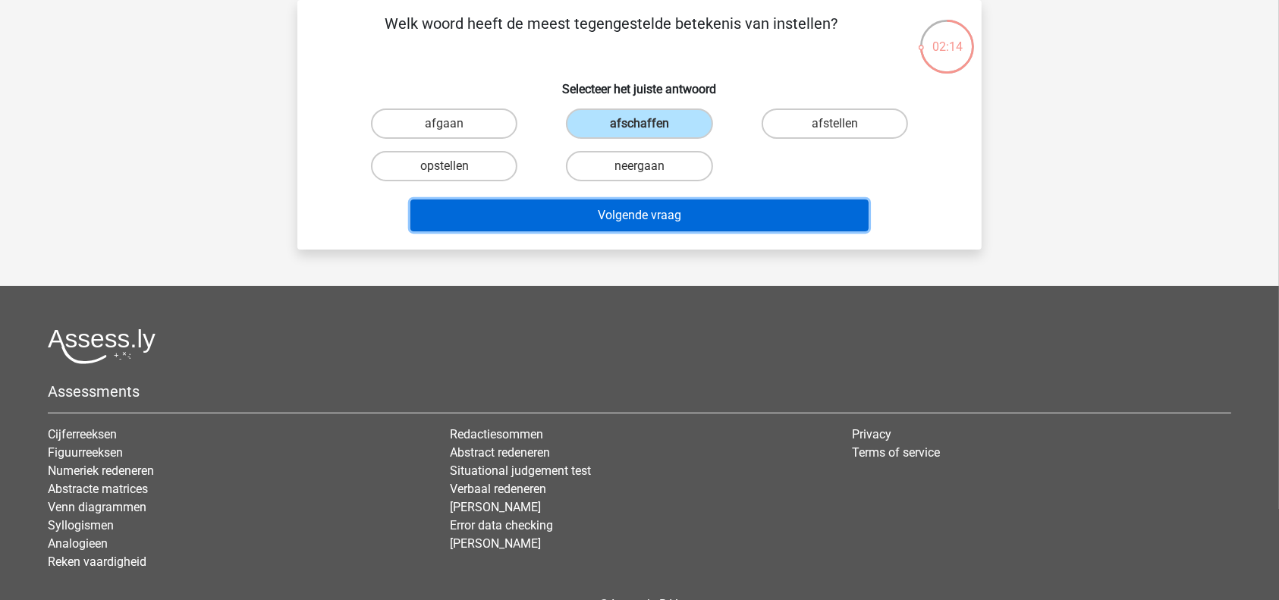
click at [661, 207] on button "Volgende vraag" at bounding box center [639, 215] width 459 height 32
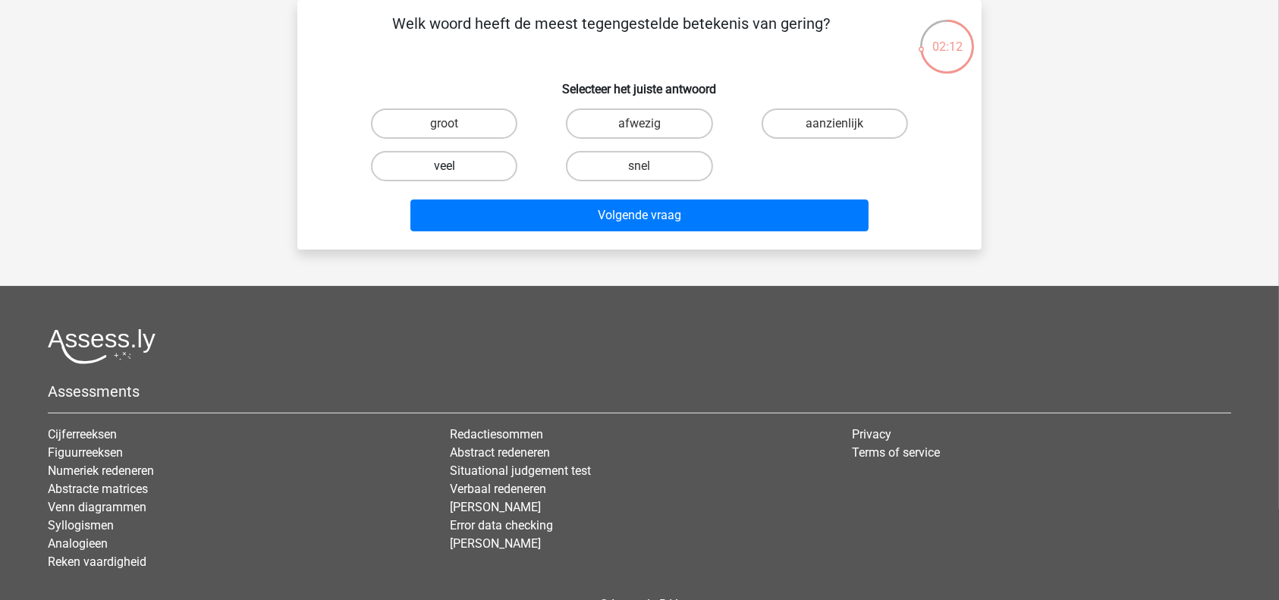
click at [457, 171] on label "veel" at bounding box center [444, 166] width 146 height 30
click at [454, 171] on input "veel" at bounding box center [449, 171] width 10 height 10
radio input "true"
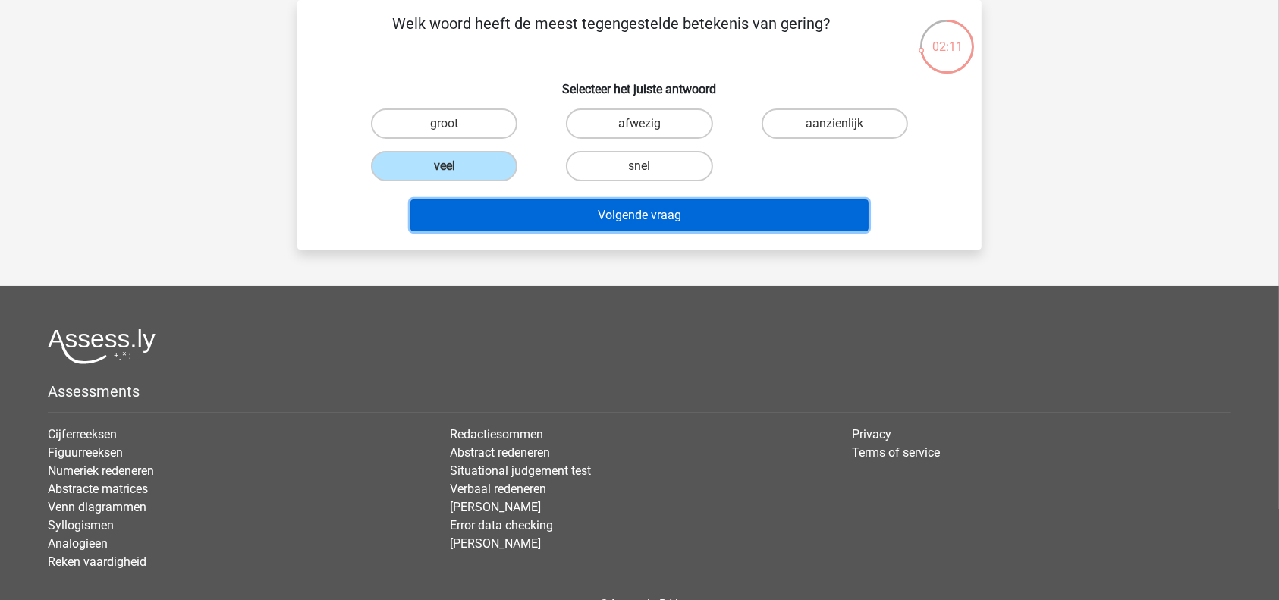
click at [594, 212] on button "Volgende vraag" at bounding box center [639, 215] width 459 height 32
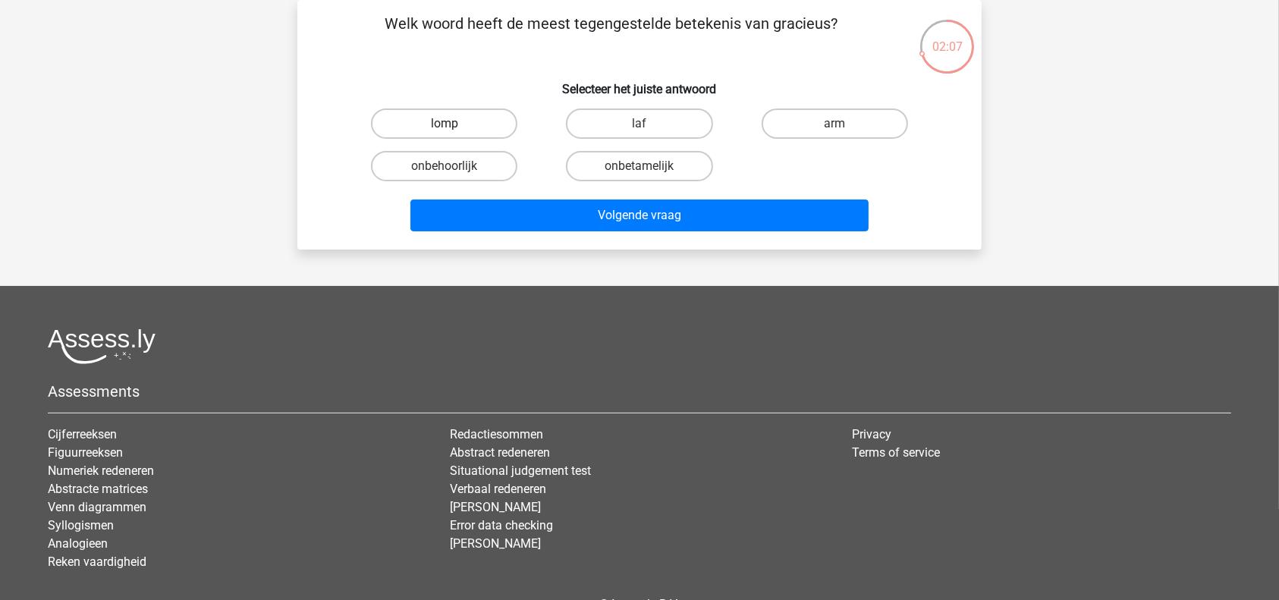
click at [401, 112] on label "lomp" at bounding box center [444, 123] width 146 height 30
click at [444, 124] on input "lomp" at bounding box center [449, 129] width 10 height 10
radio input "true"
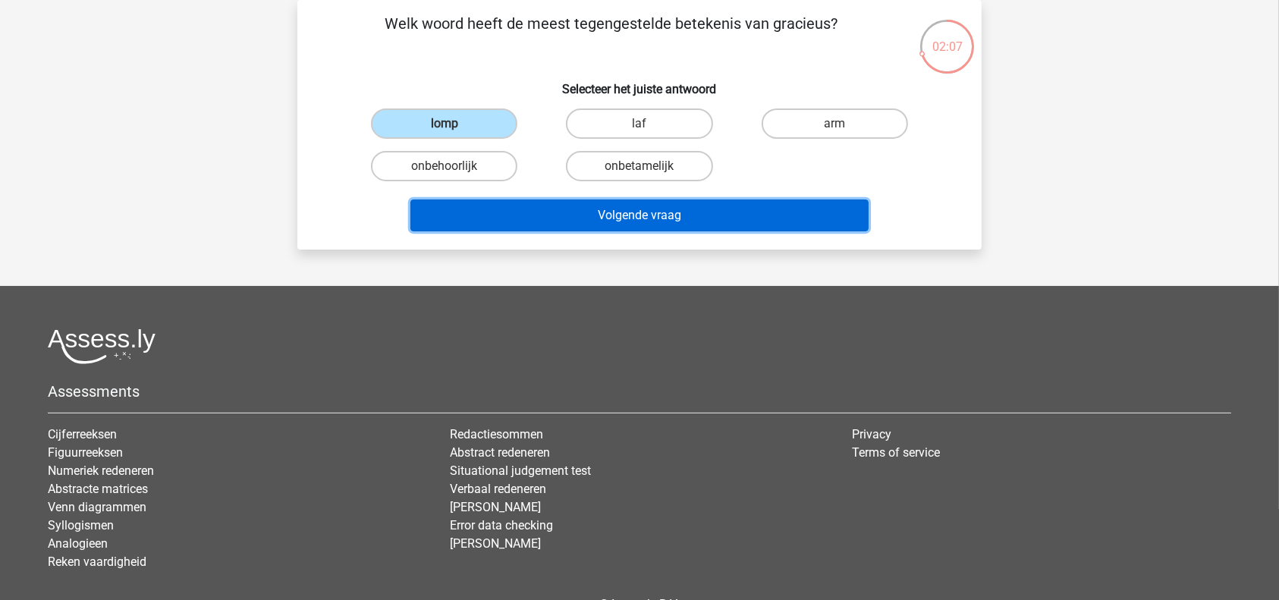
click at [595, 208] on button "Volgende vraag" at bounding box center [639, 215] width 459 height 32
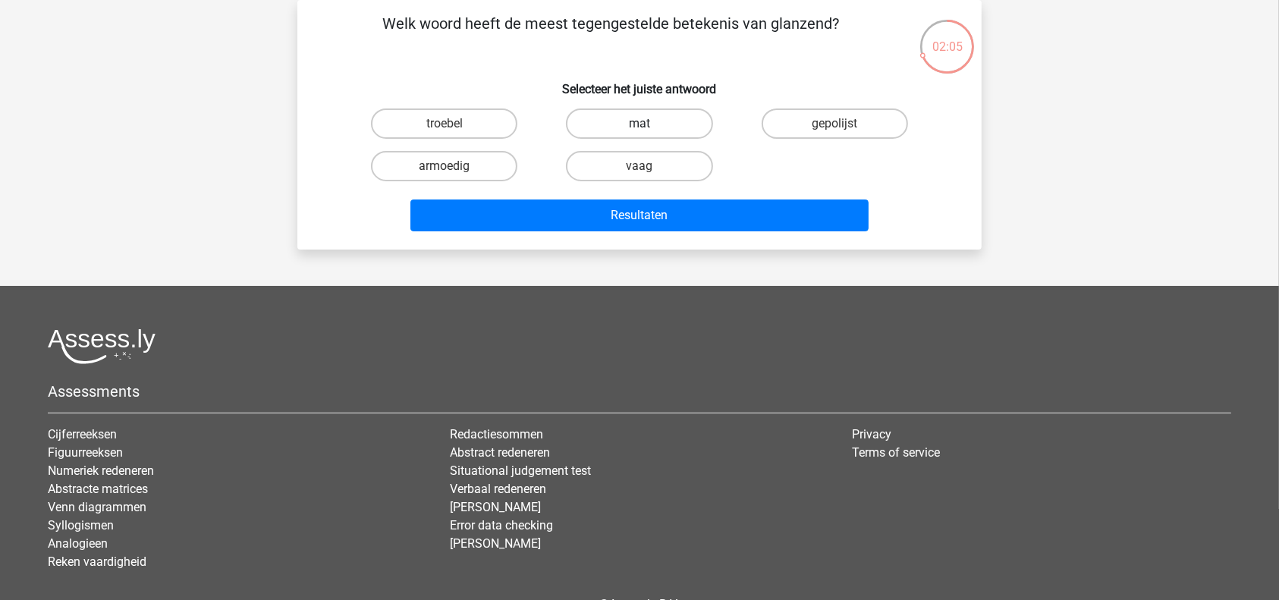
click at [661, 120] on label "mat" at bounding box center [639, 123] width 146 height 30
click at [649, 124] on input "mat" at bounding box center [644, 129] width 10 height 10
radio input "true"
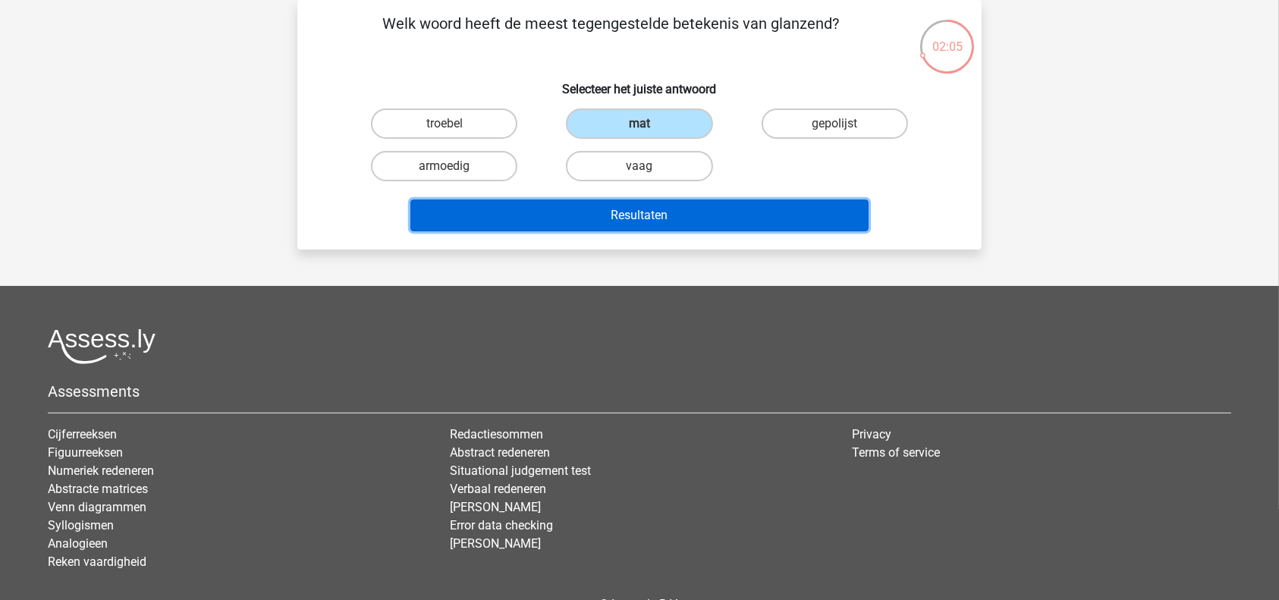
click at [689, 209] on button "Resultaten" at bounding box center [639, 215] width 459 height 32
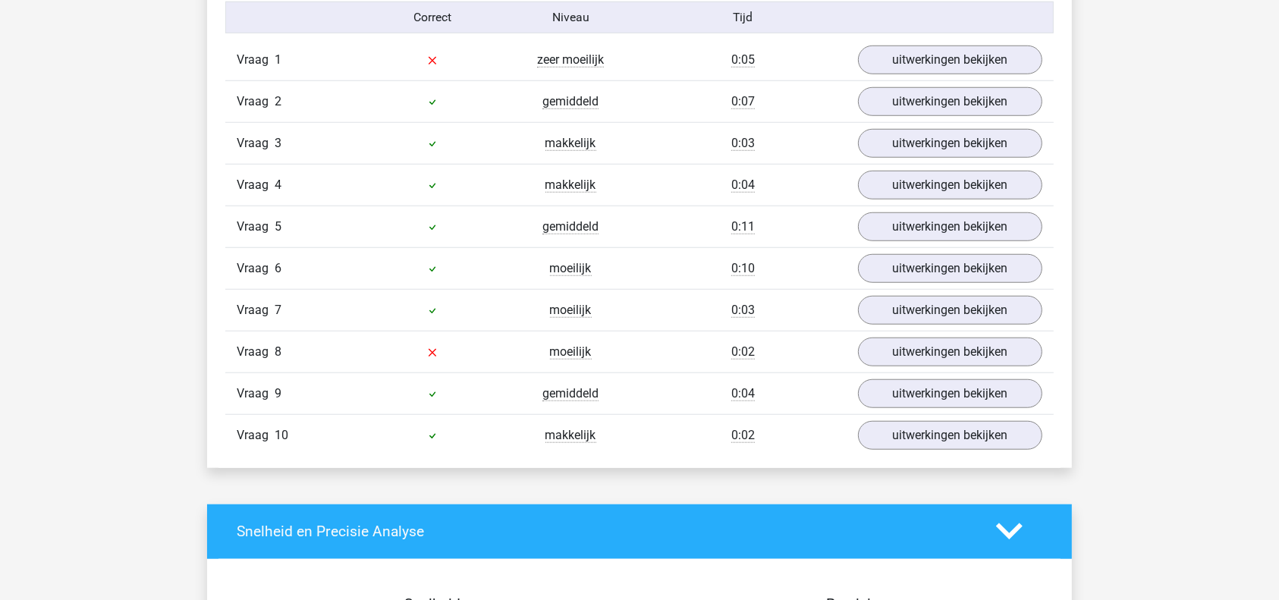
scroll to position [1251, 0]
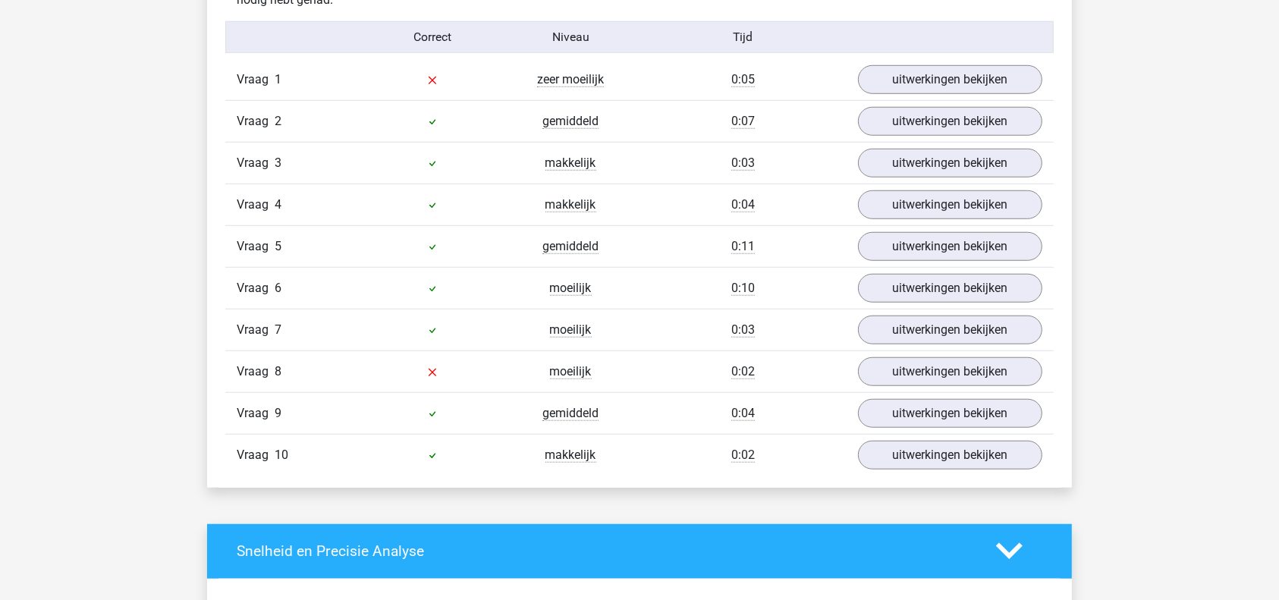
click at [469, 504] on div "Kies premium danyal danyal20028@gmail.com" at bounding box center [639, 405] width 1279 height 3312
click at [890, 76] on link "uitwerkingen bekijken" at bounding box center [950, 79] width 212 height 33
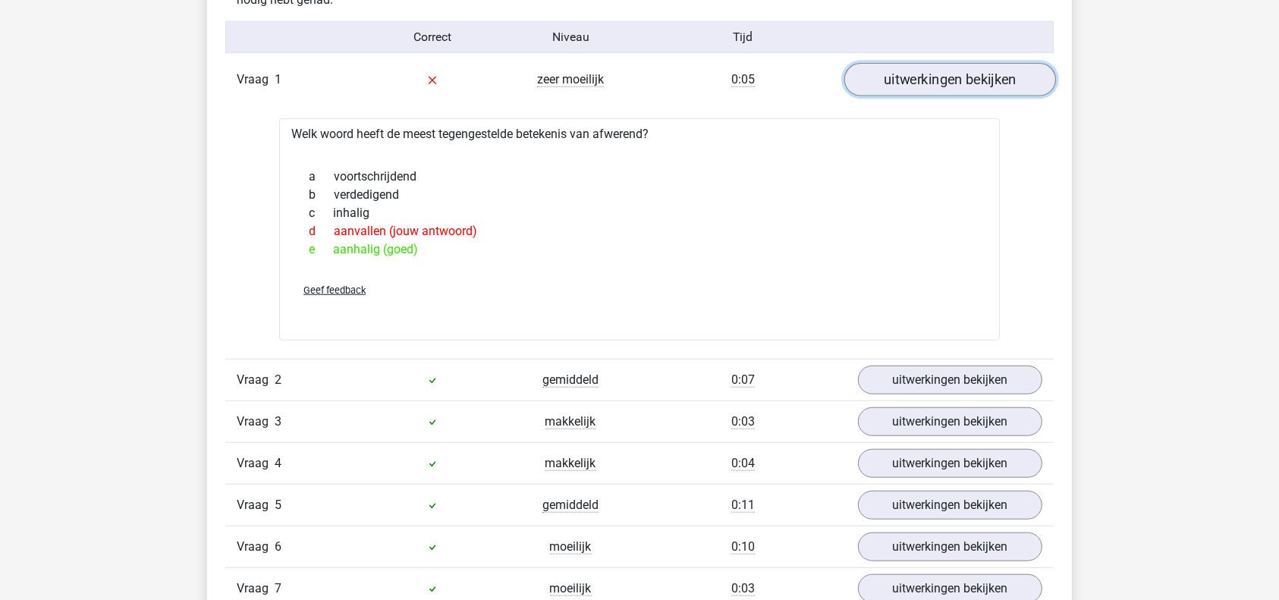
click at [890, 76] on link "uitwerkingen bekijken" at bounding box center [950, 79] width 212 height 33
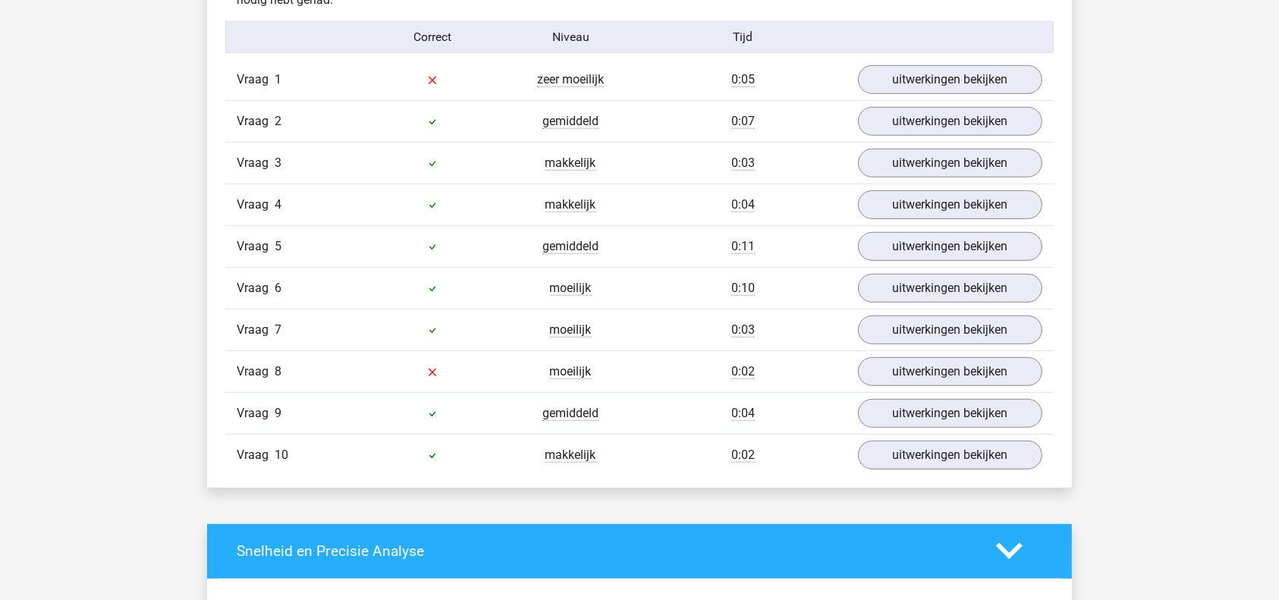
click at [922, 350] on div "Vraag 8 moeilijk 0:02 uitwerkingen bekijken" at bounding box center [639, 371] width 828 height 42
click at [931, 375] on link "uitwerkingen bekijken" at bounding box center [950, 371] width 212 height 33
